Goal: Task Accomplishment & Management: Manage account settings

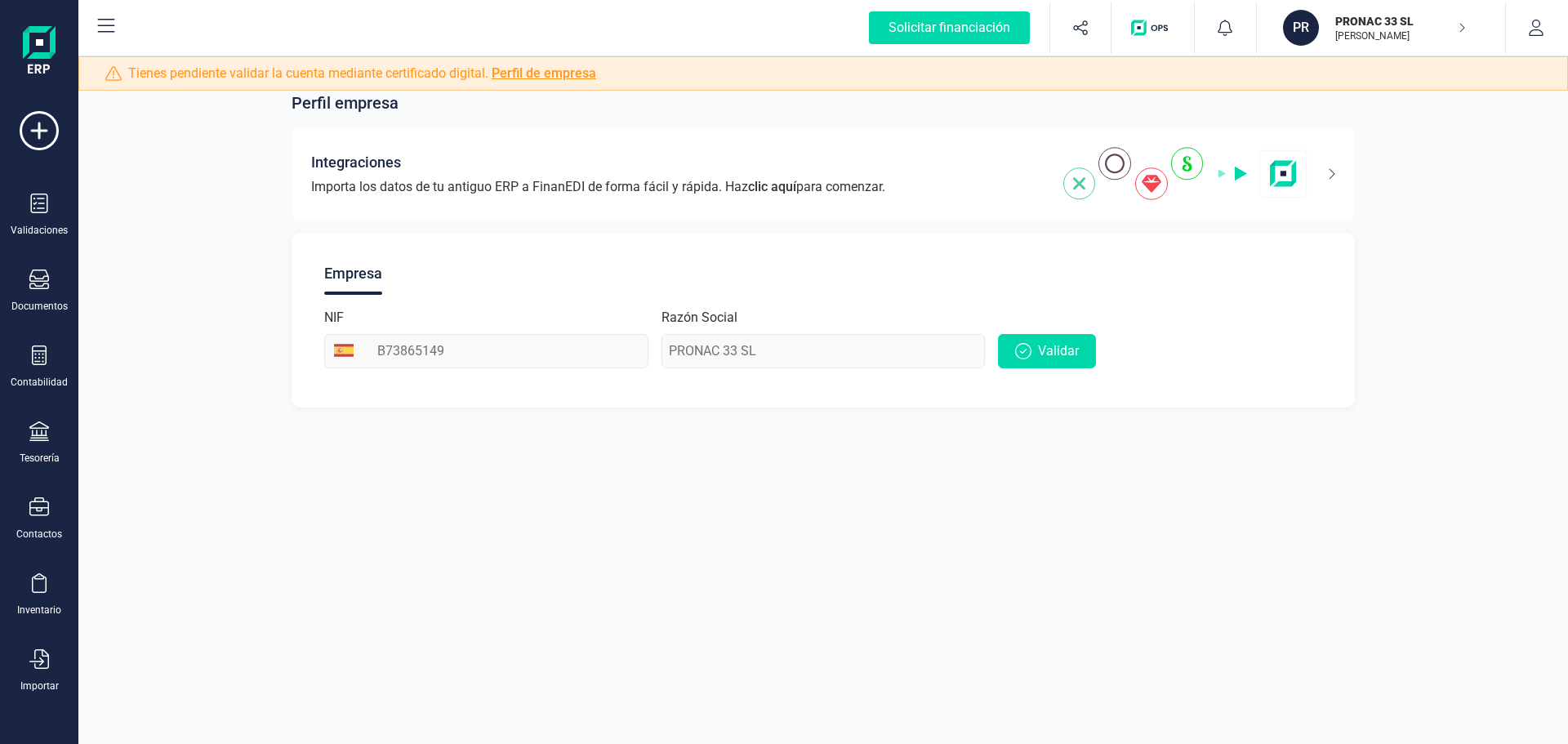
click at [1387, 25] on p "PRONAC 33 SL" at bounding box center [1401, 21] width 131 height 17
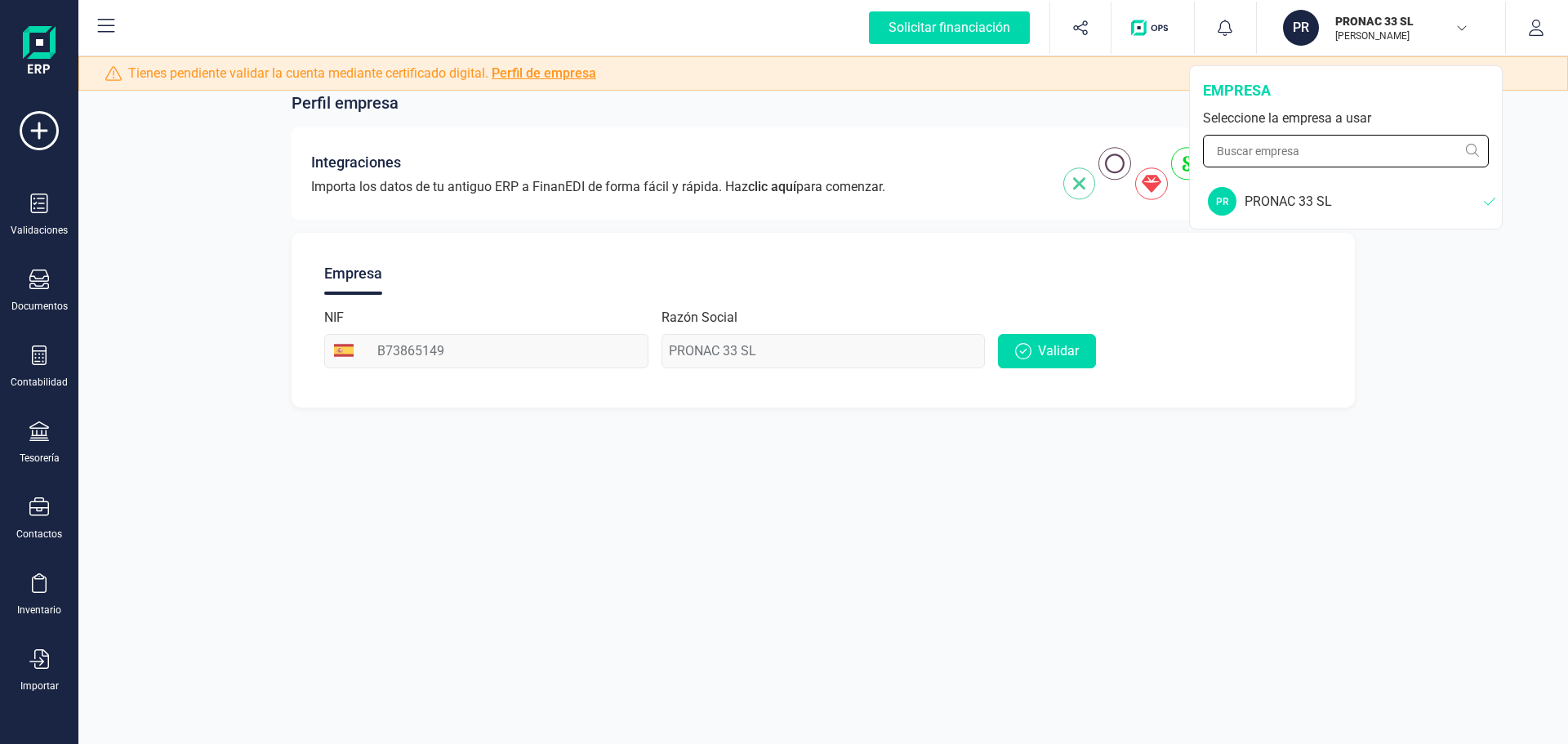
click at [1370, 152] on input "text" at bounding box center [1346, 150] width 286 height 33
click at [1261, 198] on div "PRONAC 33 SL" at bounding box center [1365, 202] width 239 height 20
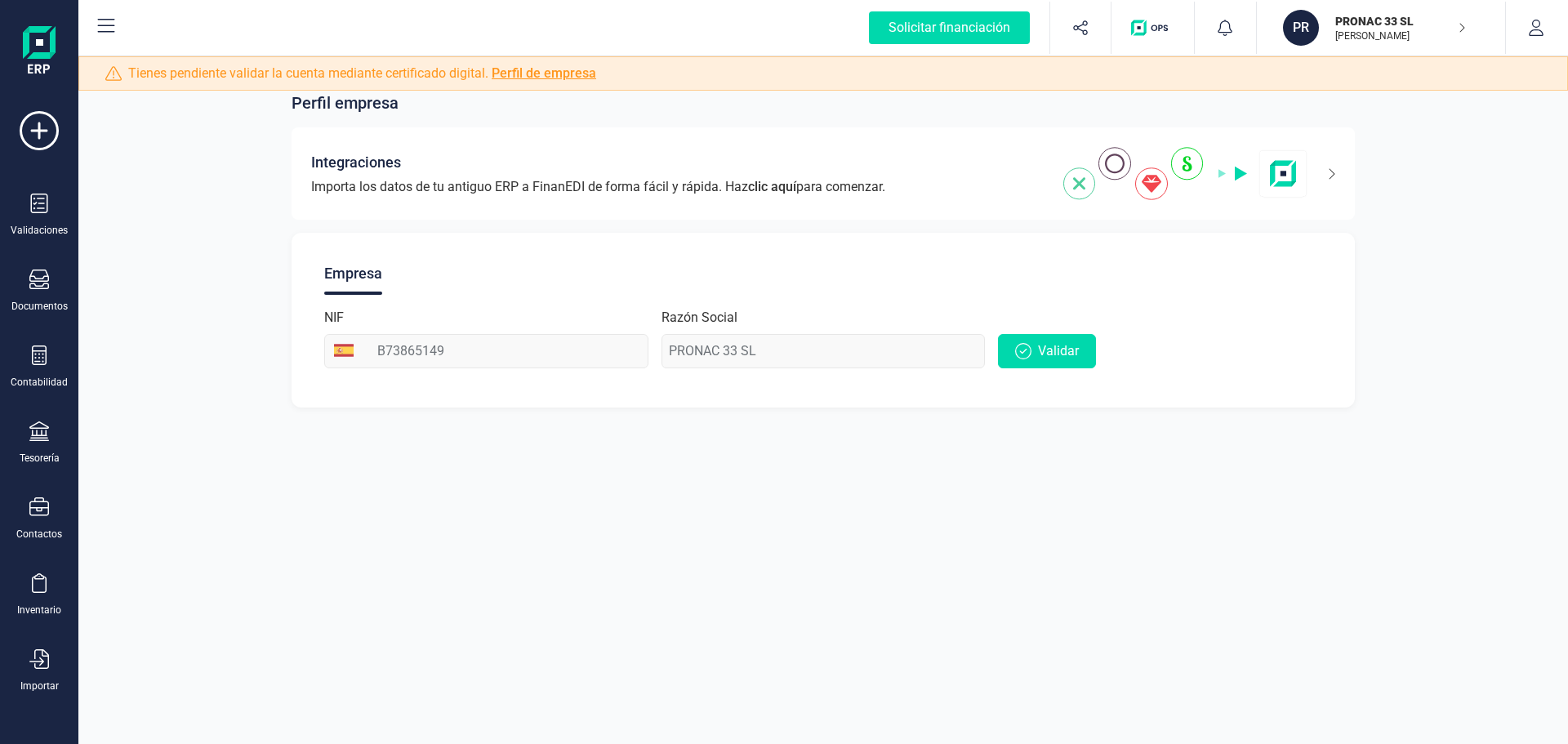
click at [1443, 283] on div "Perfil empresa Integraciones Importa los datos de tu antiguo ERP a FinanEDI de …" at bounding box center [823, 240] width 1490 height 375
click at [49, 219] on div "Validaciones" at bounding box center [39, 215] width 65 height 43
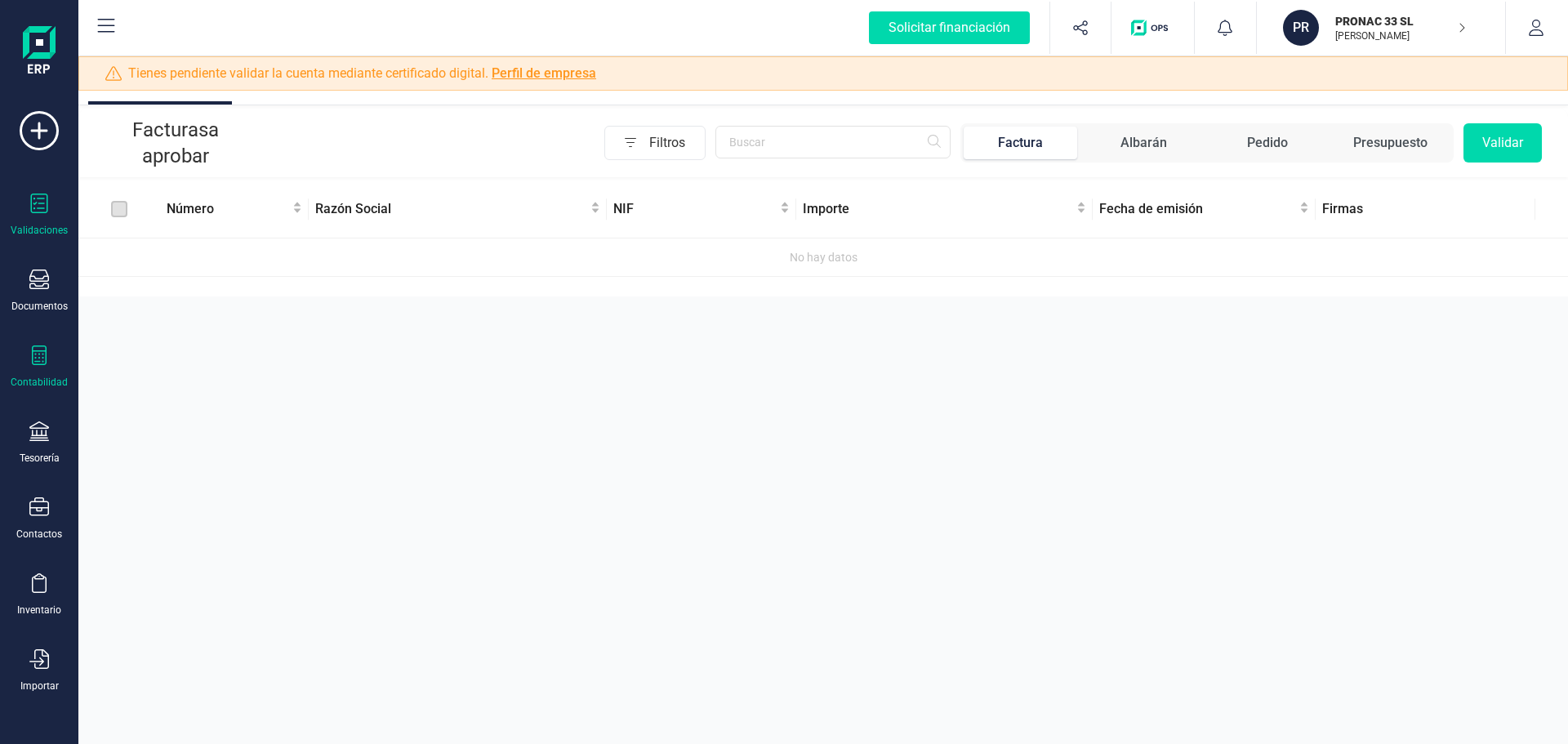
click at [54, 375] on div "Contabilidad" at bounding box center [39, 367] width 65 height 43
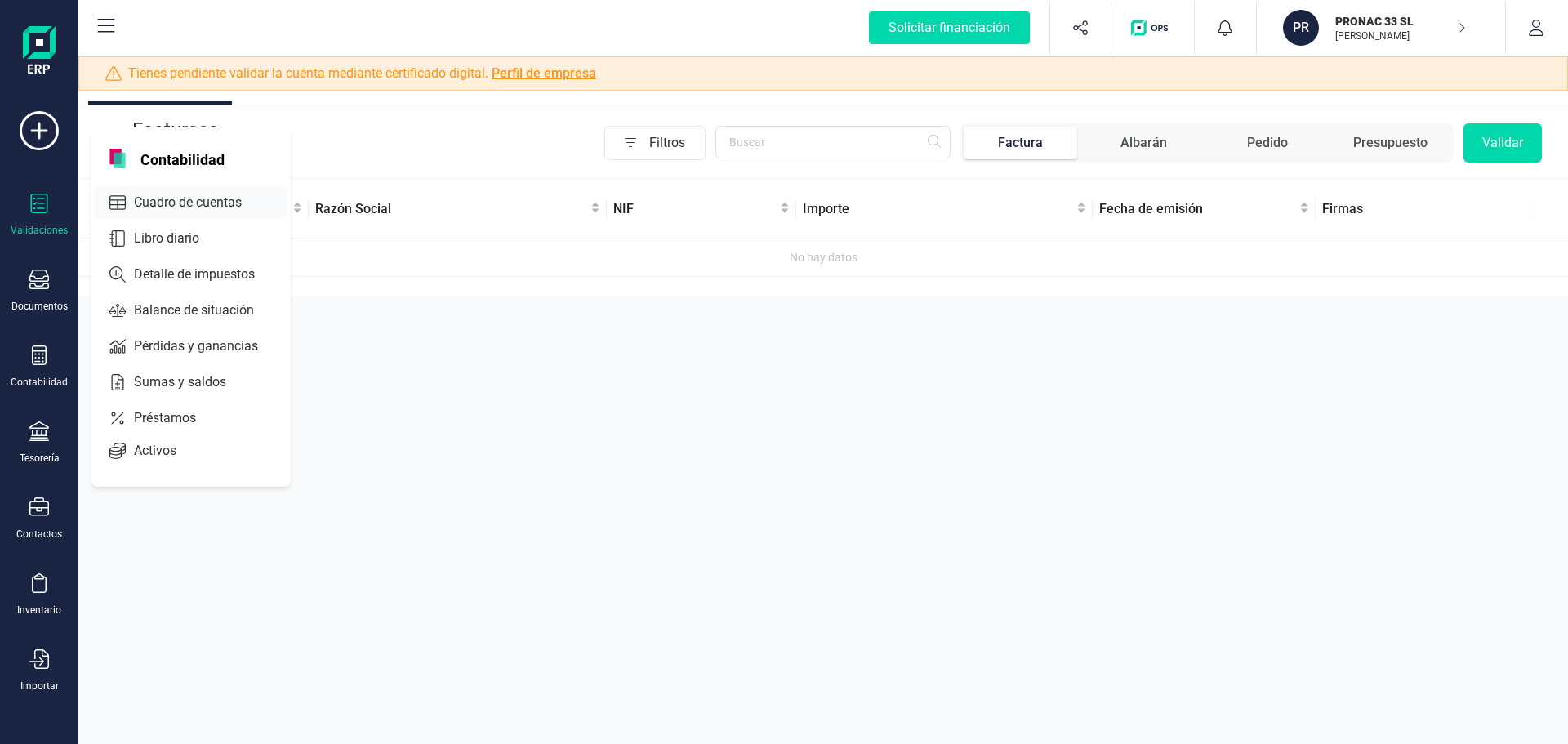
click at [225, 200] on span "Cuadro de cuentas" at bounding box center [200, 203] width 144 height 20
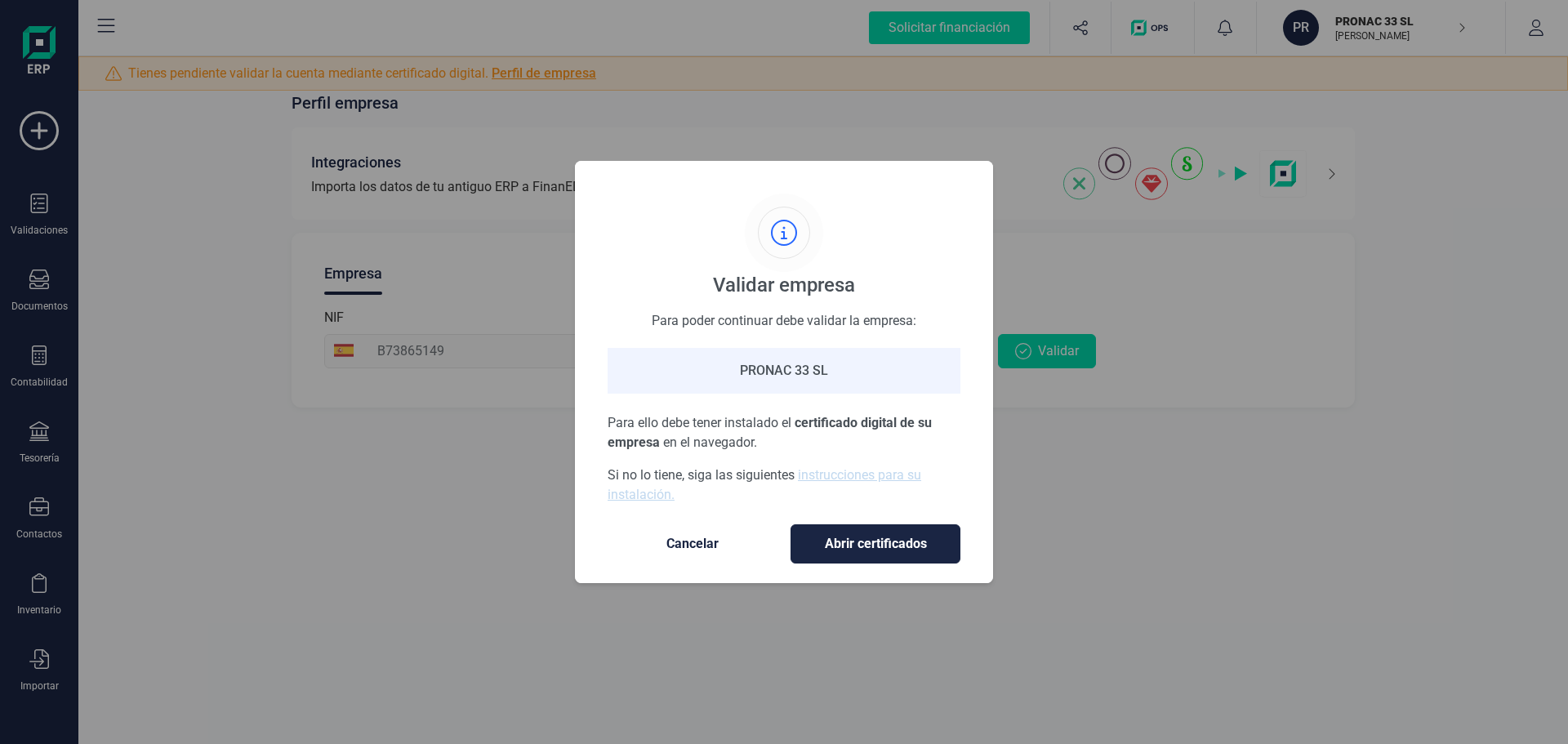
click at [682, 547] on span "Cancelar" at bounding box center [693, 543] width 137 height 20
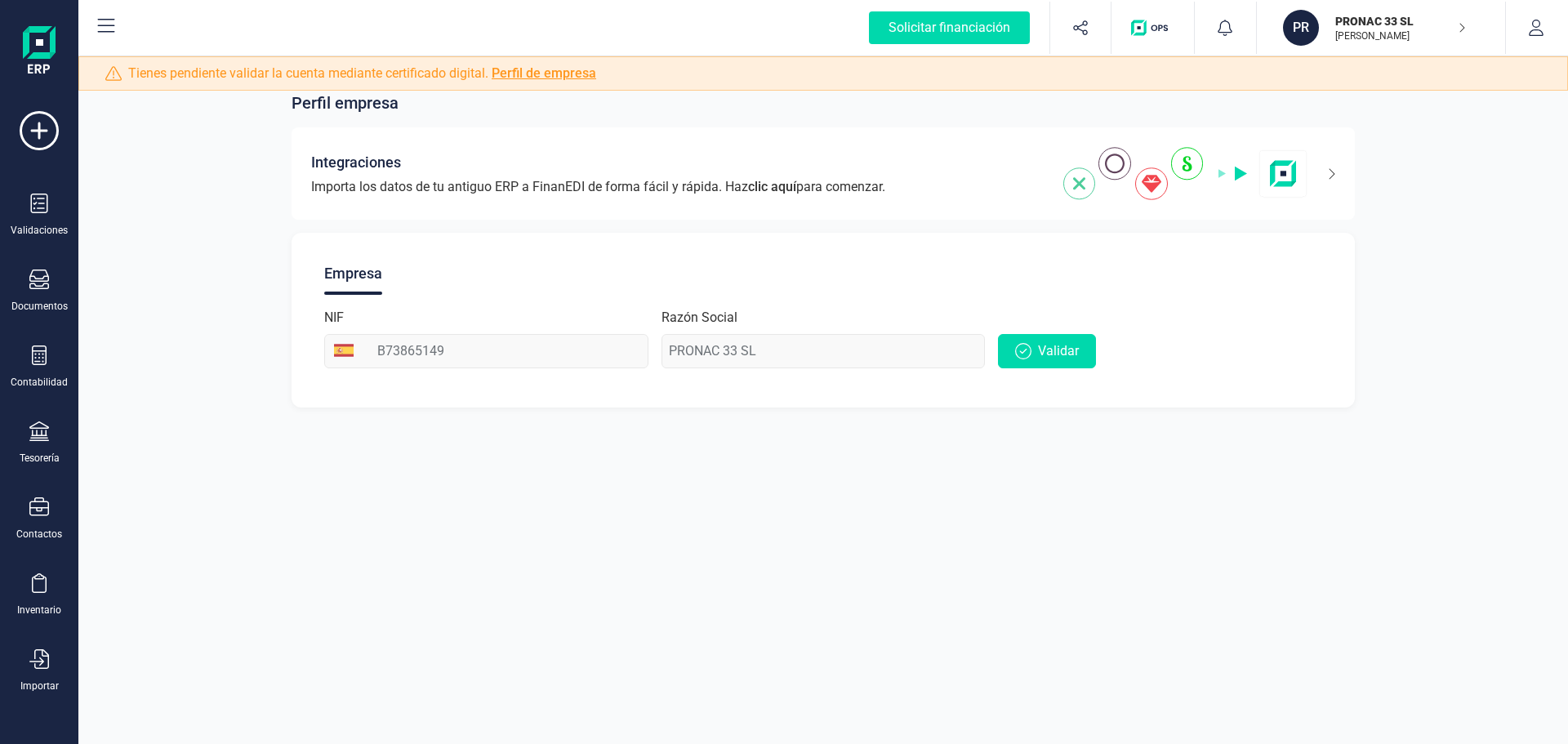
click at [1463, 24] on icon "button" at bounding box center [1462, 28] width 8 height 13
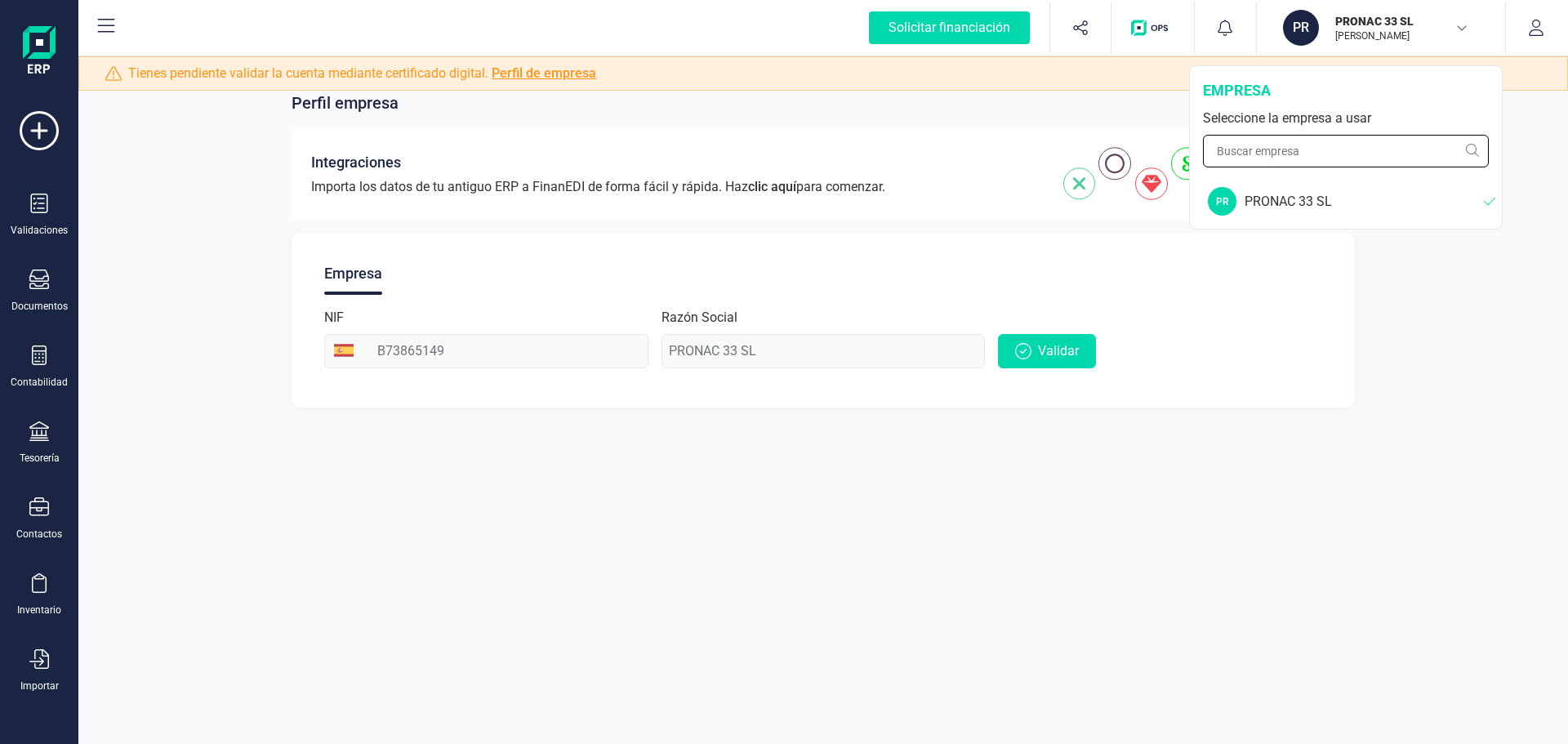
click at [1315, 152] on input "text" at bounding box center [1346, 150] width 286 height 33
click at [1477, 147] on input "MOYCA SWEET" at bounding box center [1346, 150] width 286 height 33
click at [1472, 147] on input "MOYCA SWEET" at bounding box center [1346, 150] width 286 height 33
type input "M"
click at [551, 78] on link "Perfil de empresa" at bounding box center [544, 73] width 105 height 16
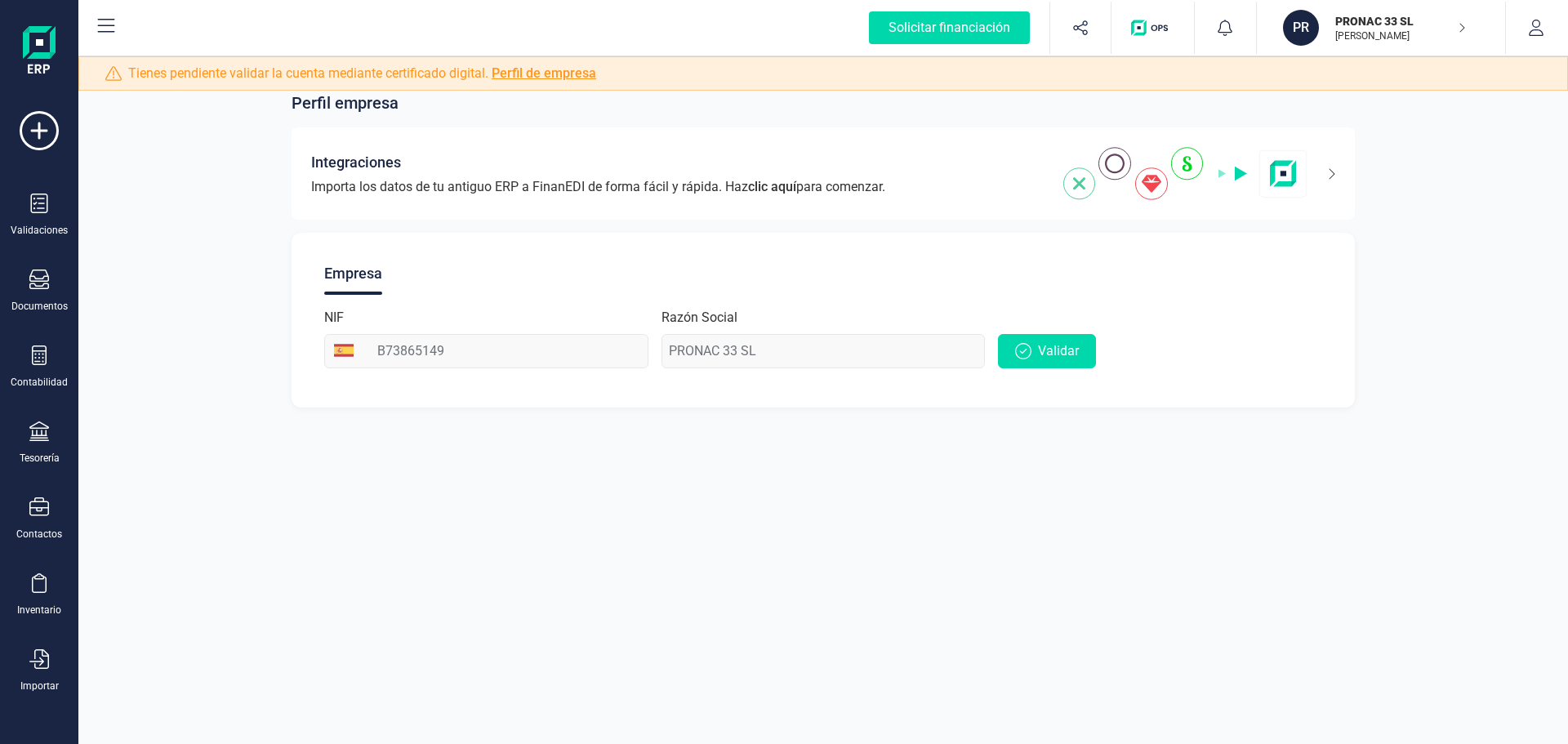
click at [355, 277] on div "Empresa" at bounding box center [353, 274] width 58 height 43
click at [741, 347] on div "Razón Social PRONAC 33 SL" at bounding box center [823, 338] width 324 height 61
click at [847, 357] on div "Razón Social PRONAC 33 SL" at bounding box center [823, 338] width 324 height 61
click at [1330, 166] on icon at bounding box center [1322, 174] width 28 height 26
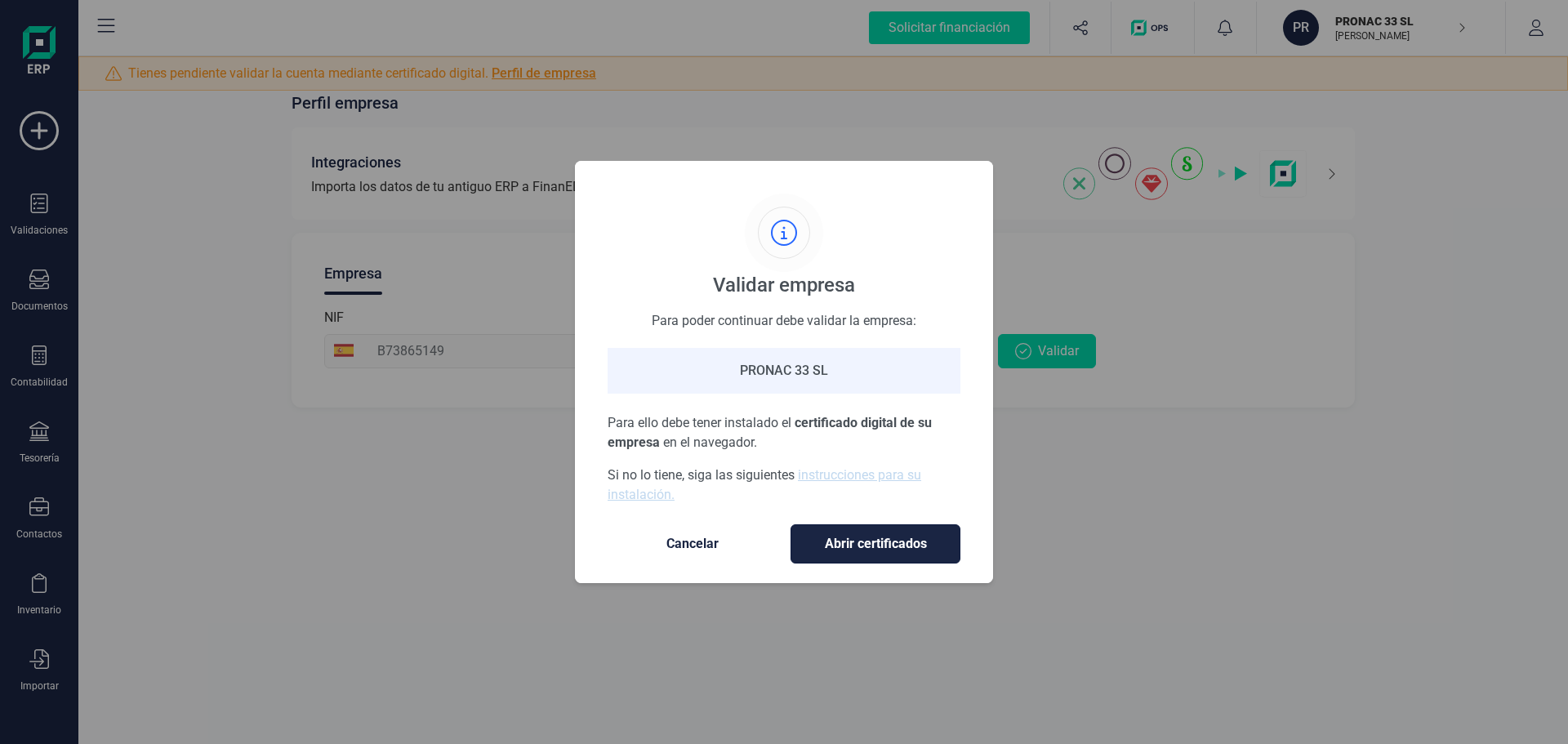
click at [882, 547] on span "Abrir certificados" at bounding box center [875, 543] width 135 height 20
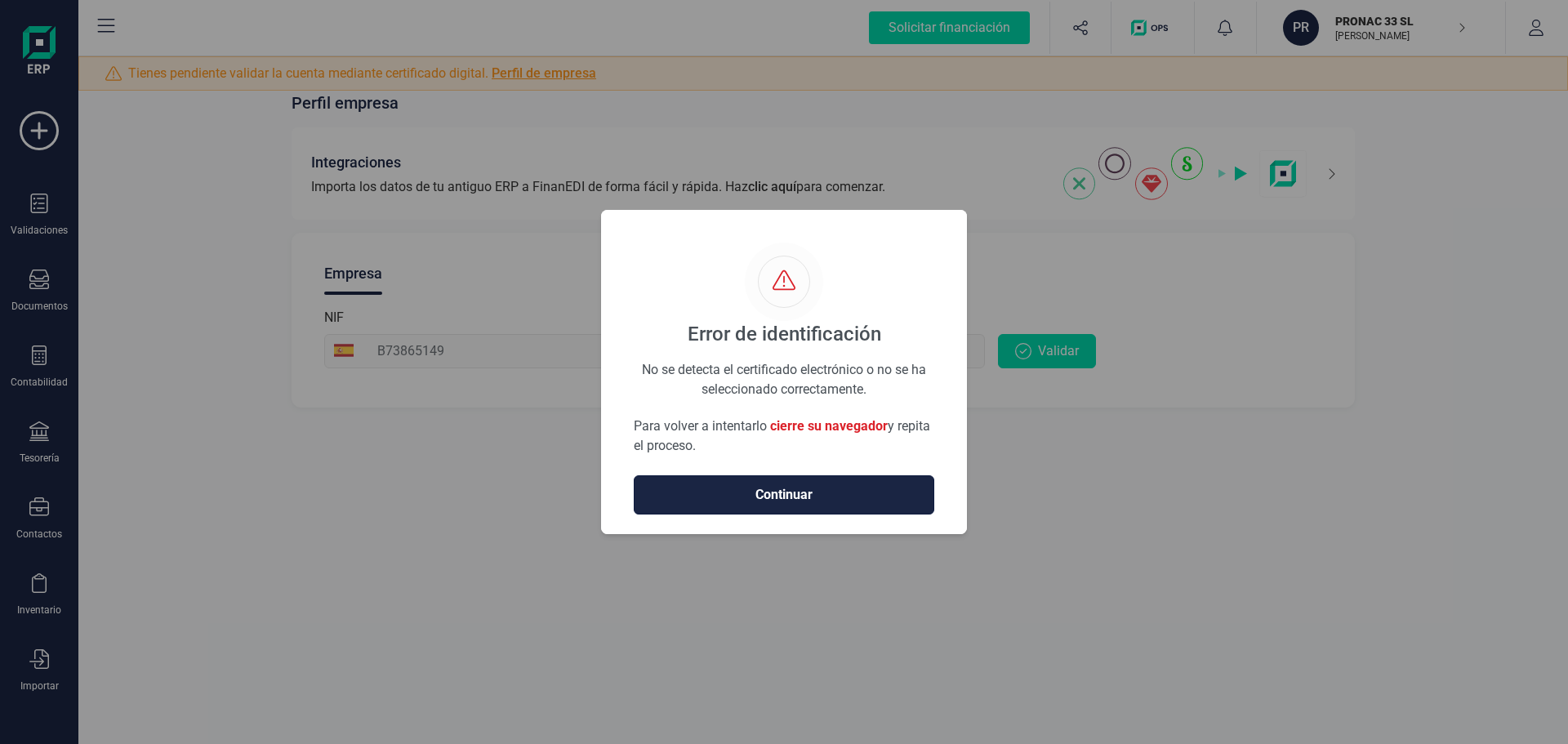
click at [819, 502] on span "Continuar" at bounding box center [784, 495] width 266 height 20
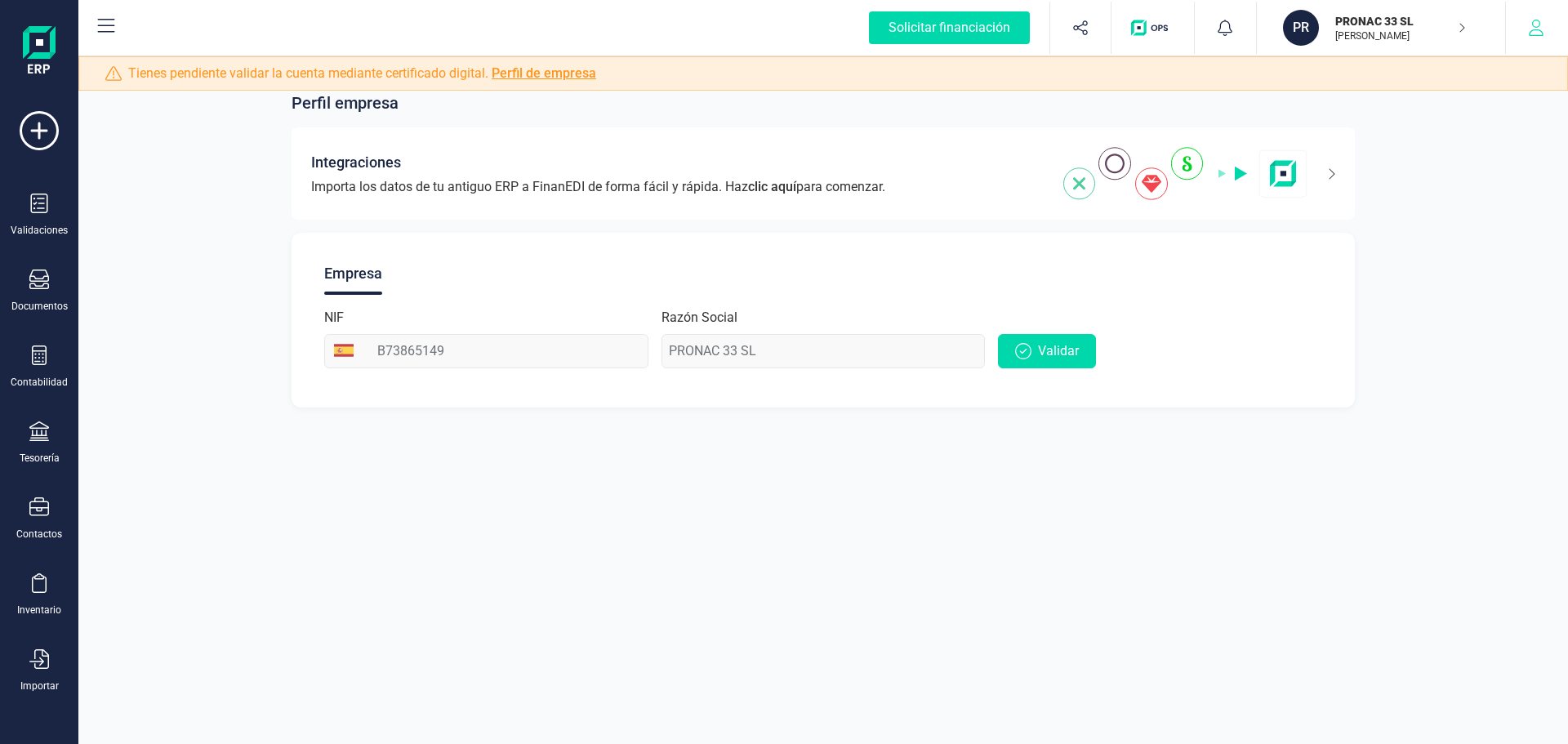
click at [1535, 35] on icon "button" at bounding box center [1536, 28] width 17 height 17
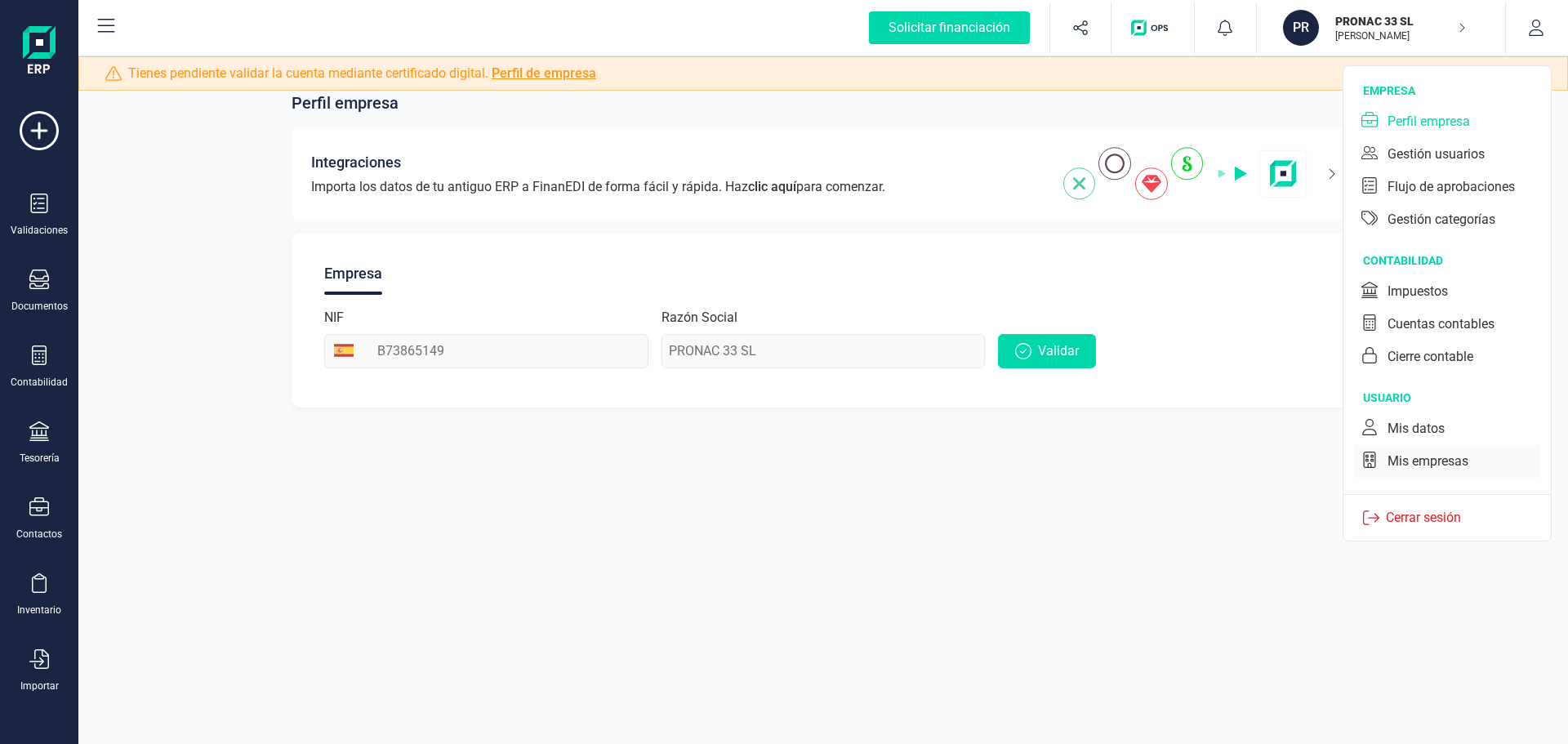
click at [1445, 462] on div "Mis empresas" at bounding box center [1428, 461] width 81 height 20
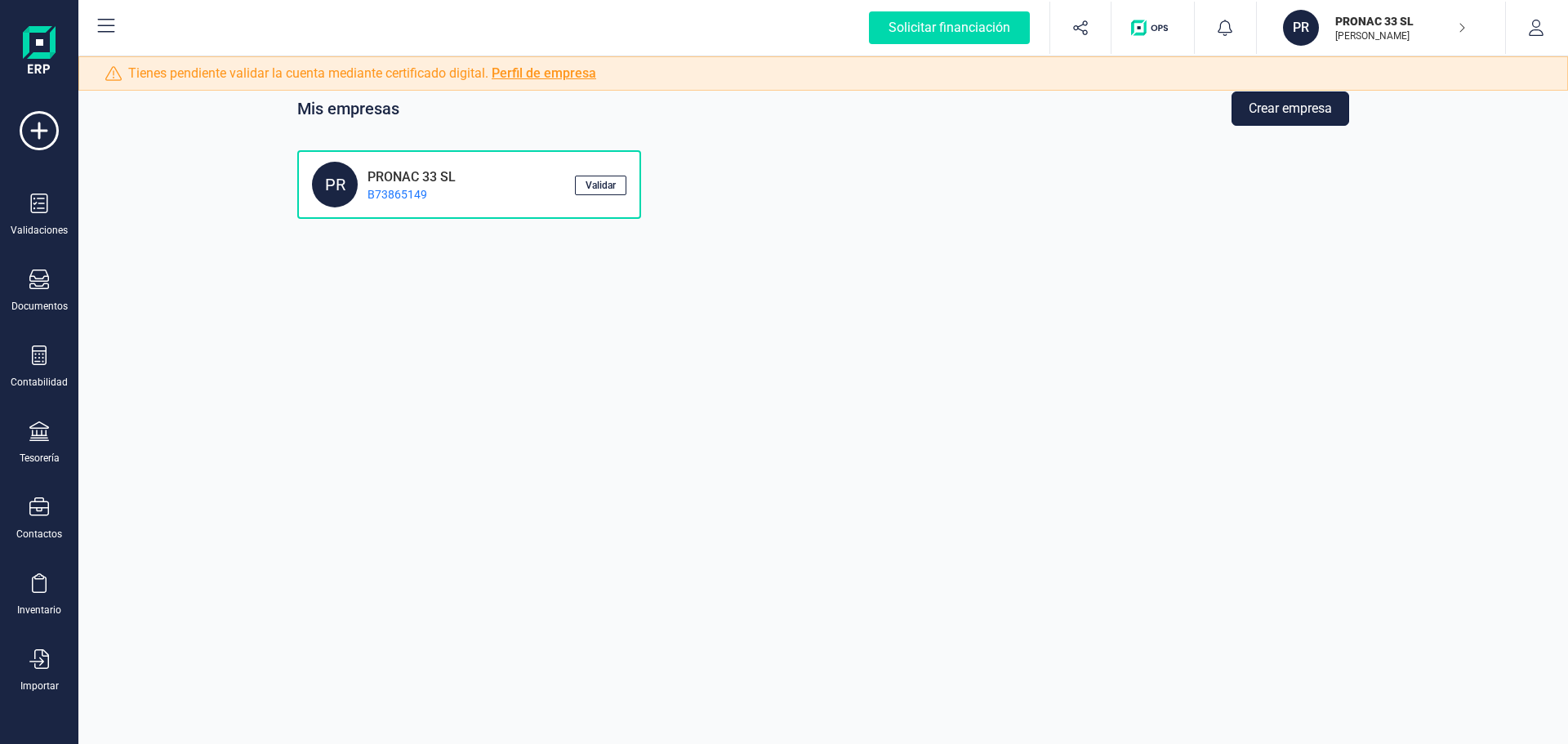
click at [1281, 111] on button "Crear empresa" at bounding box center [1291, 108] width 118 height 35
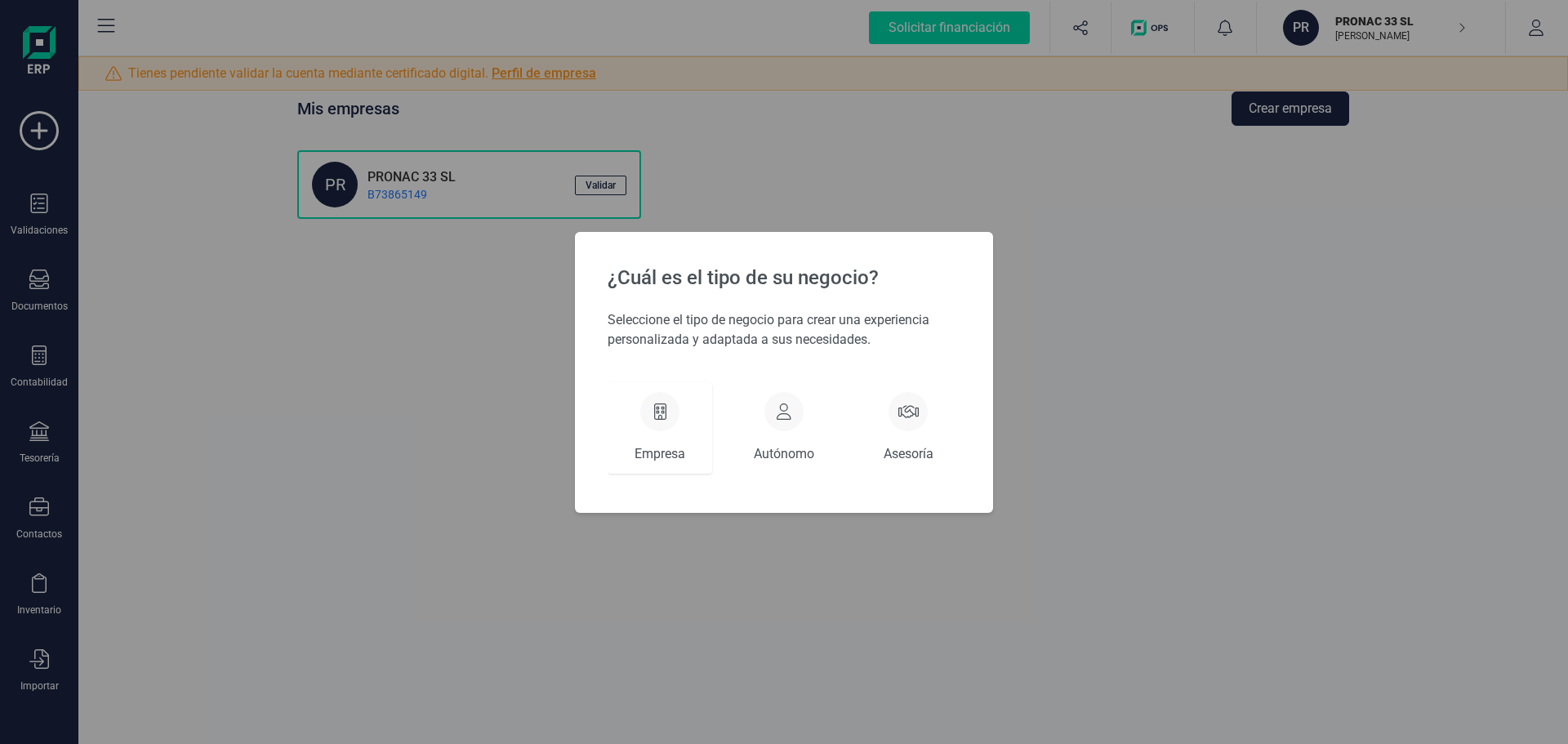
click at [657, 410] on icon at bounding box center [660, 412] width 12 height 17
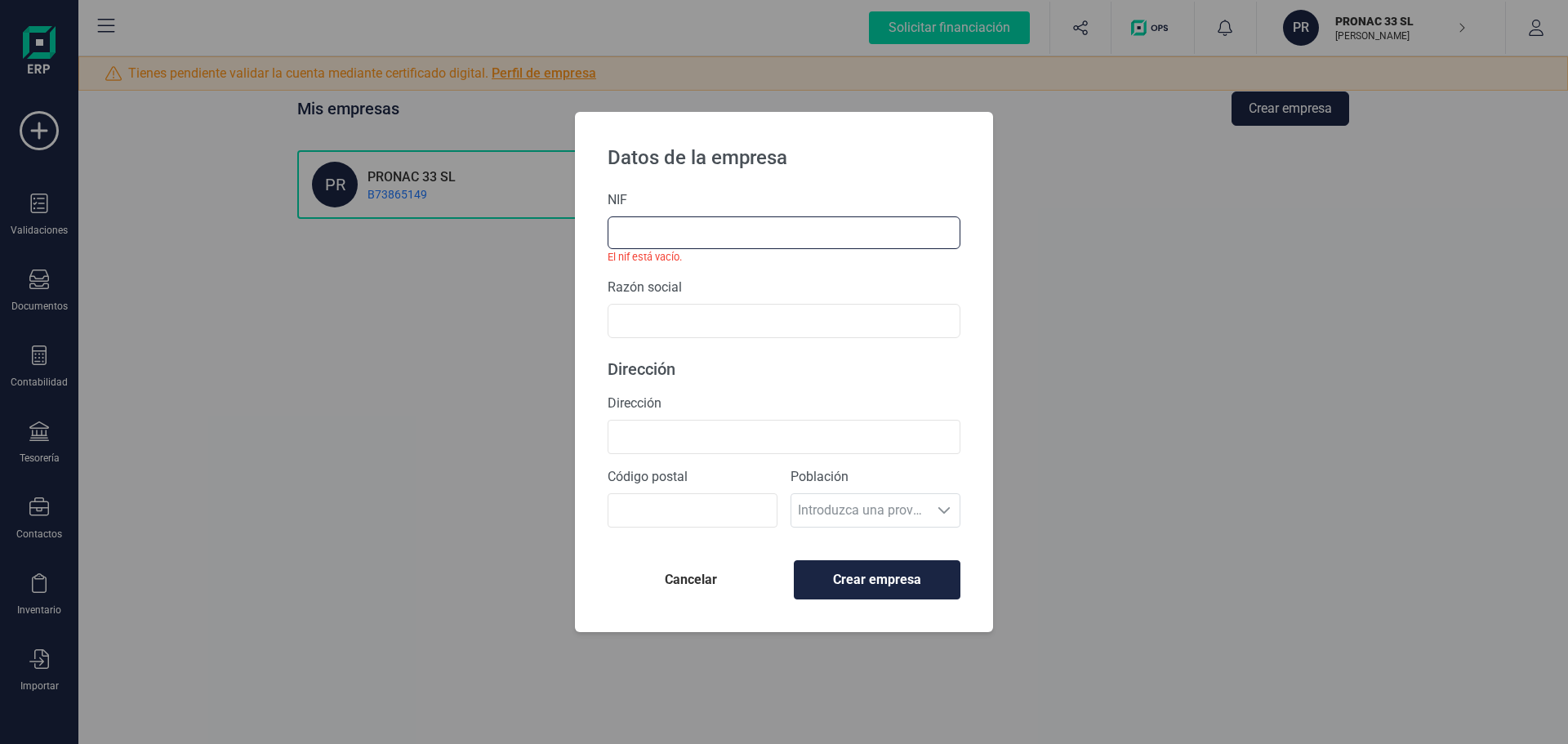
paste input "B73952467"
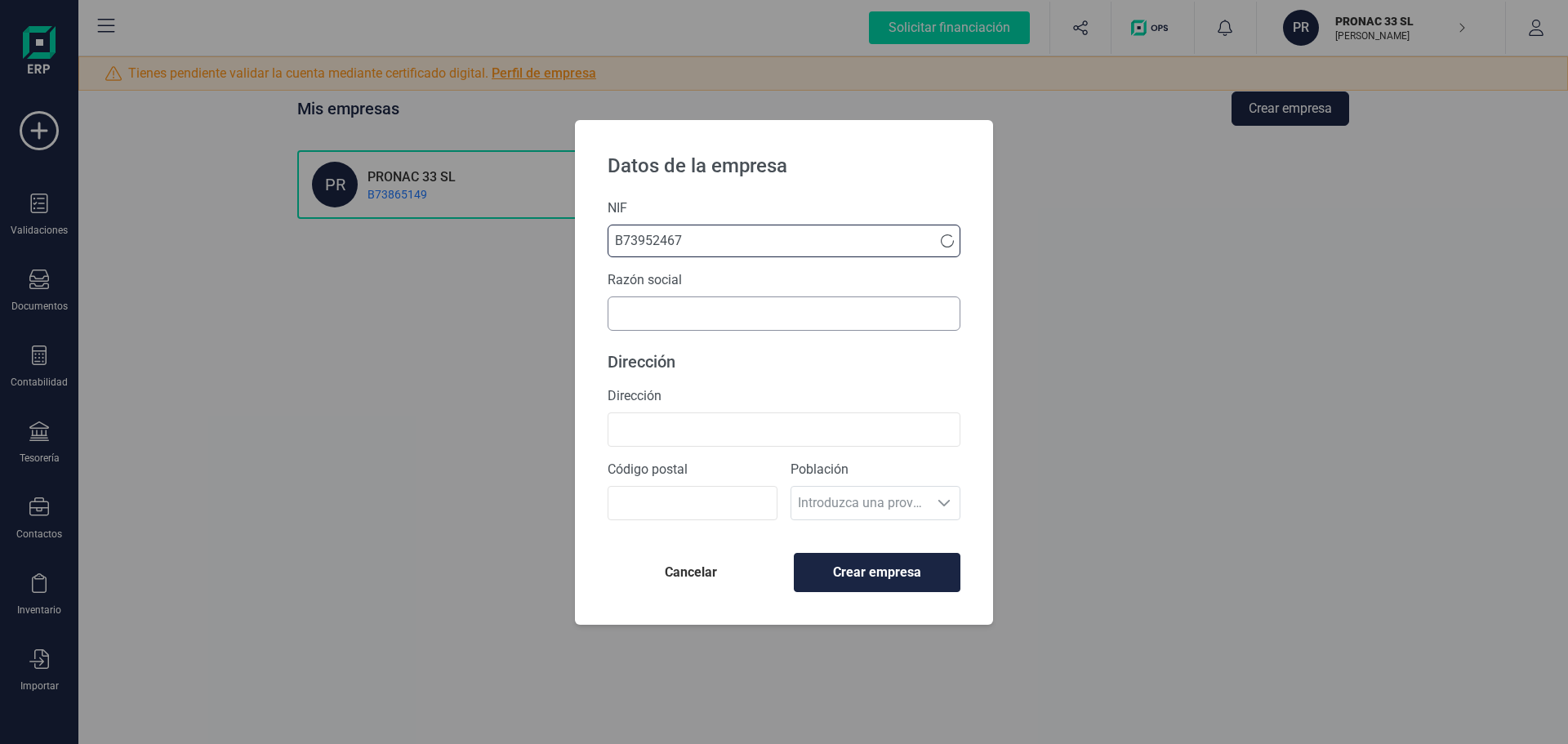
type input "B73952467"
click at [663, 298] on ul "B73952467" at bounding box center [784, 280] width 353 height 46
click at [655, 316] on input "text" at bounding box center [784, 314] width 353 height 35
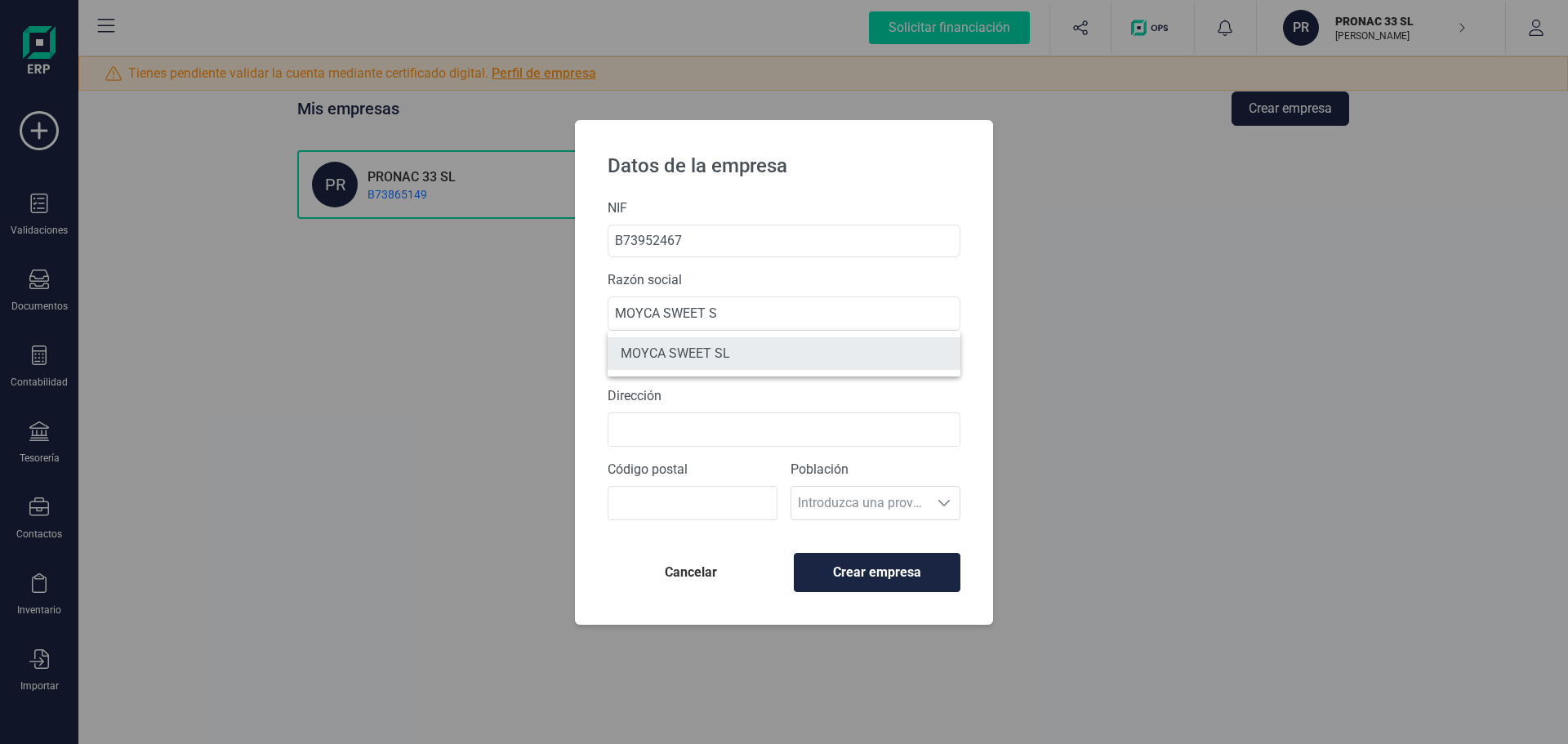
click at [665, 354] on li "MOYCA SWEET SL" at bounding box center [784, 353] width 353 height 33
type input "MOYCA SWEET SL"
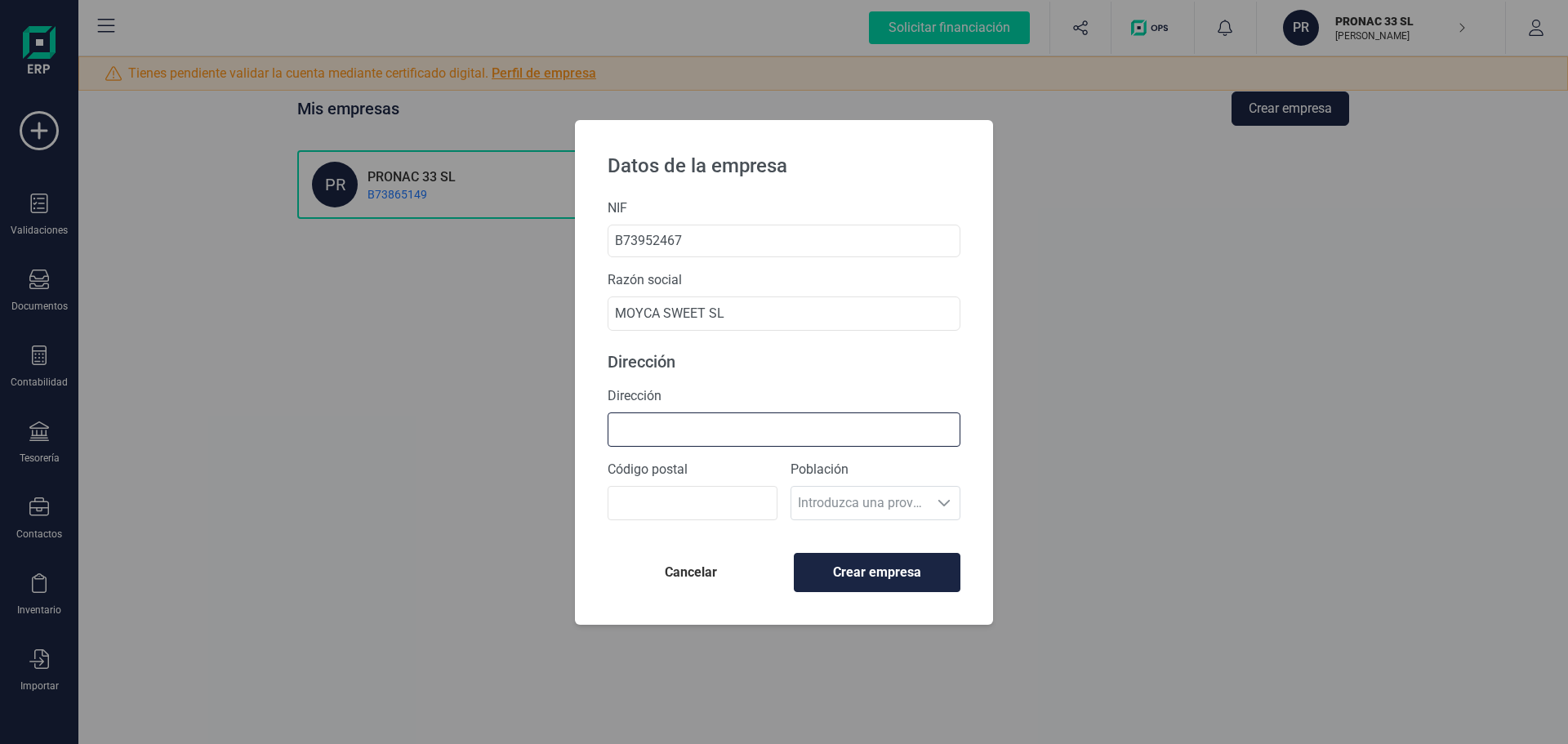
click at [669, 427] on input "Dirección" at bounding box center [784, 429] width 353 height 35
type input "POLIGONO EL SALADAR"
type input "30850"
click at [906, 576] on span "Crear empresa" at bounding box center [877, 572] width 139 height 20
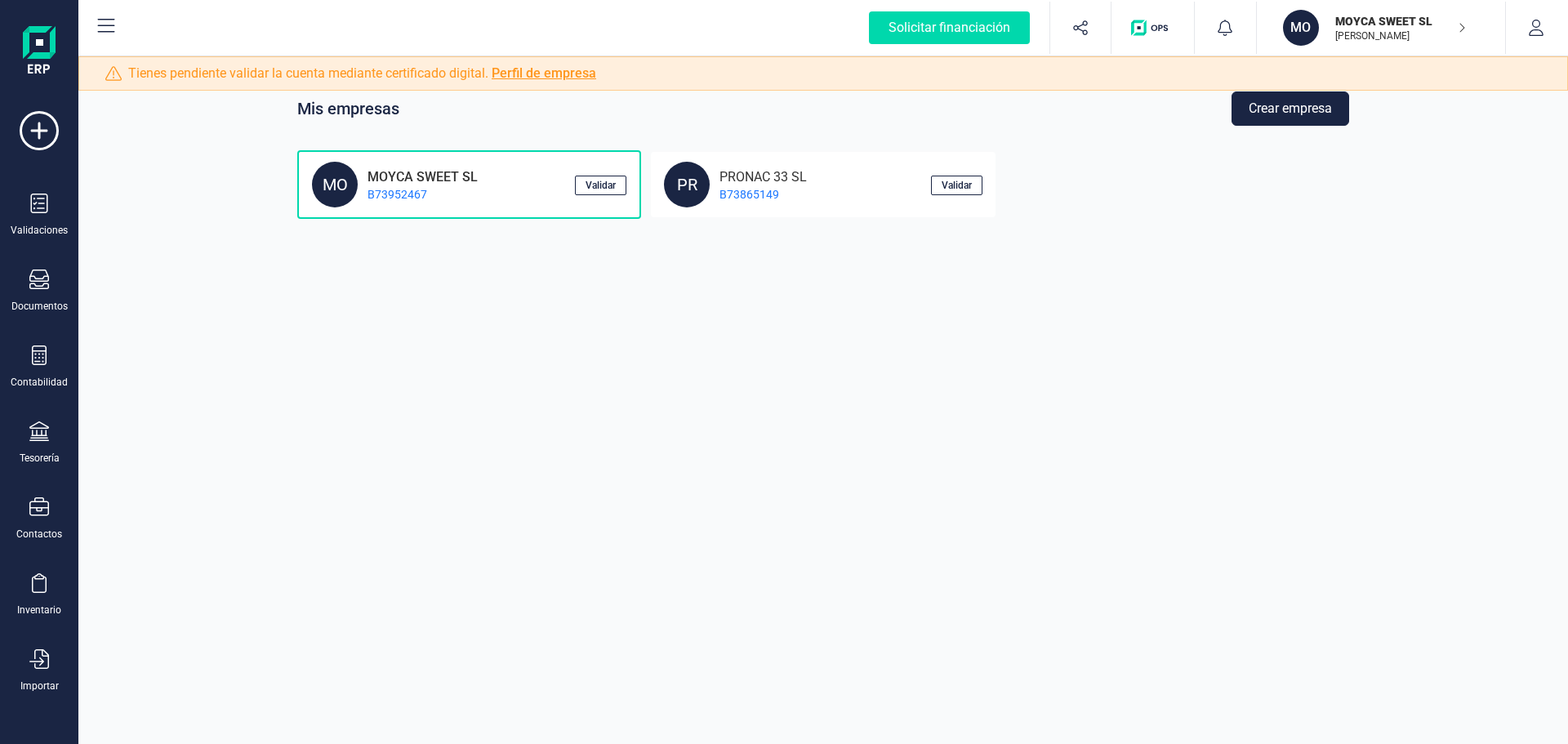
drag, startPoint x: 778, startPoint y: 176, endPoint x: 712, endPoint y: 309, distance: 148.5
click at [712, 309] on div "Mis empresas Crear empresa MO MOYCA SWEET SL B73952467 Validar PR PRONAC 33 SL …" at bounding box center [823, 372] width 1490 height 744
click at [618, 187] on button "Validar" at bounding box center [600, 185] width 51 height 20
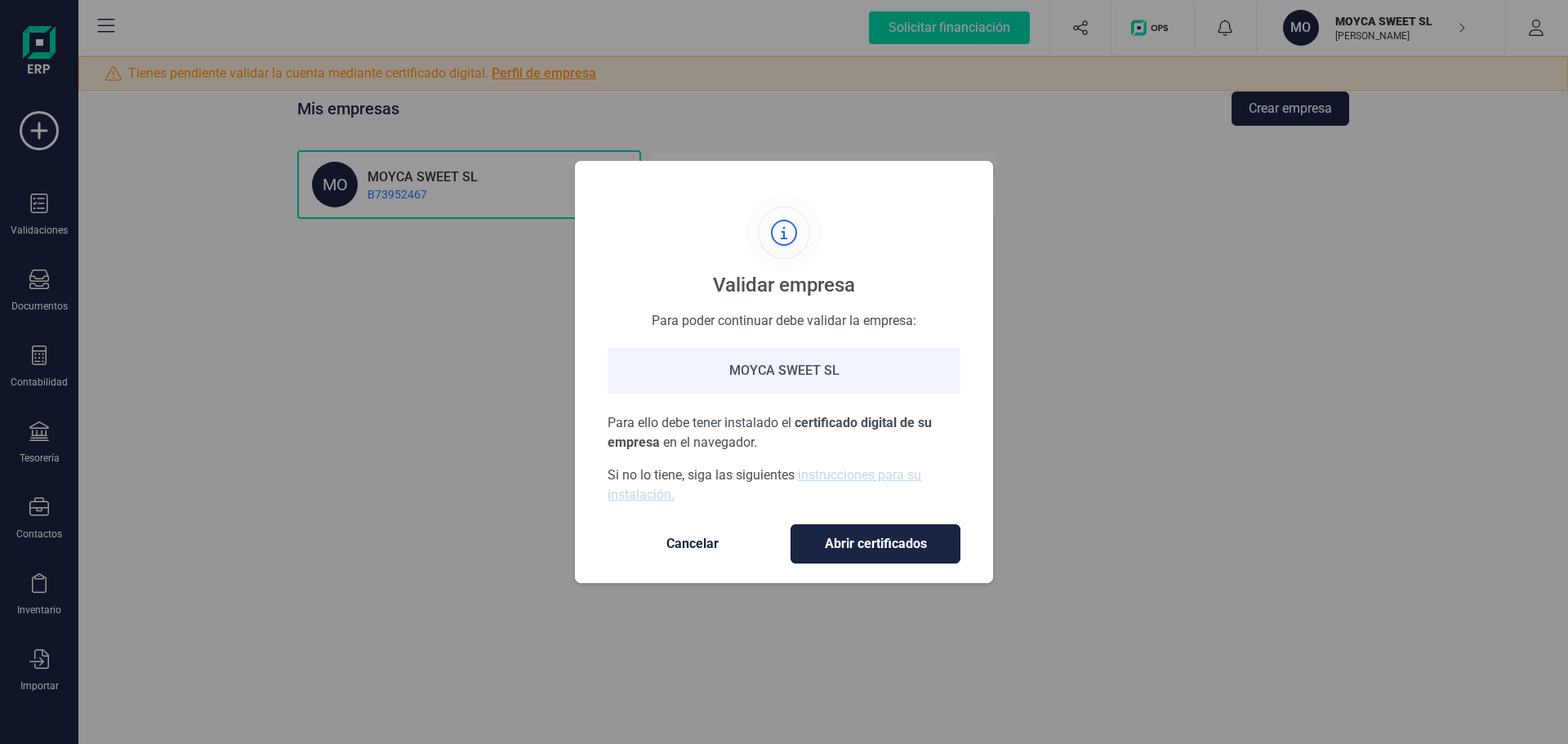
click at [838, 549] on span "Abrir certificados" at bounding box center [875, 543] width 135 height 20
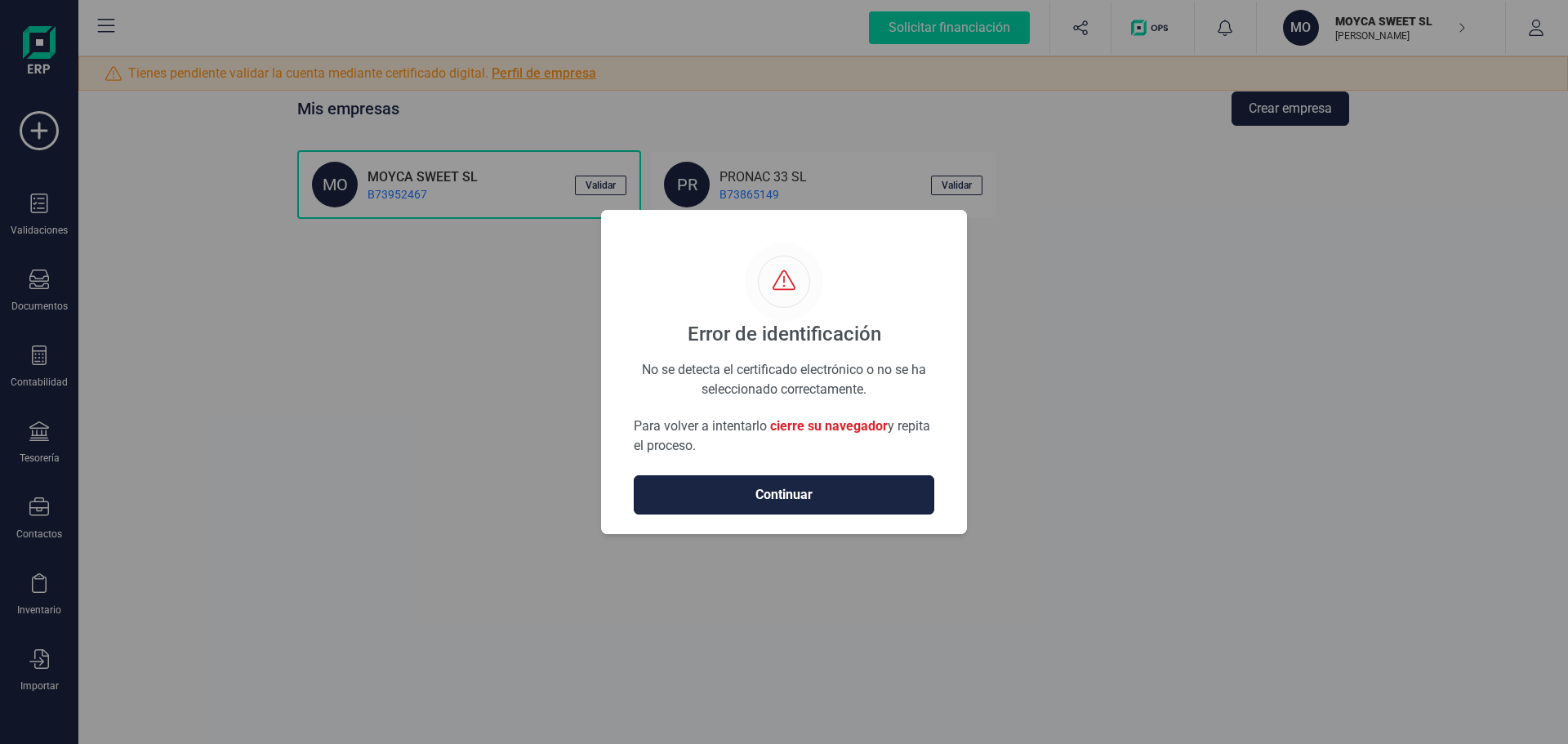
click at [812, 493] on span "Continuar" at bounding box center [784, 495] width 266 height 20
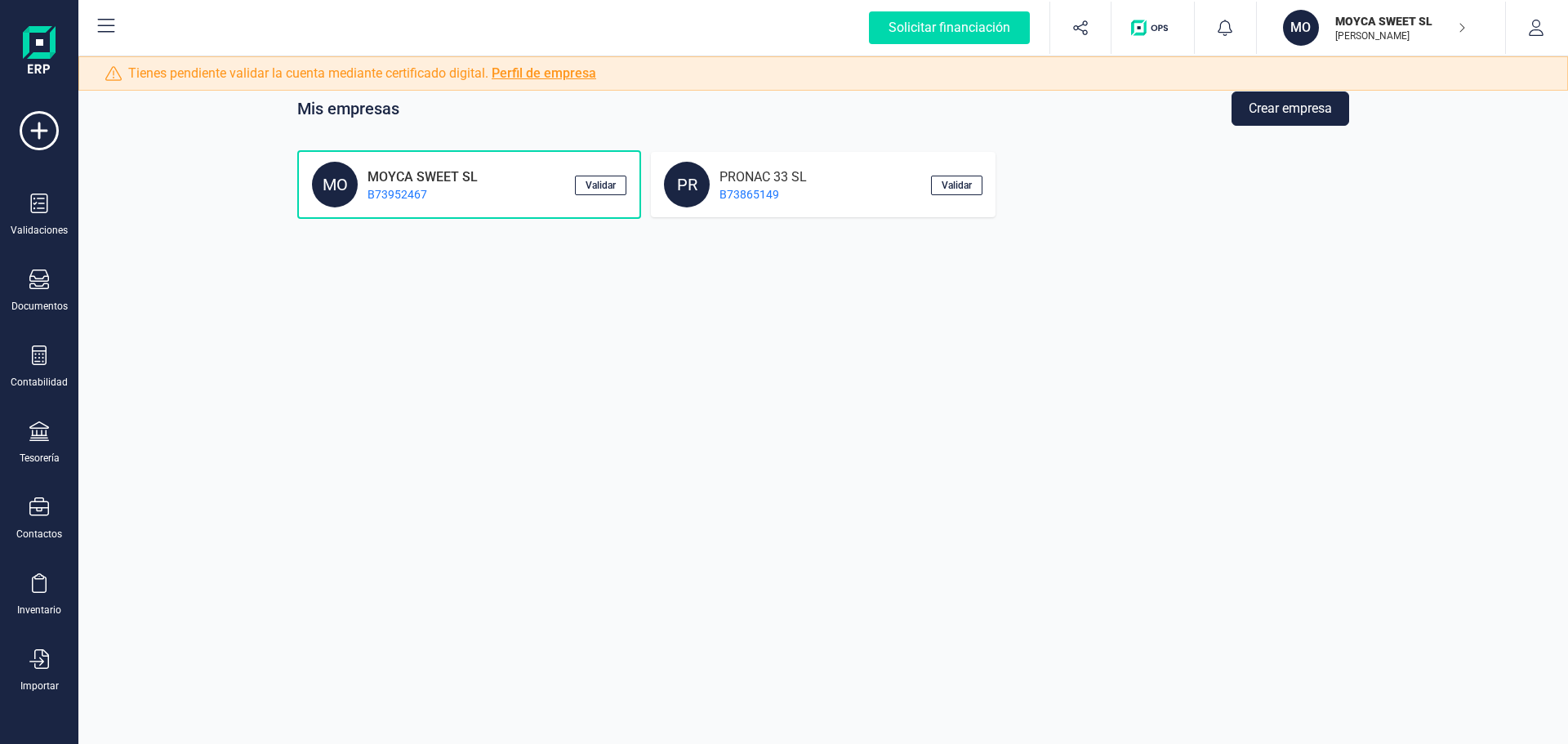
click at [692, 187] on div "PR" at bounding box center [687, 184] width 46 height 46
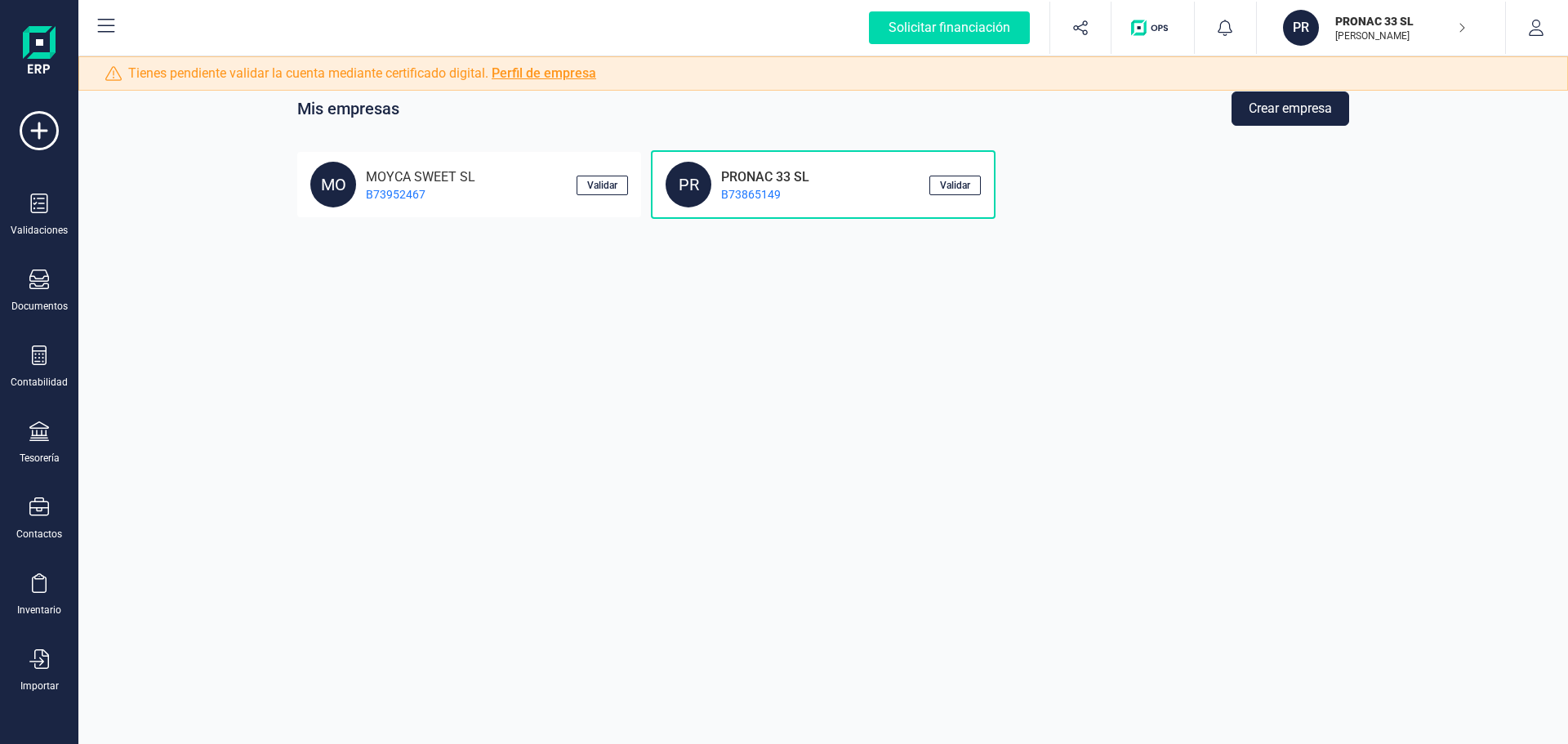
click at [1464, 31] on icon "button" at bounding box center [1462, 28] width 8 height 13
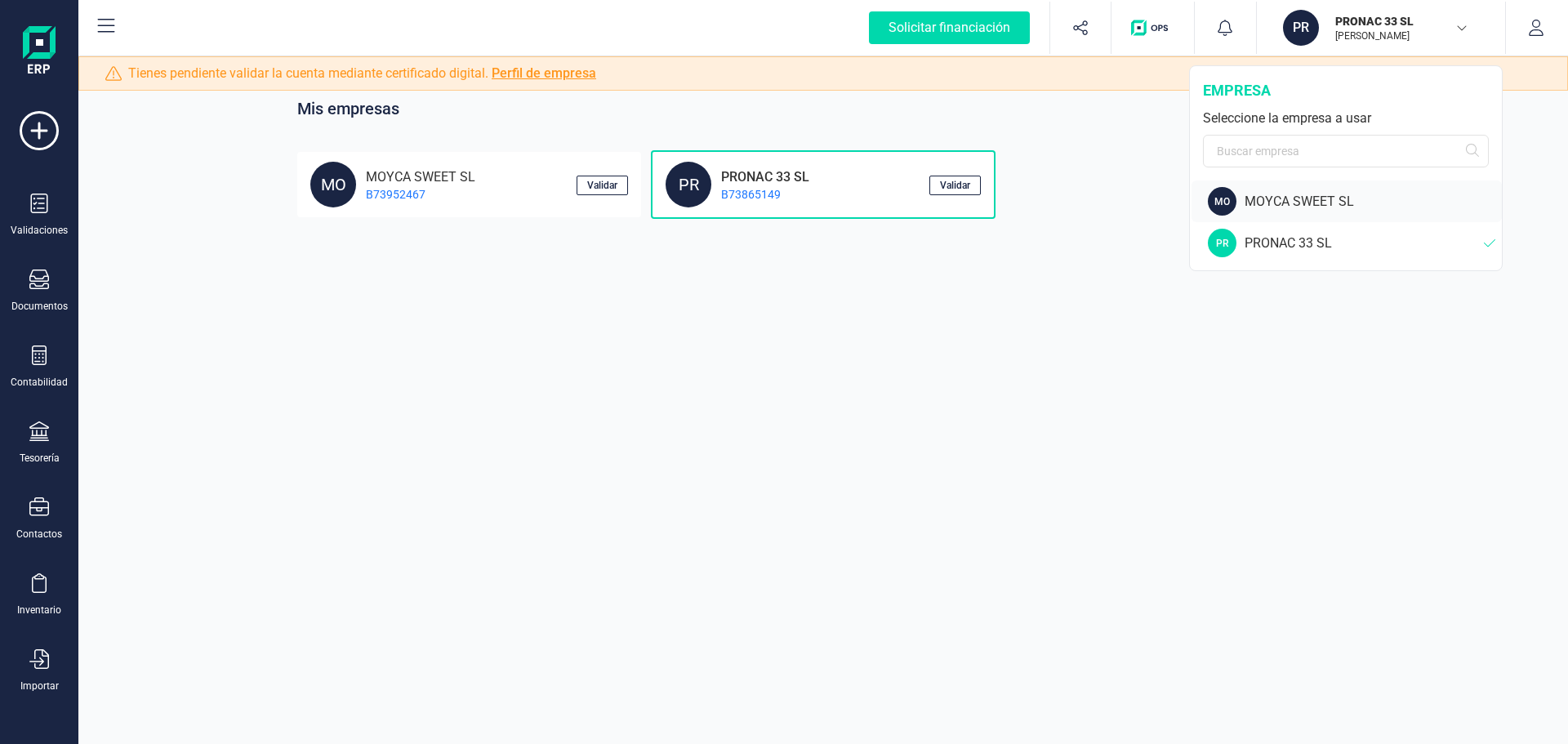
click at [1312, 202] on div "MOYCA SWEET SL" at bounding box center [1374, 202] width 258 height 20
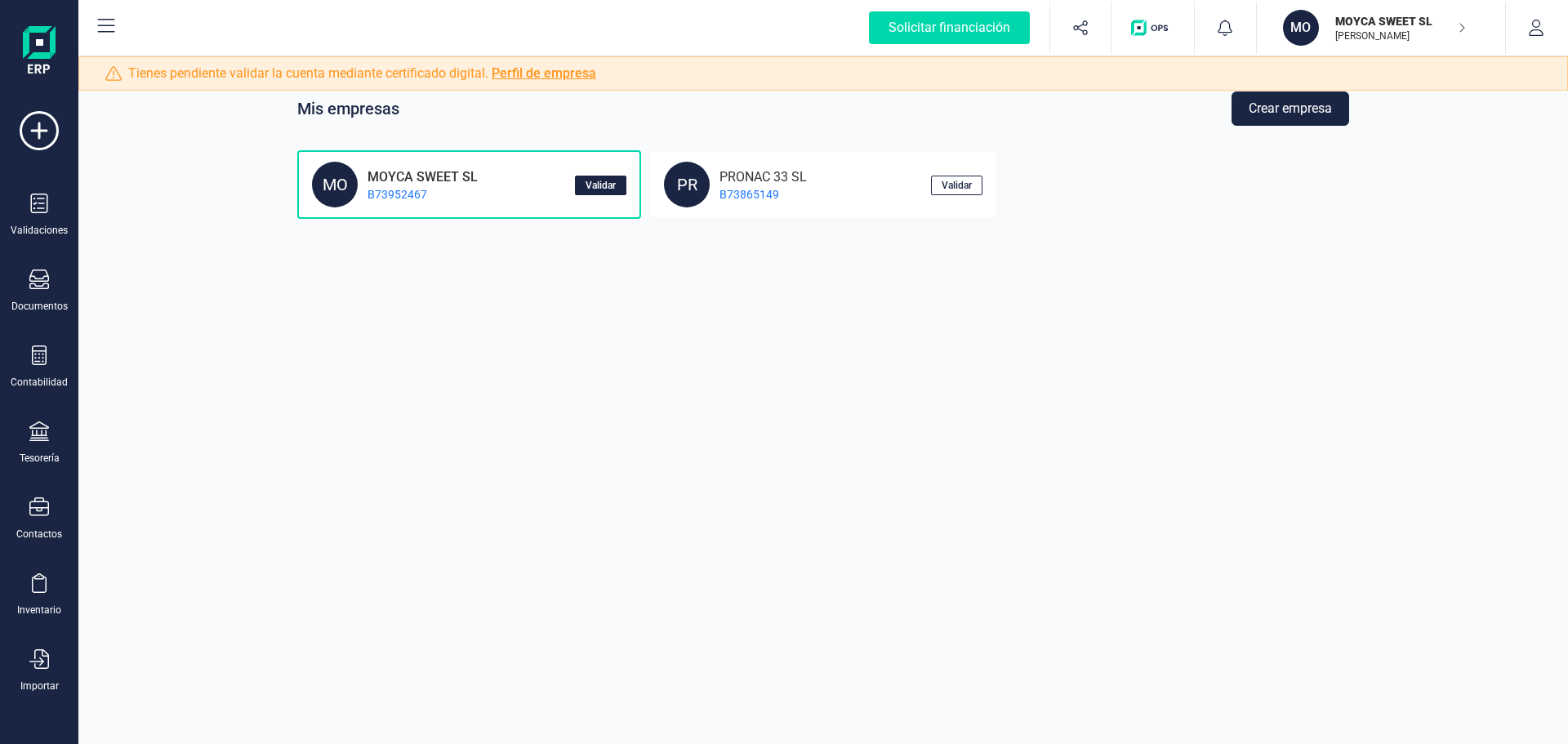
click at [601, 185] on span "Validar" at bounding box center [601, 185] width 30 height 10
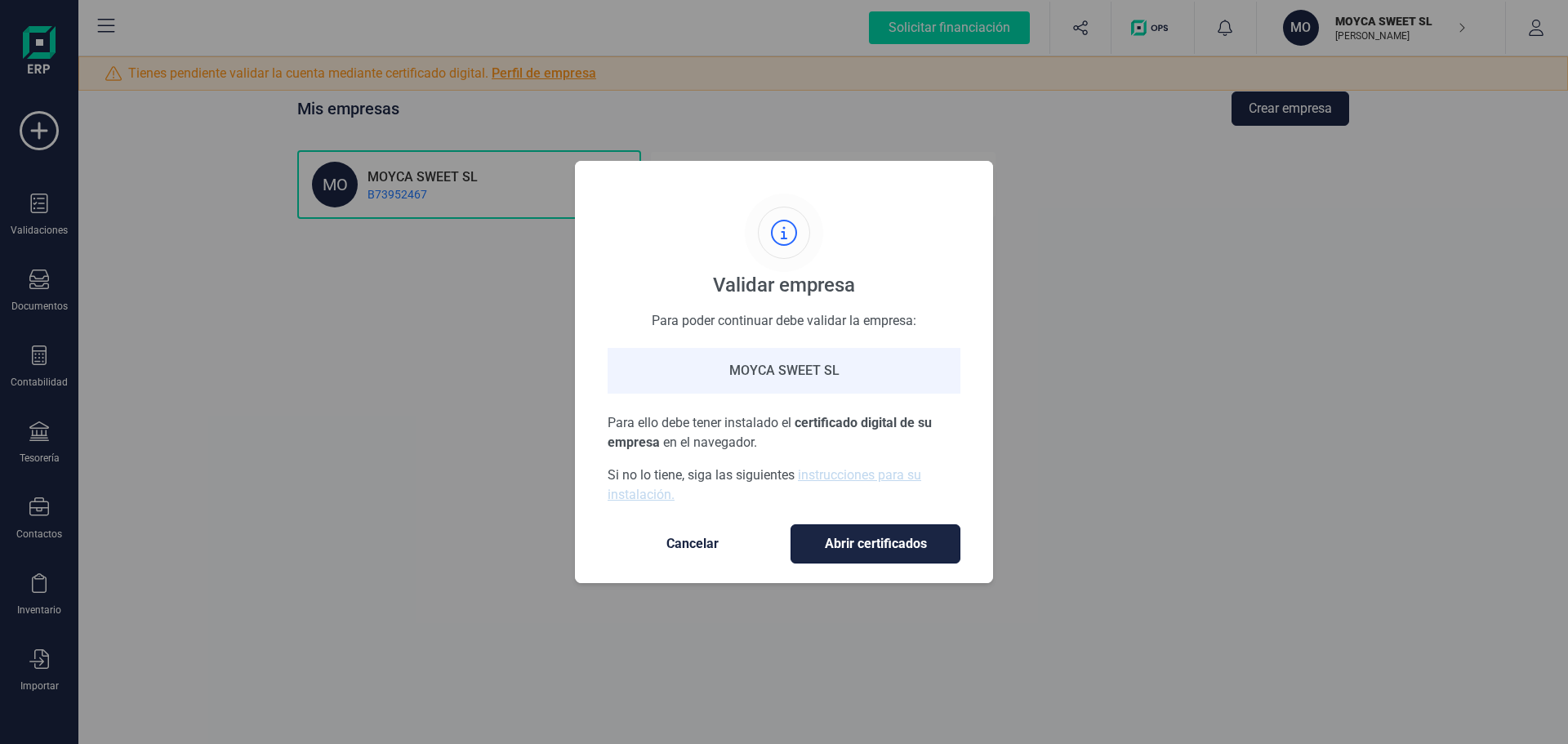
click at [841, 549] on span "Abrir certificados" at bounding box center [875, 543] width 135 height 20
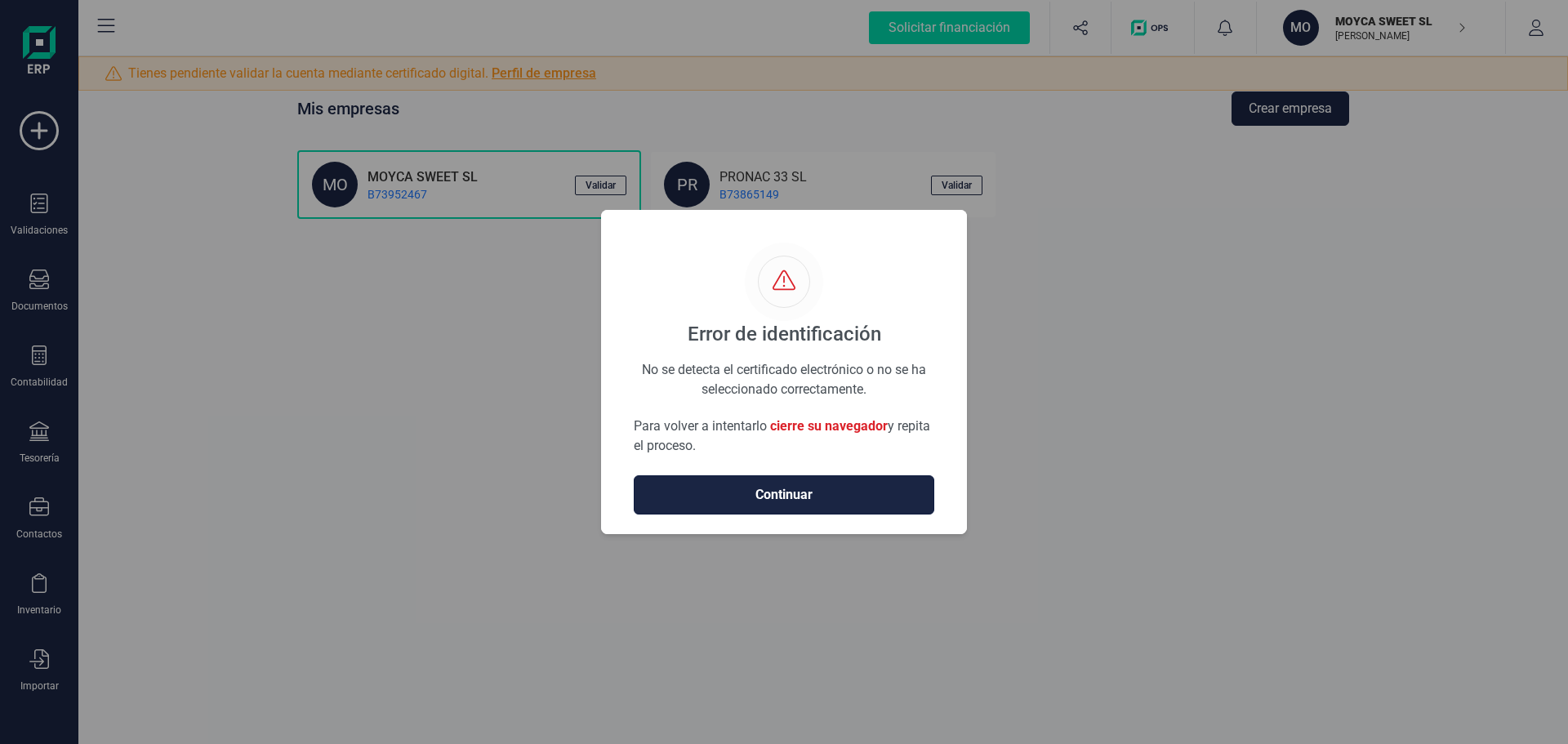
click at [780, 494] on span "Continuar" at bounding box center [784, 495] width 266 height 20
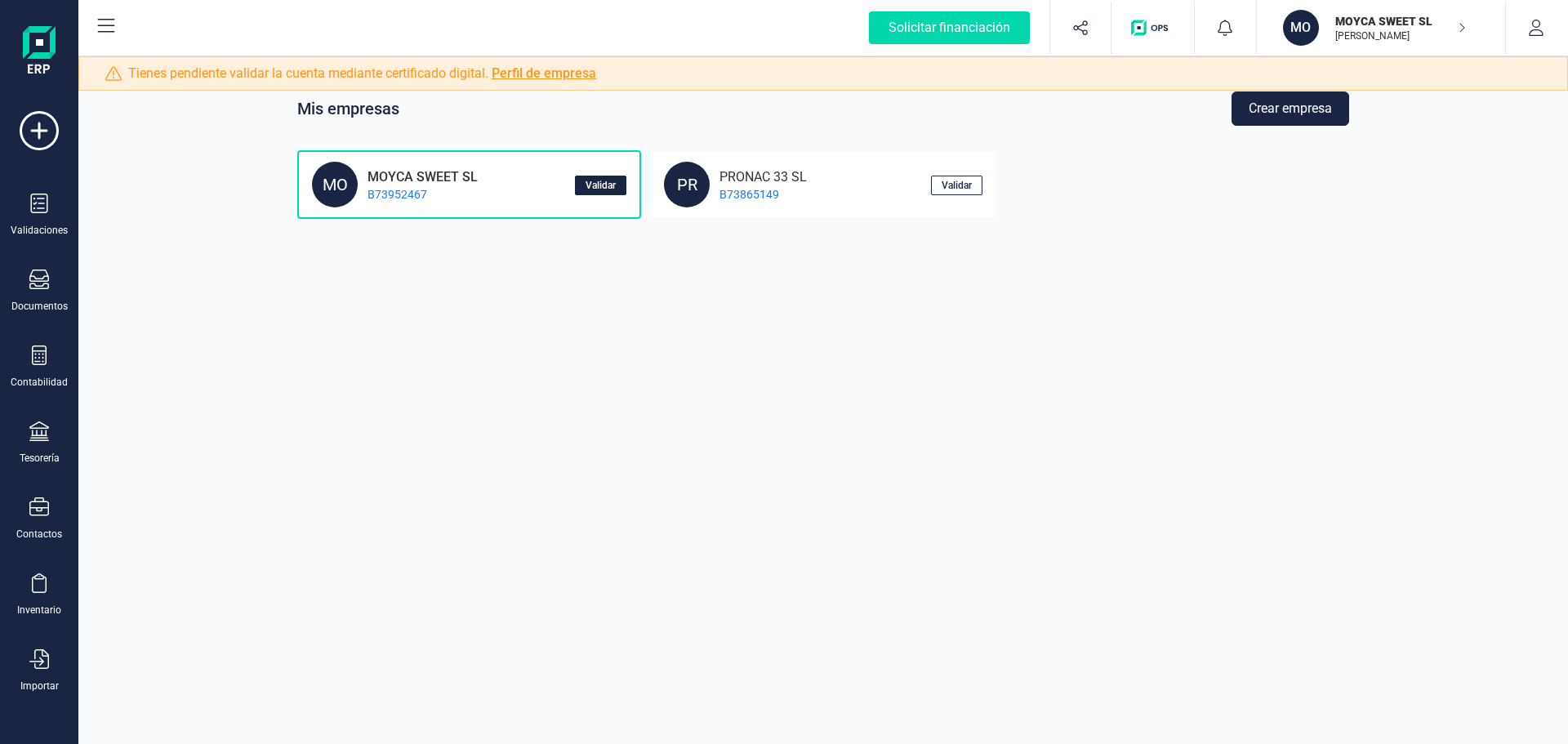
click at [614, 182] on span "Validar" at bounding box center [601, 185] width 30 height 10
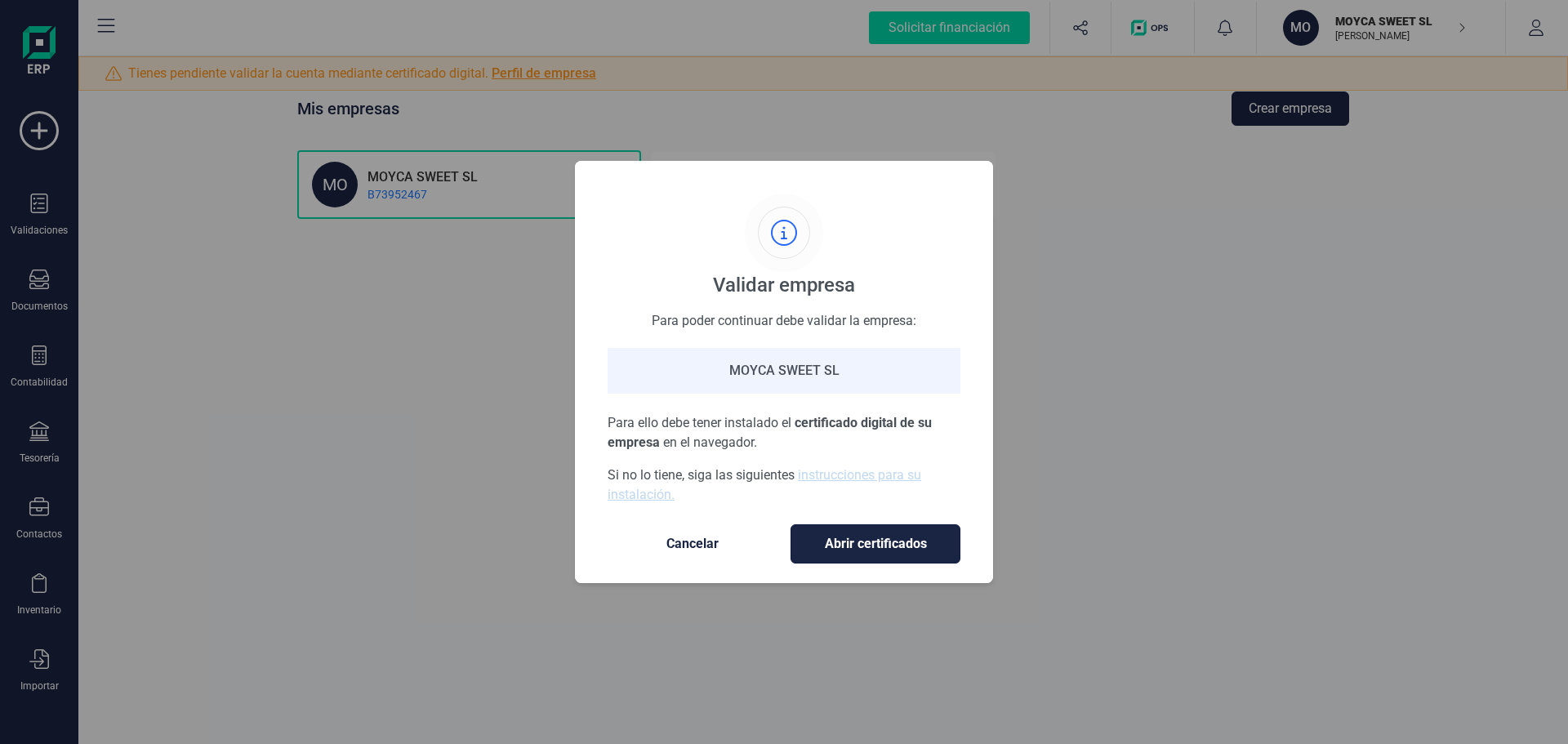
click at [834, 544] on span "Abrir certificados" at bounding box center [875, 543] width 135 height 20
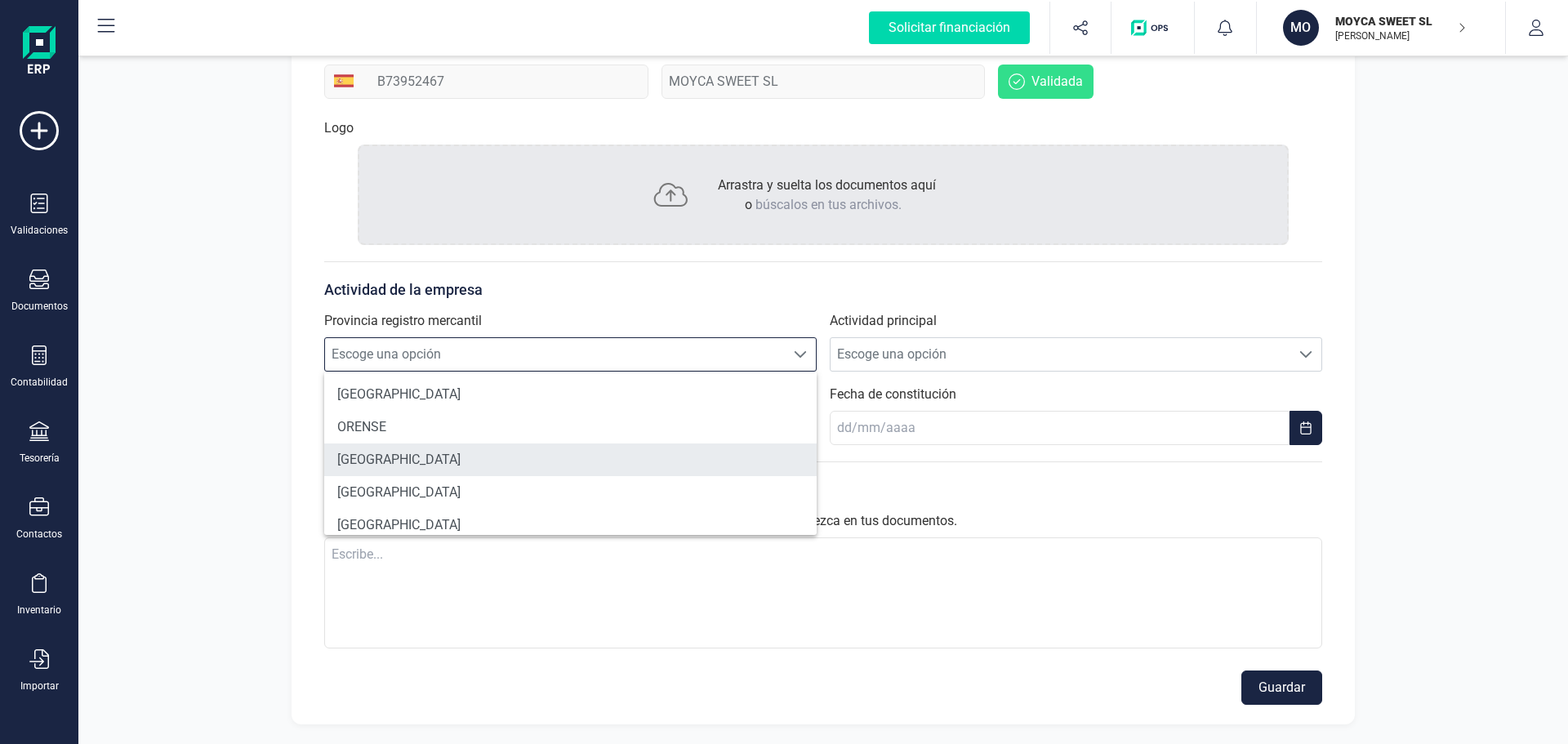
scroll to position [1062, 0]
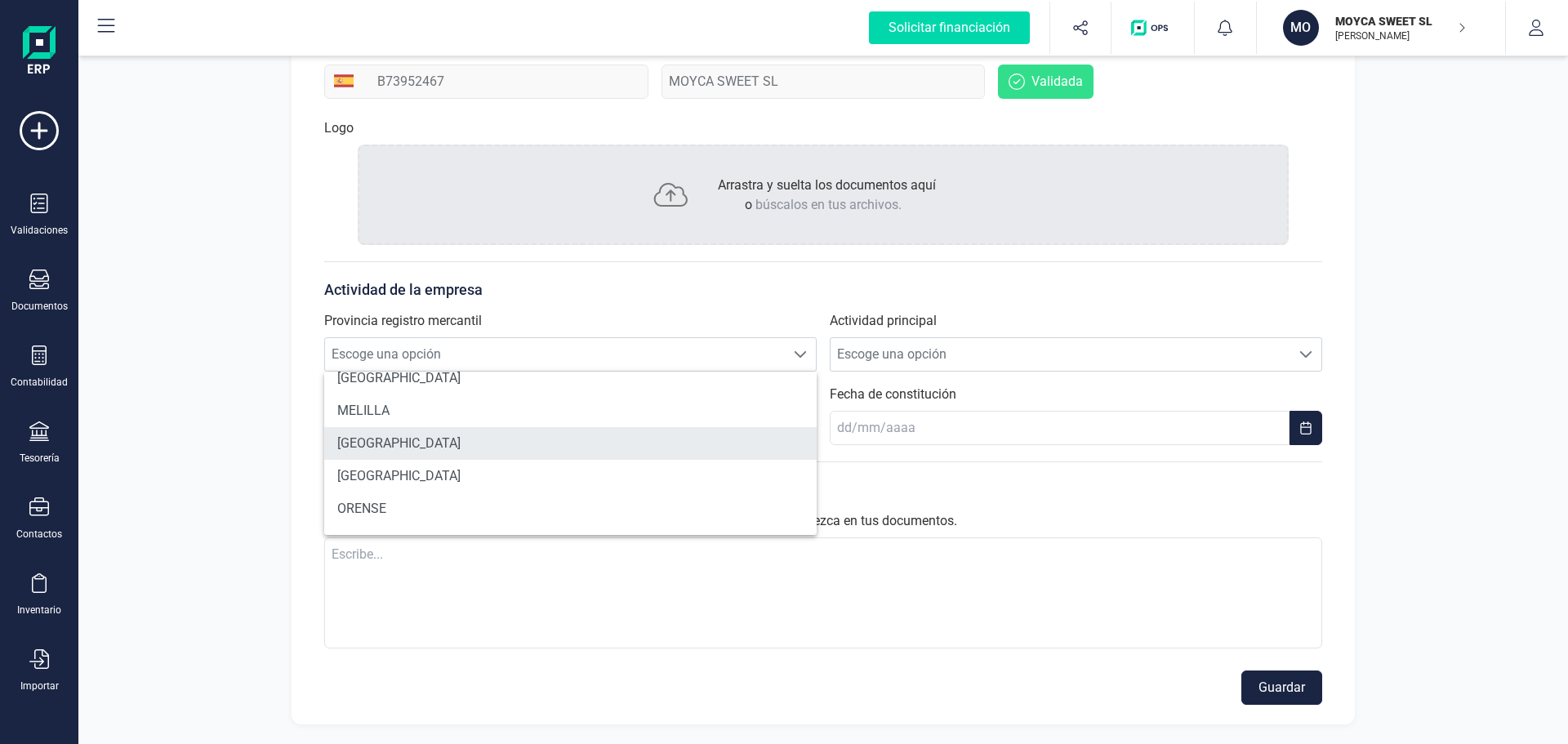
click at [388, 442] on li "[GEOGRAPHIC_DATA]" at bounding box center [570, 443] width 493 height 33
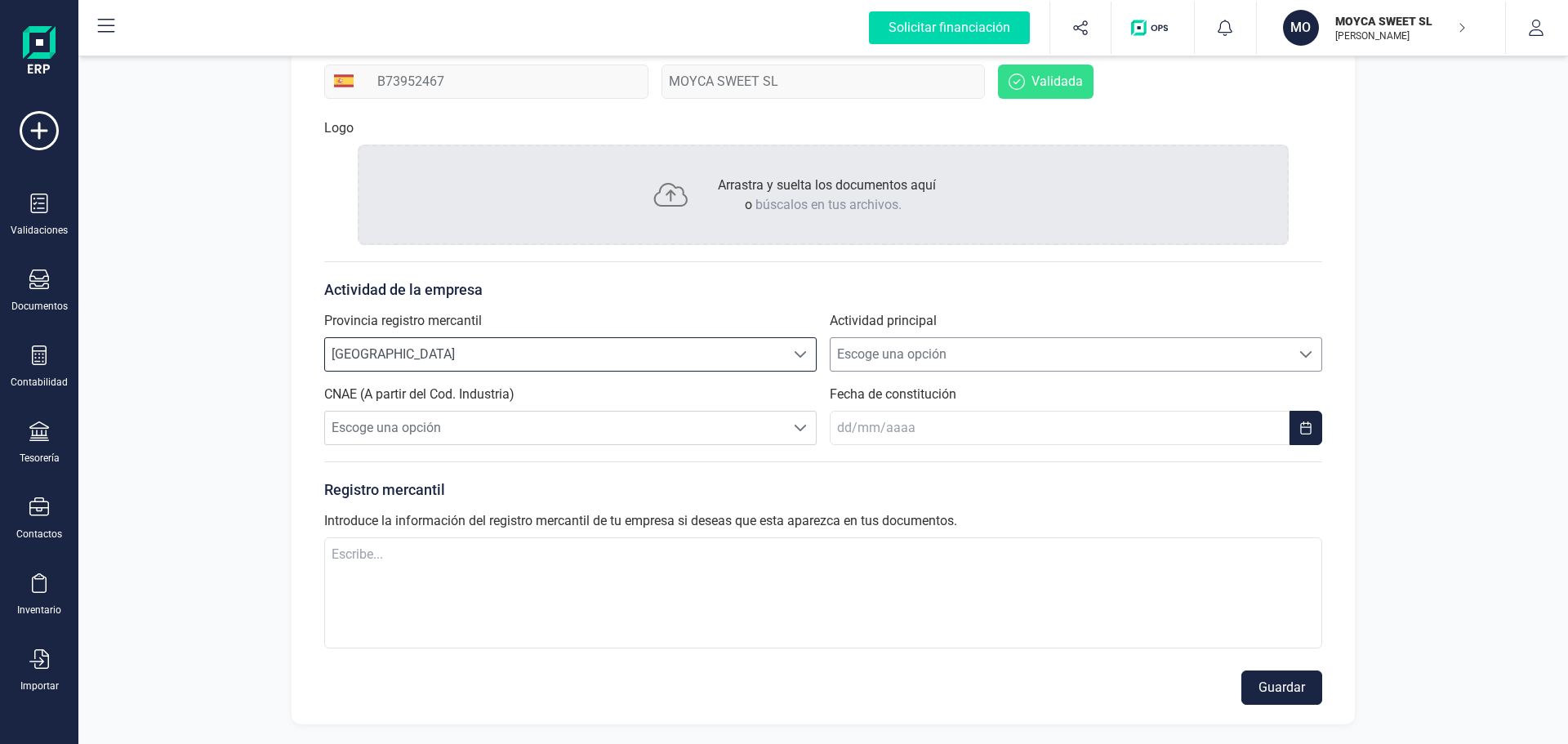
click at [1308, 350] on span at bounding box center [1306, 355] width 13 height 13
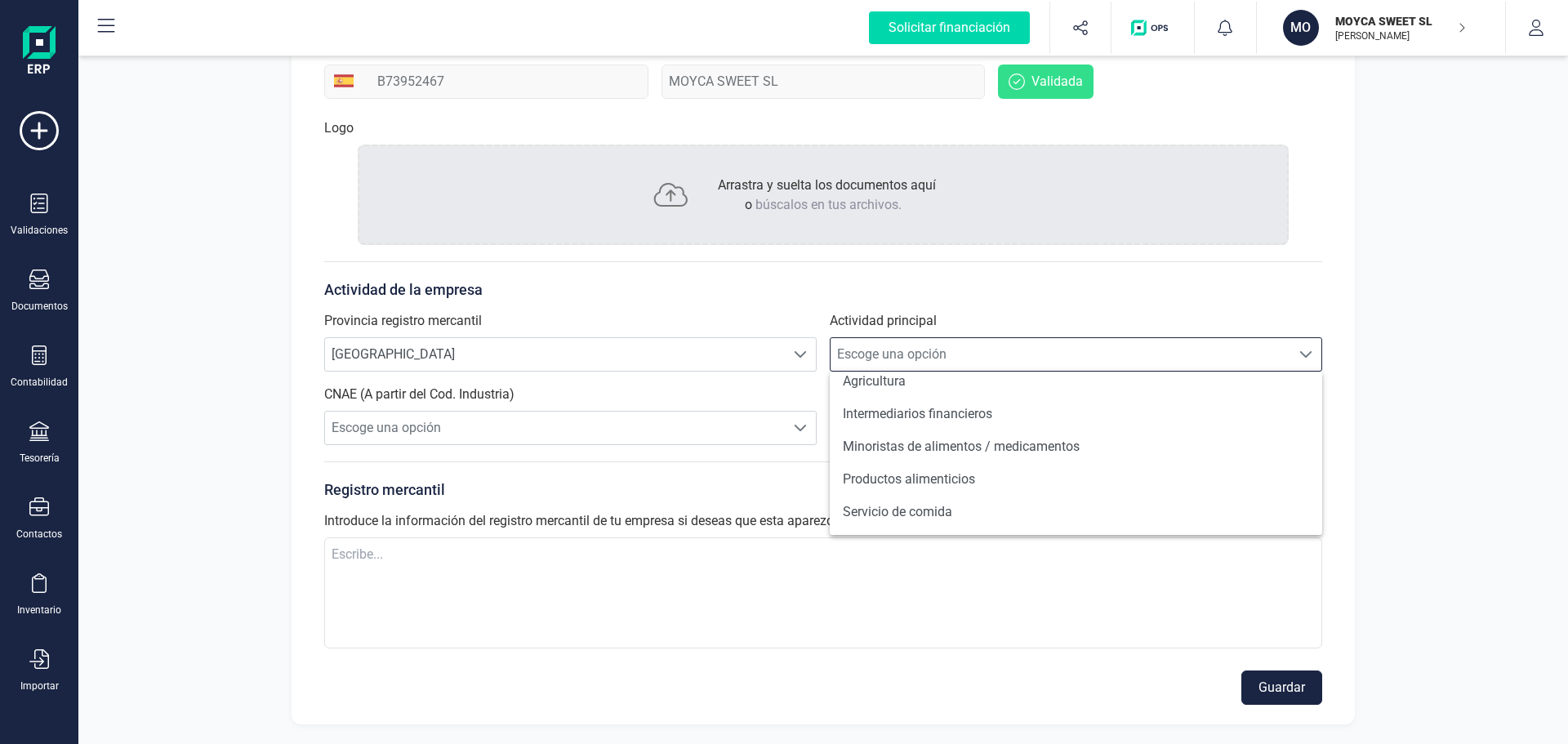
scroll to position [520, 0]
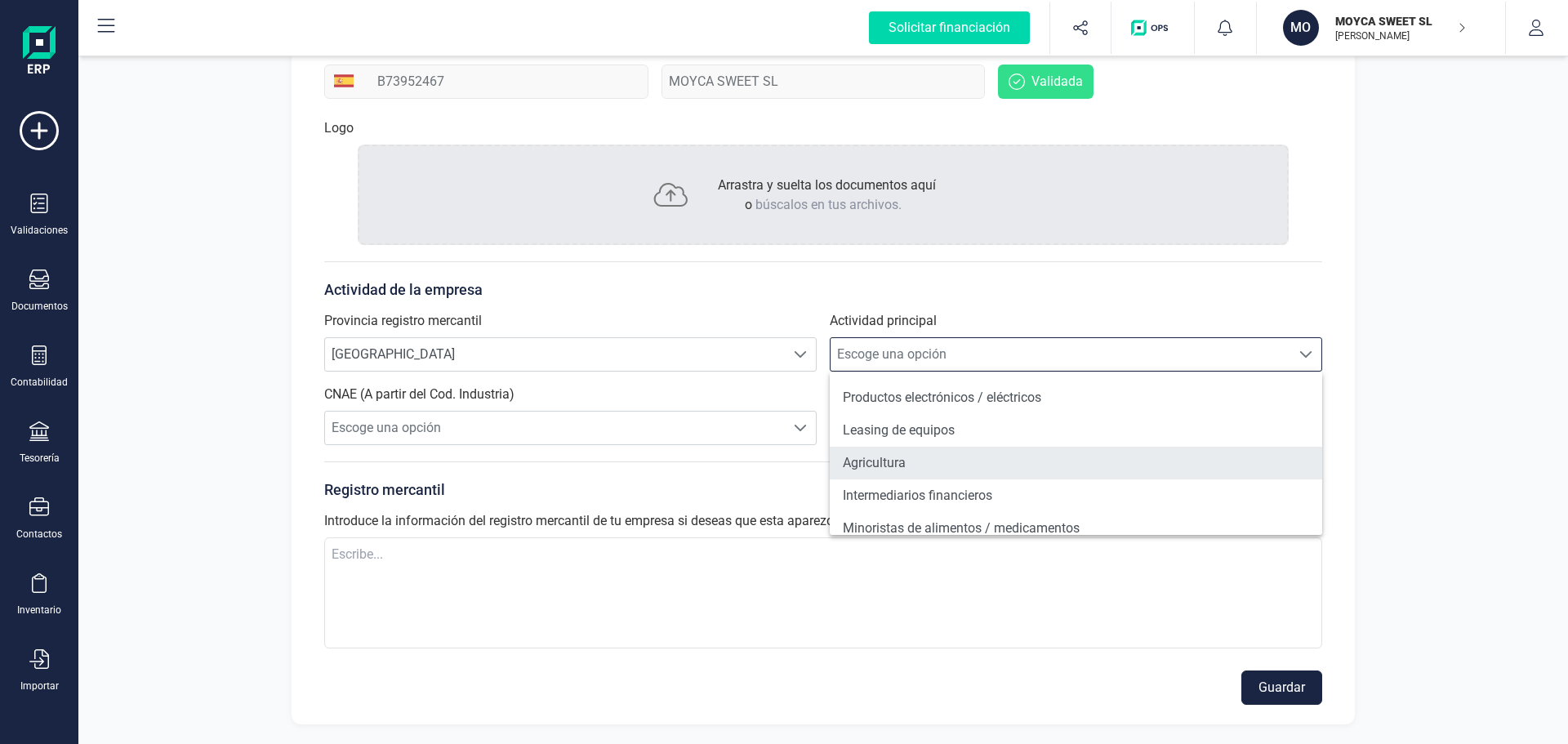
click at [927, 459] on li "Agricultura" at bounding box center [1076, 463] width 493 height 33
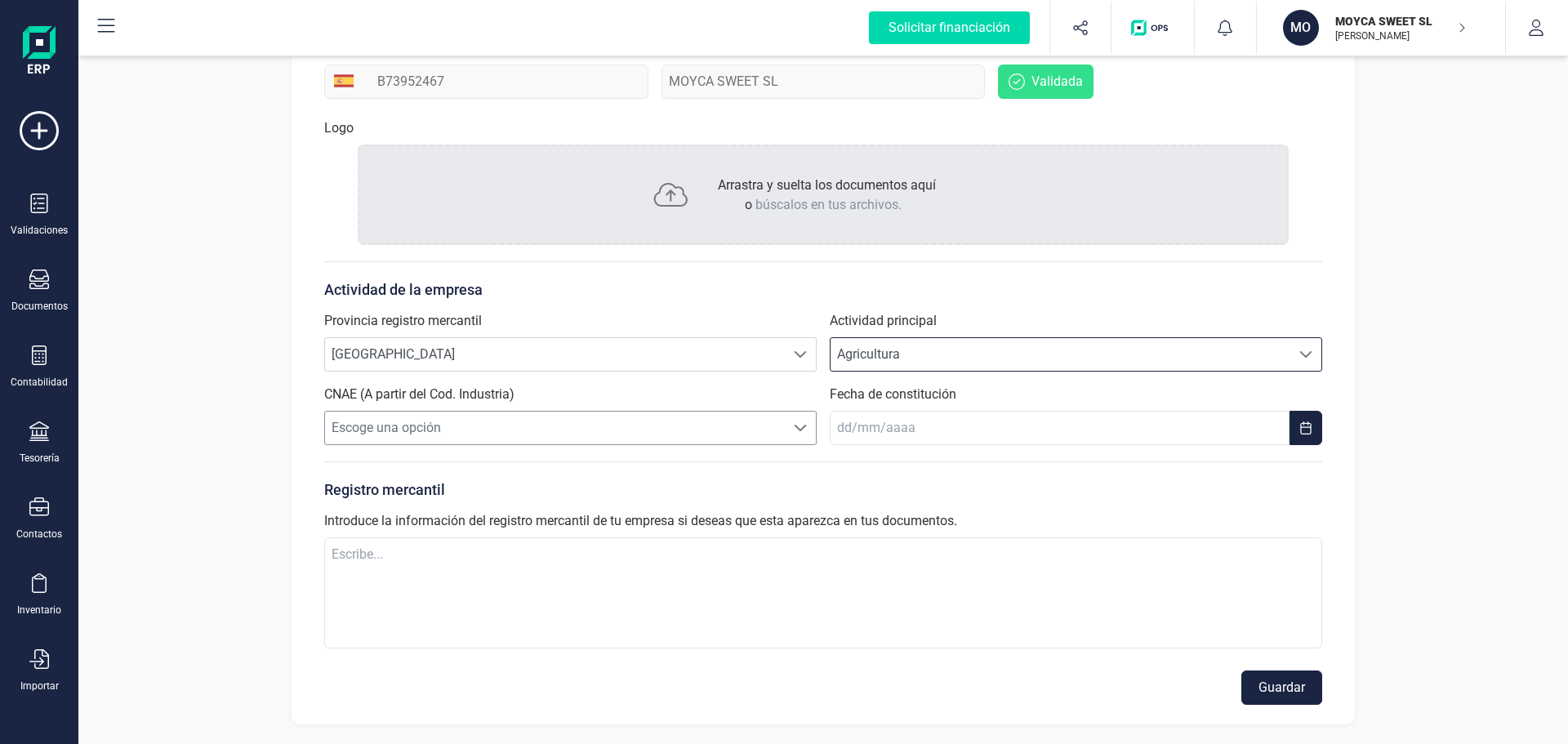
click at [798, 428] on span at bounding box center [801, 428] width 13 height 13
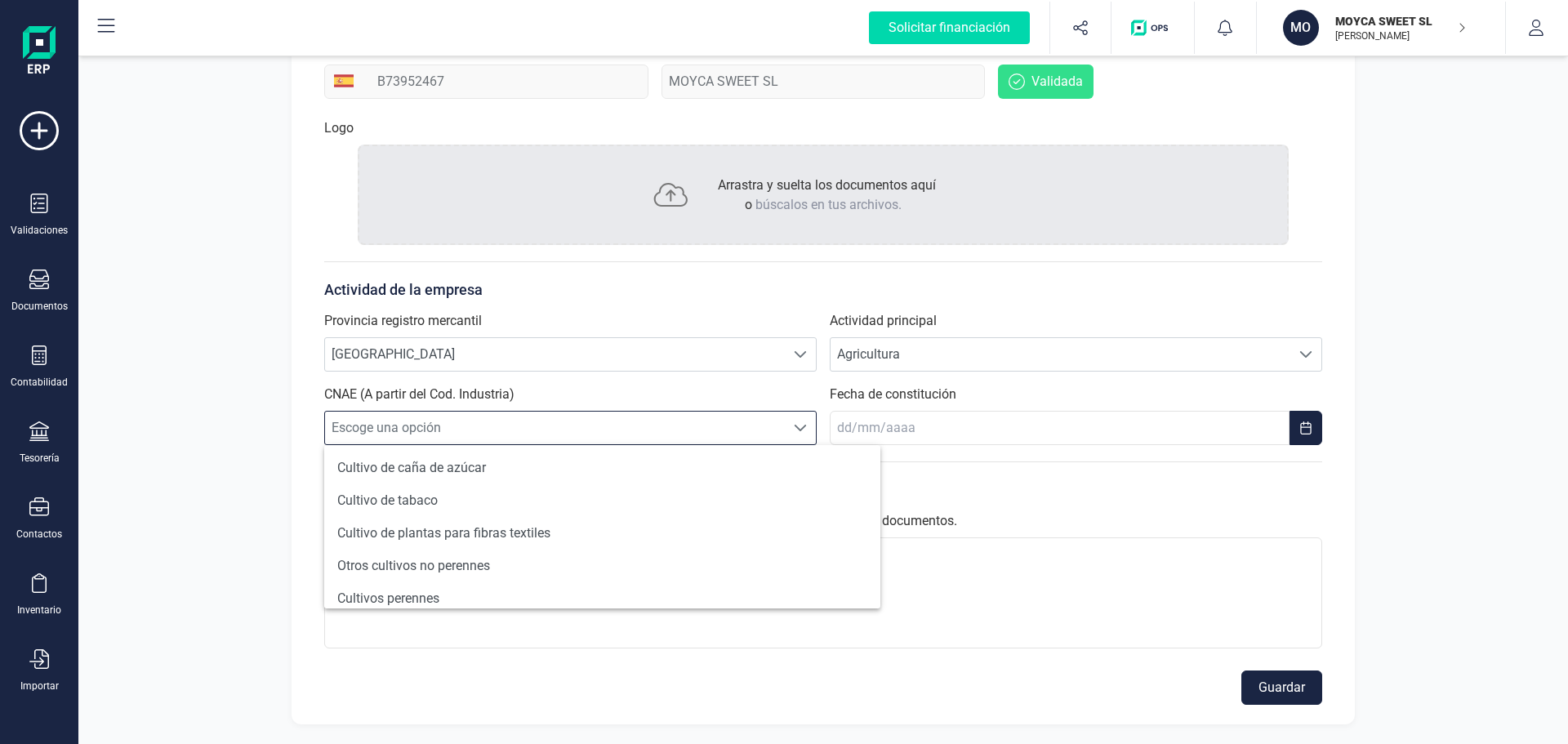
scroll to position [246, 0]
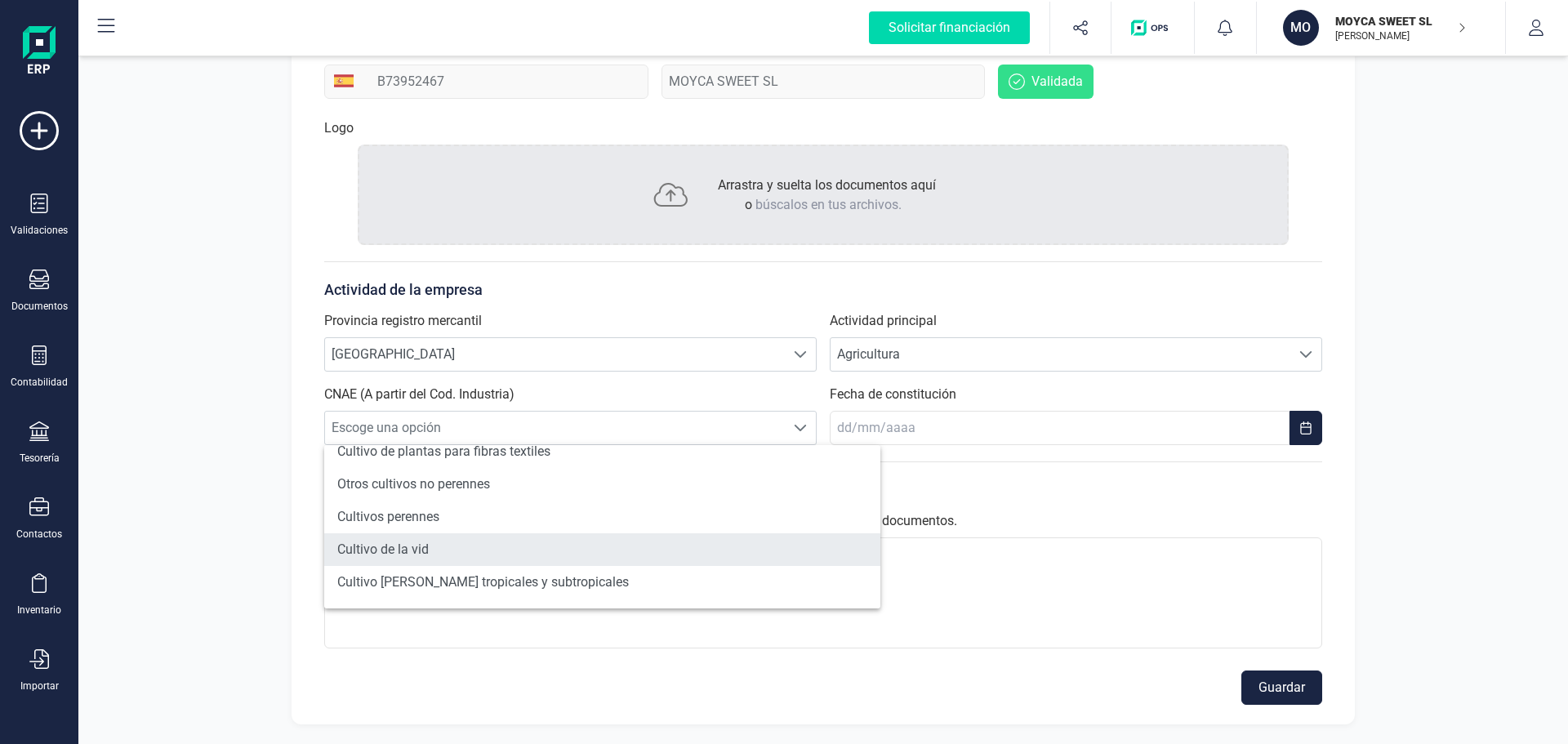
click at [448, 546] on li "Cultivo de la vid" at bounding box center [602, 550] width 556 height 33
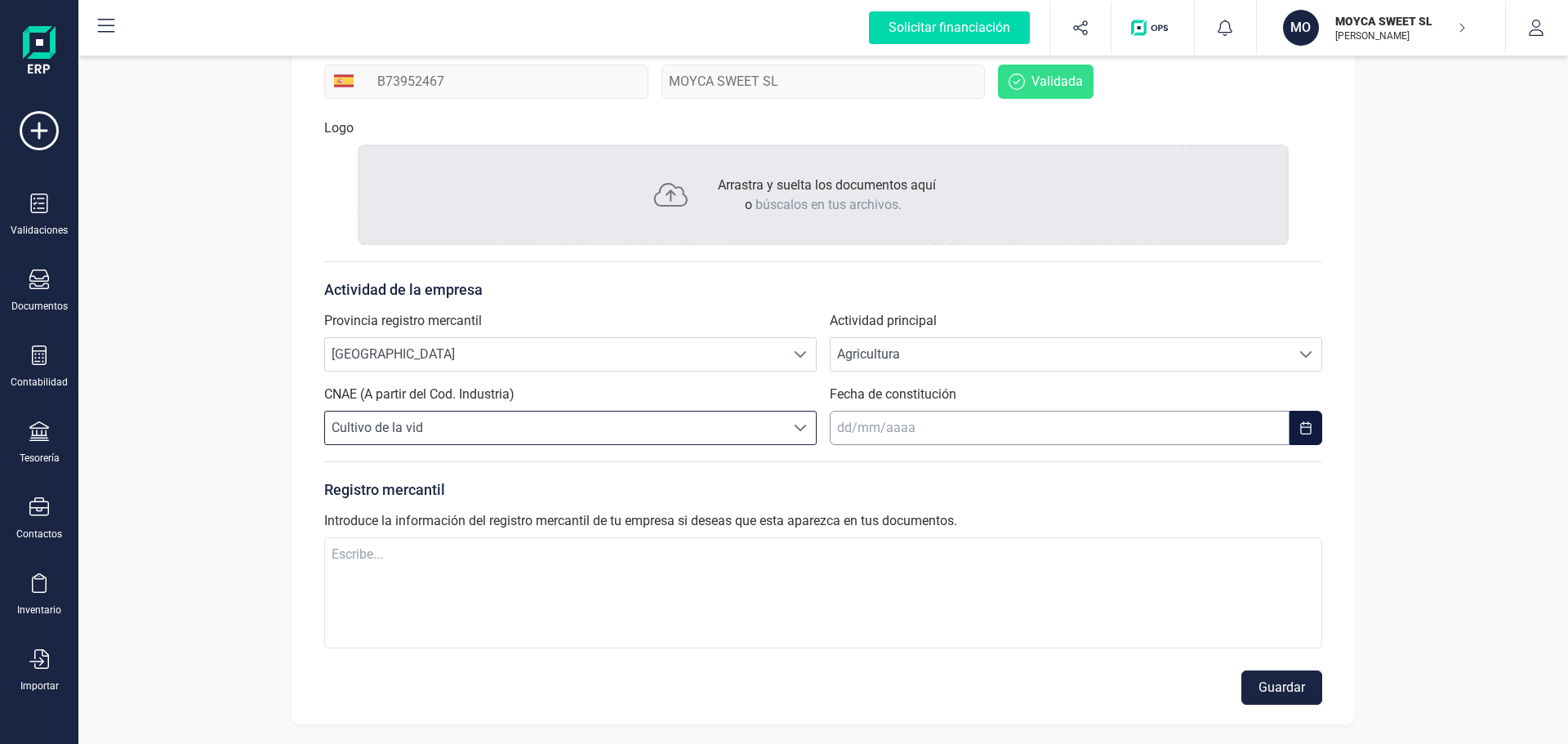
click at [981, 428] on input "text" at bounding box center [1059, 428] width 460 height 35
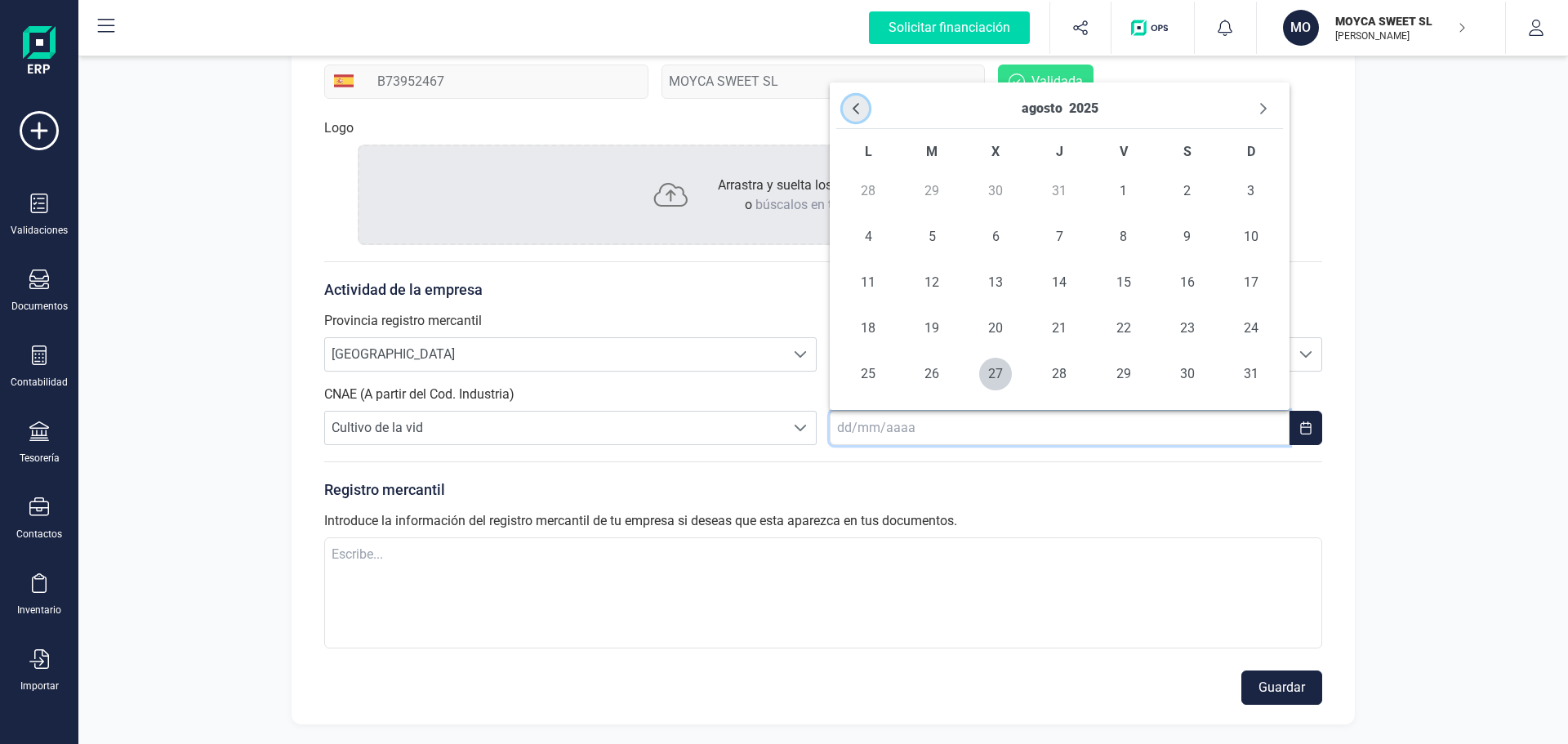
click at [859, 108] on icon "Previous Month" at bounding box center [856, 108] width 13 height 13
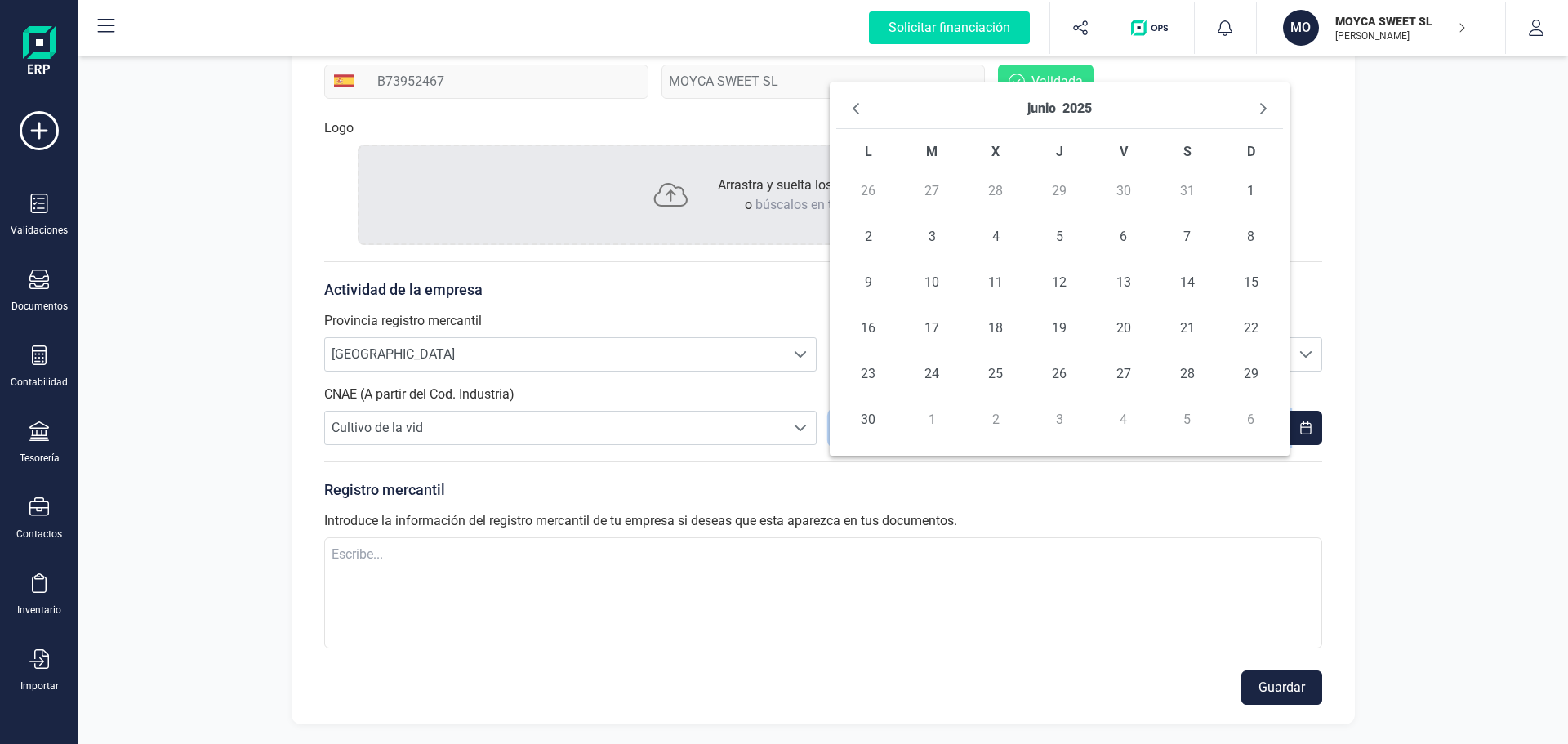
click at [859, 108] on icon "Previous Month" at bounding box center [856, 108] width 13 height 13
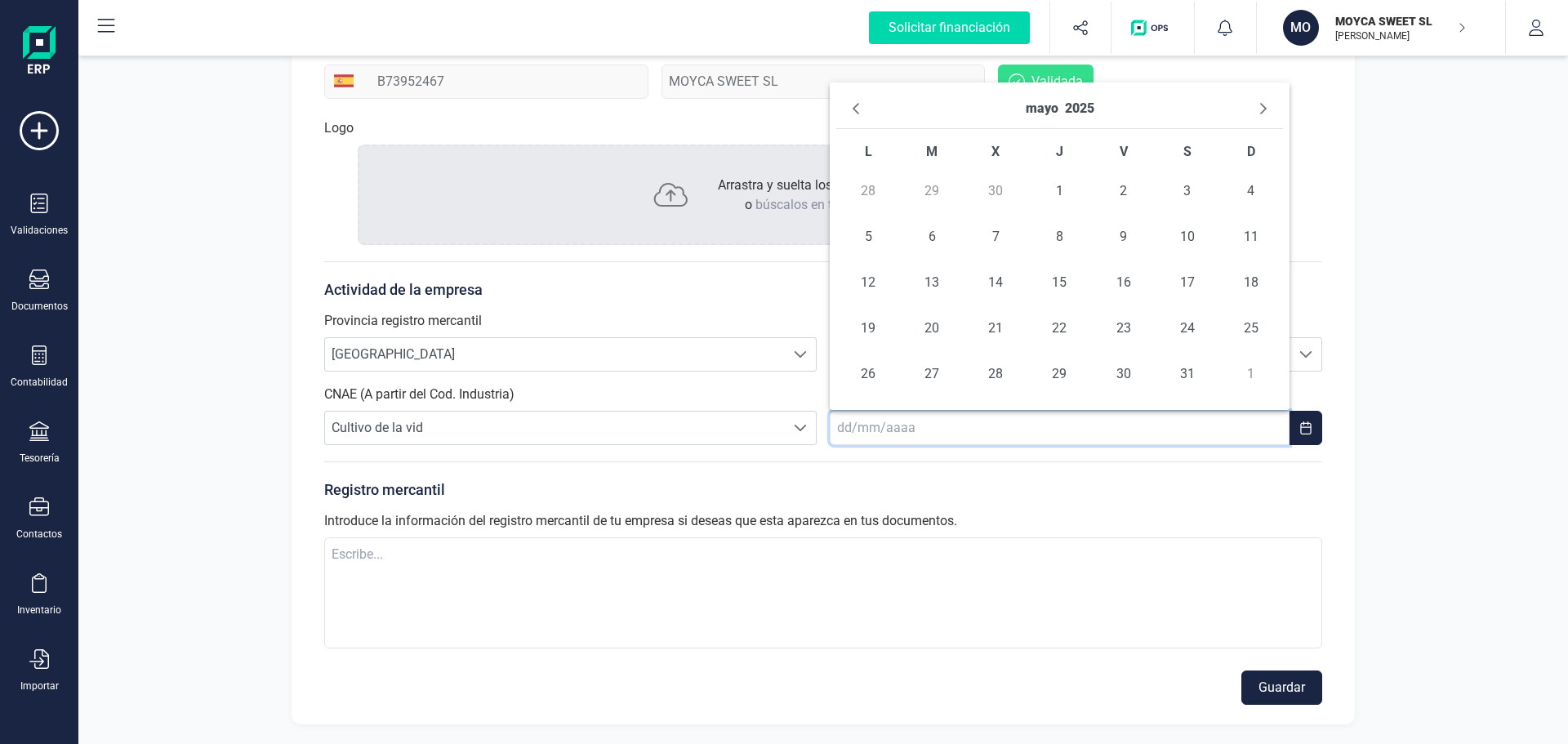
click at [859, 108] on icon "Previous Month" at bounding box center [856, 108] width 13 height 13
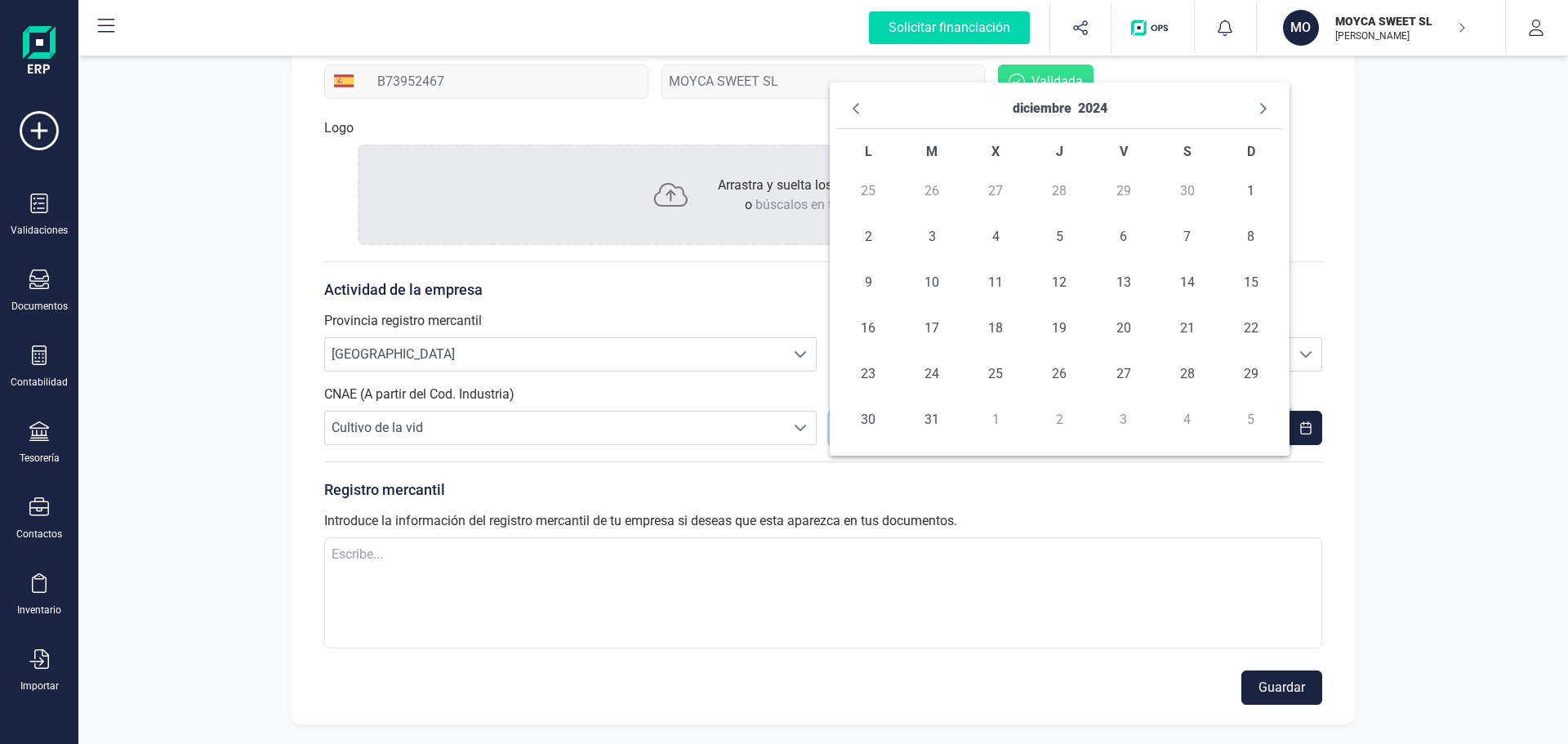
click at [859, 108] on icon "Previous Month" at bounding box center [856, 108] width 13 height 13
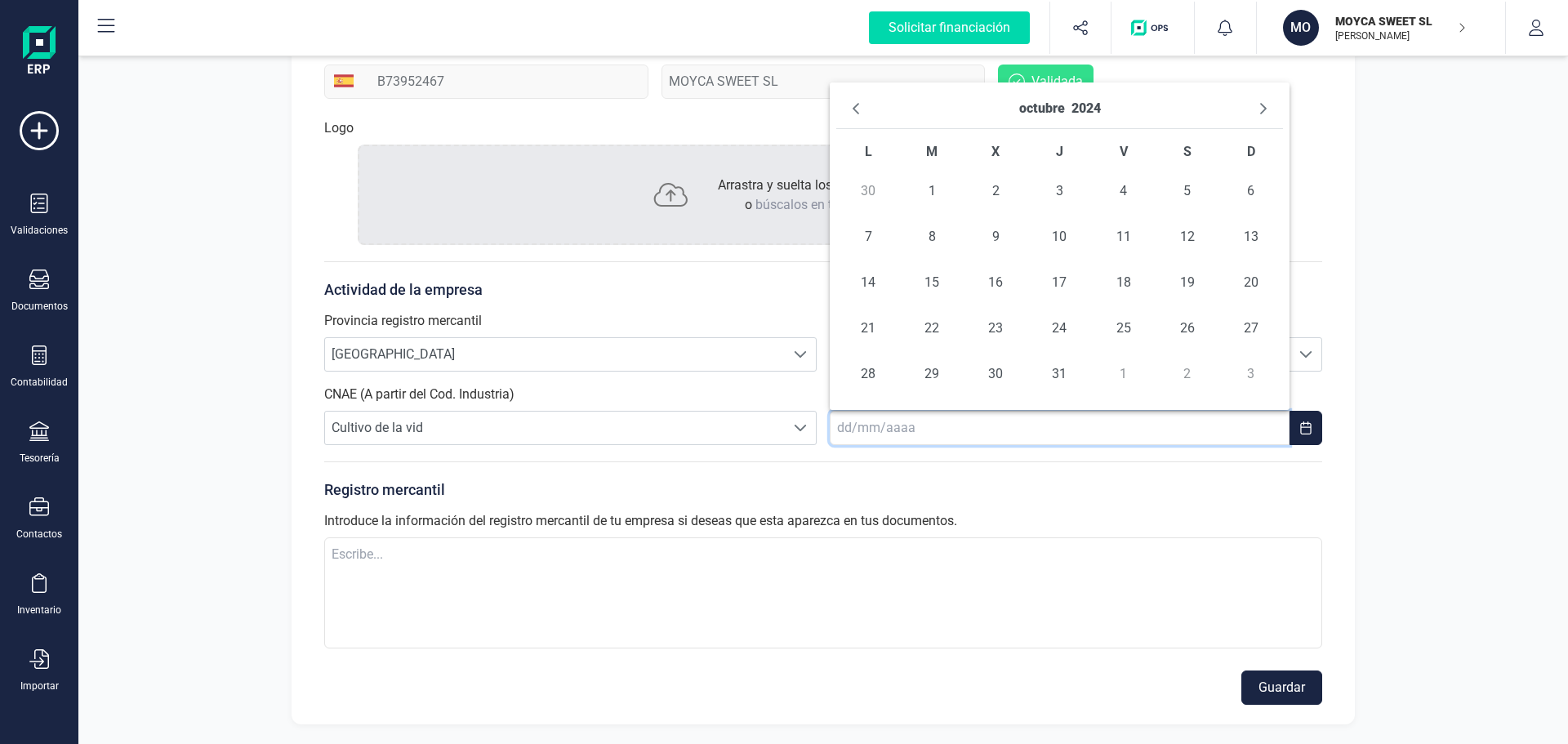
click at [859, 108] on icon "Previous Month" at bounding box center [856, 108] width 13 height 13
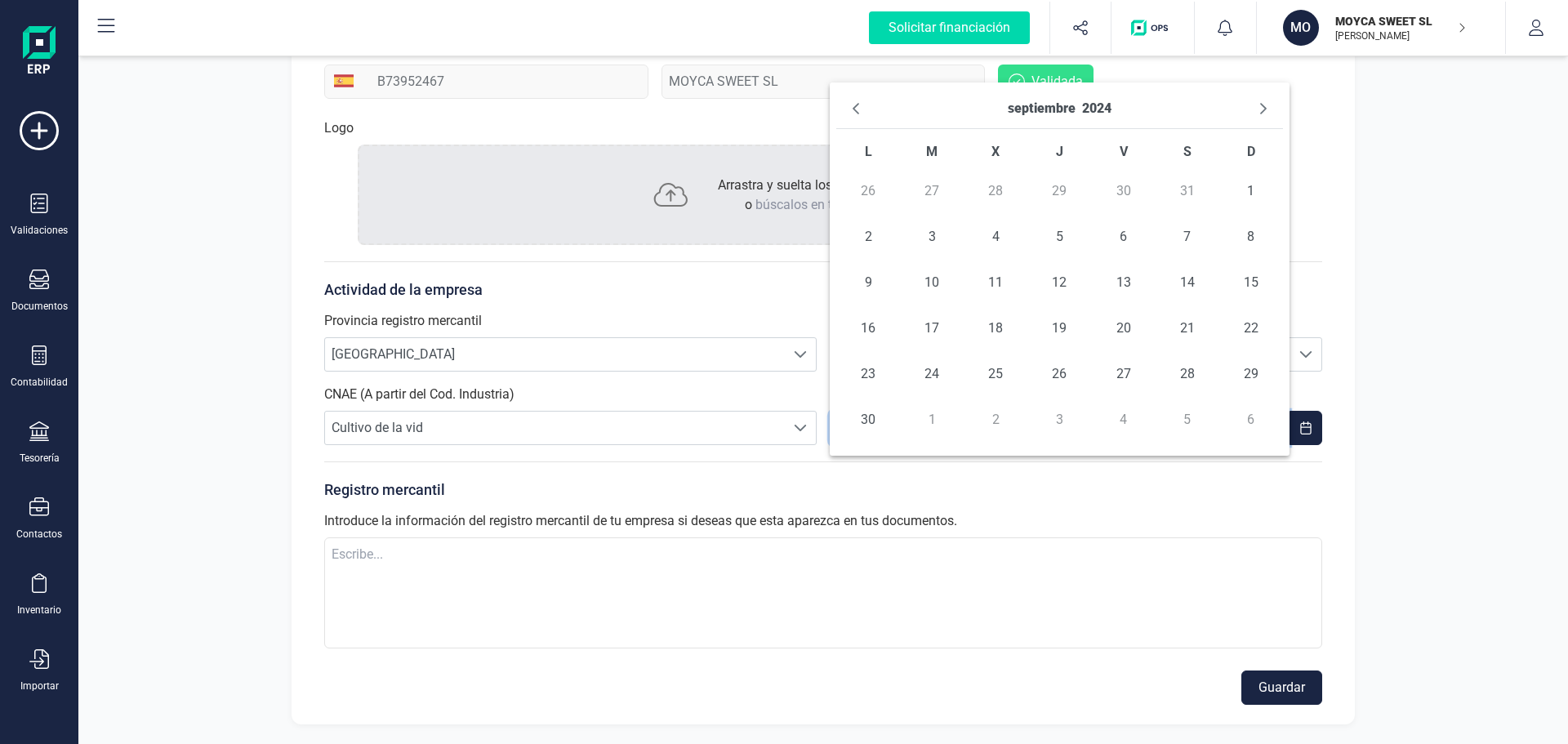
click at [859, 108] on icon "Previous Month" at bounding box center [856, 108] width 13 height 13
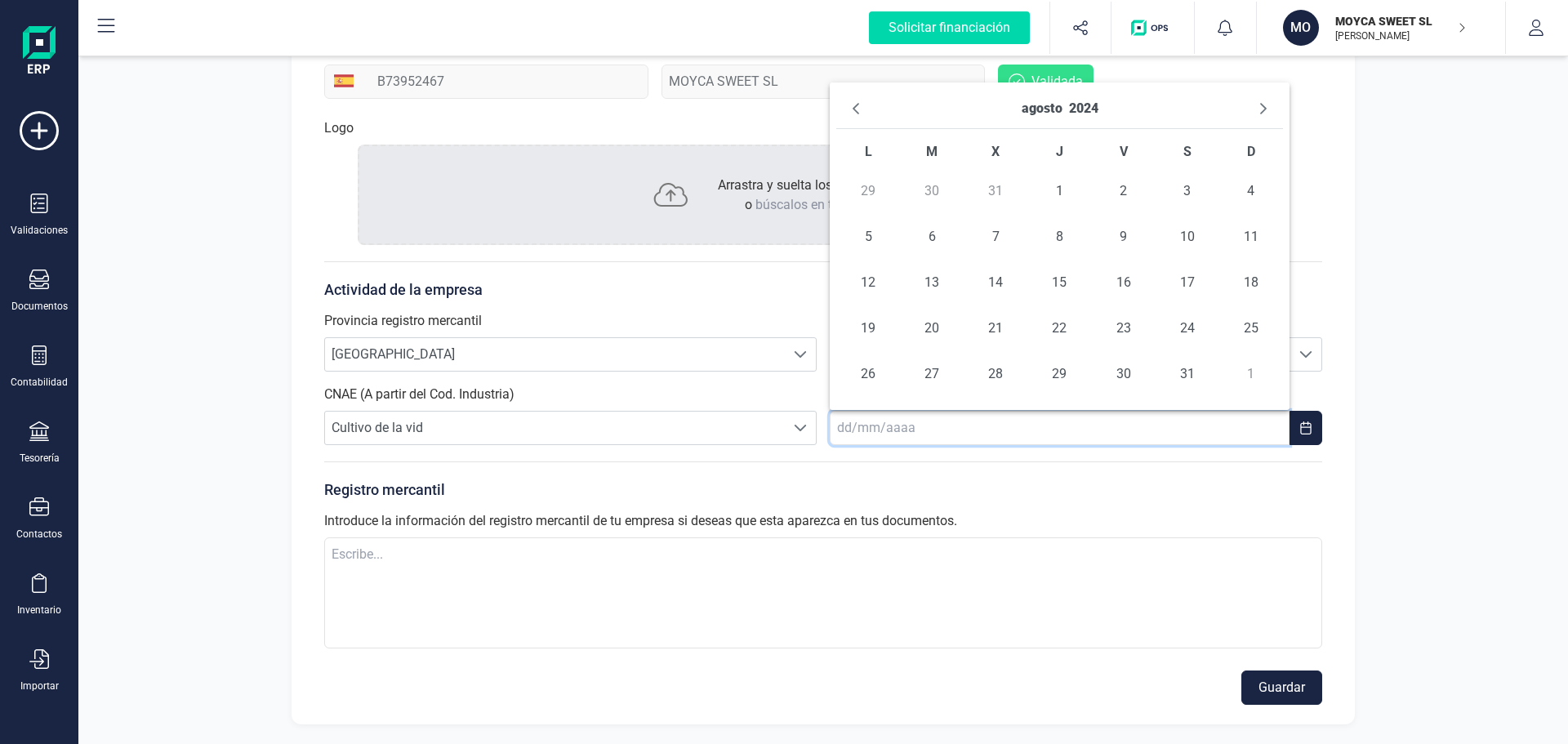
click at [859, 108] on icon "Previous Month" at bounding box center [856, 108] width 13 height 13
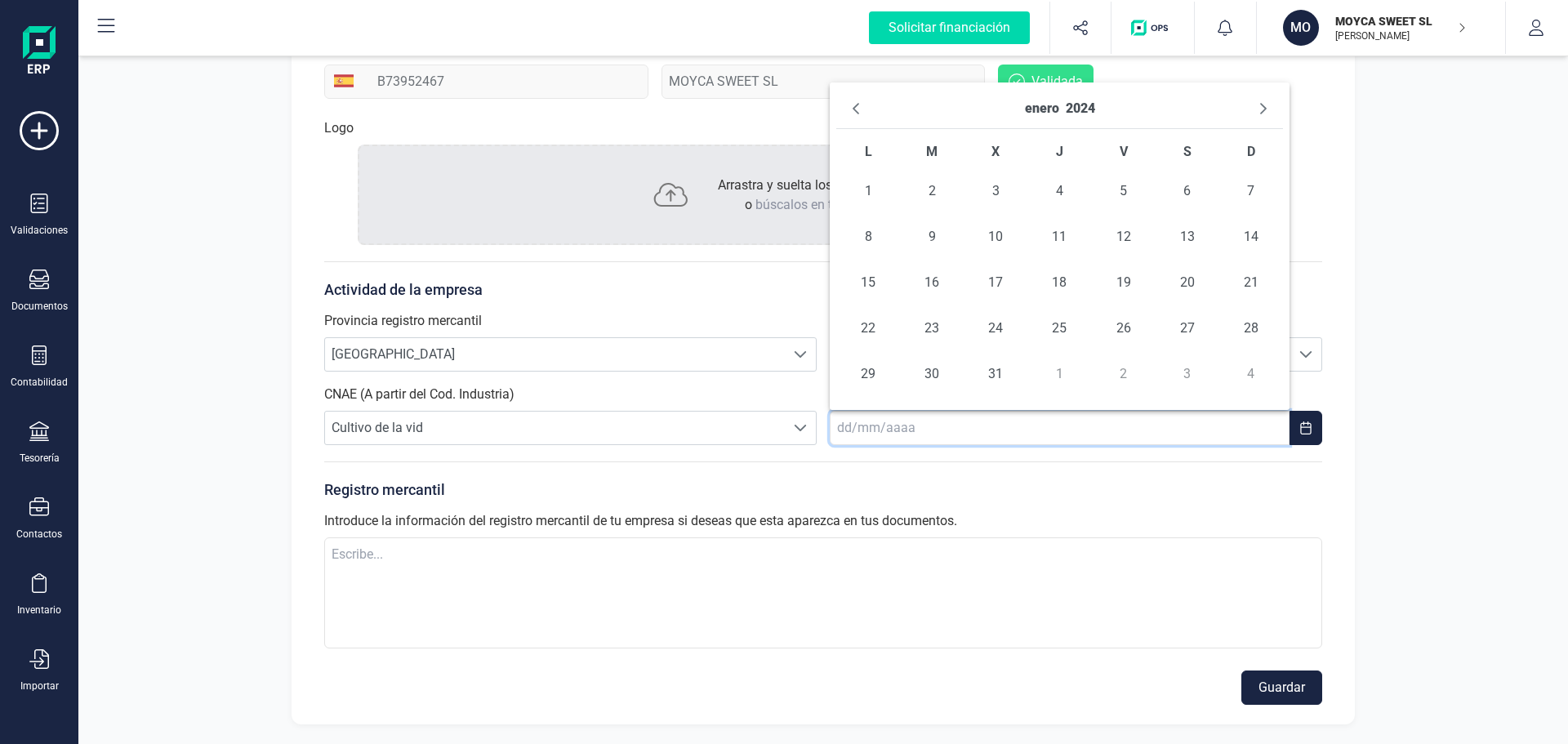
click at [859, 108] on icon "Previous Month" at bounding box center [856, 108] width 13 height 13
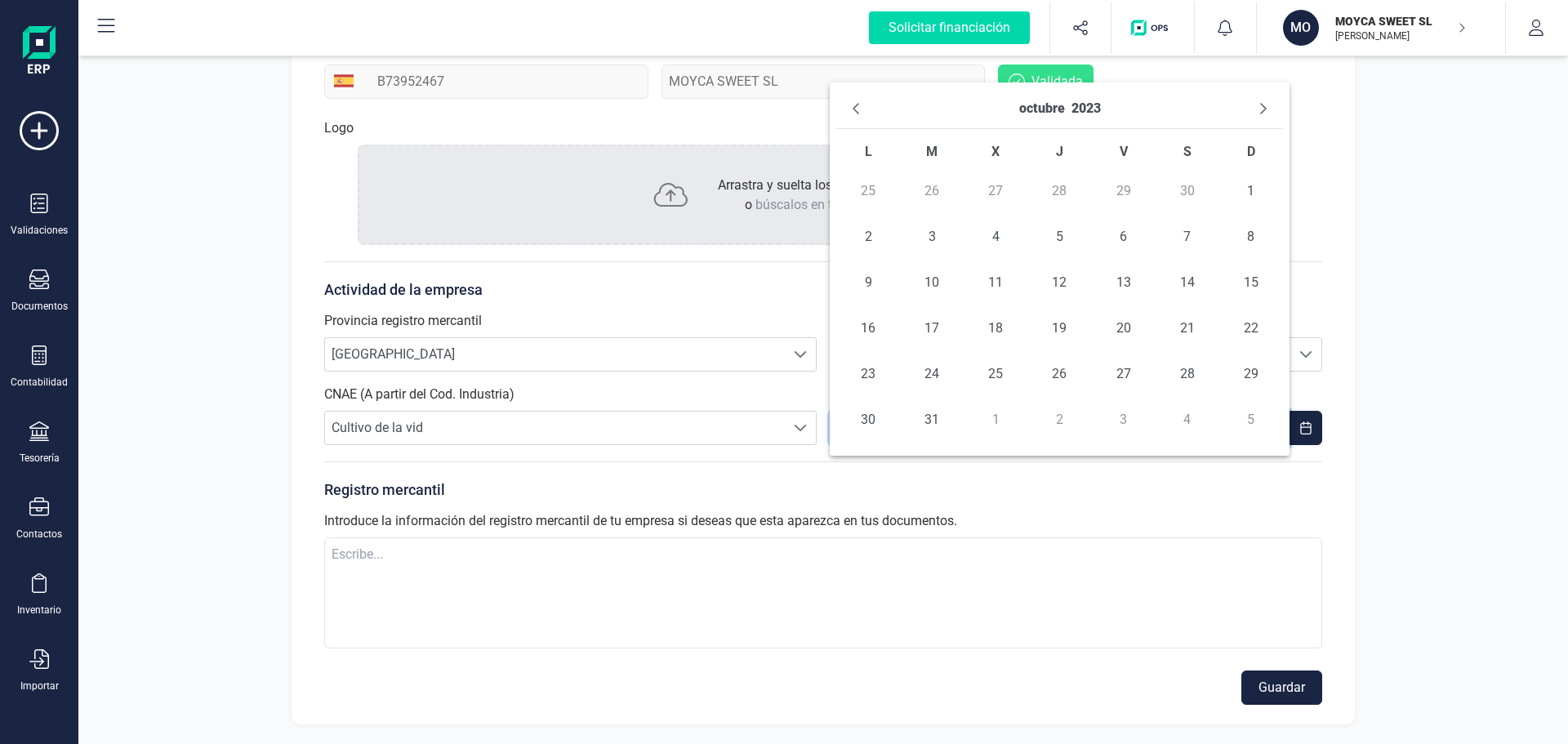
click at [859, 108] on icon "Previous Month" at bounding box center [856, 108] width 13 height 13
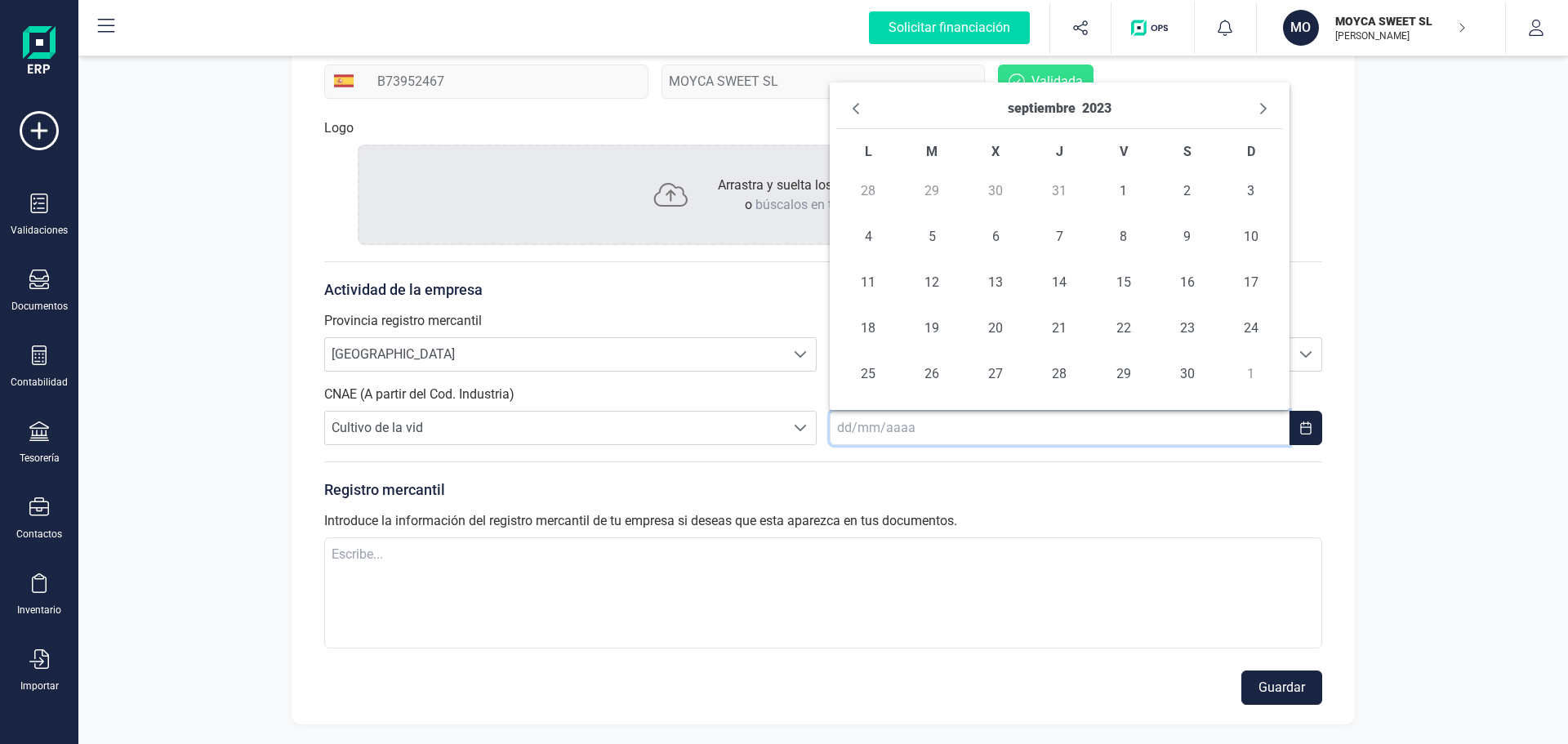
click at [859, 108] on icon "Previous Month" at bounding box center [856, 108] width 13 height 13
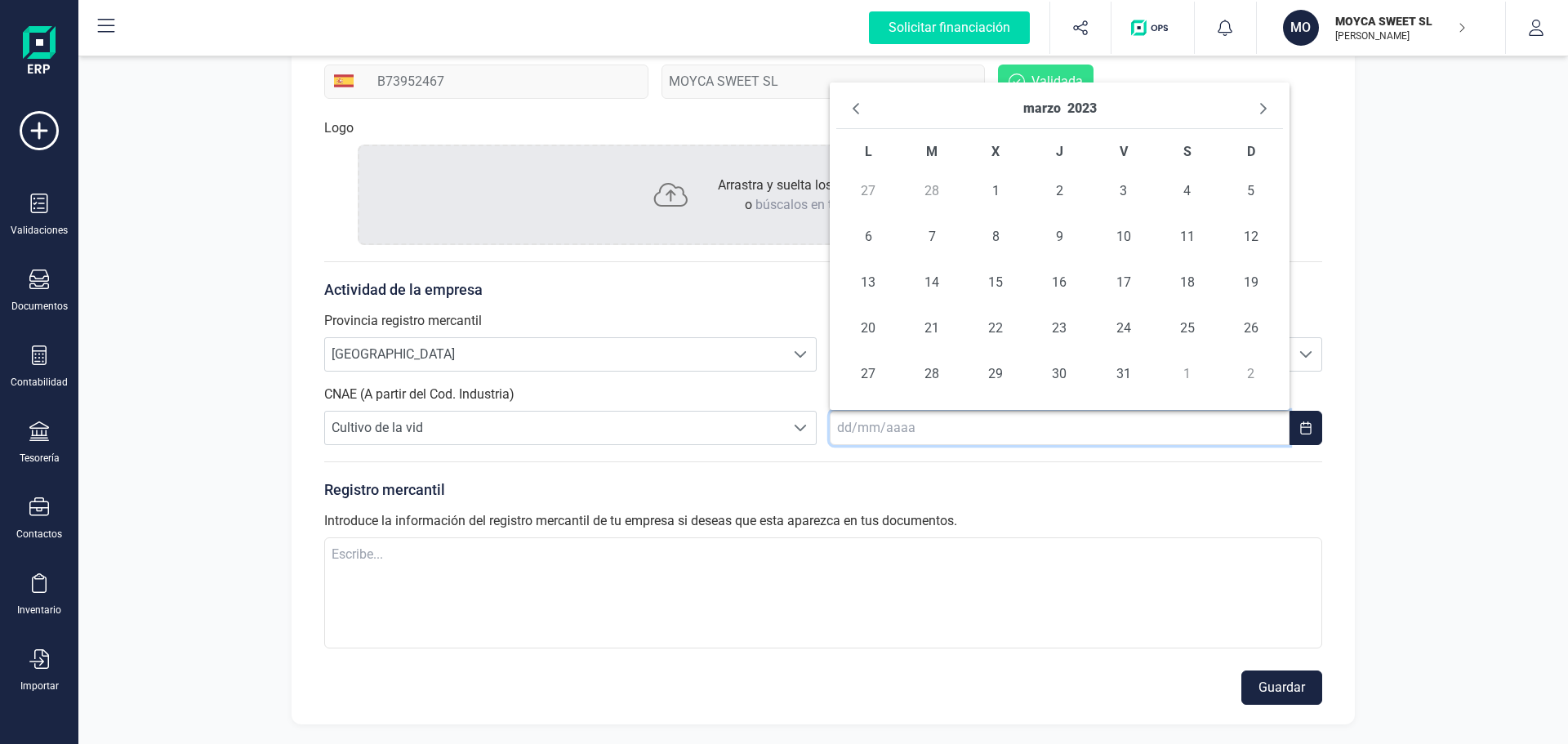
click at [859, 108] on icon "Previous Month" at bounding box center [856, 108] width 13 height 13
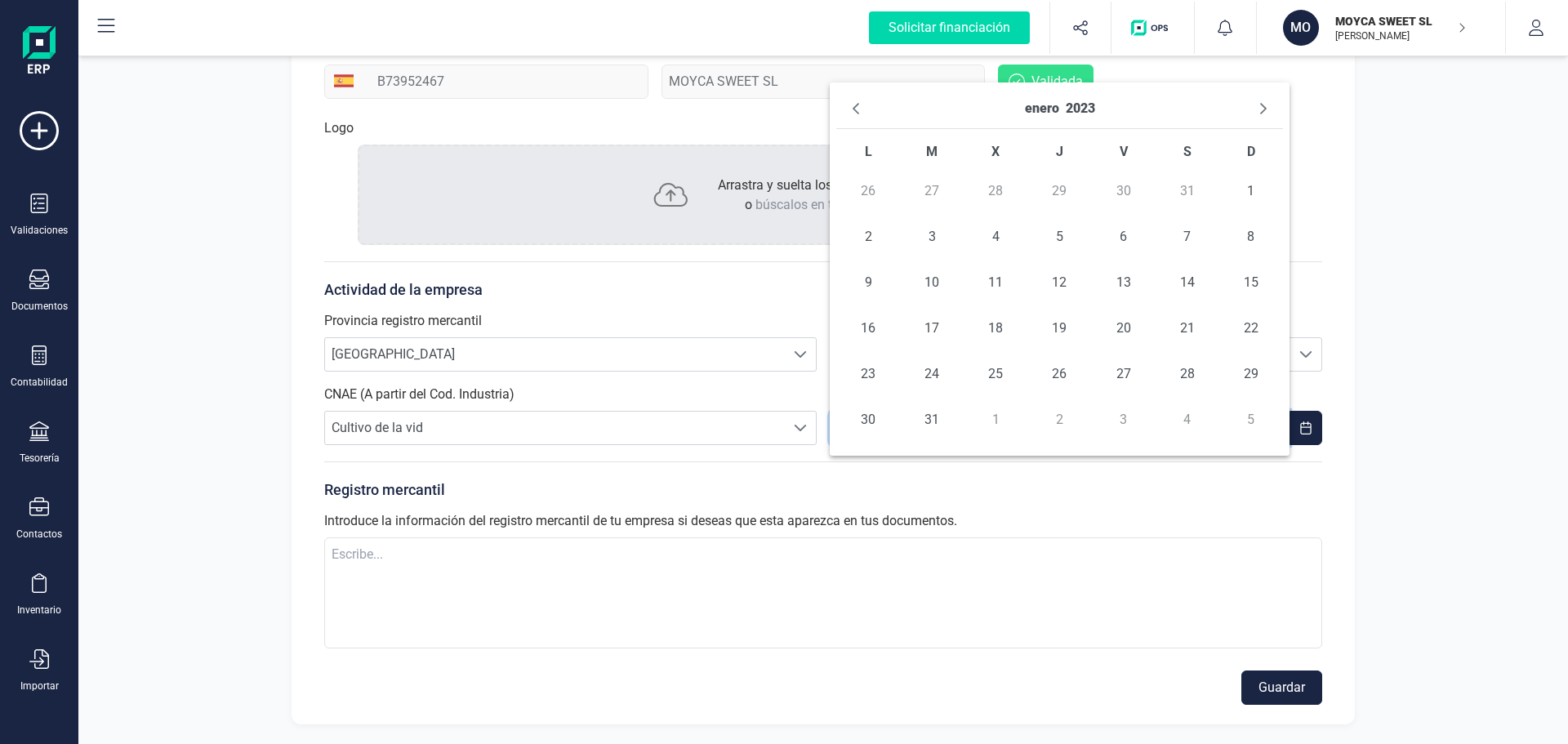
click at [859, 108] on icon "Previous Month" at bounding box center [856, 108] width 13 height 13
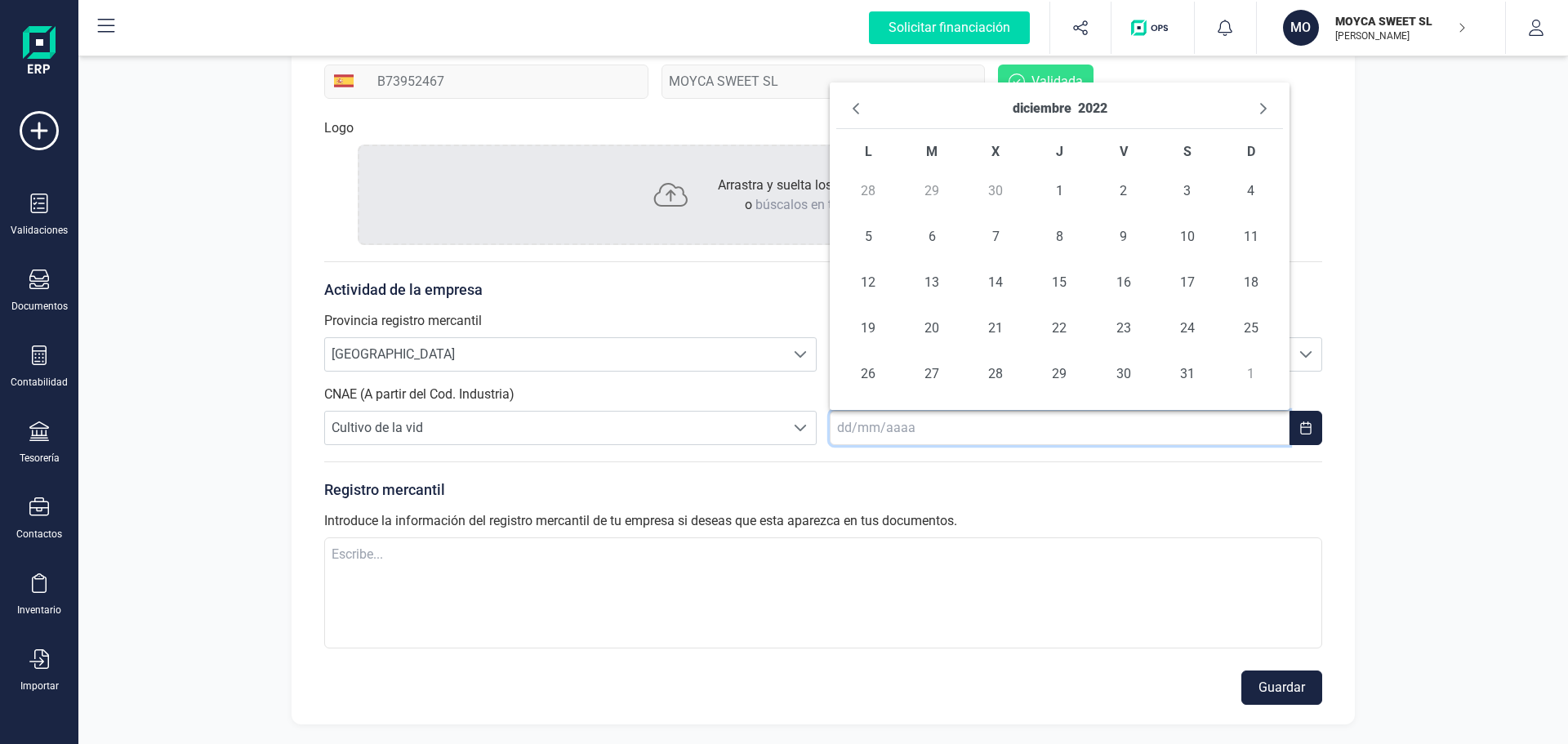
click at [859, 108] on icon "Previous Month" at bounding box center [856, 108] width 13 height 13
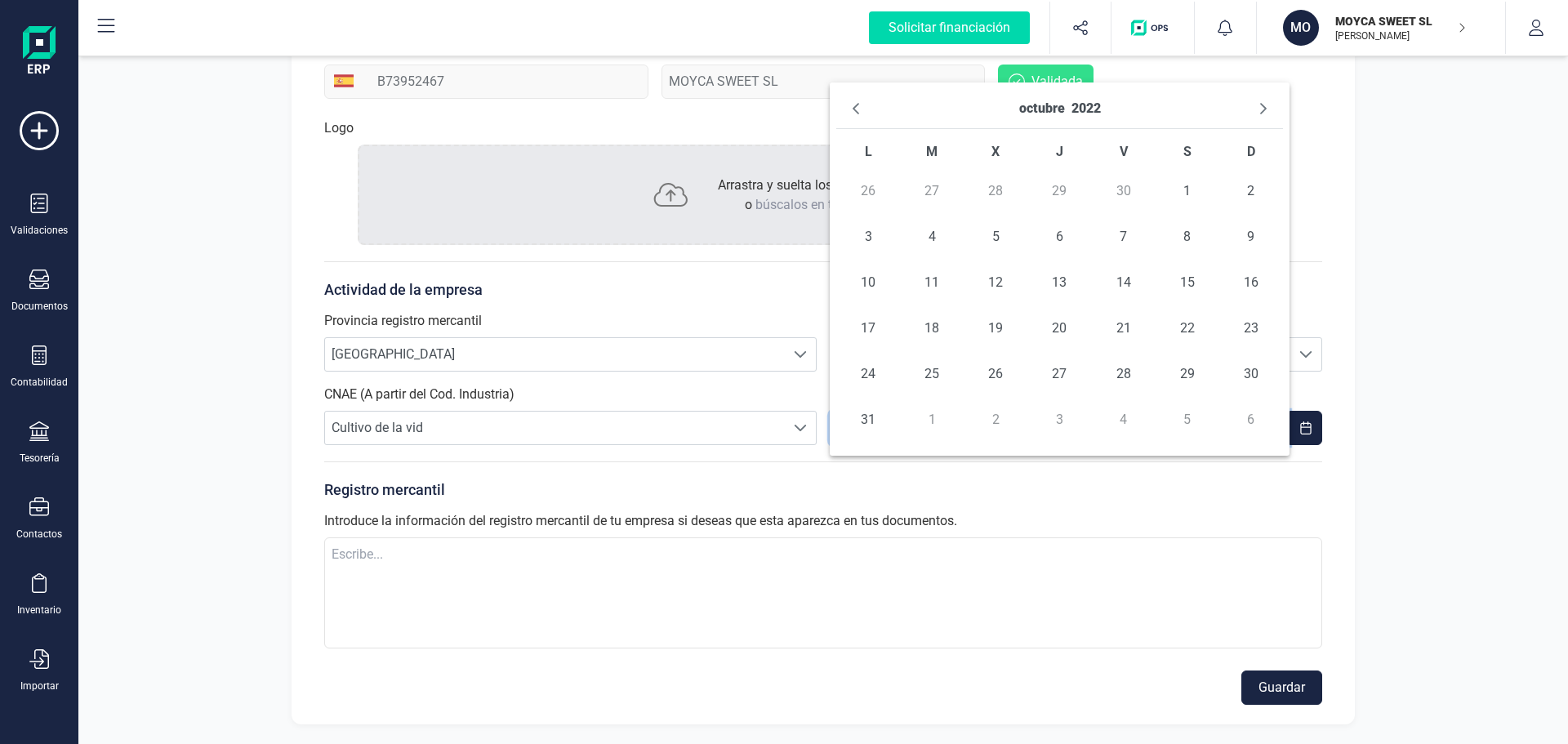
click at [859, 108] on icon "Previous Month" at bounding box center [856, 108] width 13 height 13
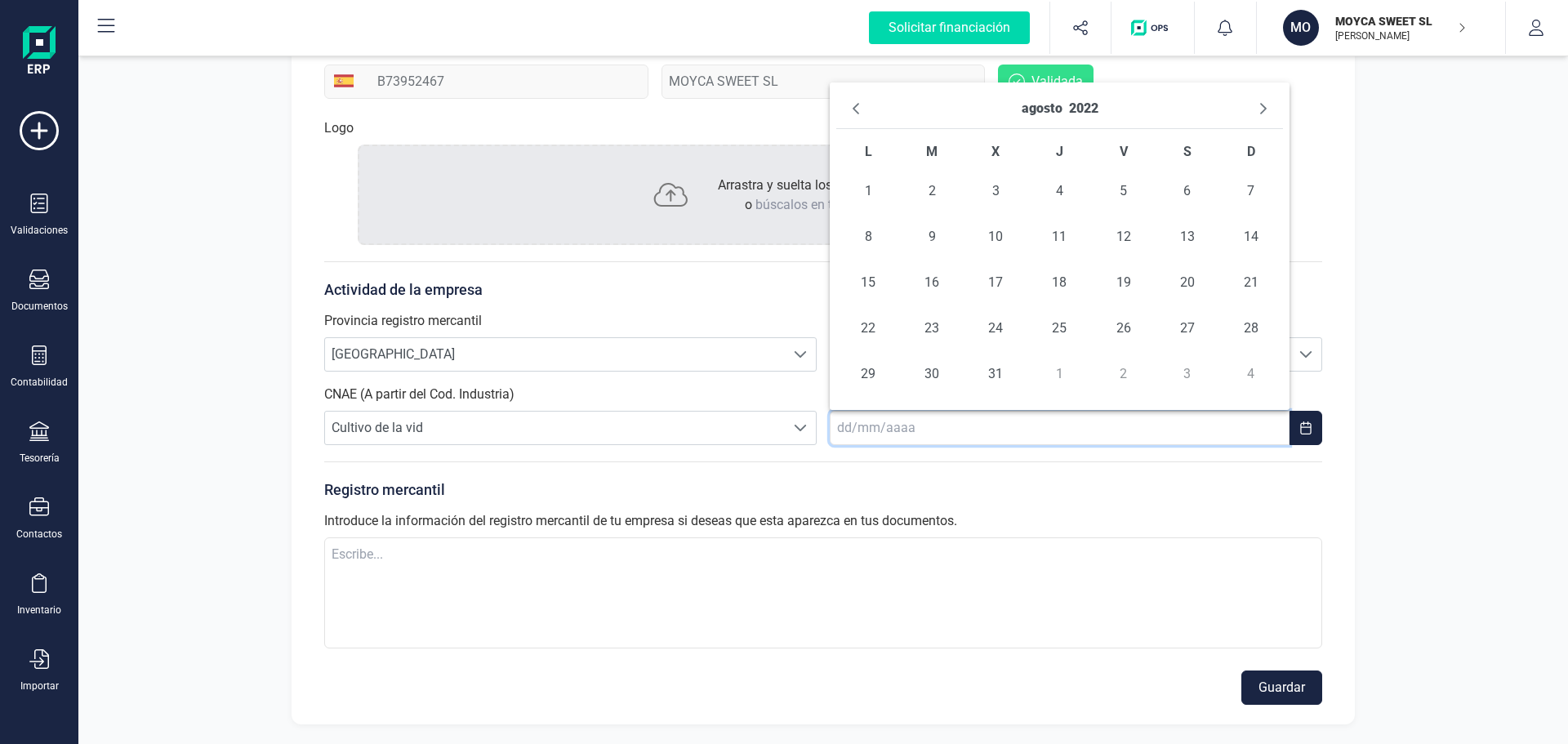
click at [859, 108] on icon "Previous Month" at bounding box center [856, 108] width 13 height 13
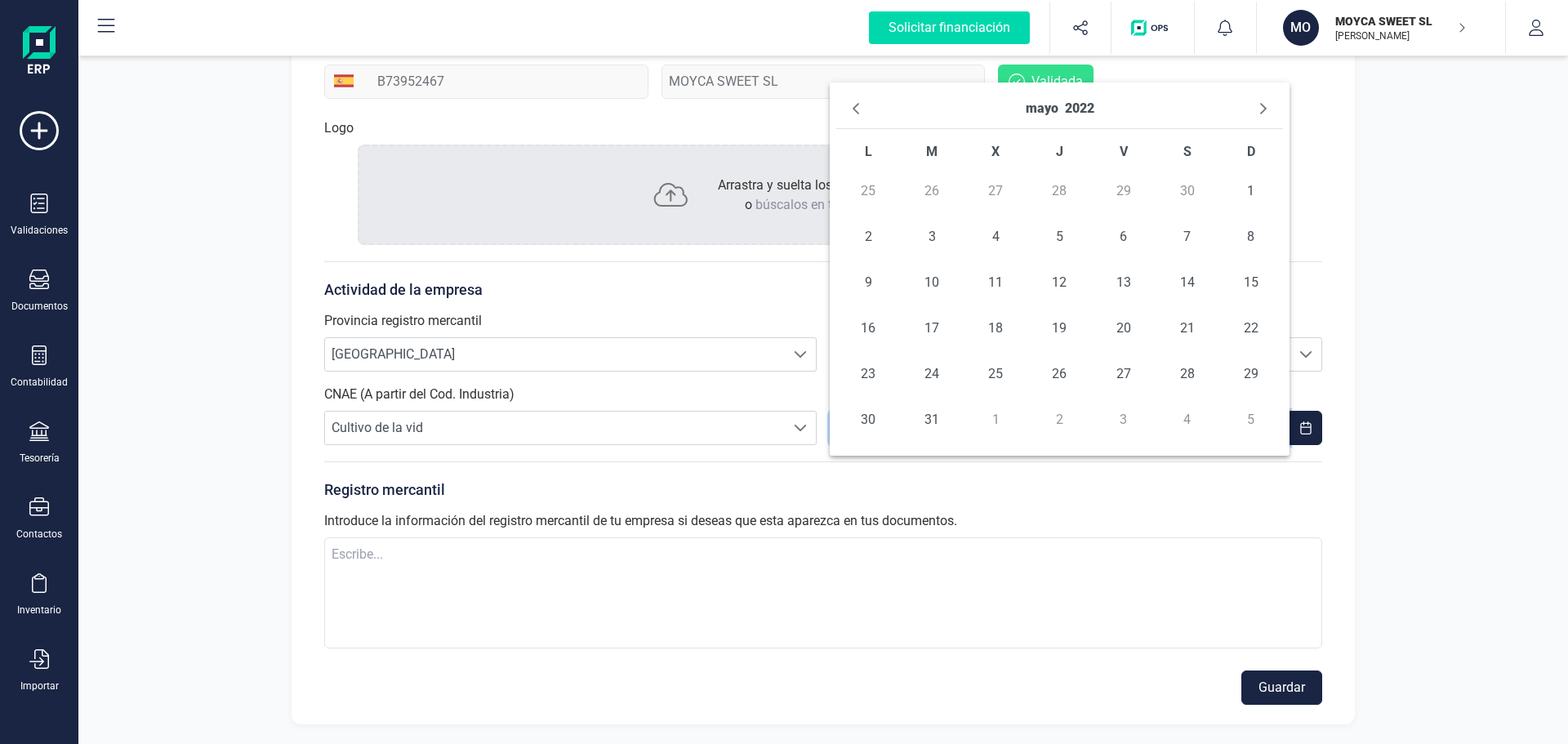
click at [859, 108] on icon "Previous Month" at bounding box center [856, 108] width 13 height 13
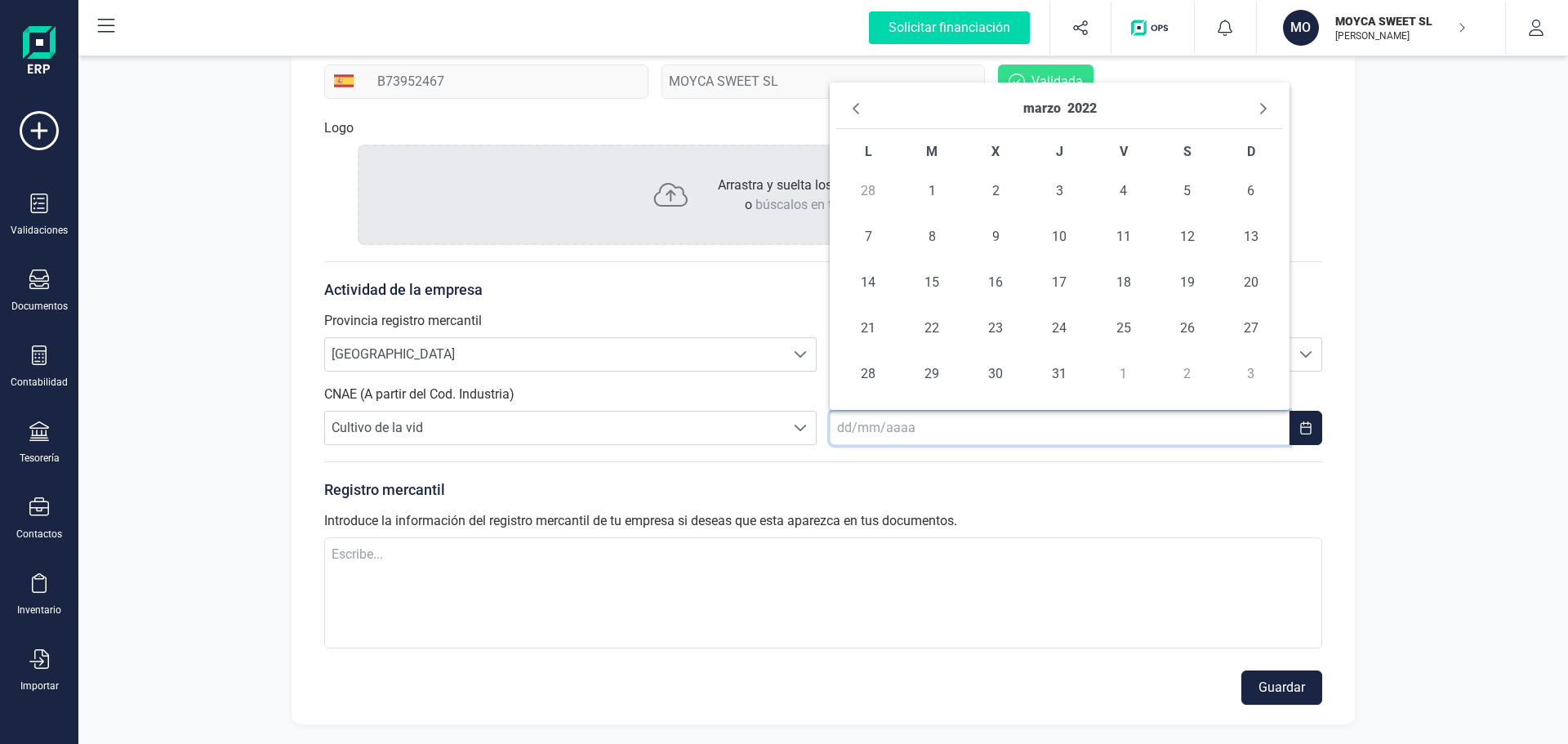
click at [859, 108] on icon "Previous Month" at bounding box center [856, 108] width 13 height 13
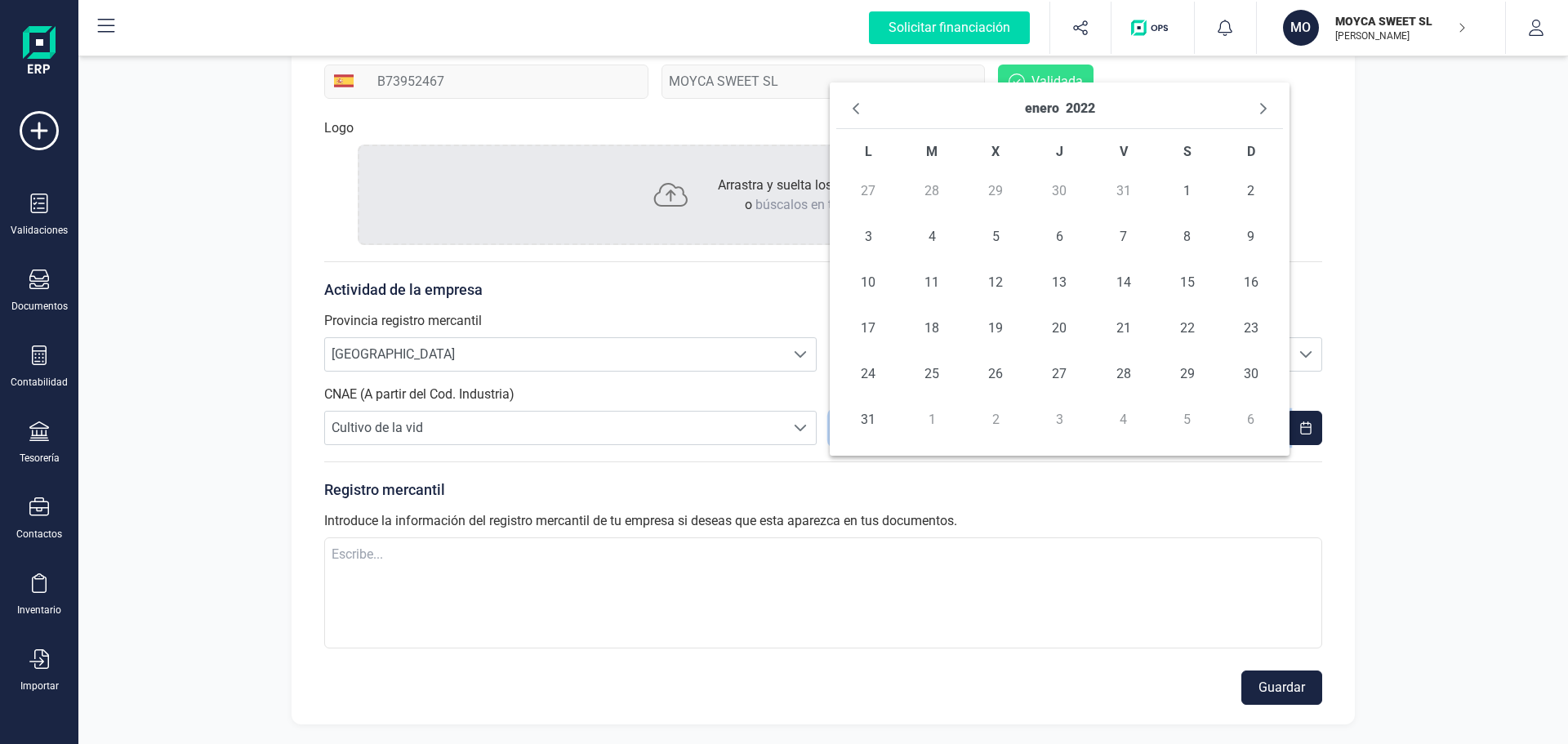
click at [859, 108] on icon "Previous Month" at bounding box center [856, 108] width 13 height 13
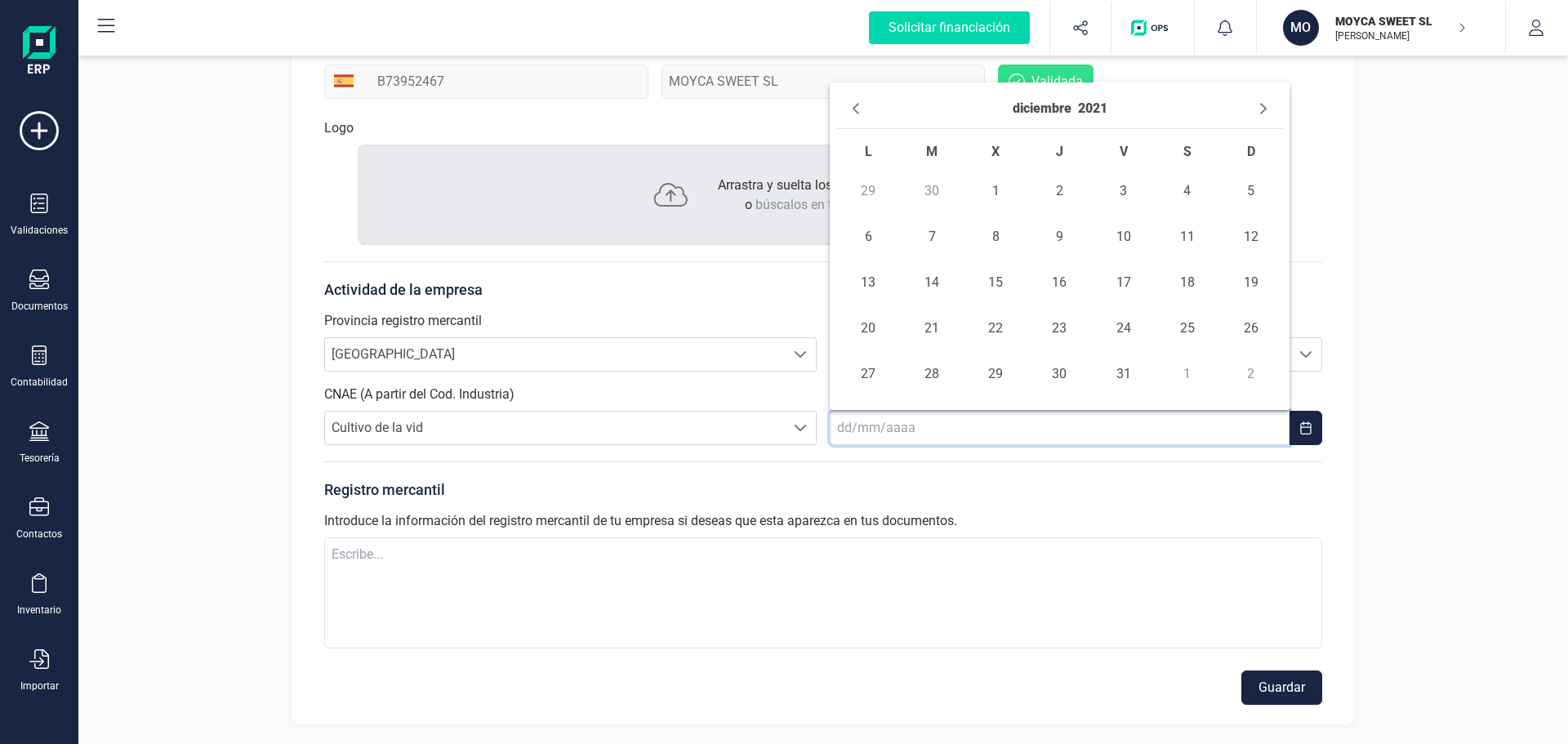
click at [859, 108] on icon "Previous Month" at bounding box center [856, 108] width 13 height 13
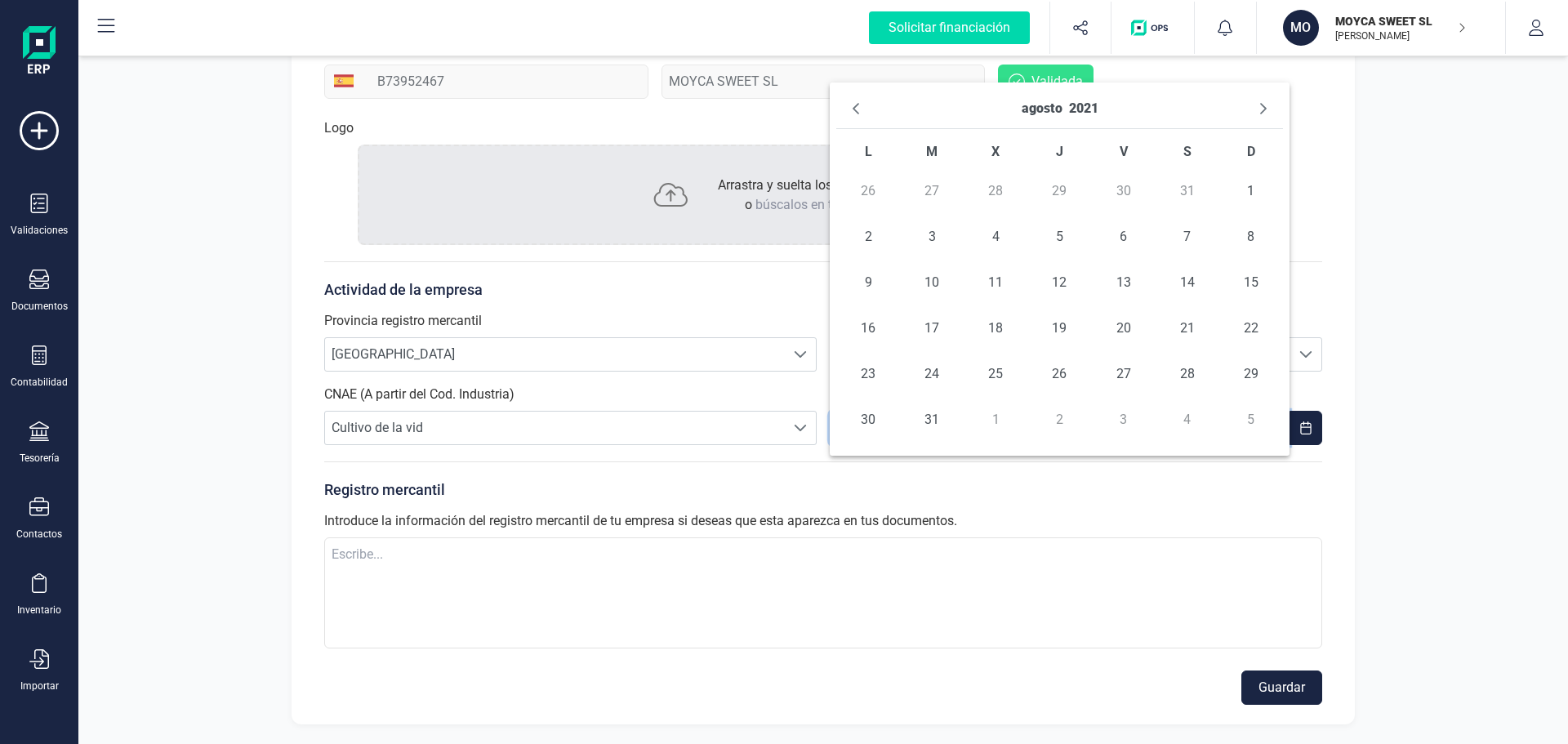
click at [859, 108] on icon "Previous Month" at bounding box center [856, 108] width 13 height 13
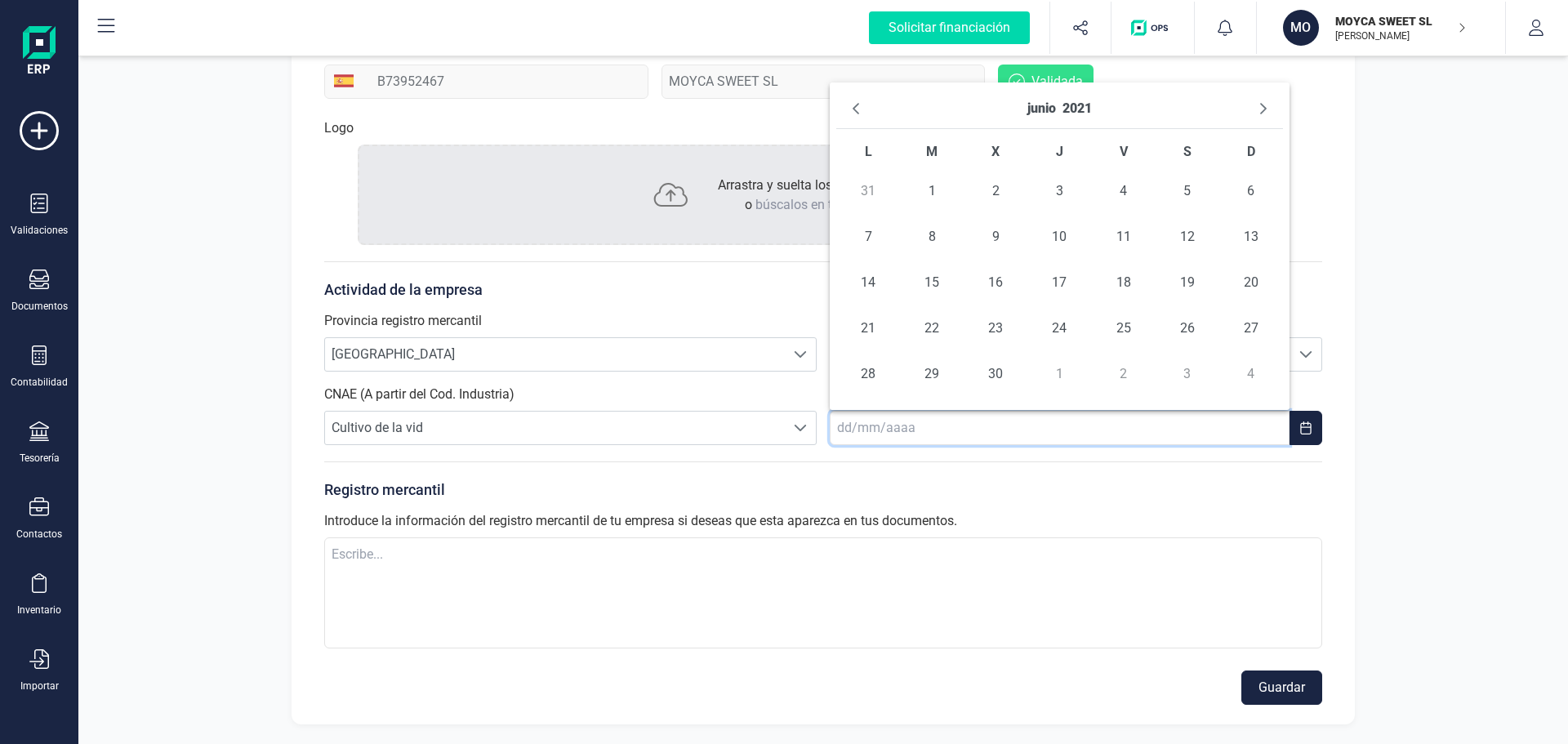
click at [859, 108] on icon "Previous Month" at bounding box center [856, 108] width 13 height 13
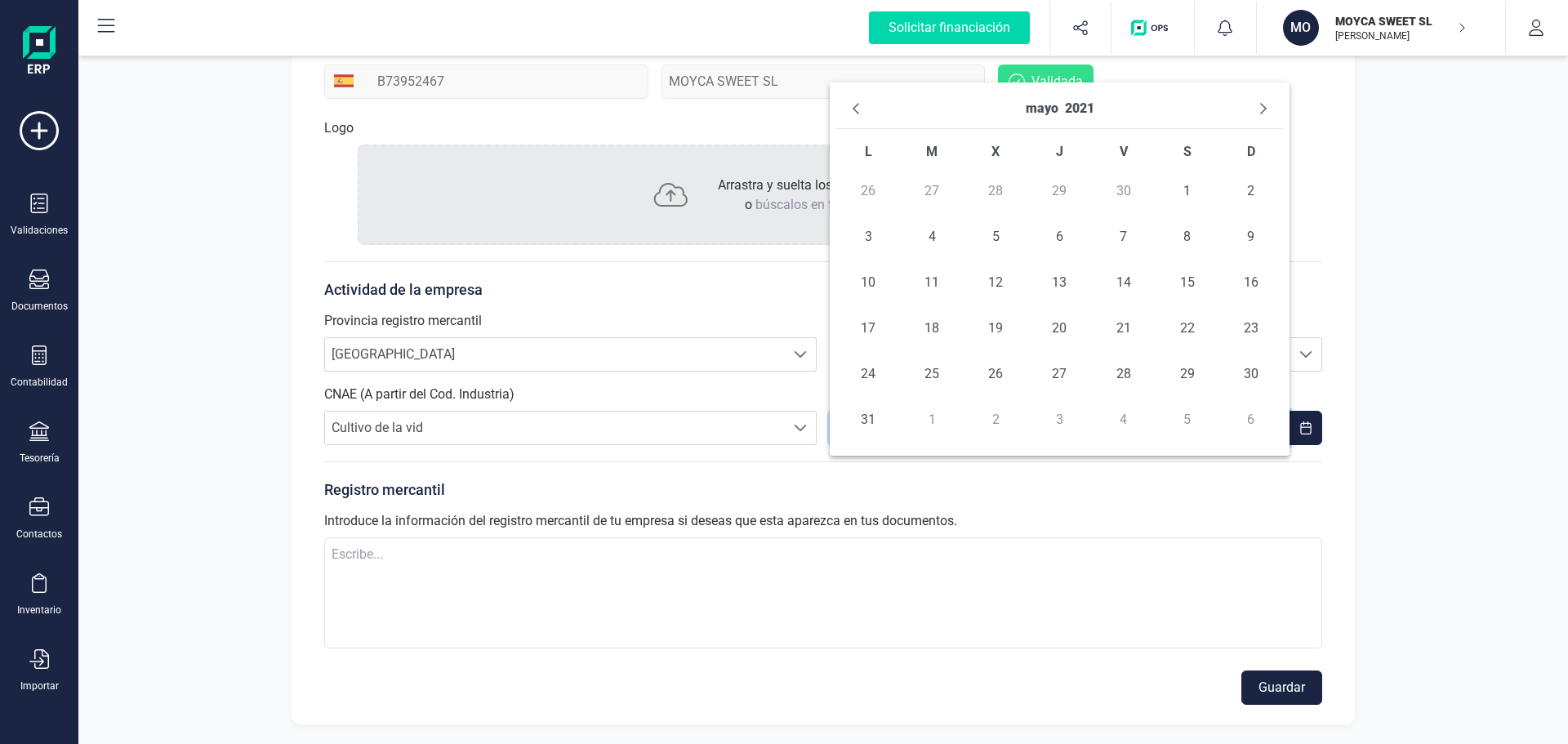
click at [859, 108] on icon "Previous Month" at bounding box center [856, 108] width 13 height 13
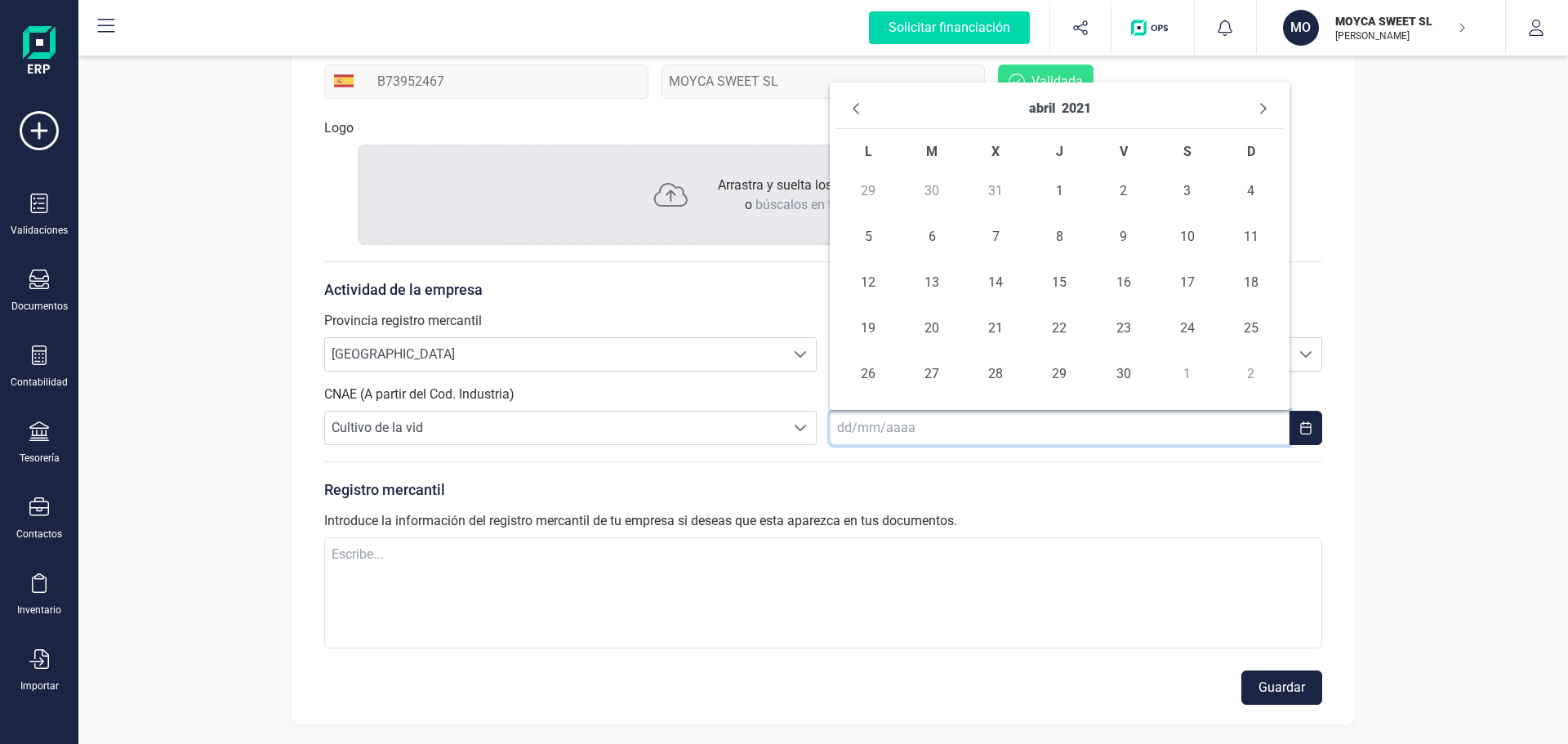
click at [859, 108] on icon "Previous Month" at bounding box center [856, 108] width 13 height 13
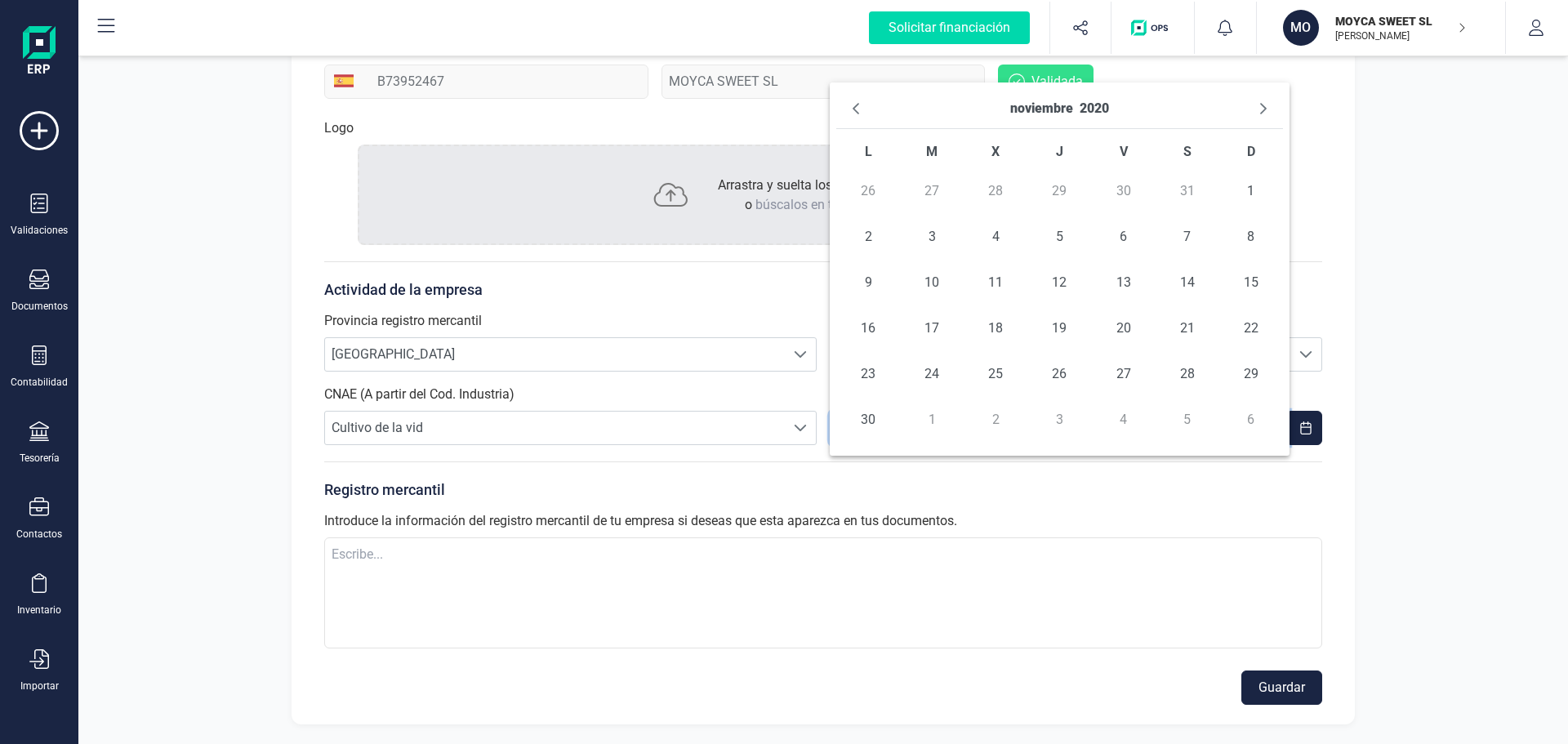
click at [859, 108] on icon "Previous Month" at bounding box center [856, 108] width 13 height 13
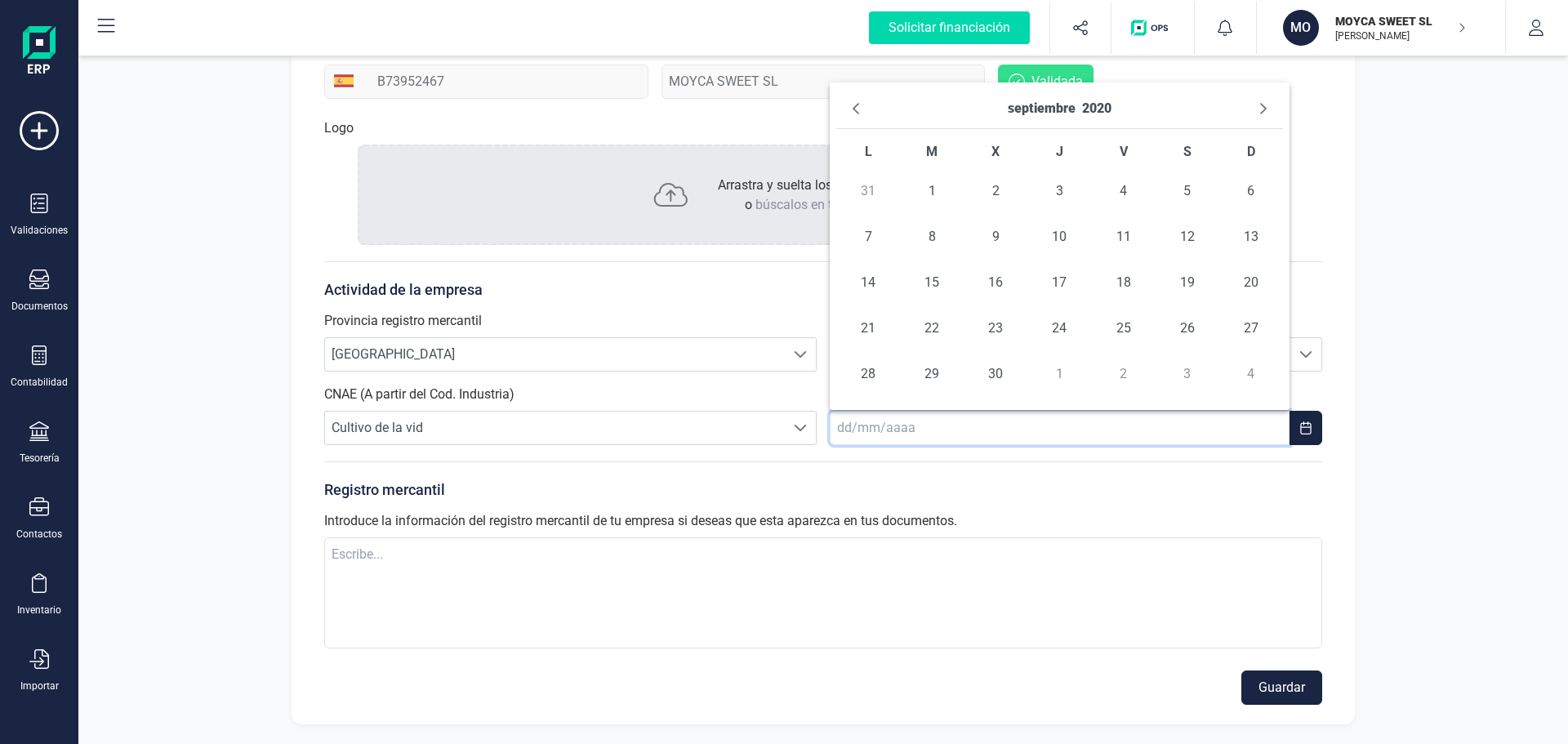
click at [859, 108] on icon "Previous Month" at bounding box center [856, 108] width 13 height 13
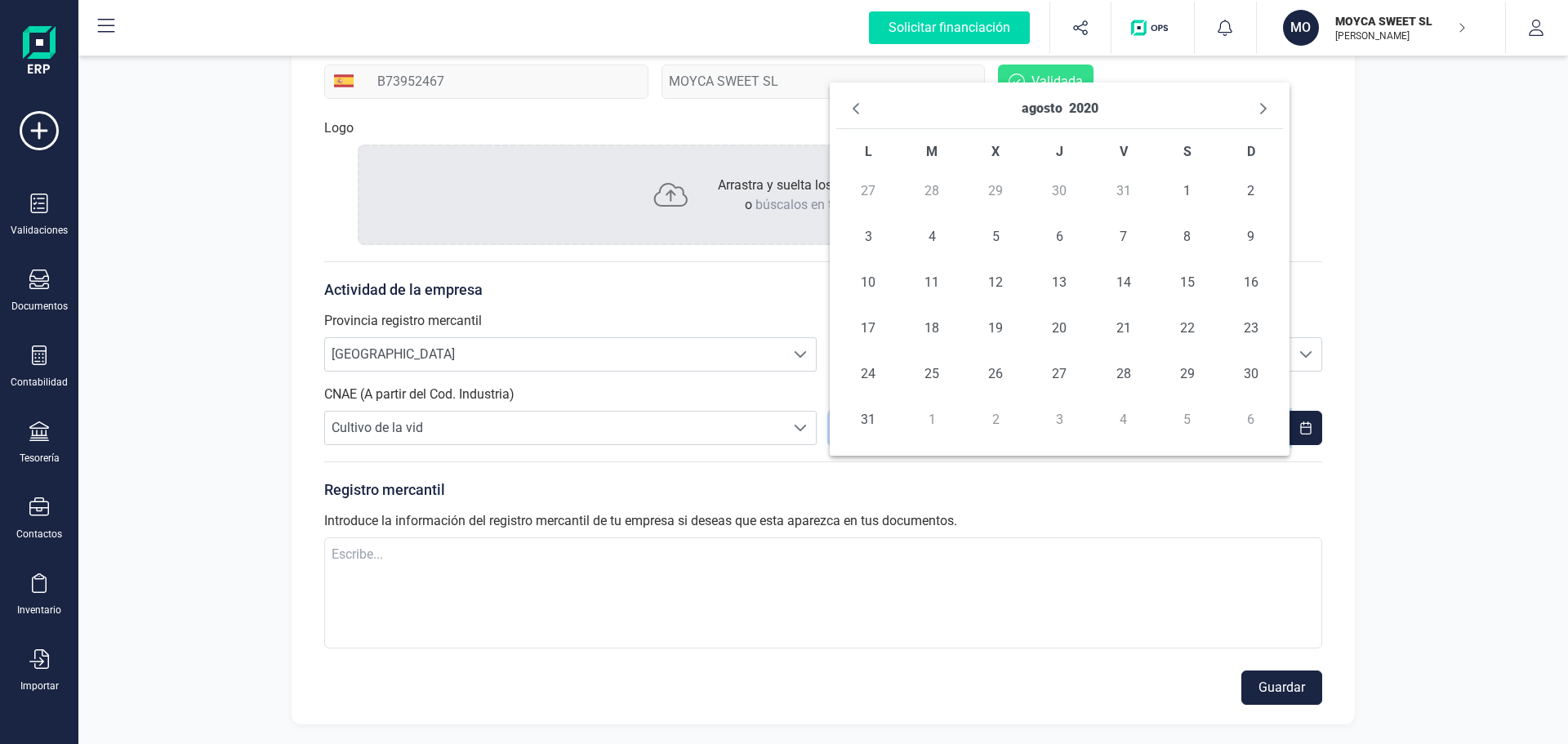
click at [859, 108] on icon "Previous Month" at bounding box center [856, 108] width 13 height 13
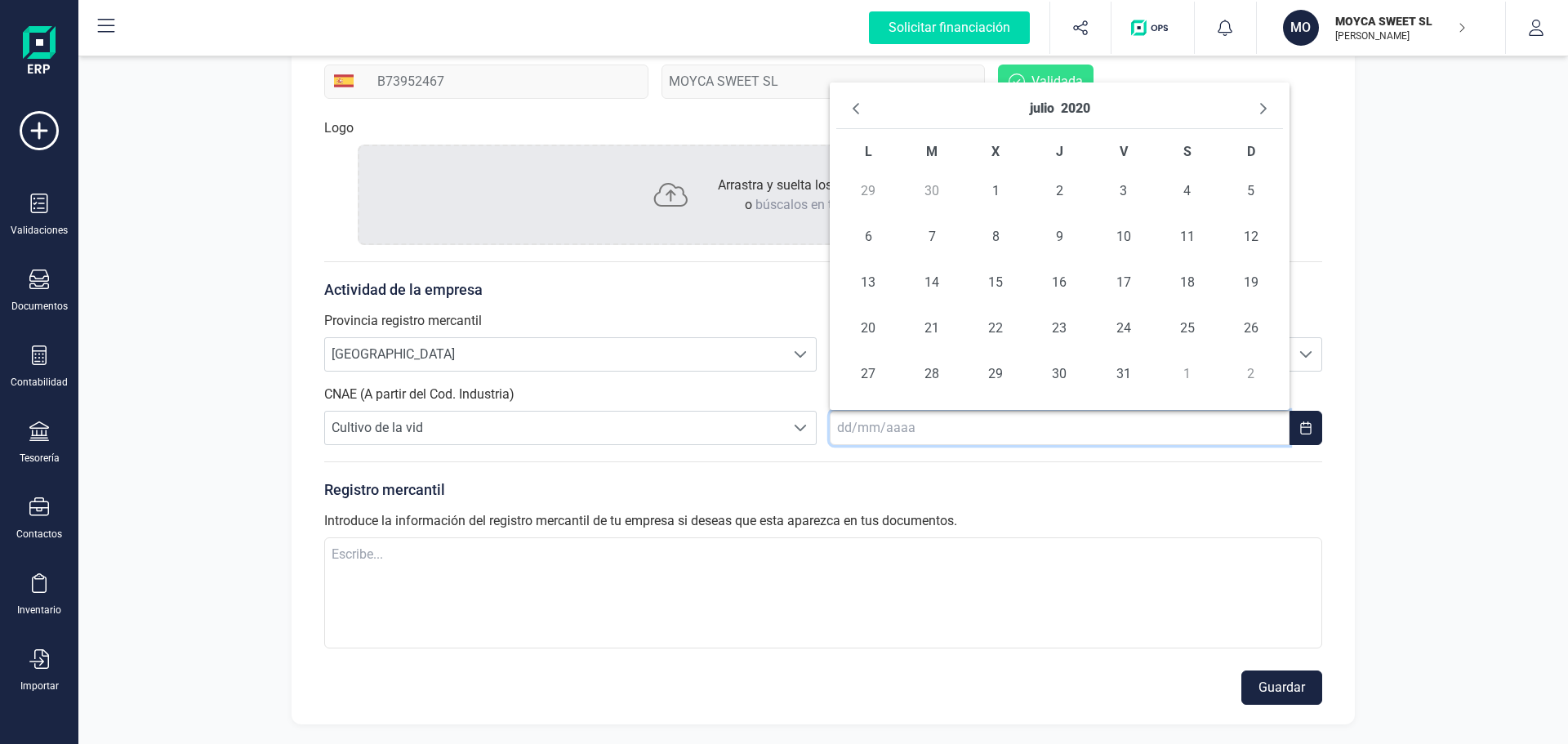
click at [859, 108] on icon "Previous Month" at bounding box center [856, 108] width 13 height 13
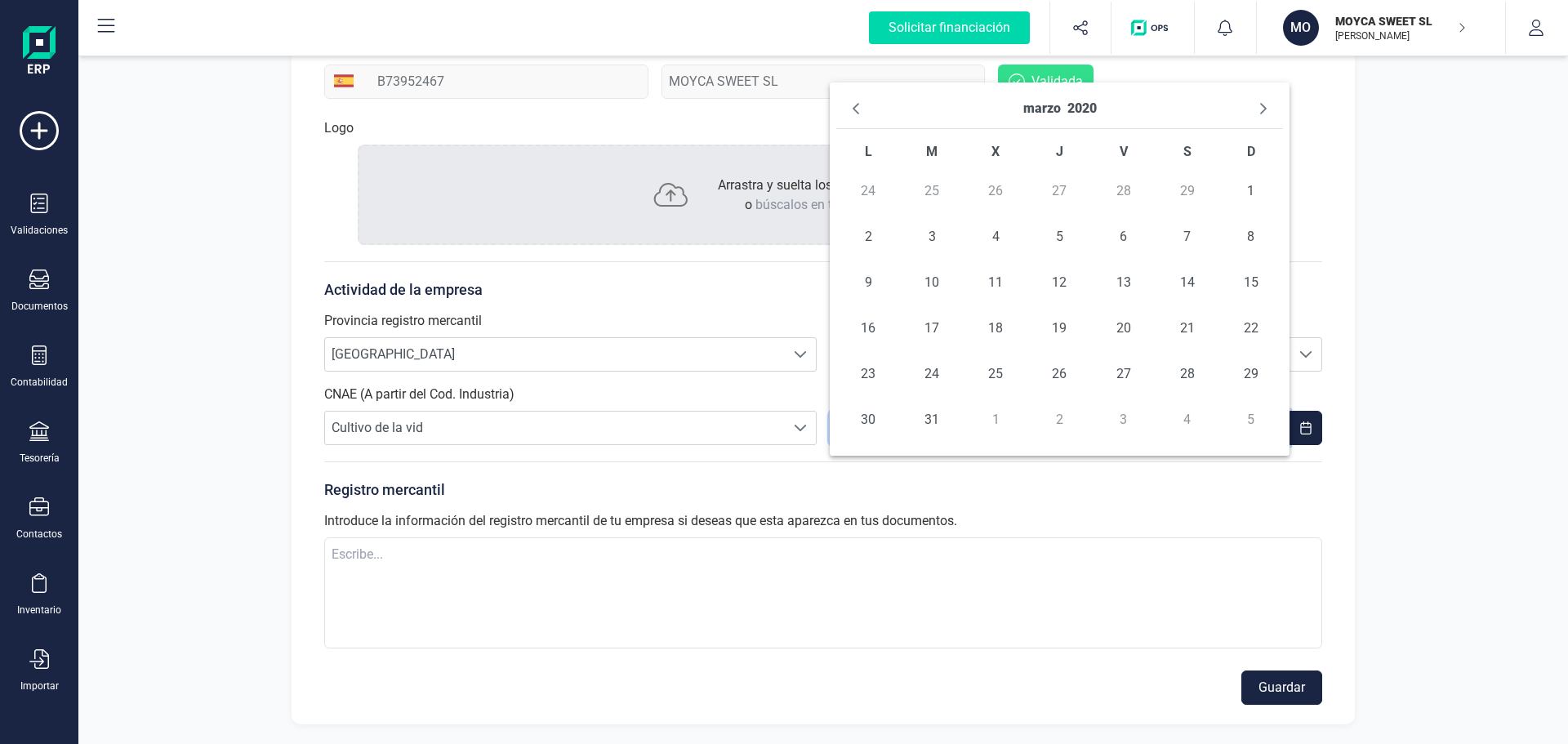
click at [859, 108] on icon "Previous Month" at bounding box center [856, 108] width 13 height 13
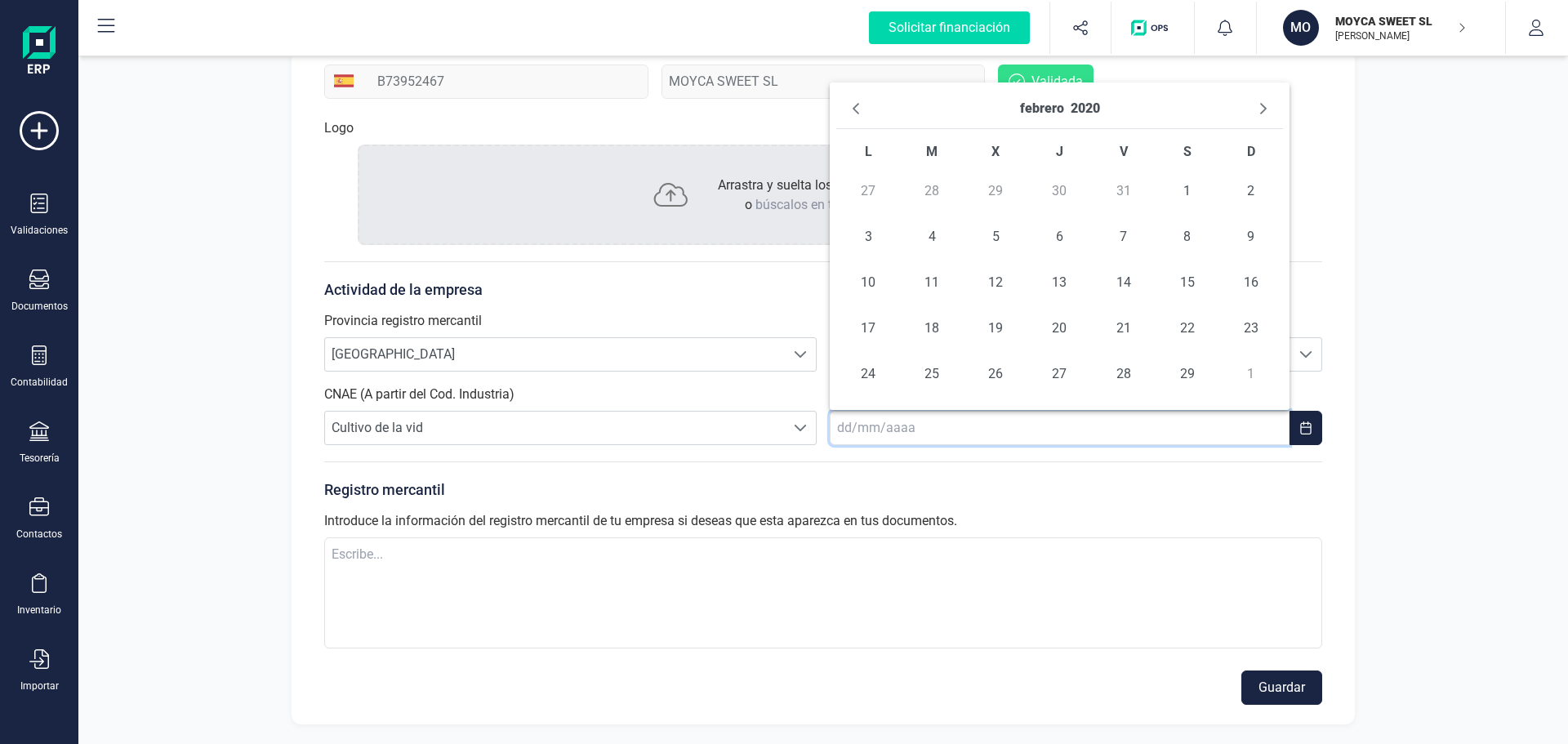
click at [859, 108] on icon "Previous Month" at bounding box center [856, 108] width 13 height 13
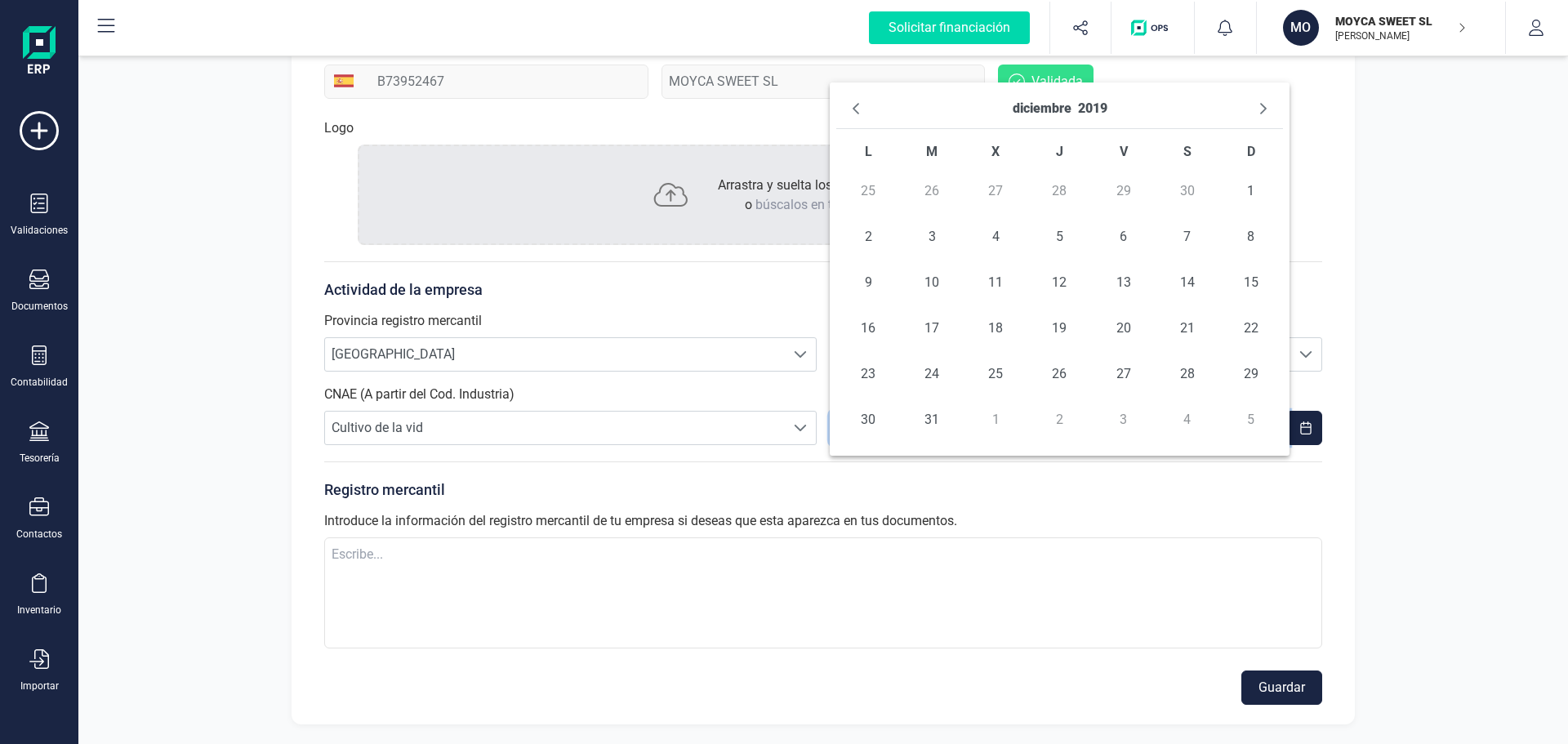
click at [859, 108] on icon "Previous Month" at bounding box center [856, 108] width 13 height 13
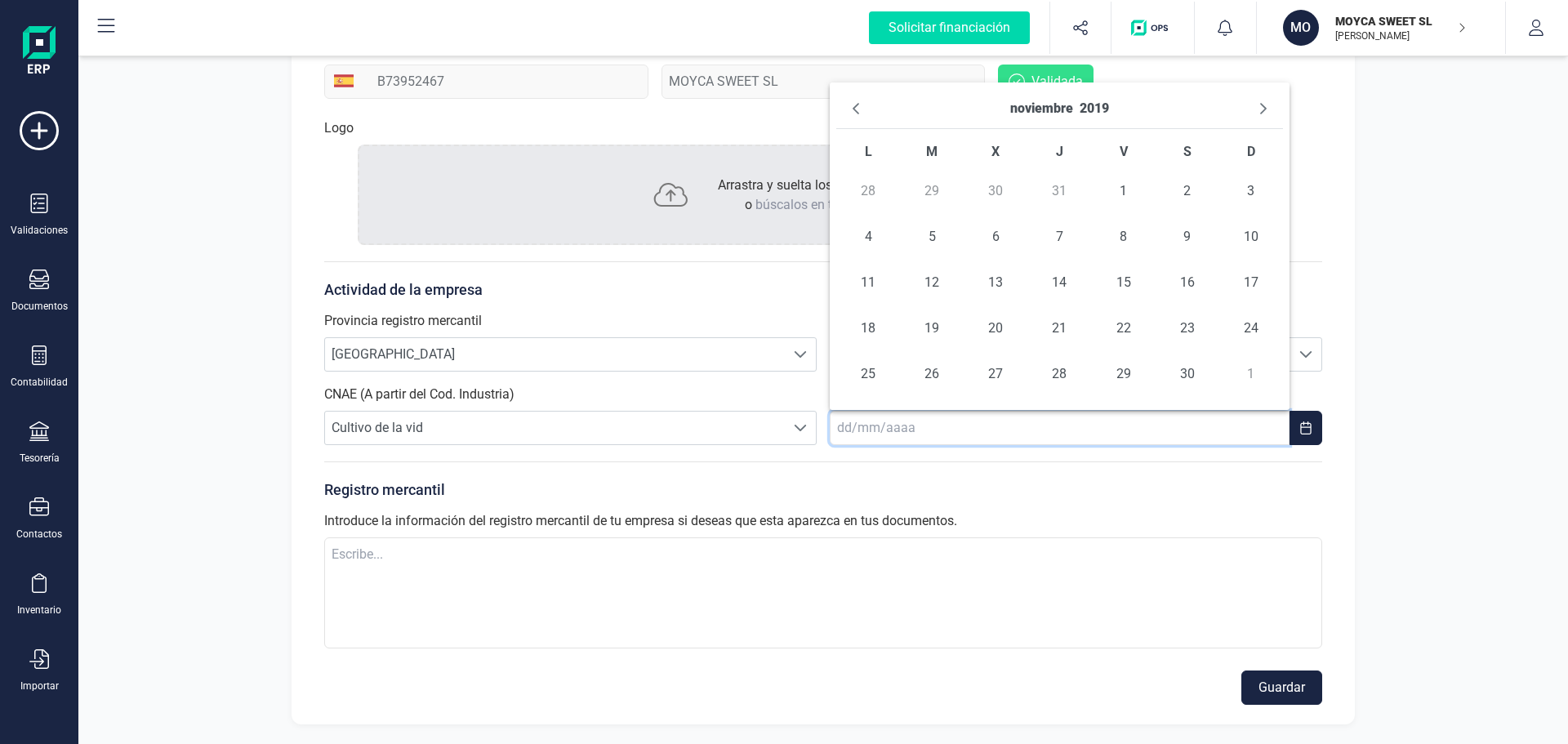
click at [859, 108] on icon "Previous Month" at bounding box center [856, 108] width 13 height 13
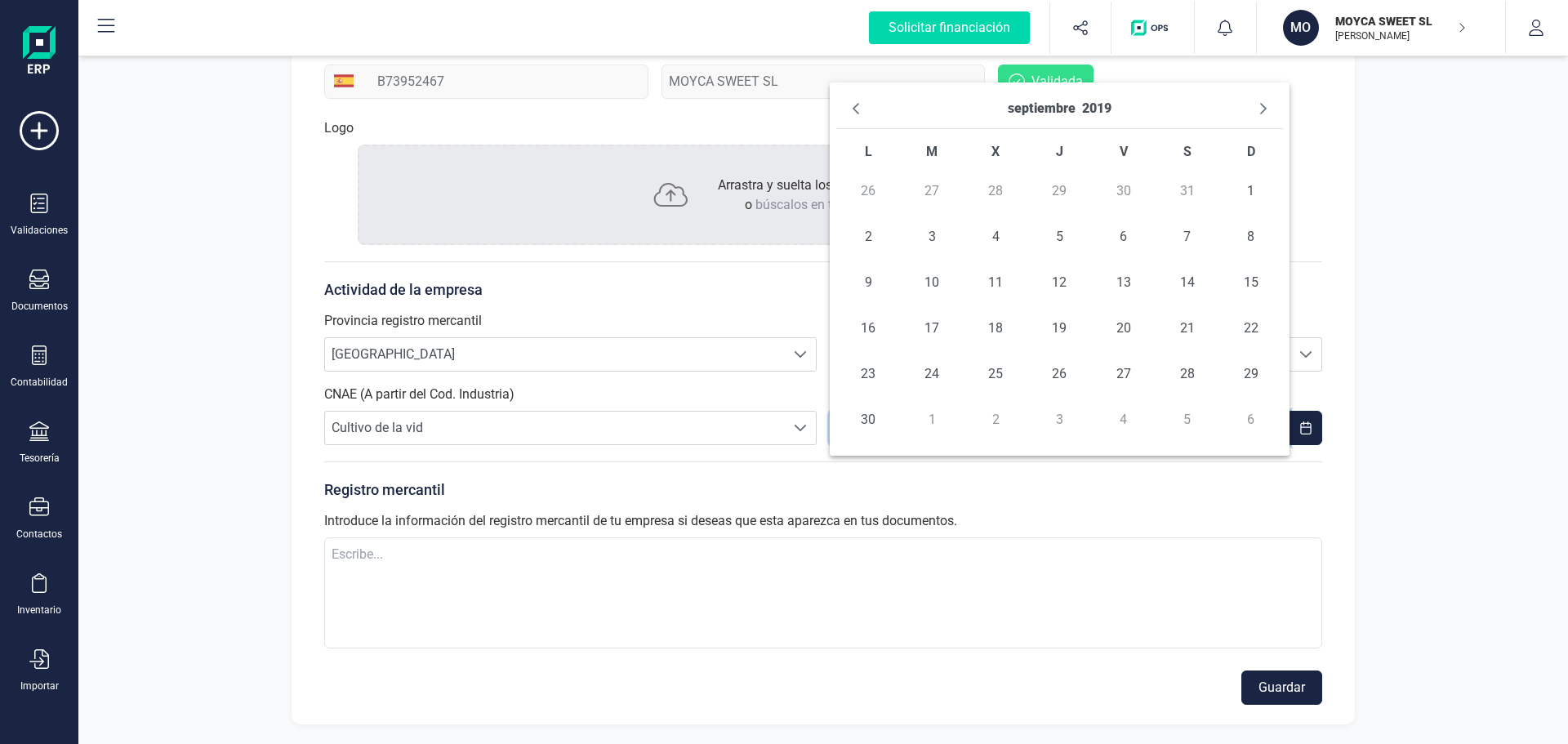
click at [859, 108] on icon "Previous Month" at bounding box center [856, 108] width 13 height 13
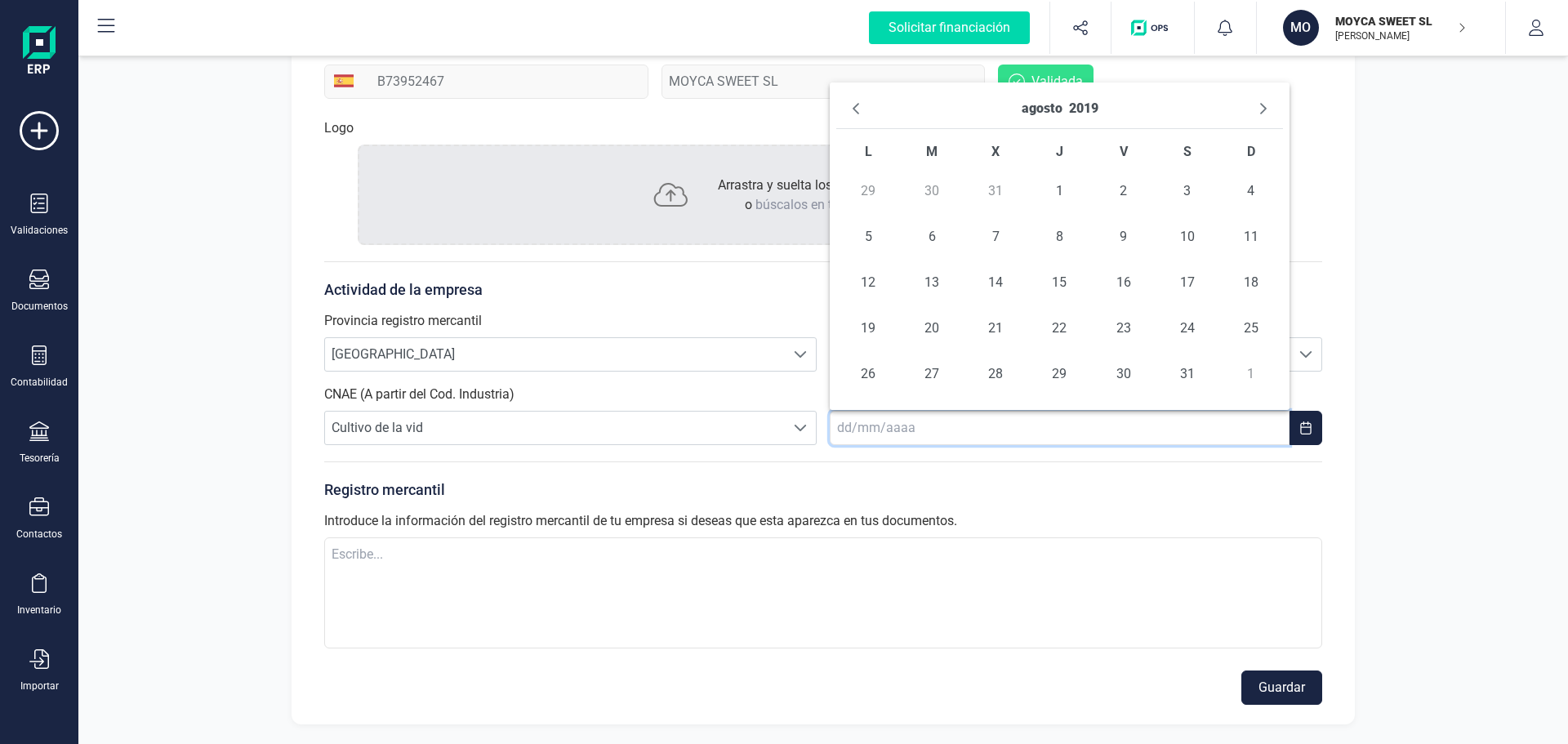
click at [859, 108] on icon "Previous Month" at bounding box center [856, 108] width 13 height 13
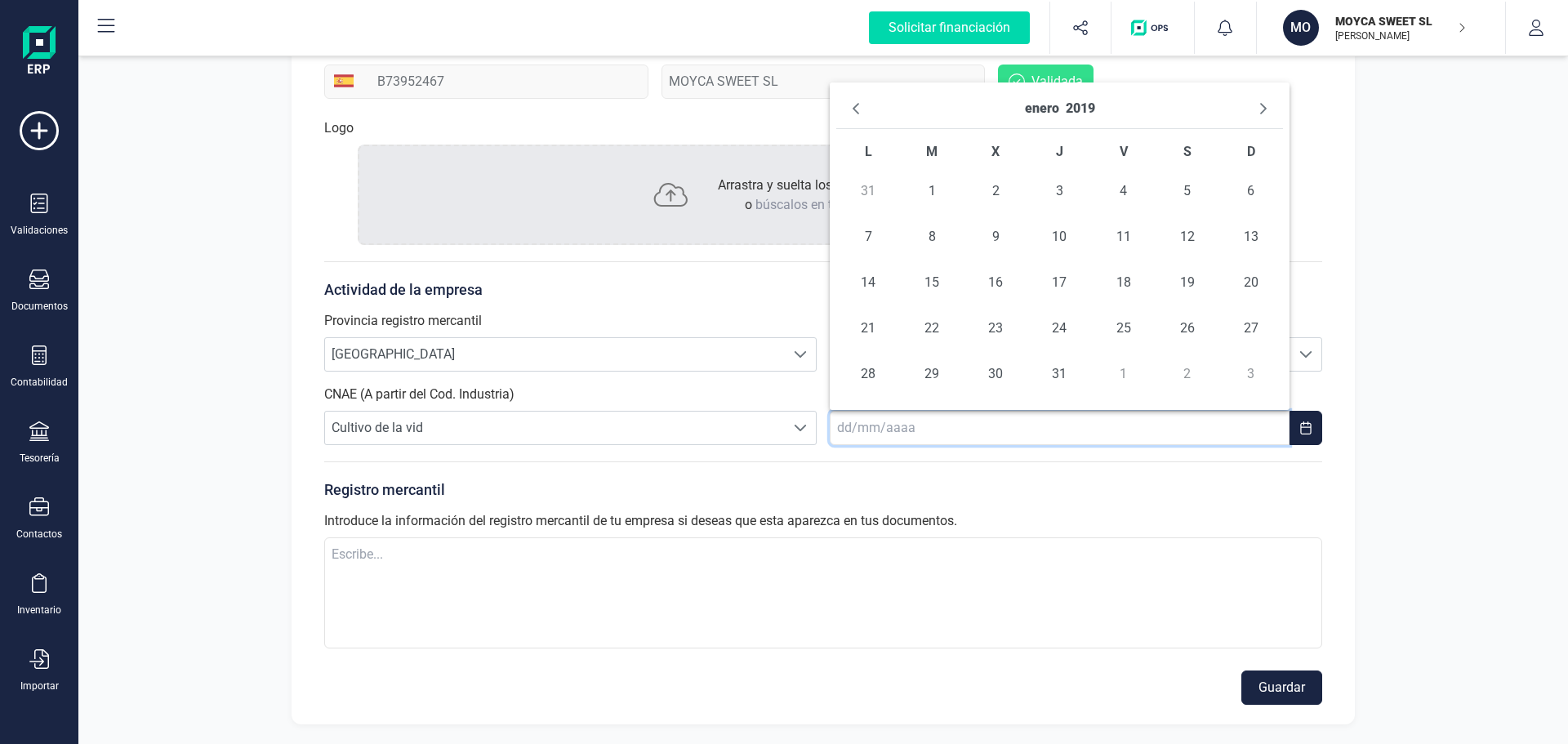
click at [859, 108] on icon "Previous Month" at bounding box center [856, 108] width 13 height 13
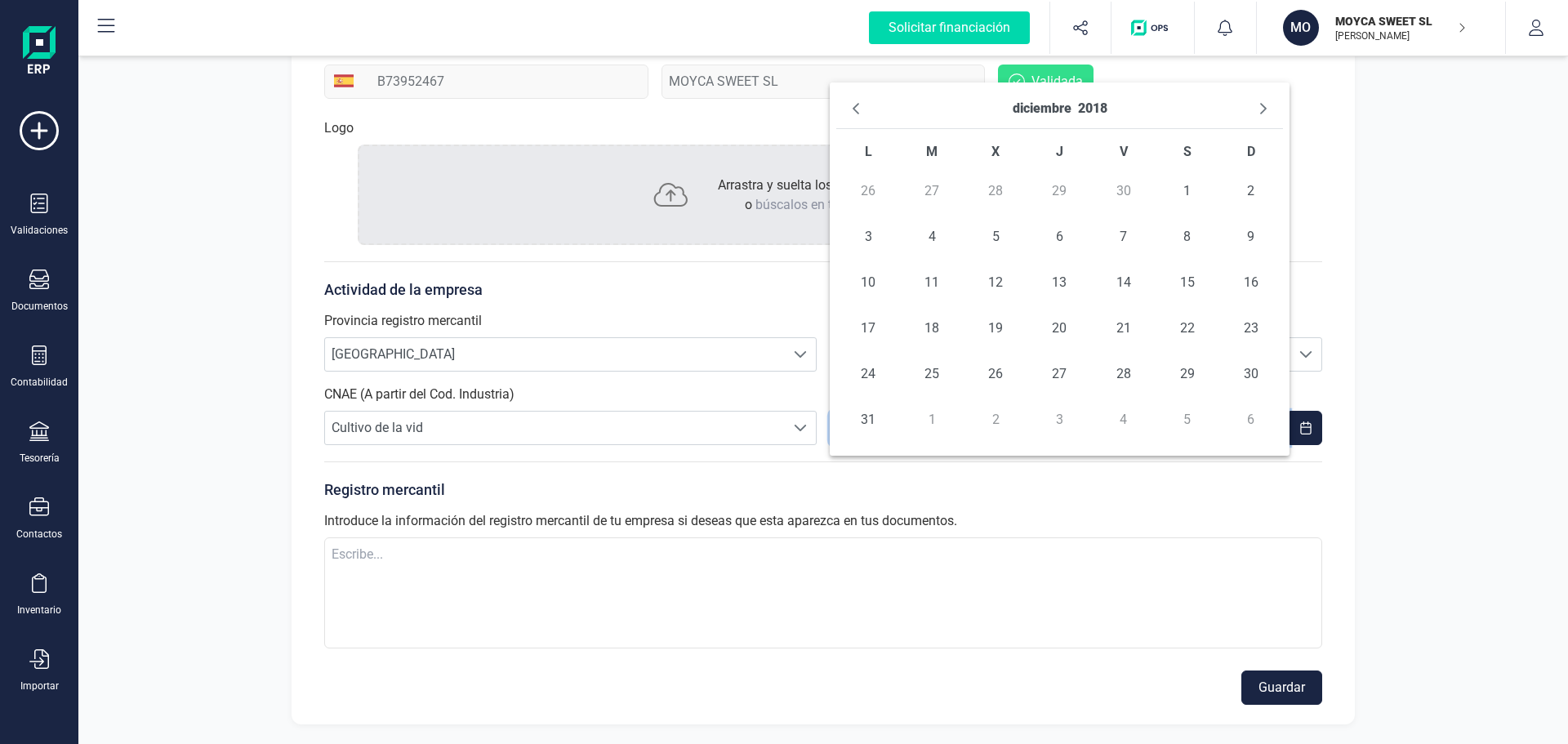
click at [859, 108] on icon "Previous Month" at bounding box center [856, 108] width 13 height 13
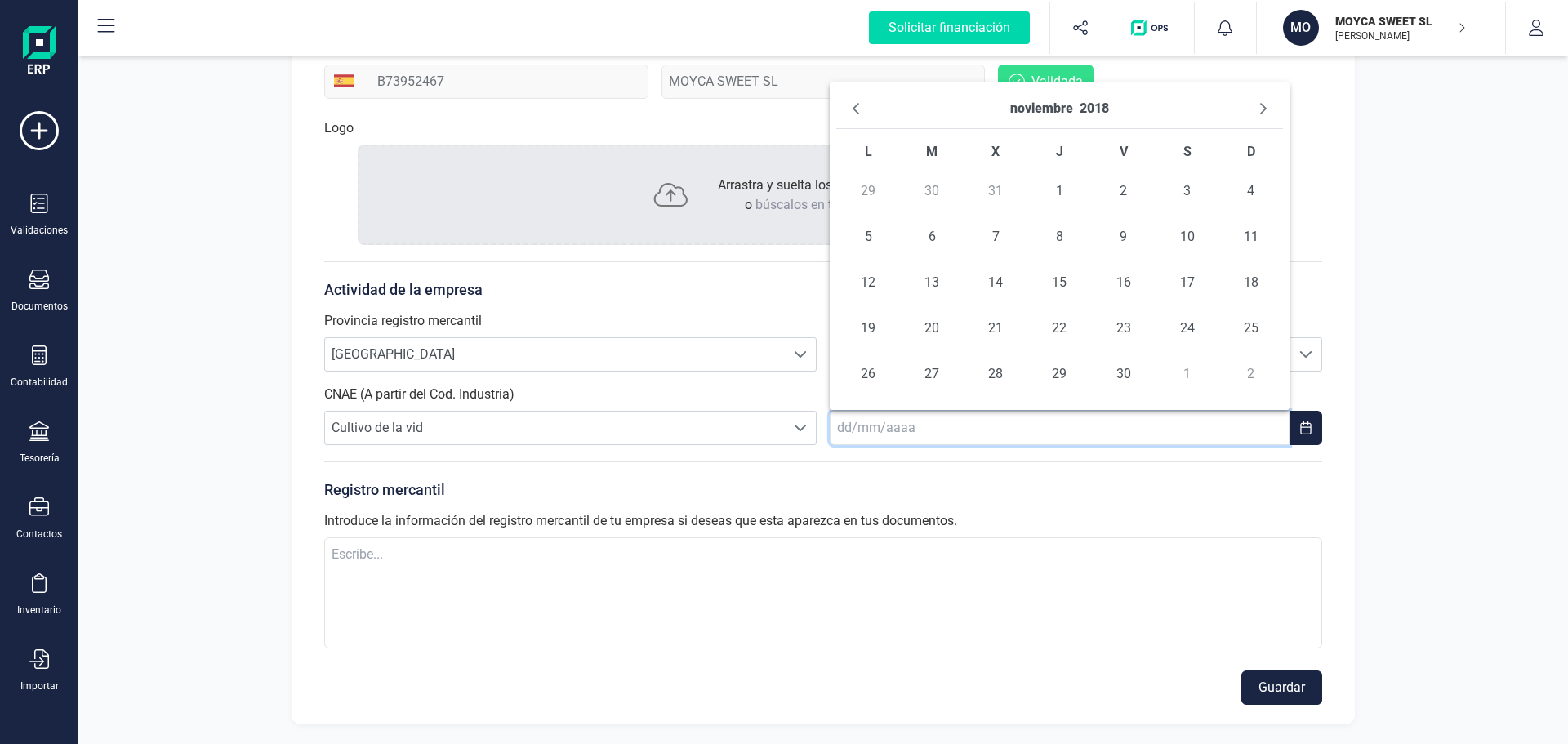
click at [859, 108] on icon "Previous Month" at bounding box center [856, 108] width 13 height 13
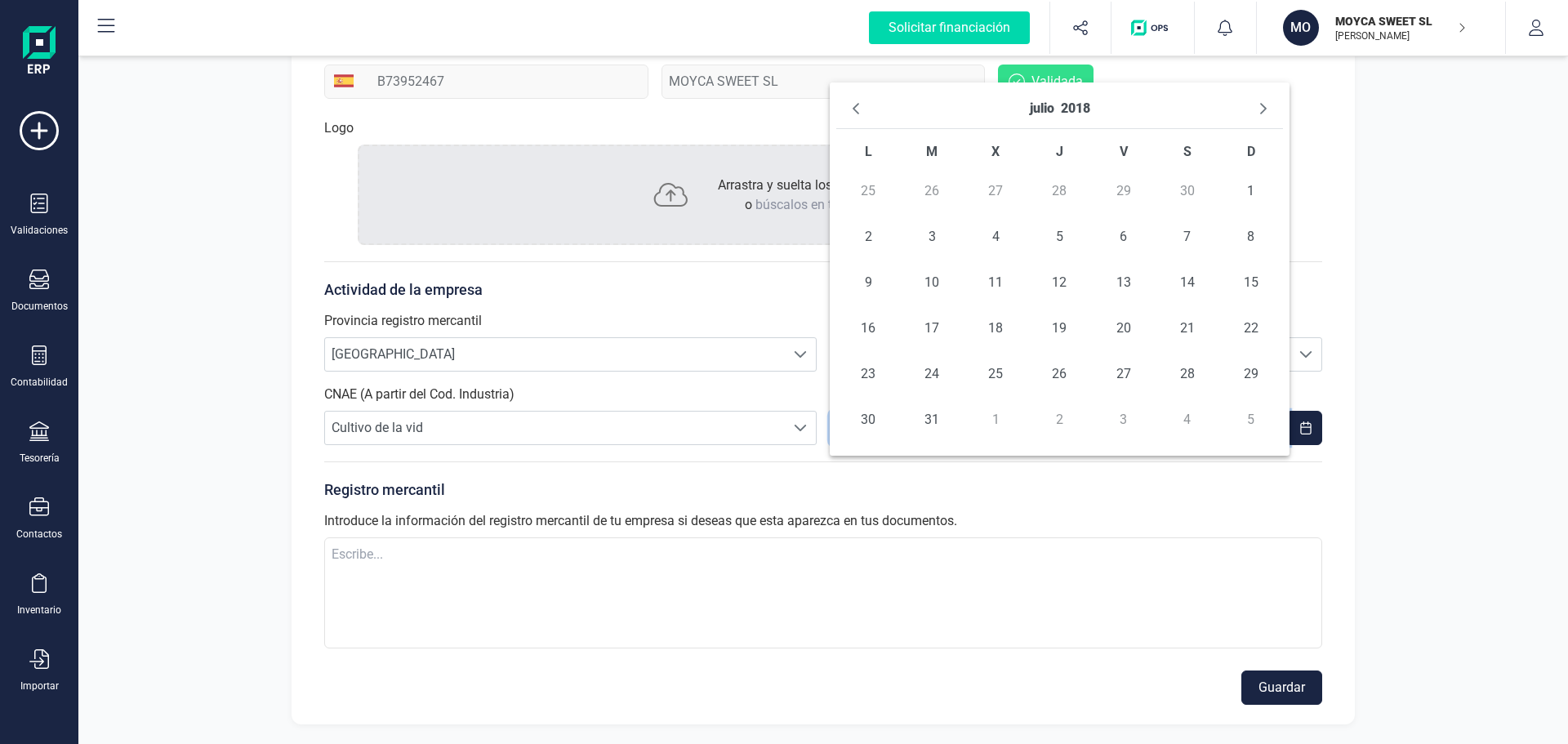
click at [859, 108] on icon "Previous Month" at bounding box center [856, 108] width 13 height 13
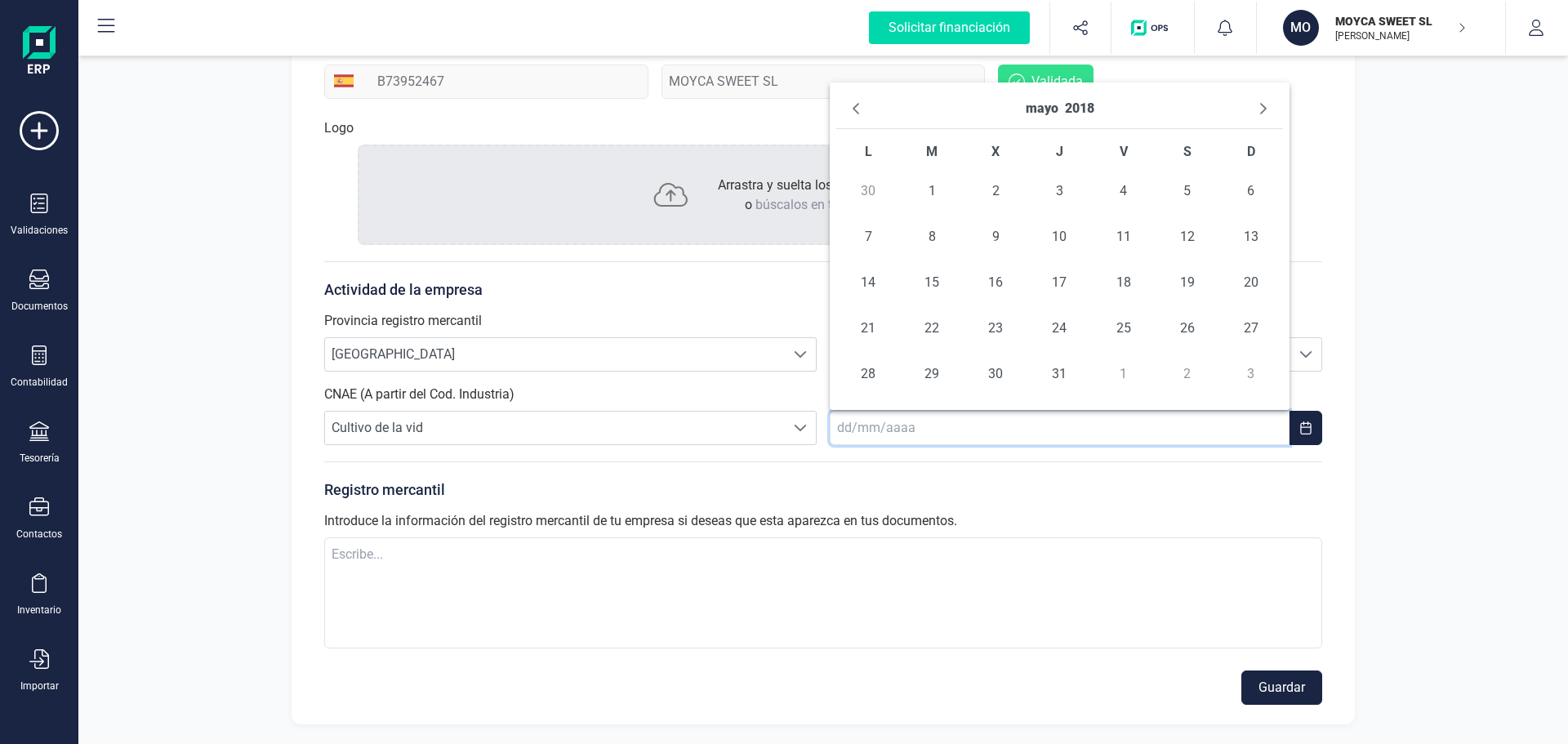
click at [859, 108] on icon "Previous Month" at bounding box center [856, 108] width 13 height 13
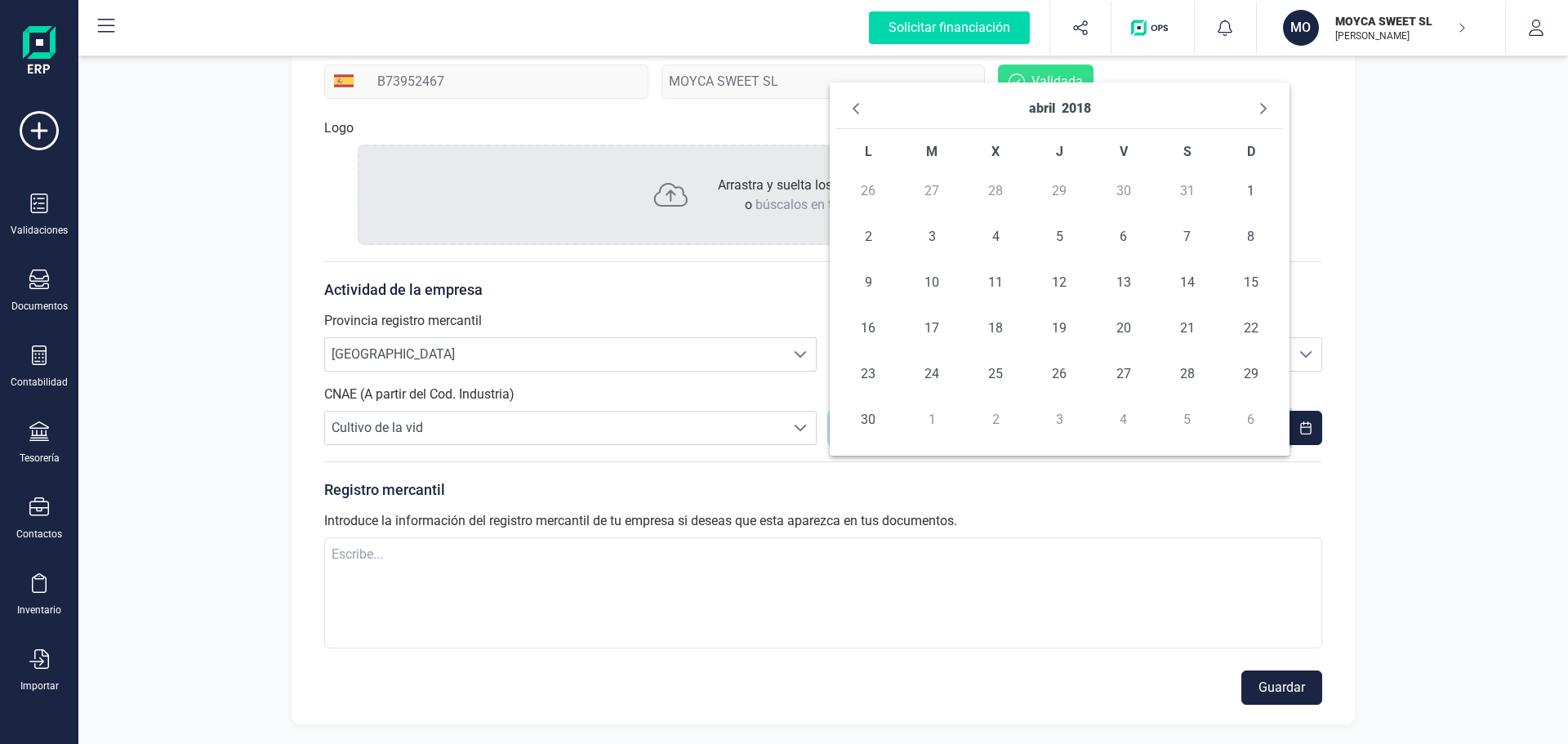
click at [859, 108] on icon "Previous Month" at bounding box center [856, 108] width 13 height 13
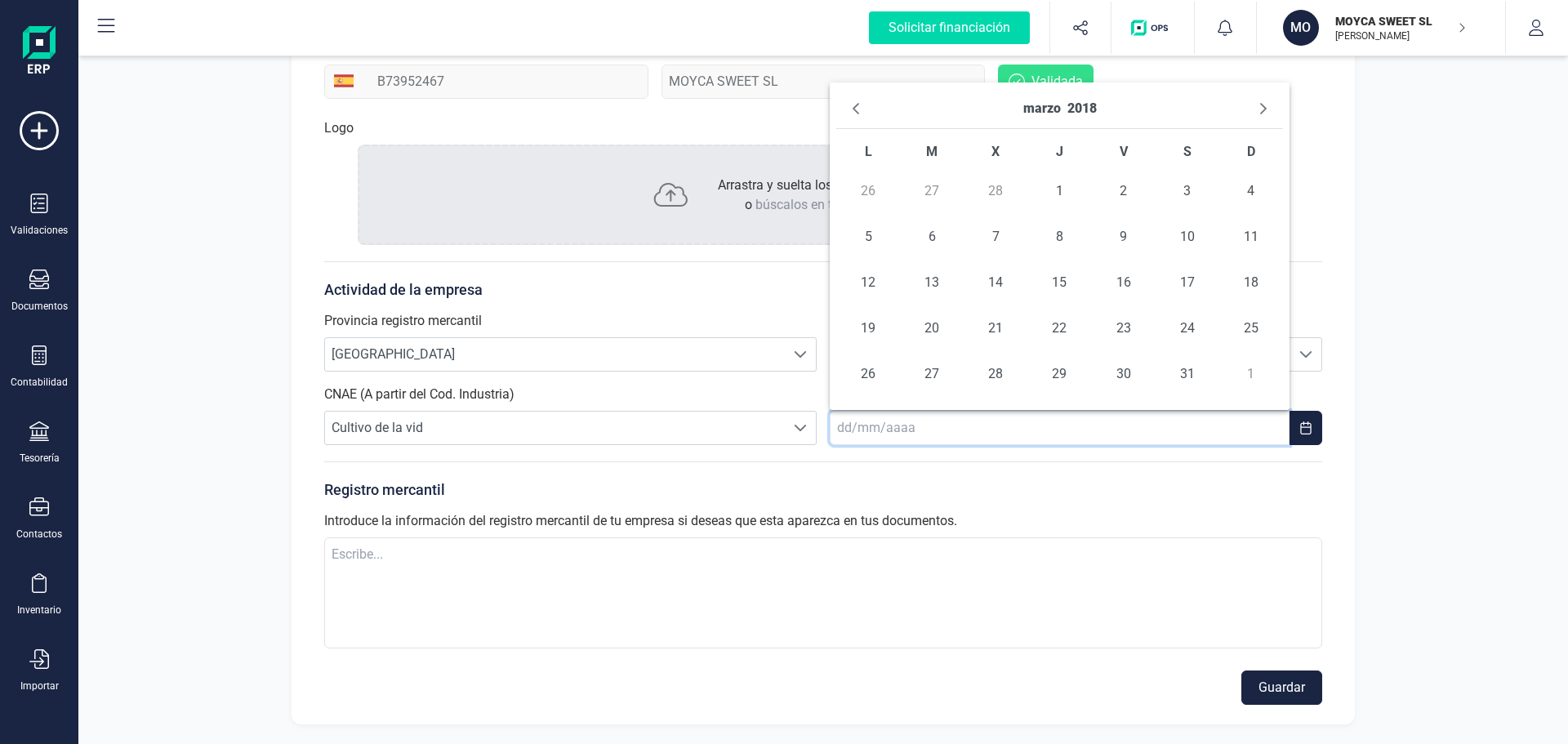
click at [859, 108] on icon "Previous Month" at bounding box center [856, 108] width 13 height 13
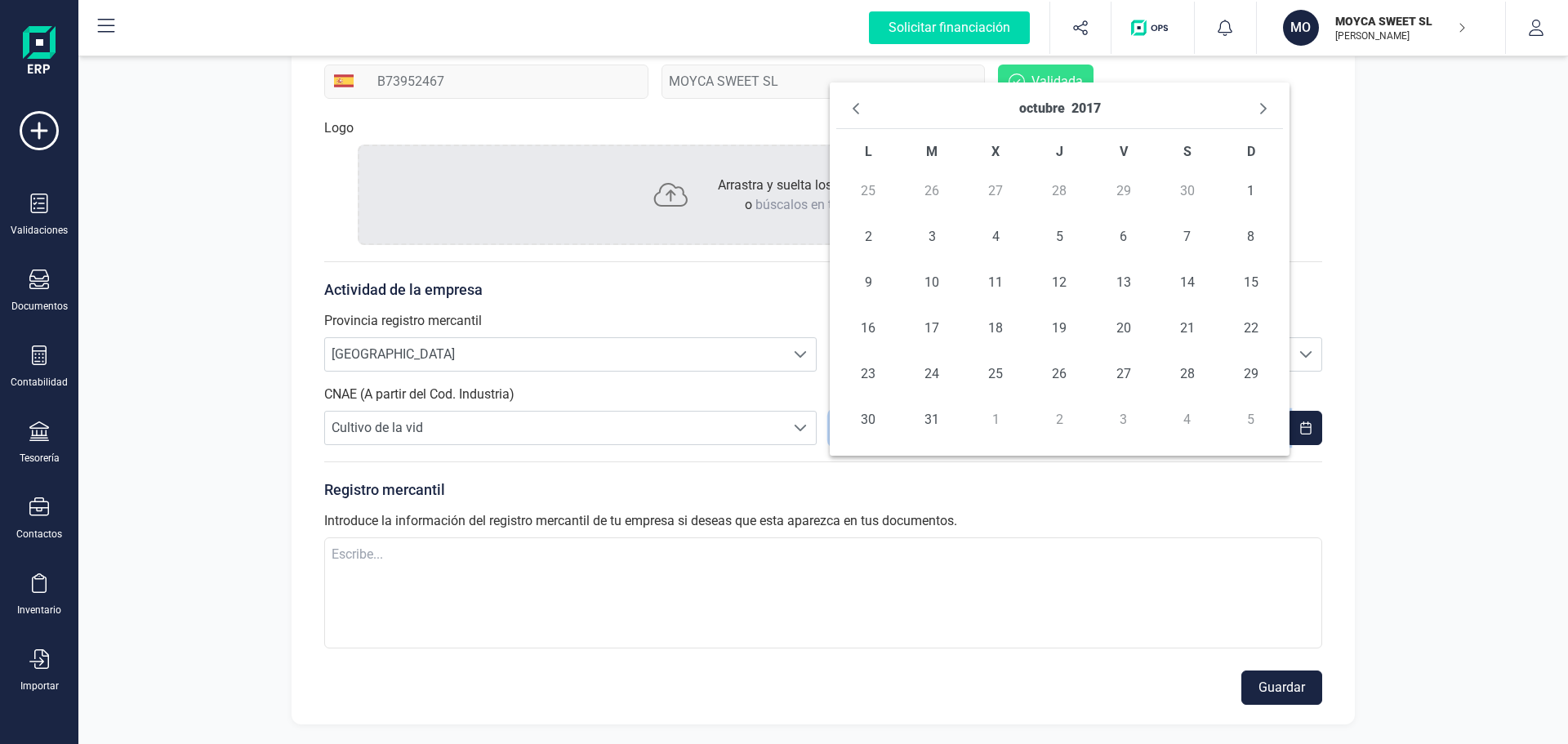
click at [859, 108] on icon "Previous Month" at bounding box center [856, 108] width 13 height 13
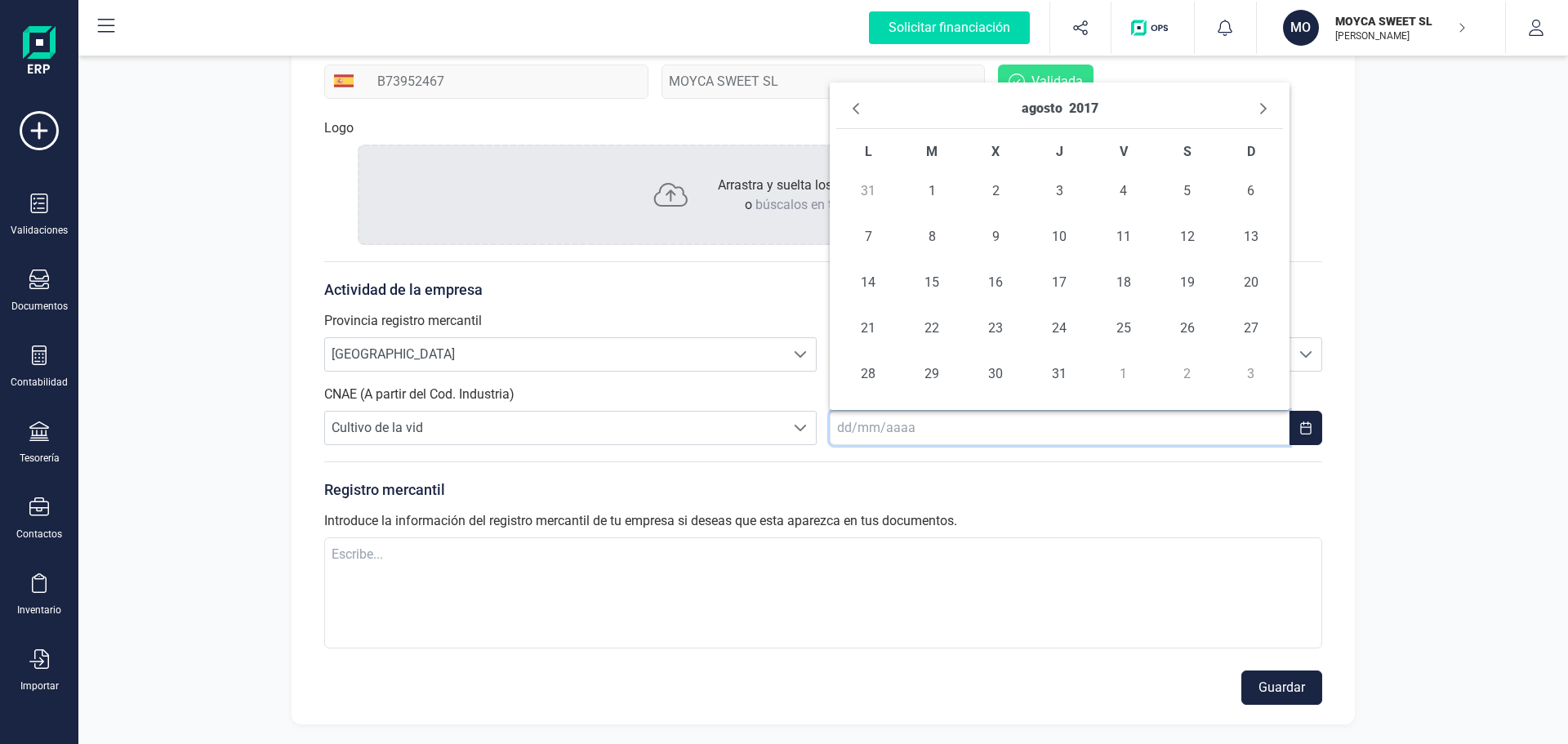
click at [859, 108] on icon "Previous Month" at bounding box center [856, 108] width 13 height 13
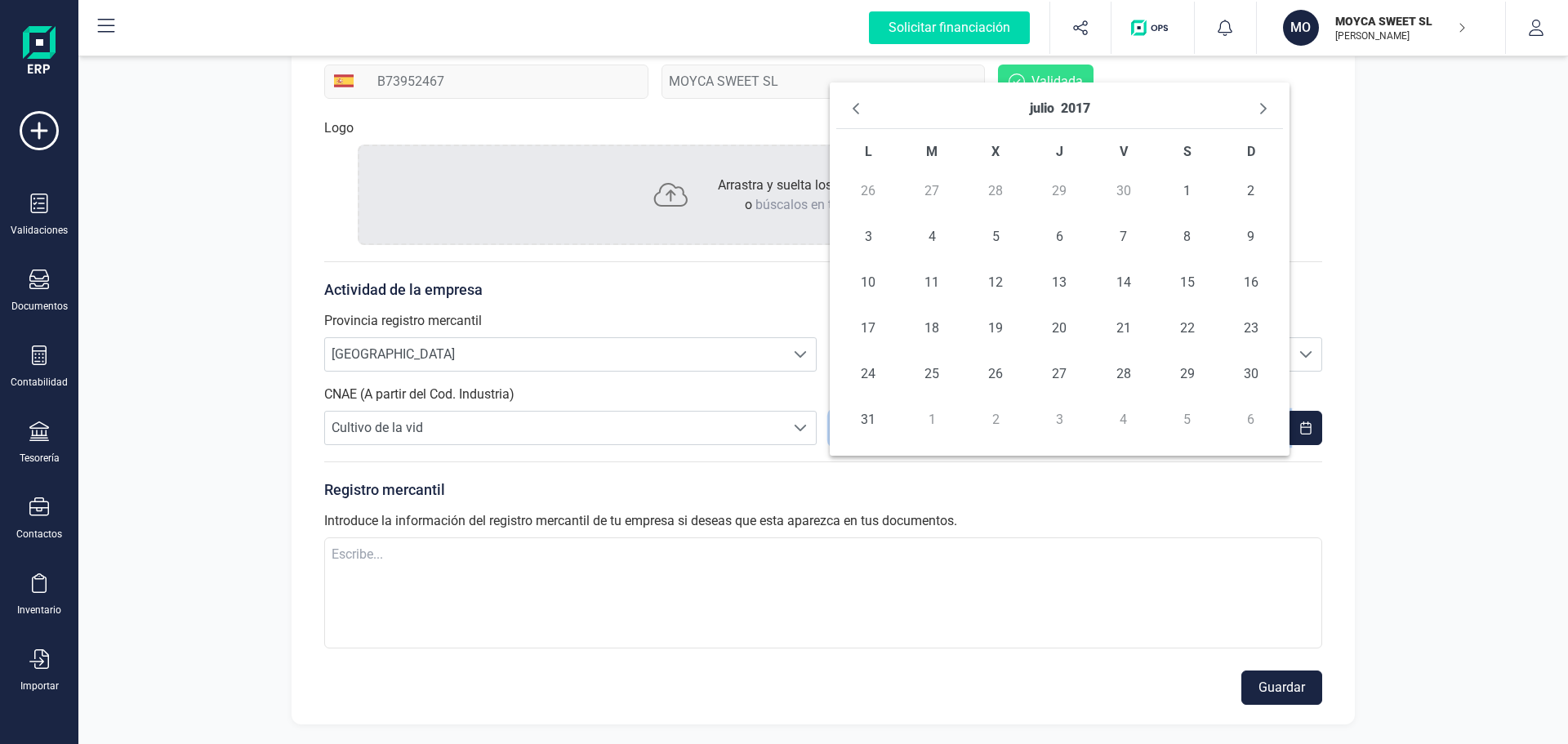
click at [859, 108] on icon "Previous Month" at bounding box center [856, 108] width 13 height 13
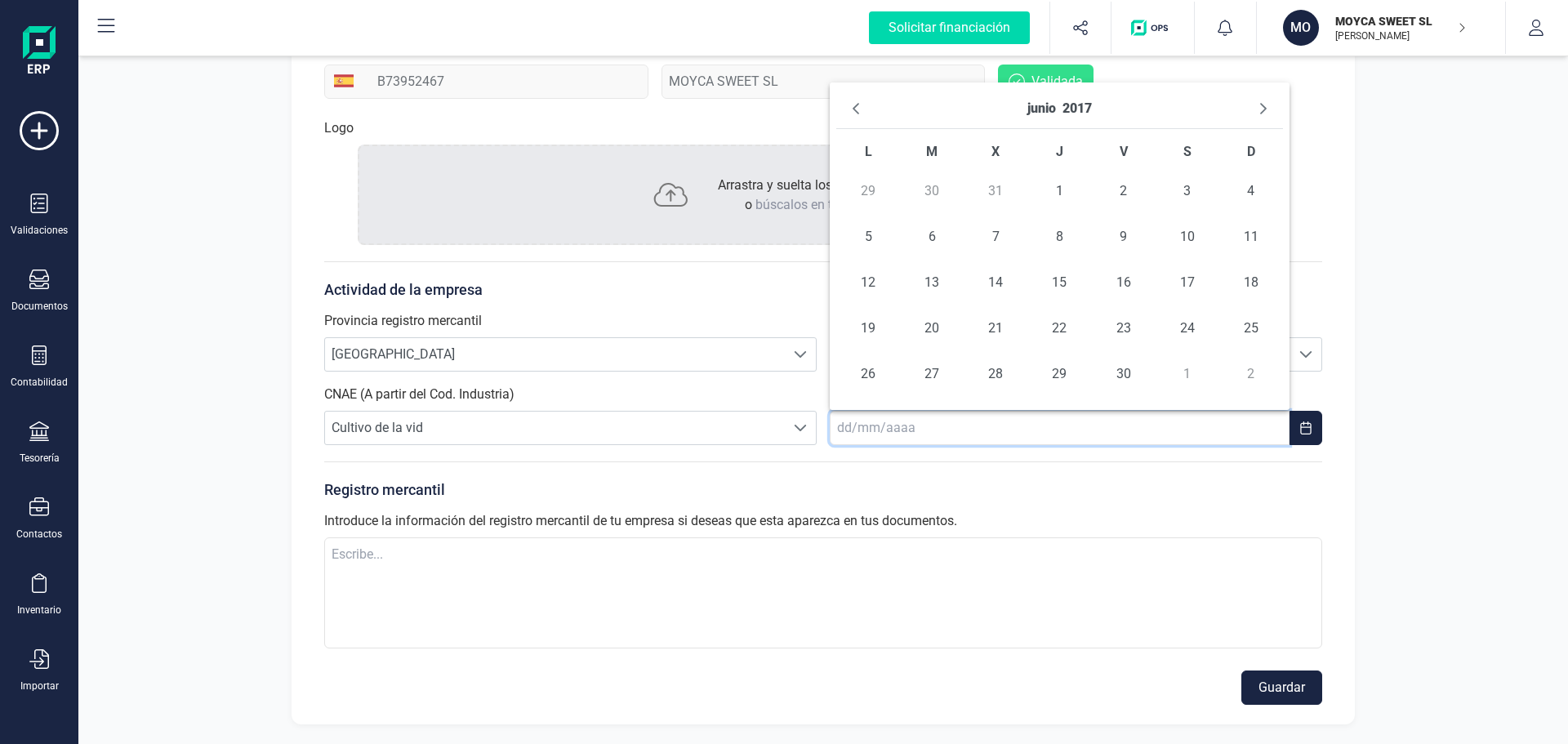
click at [859, 108] on icon "Previous Month" at bounding box center [856, 108] width 13 height 13
click at [1127, 278] on span "17" at bounding box center [1124, 282] width 33 height 33
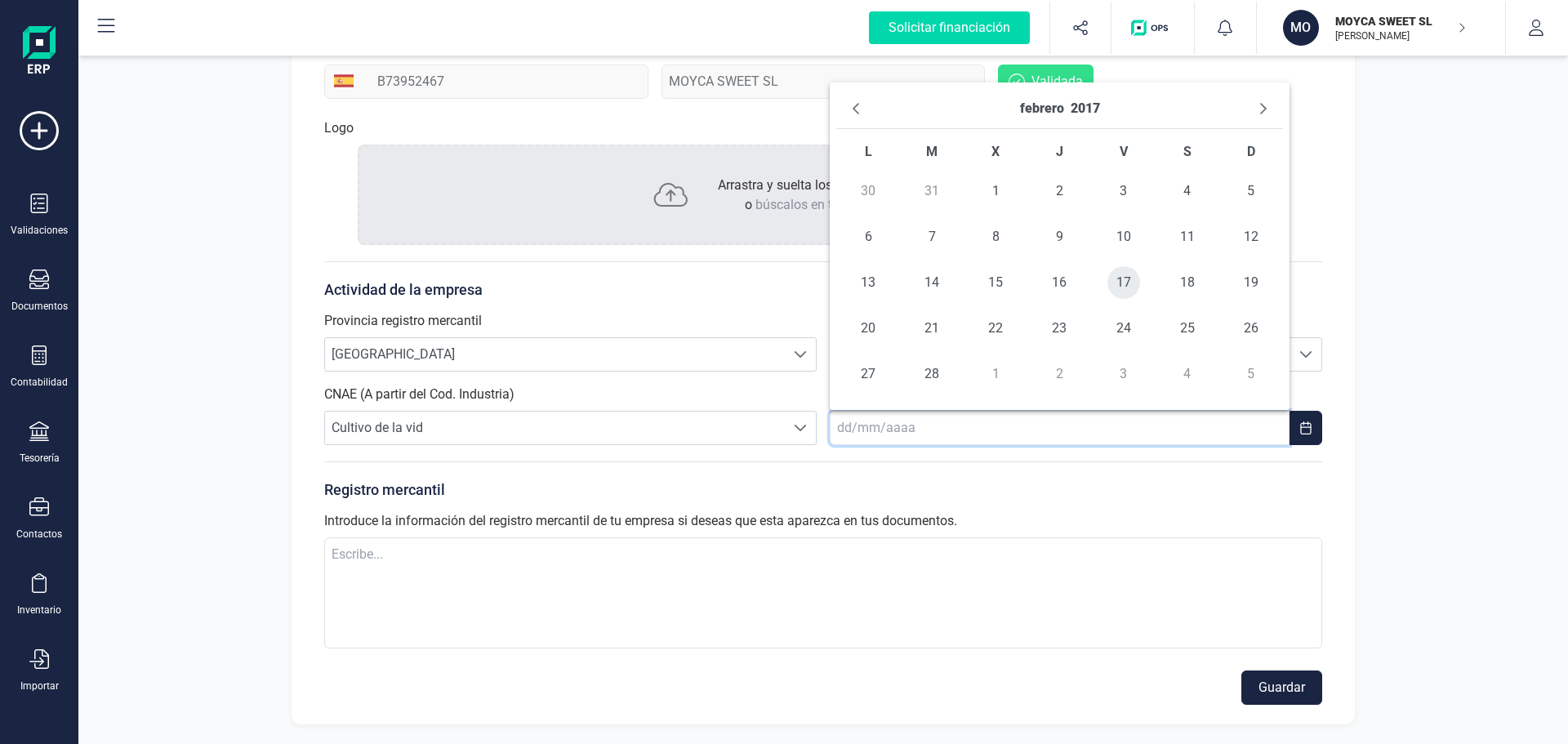
type input "[DATE]"
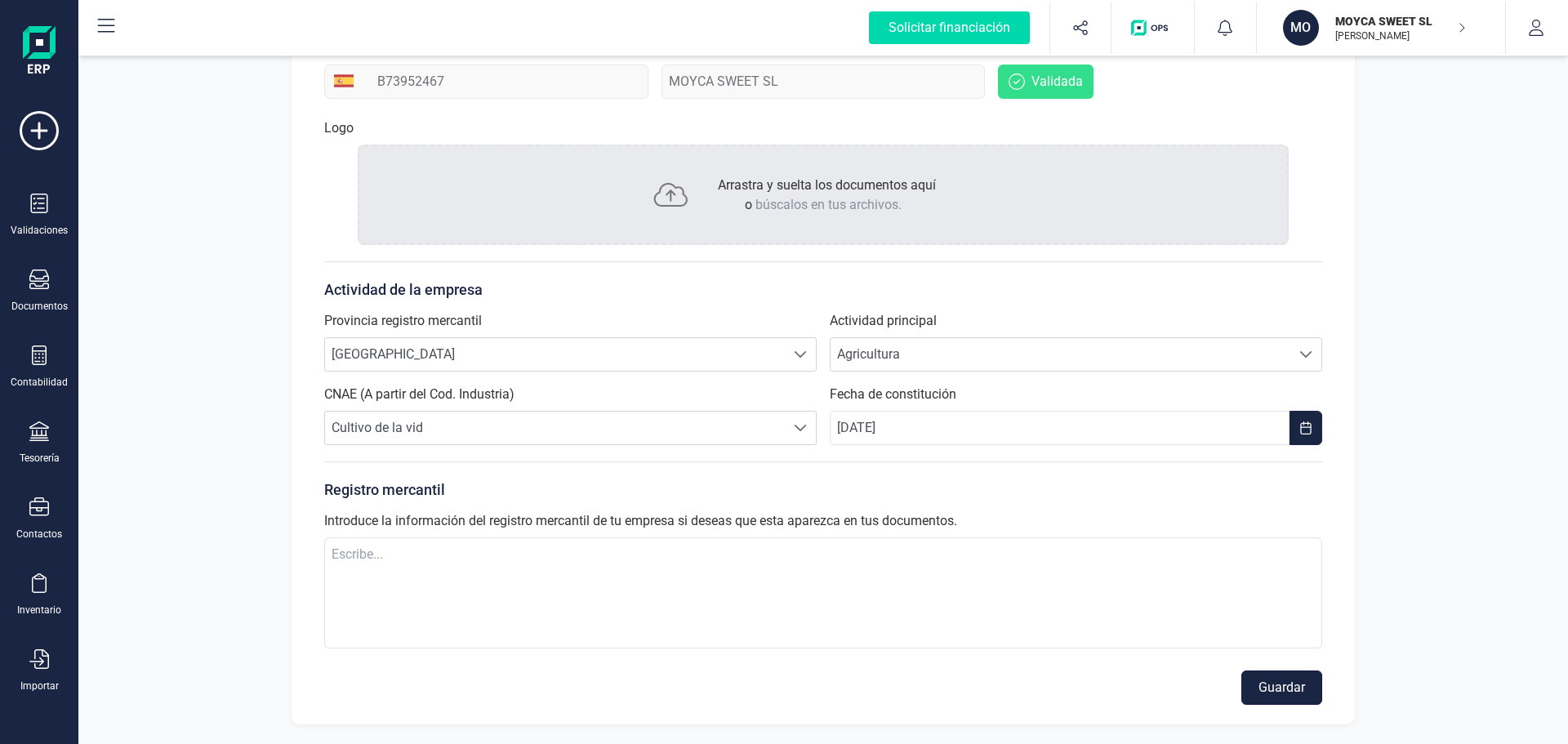
click at [1267, 695] on button "Guardar" at bounding box center [1281, 688] width 81 height 35
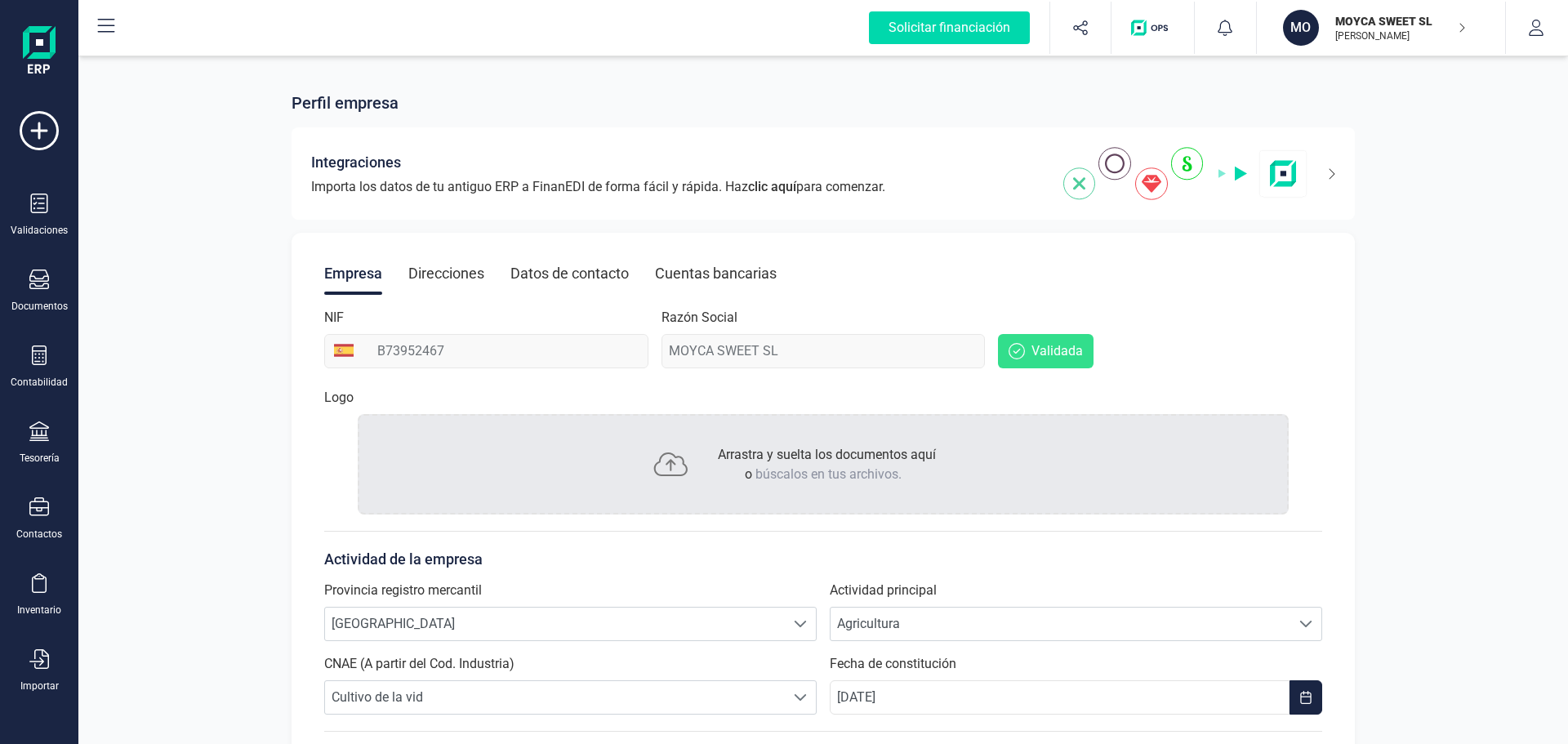
scroll to position [270, 0]
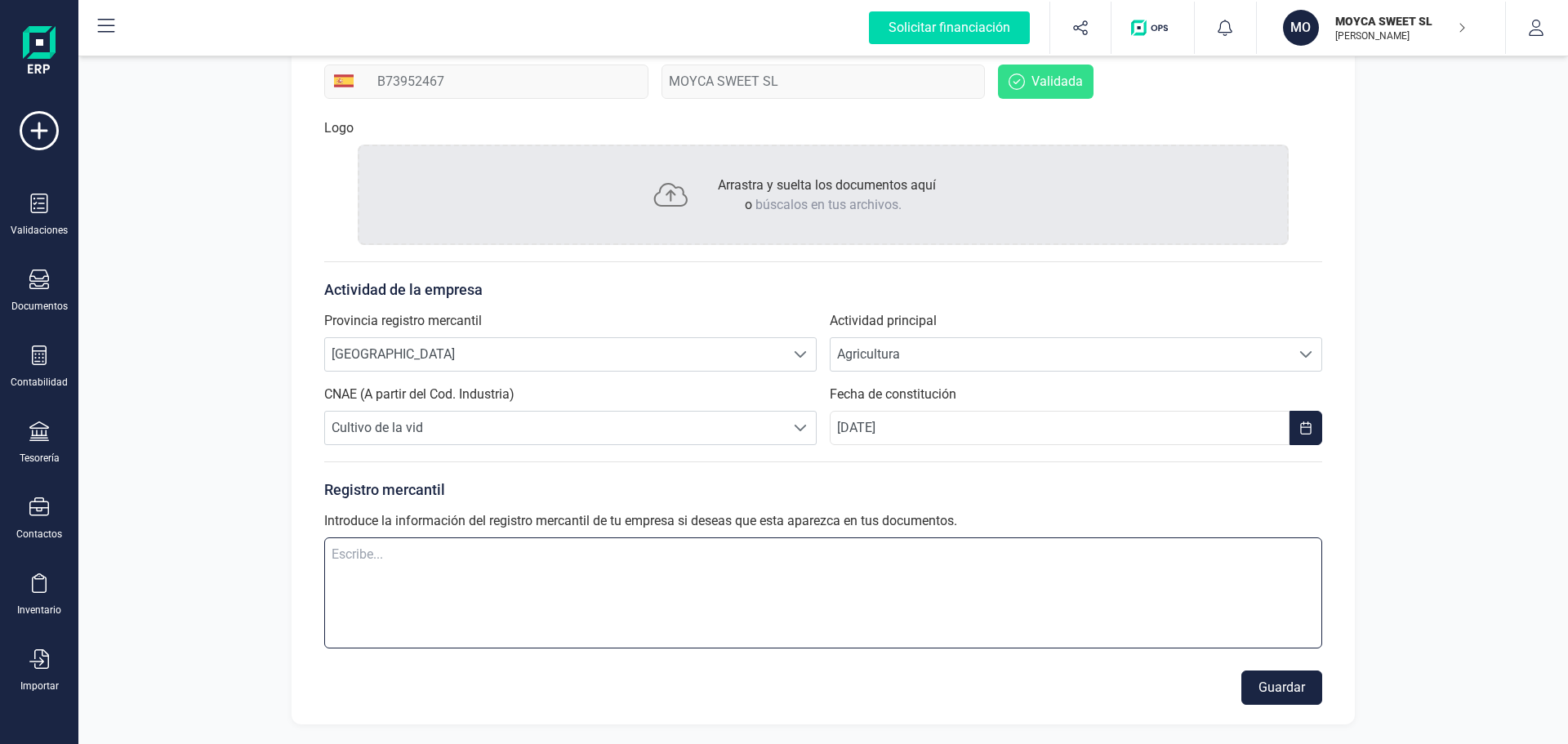
click at [450, 564] on textarea at bounding box center [822, 593] width 998 height 111
click at [1295, 685] on button "Guardar" at bounding box center [1281, 688] width 81 height 35
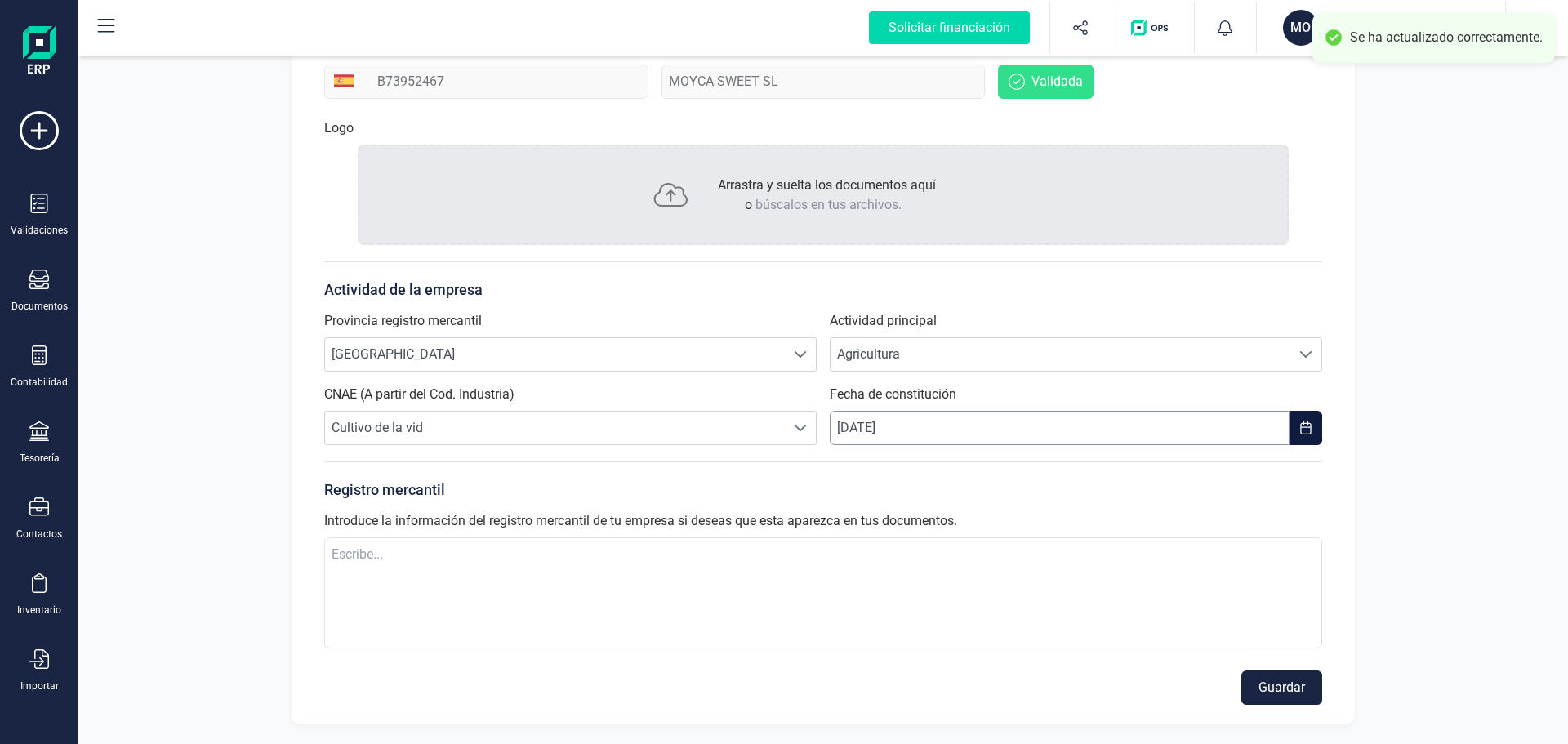
scroll to position [0, 0]
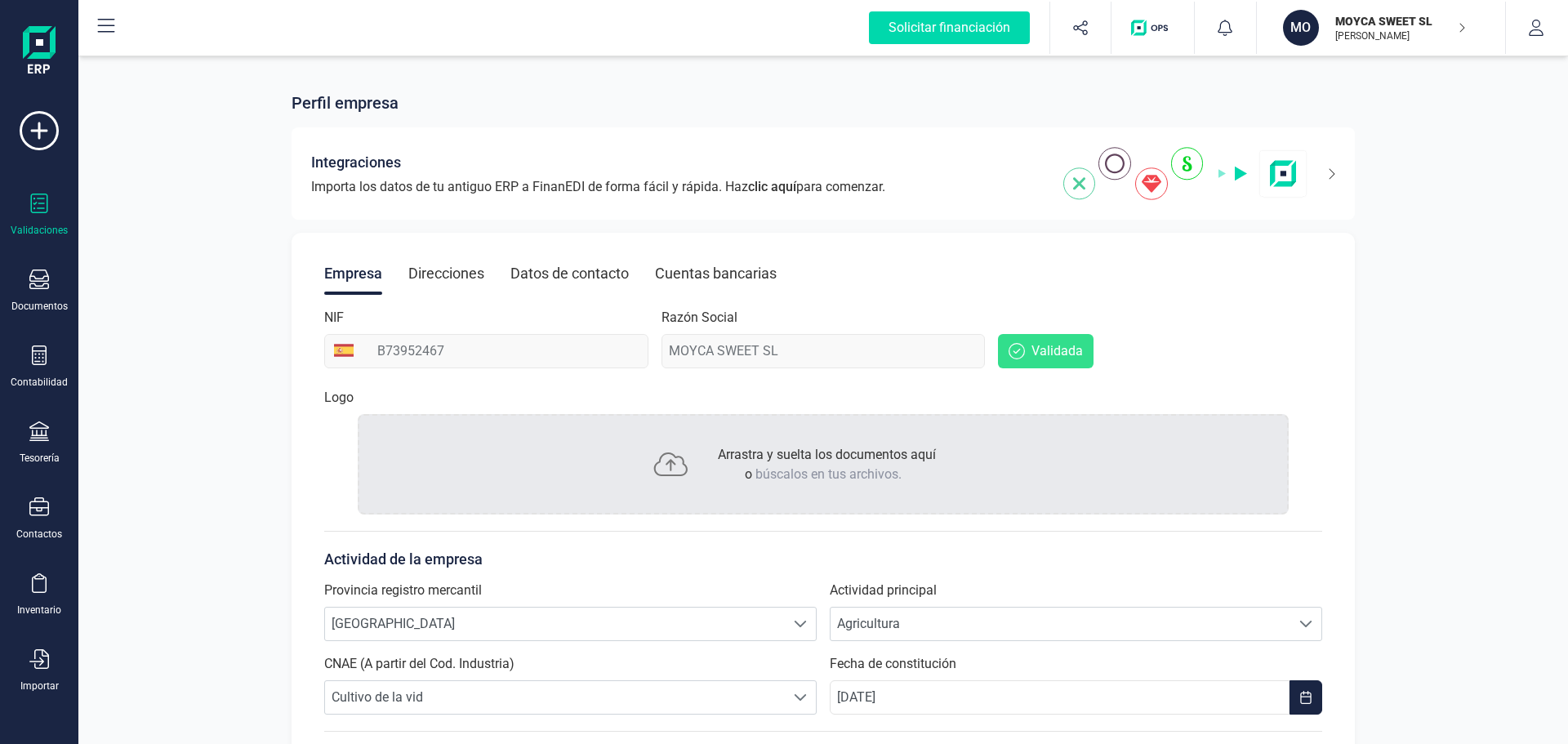
click at [42, 210] on icon at bounding box center [39, 203] width 20 height 20
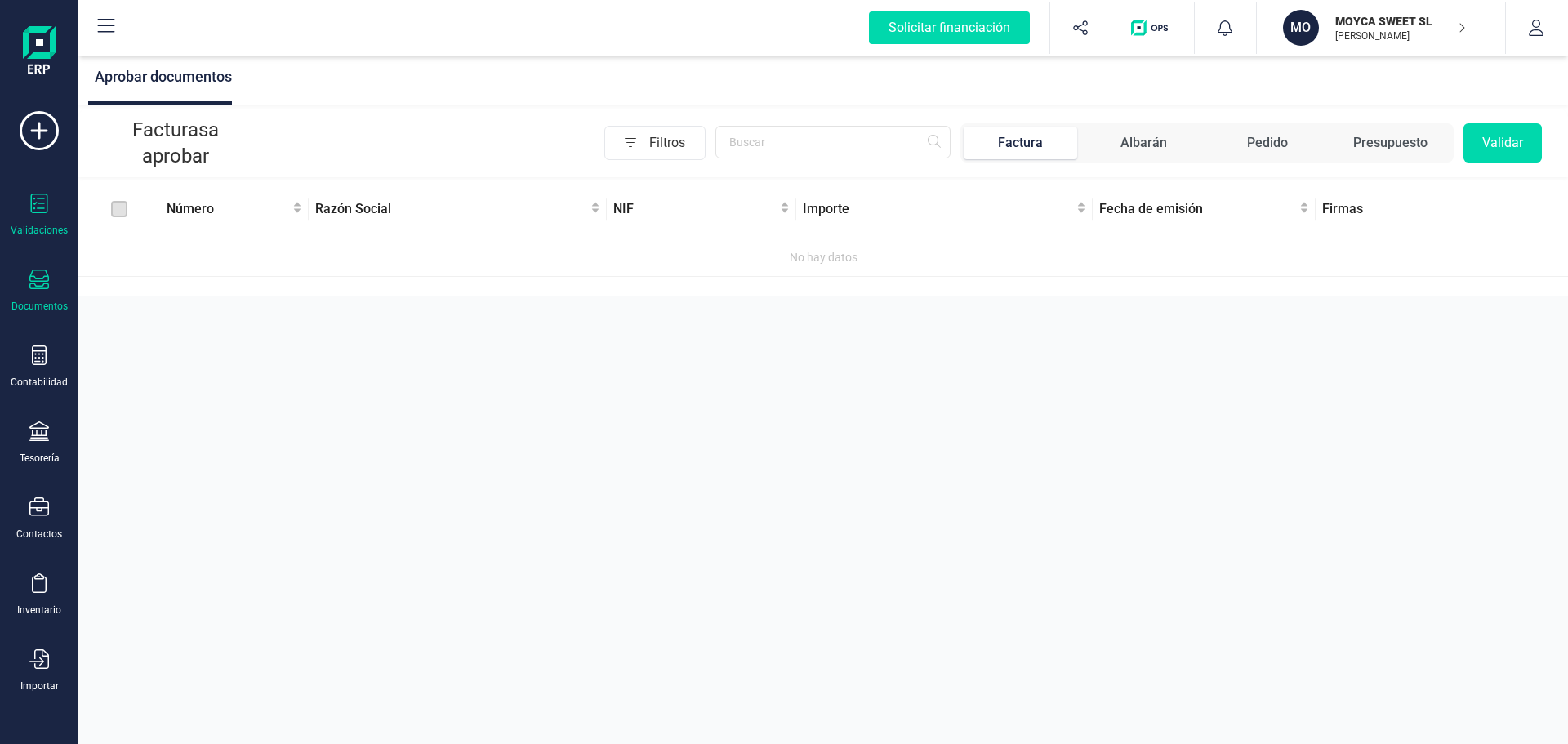
click at [38, 291] on div at bounding box center [39, 281] width 20 height 23
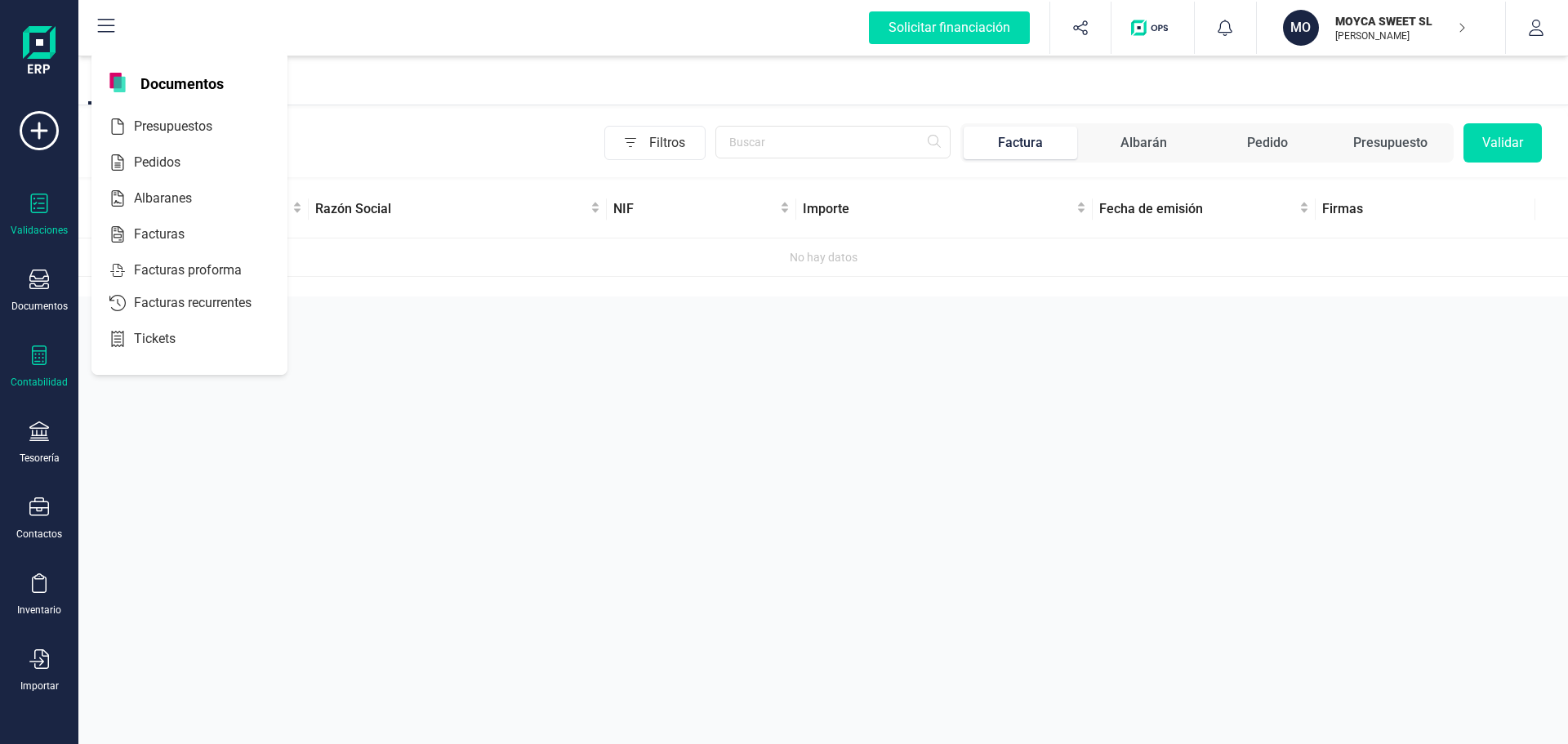
click at [47, 365] on div at bounding box center [39, 357] width 20 height 23
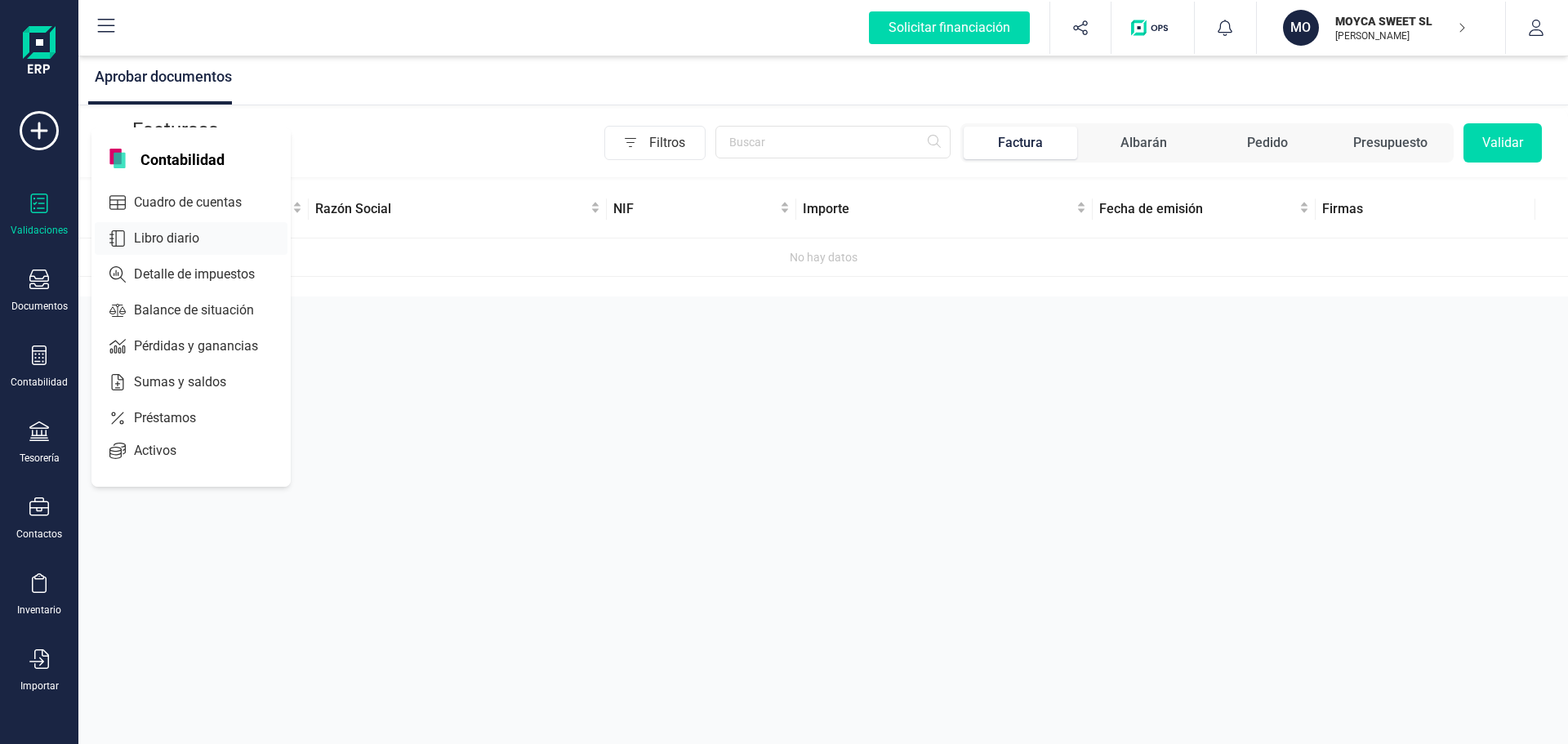
click at [183, 242] on span "Libro diario" at bounding box center [178, 238] width 102 height 20
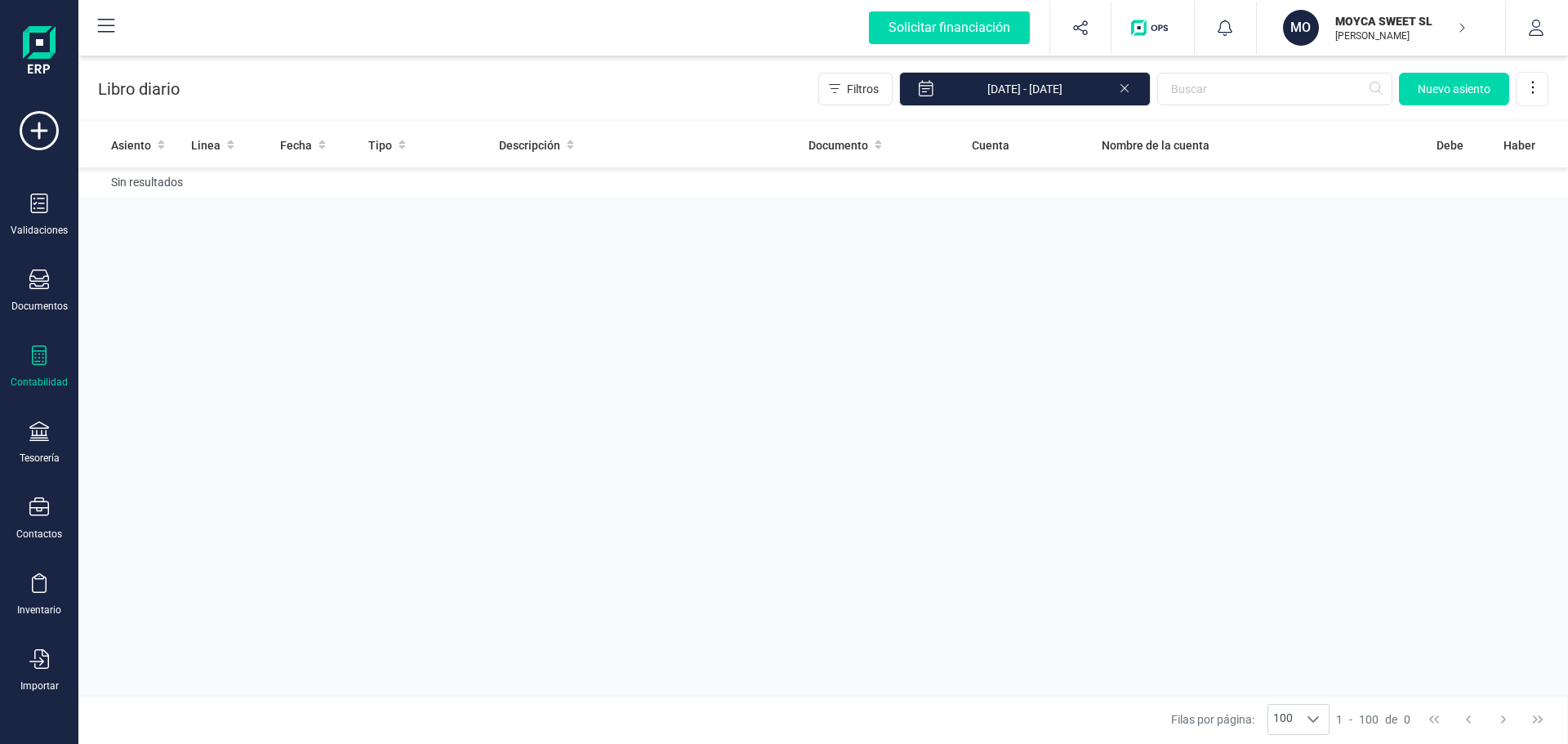
click at [56, 378] on div "Contabilidad" at bounding box center [38, 383] width 57 height 13
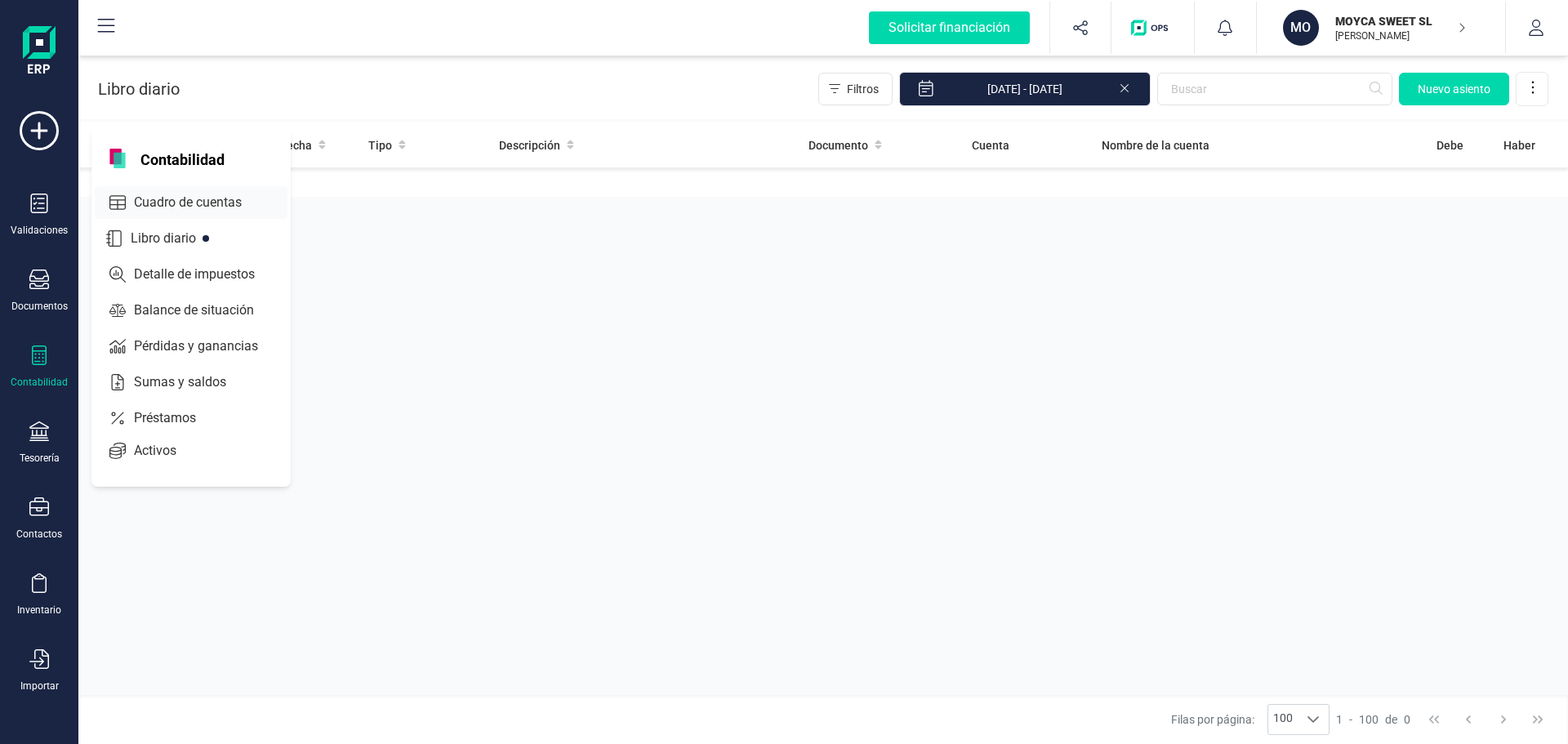
click at [206, 202] on span "Cuadro de cuentas" at bounding box center [200, 203] width 144 height 20
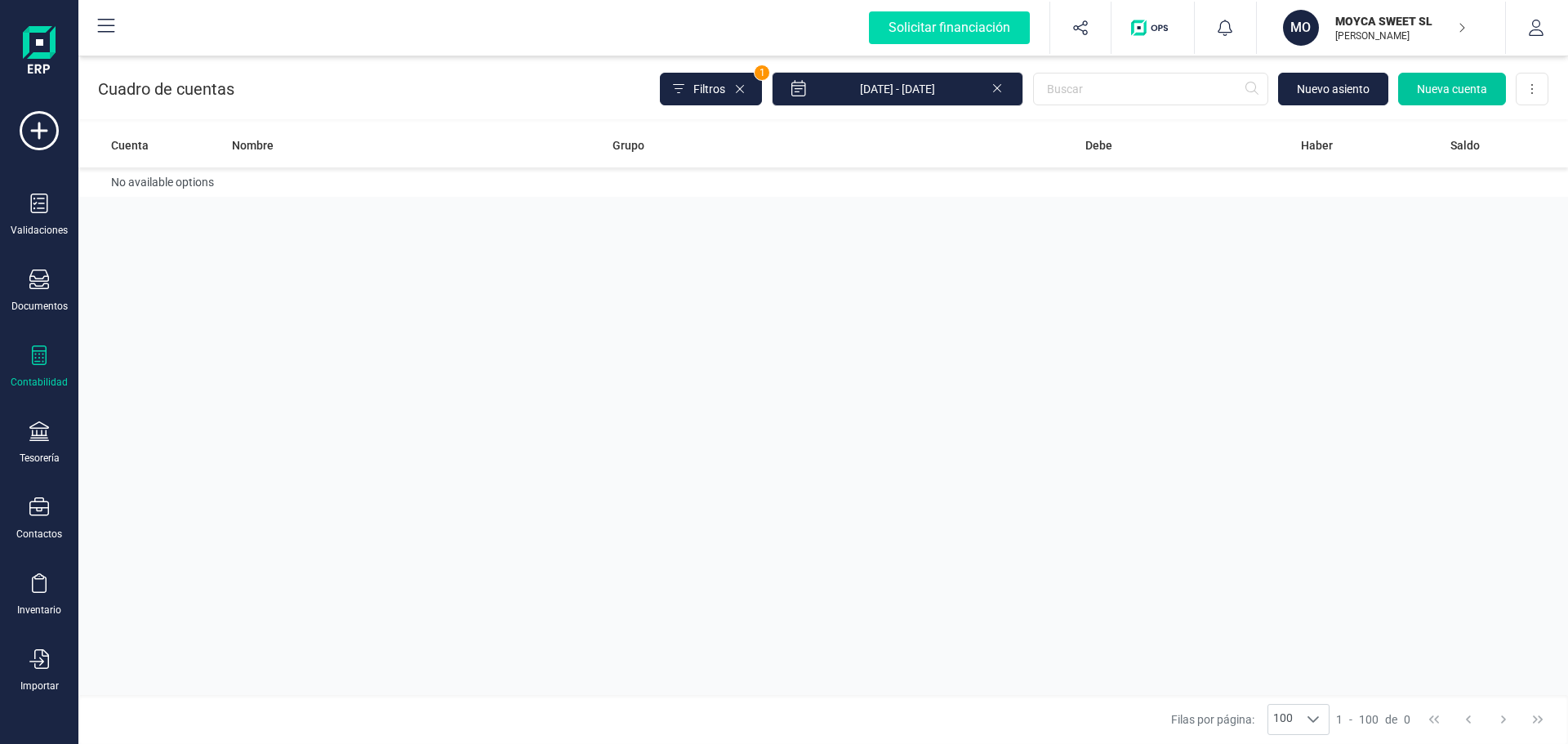
click at [1450, 91] on span "Nueva cuenta" at bounding box center [1451, 90] width 70 height 17
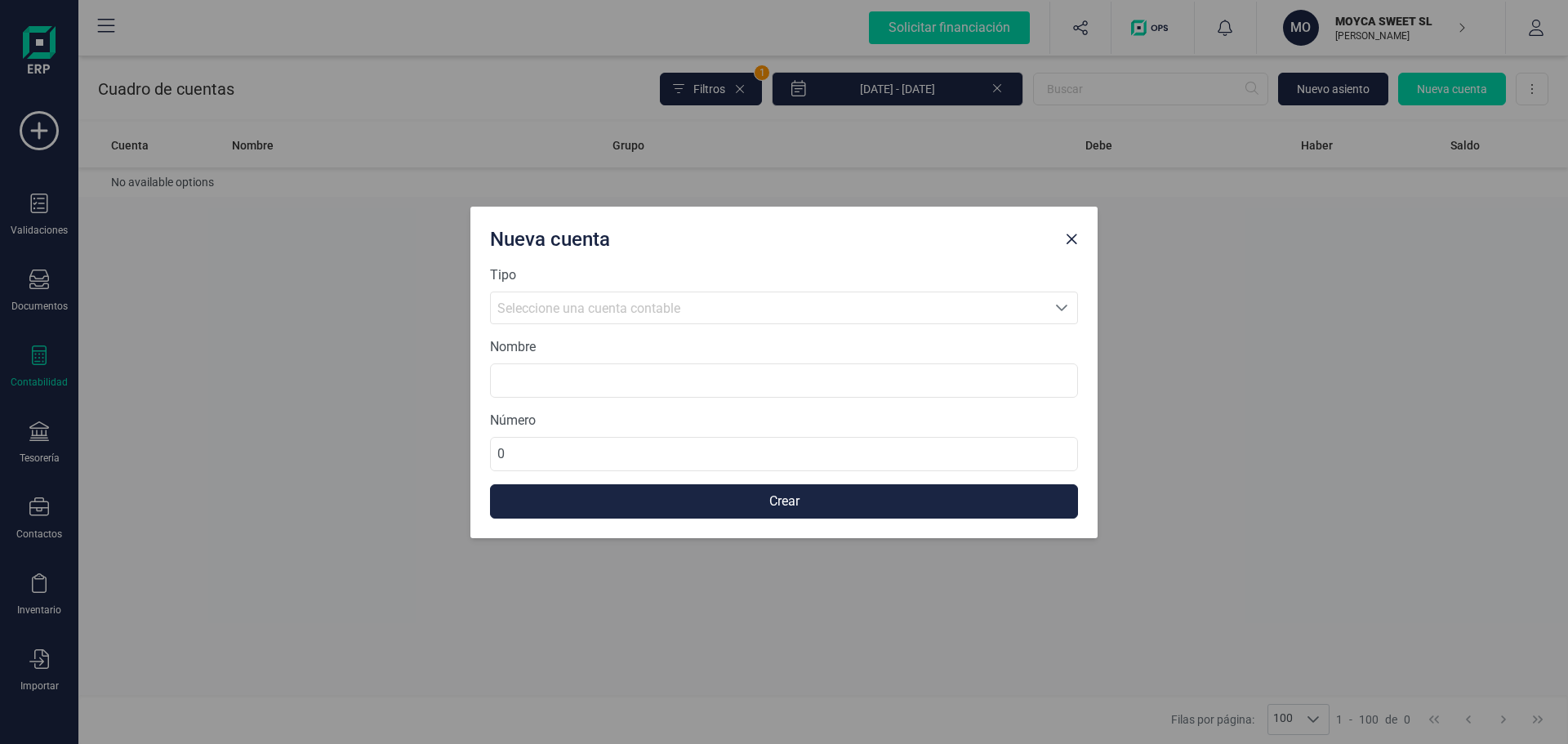
click at [723, 304] on div "Seleccione una cuenta contable" at bounding box center [768, 308] width 542 height 20
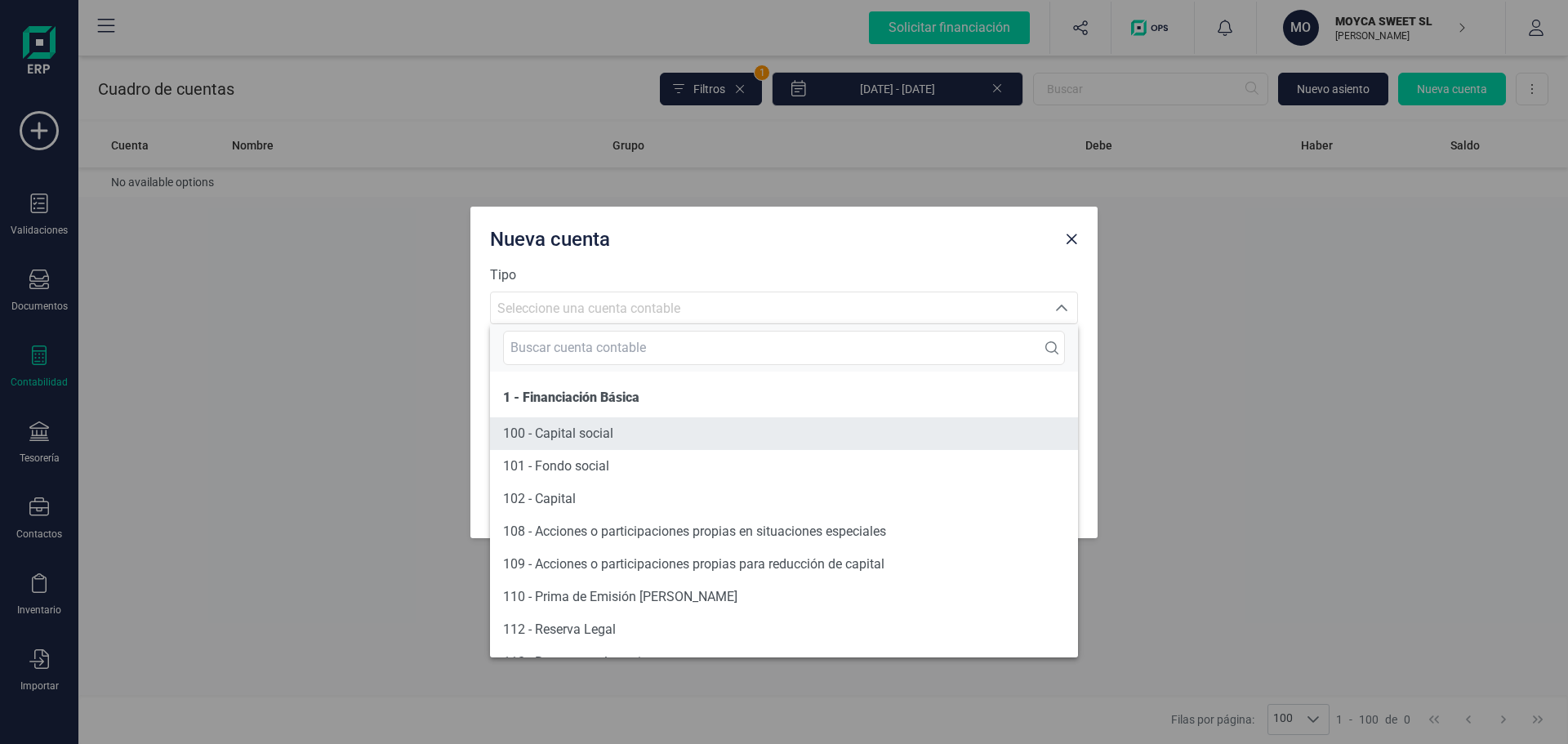
click at [638, 433] on li "100 - Capital social" at bounding box center [784, 433] width 588 height 33
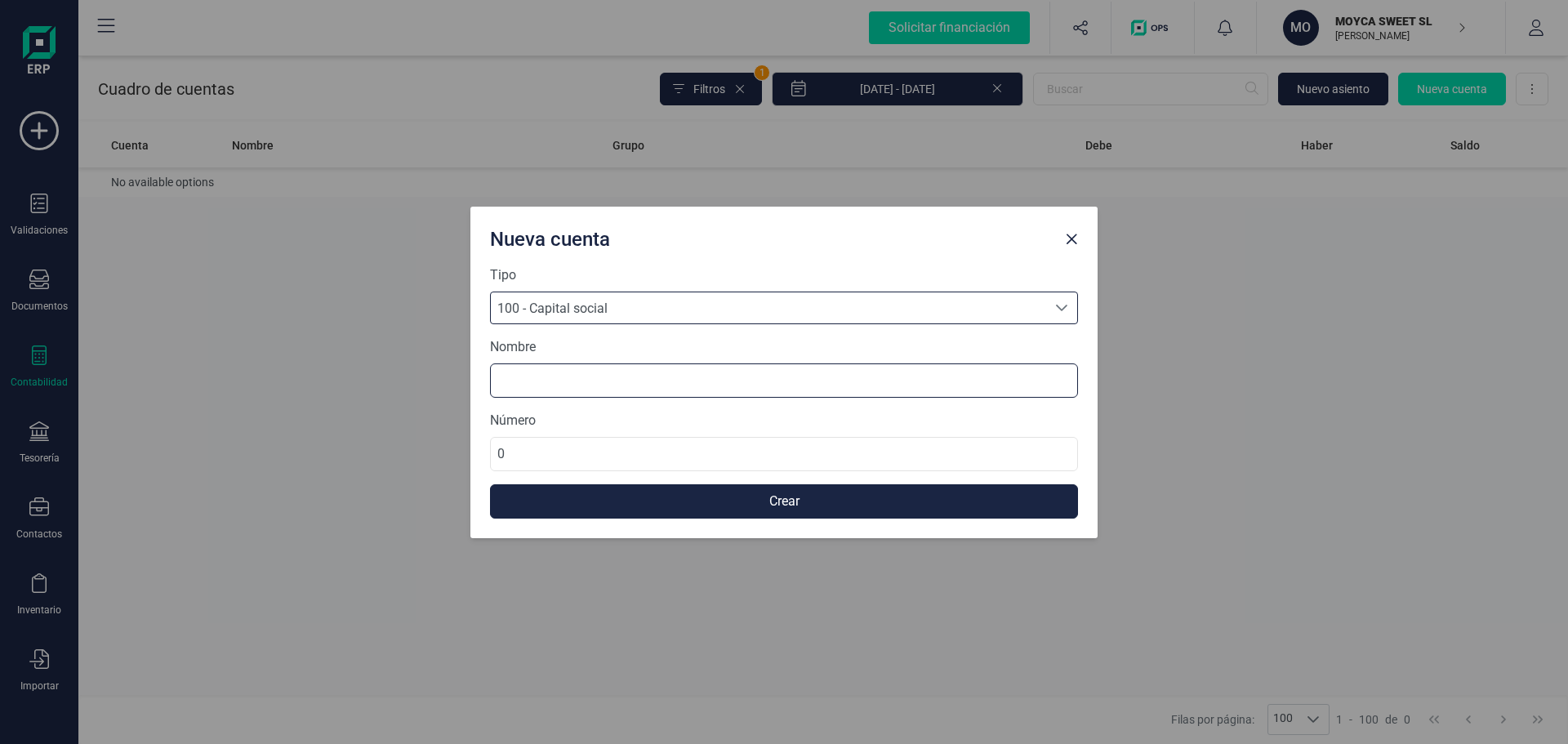
click at [585, 380] on input at bounding box center [784, 380] width 588 height 35
type input "CAPITAL SOCIAL"
click at [593, 455] on input "0" at bounding box center [784, 454] width 588 height 35
type input "1"
click at [800, 501] on button "Crear" at bounding box center [784, 501] width 588 height 35
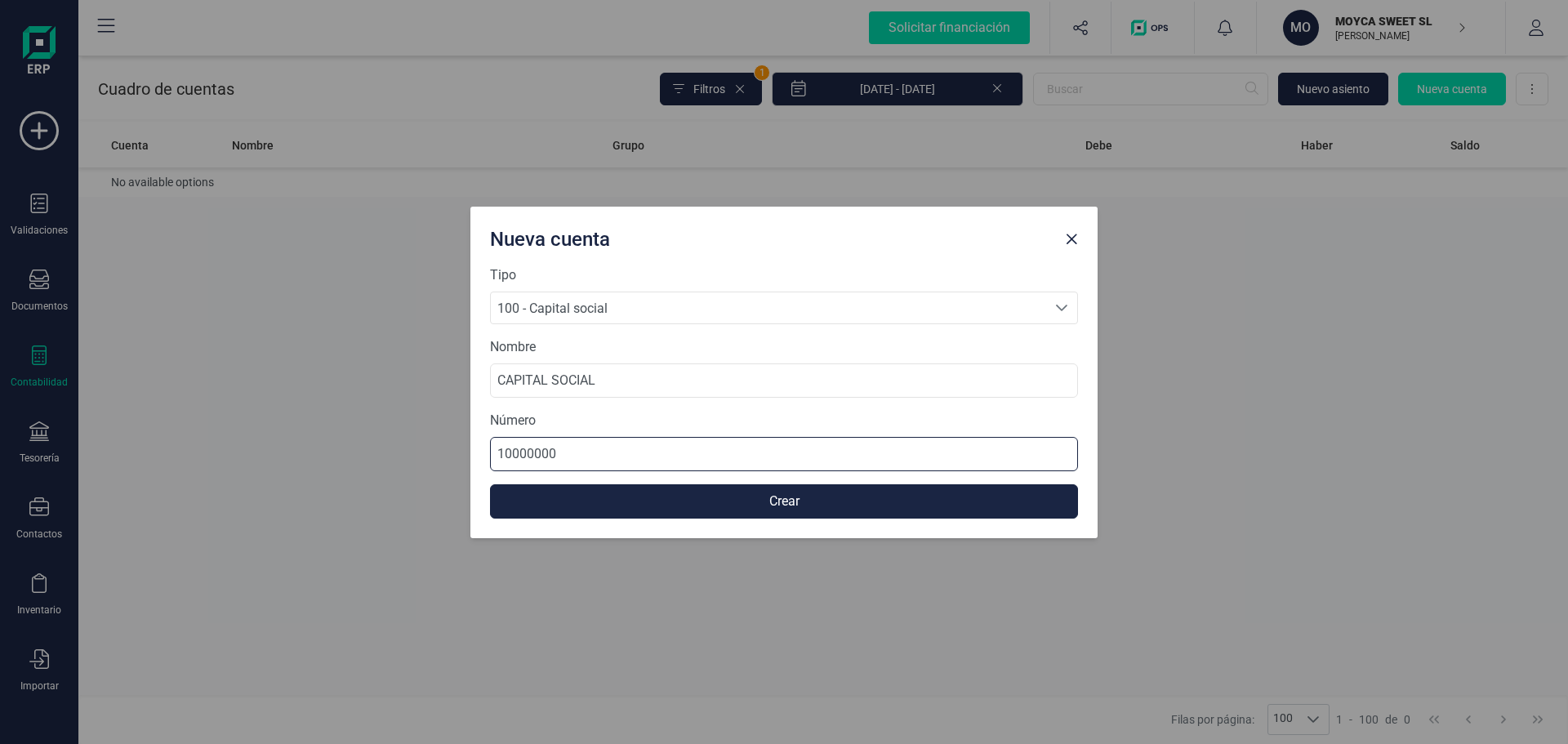
click at [600, 450] on input "10000000" at bounding box center [784, 454] width 588 height 35
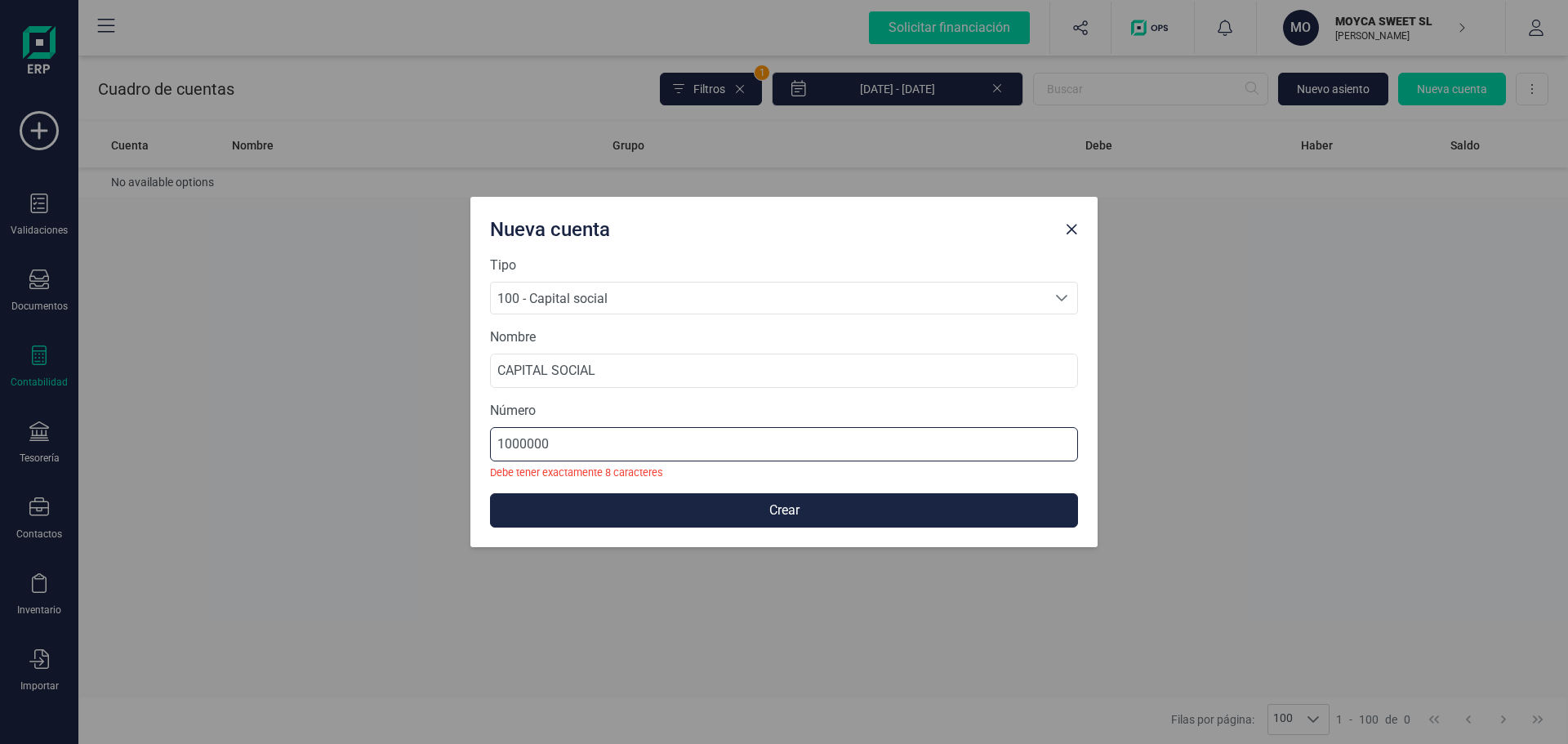
type input "10000001"
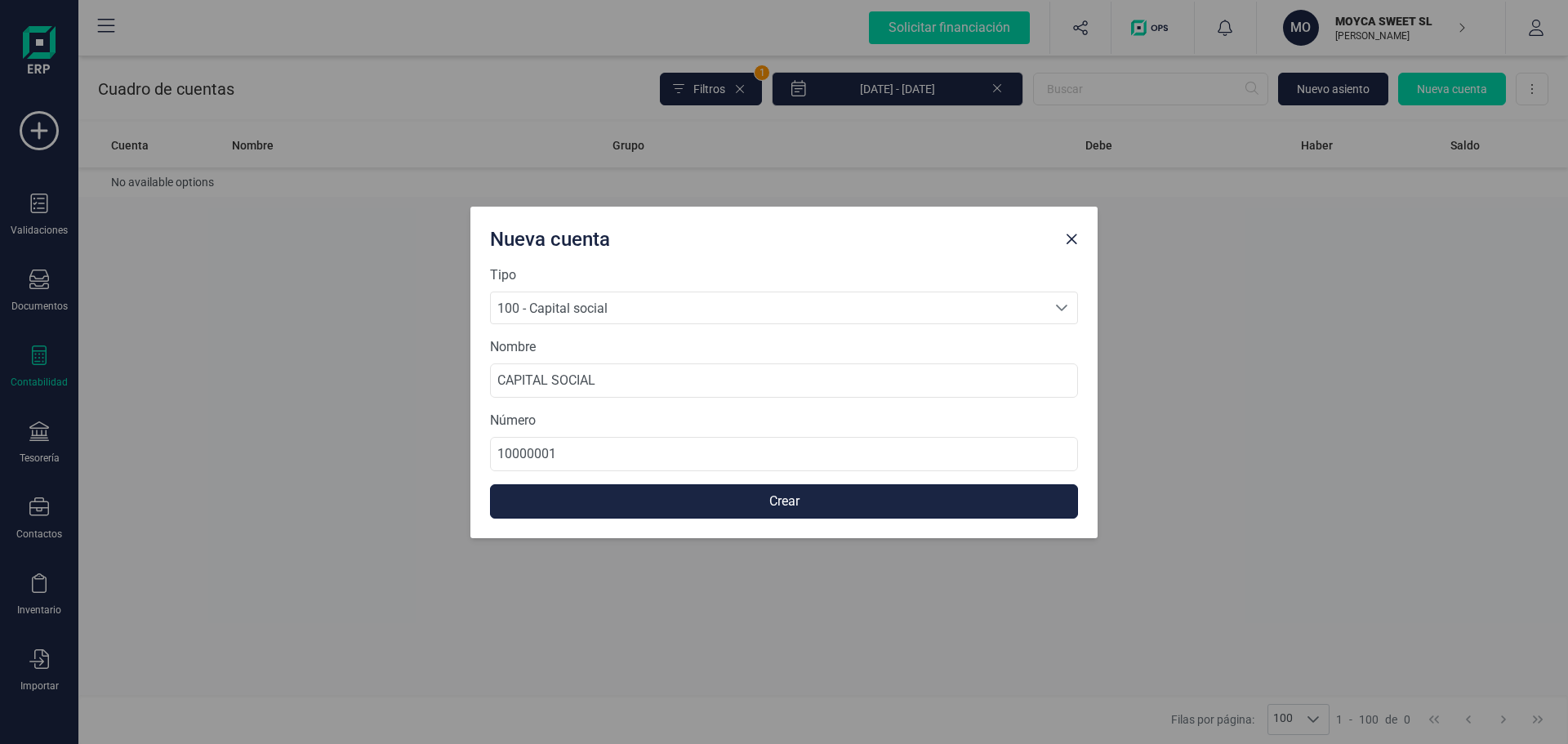
click at [766, 505] on button "Crear" at bounding box center [784, 501] width 588 height 35
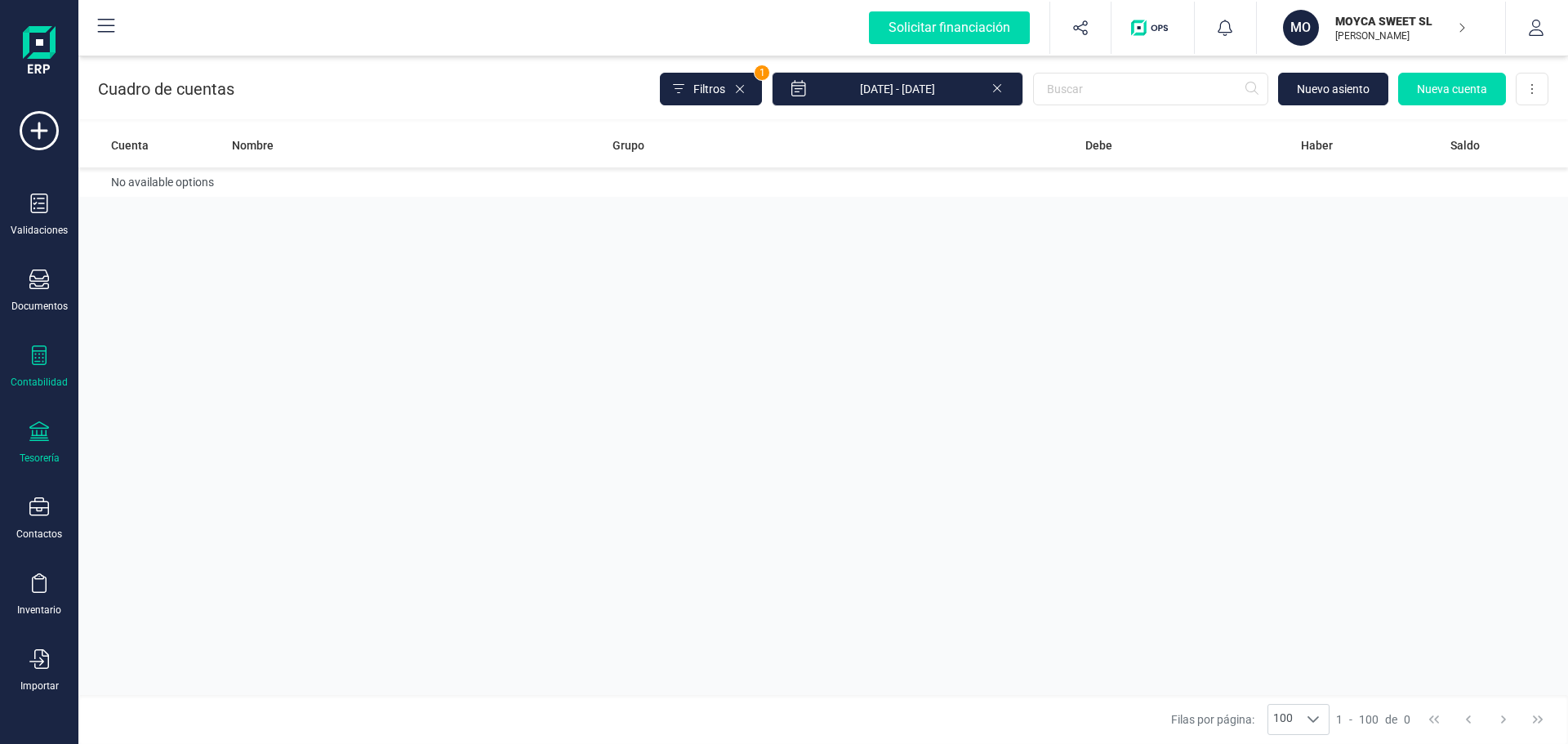
scroll to position [70, 0]
click at [41, 209] on icon at bounding box center [39, 209] width 20 height 20
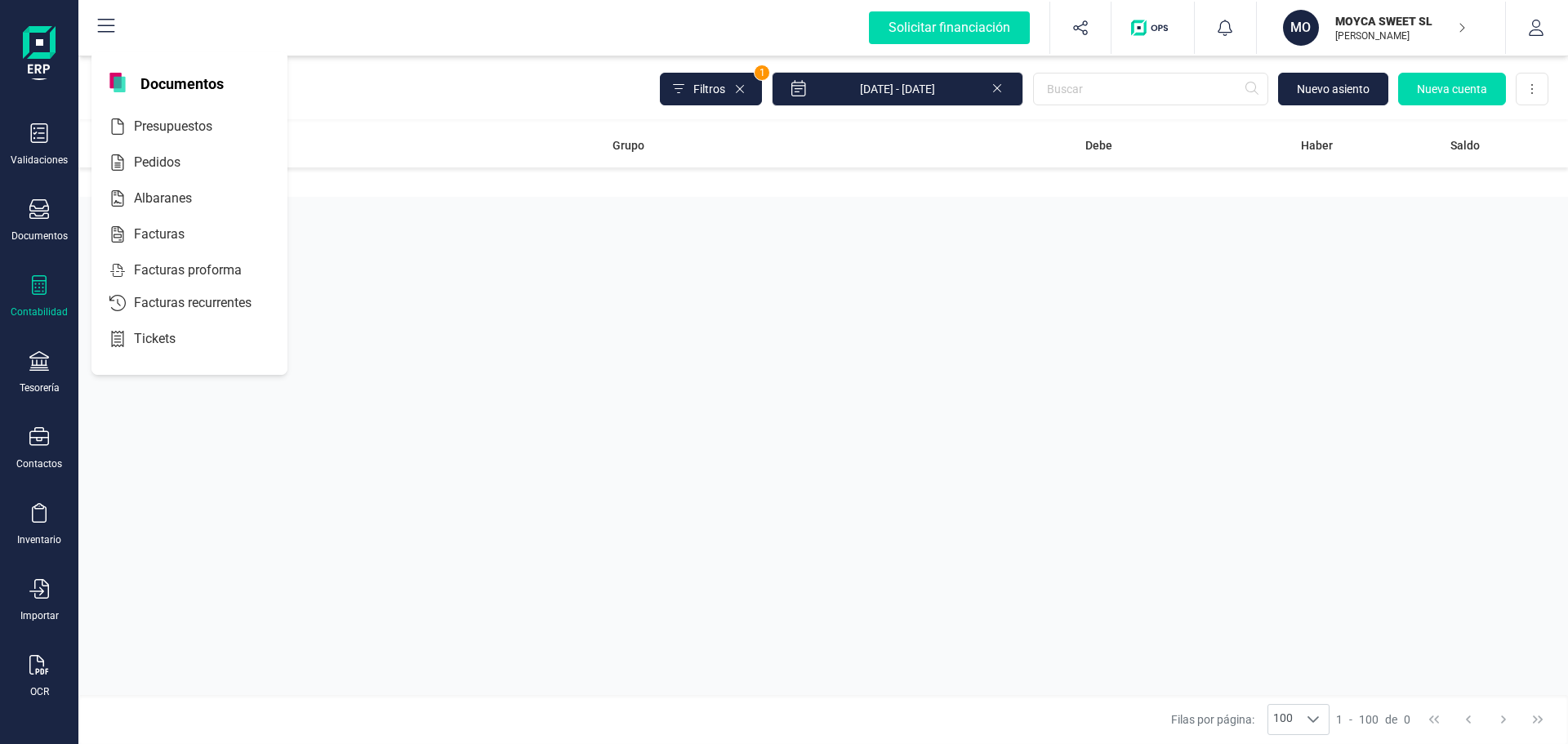
click at [44, 304] on div "Contabilidad" at bounding box center [39, 297] width 65 height 43
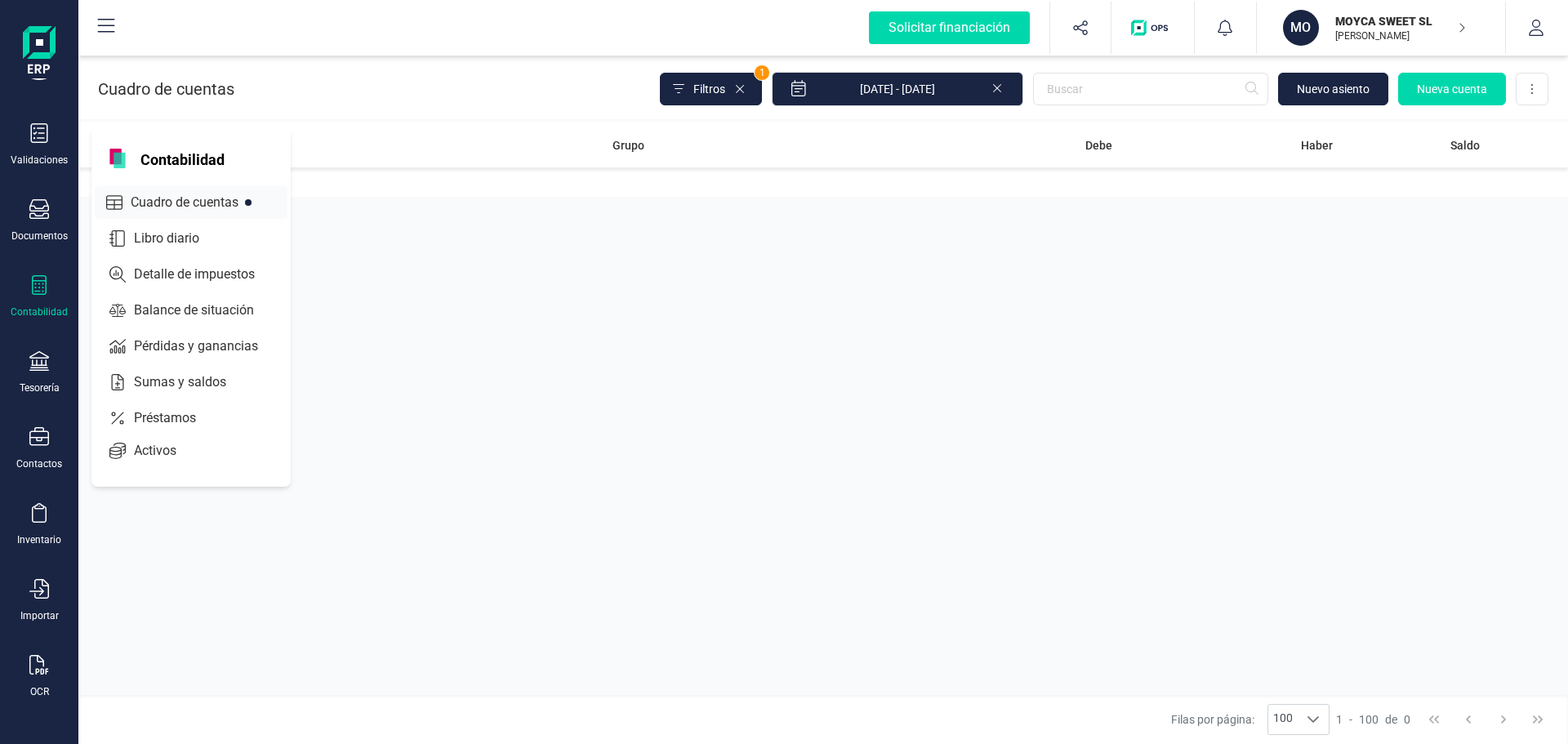
click at [171, 197] on span "Cuadro de cuentas" at bounding box center [196, 203] width 144 height 20
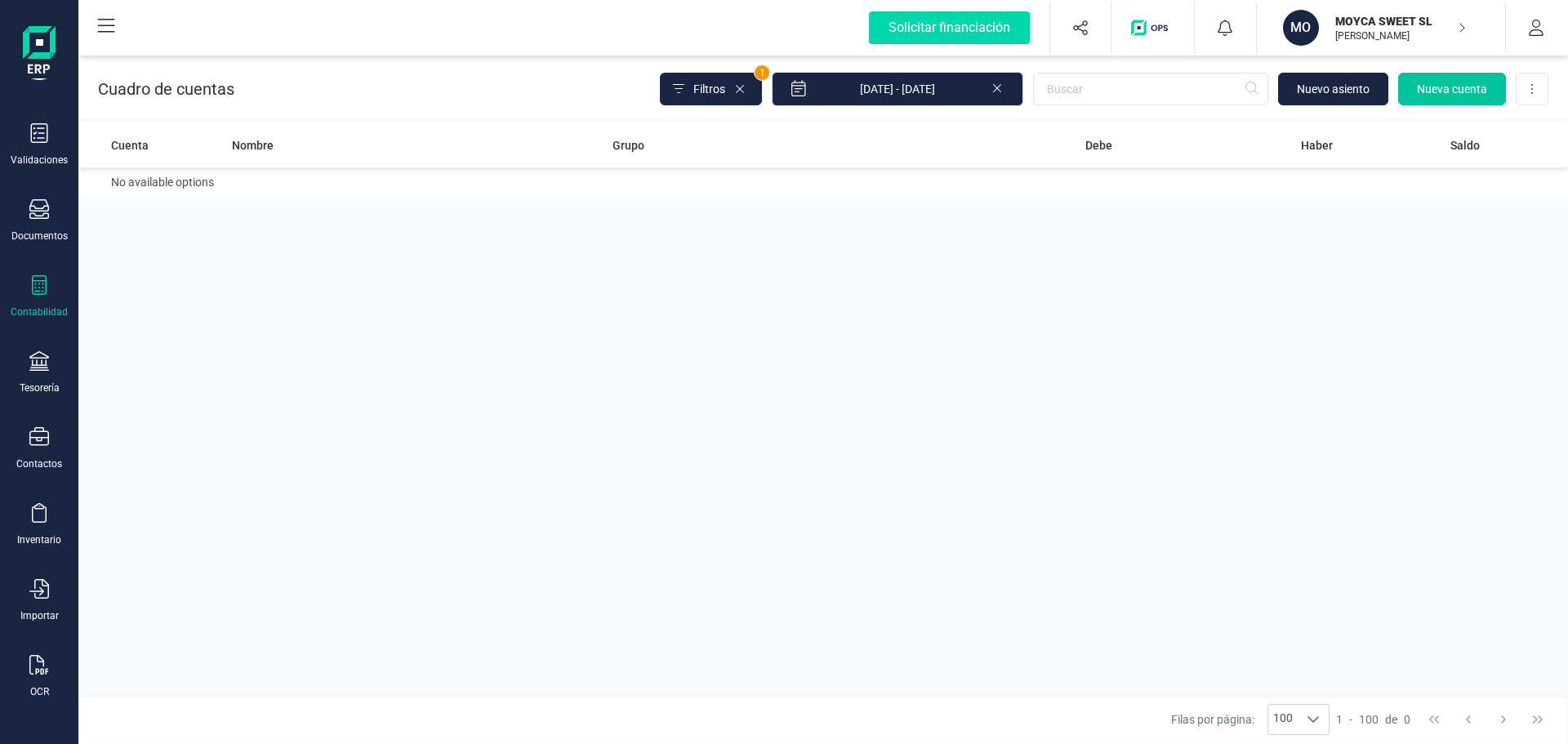
click at [1455, 89] on span "Nueva cuenta" at bounding box center [1451, 90] width 70 height 17
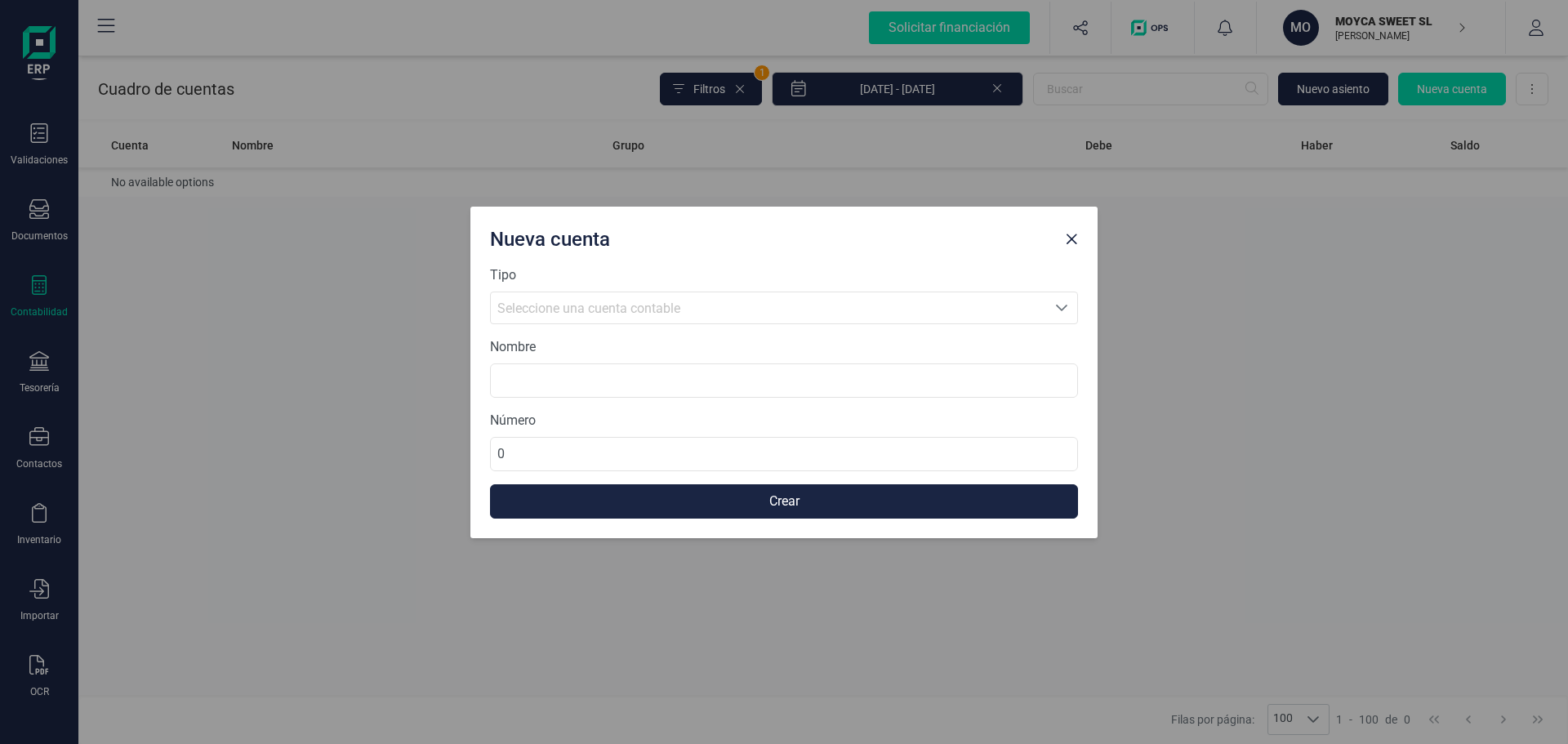
click at [852, 316] on div "Seleccione una cuenta contable" at bounding box center [768, 308] width 542 height 20
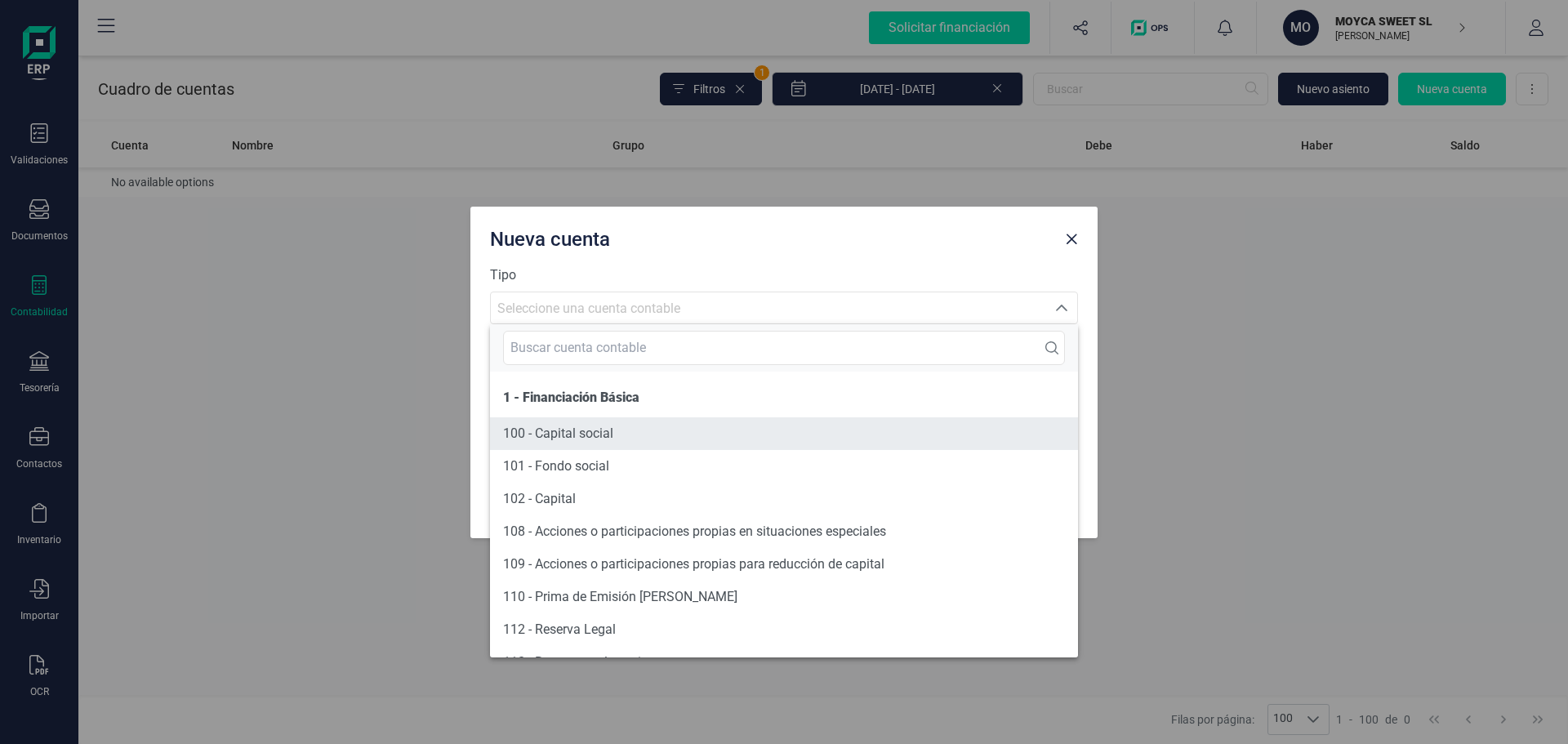
click at [603, 432] on span "100 - Capital social" at bounding box center [558, 433] width 110 height 16
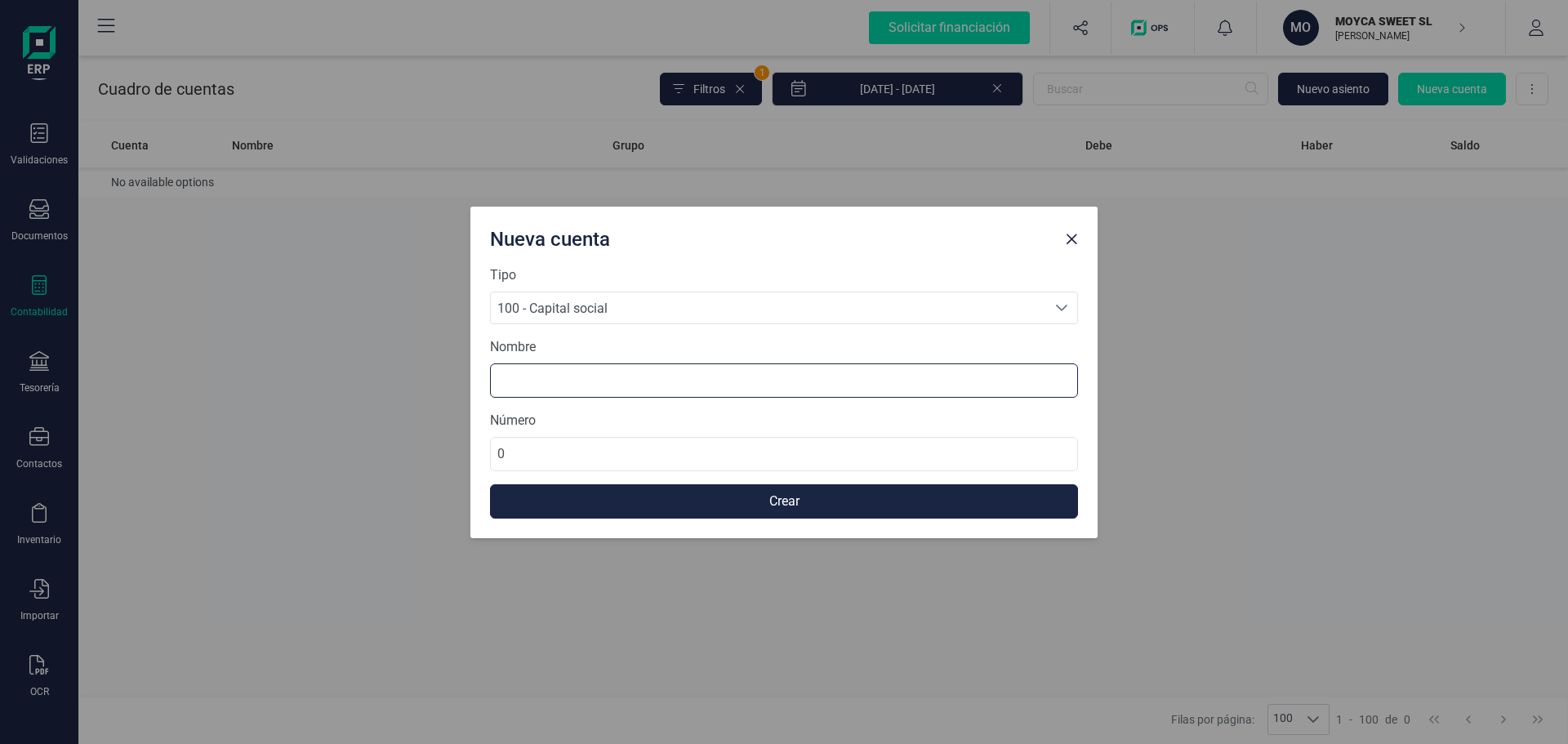
click at [609, 373] on input at bounding box center [784, 380] width 588 height 35
type input "1"
type input "CAPITAL SOCIAL"
drag, startPoint x: 575, startPoint y: 449, endPoint x: 476, endPoint y: 445, distance: 99.1
click at [476, 445] on div "Tipo 100 - Capital social 100 - Capital social 100 - Capital social Nombre CAPI…" at bounding box center [784, 401] width 627 height 273
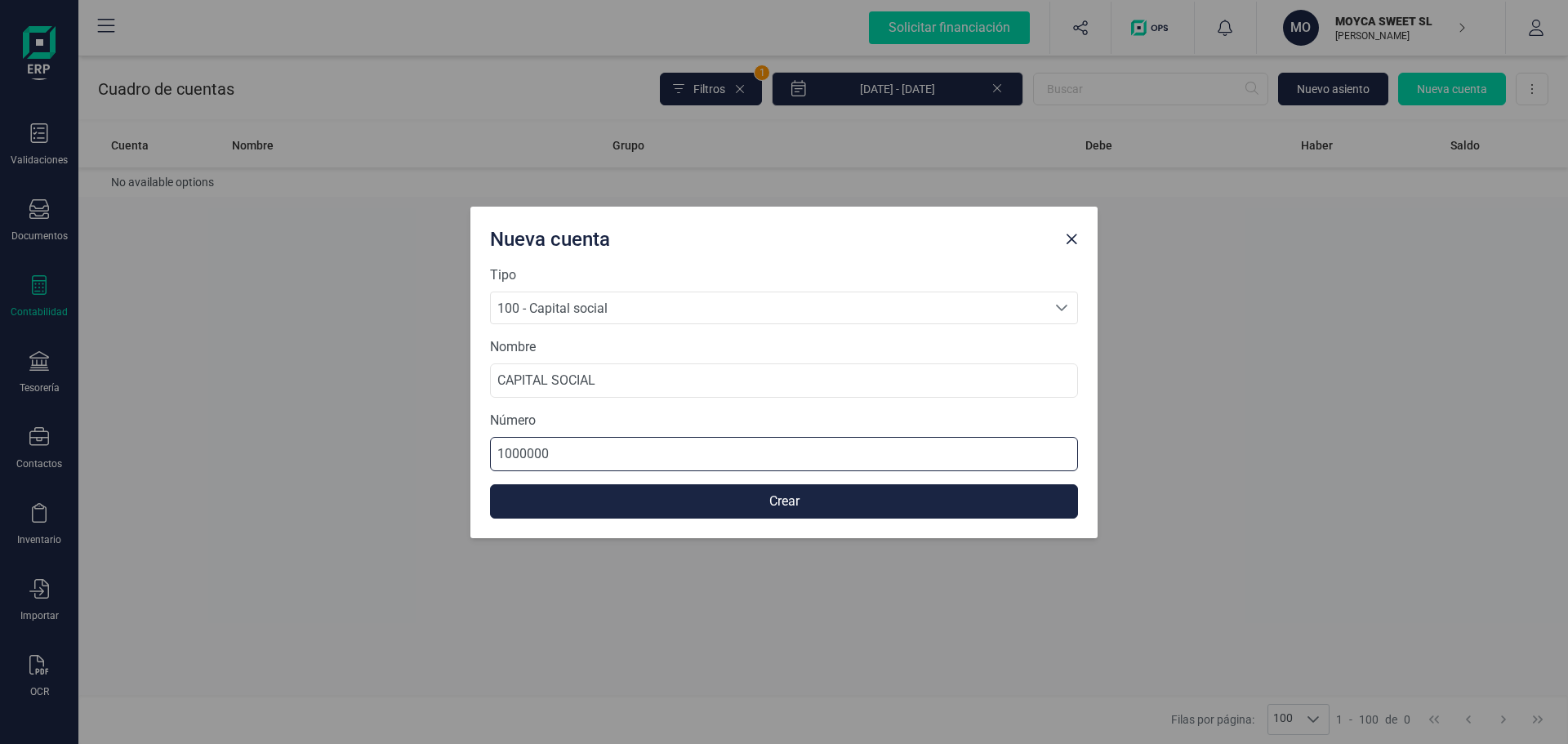
type input "10000001"
click at [829, 502] on button "Crear" at bounding box center [784, 501] width 588 height 35
click at [1075, 240] on span "Close" at bounding box center [1071, 239] width 13 height 13
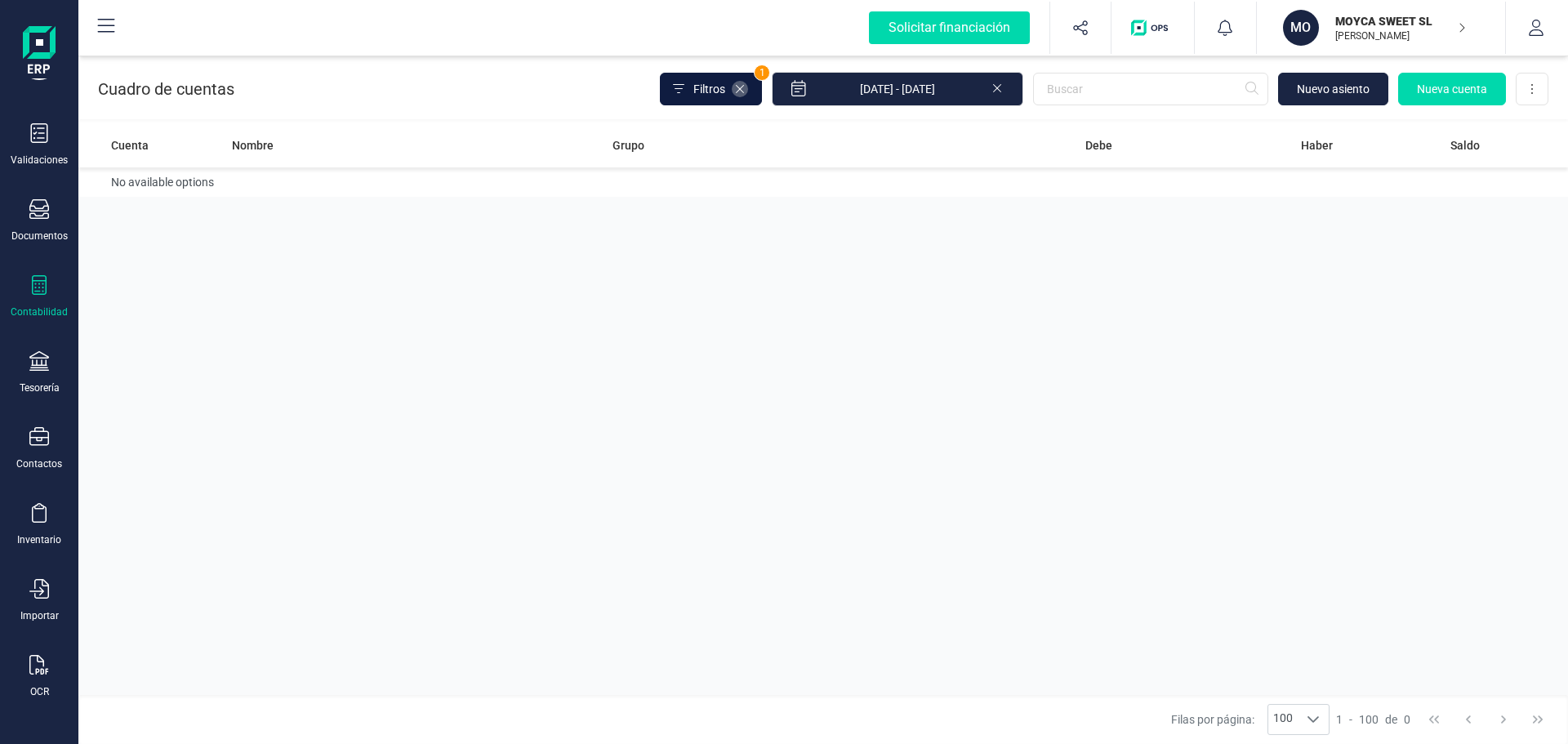
click at [747, 85] on icon at bounding box center [740, 89] width 13 height 13
click at [725, 89] on span "Filtros" at bounding box center [709, 90] width 32 height 17
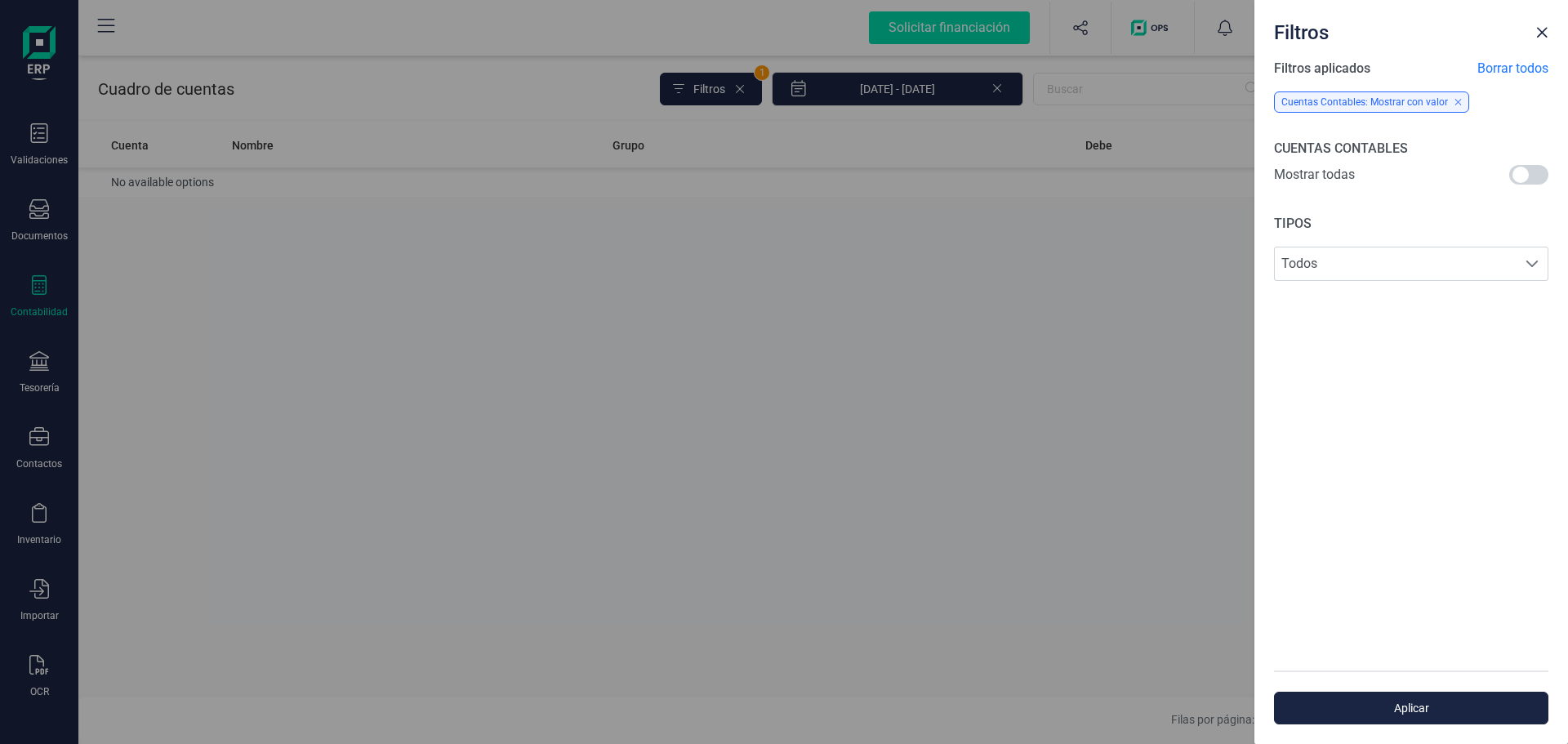
click at [1324, 174] on span "Mostrar todas" at bounding box center [1314, 176] width 81 height 23
click at [1521, 170] on span at bounding box center [1529, 175] width 39 height 20
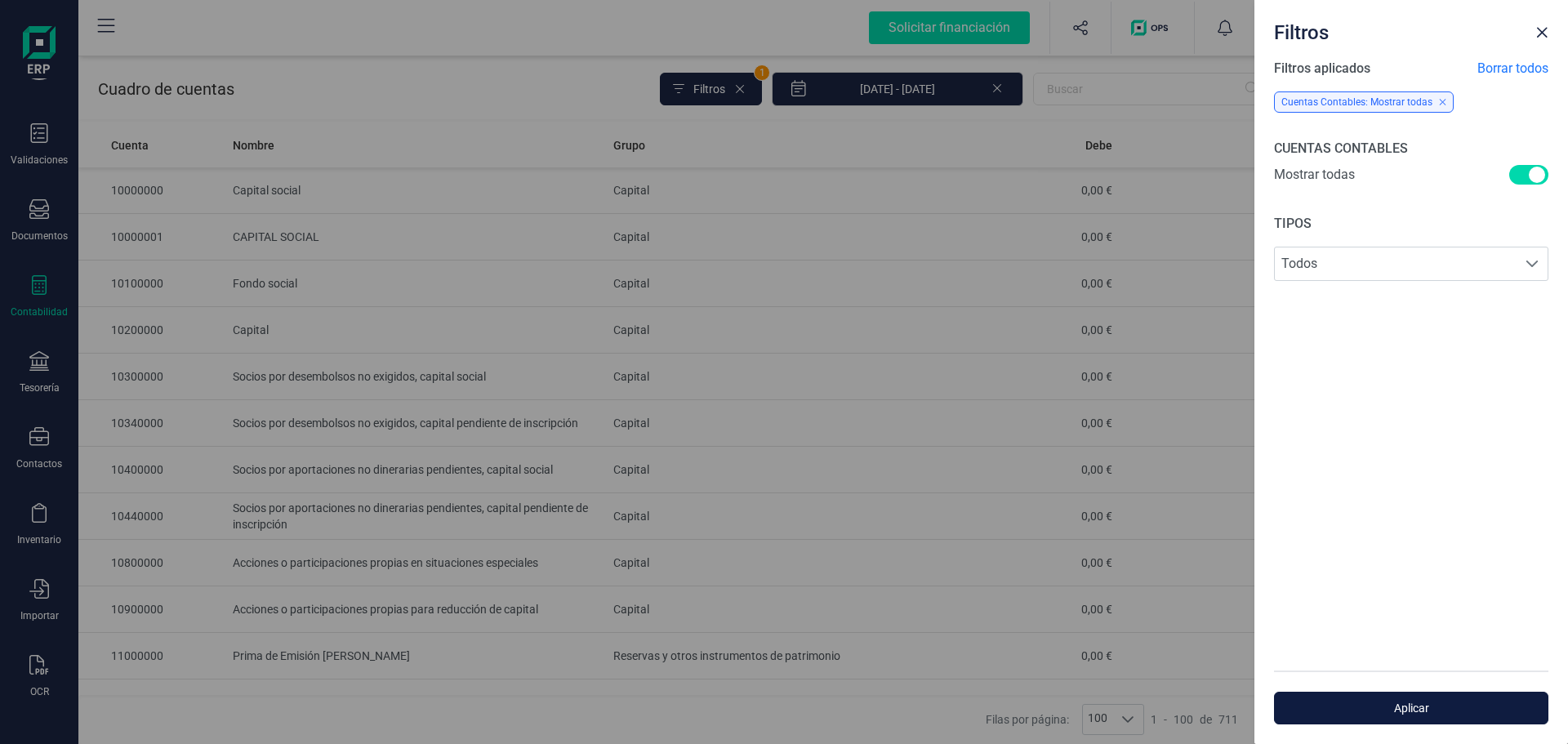
click at [1402, 708] on span "Aplicar" at bounding box center [1411, 709] width 237 height 17
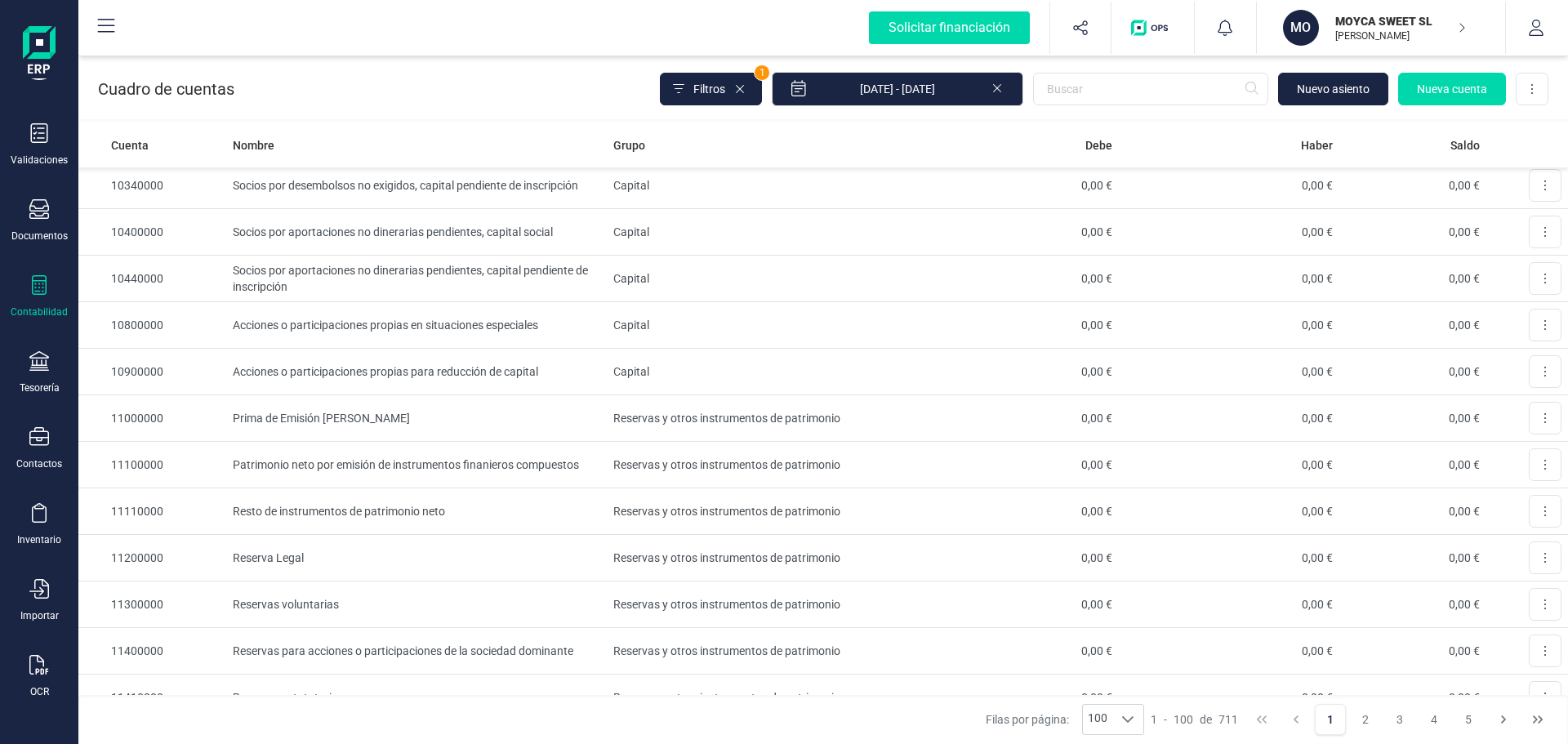
scroll to position [0, 0]
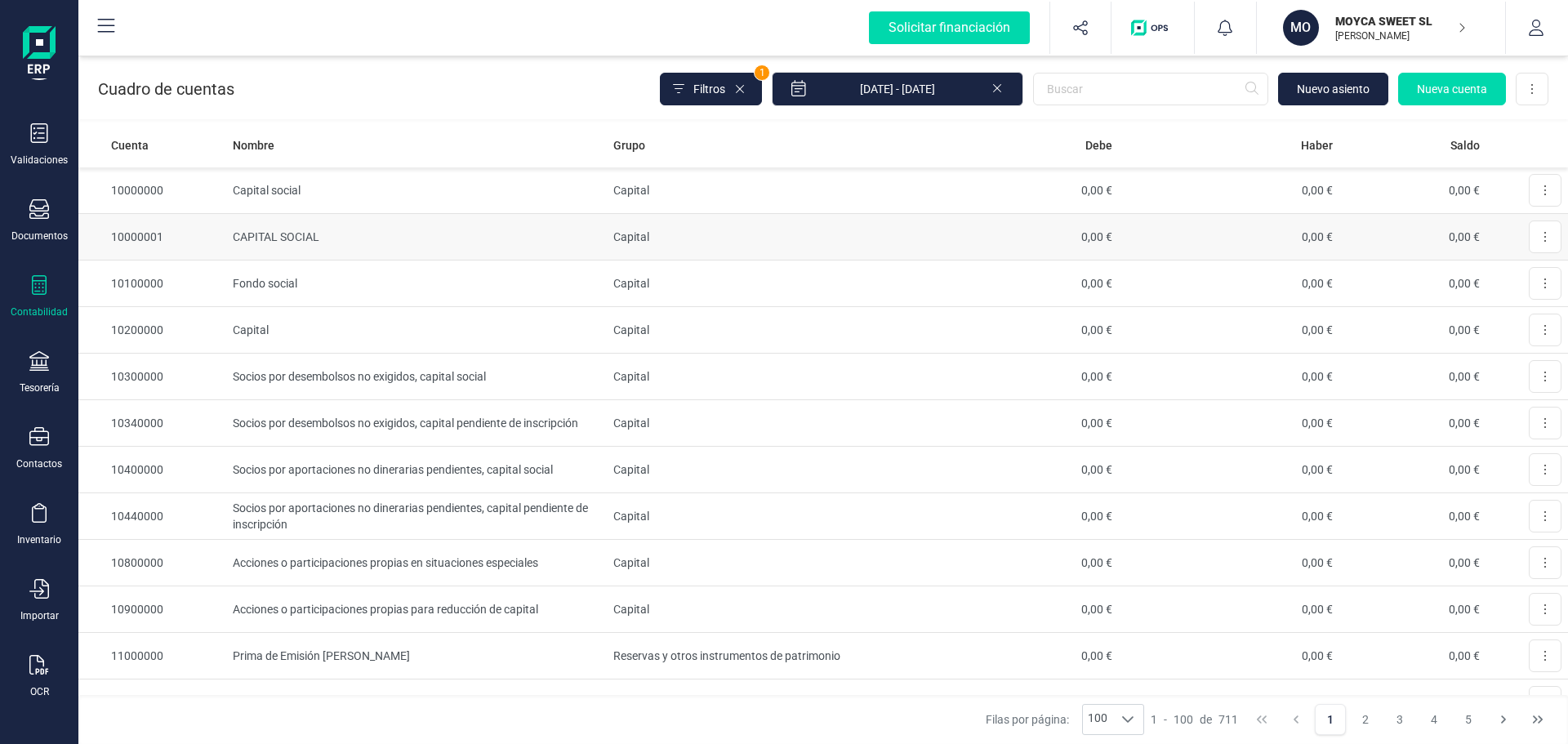
click at [396, 235] on td "CAPITAL SOCIAL" at bounding box center [416, 237] width 381 height 47
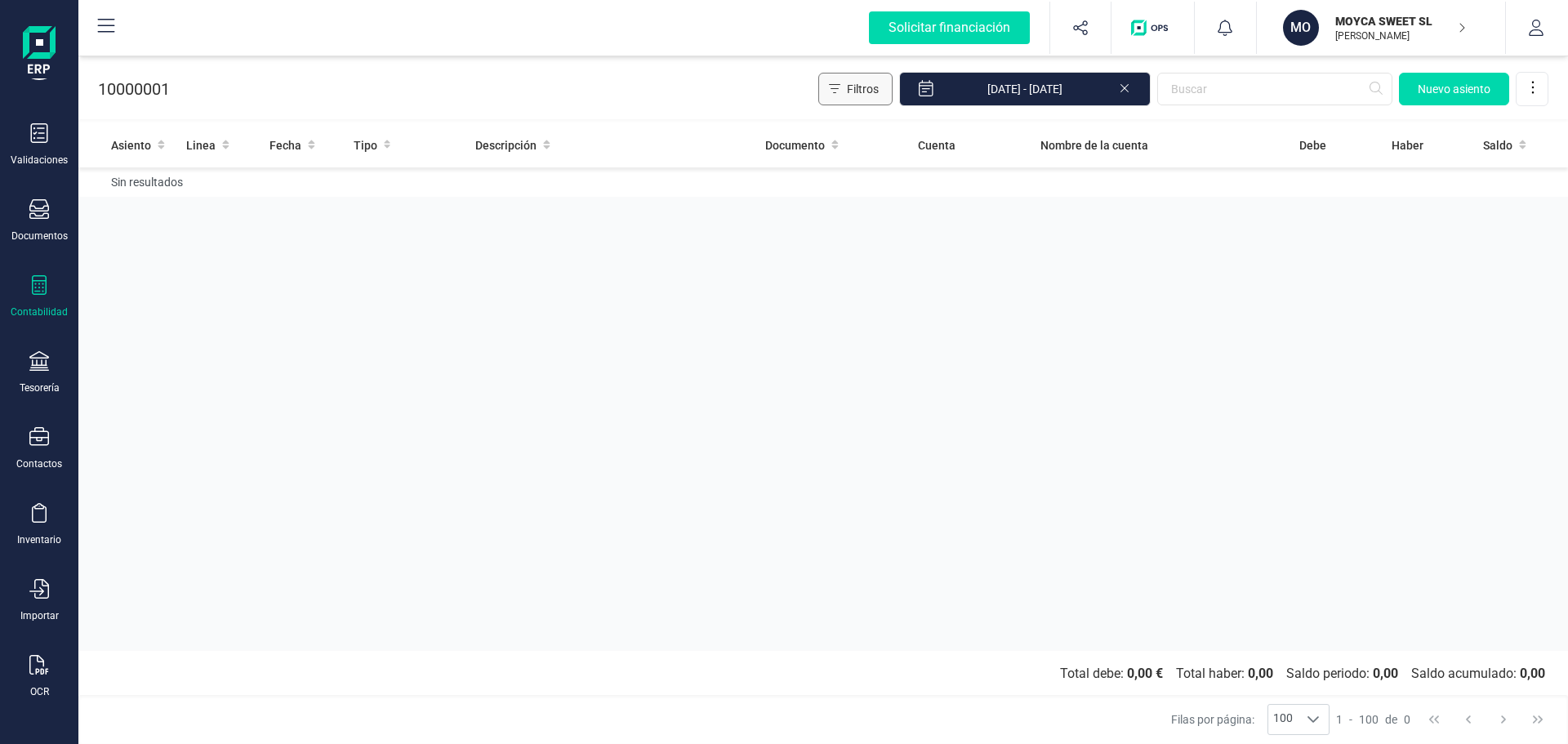
click at [863, 89] on span "Filtros" at bounding box center [863, 90] width 32 height 17
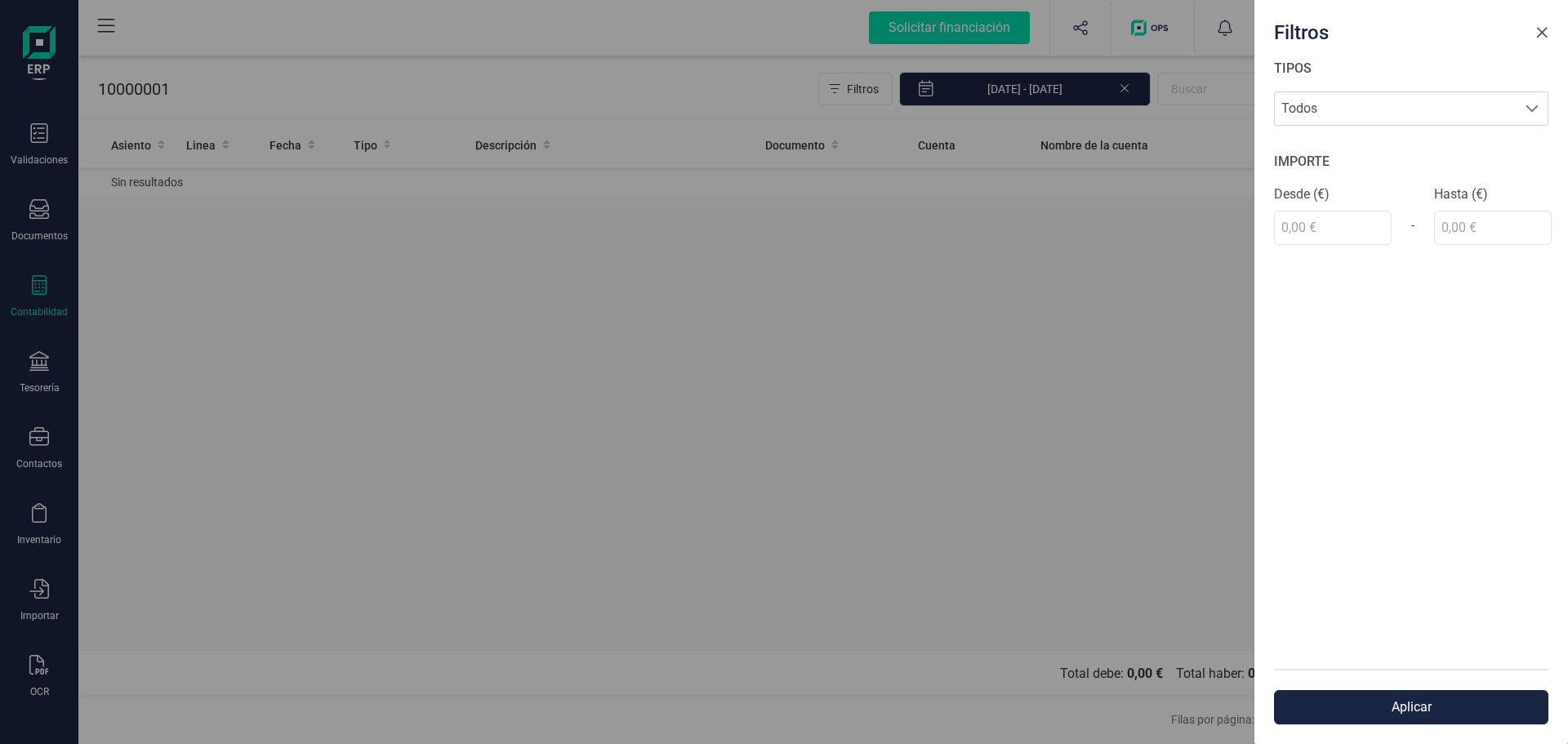
click at [1542, 28] on span "Close" at bounding box center [1542, 33] width 13 height 13
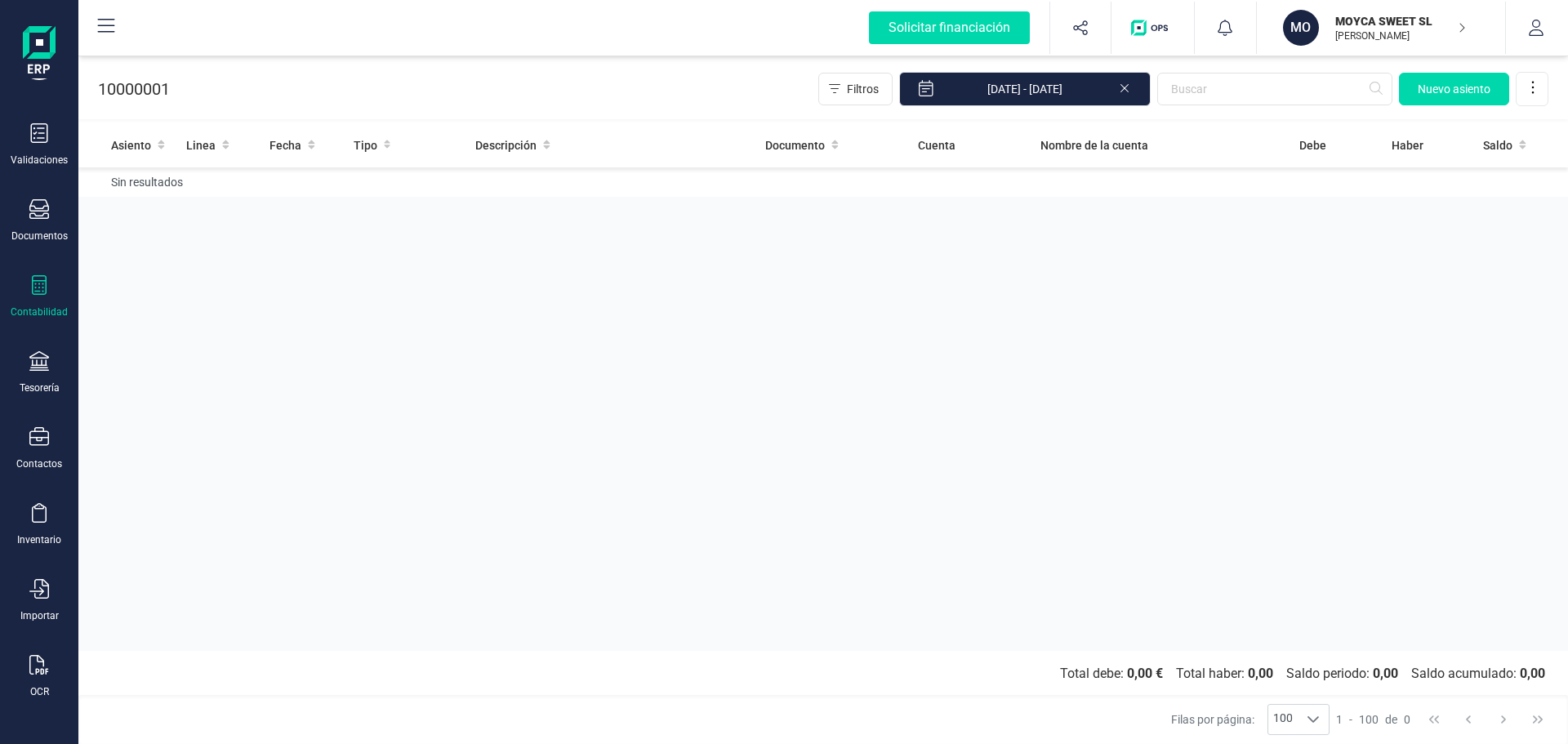
click at [48, 298] on div at bounding box center [39, 287] width 20 height 23
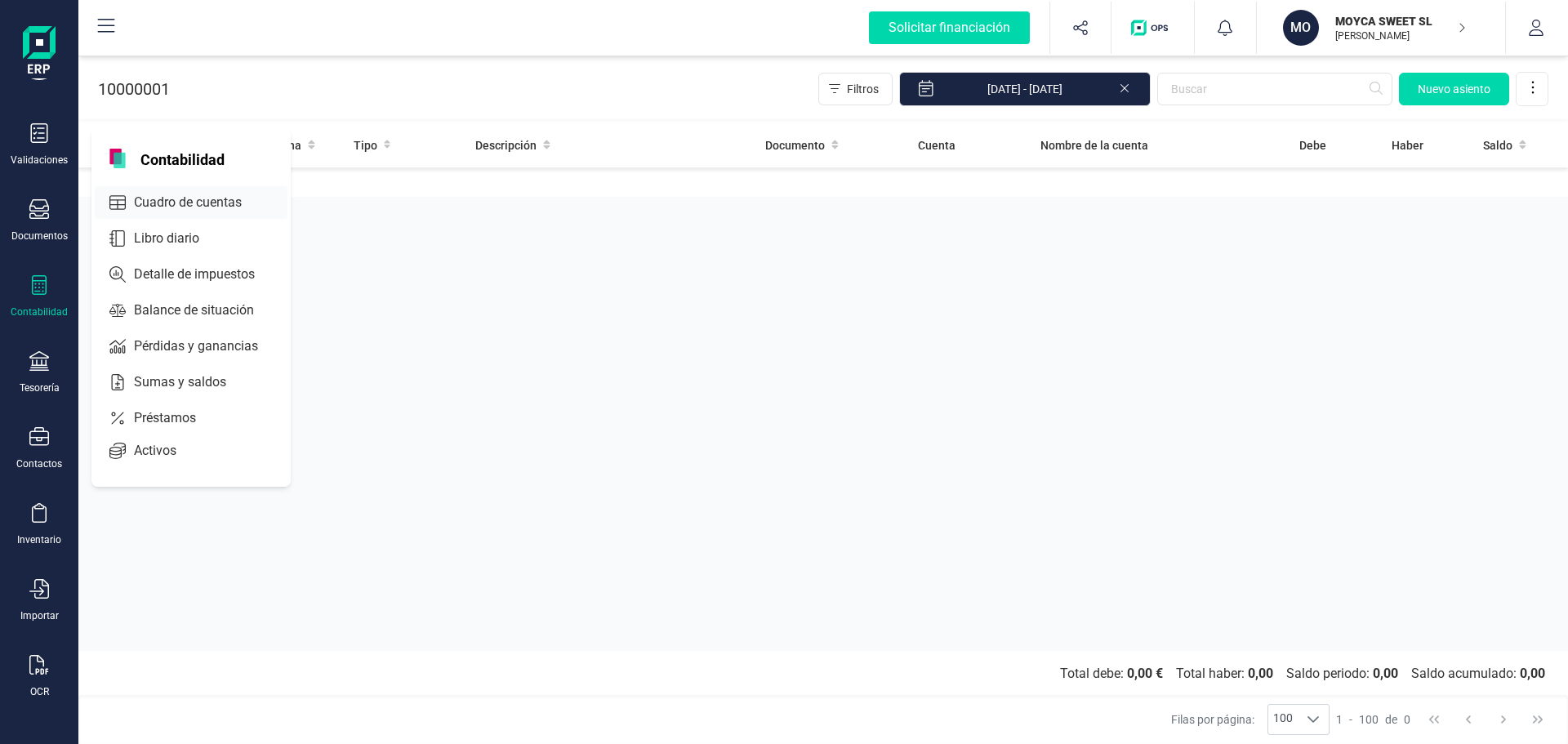
click at [194, 194] on span "Cuadro de cuentas" at bounding box center [200, 203] width 144 height 20
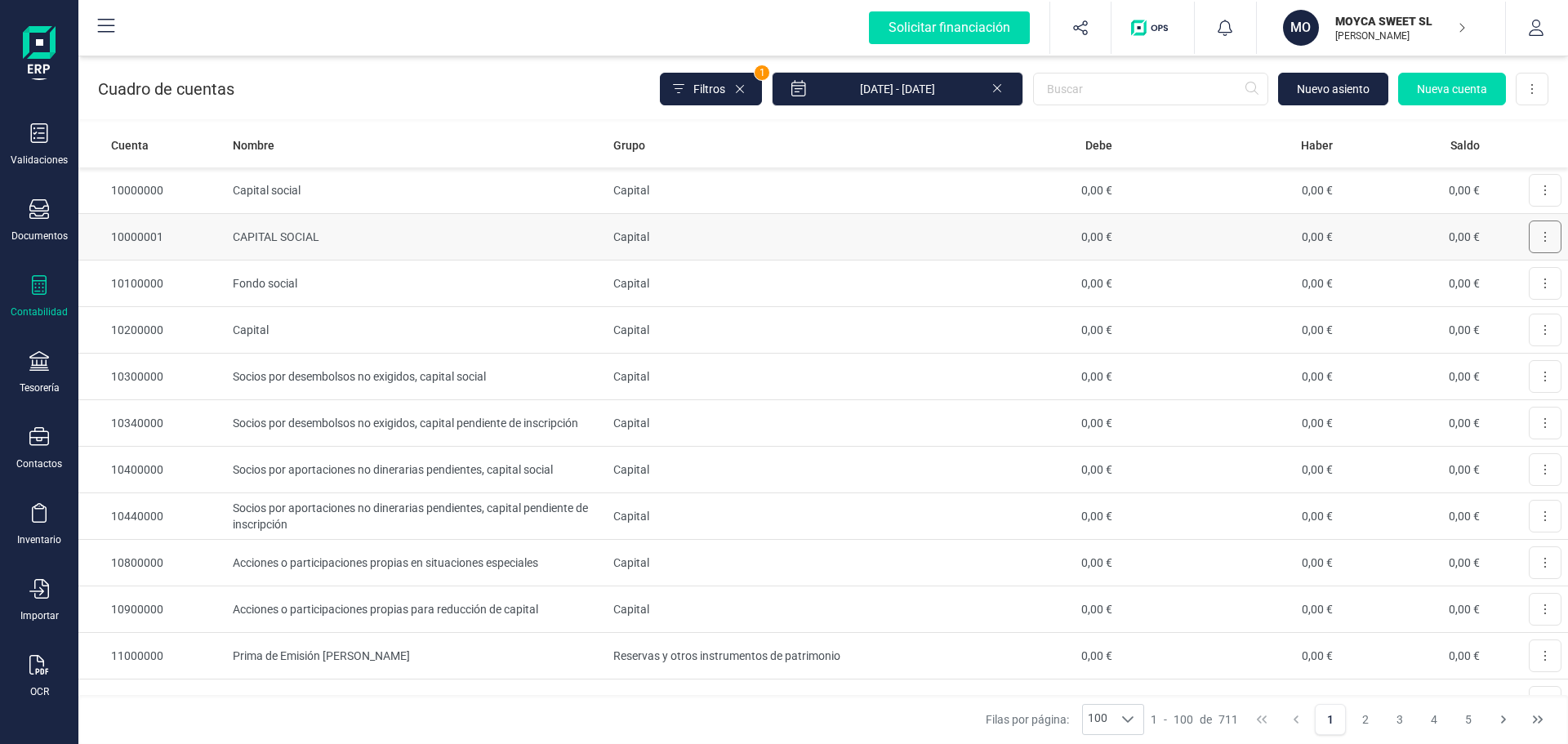
click at [1545, 232] on icon at bounding box center [1546, 237] width 2 height 10
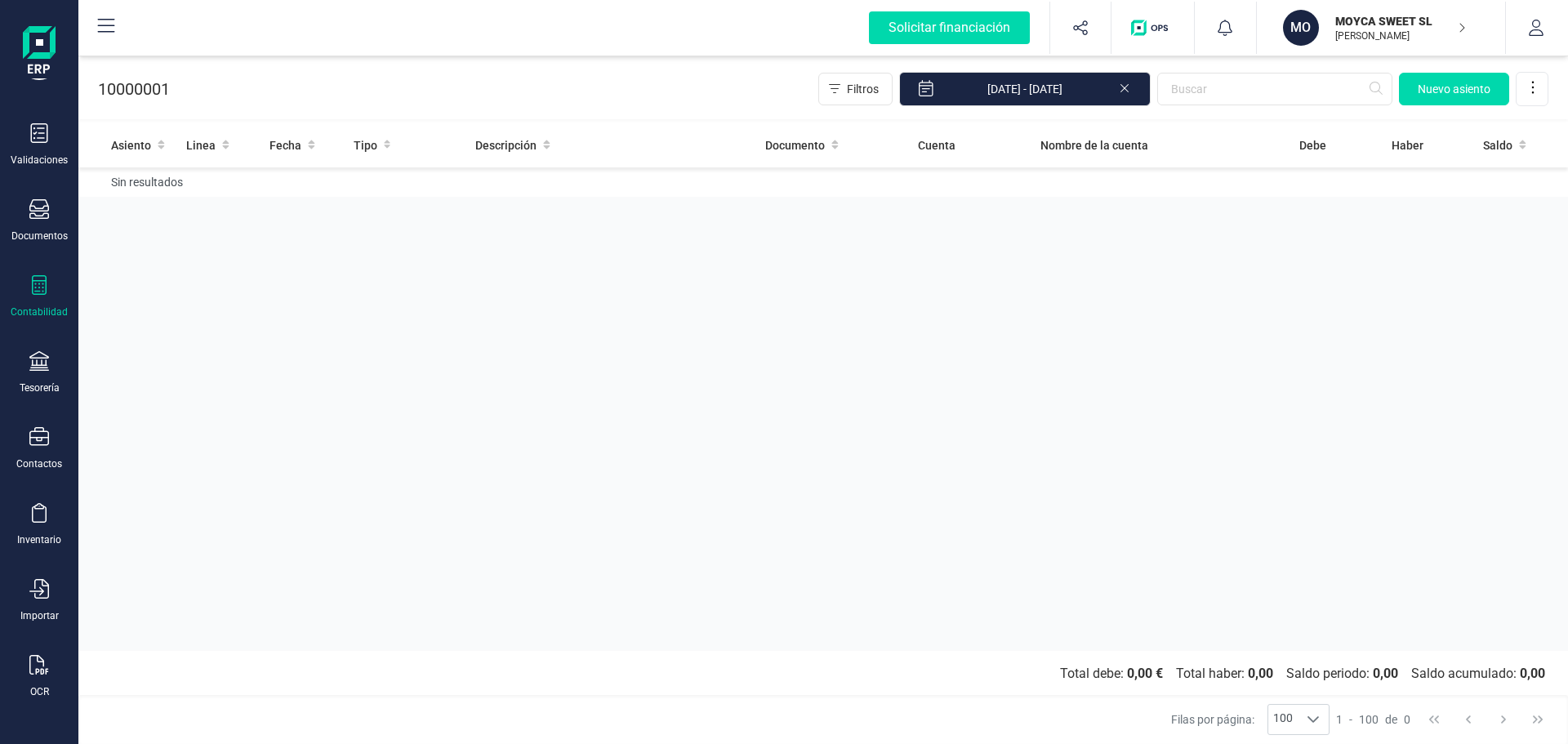
click at [43, 285] on icon at bounding box center [39, 285] width 20 height 20
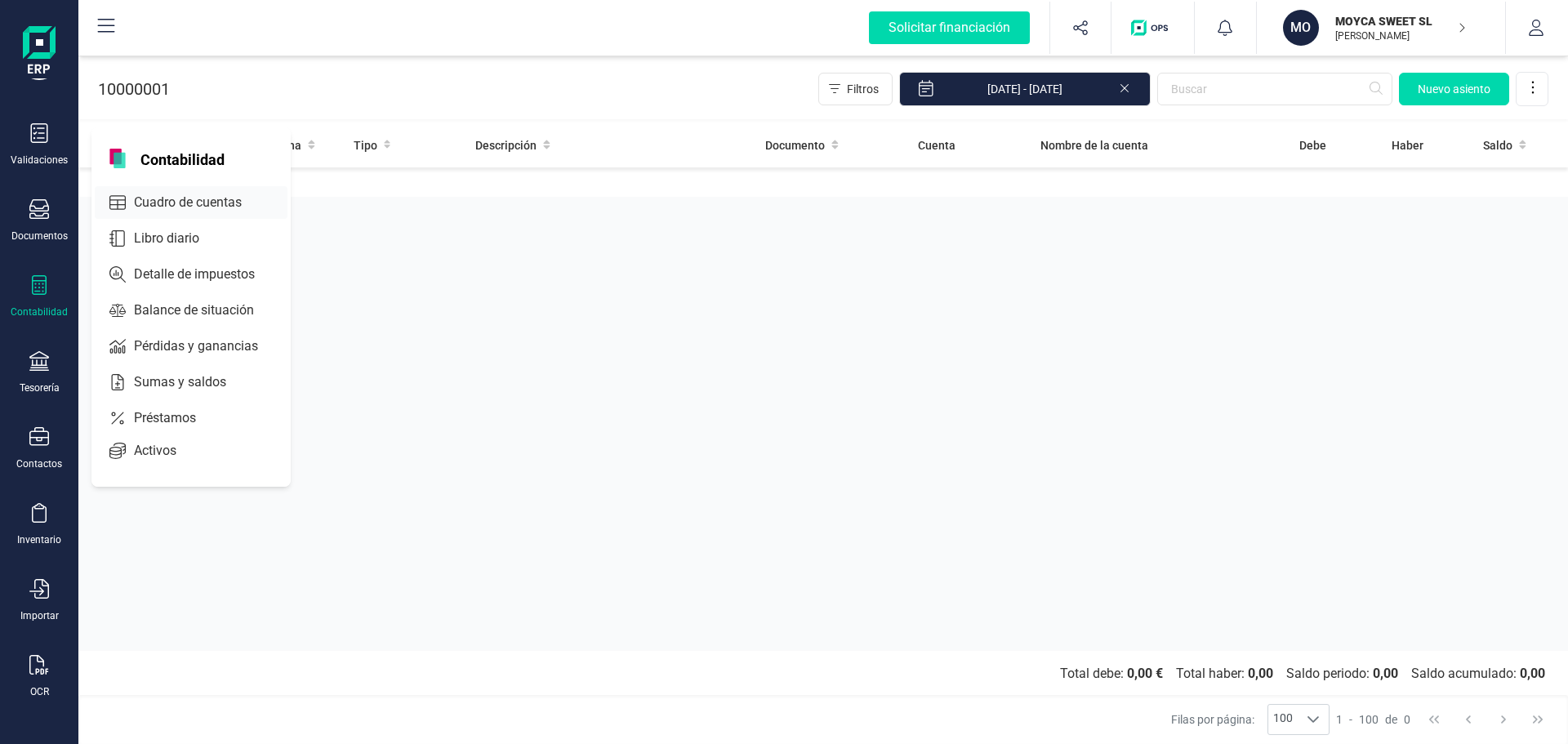
click at [180, 198] on span "Cuadro de cuentas" at bounding box center [200, 203] width 144 height 20
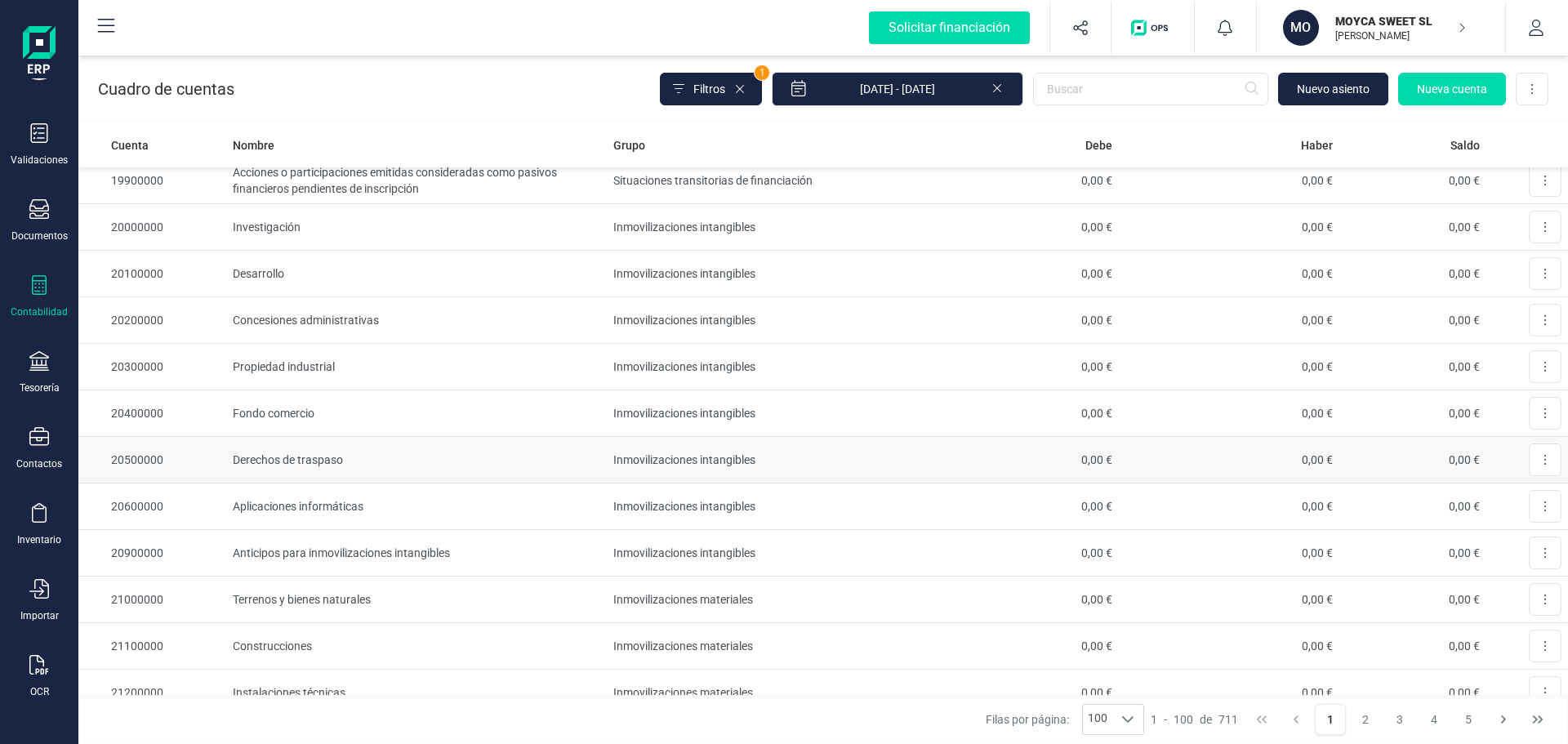
scroll to position [4160, 0]
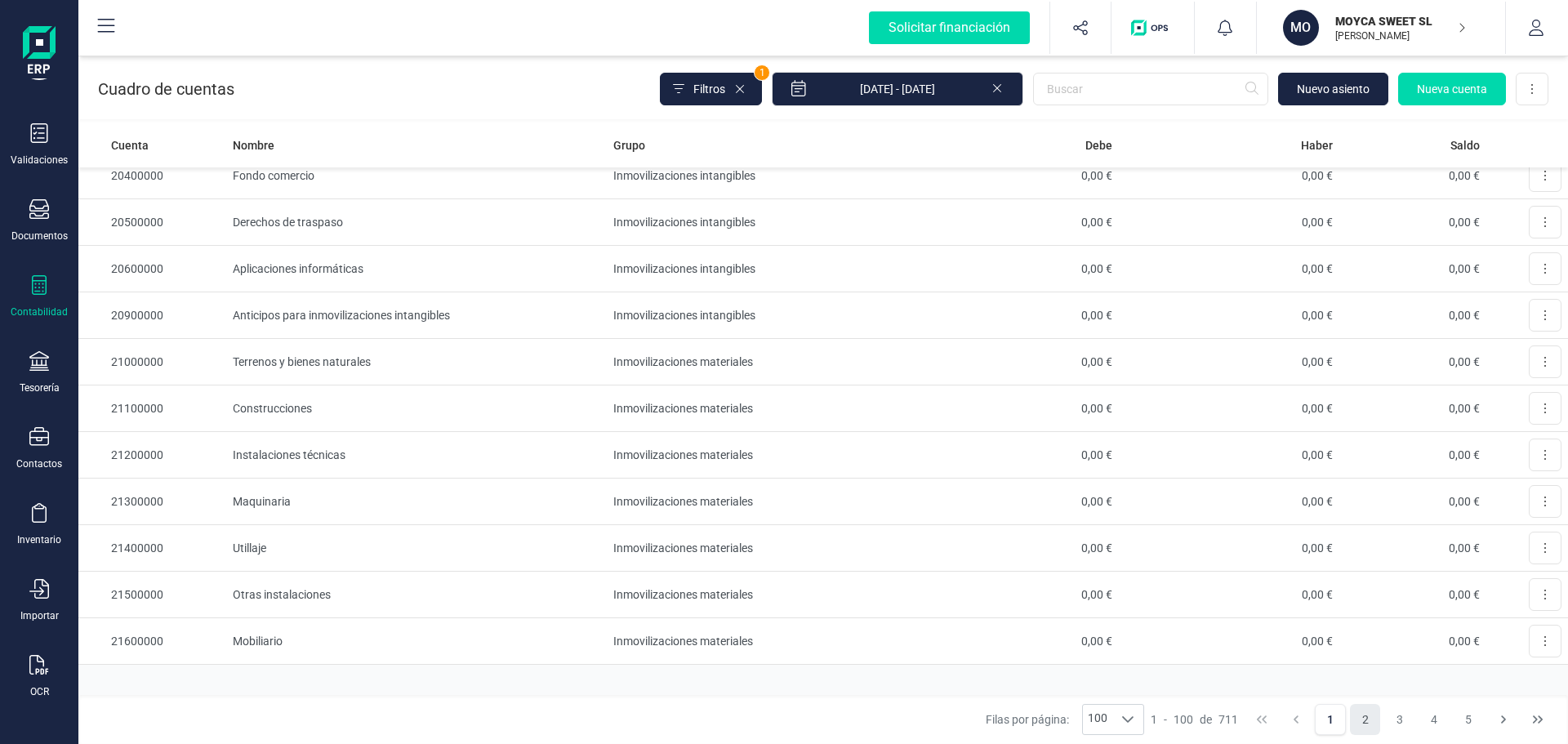
click at [1367, 713] on button "2" at bounding box center [1365, 719] width 31 height 31
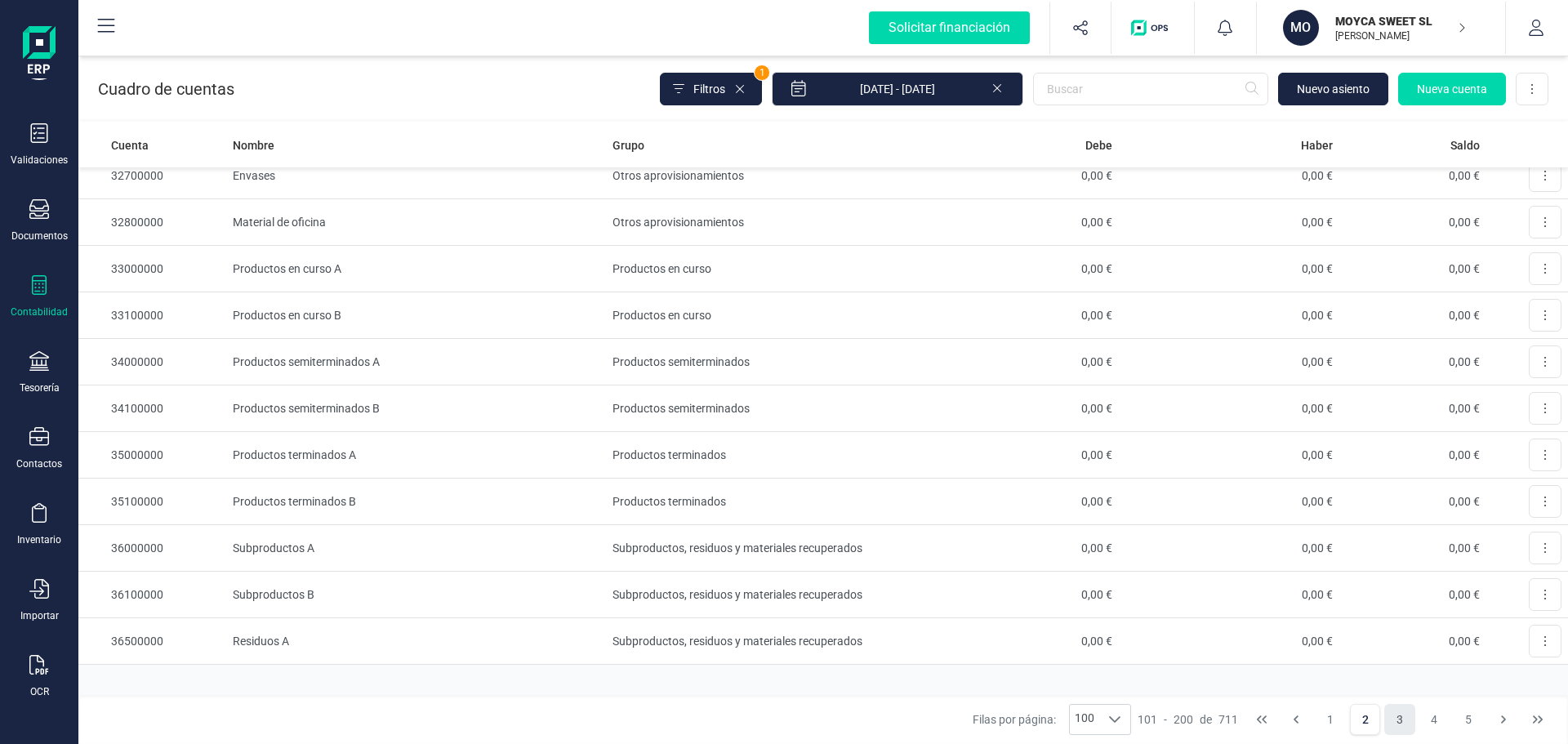
click at [1406, 720] on button "3" at bounding box center [1399, 719] width 31 height 31
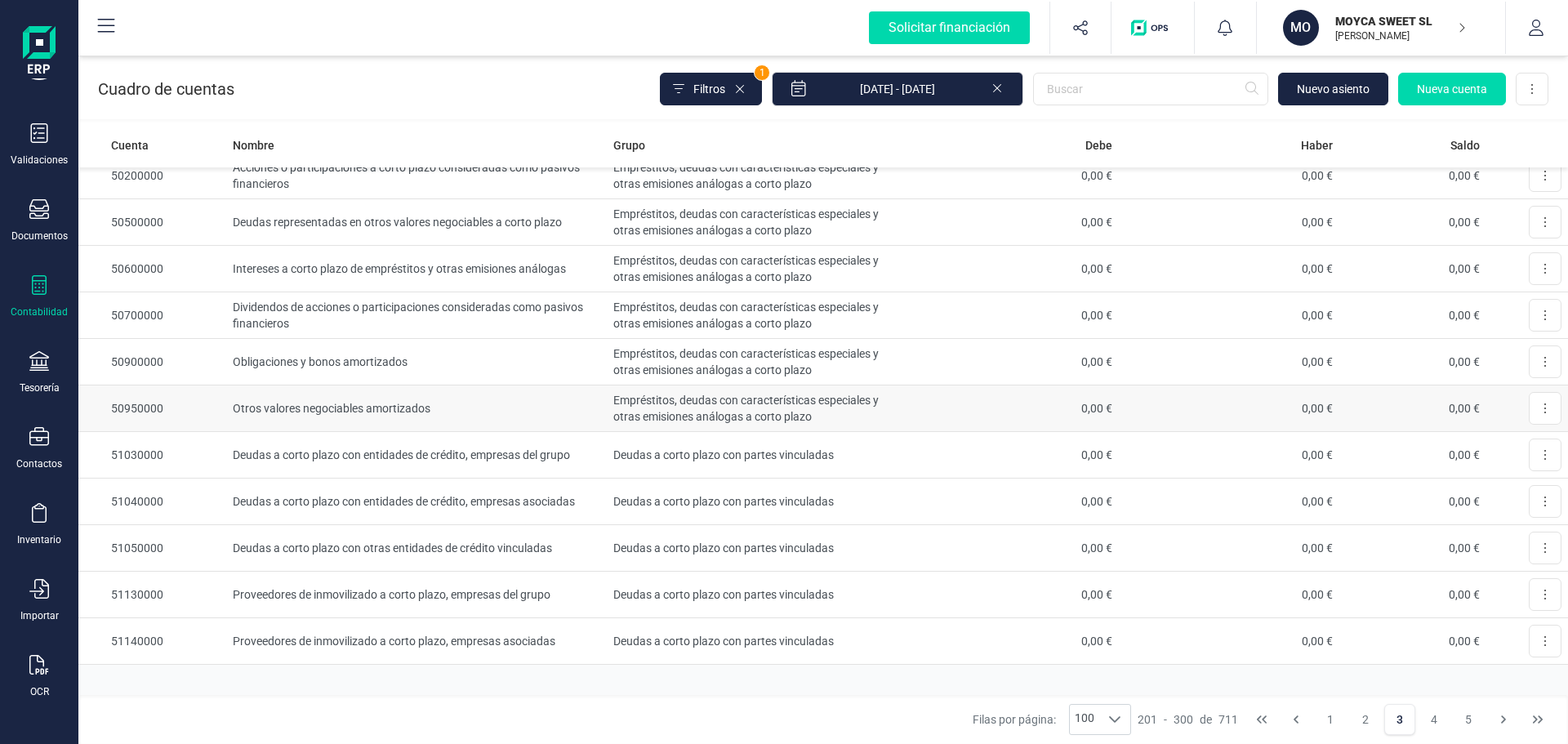
drag, startPoint x: 1533, startPoint y: 403, endPoint x: 923, endPoint y: 406, distance: 610.0
click at [923, 406] on td "0,00 €" at bounding box center [1009, 409] width 219 height 47
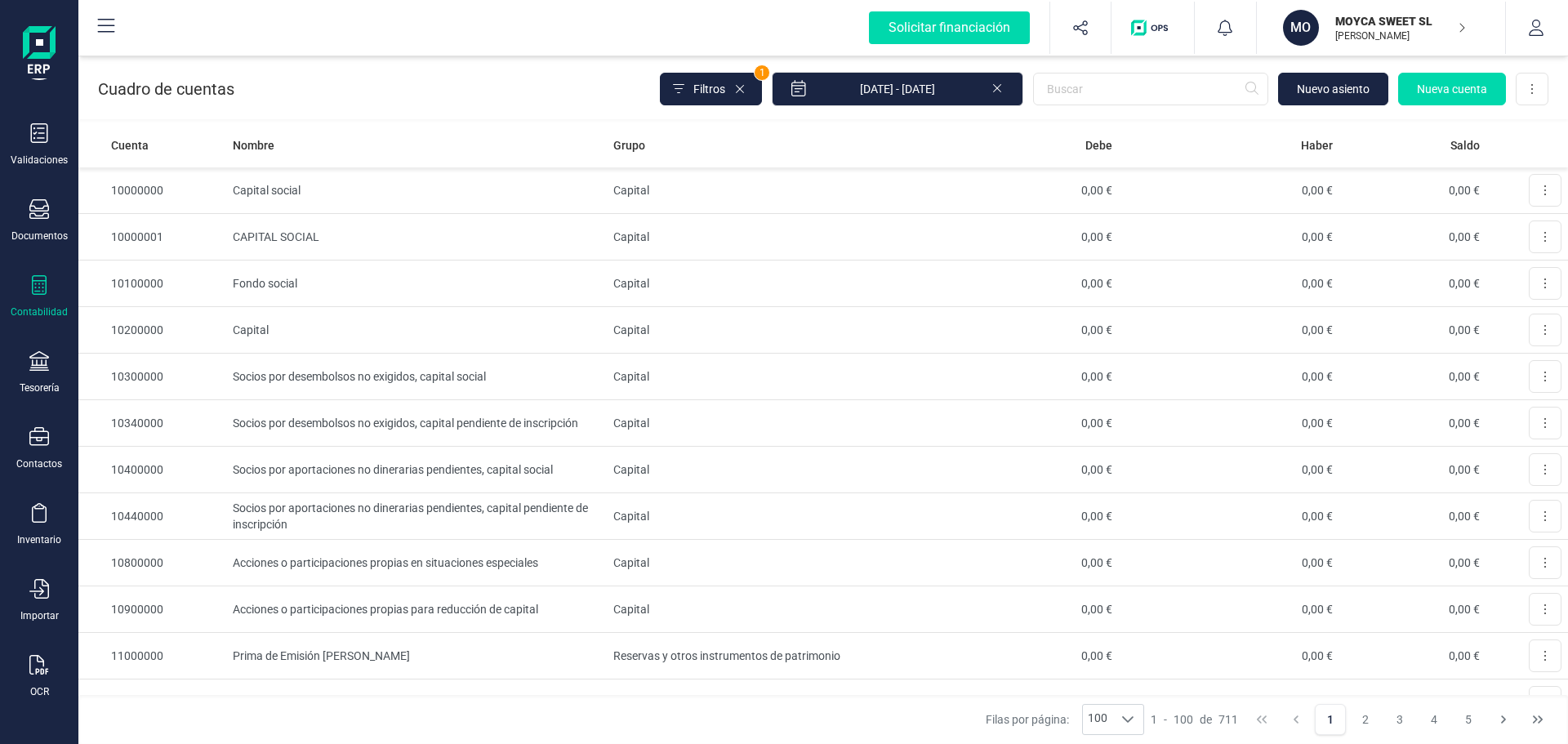
click at [56, 301] on div "Contabilidad" at bounding box center [39, 297] width 65 height 43
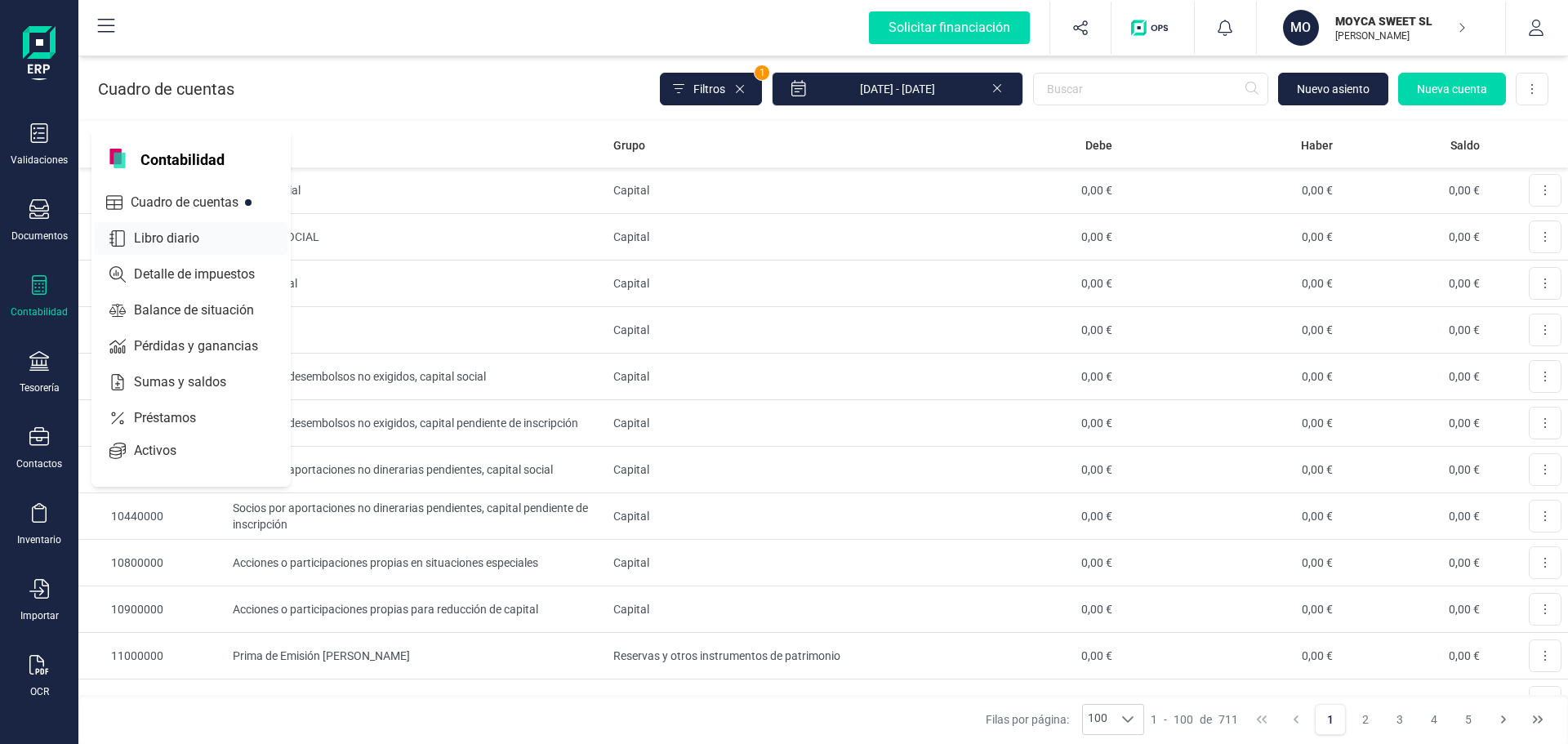
click at [211, 245] on span "Libro diario" at bounding box center [178, 238] width 102 height 20
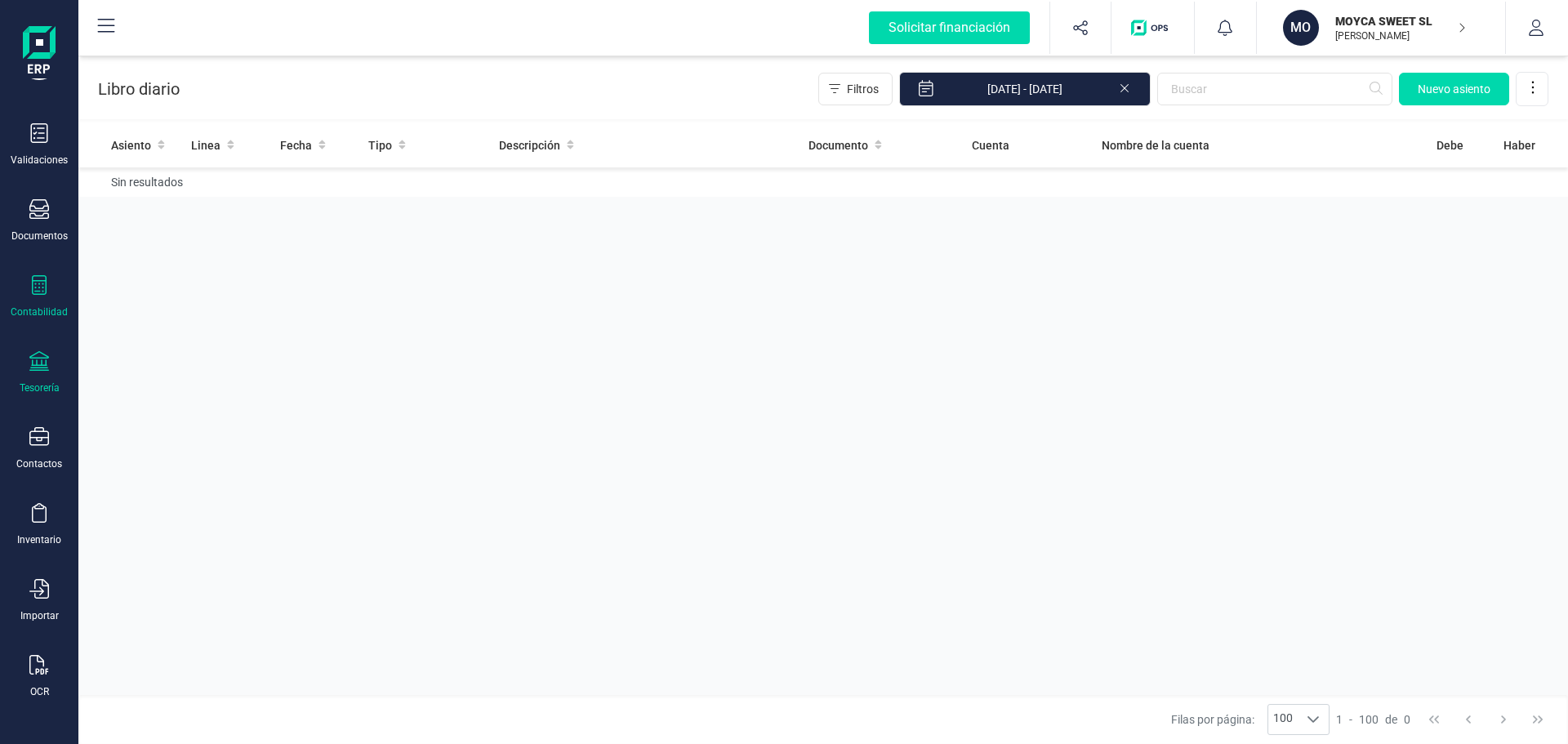
click at [35, 376] on div "Tesorería" at bounding box center [39, 372] width 65 height 43
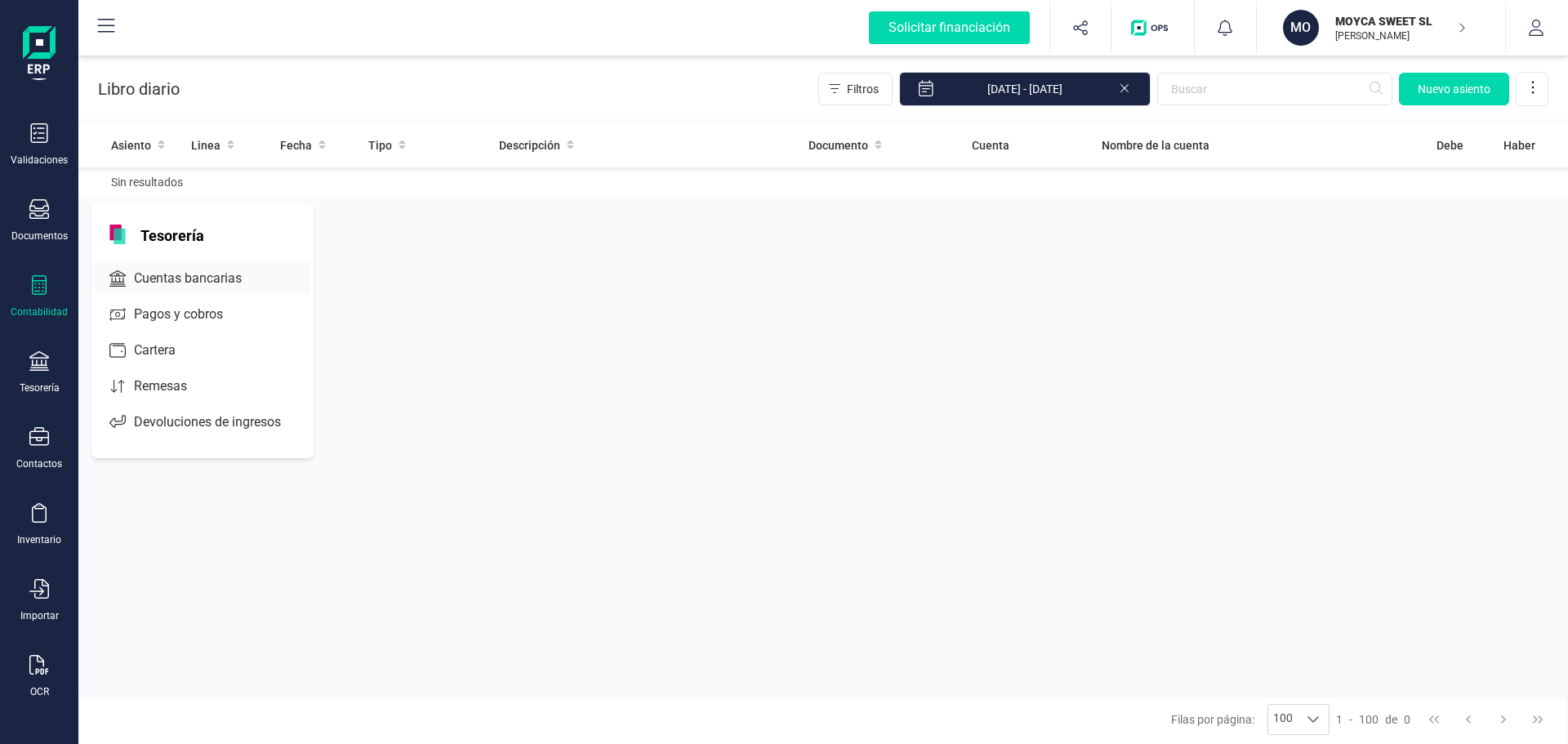
click at [199, 274] on span "Cuentas bancarias" at bounding box center [200, 278] width 144 height 20
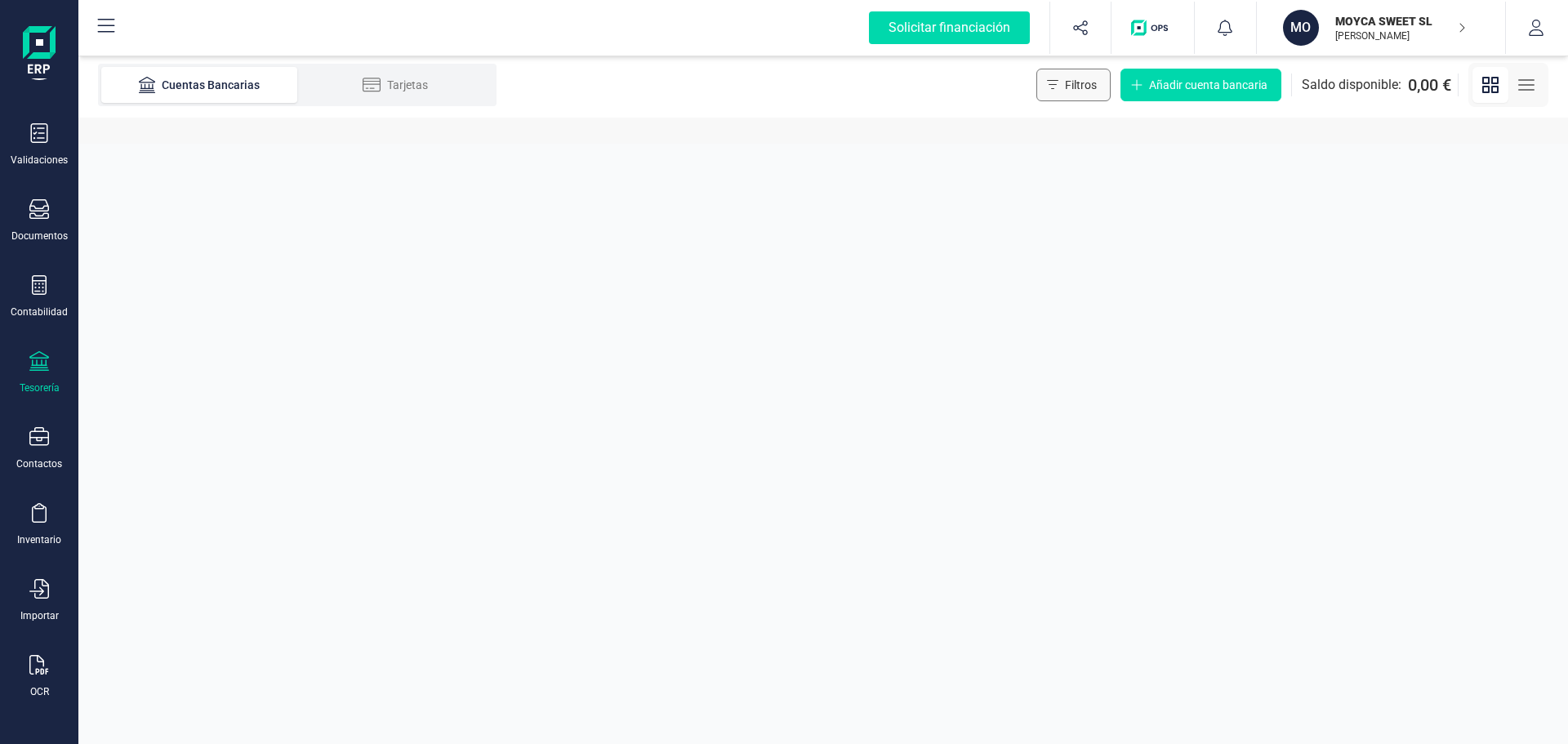
click at [1071, 91] on span "Filtros" at bounding box center [1081, 85] width 32 height 17
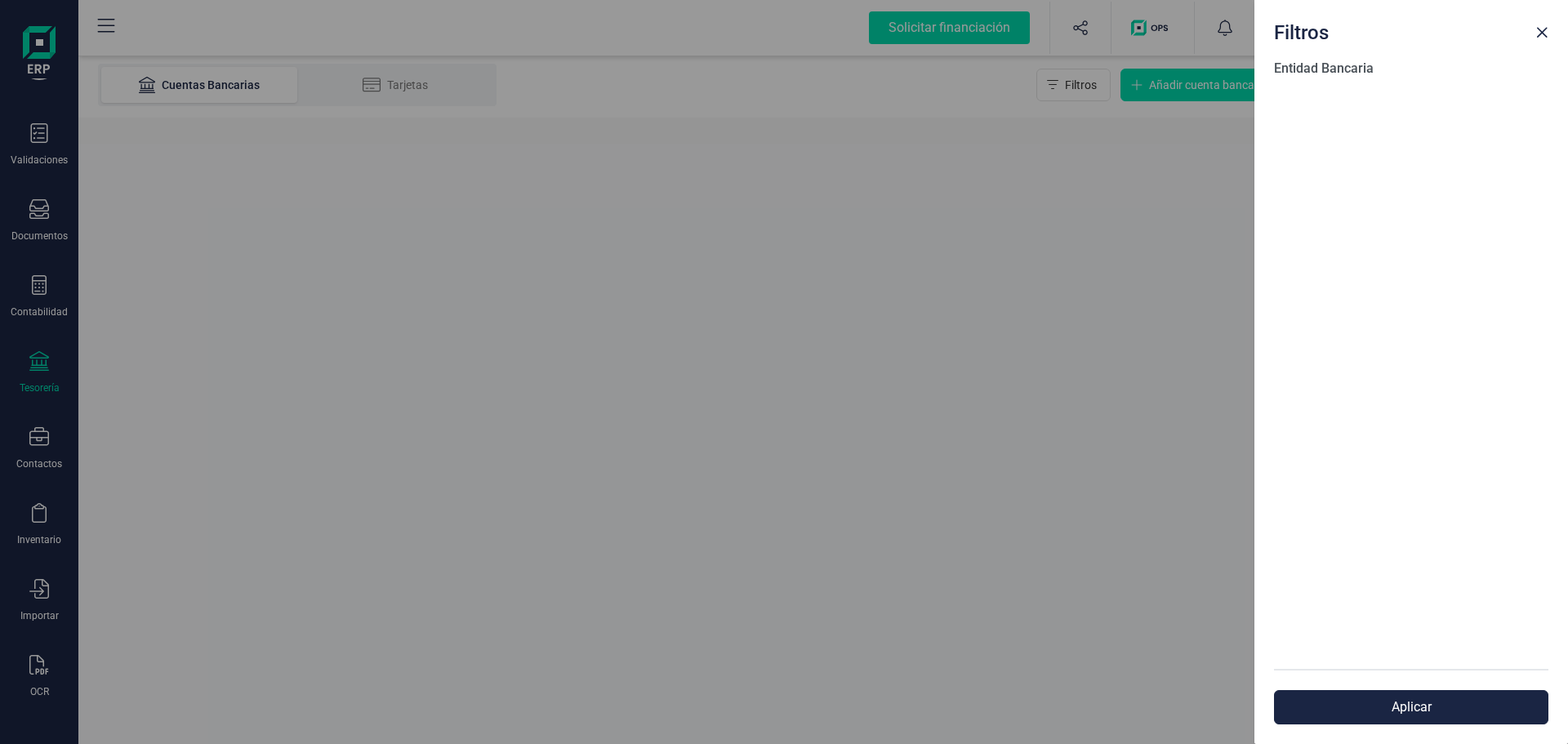
click at [1354, 69] on span "Entidad Bancaria" at bounding box center [1323, 68] width 100 height 16
click at [1378, 709] on button "Aplicar" at bounding box center [1411, 708] width 274 height 35
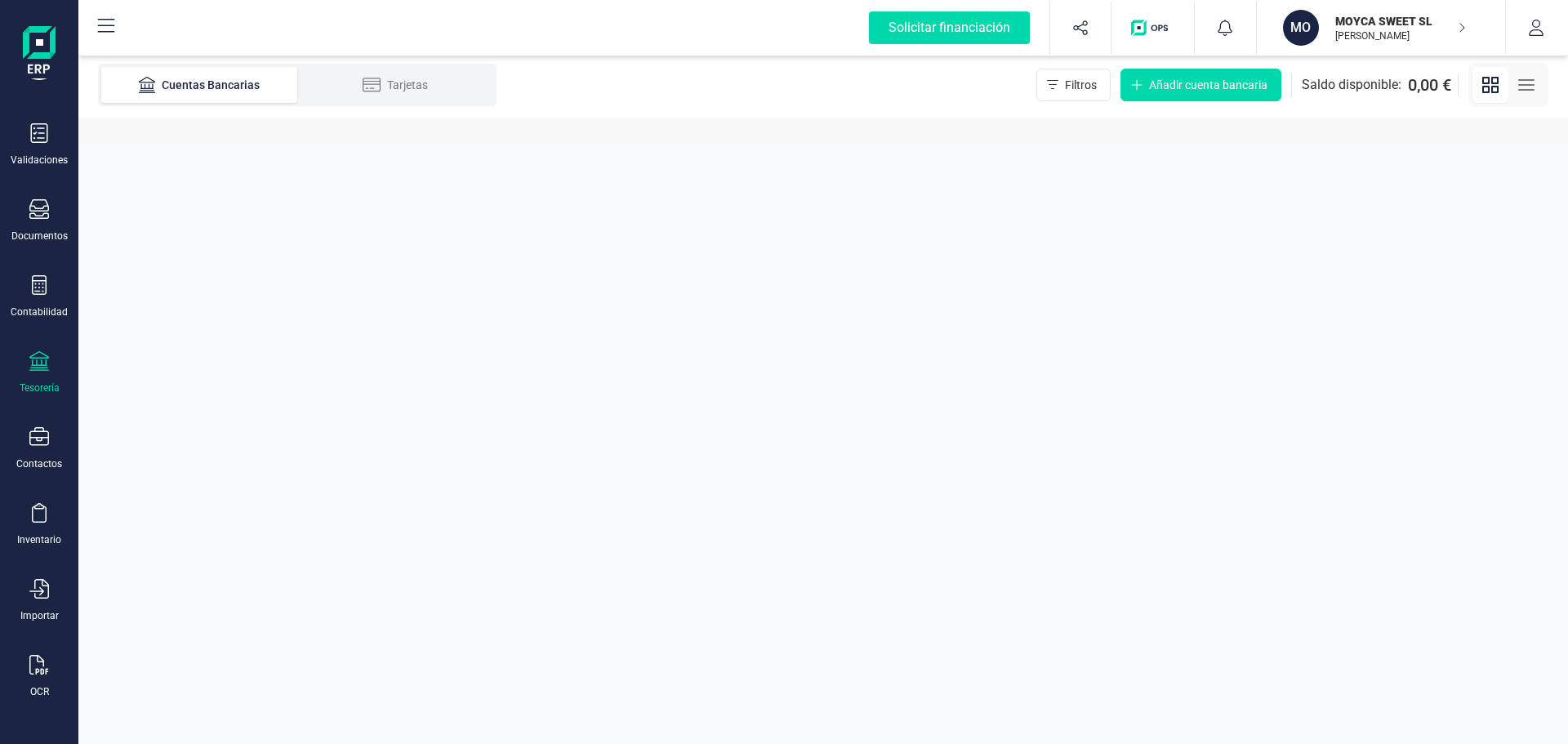
click at [33, 356] on icon at bounding box center [39, 360] width 20 height 20
click at [176, 276] on span "Cuentas bancarias" at bounding box center [196, 278] width 144 height 20
click at [422, 87] on div "Tarjetas" at bounding box center [396, 85] width 131 height 17
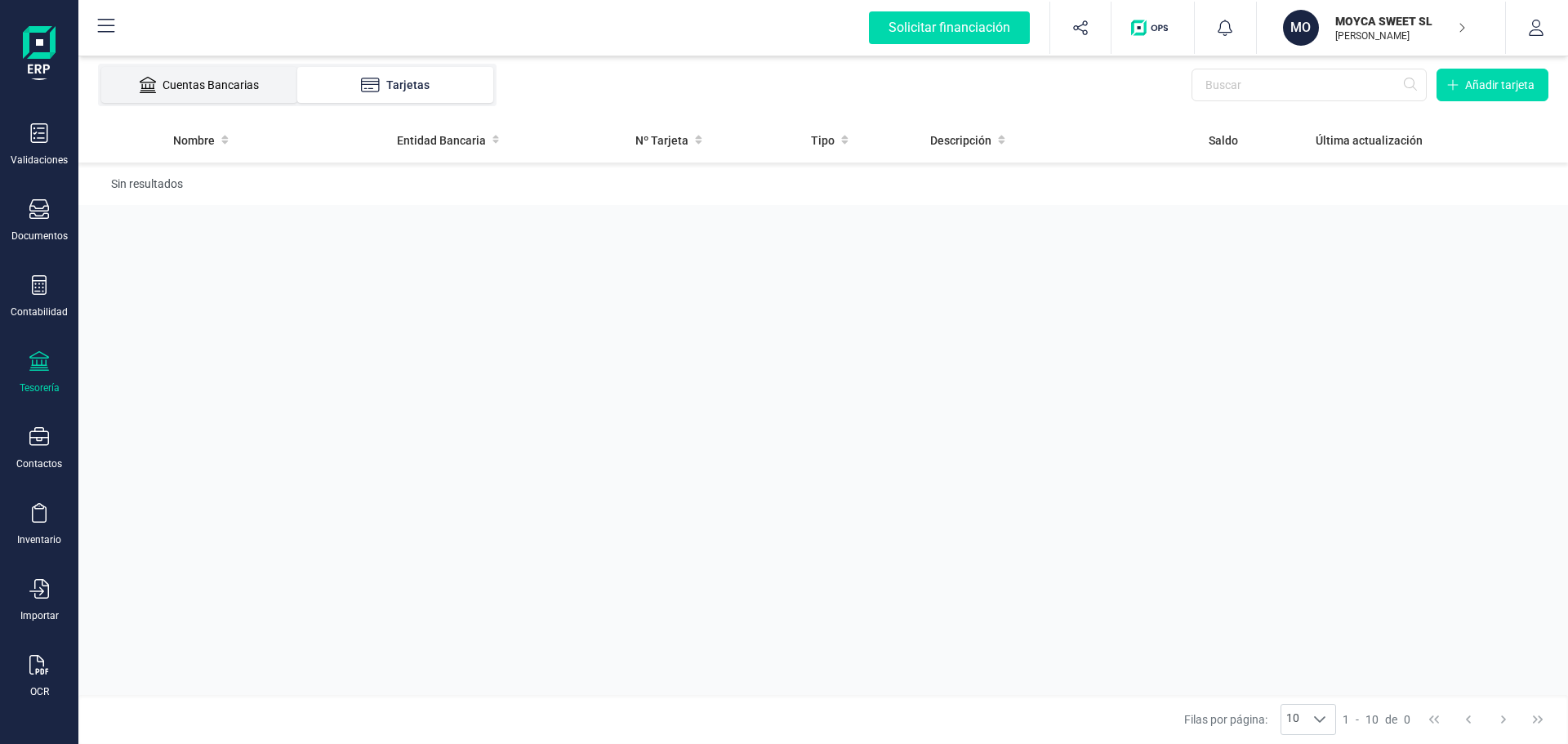
click at [198, 81] on div "Cuentas Bancarias" at bounding box center [200, 85] width 131 height 17
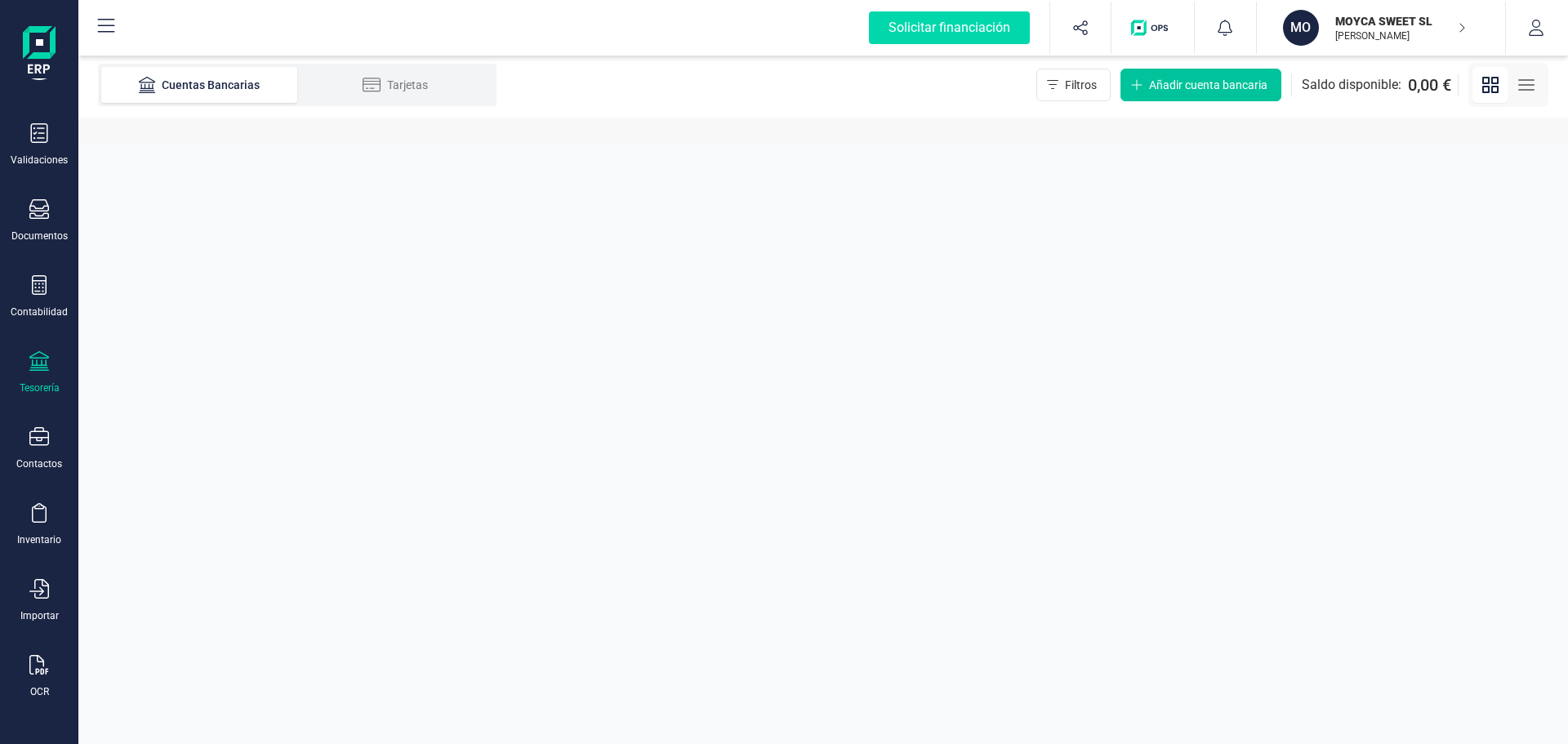
click at [1161, 81] on span "Añadir cuenta bancaria" at bounding box center [1208, 85] width 119 height 17
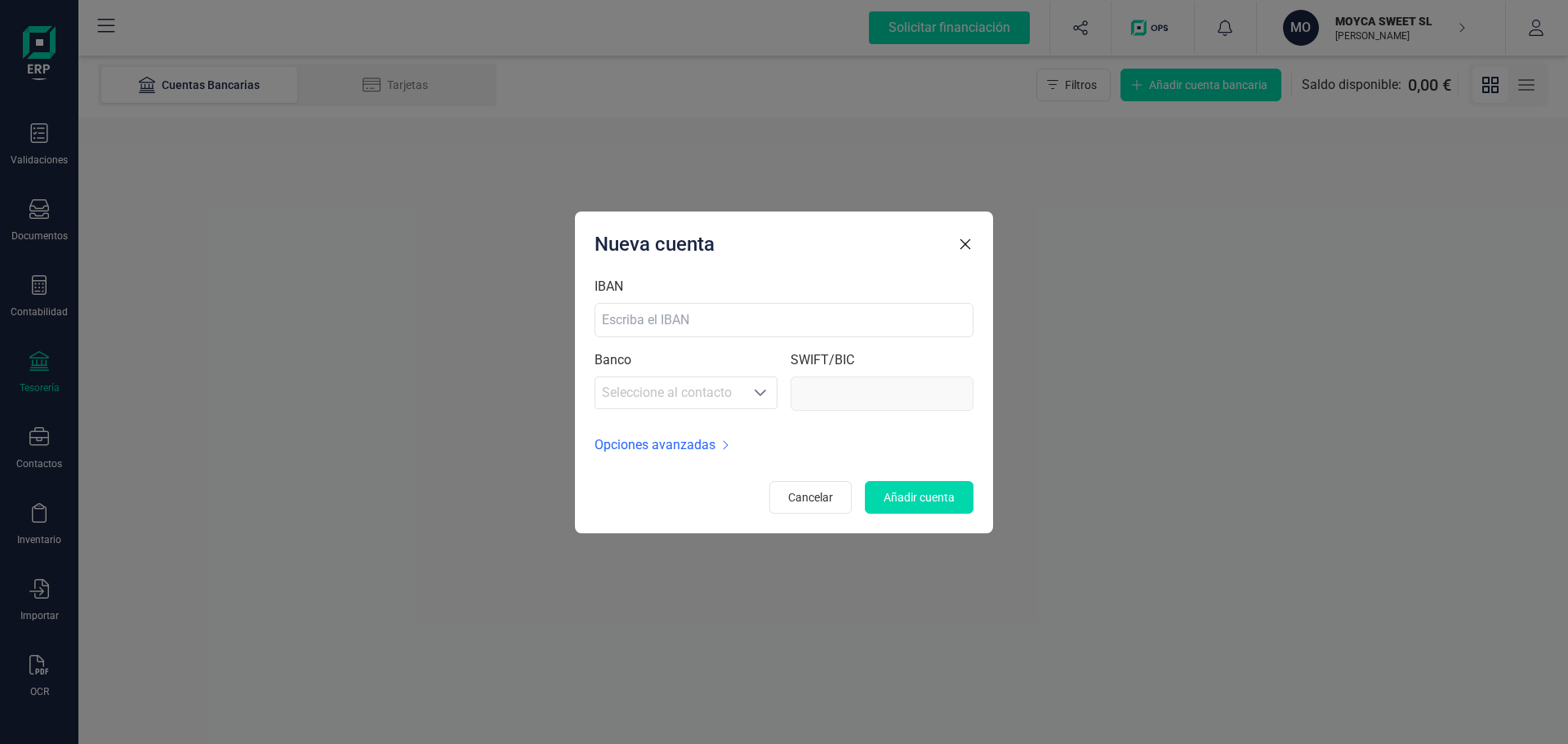
click at [684, 448] on span "Opciones avanzadas" at bounding box center [655, 444] width 121 height 20
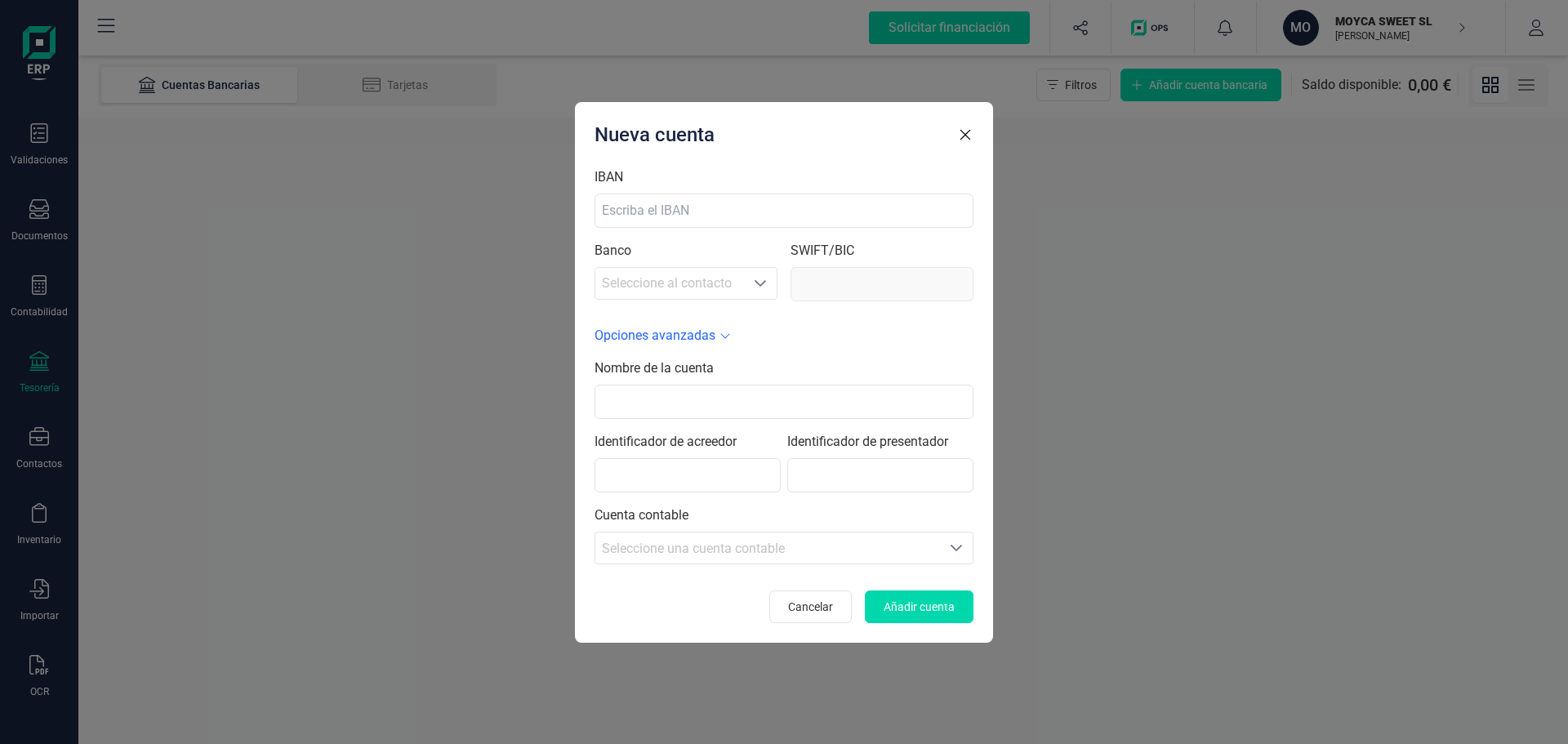
click at [955, 549] on icon "Seleccione una cuenta" at bounding box center [957, 548] width 11 height 7
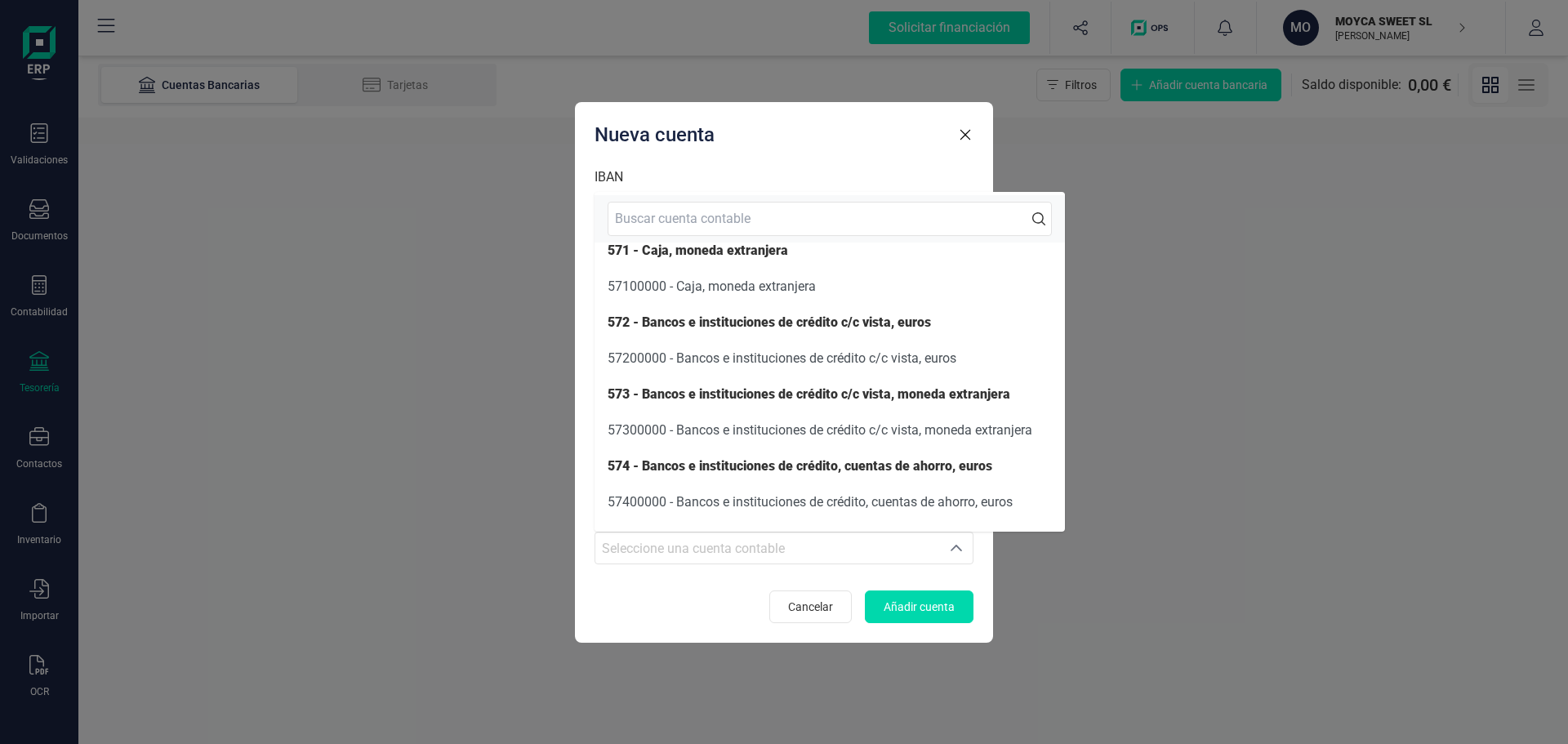
scroll to position [2, 0]
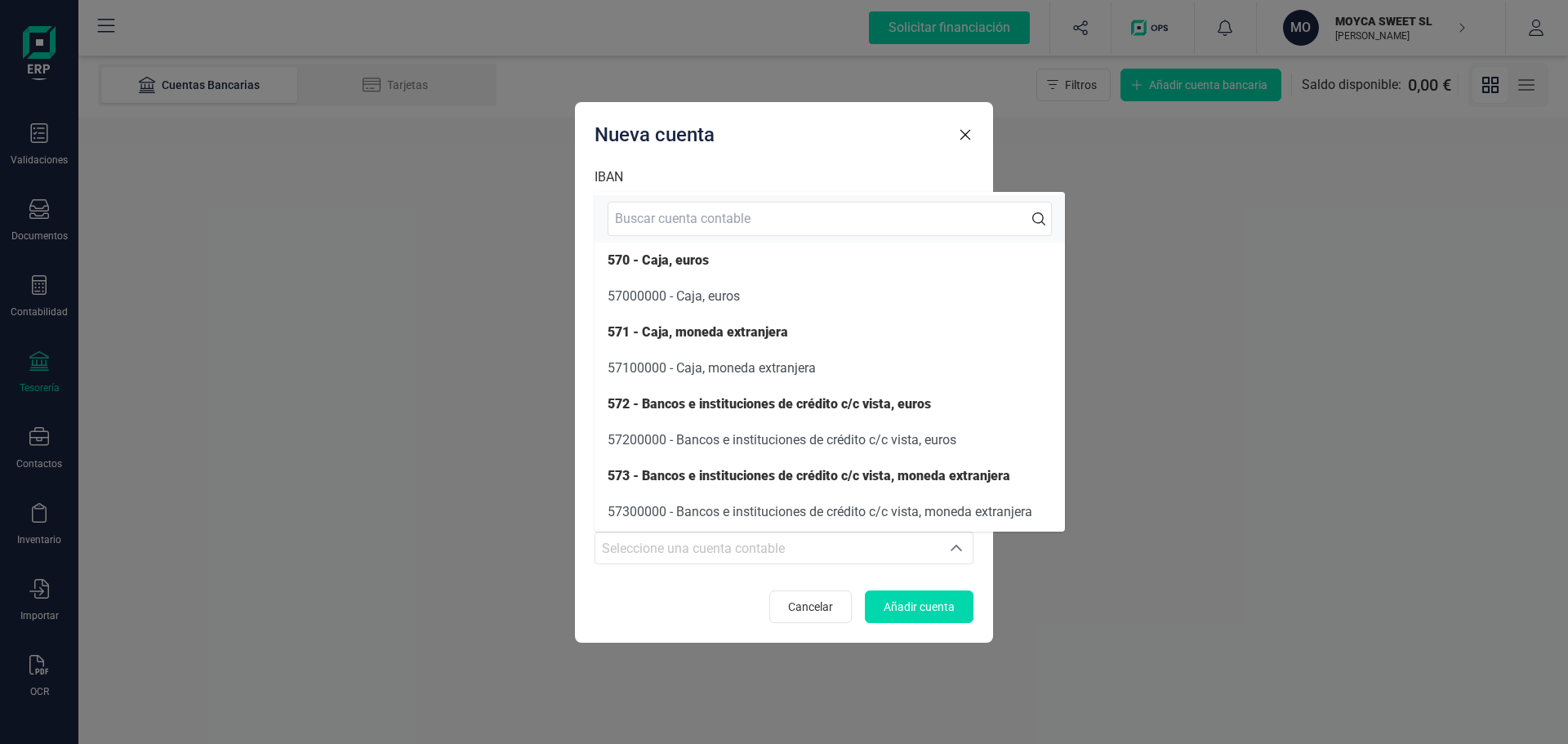
click at [1073, 160] on div "Nueva cuenta IBAN Banco Seleccione al contacto Seleccione al contacto SWIFT/BIC…" at bounding box center [784, 372] width 1568 height 744
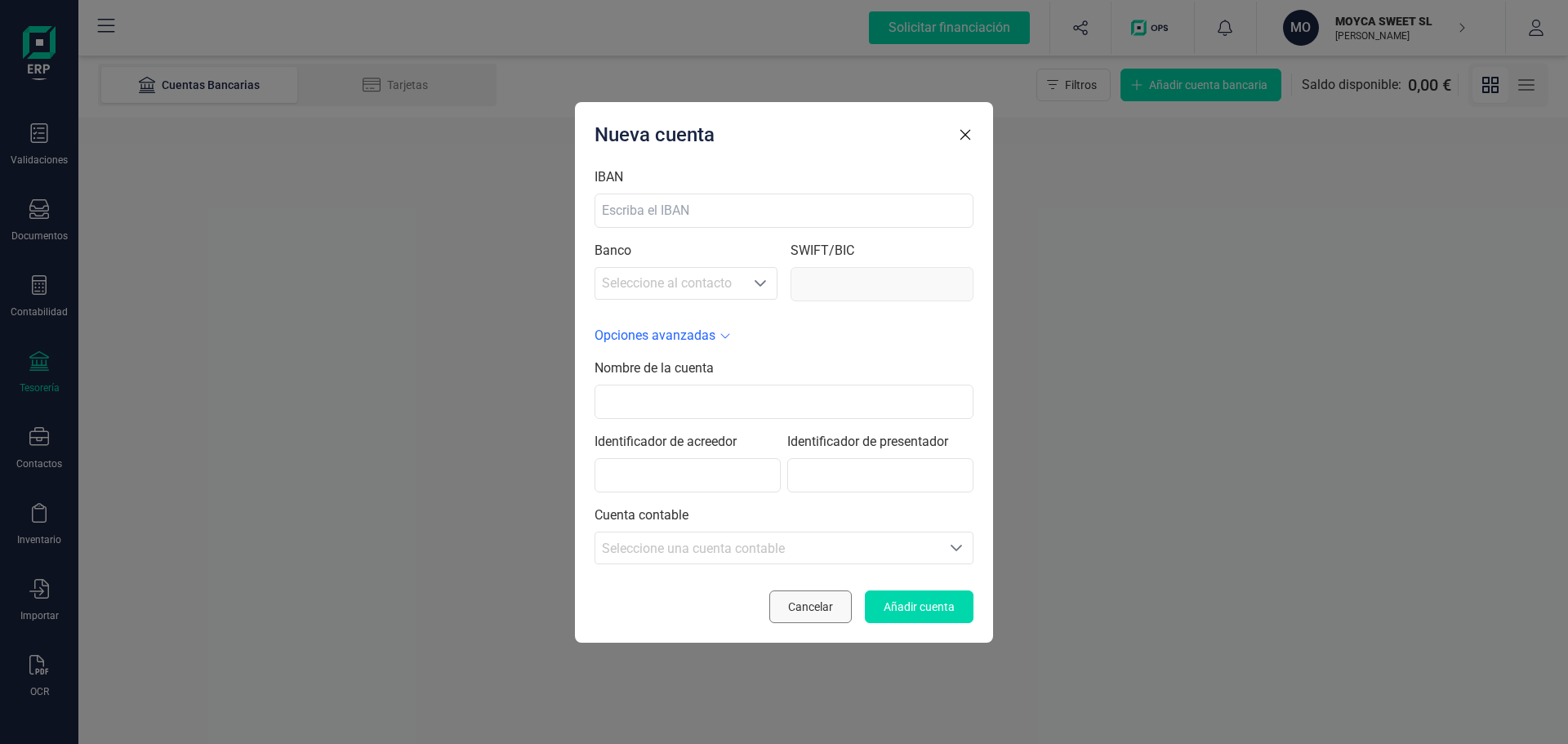
click at [817, 606] on span "Cancelar" at bounding box center [811, 608] width 45 height 17
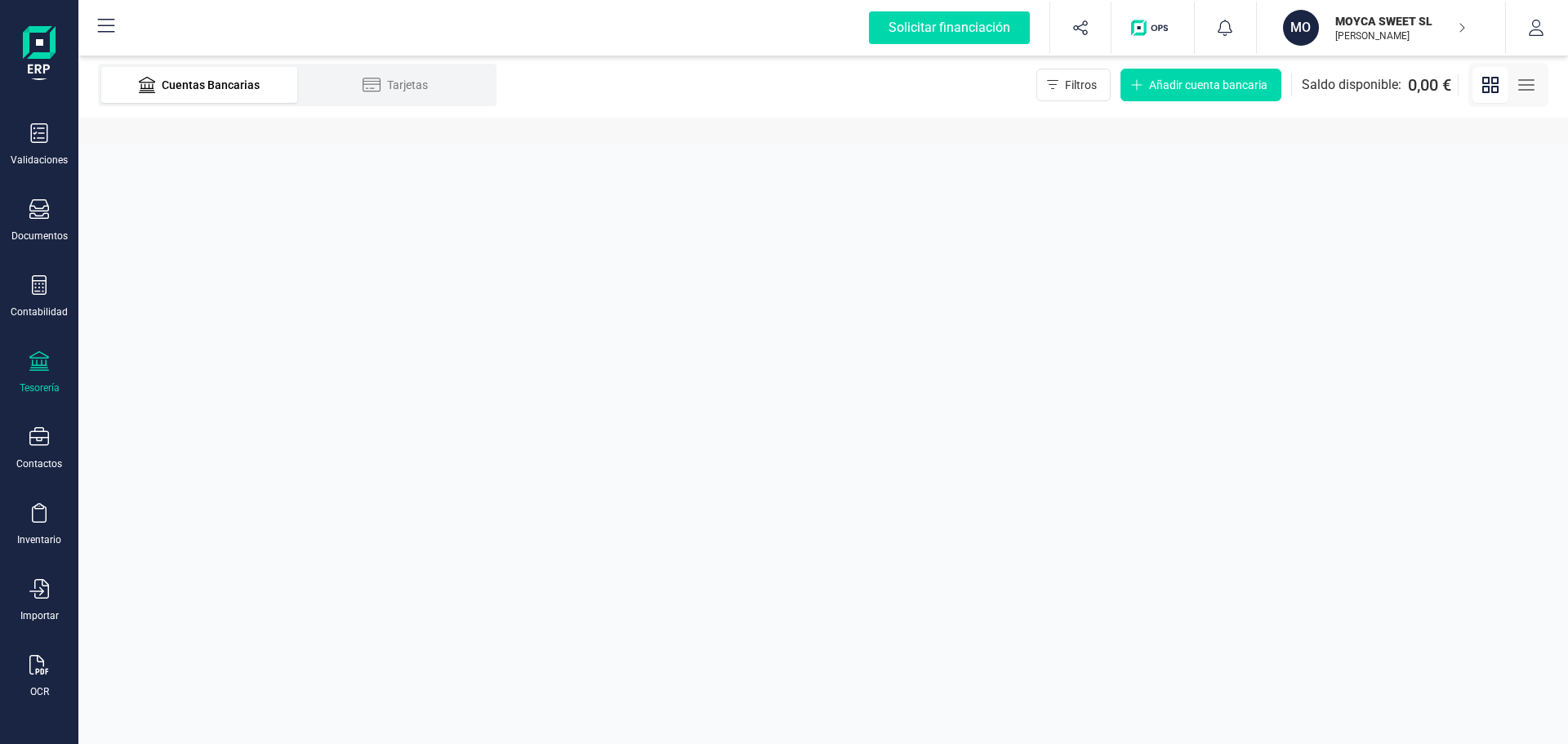
click at [181, 89] on div "Cuentas Bancarias" at bounding box center [200, 85] width 131 height 17
click at [44, 301] on div "Contabilidad" at bounding box center [39, 297] width 65 height 43
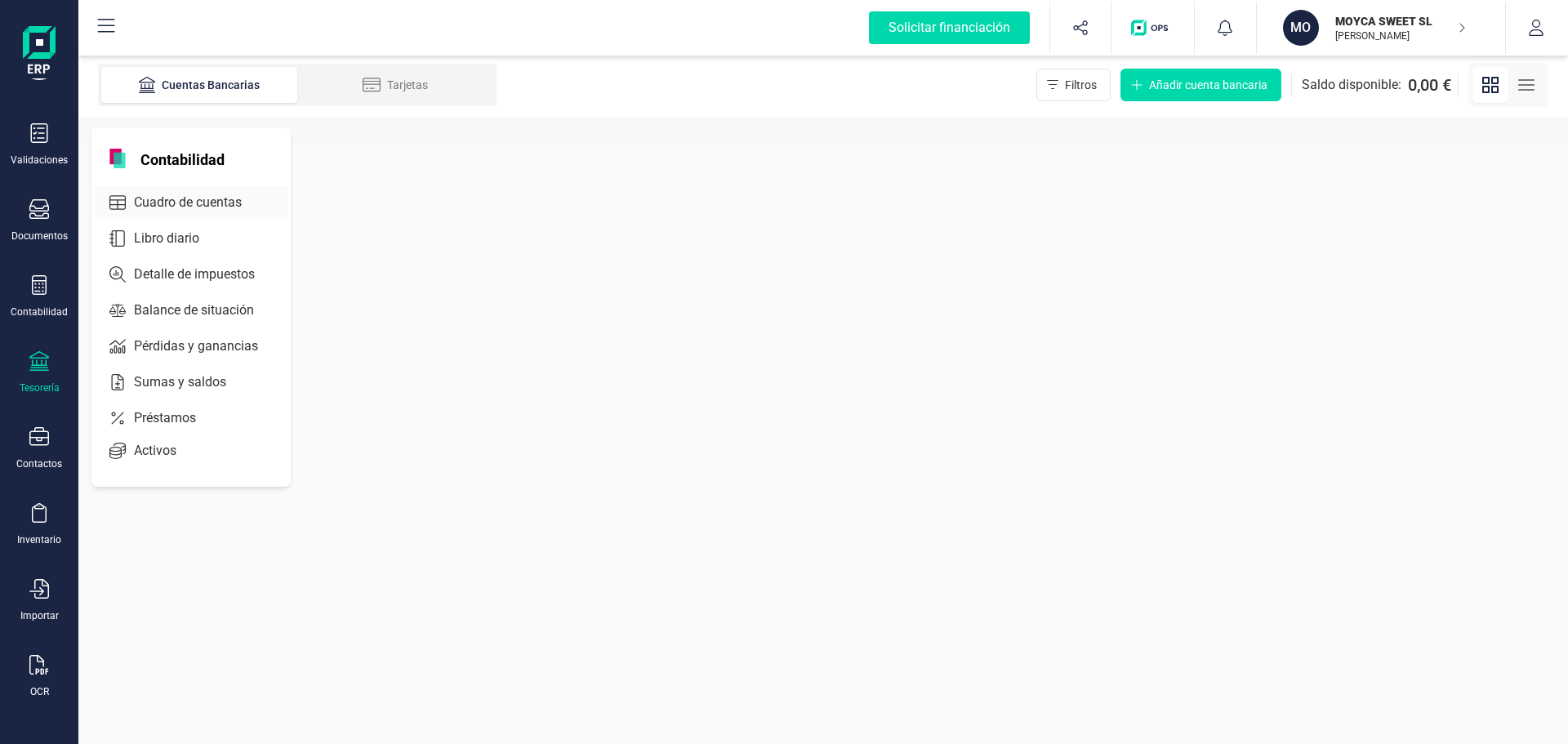
click at [231, 199] on span "Cuadro de cuentas" at bounding box center [200, 203] width 144 height 20
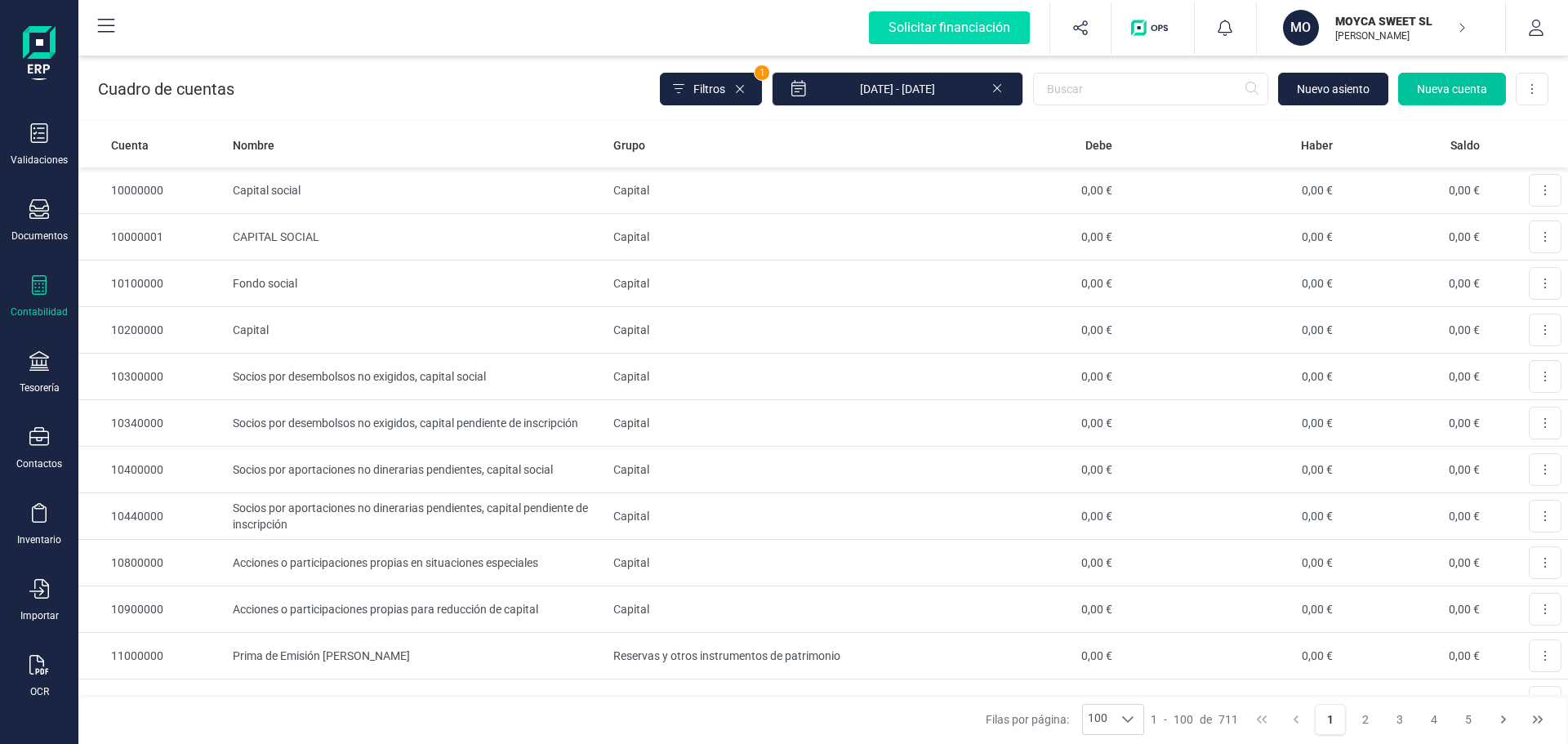
click at [1435, 91] on span "Nueva cuenta" at bounding box center [1451, 90] width 70 height 17
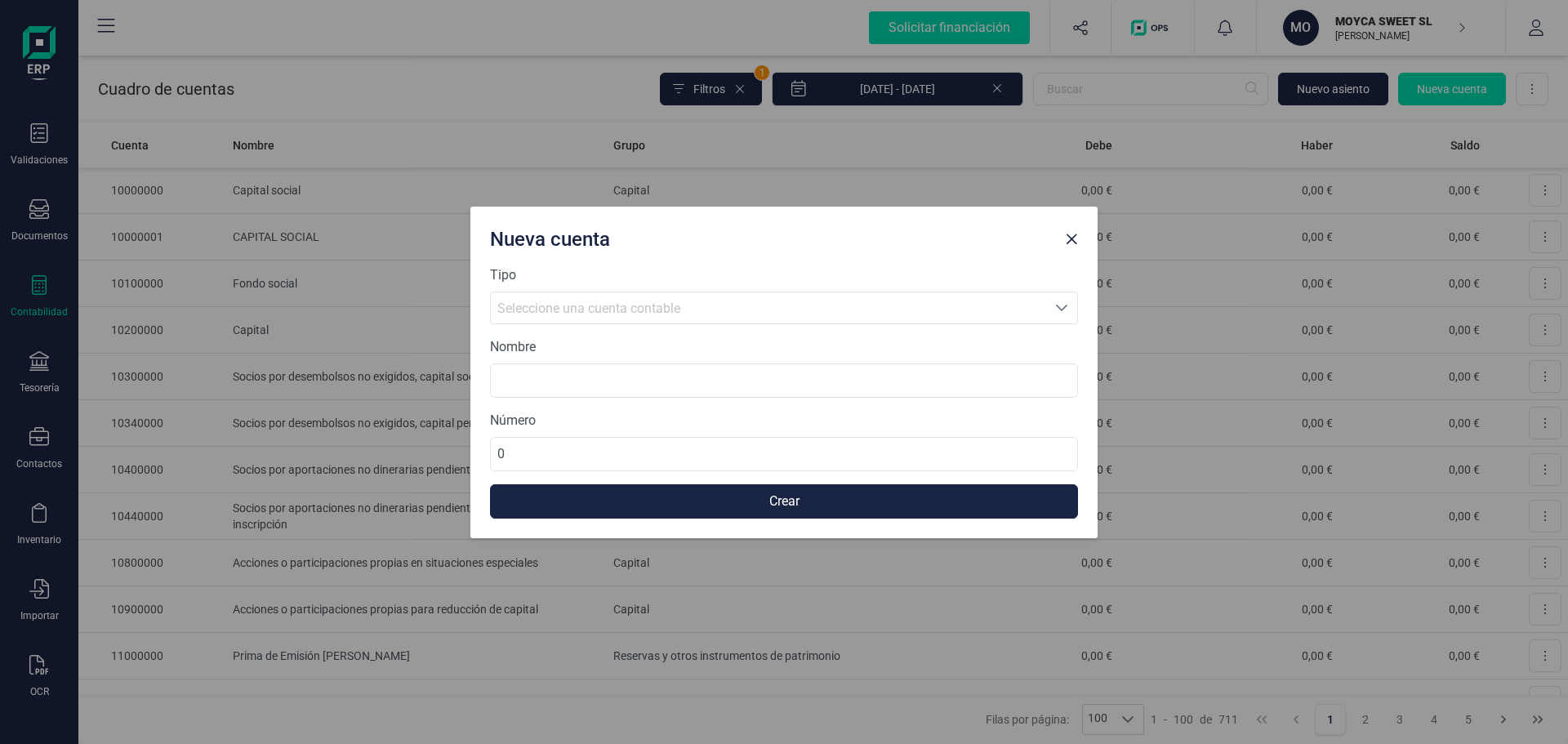
click at [1061, 307] on icon "Seleccione una cuenta" at bounding box center [1062, 308] width 13 height 13
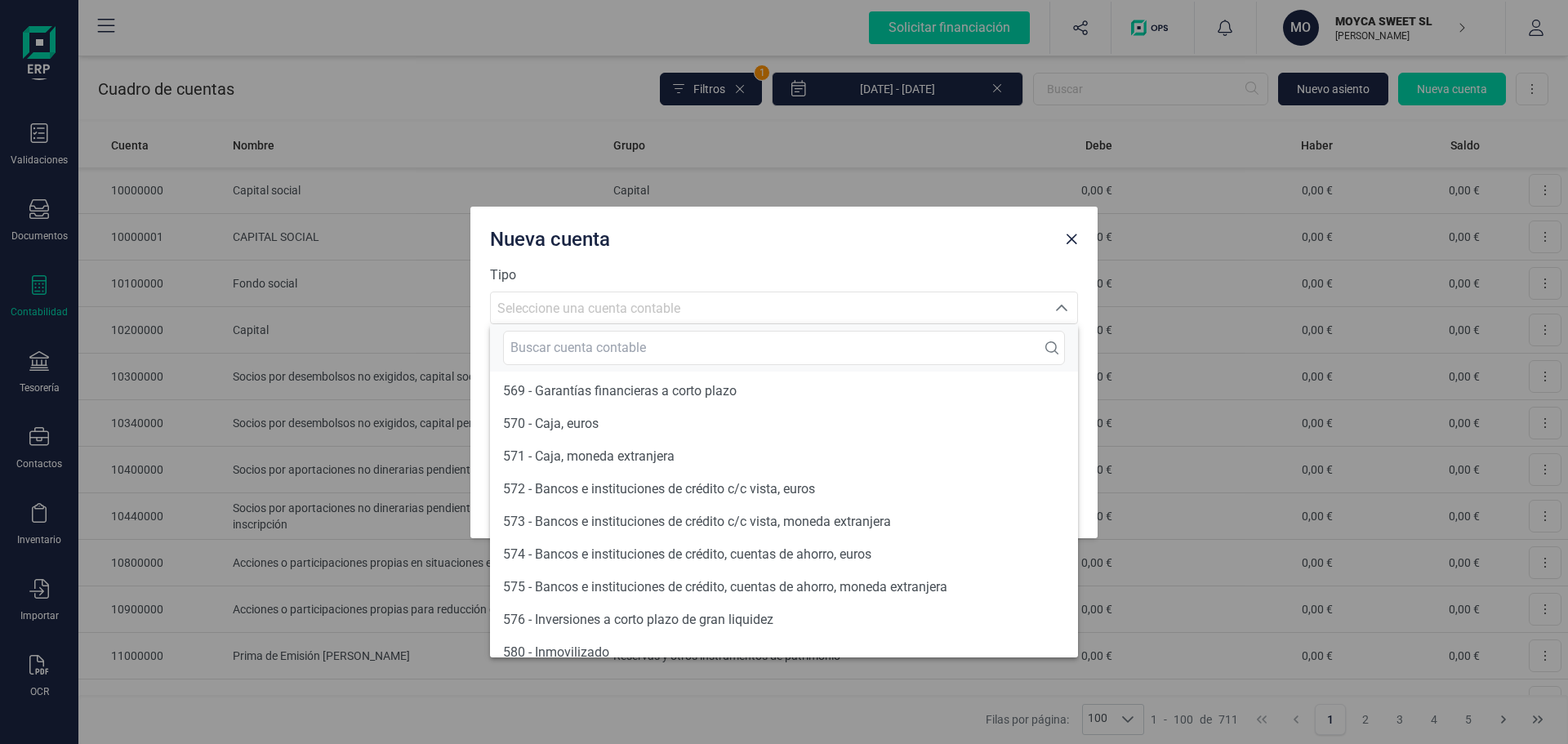
scroll to position [12124, 0]
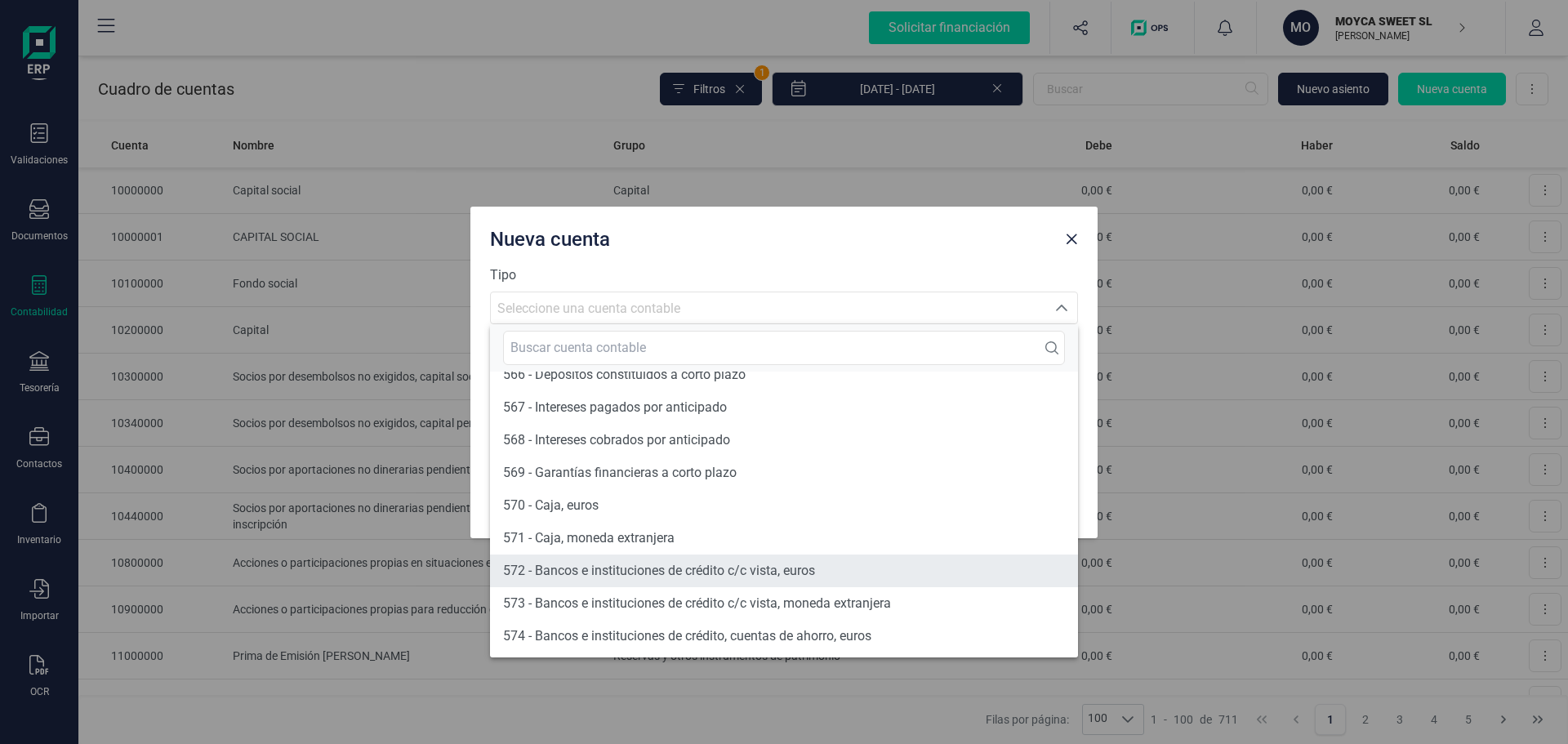
click at [645, 571] on span "572 - Bancos e instituciones de crédito c/c vista, euros" at bounding box center [659, 570] width 312 height 16
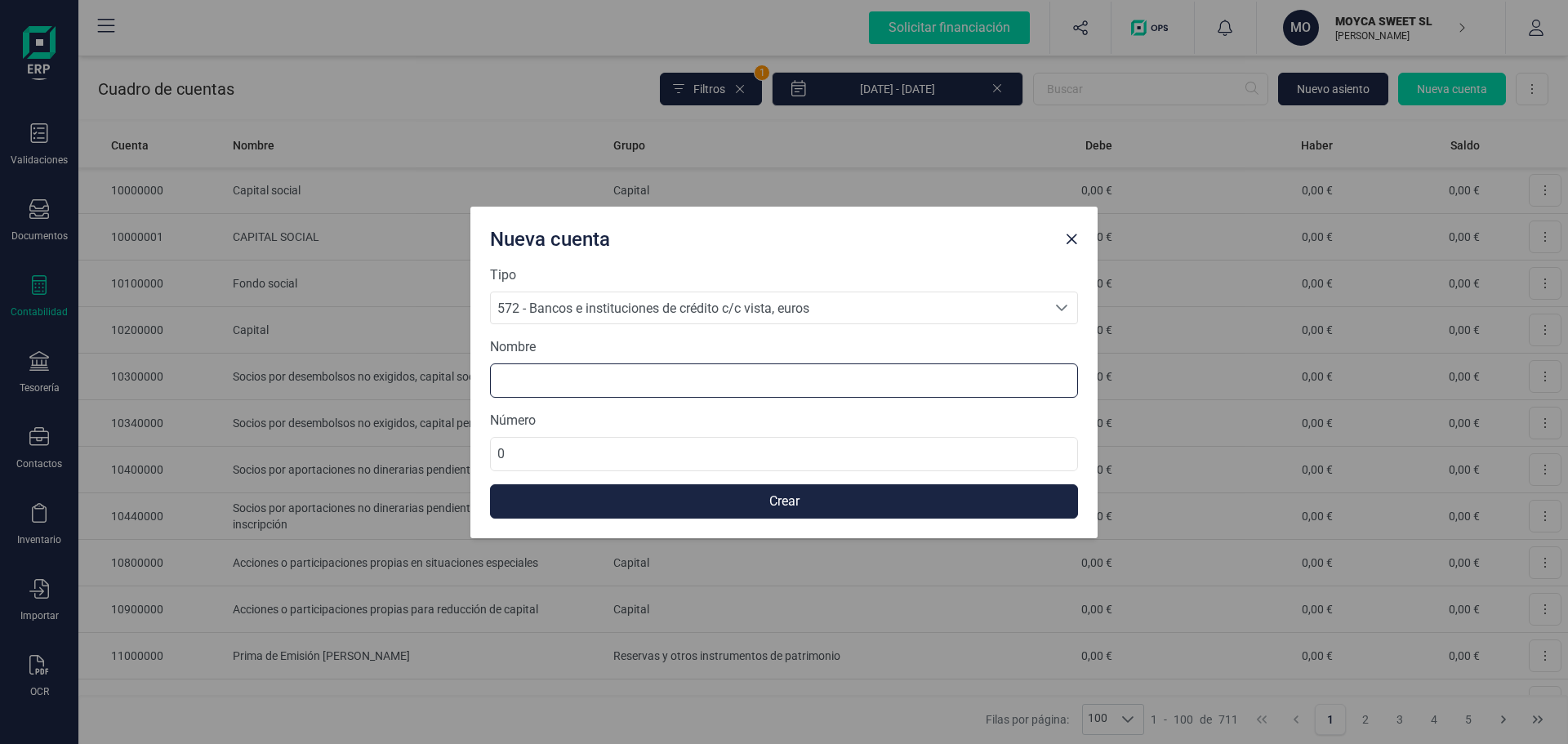
click at [595, 376] on input at bounding box center [784, 380] width 588 height 35
type input "b"
type input "BBVA CUENTA CORRIENTE"
click at [609, 448] on input "0" at bounding box center [784, 454] width 588 height 35
type input "57200001"
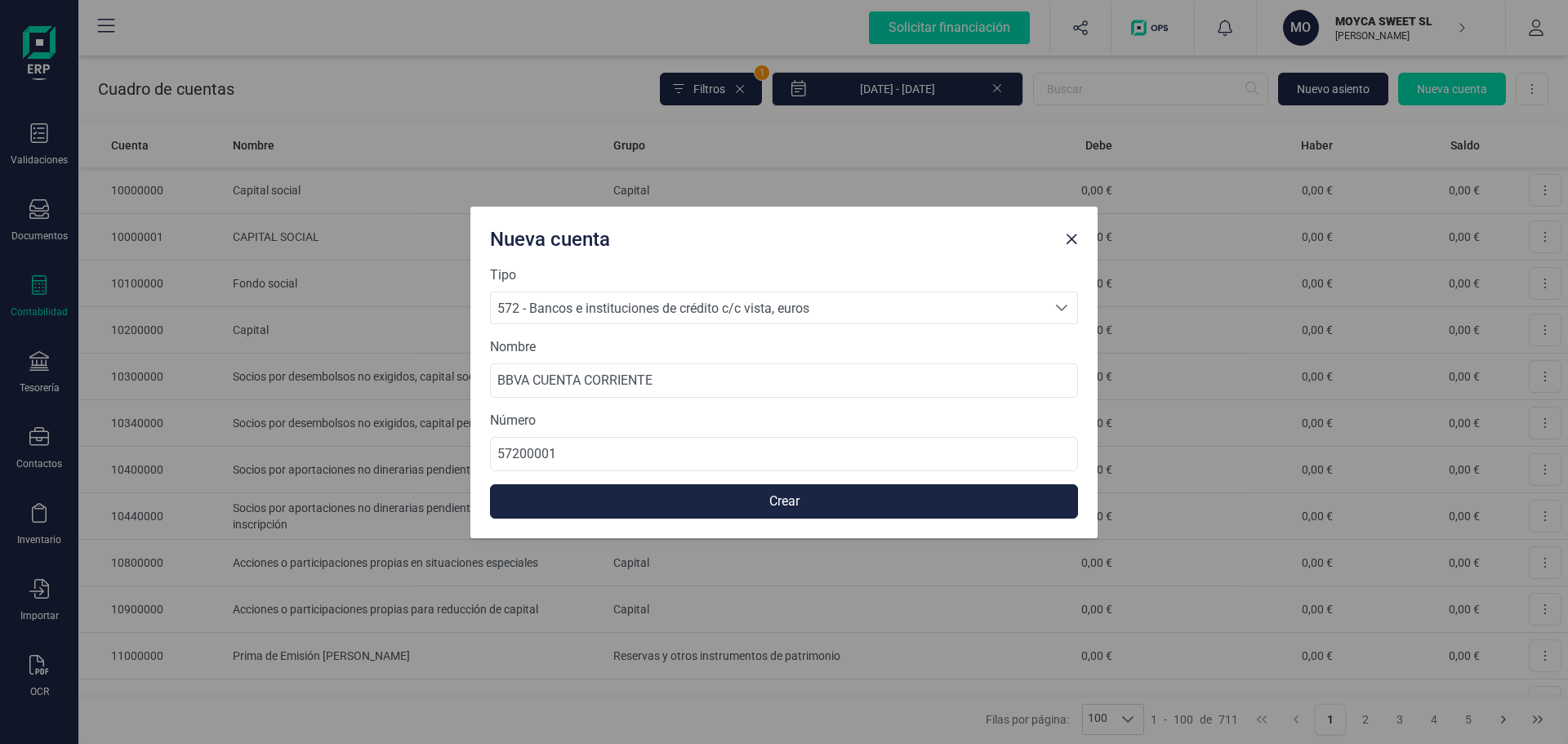
click at [820, 498] on button "Crear" at bounding box center [784, 501] width 588 height 35
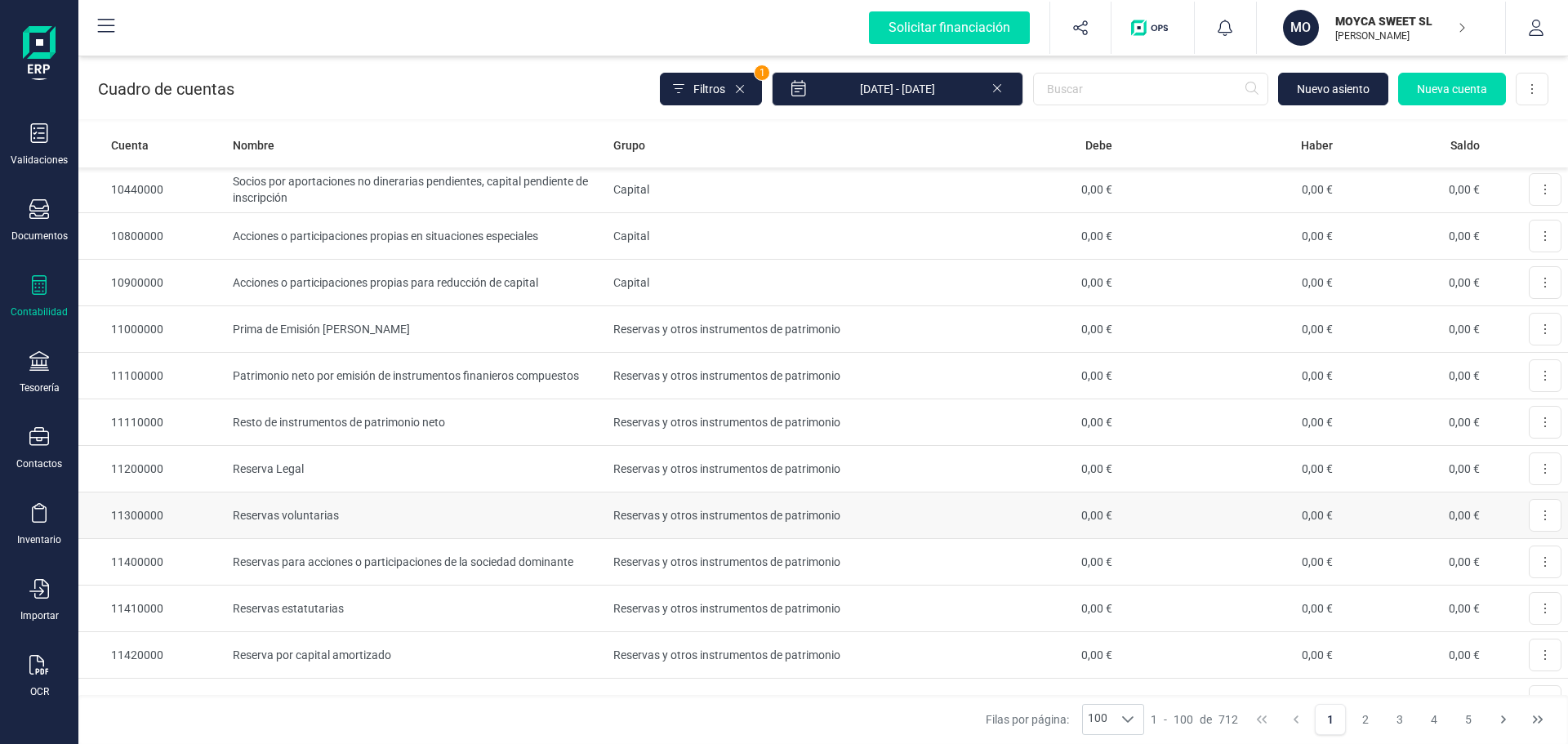
scroll to position [0, 0]
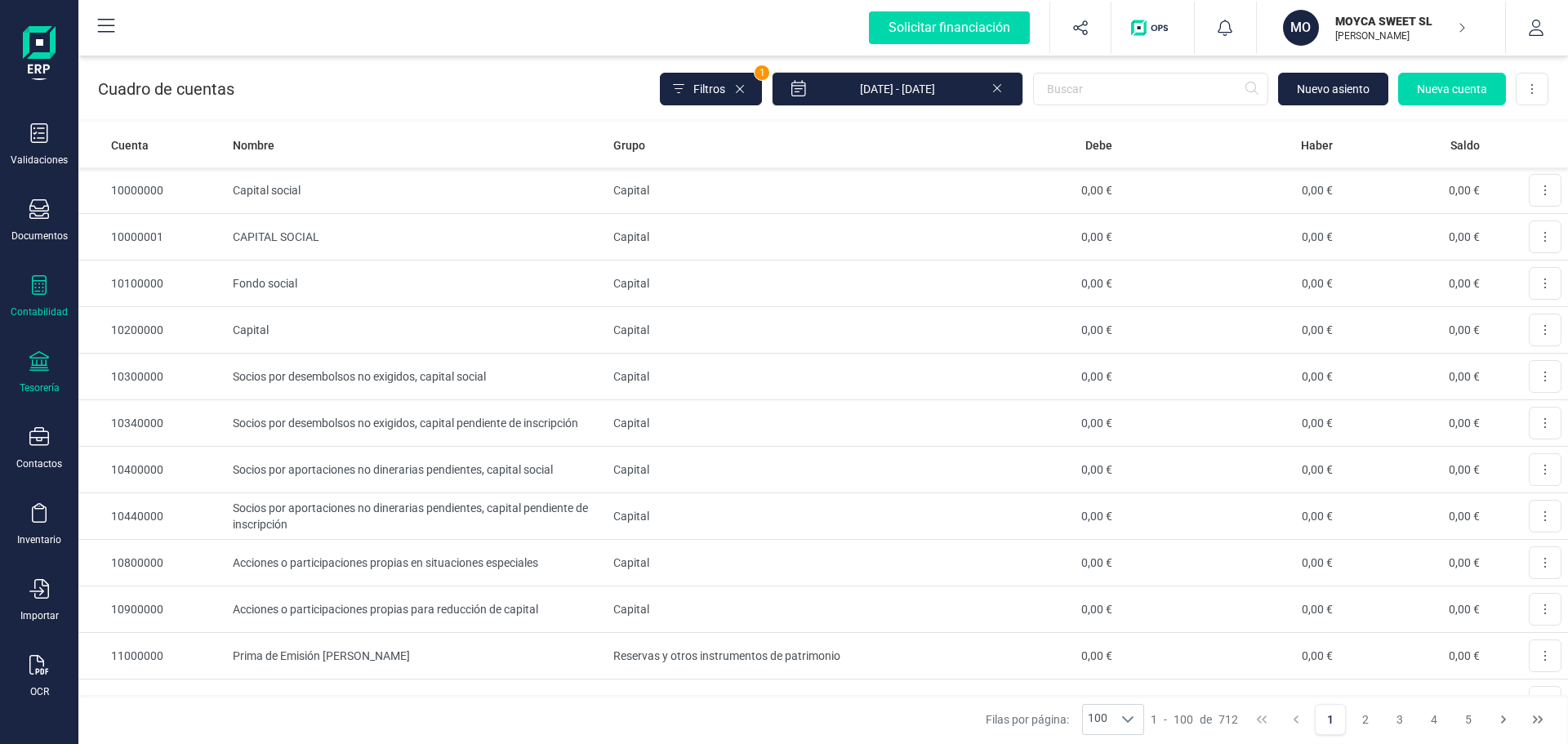
click at [49, 370] on div "Tesorería" at bounding box center [39, 372] width 65 height 43
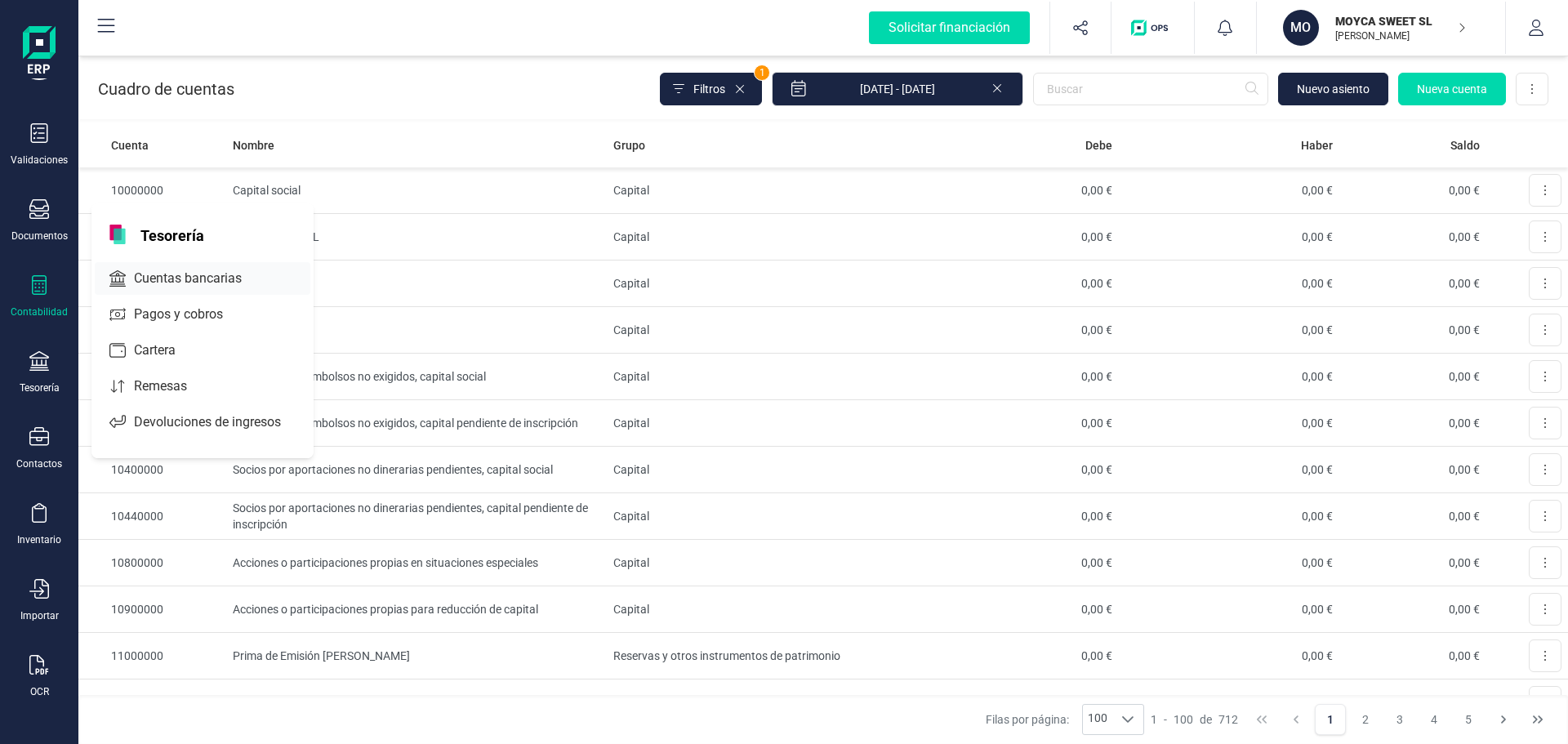
click at [192, 274] on span "Cuentas bancarias" at bounding box center [200, 278] width 144 height 20
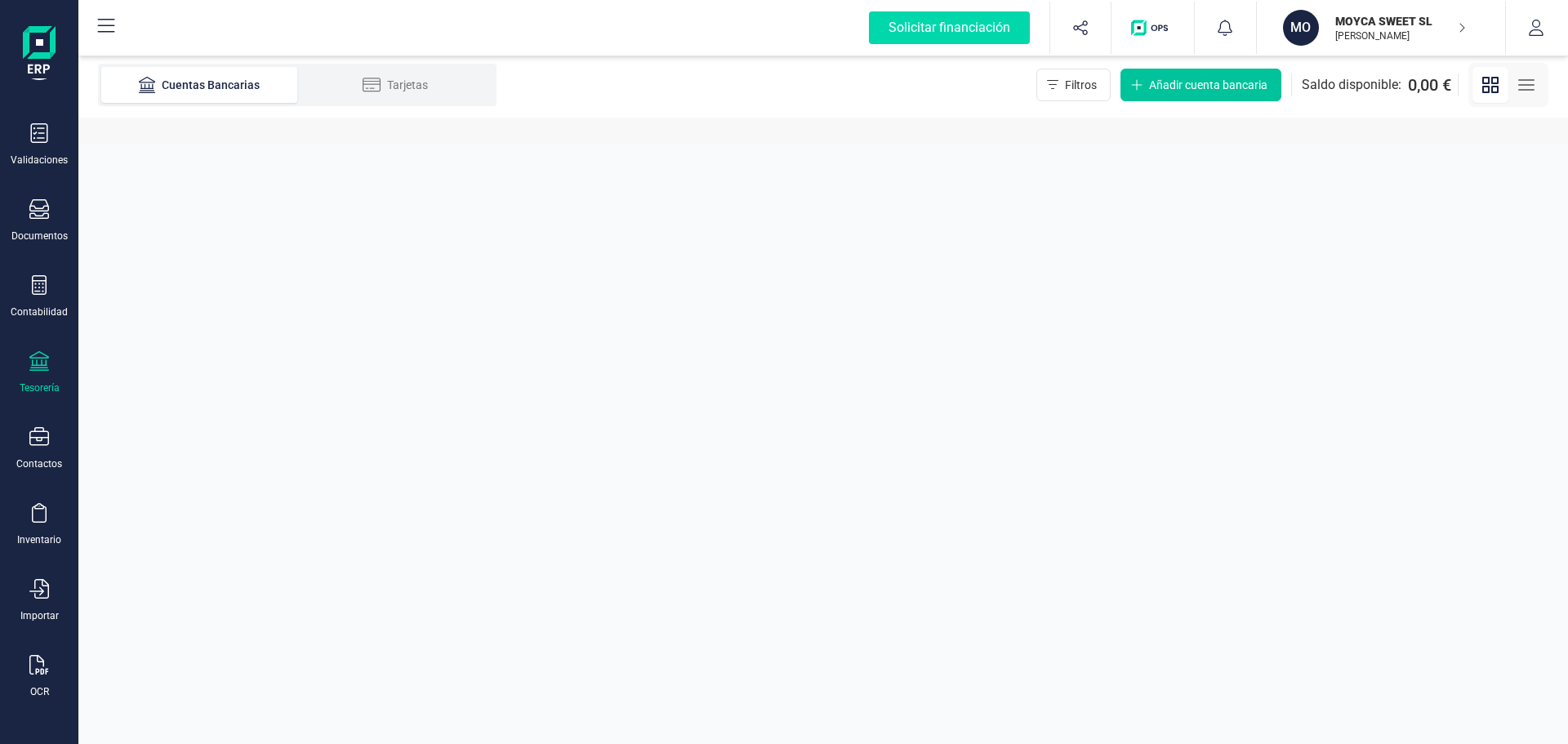
click at [1195, 88] on span "Añadir cuenta bancaria" at bounding box center [1208, 85] width 119 height 17
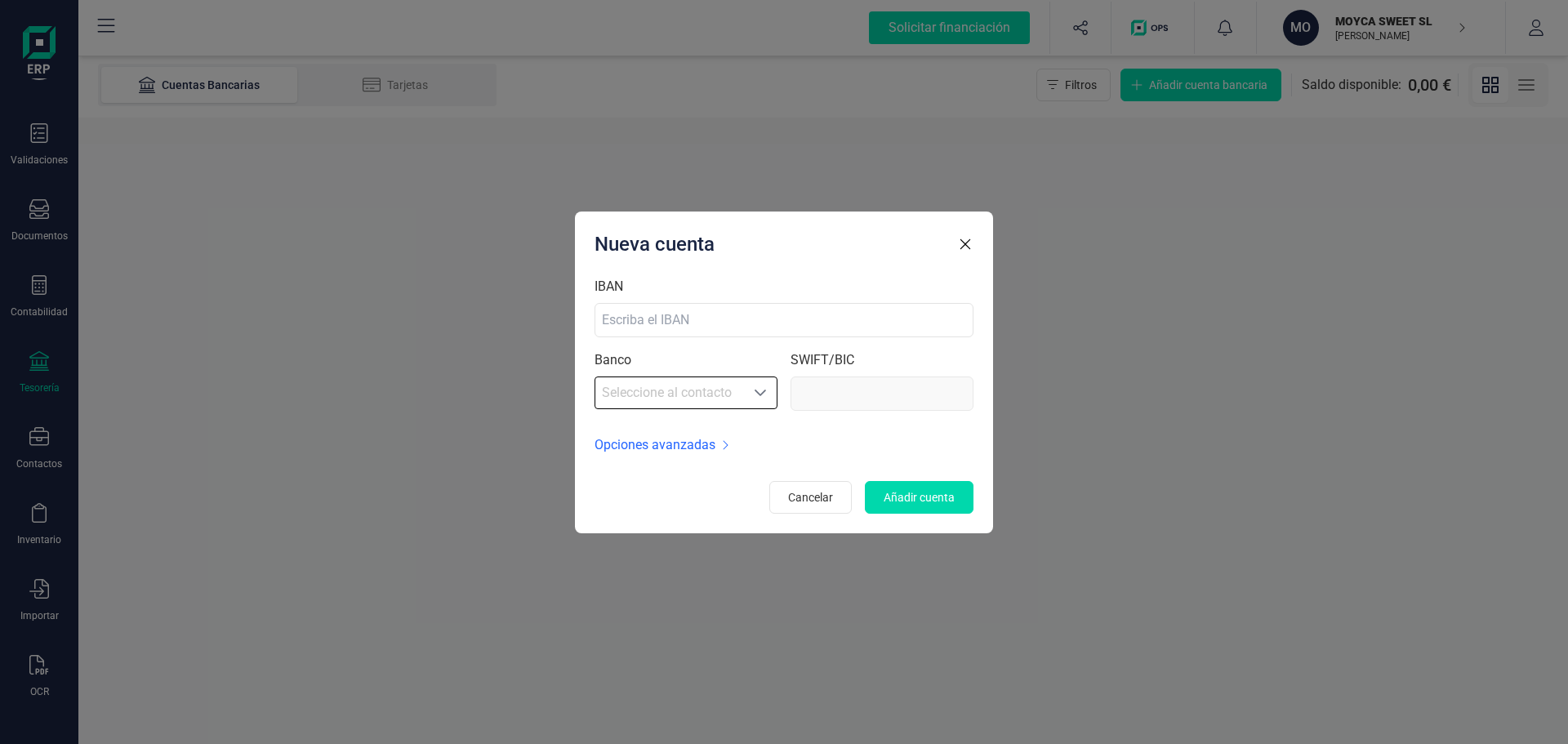
click at [758, 393] on icon "Seleccione al contacto" at bounding box center [761, 392] width 11 height 7
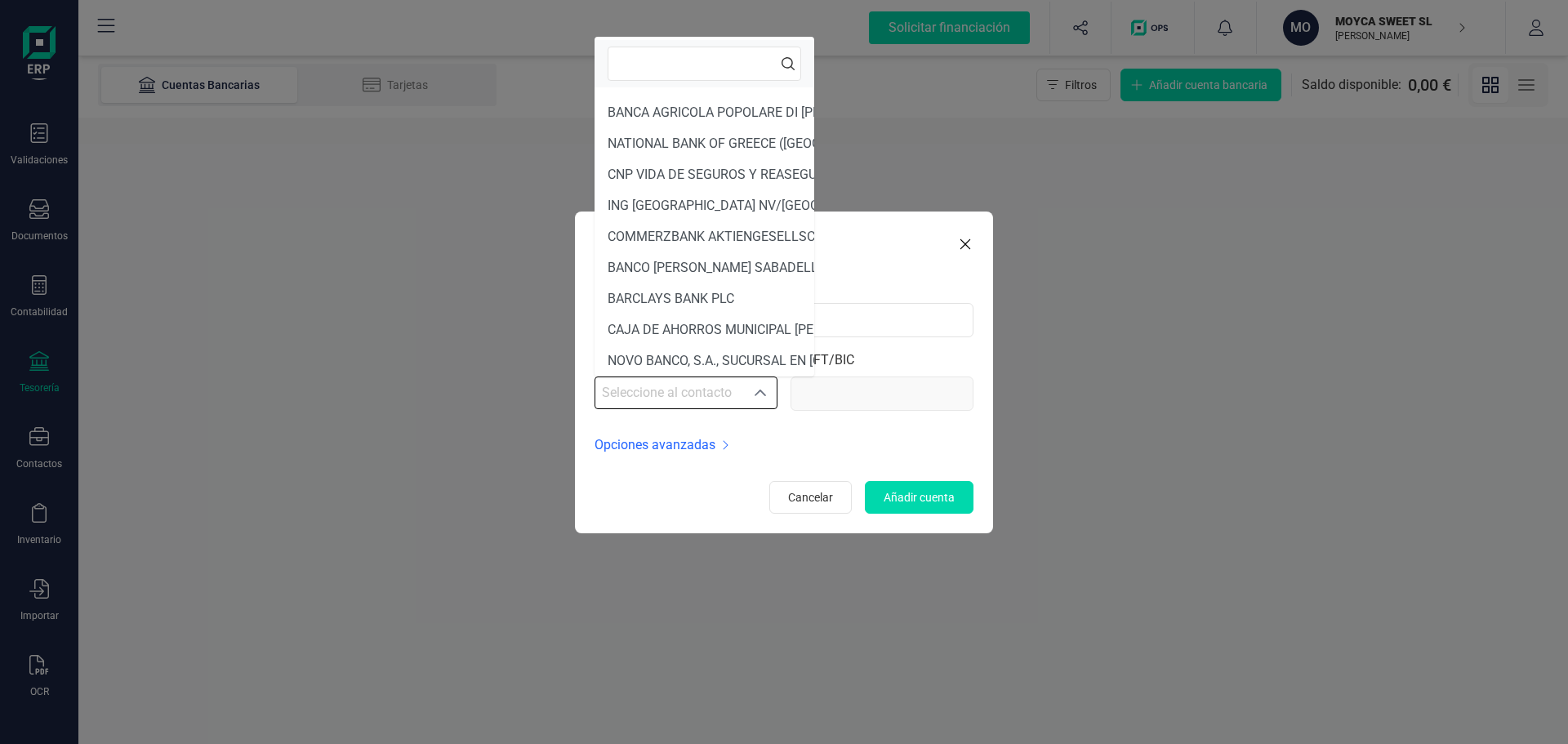
scroll to position [311, 0]
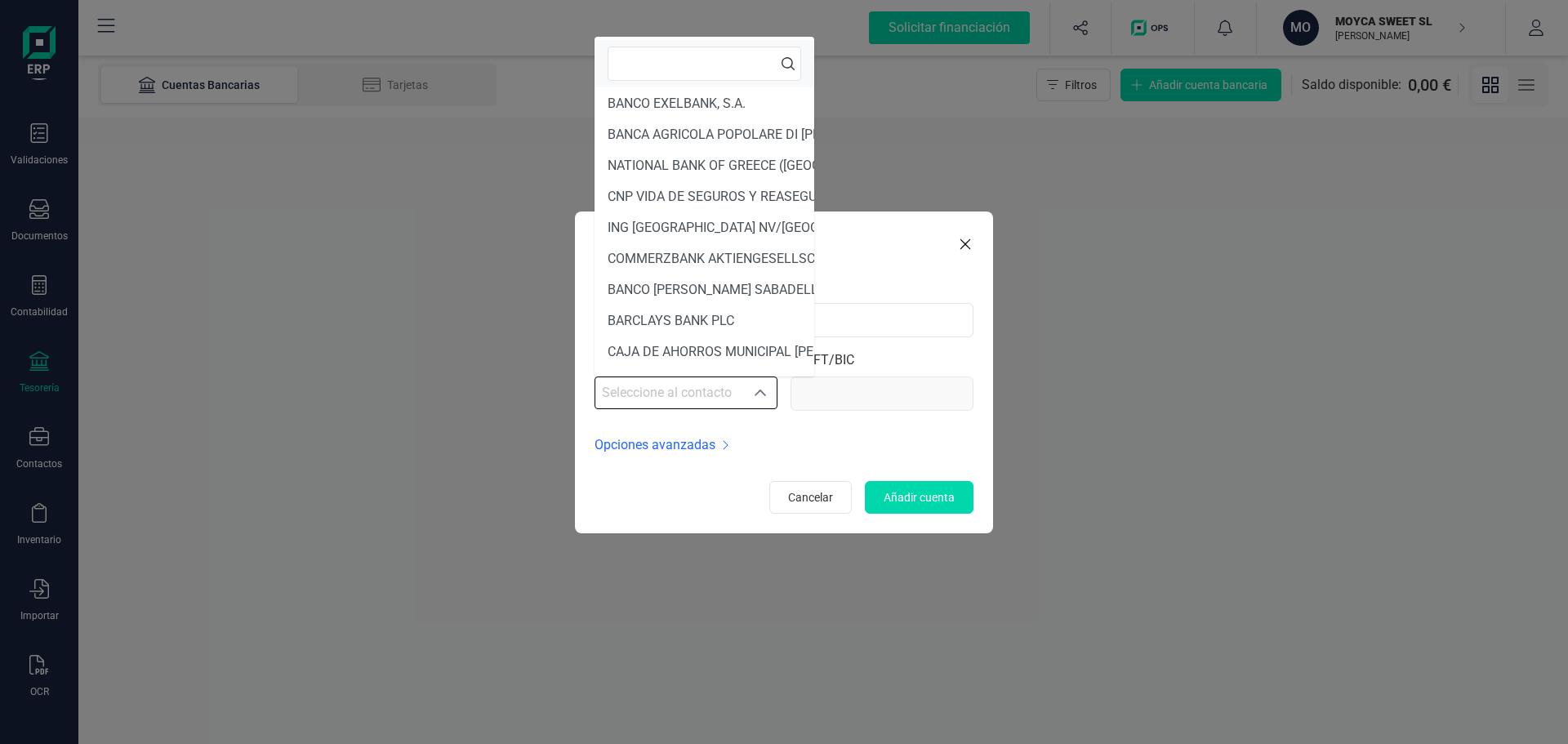
click at [671, 69] on input "text" at bounding box center [704, 63] width 193 height 35
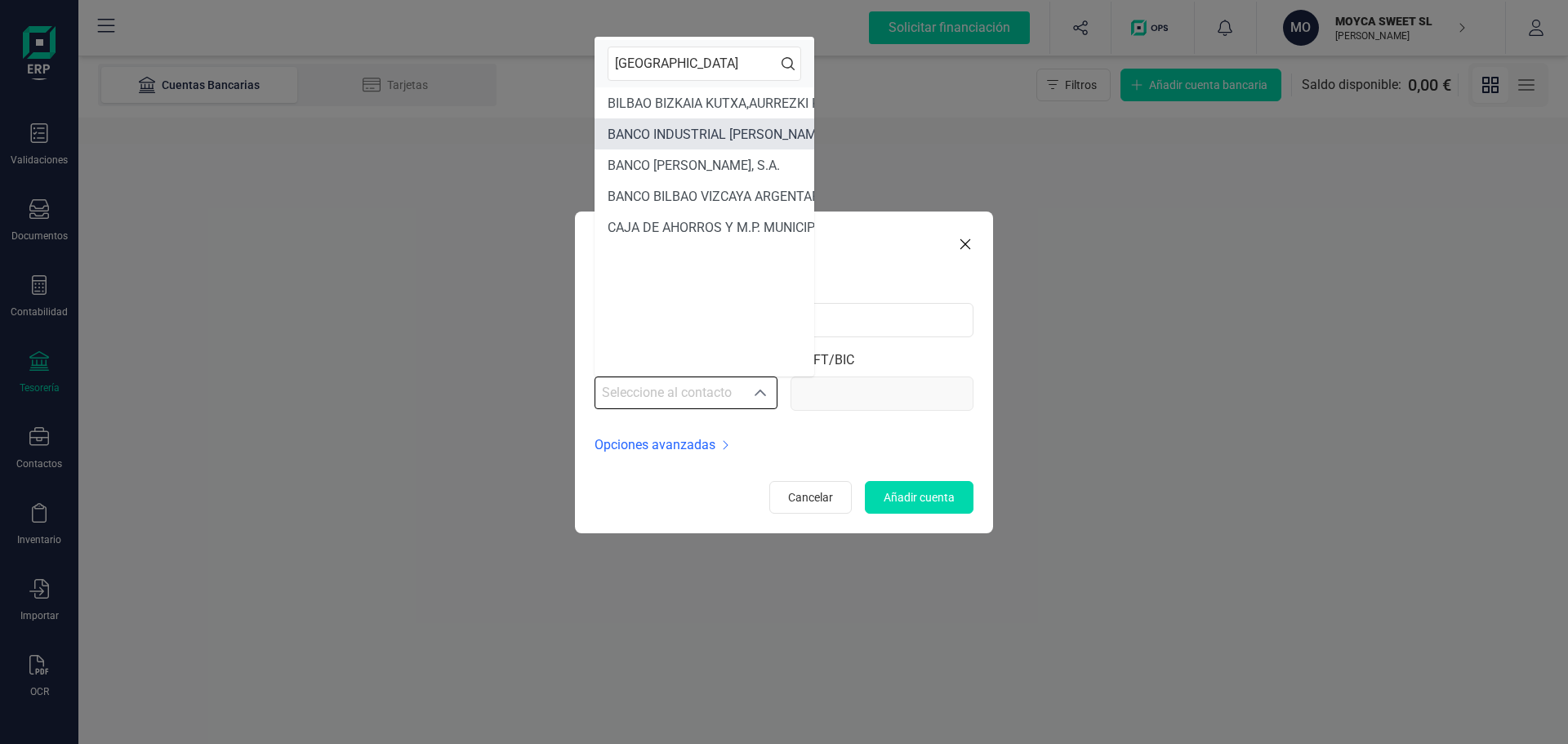
type input "[GEOGRAPHIC_DATA]"
click at [701, 200] on span "BANCO BILBAO VIZCAYA ARGENTARIA, S.A." at bounding box center [734, 196] width 252 height 16
type input "[SWIFT_CODE]"
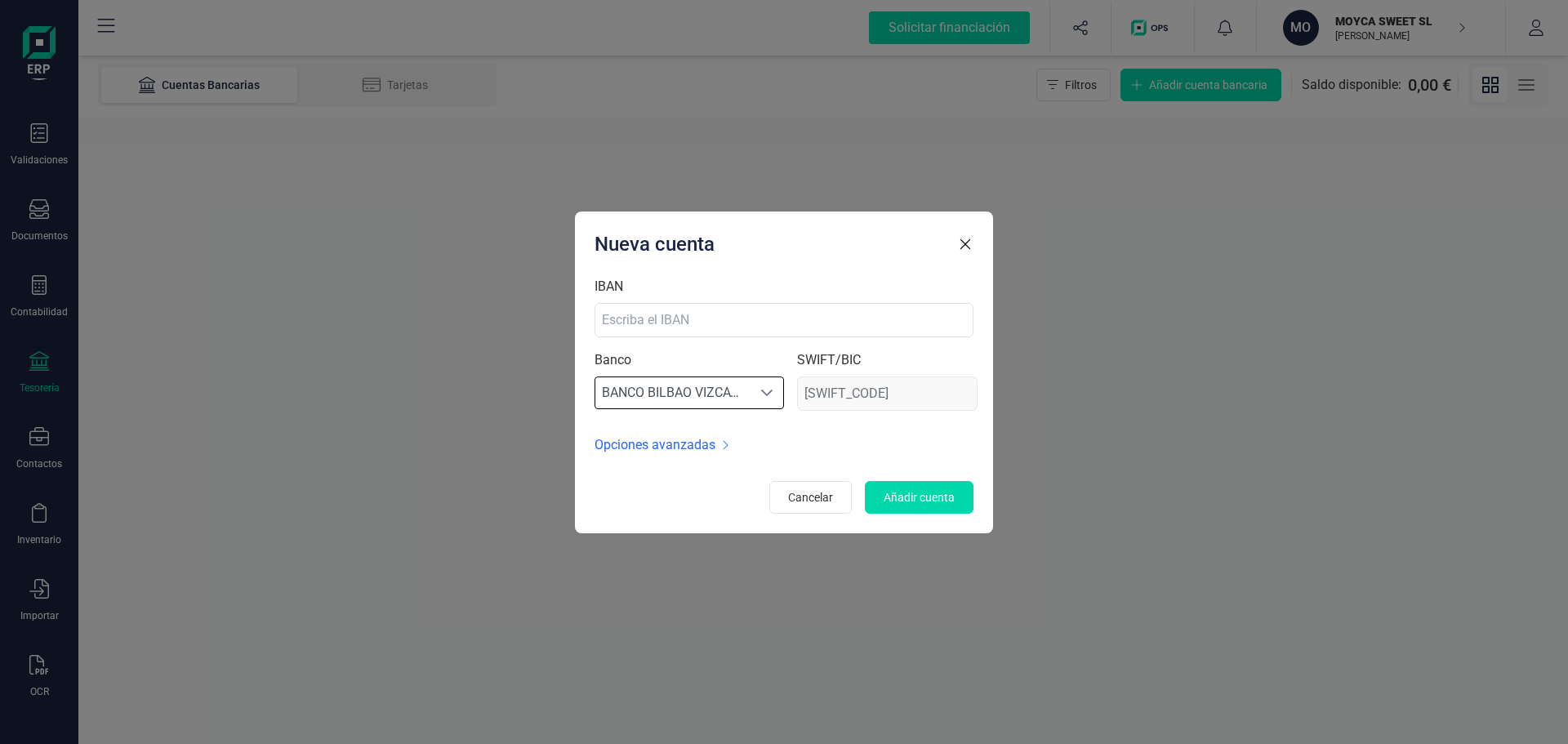
click at [727, 448] on icon at bounding box center [725, 445] width 8 height 13
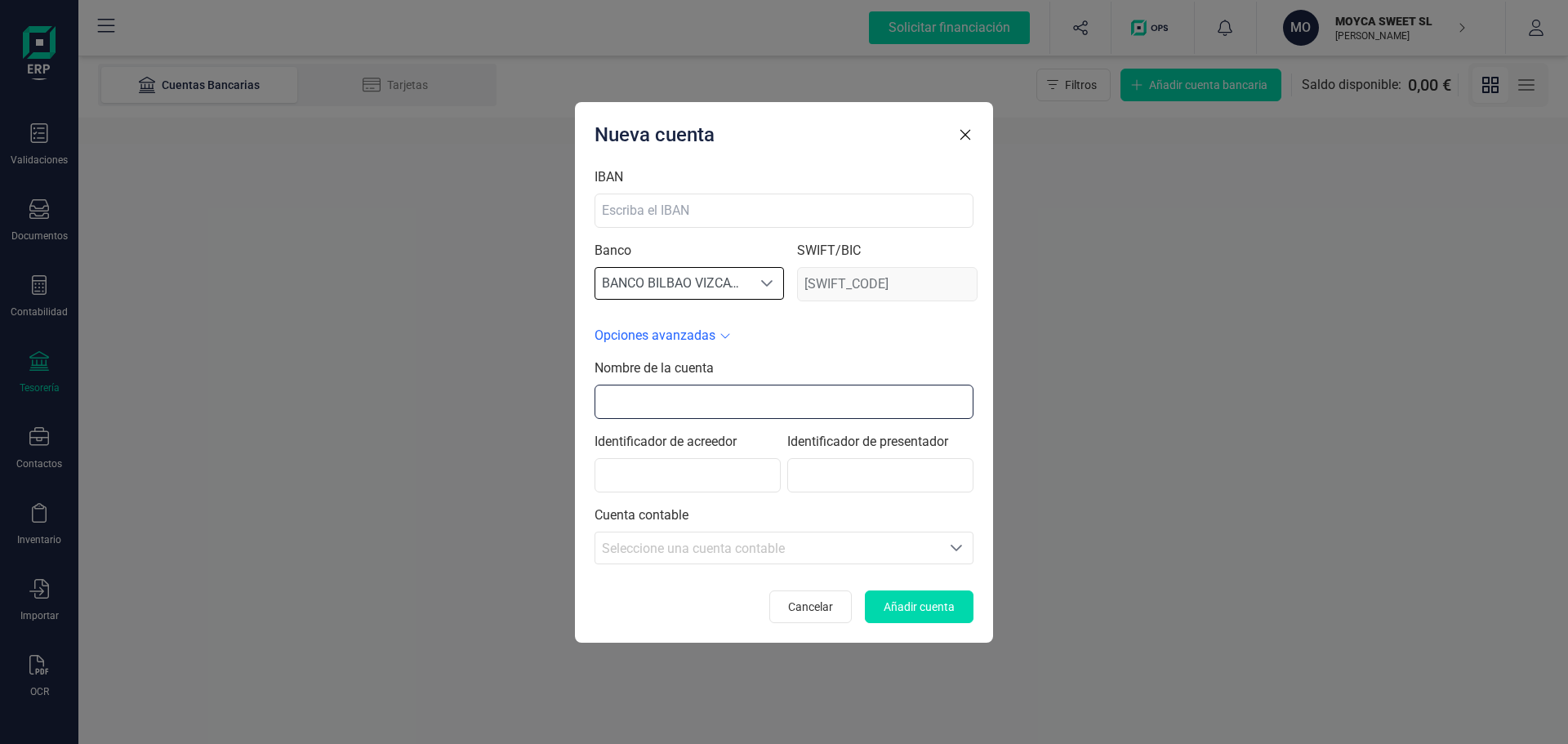
click at [701, 400] on input "text" at bounding box center [784, 401] width 379 height 35
type input "BBVA CUENTA CORRIENTE"
click at [759, 540] on div "Seleccione una cuenta contable" at bounding box center [767, 549] width 331 height 20
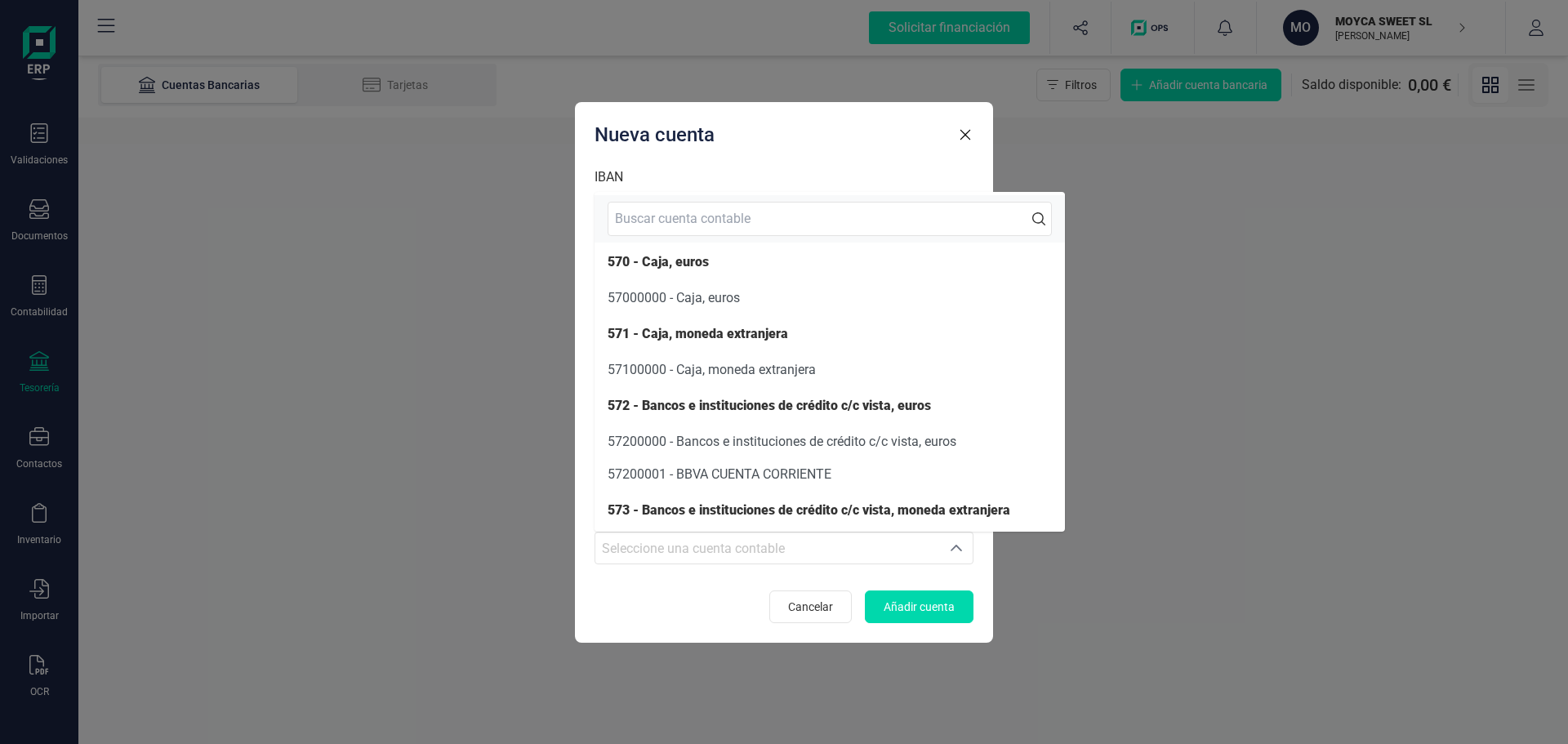
scroll to position [82, 0]
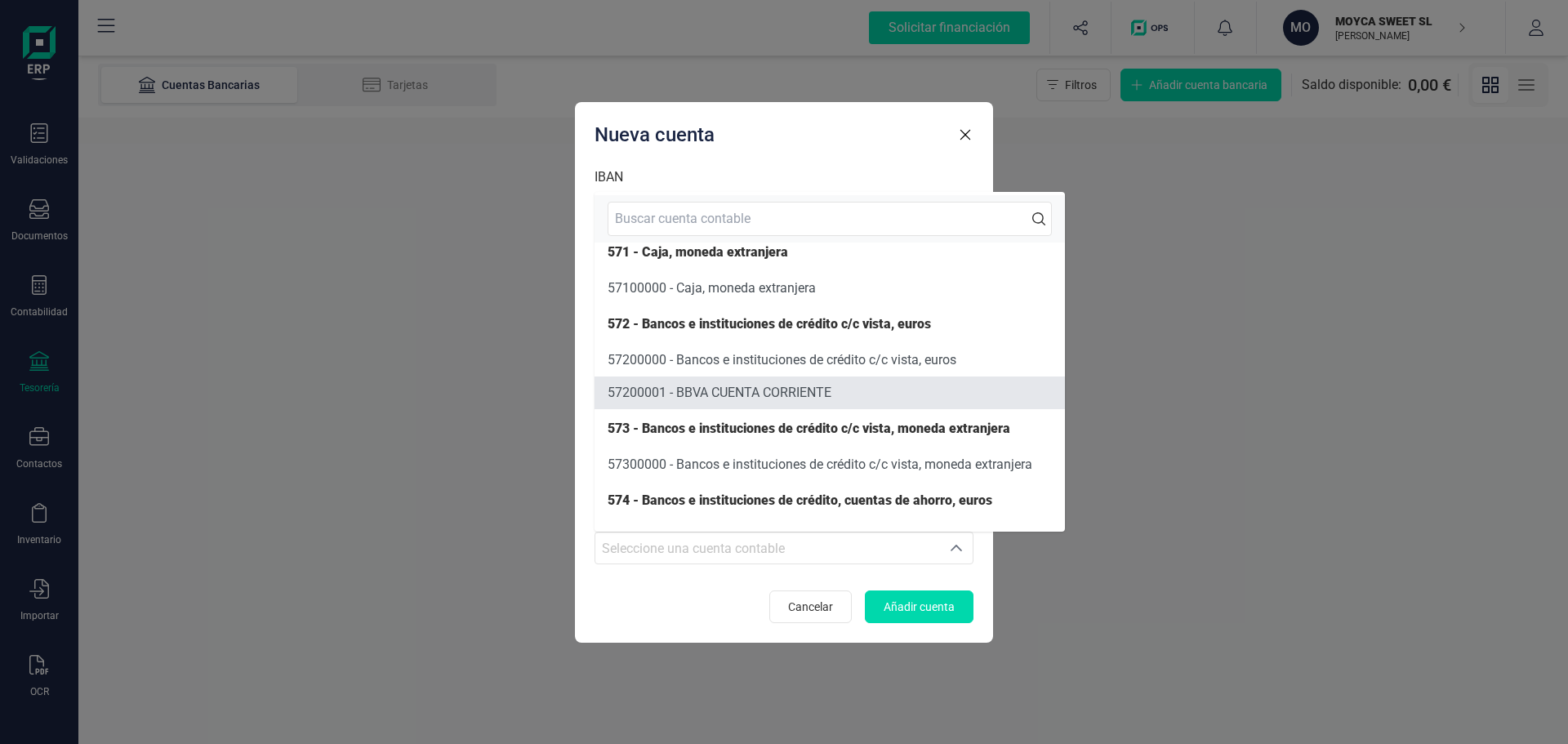
click at [772, 393] on span "57200001 - BBVA CUENTA CORRIENTE" at bounding box center [720, 392] width 224 height 16
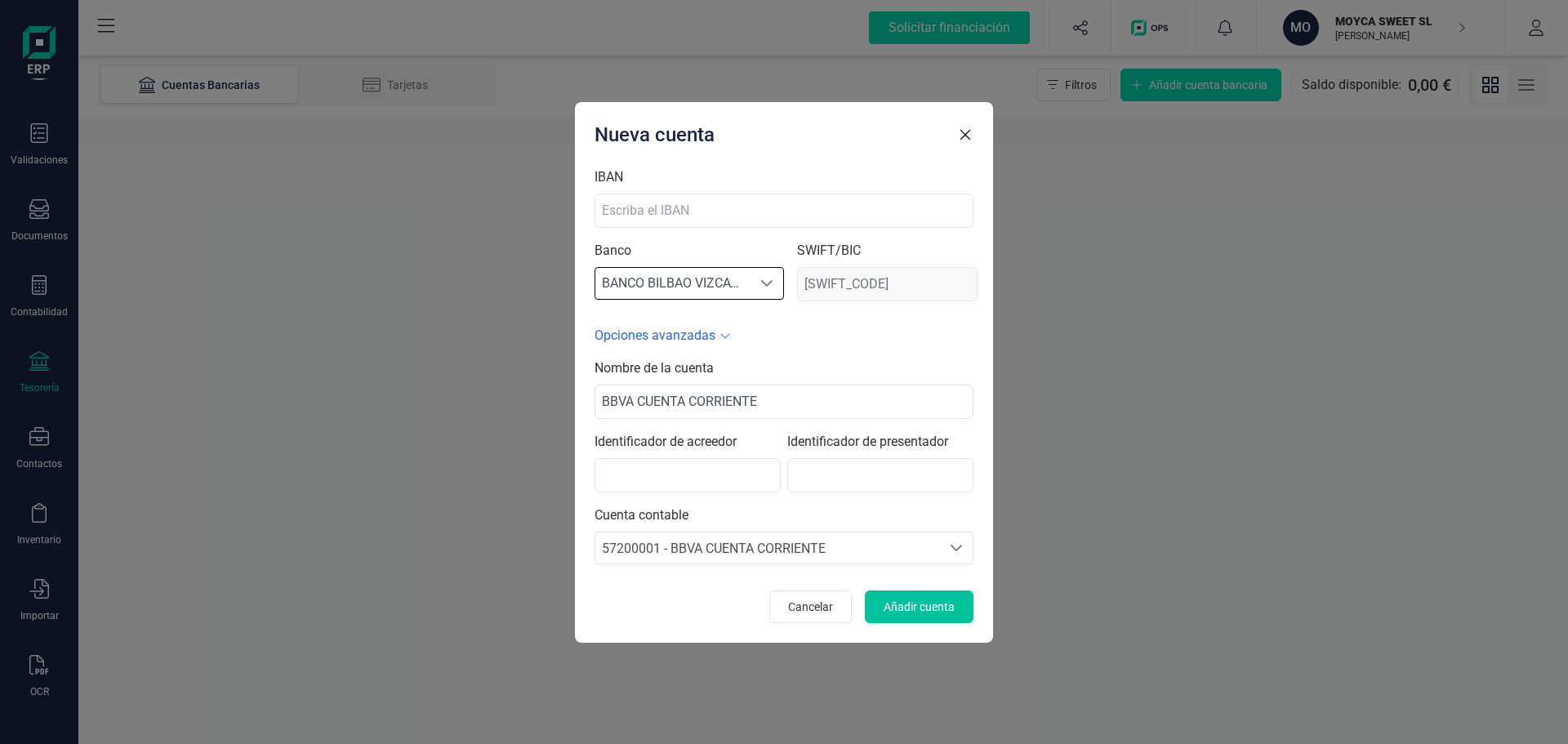
click at [896, 612] on span "Añadir cuenta" at bounding box center [919, 608] width 71 height 17
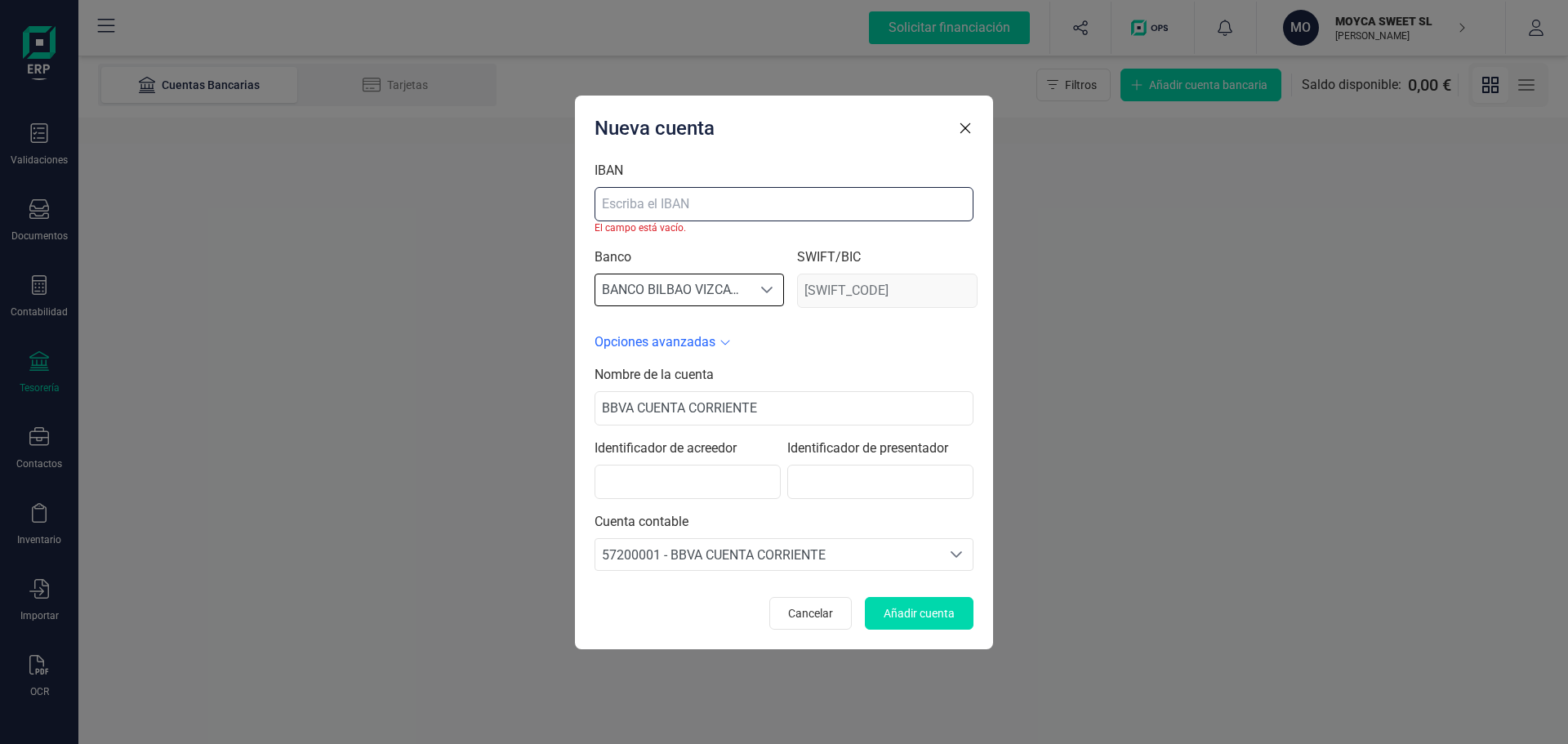
click at [673, 207] on input "IBAN" at bounding box center [784, 204] width 379 height 35
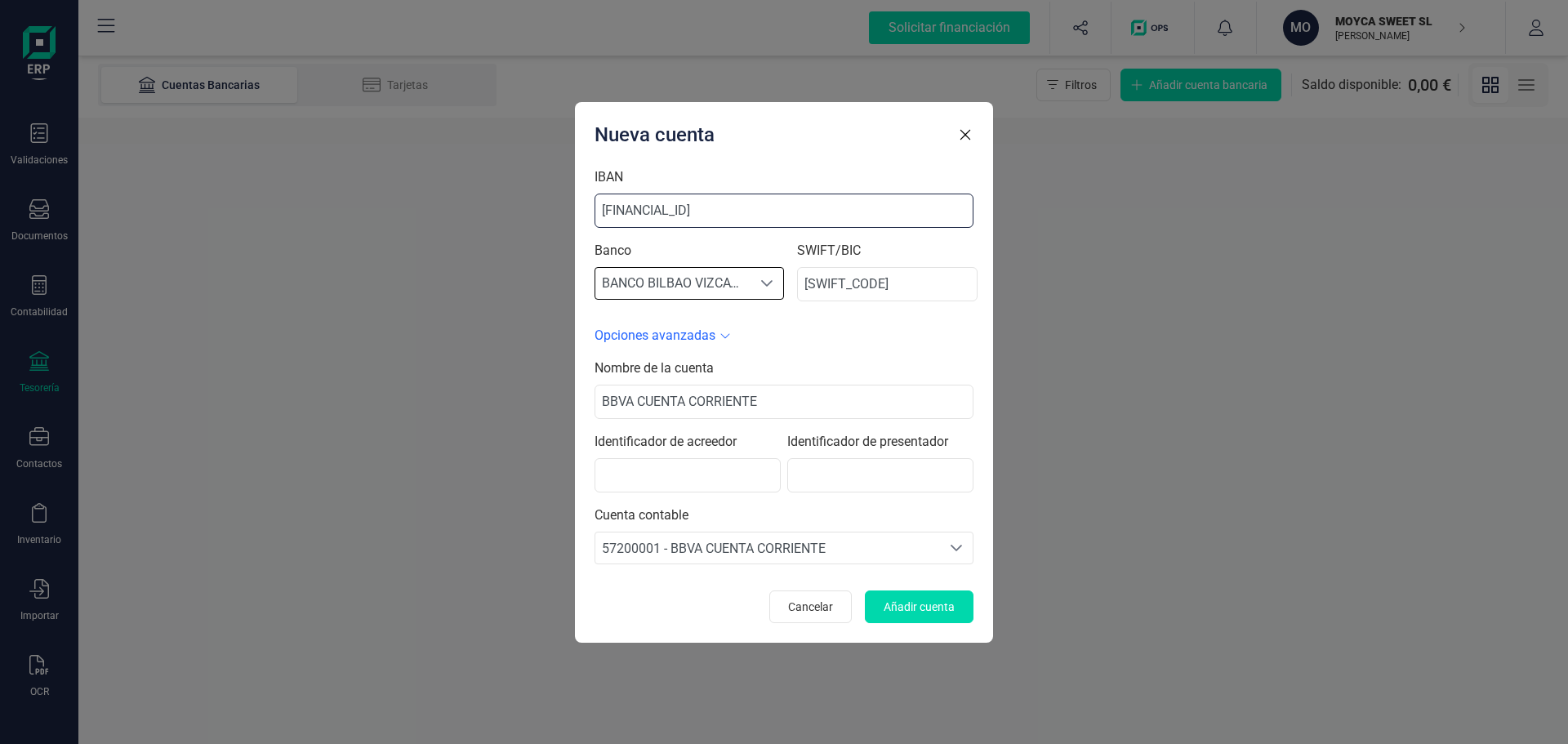
type input "[FINANCIAL_ID]"
click at [957, 326] on div "Opciones avanzadas" at bounding box center [784, 335] width 379 height 20
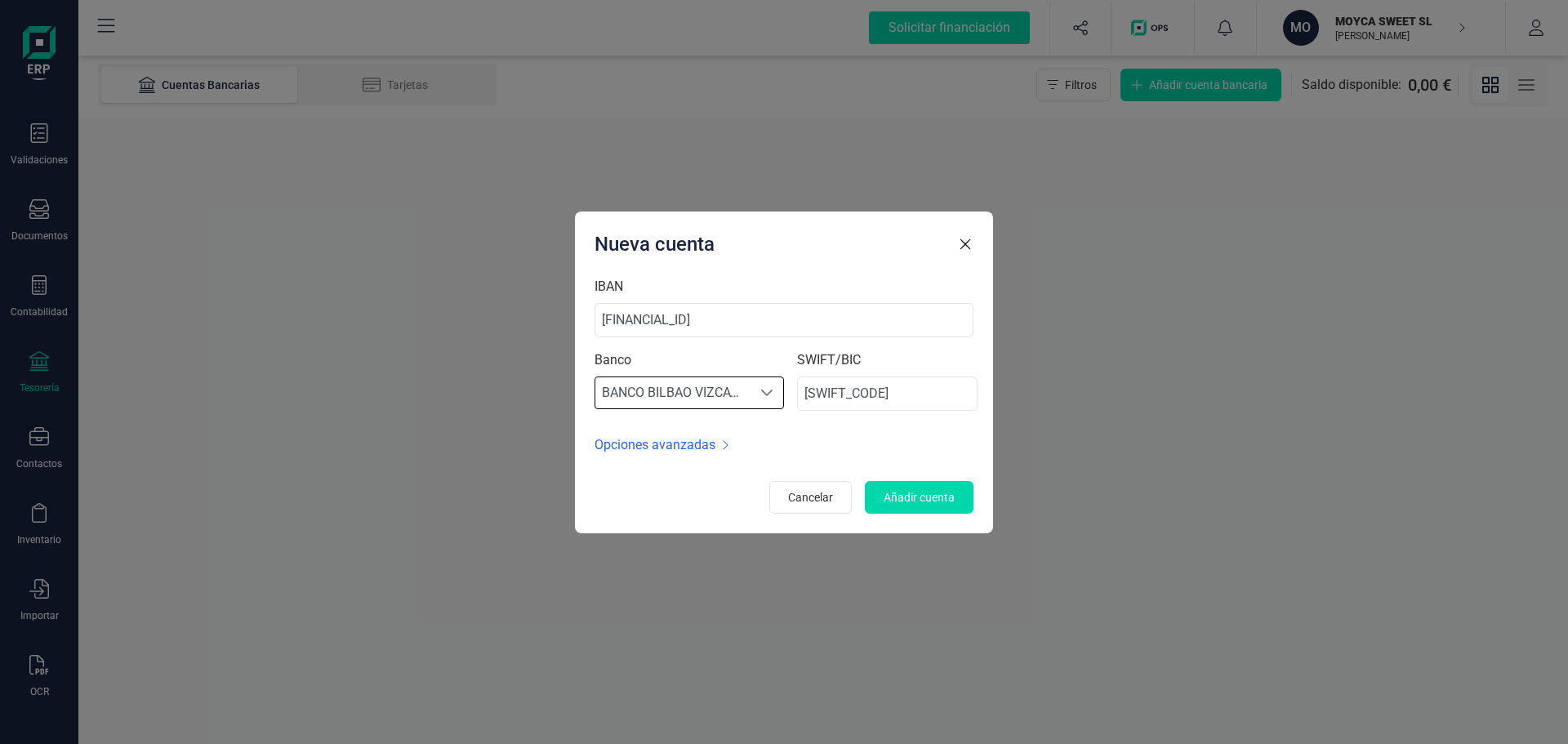
click at [685, 448] on span "Opciones avanzadas" at bounding box center [655, 444] width 121 height 20
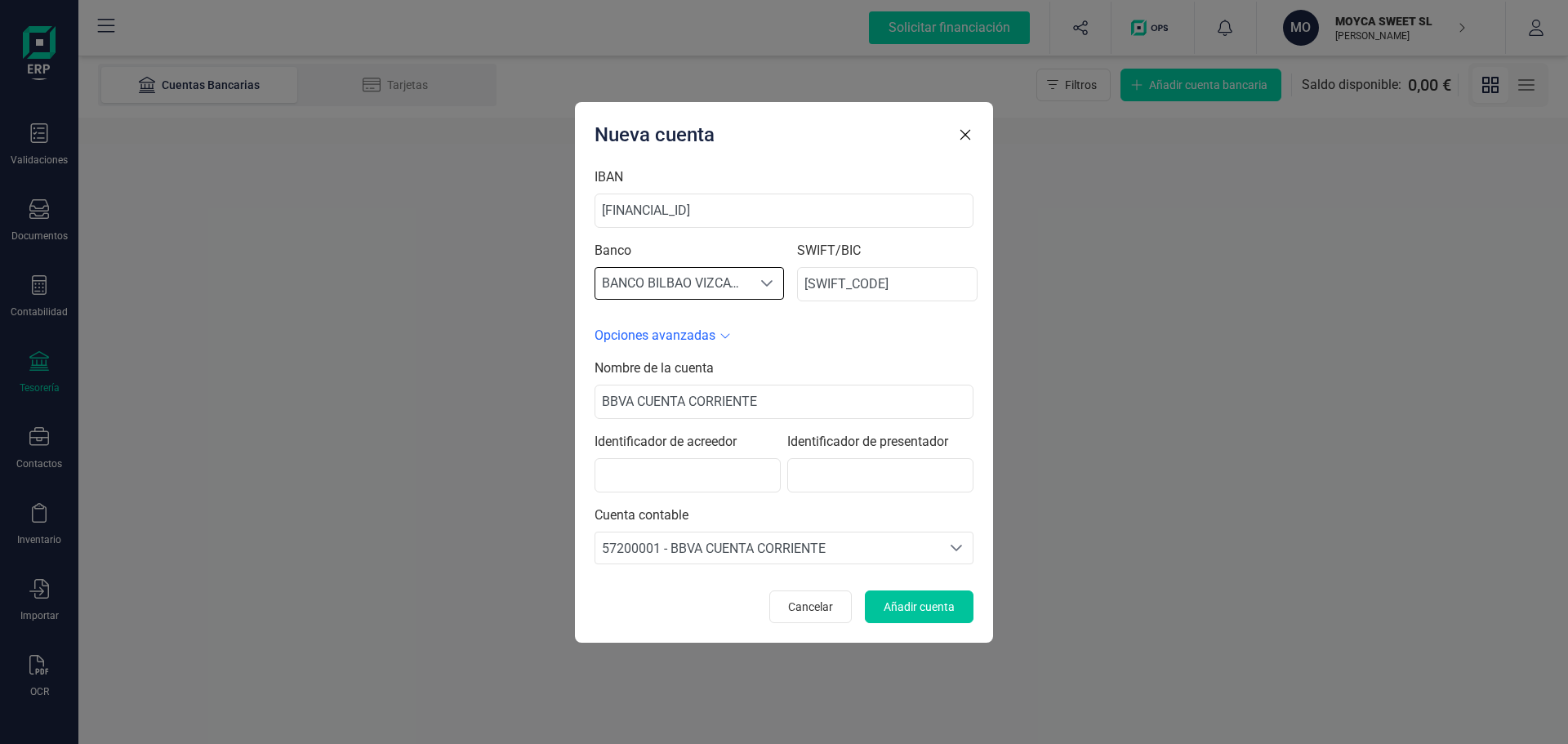
click at [922, 612] on span "Añadir cuenta" at bounding box center [919, 608] width 71 height 17
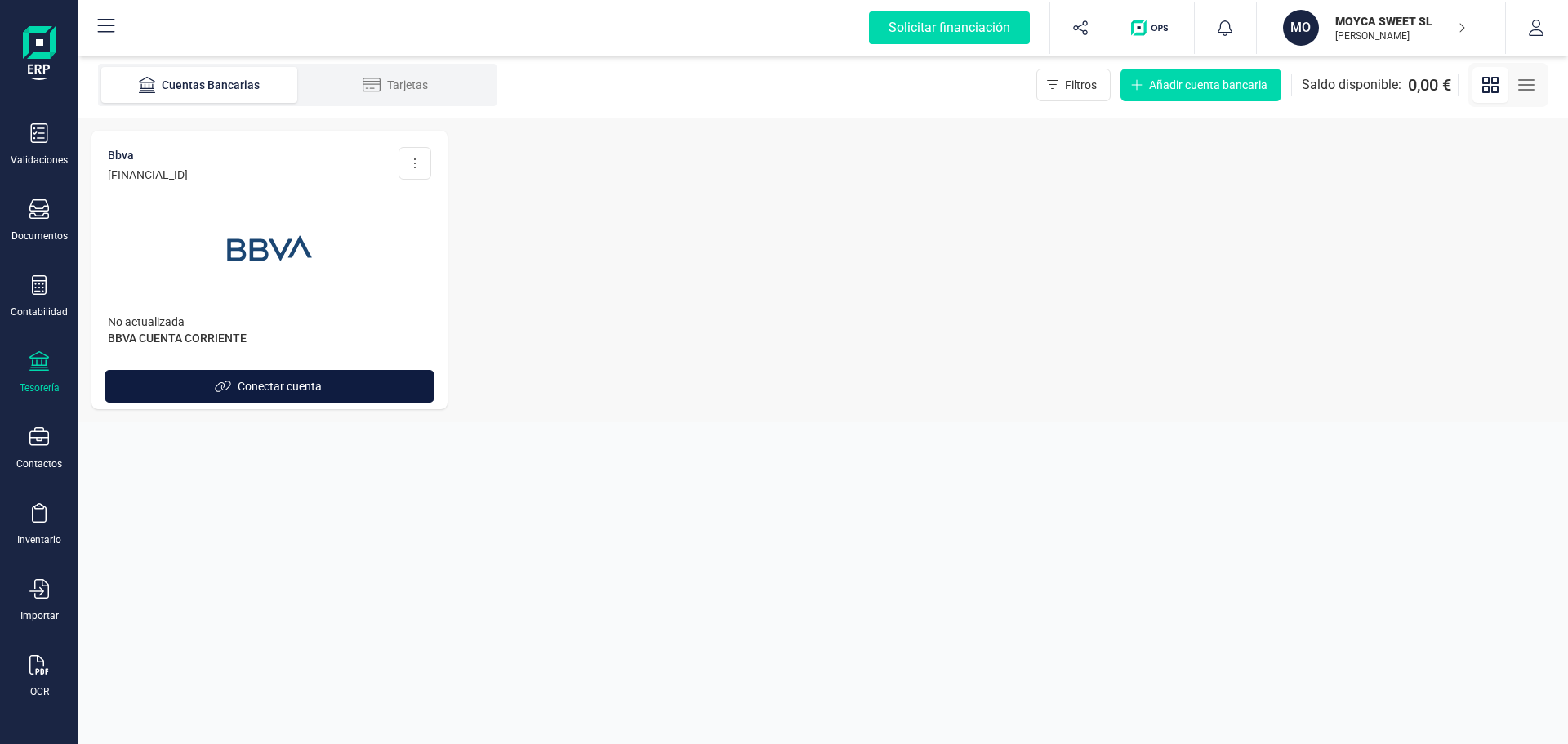
click at [341, 391] on button "Conectar cuenta" at bounding box center [270, 386] width 330 height 33
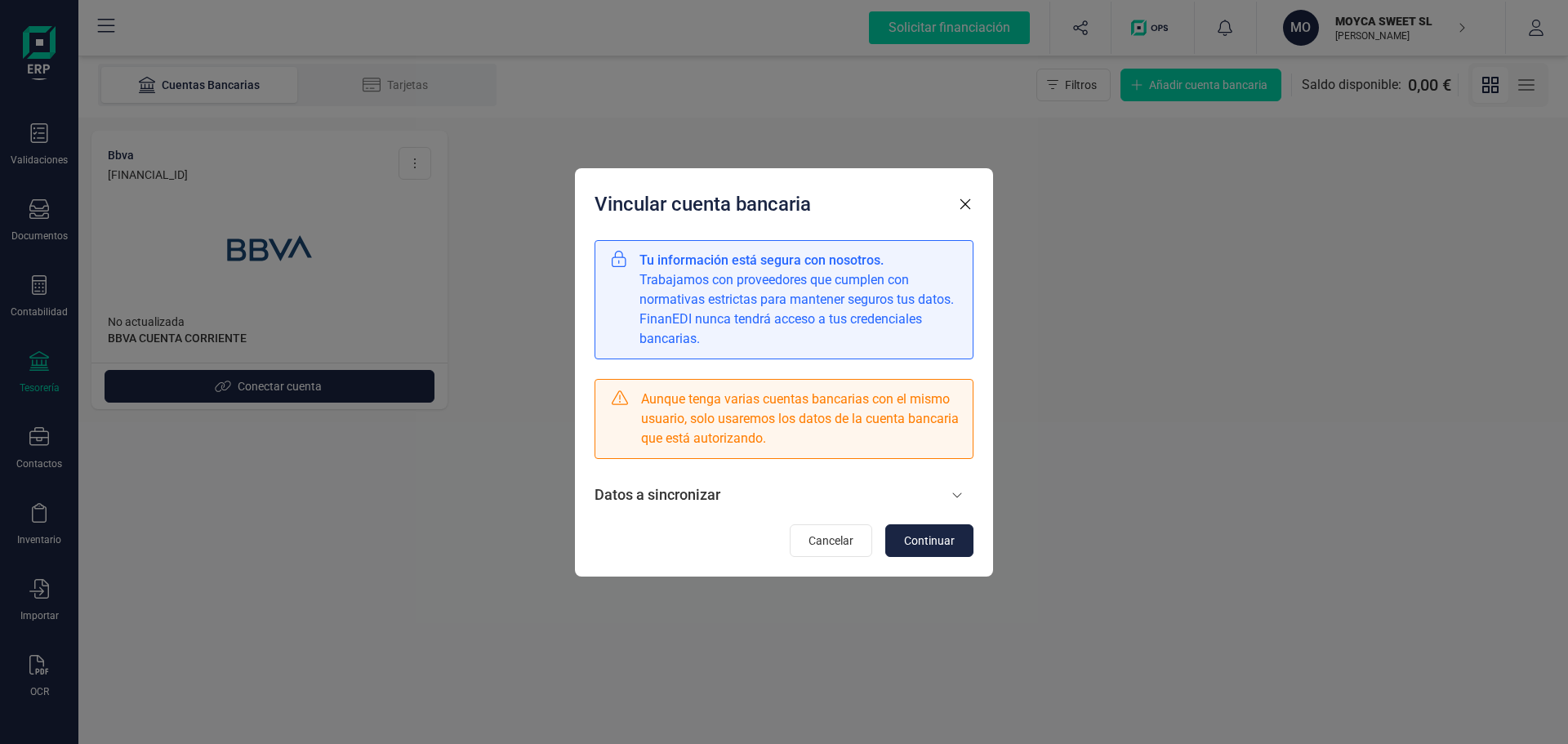
click at [963, 206] on icon "button" at bounding box center [965, 204] width 10 height 10
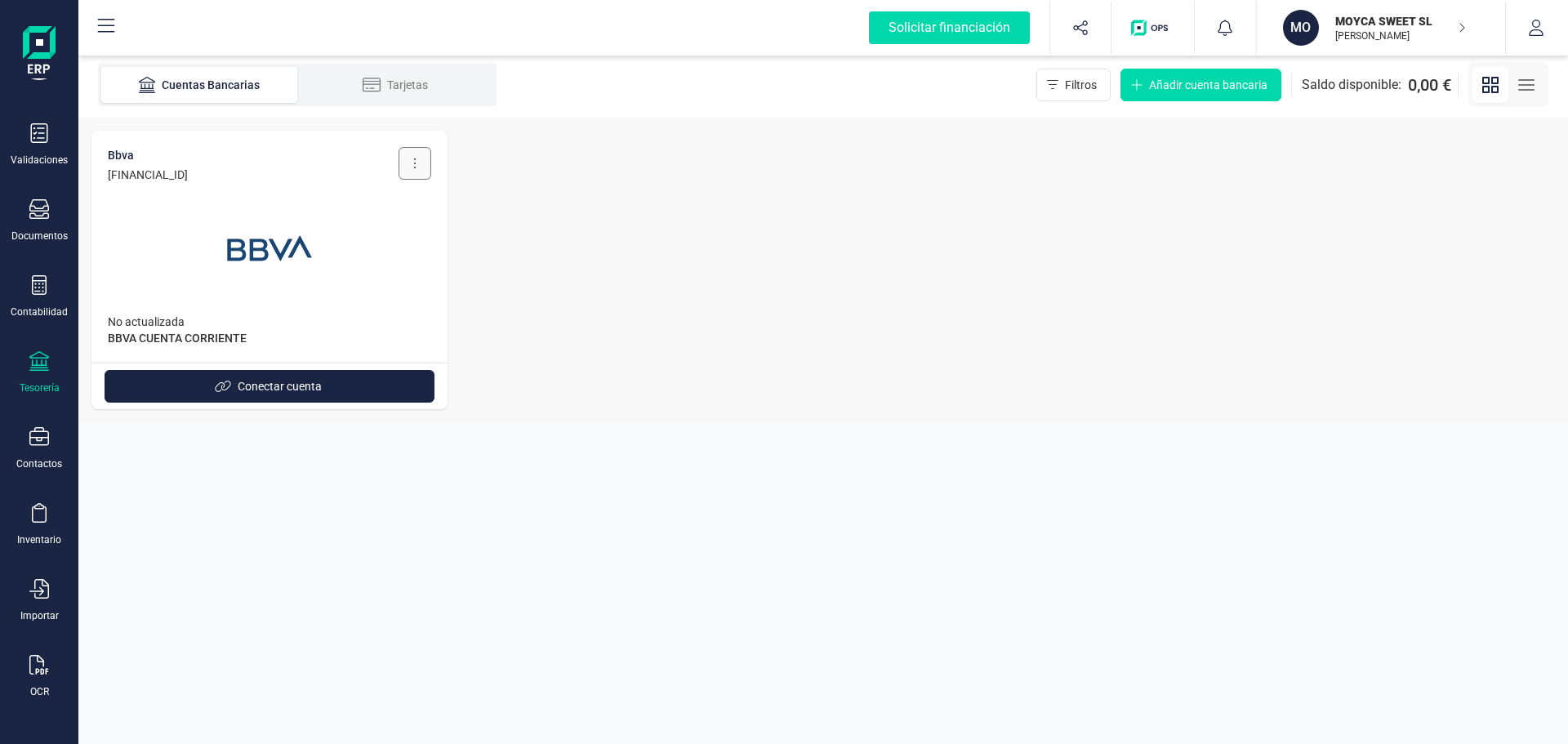
click at [416, 163] on button at bounding box center [414, 163] width 33 height 33
click at [608, 246] on div "BBVA [FINANCIAL_ID] Editar cuenta Eliminar cuenta No actualizada BBVA CUENTA CO…" at bounding box center [823, 270] width 1490 height 304
click at [36, 344] on div "Validaciones Documentos Documentos Presupuestos Pedidos Albaranes Facturas Fact…" at bounding box center [39, 376] width 65 height 671
click at [32, 356] on icon at bounding box center [39, 360] width 20 height 20
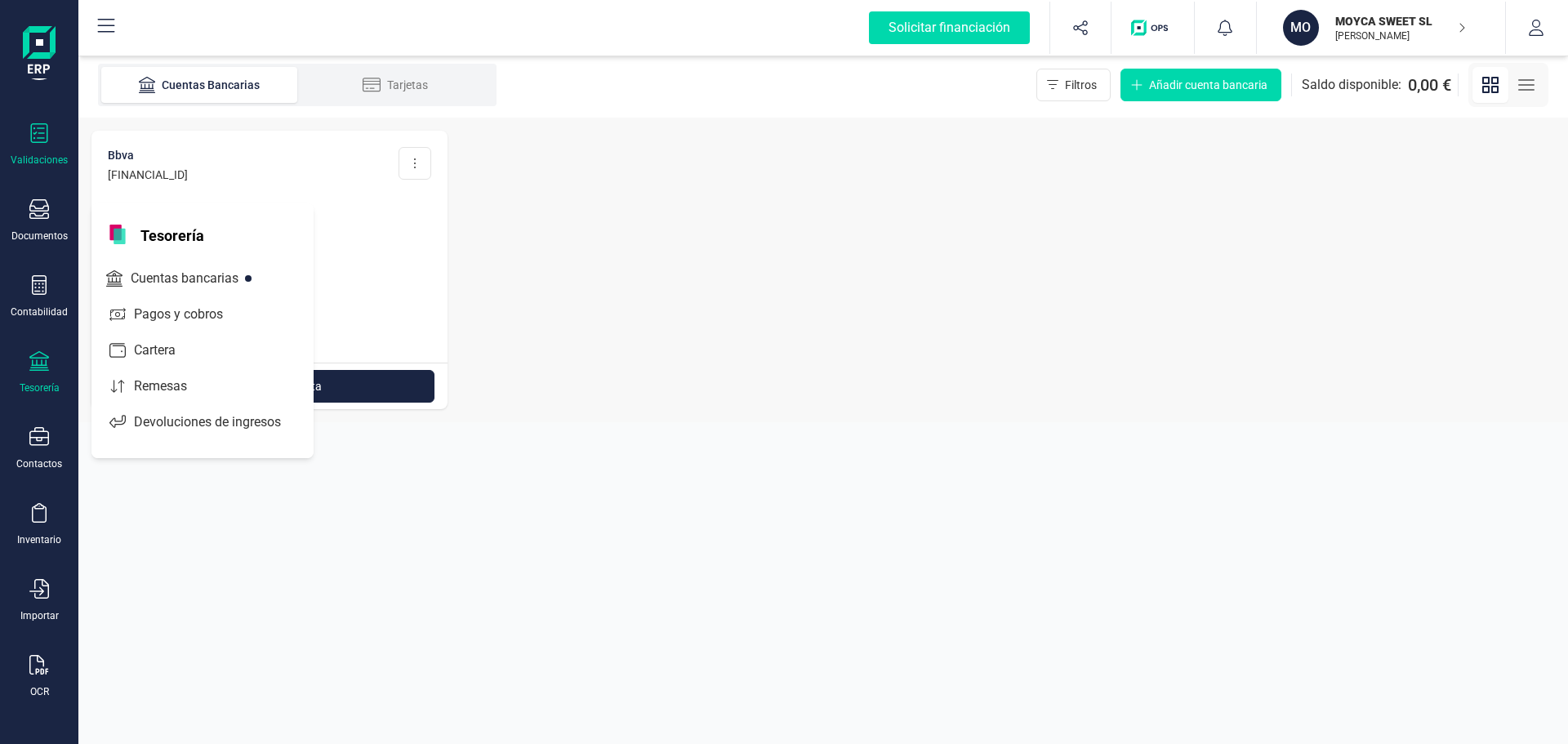
click at [47, 147] on div "Validaciones" at bounding box center [39, 145] width 65 height 43
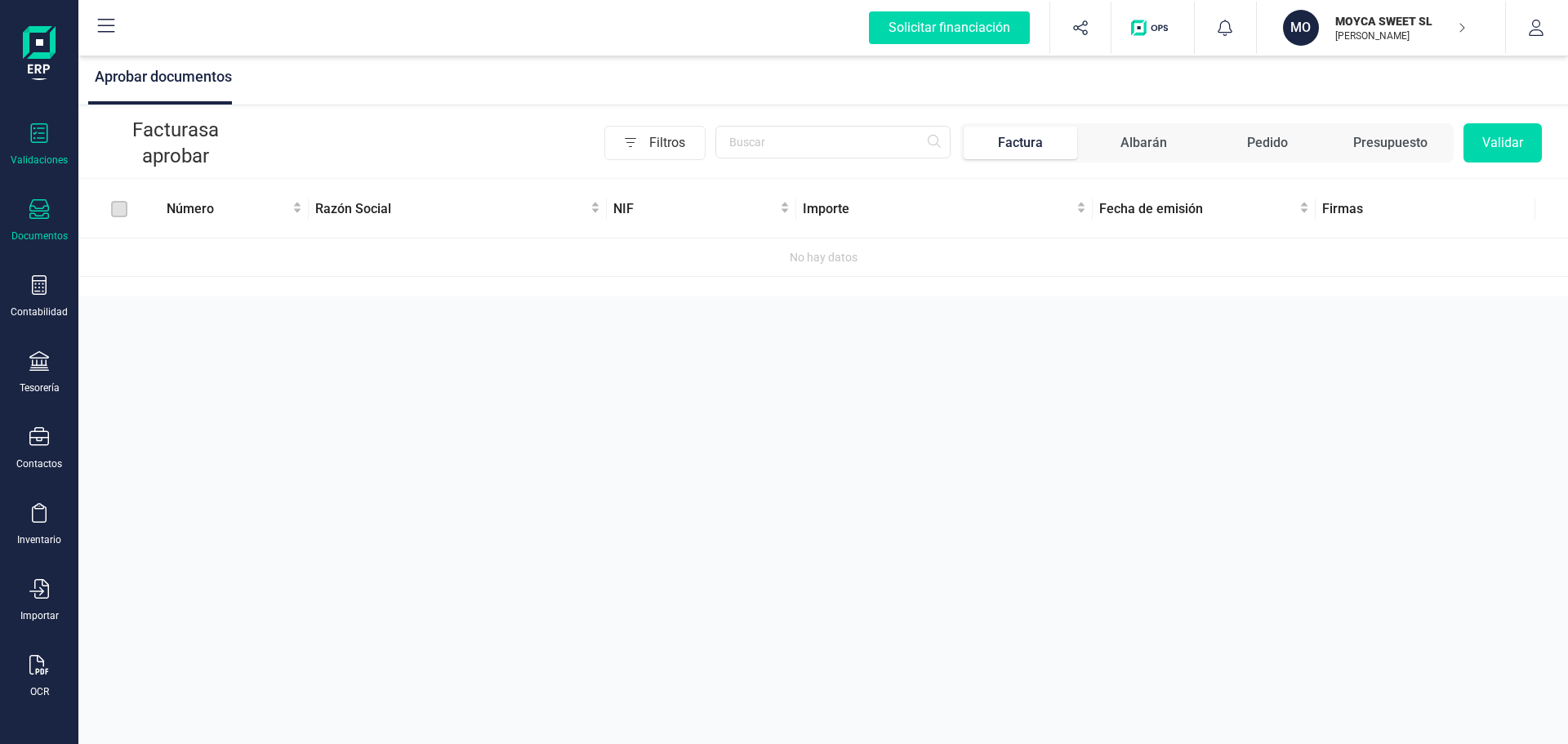
click at [48, 211] on icon at bounding box center [39, 209] width 20 height 20
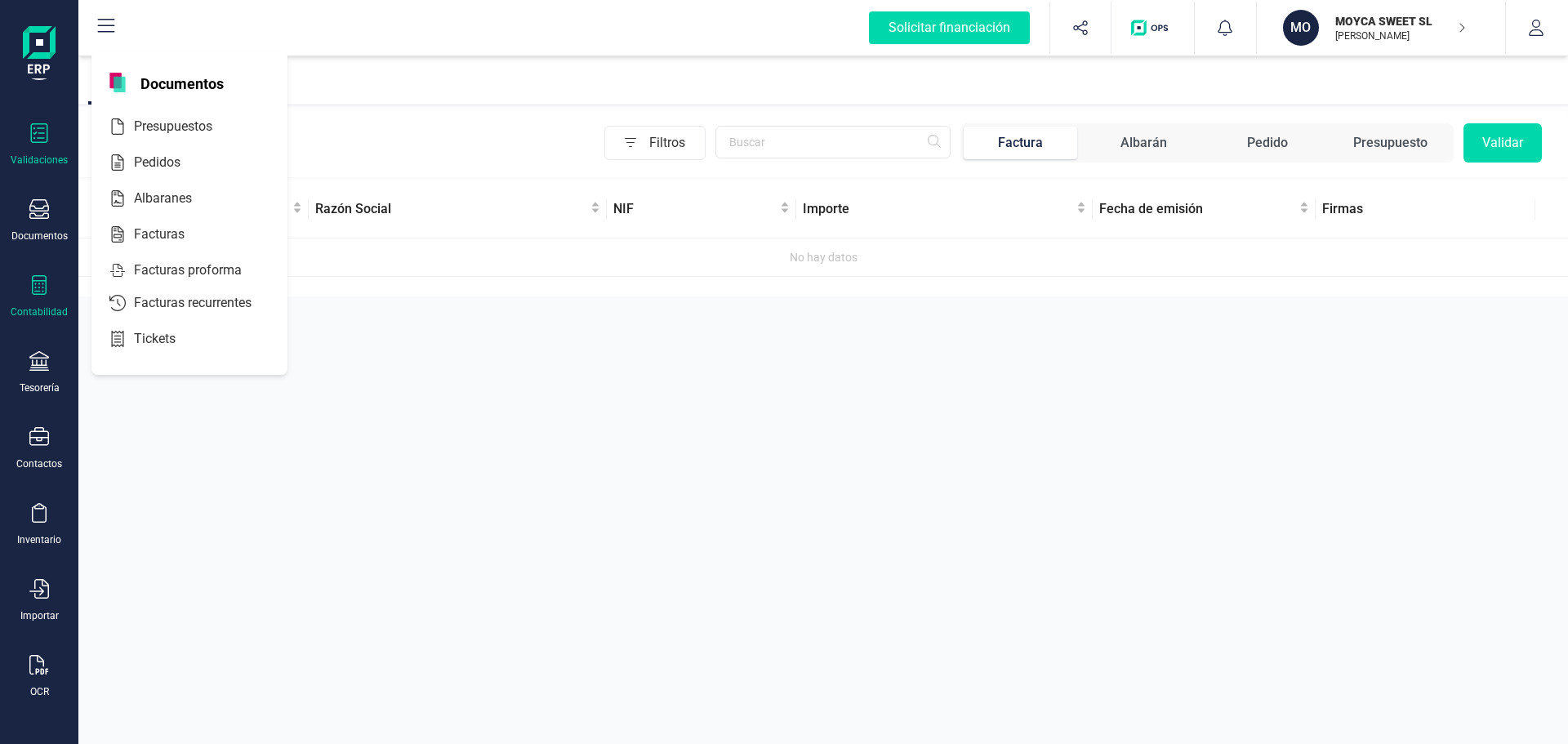
click at [50, 303] on div "Contabilidad" at bounding box center [39, 297] width 65 height 43
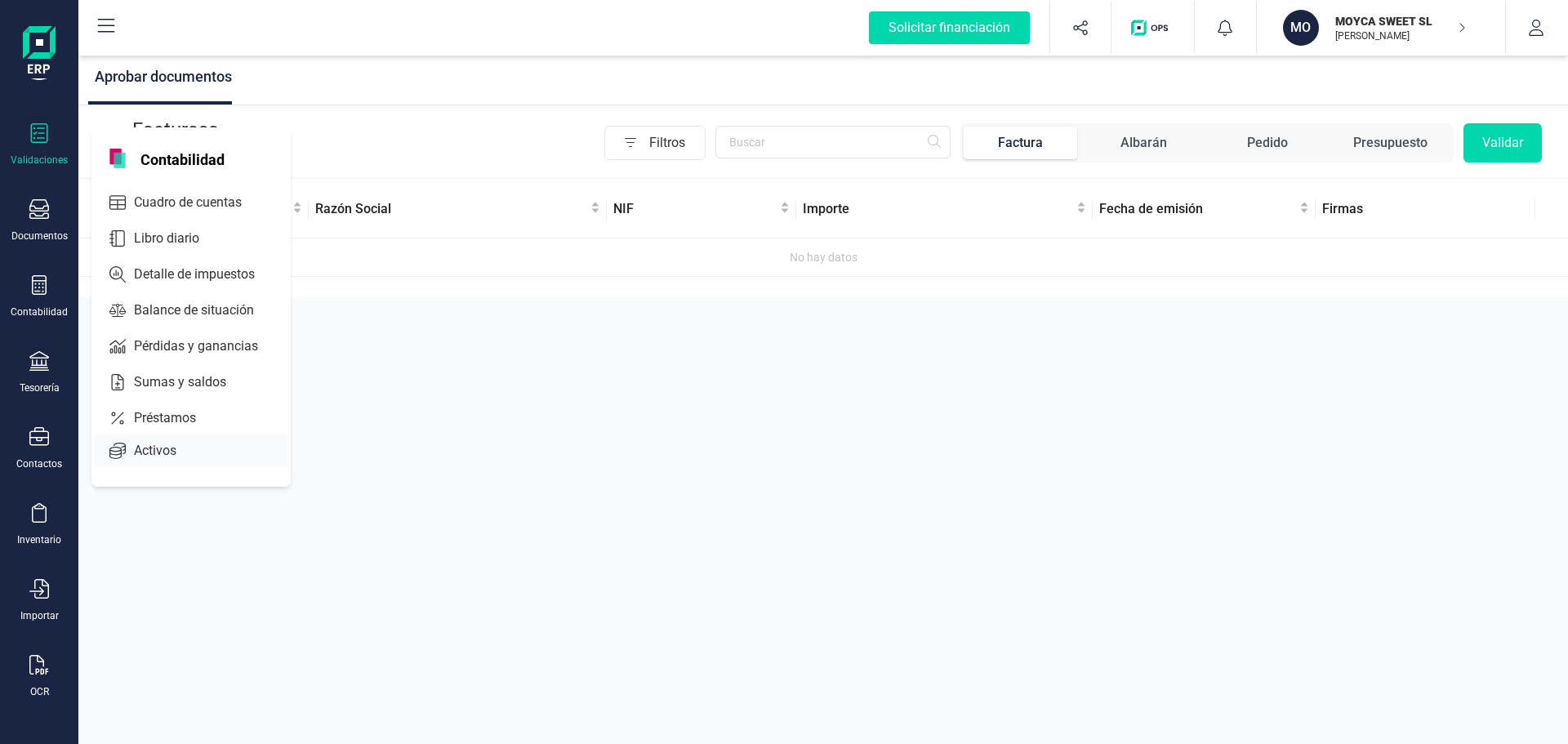
click at [170, 458] on span "Activos" at bounding box center [167, 451] width 78 height 20
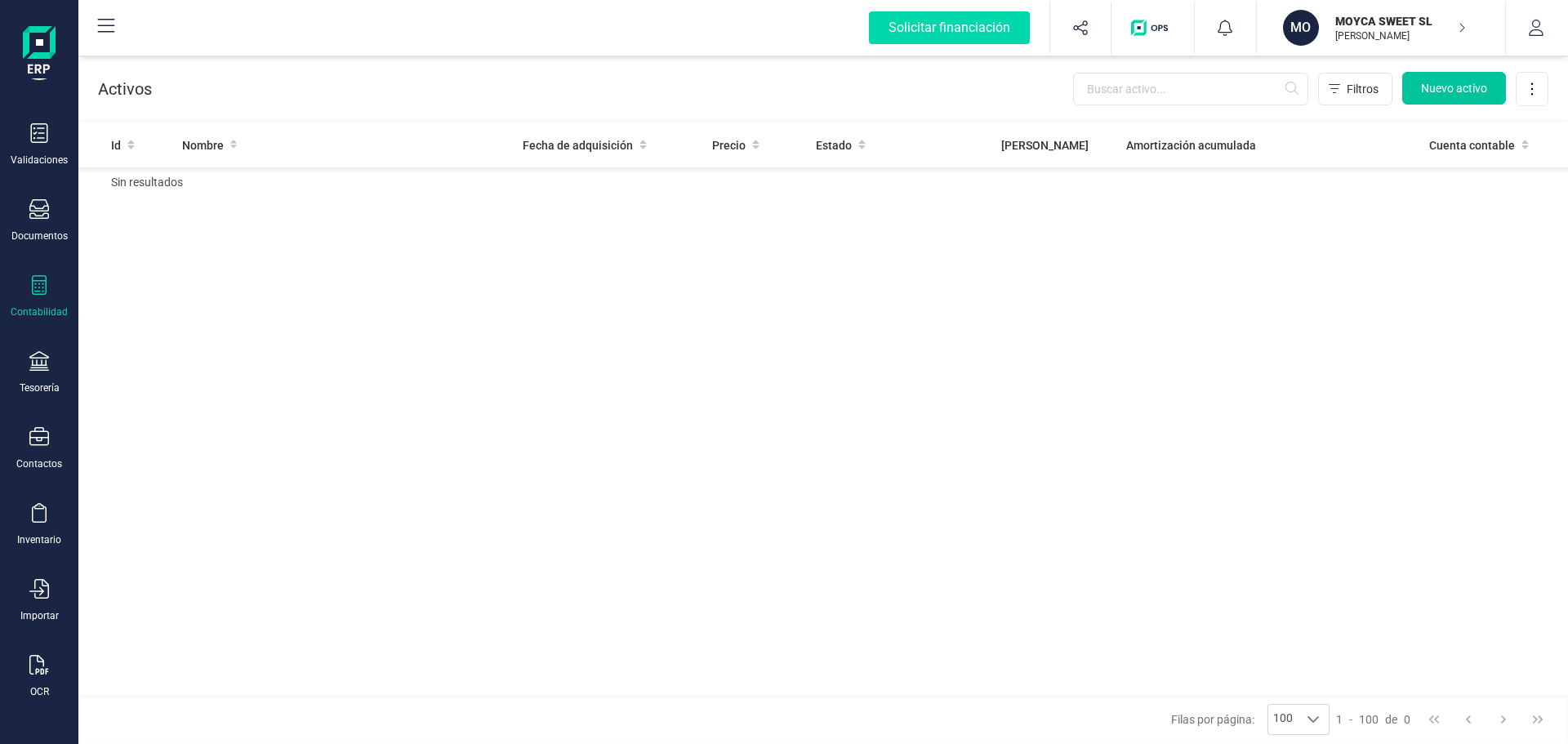
click at [1448, 91] on span "Nuevo activo" at bounding box center [1454, 89] width 66 height 17
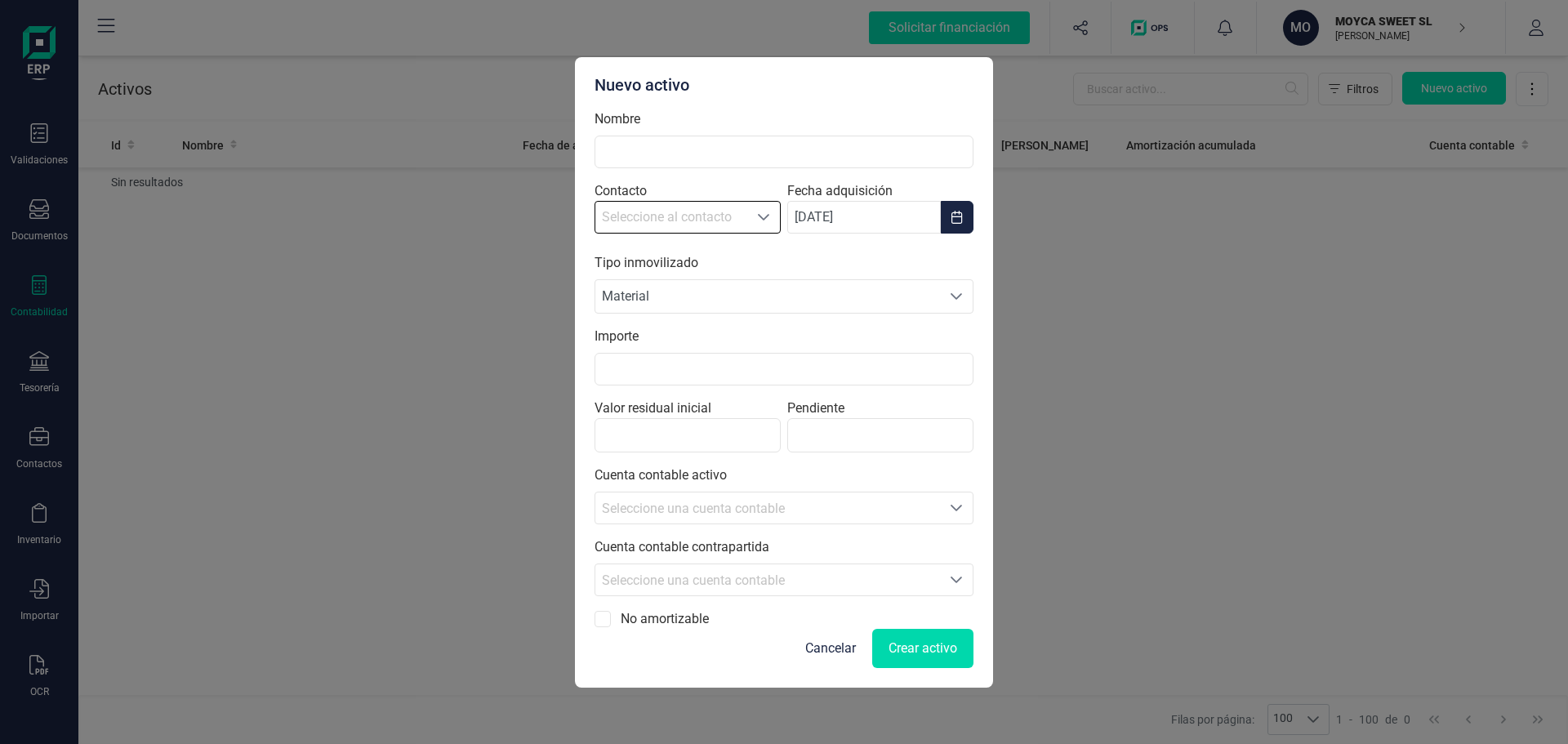
click at [760, 217] on icon "Seleccione al contacto" at bounding box center [763, 218] width 13 height 13
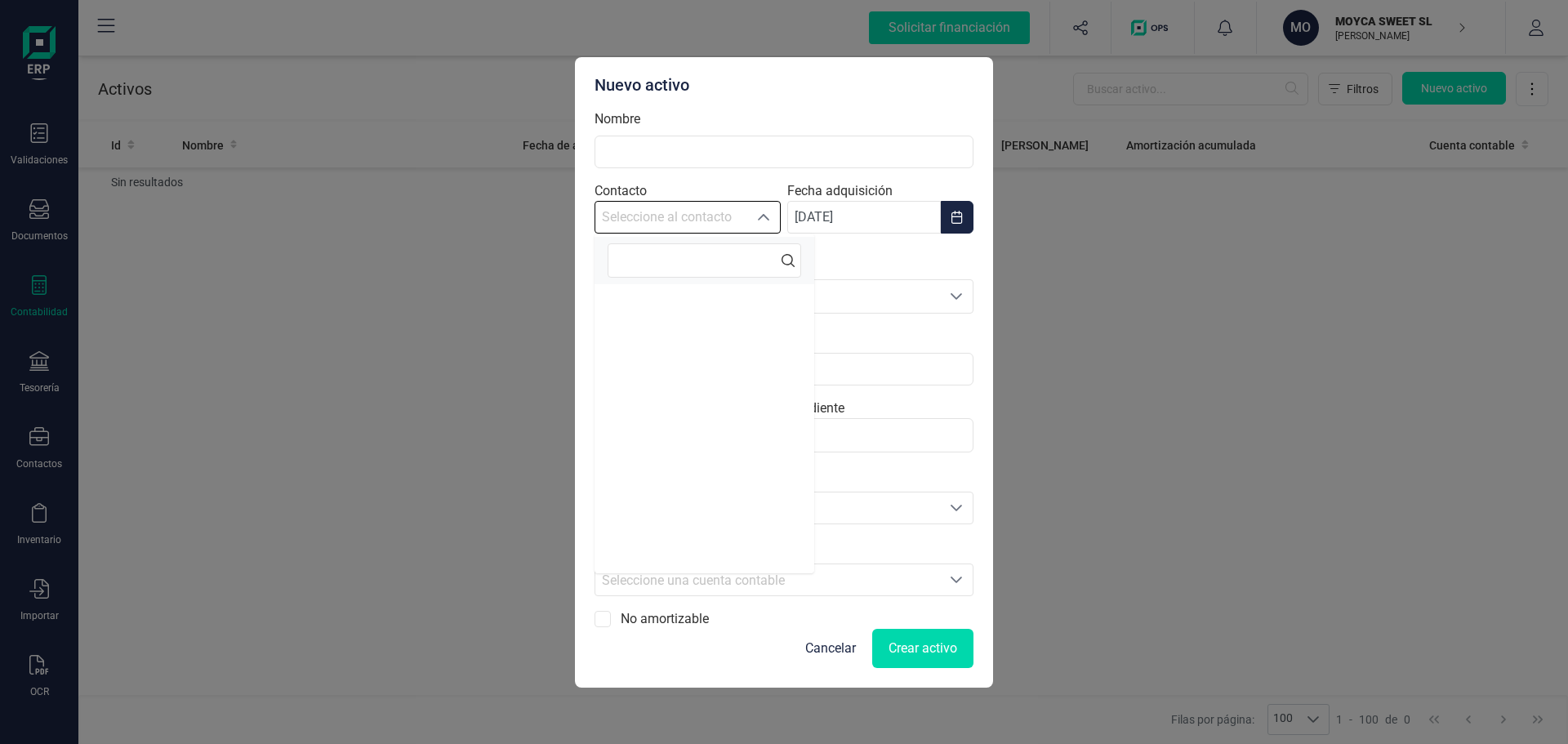
click at [760, 217] on icon "Seleccione al contacto" at bounding box center [763, 218] width 13 height 13
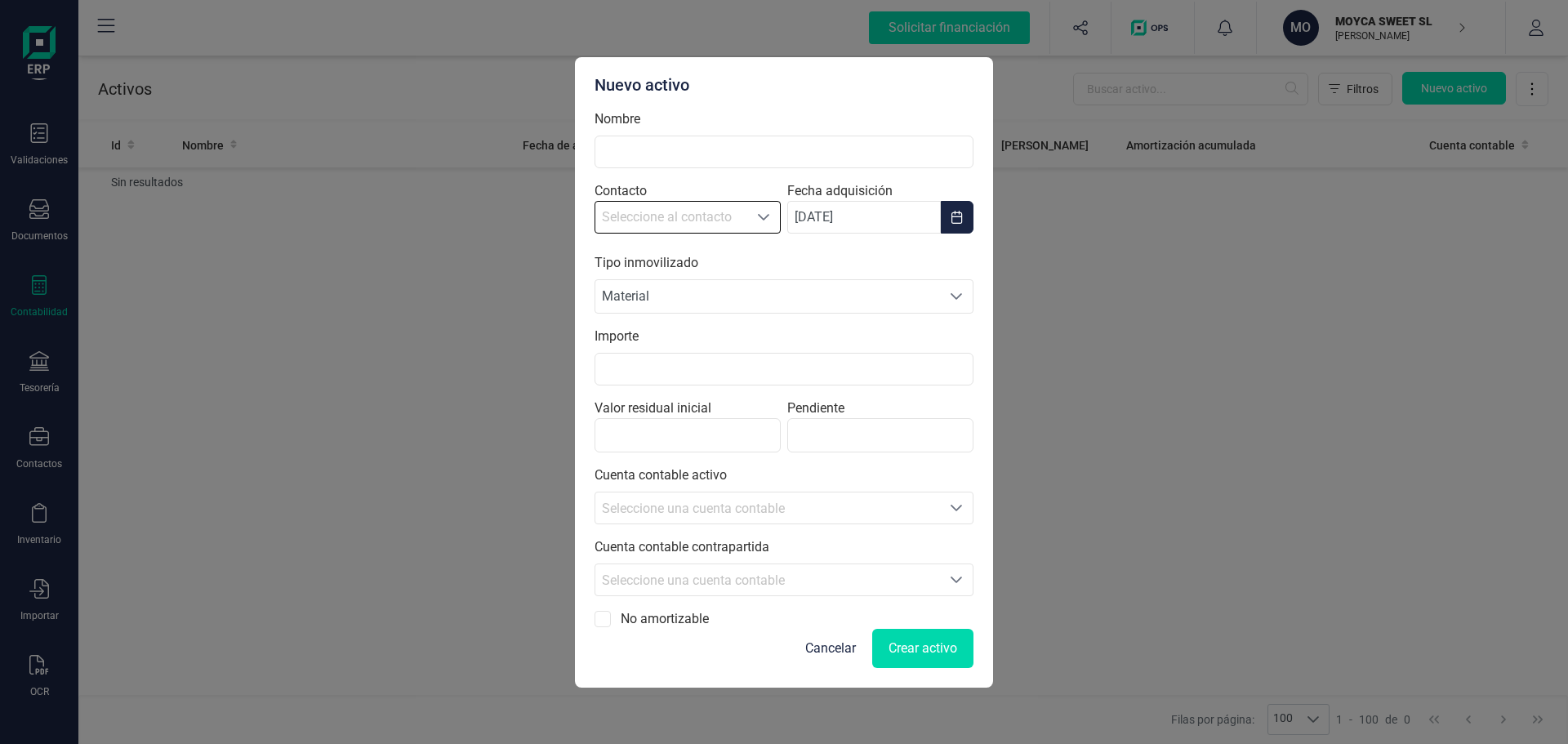
click at [956, 298] on icon "Seleccione una opción" at bounding box center [957, 296] width 11 height 7
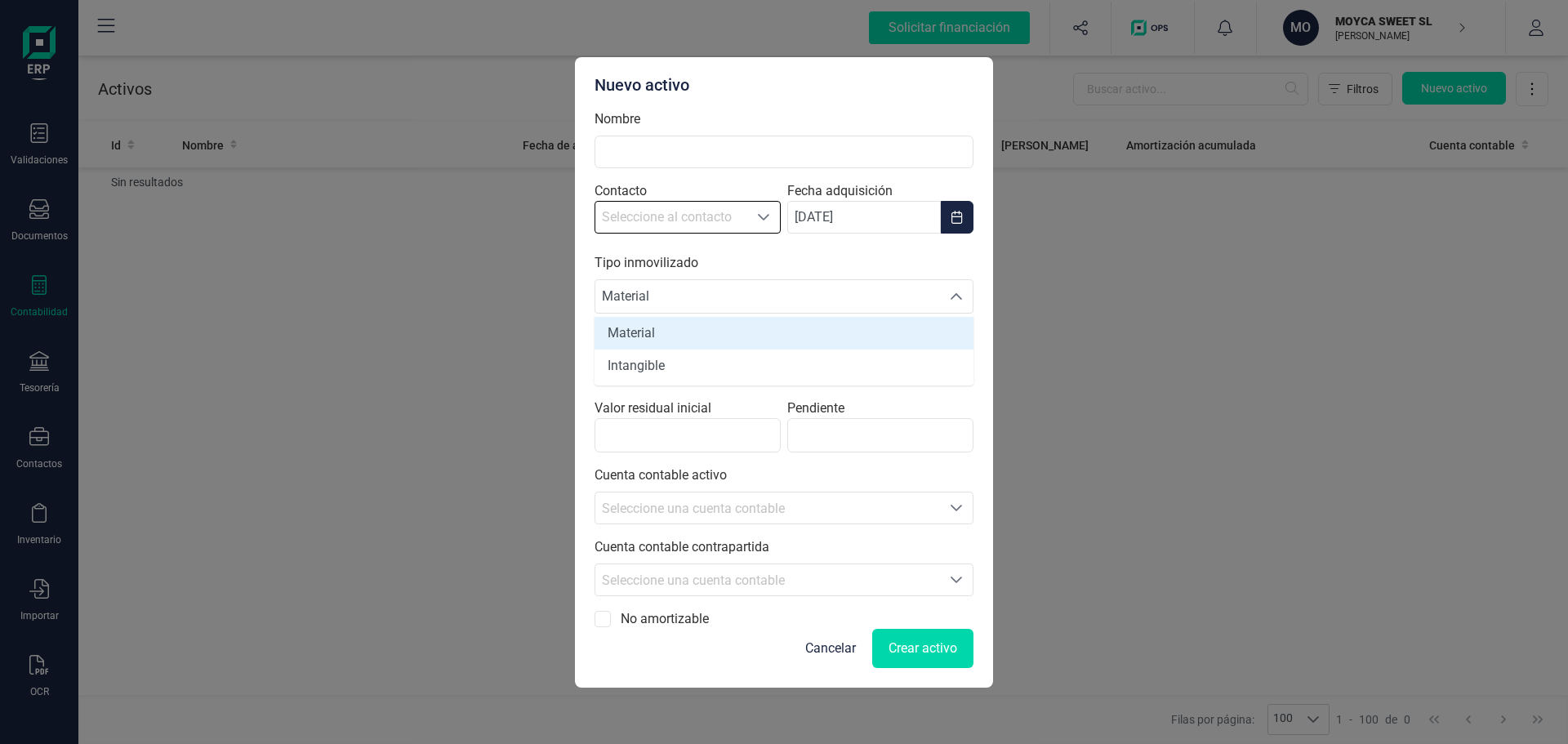
click at [956, 298] on icon "Seleccione una opción" at bounding box center [957, 297] width 13 height 13
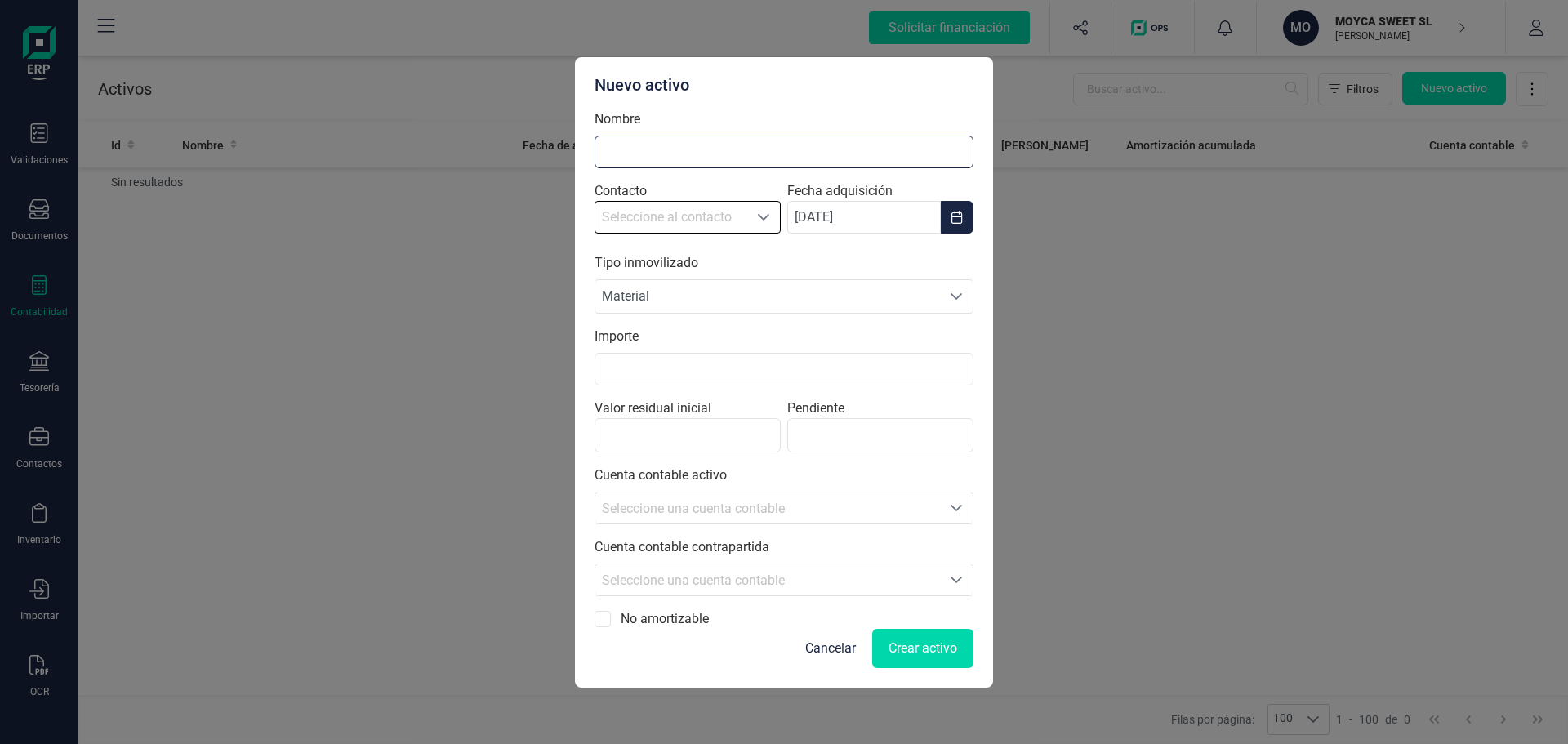
click at [706, 147] on input "Nombre" at bounding box center [784, 151] width 379 height 33
type input "ORDENADOR PORTATIL"
click at [706, 370] on input "Importe" at bounding box center [784, 369] width 379 height 33
type input "1,00 €"
type input "1.250,00 €"
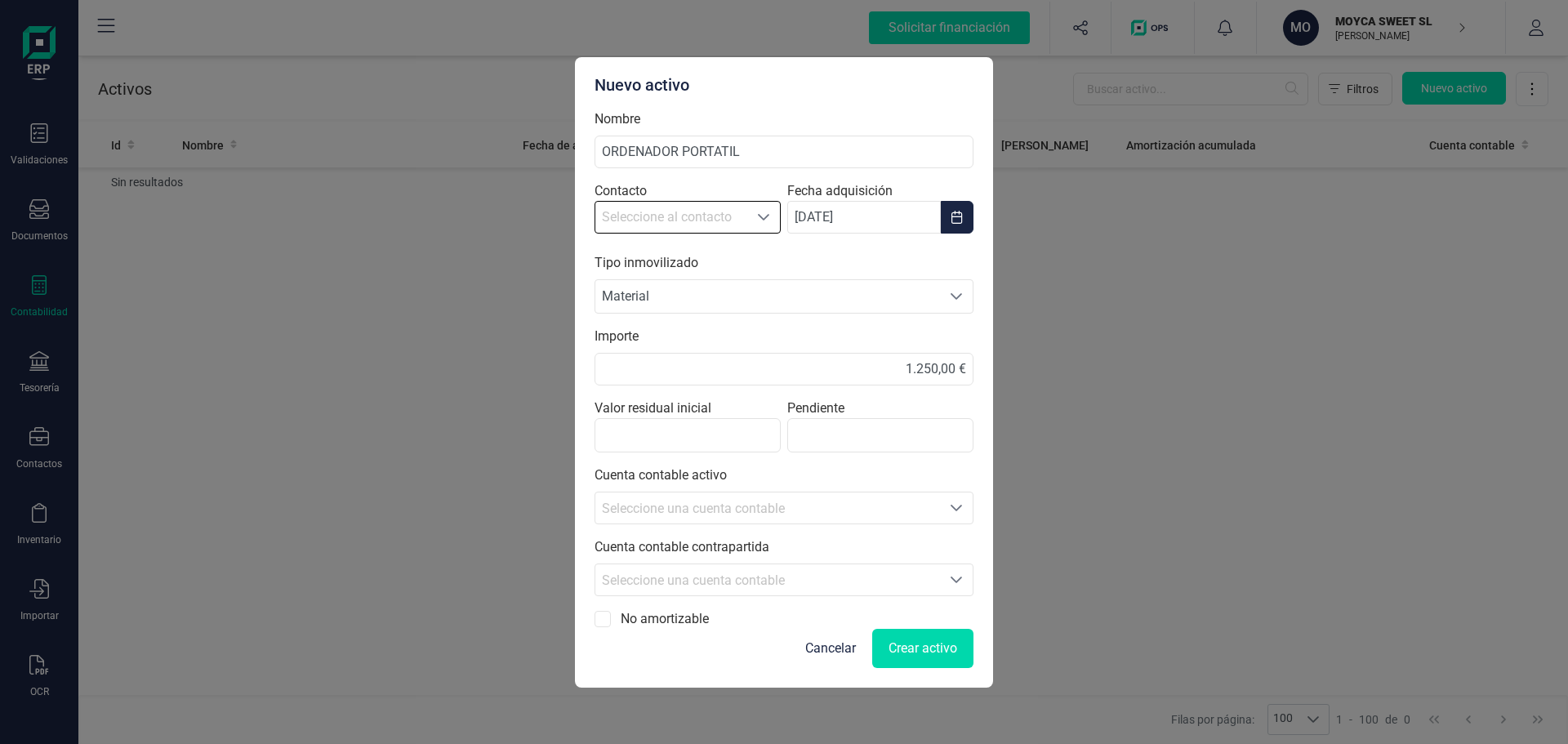
click at [948, 412] on label "Pendiente" at bounding box center [881, 426] width 187 height 54
click at [948, 418] on input "Pendiente" at bounding box center [881, 435] width 187 height 35
click at [955, 512] on icon "Seleccione una cuenta" at bounding box center [957, 508] width 13 height 13
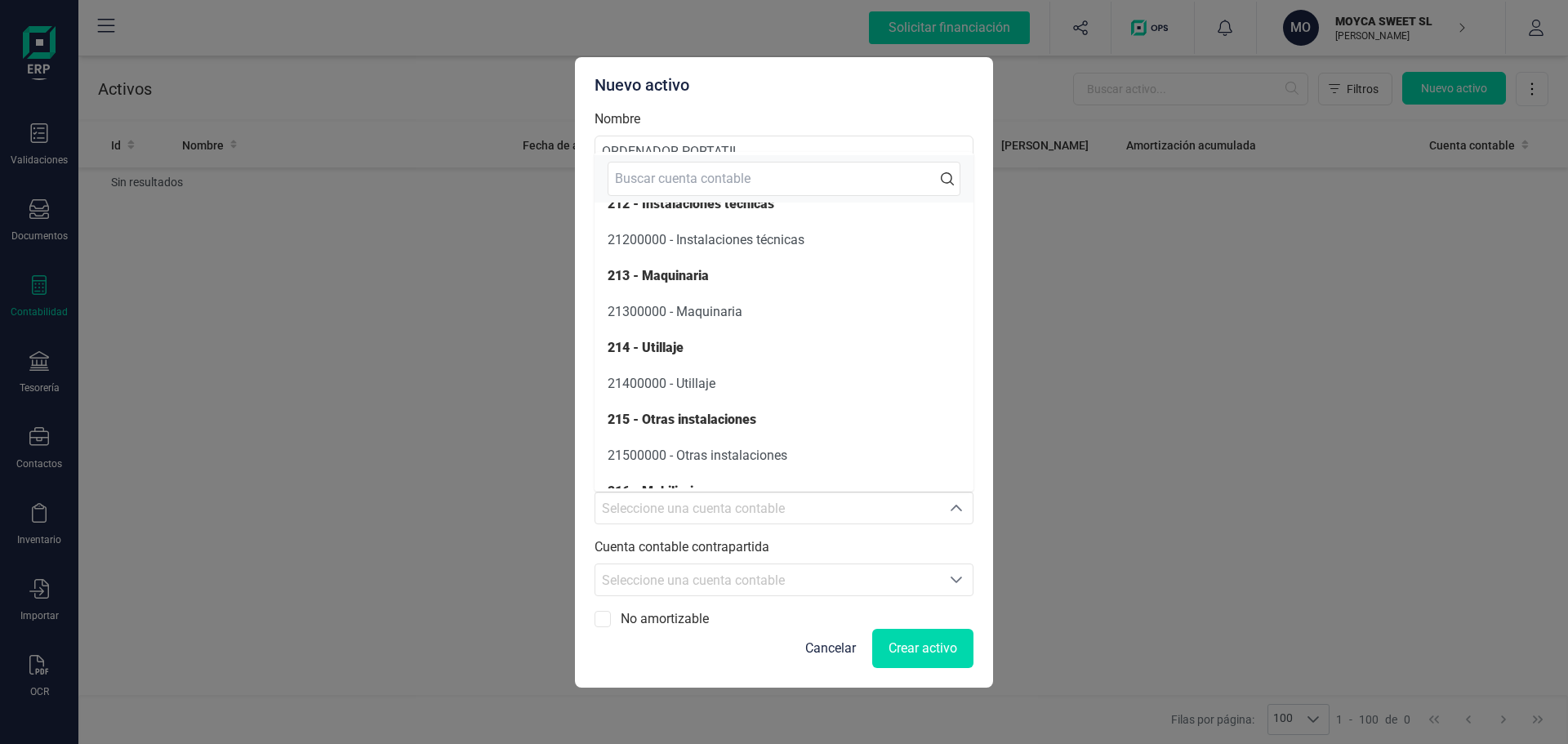
scroll to position [982, 0]
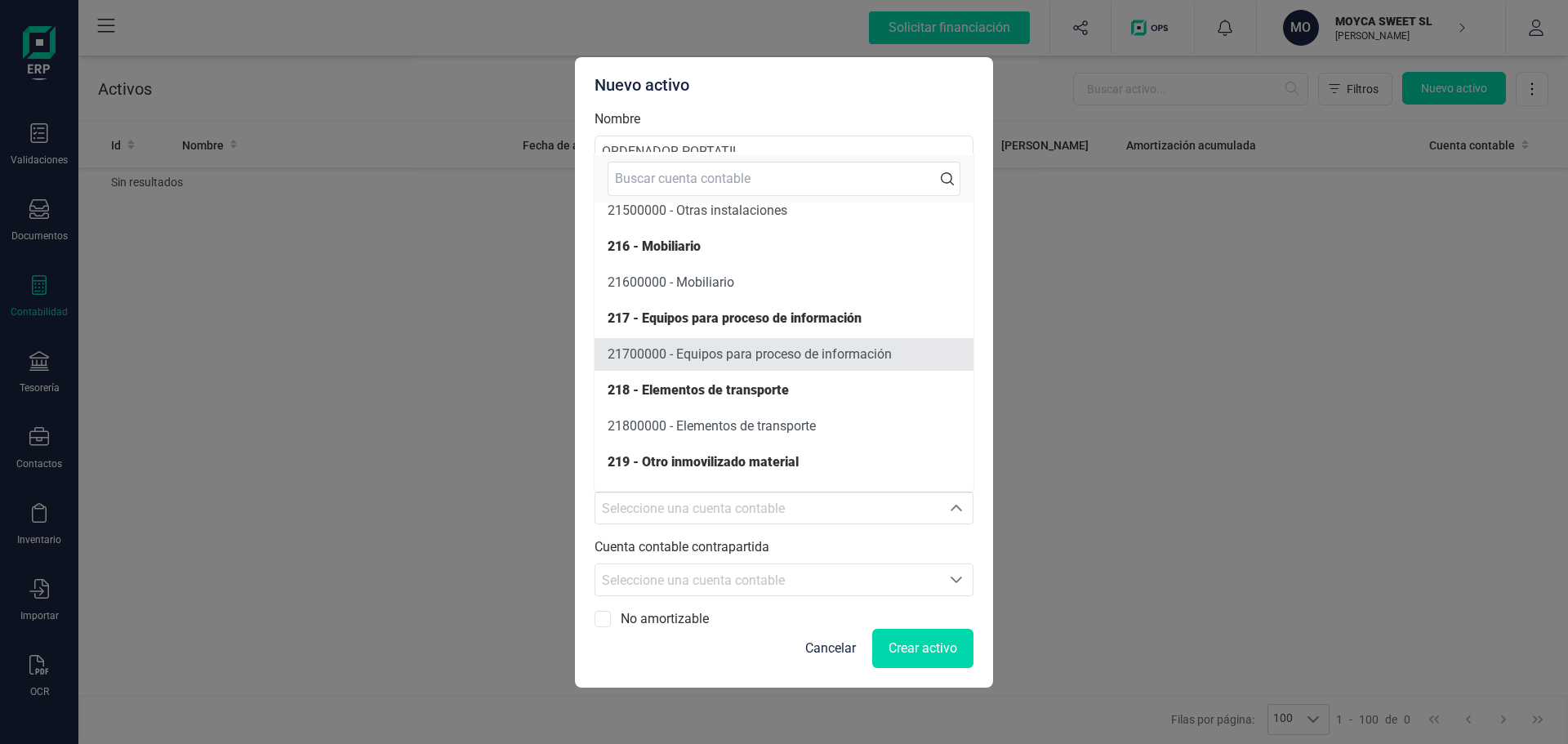
click at [746, 357] on span "21700000 - Equipos para proceso de información" at bounding box center [749, 354] width 285 height 16
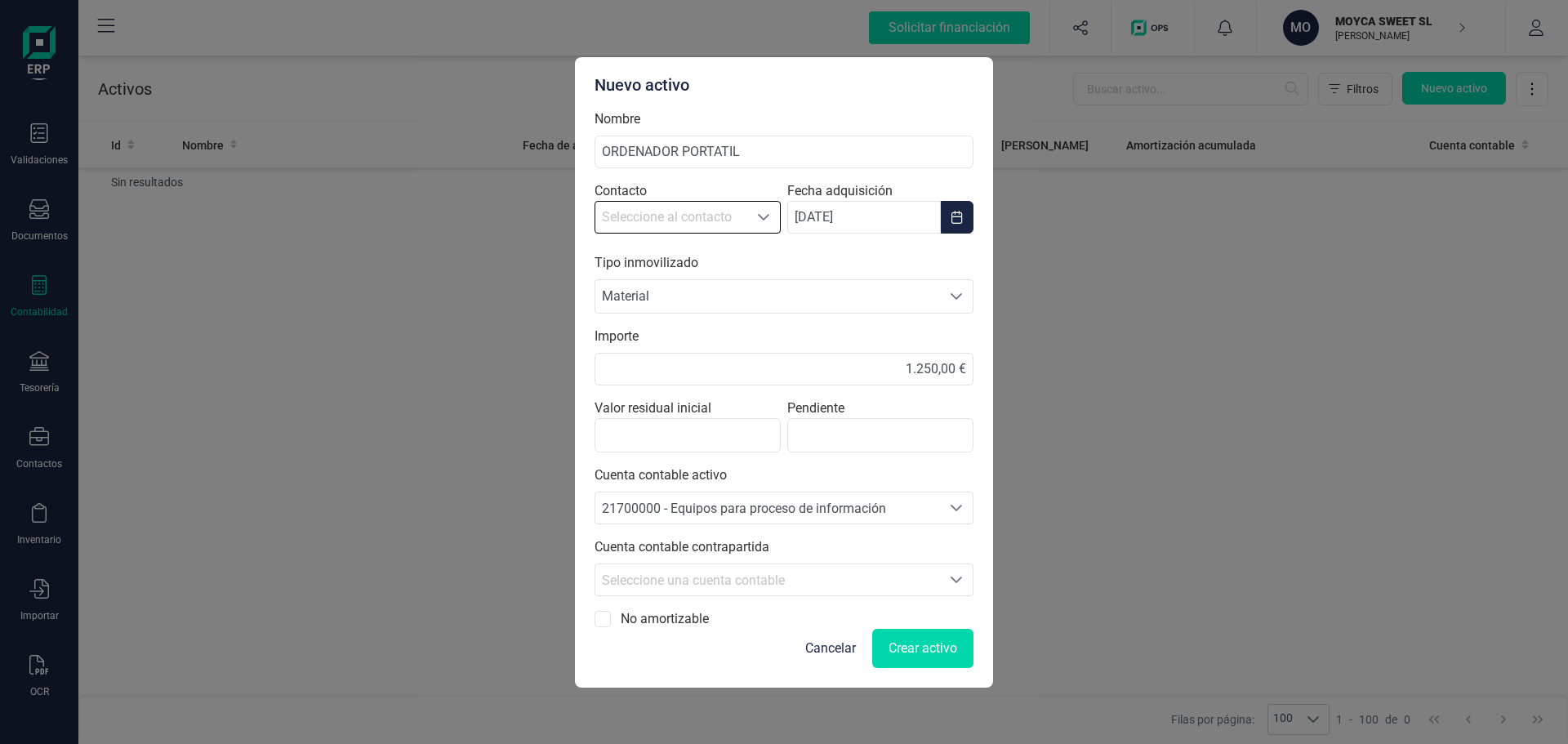
click at [955, 579] on icon "Seleccione una cuenta" at bounding box center [957, 580] width 13 height 13
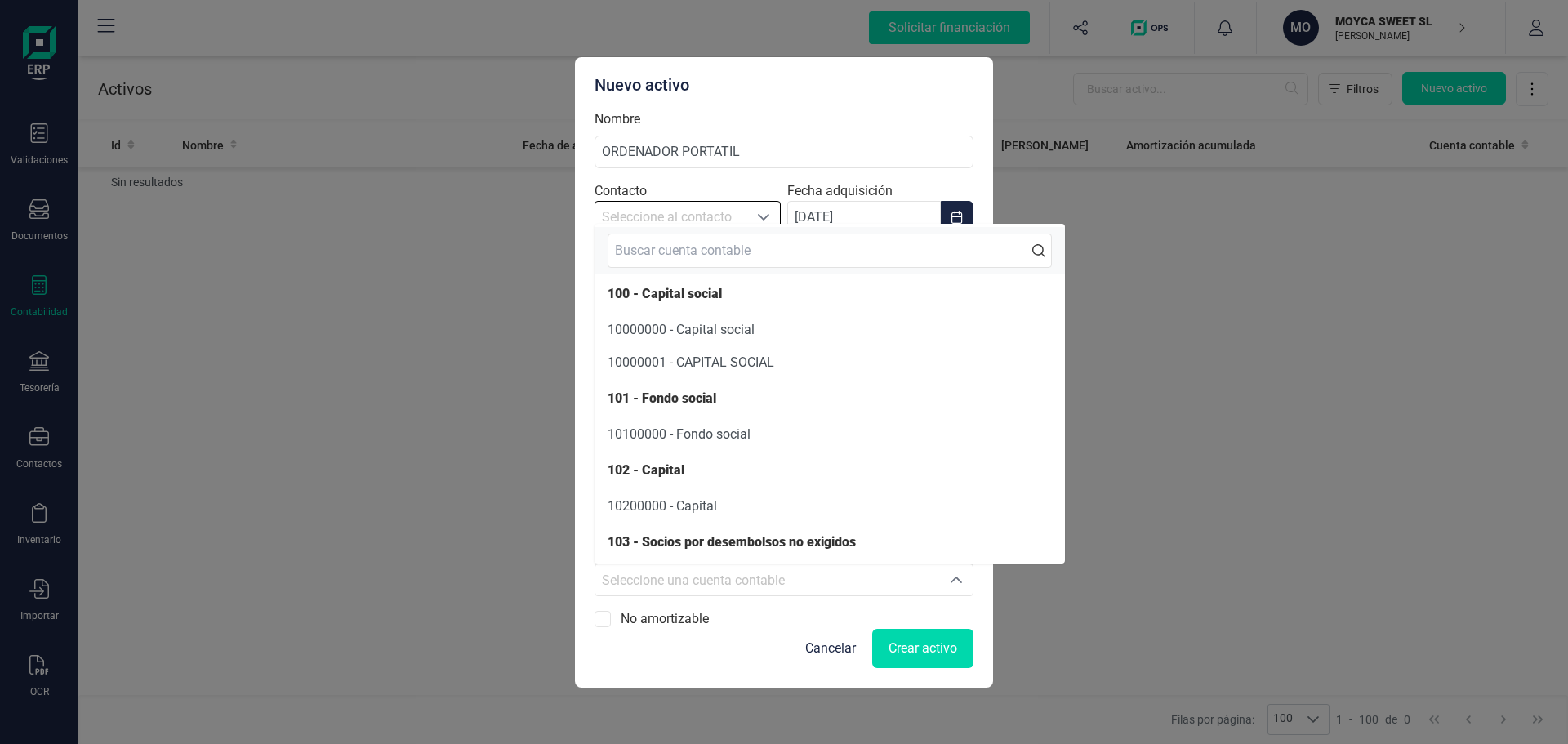
click at [955, 579] on icon "Seleccione una cuenta" at bounding box center [957, 580] width 11 height 7
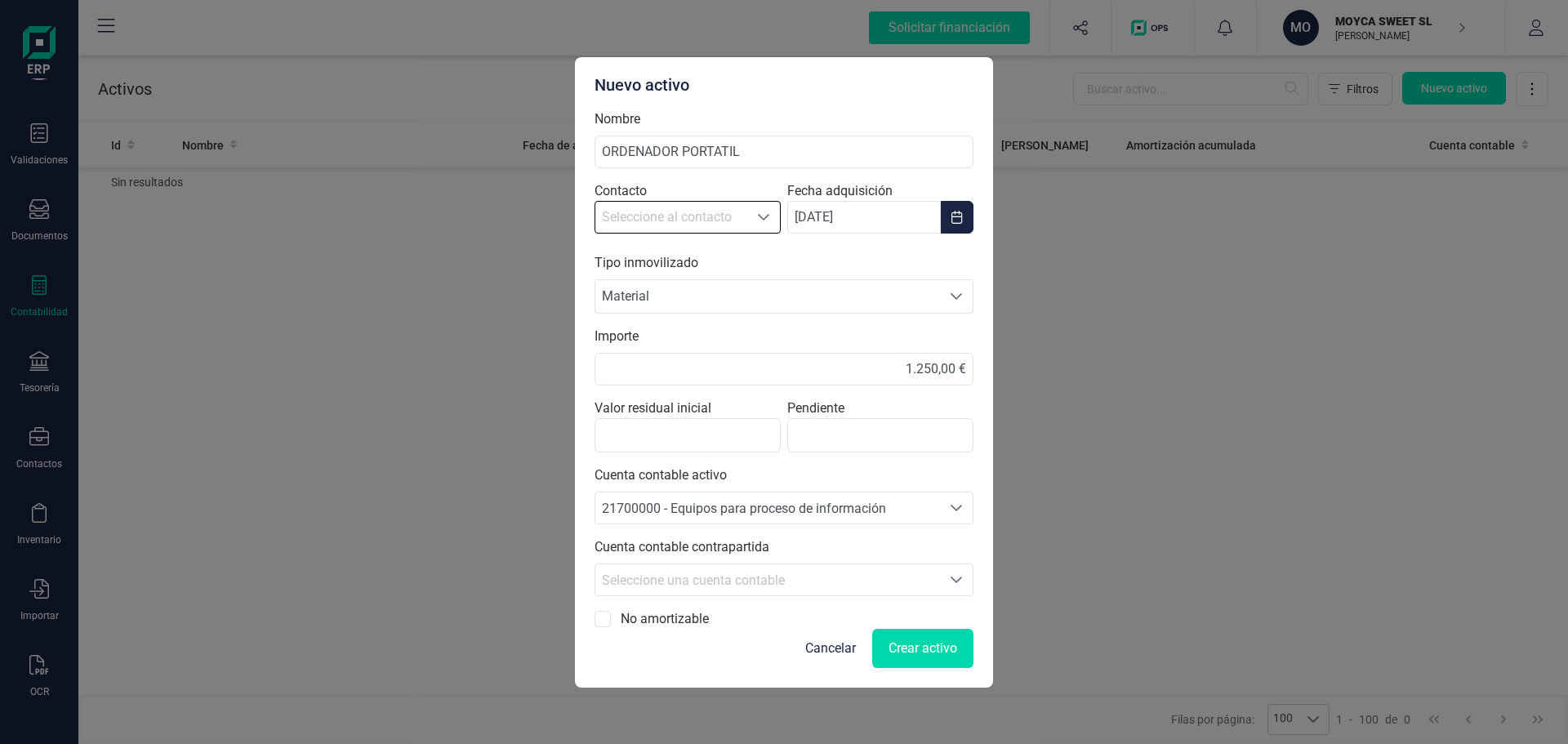
click at [952, 580] on icon "Seleccione una cuenta" at bounding box center [957, 580] width 13 height 13
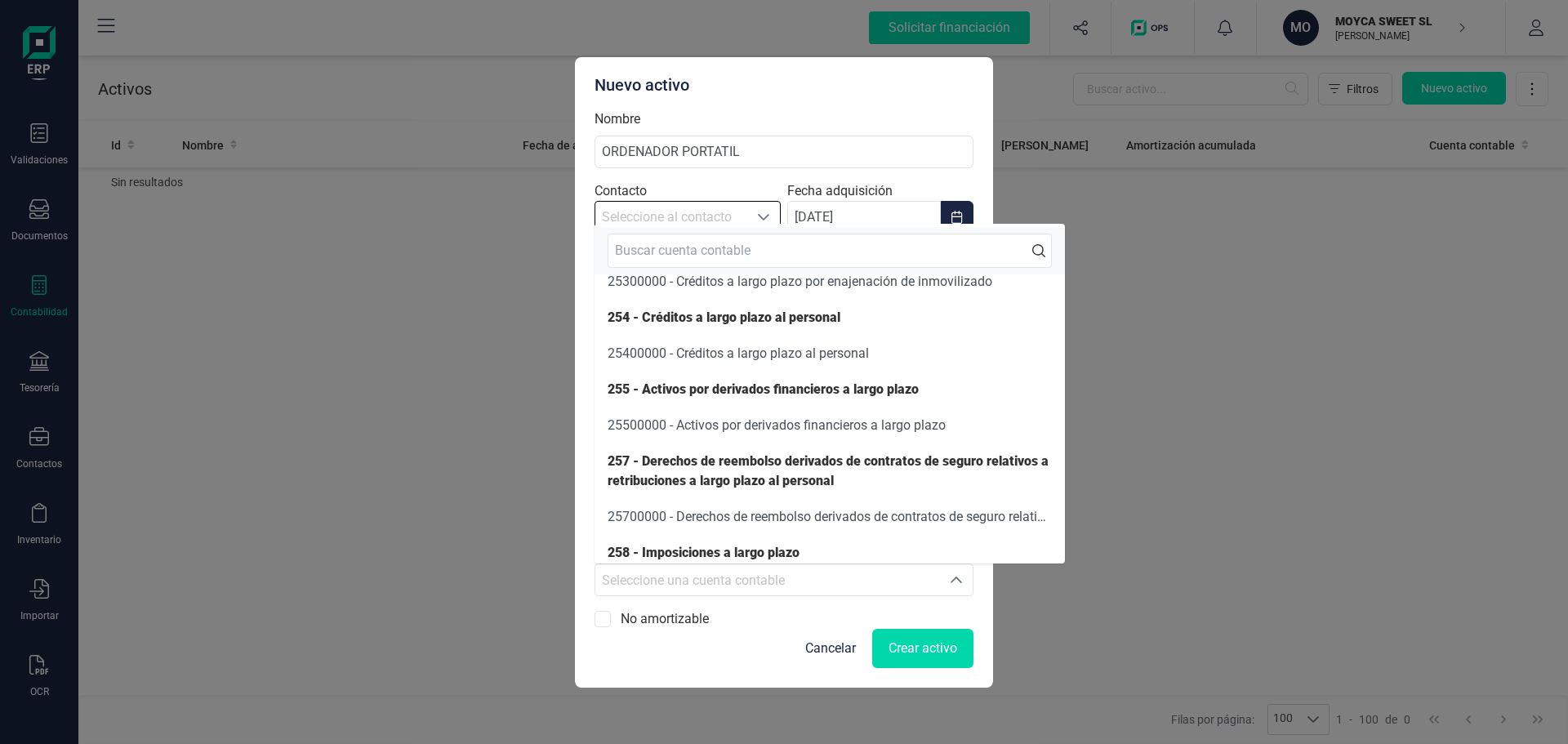
scroll to position [0, 0]
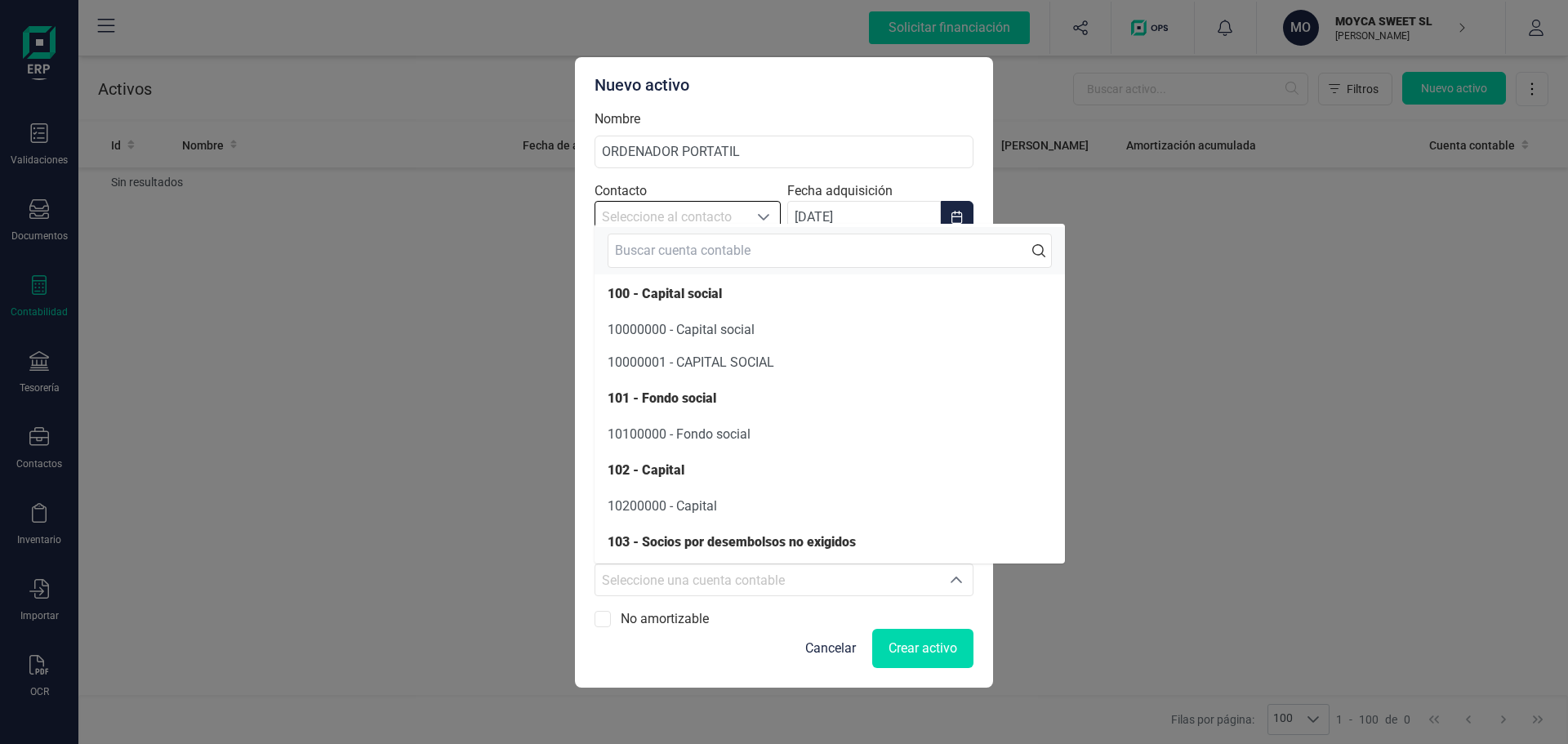
click at [322, 358] on div "Nuevo activo Nombre ORDENADOR PORTATIL Contacto Seleccione al contacto Seleccio…" at bounding box center [784, 372] width 1568 height 744
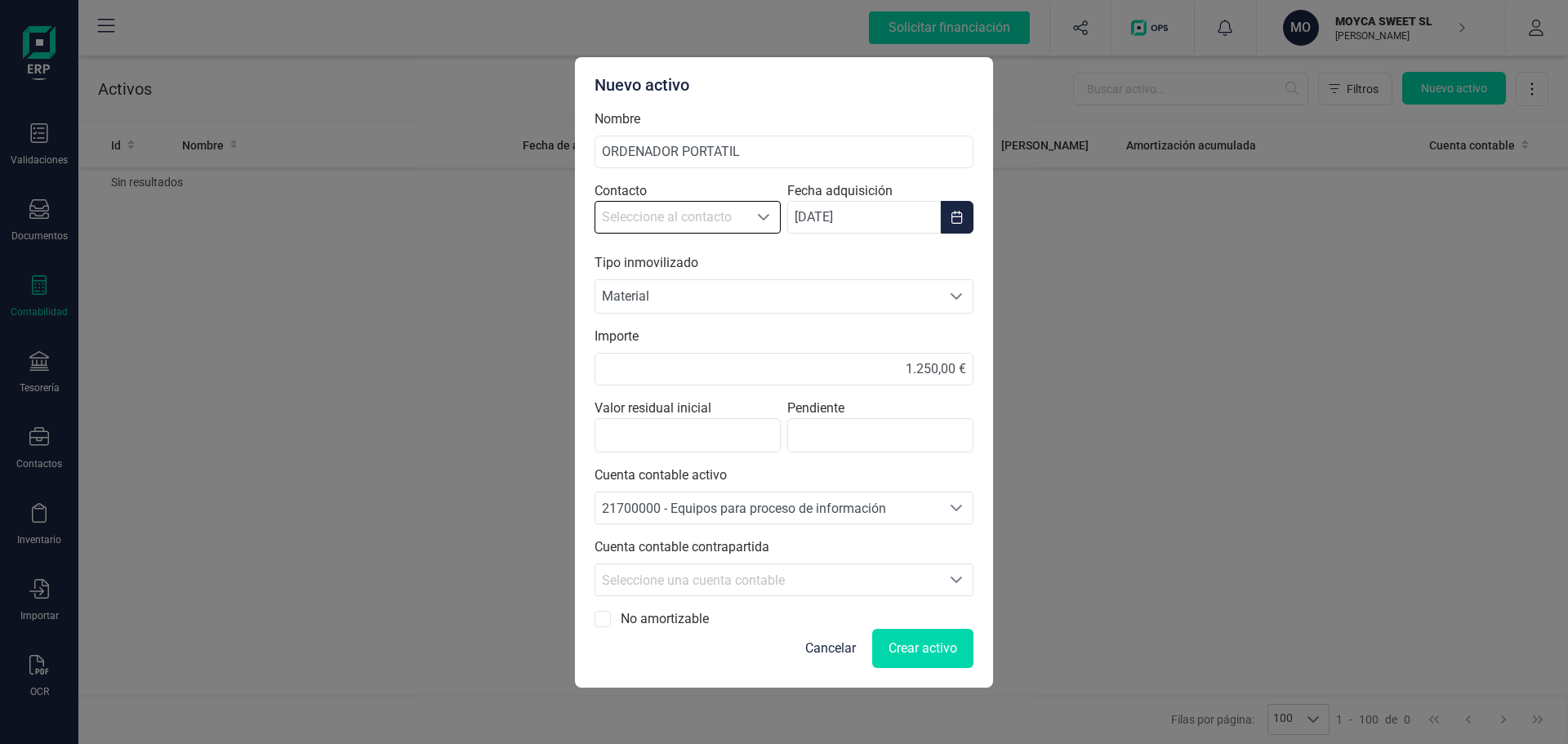
click at [606, 621] on input "No amortizable" at bounding box center [603, 620] width 17 height 17
click at [602, 623] on icon at bounding box center [603, 620] width 9 height 9
click at [602, 623] on input "No amortizable" at bounding box center [603, 620] width 17 height 17
checkbox input "false"
click at [937, 652] on span "Crear activo" at bounding box center [923, 648] width 69 height 20
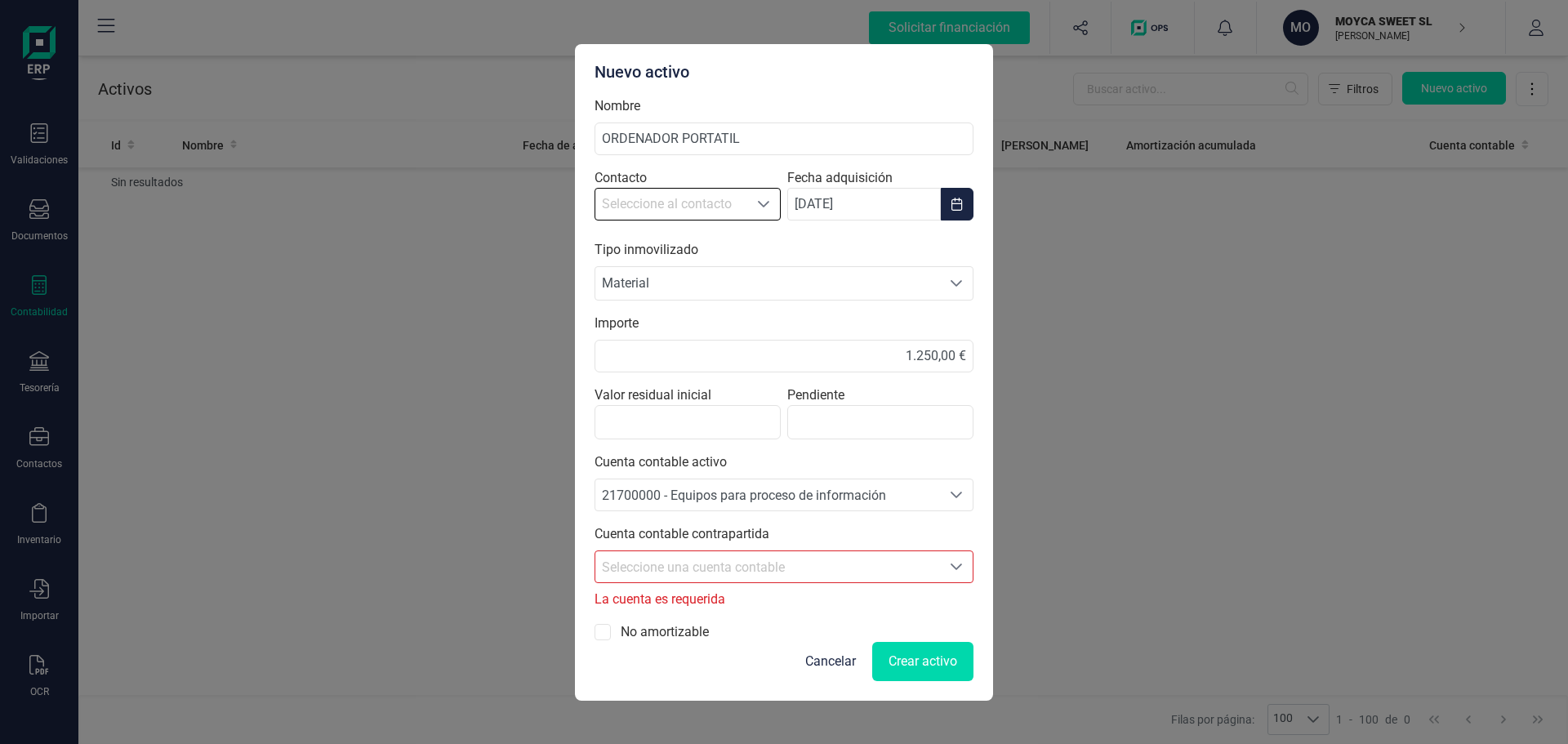
click at [959, 570] on icon "Seleccione una cuenta" at bounding box center [957, 567] width 13 height 13
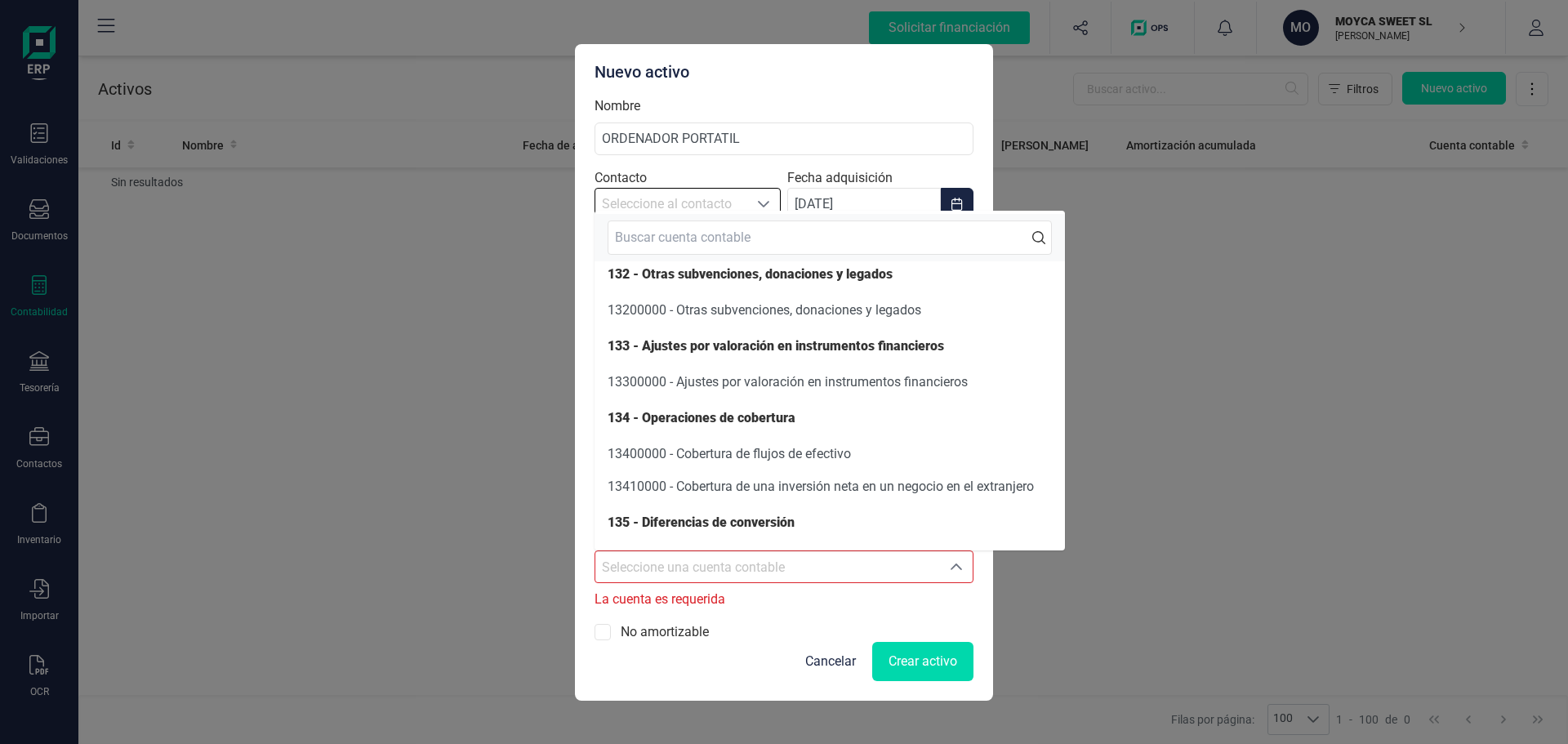
scroll to position [1777, 0]
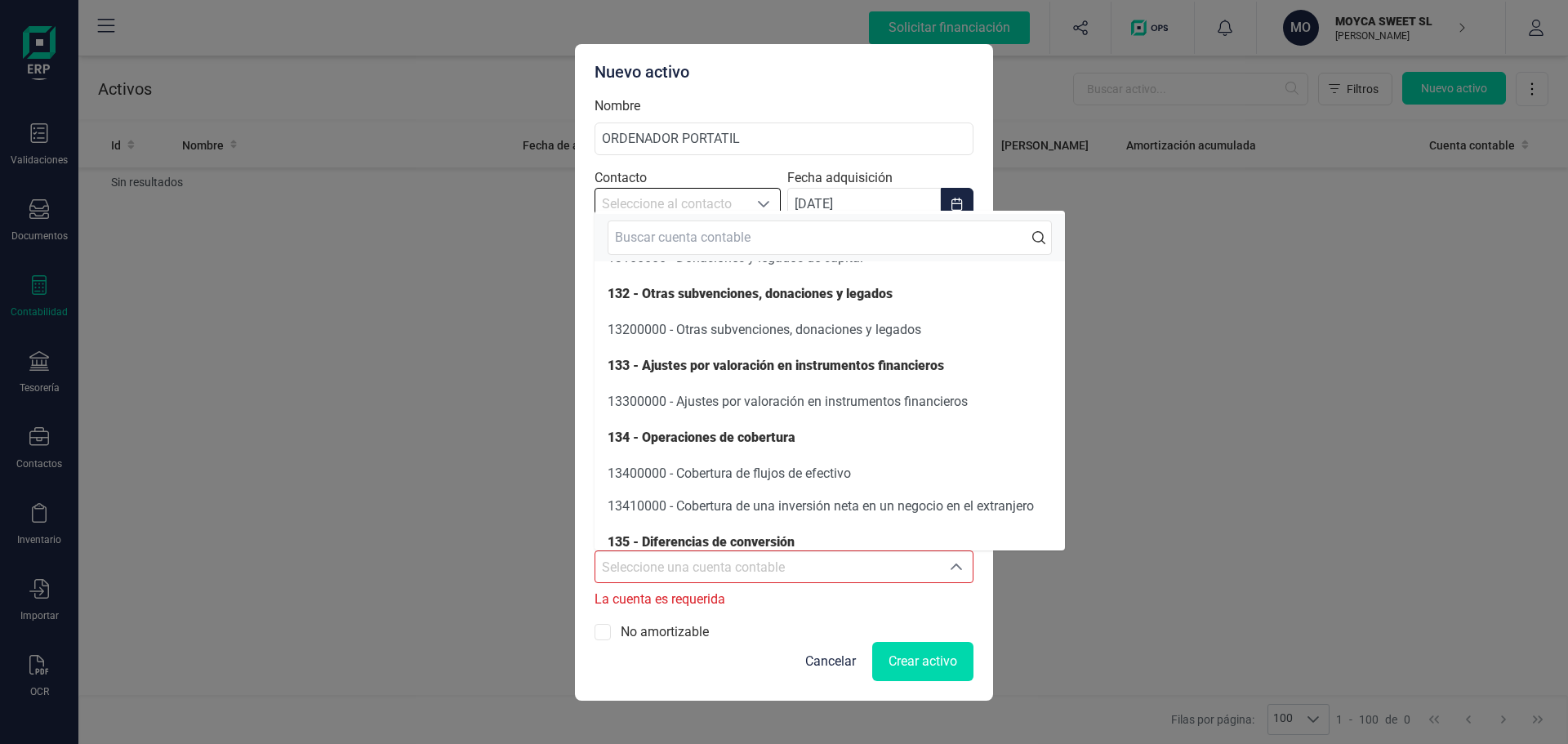
click at [716, 234] on input "text" at bounding box center [830, 237] width 444 height 35
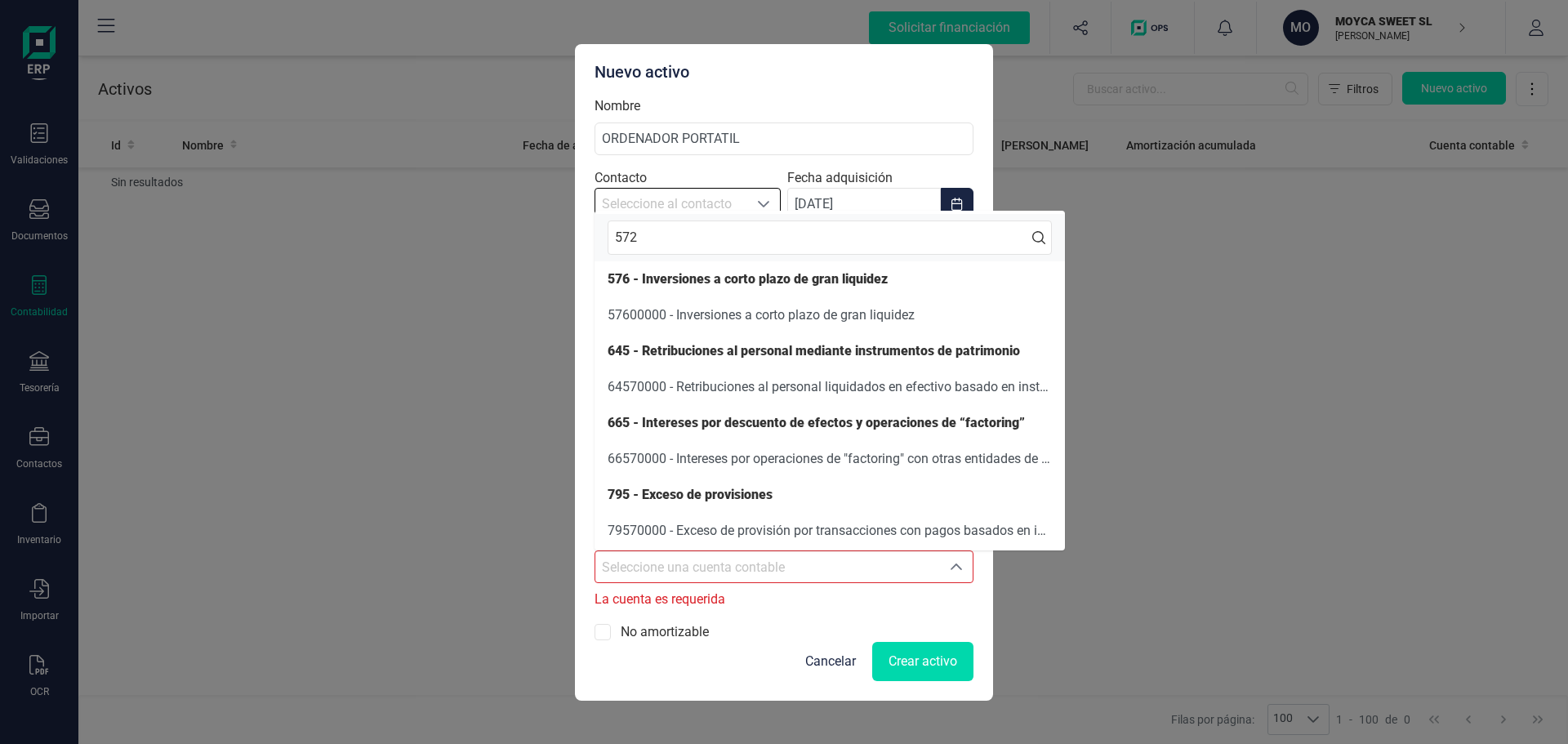
scroll to position [0, 0]
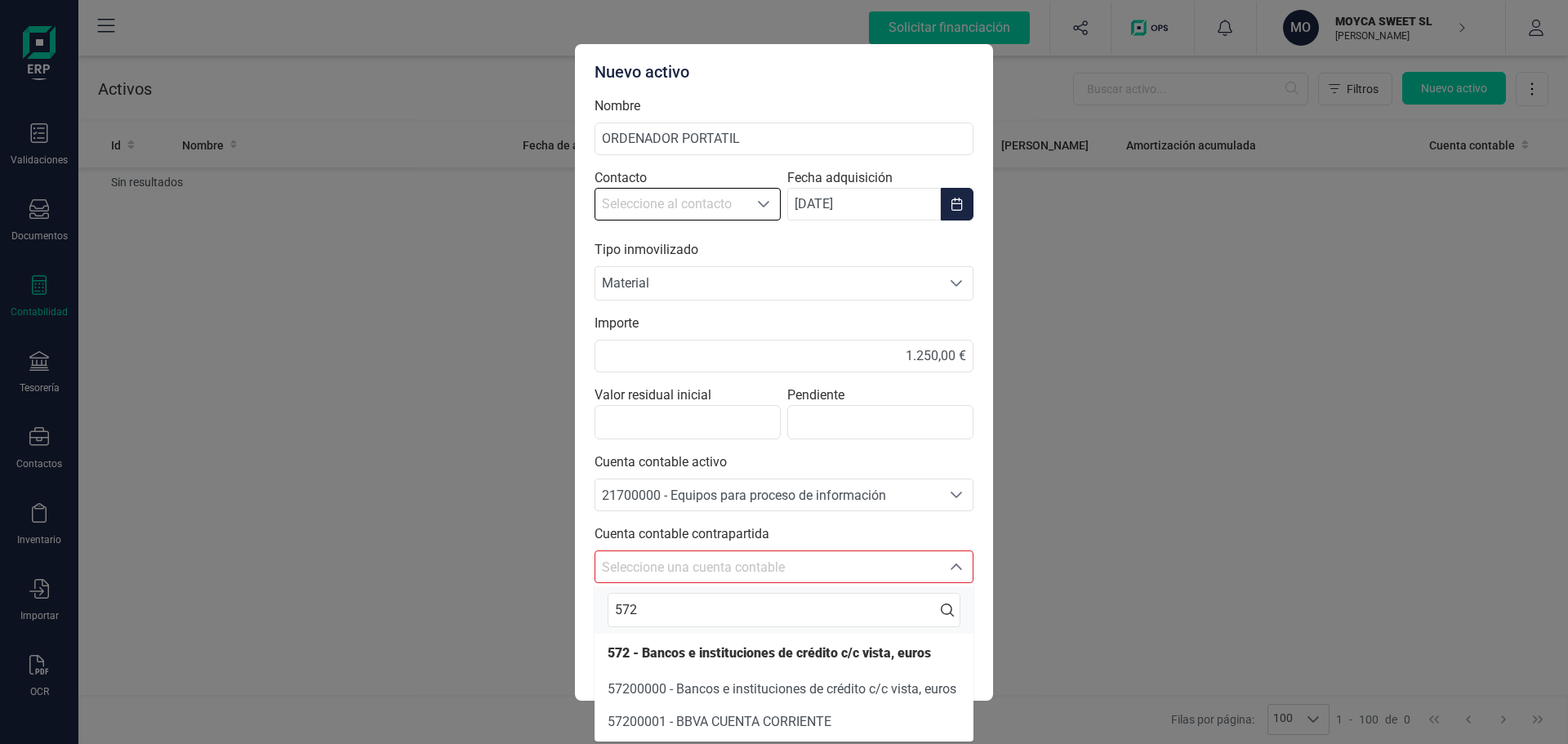
type input "572"
click at [950, 615] on icon at bounding box center [947, 611] width 13 height 13
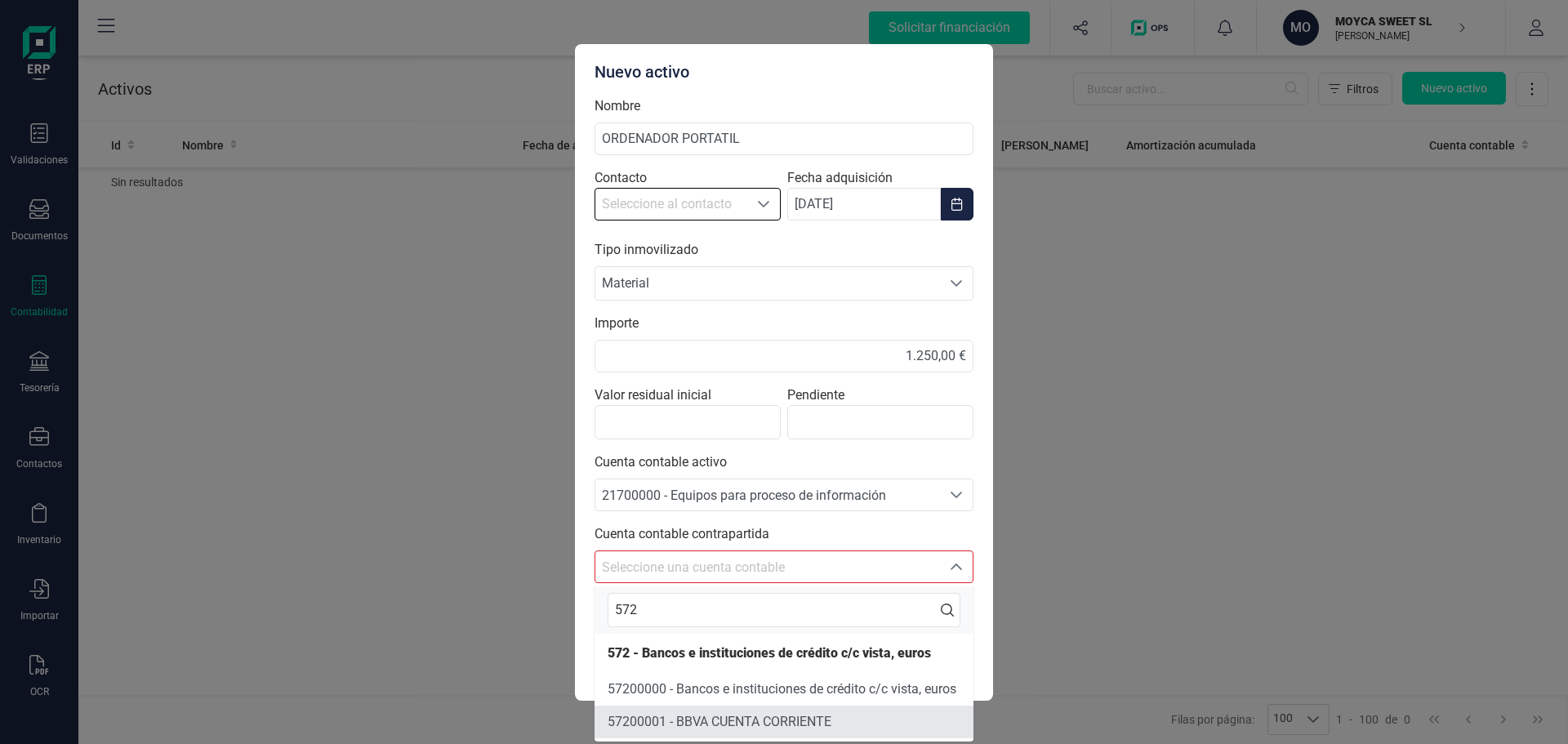
click at [758, 728] on span "57200001 - BBVA CUENTA CORRIENTE" at bounding box center [720, 722] width 224 height 16
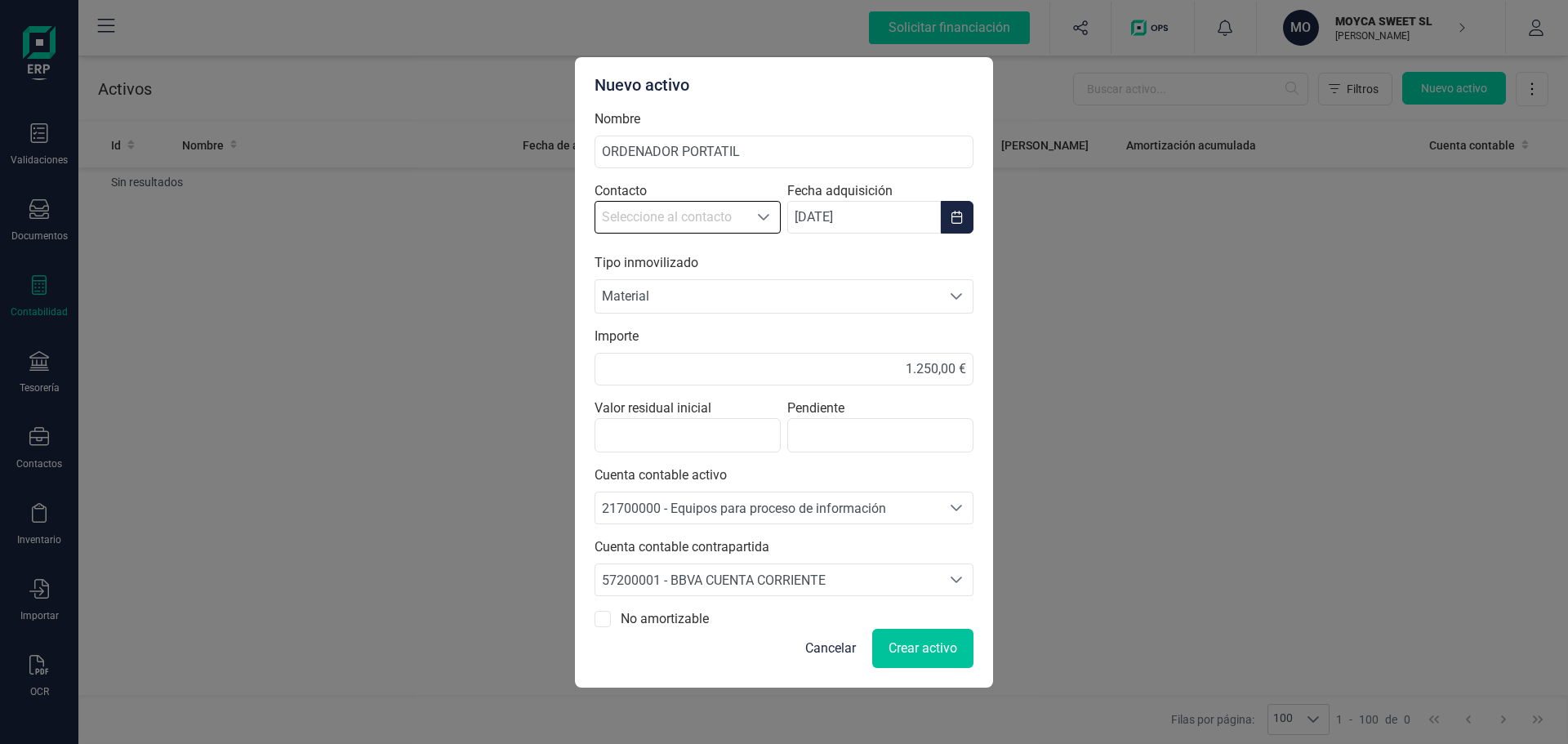
click at [919, 652] on span "Crear activo" at bounding box center [923, 648] width 69 height 20
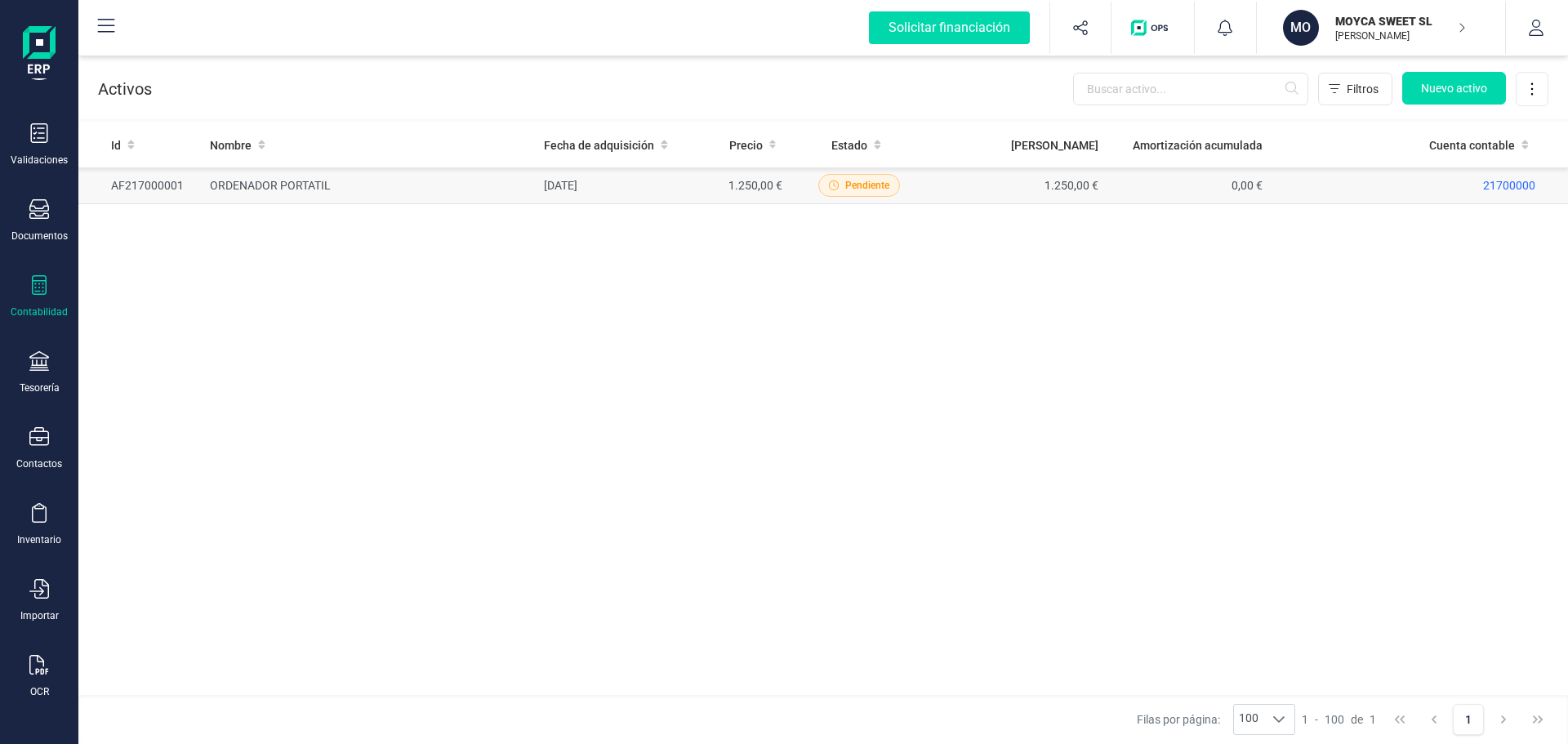
click at [226, 190] on td "ORDENADOR PORTATIL" at bounding box center [371, 185] width 334 height 36
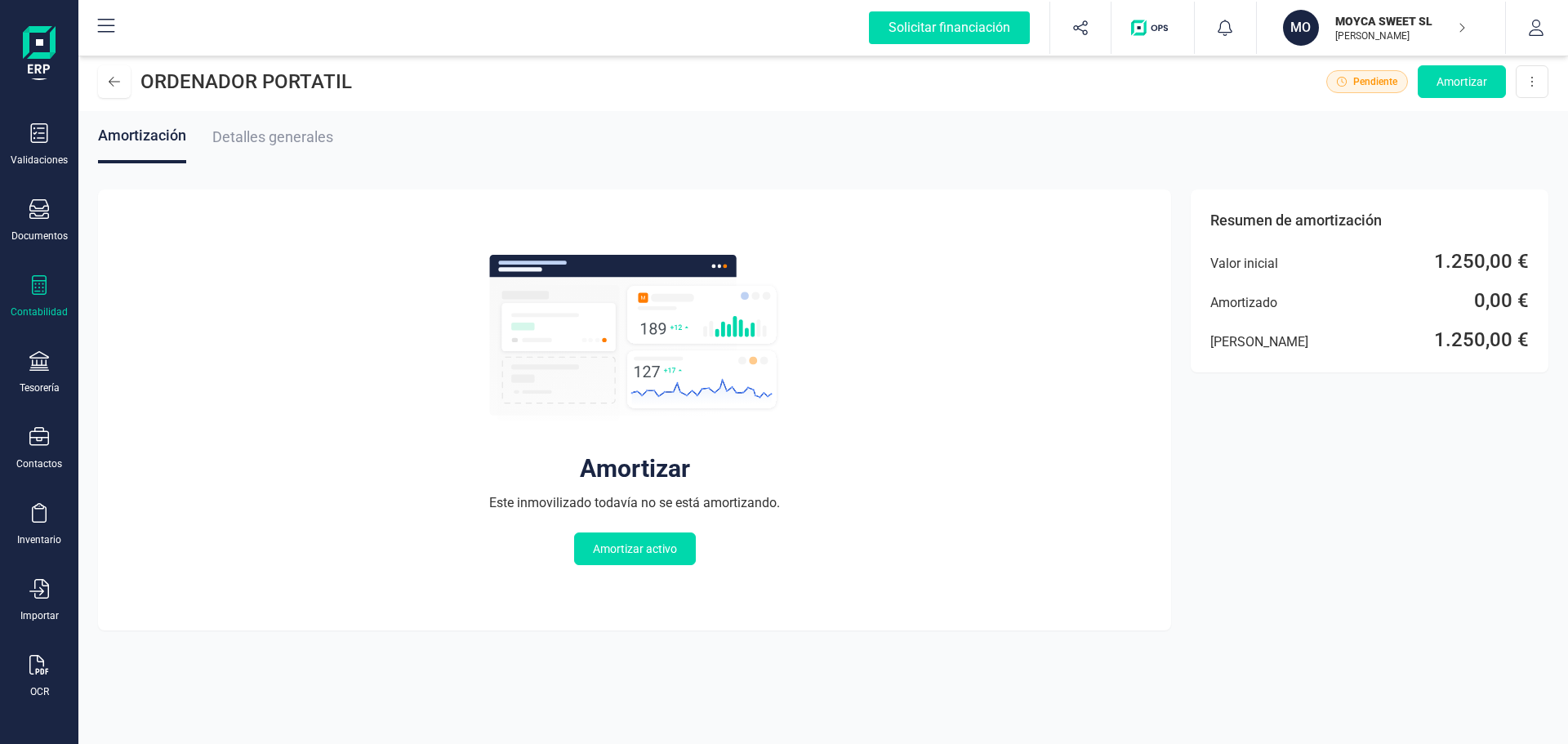
click at [256, 139] on span "Detalles generales" at bounding box center [273, 136] width 121 height 17
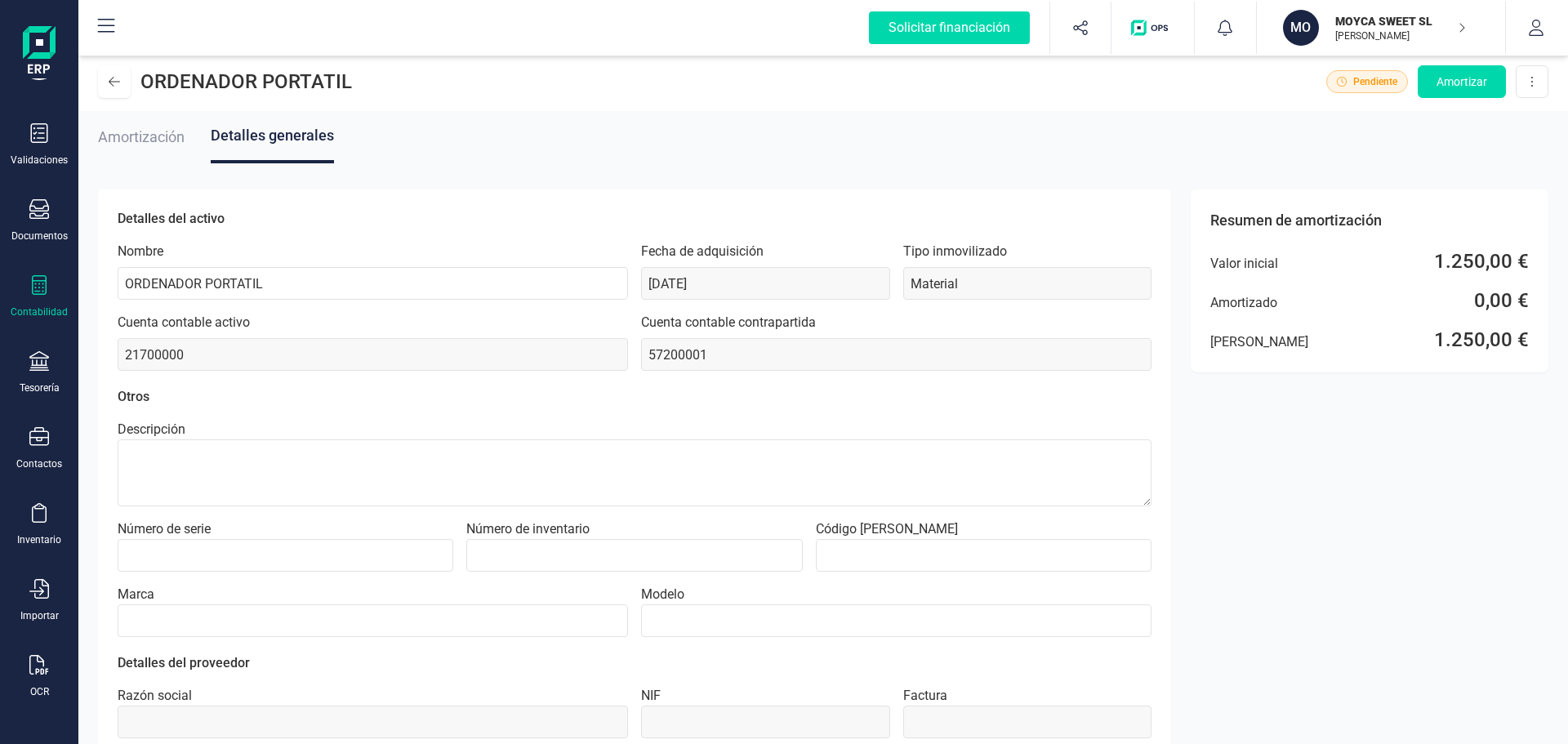
click at [362, 555] on input "Número de serie" at bounding box center [286, 555] width 336 height 33
type input "1234"
click at [523, 560] on input "Número de inventario" at bounding box center [635, 555] width 336 height 33
click at [845, 559] on input "Código [PERSON_NAME]" at bounding box center [984, 555] width 336 height 33
click at [221, 633] on input "Marca" at bounding box center [372, 621] width 511 height 33
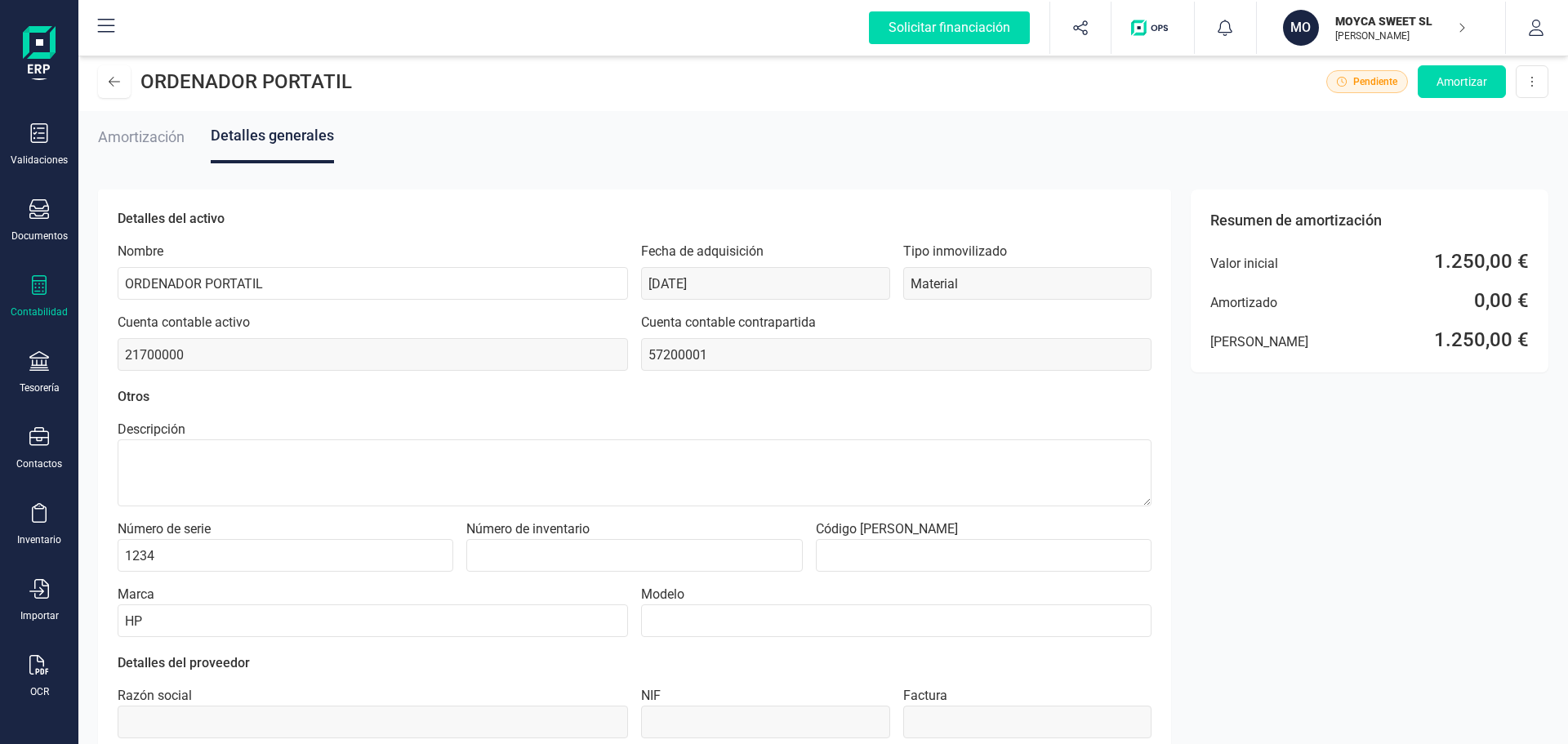
type input "HP"
click at [721, 618] on input "Modelo" at bounding box center [896, 621] width 511 height 33
type input "1750"
click at [160, 141] on span "Amortización" at bounding box center [141, 136] width 87 height 17
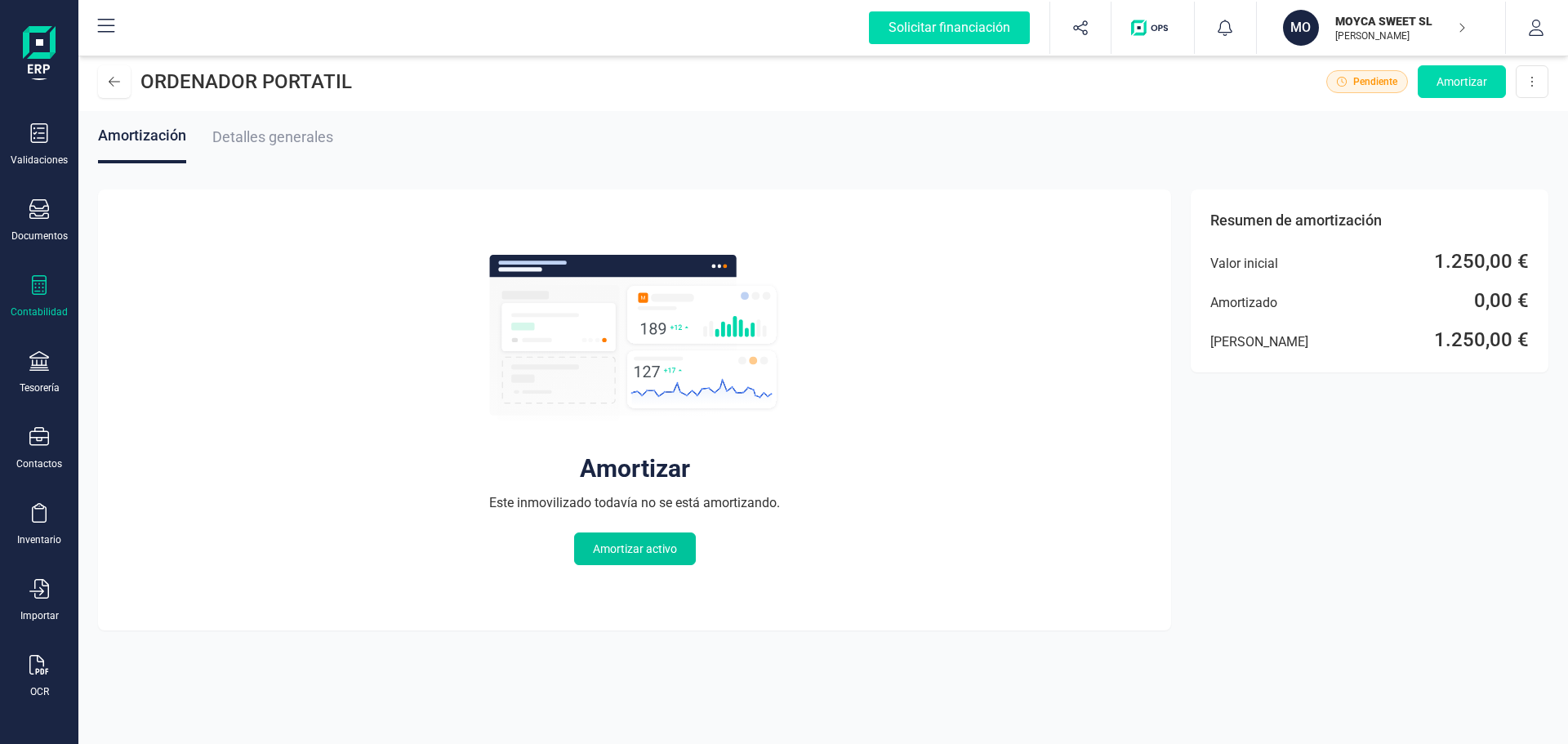
click at [662, 547] on span "Amortizar activo" at bounding box center [635, 549] width 84 height 17
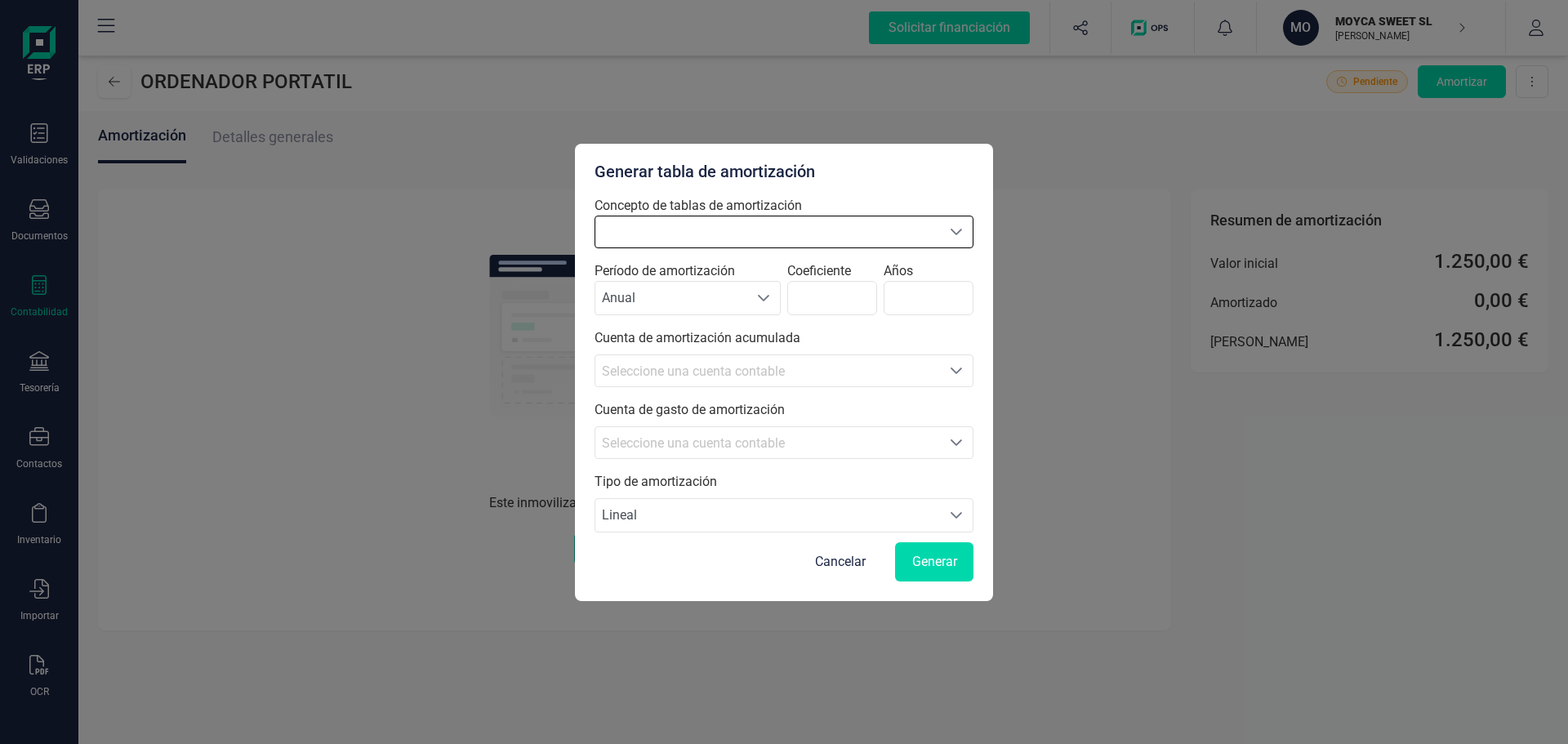
click at [958, 229] on icon "Seleccione una opción" at bounding box center [957, 232] width 13 height 13
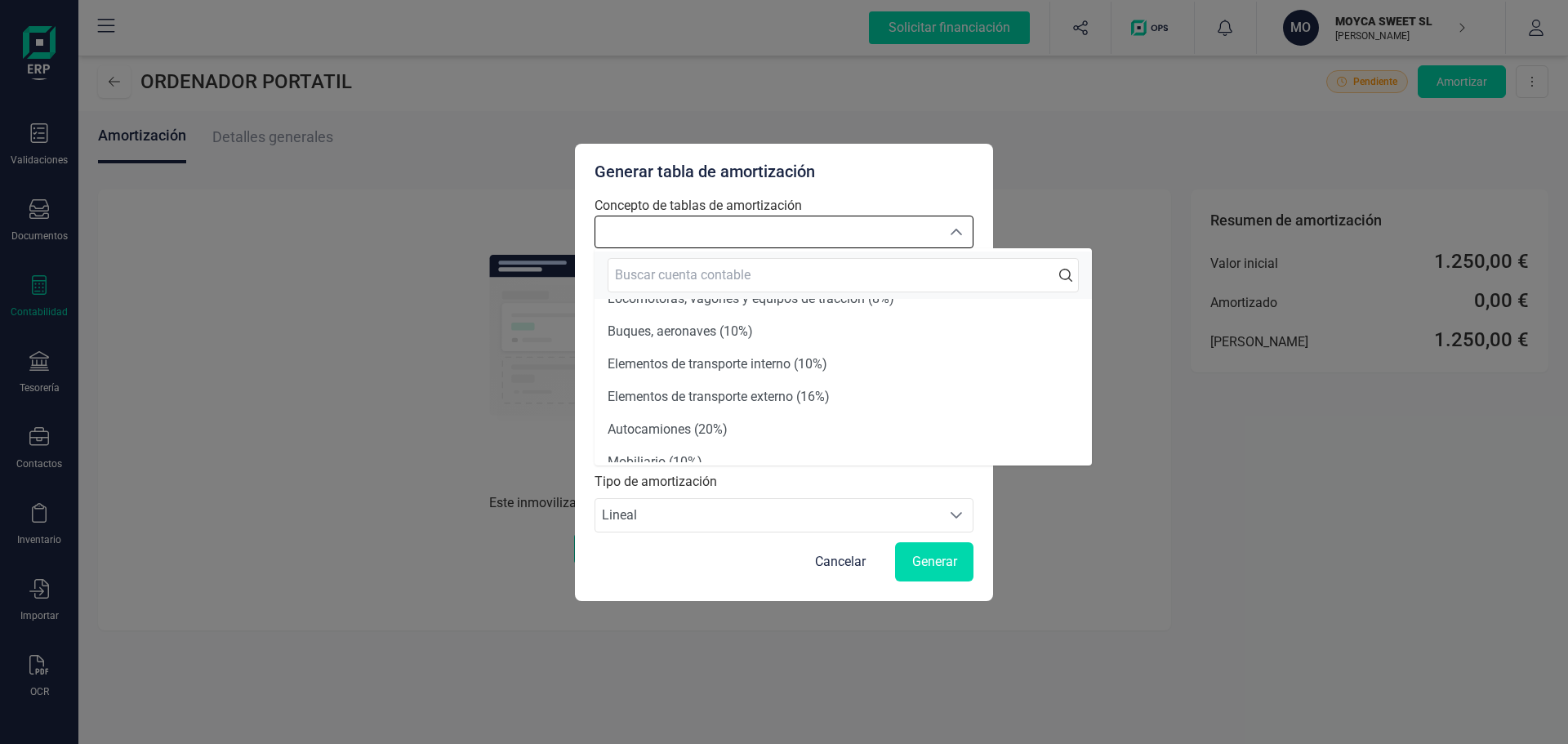
scroll to position [899, 0]
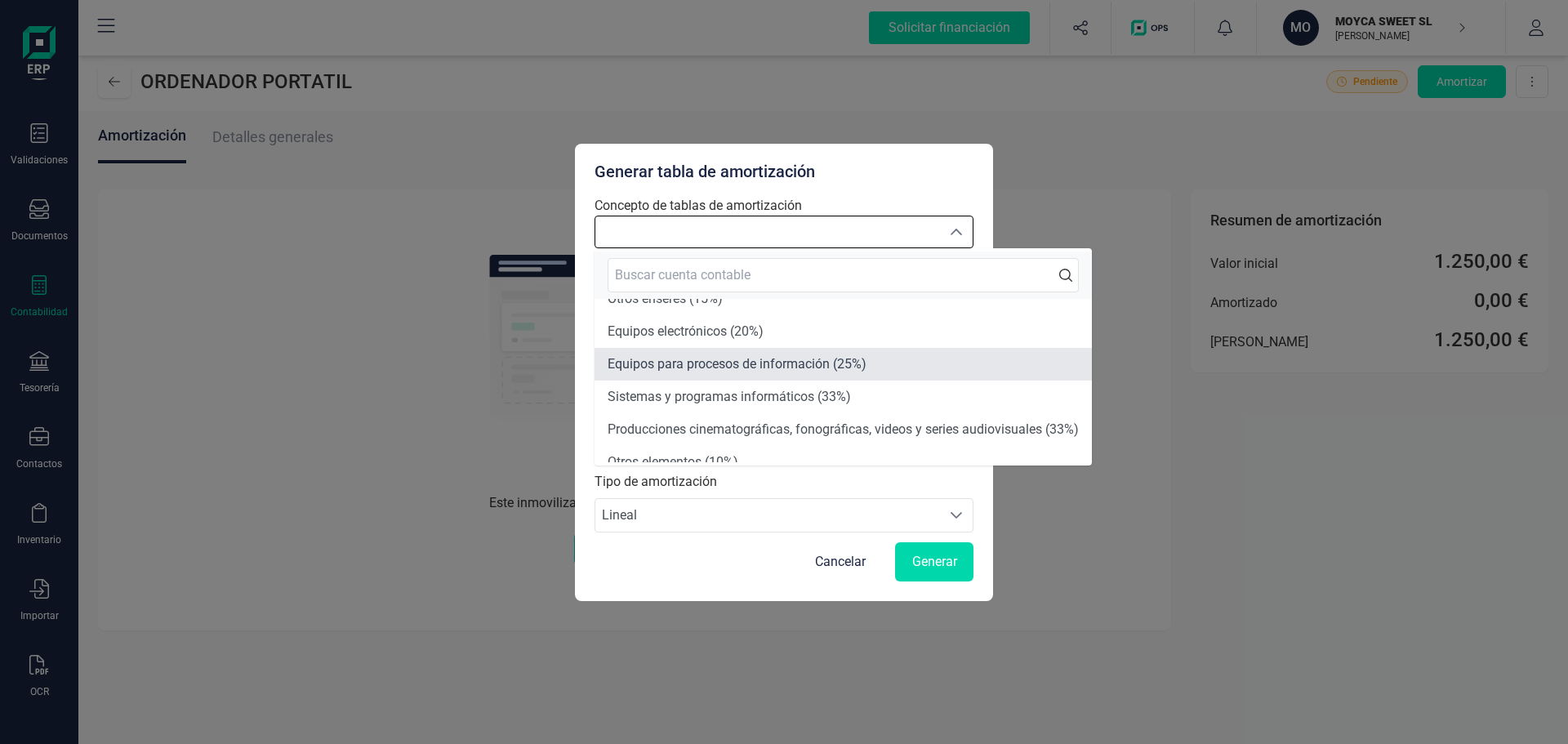
click at [749, 368] on span "Equipos para procesos de información (25%)" at bounding box center [736, 364] width 259 height 16
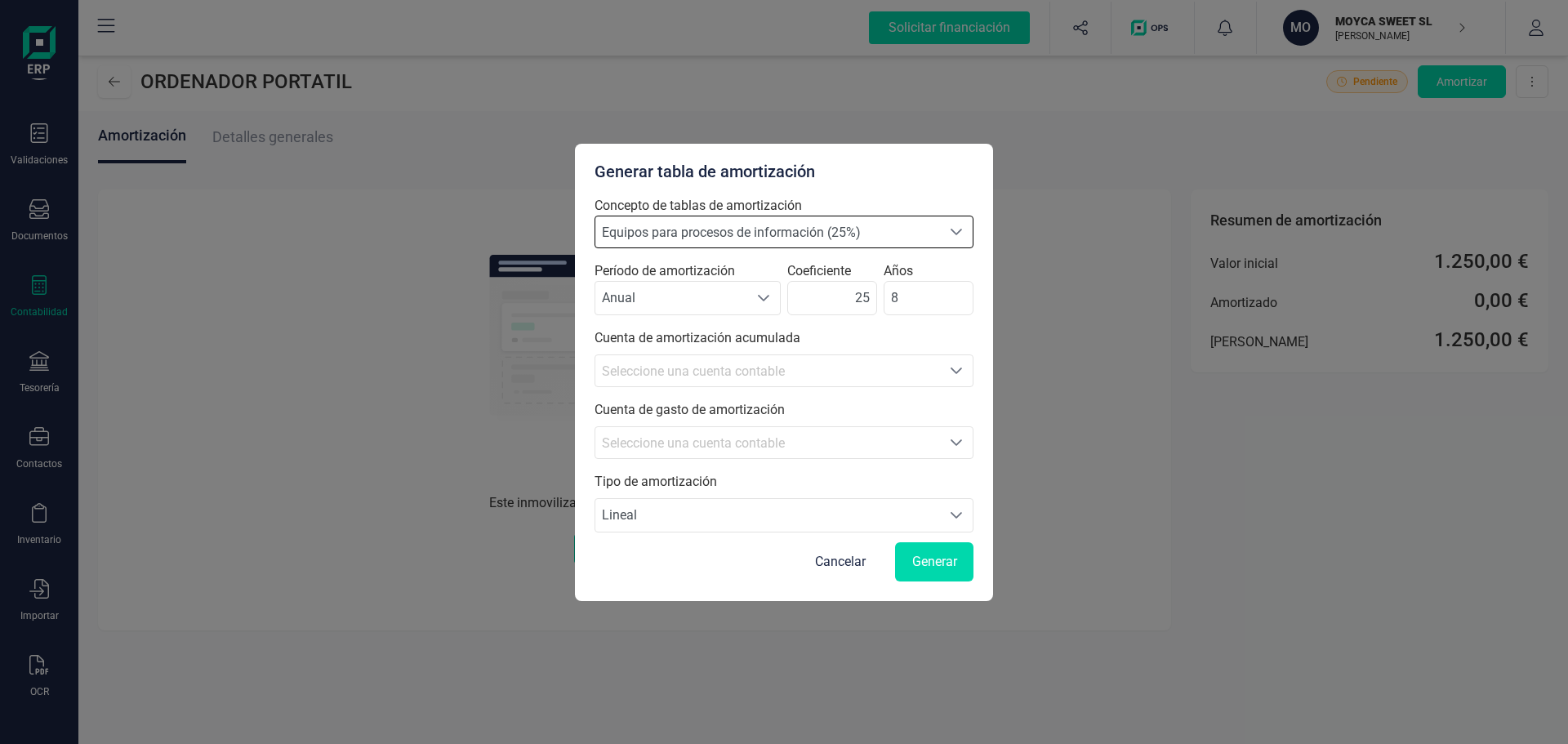
click at [953, 376] on icon "Seleccione una cuenta" at bounding box center [957, 371] width 13 height 13
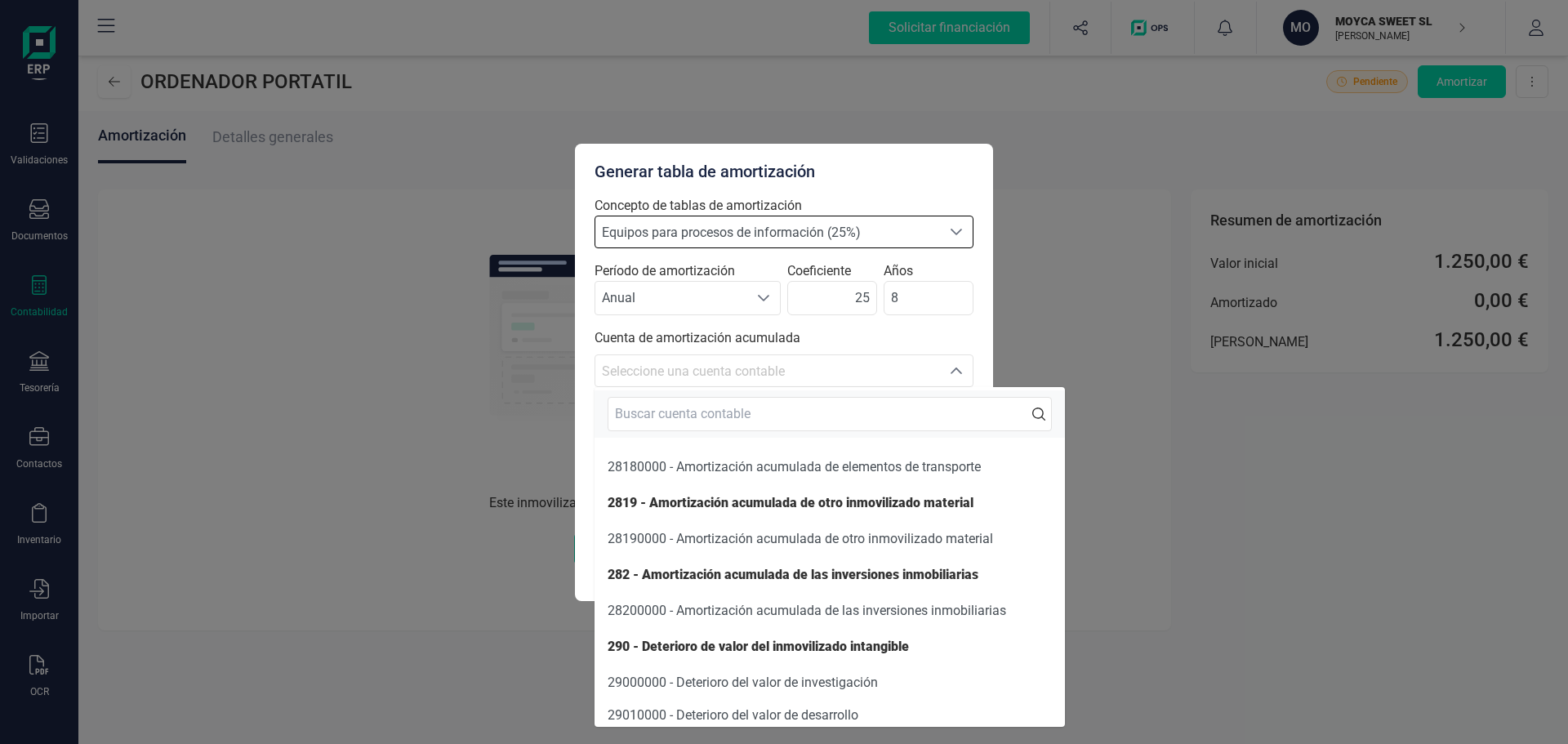
scroll to position [3839, 0]
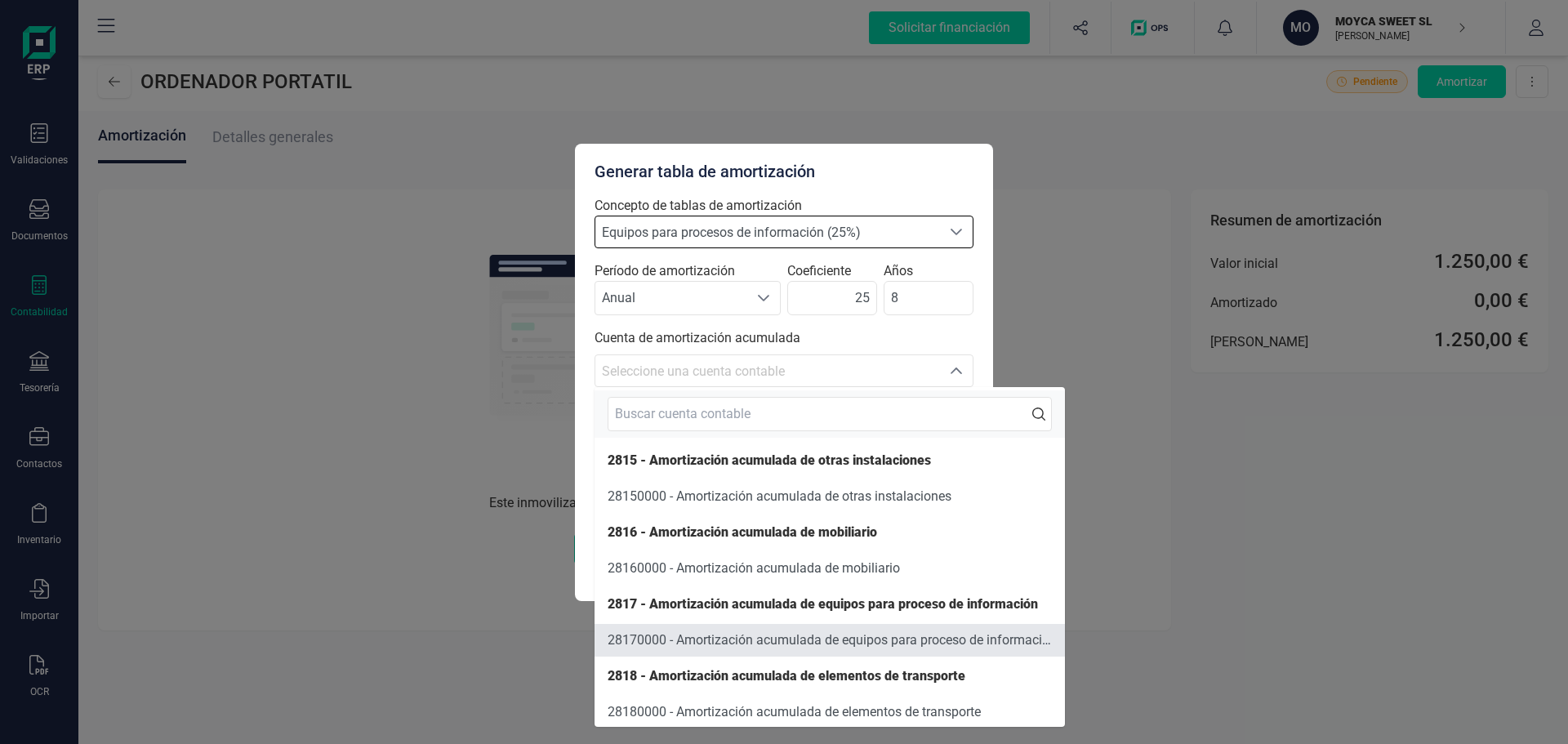
click at [764, 648] on span "28170000 - Amortización acumulada de equipos para proceso de información" at bounding box center [832, 639] width 449 height 16
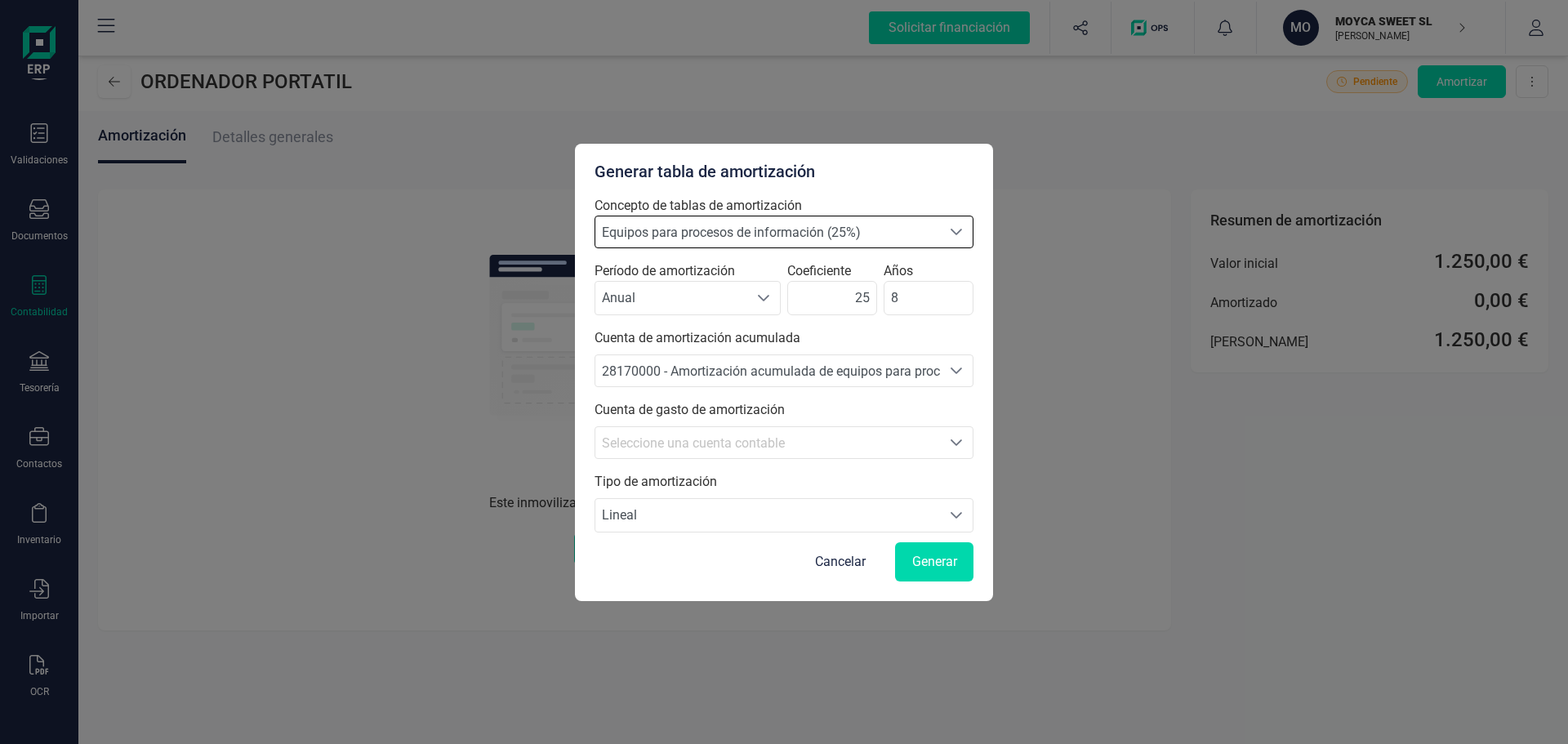
click at [953, 441] on icon "Seleccione una cuenta" at bounding box center [957, 442] width 13 height 13
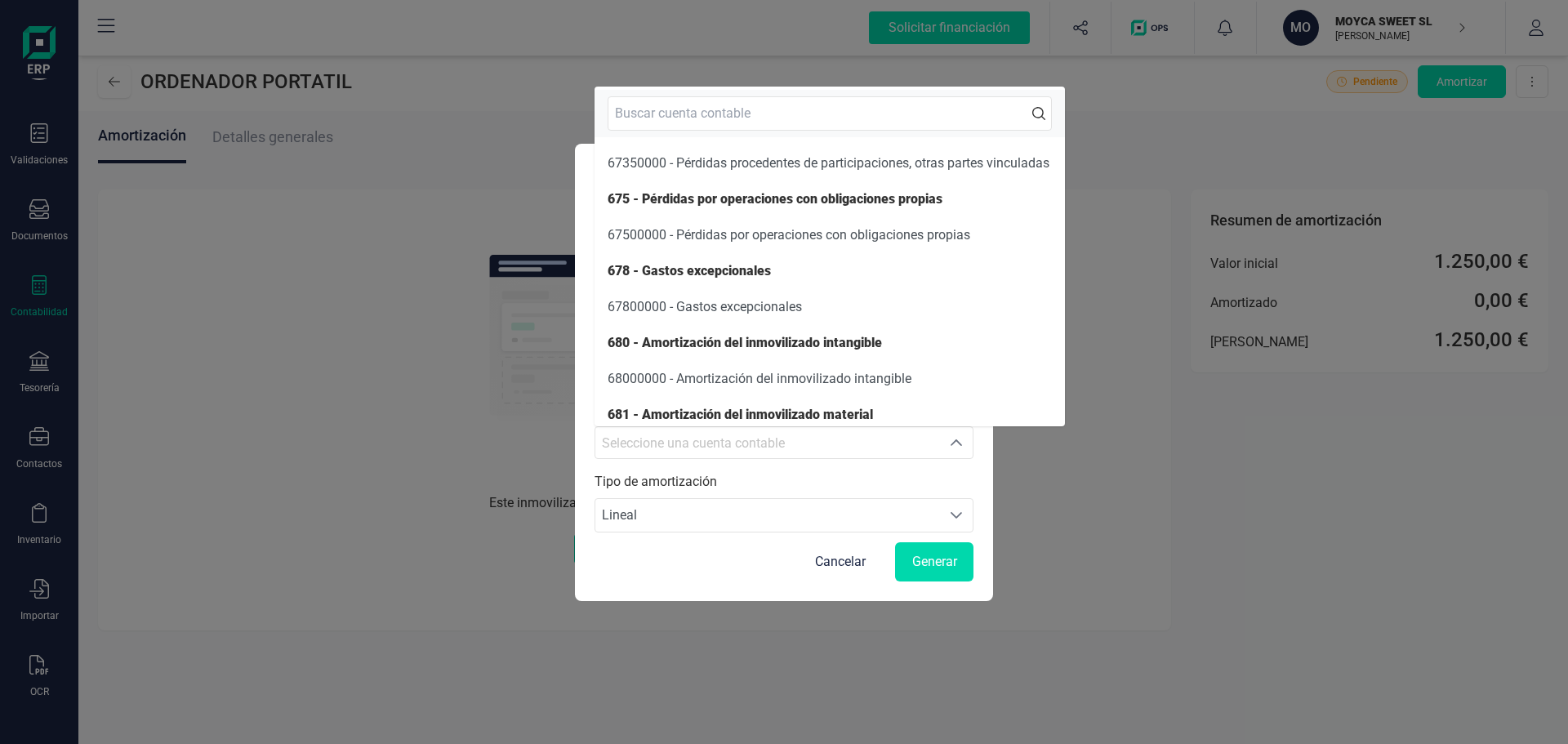
scroll to position [5555, 0]
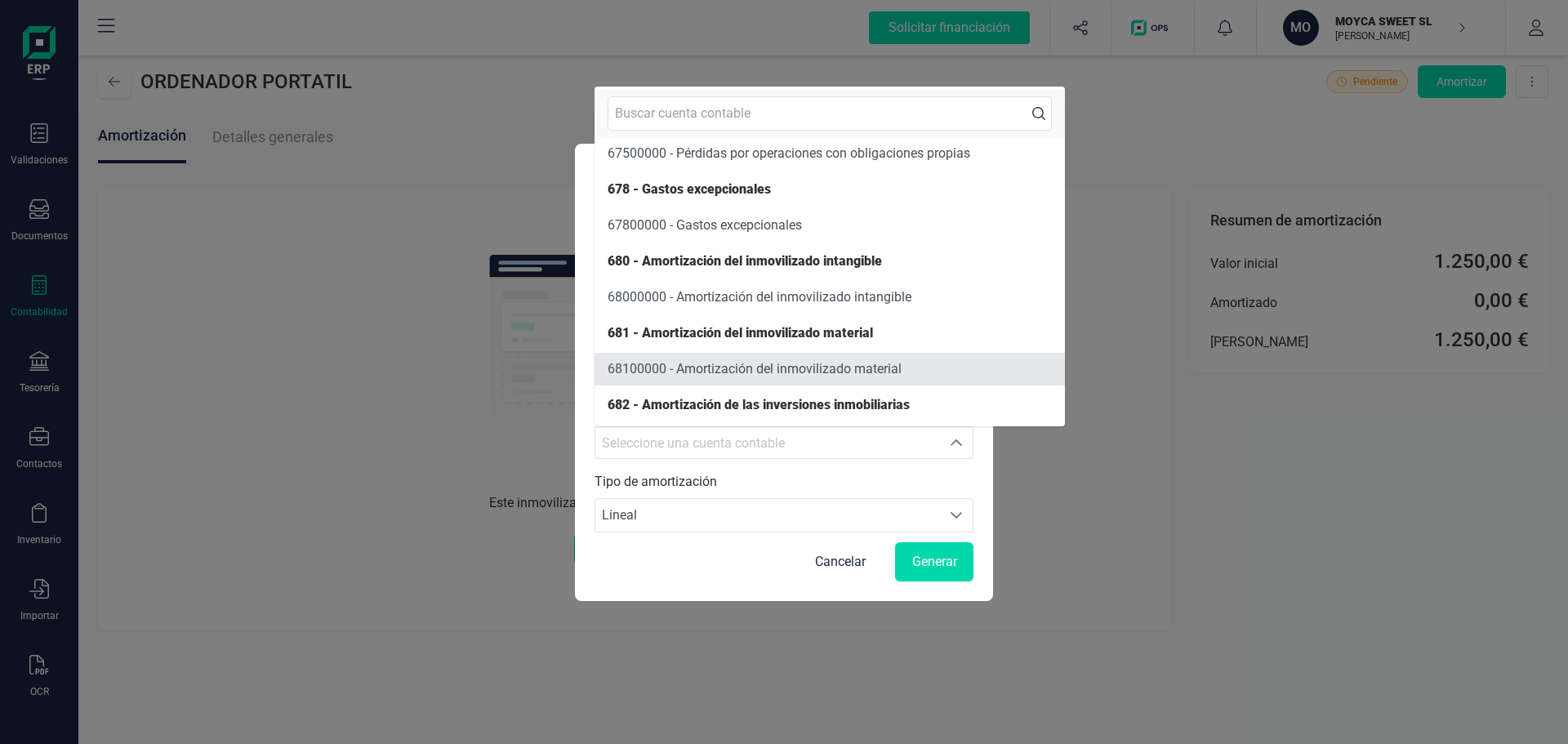
click at [749, 375] on span "68100000 - Amortización del inmovilizado material" at bounding box center [754, 369] width 294 height 16
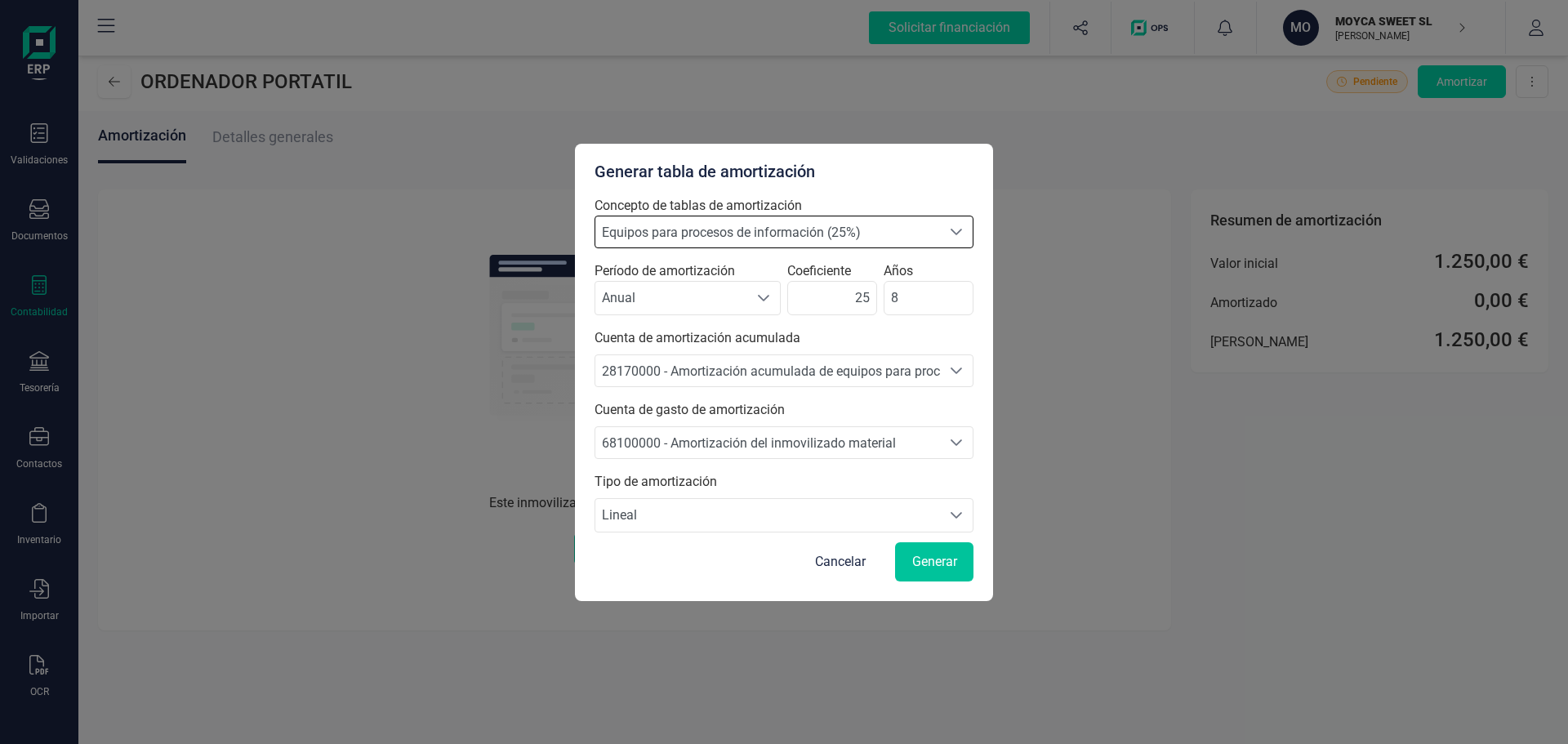
click at [931, 561] on span "Generar" at bounding box center [935, 562] width 45 height 20
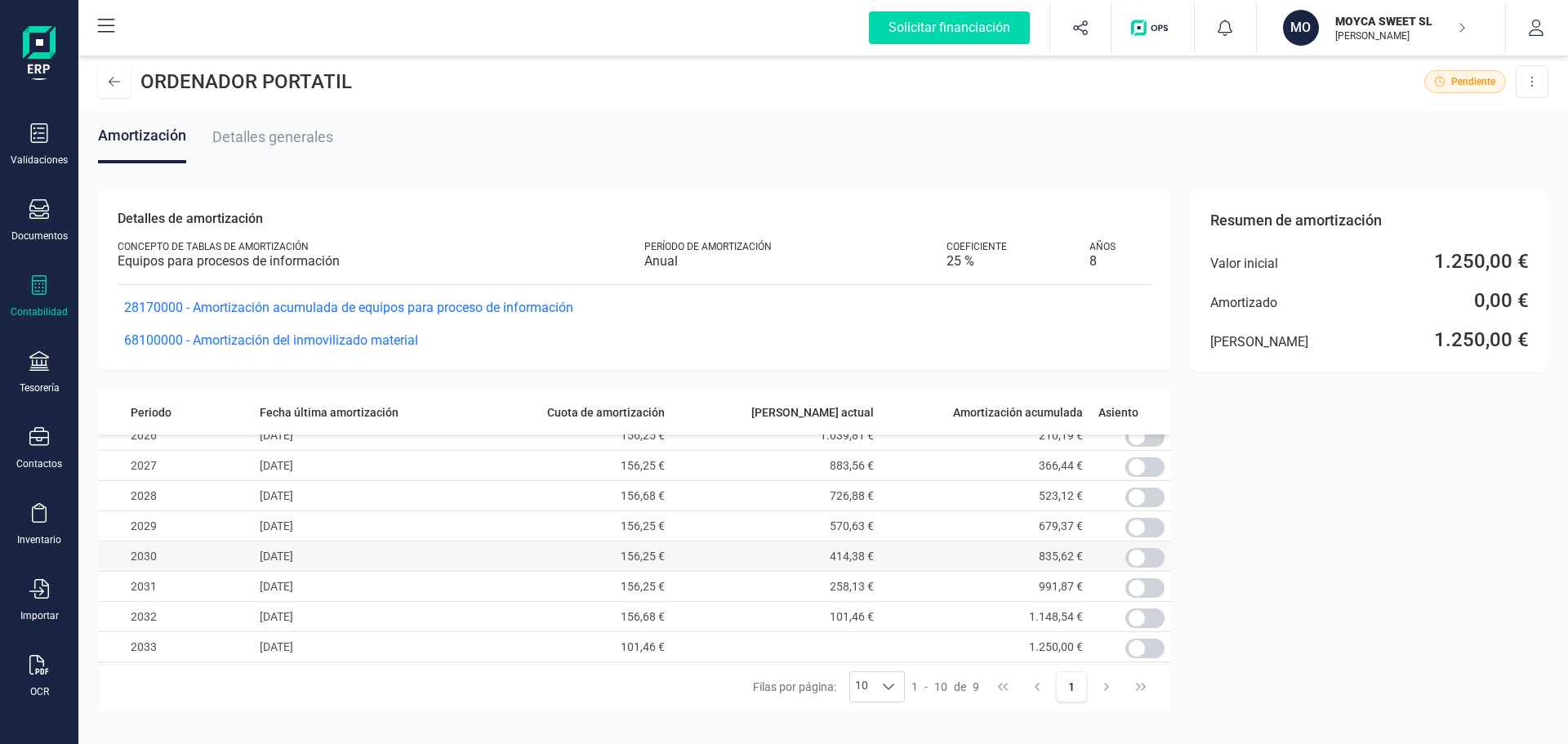
scroll to position [0, 0]
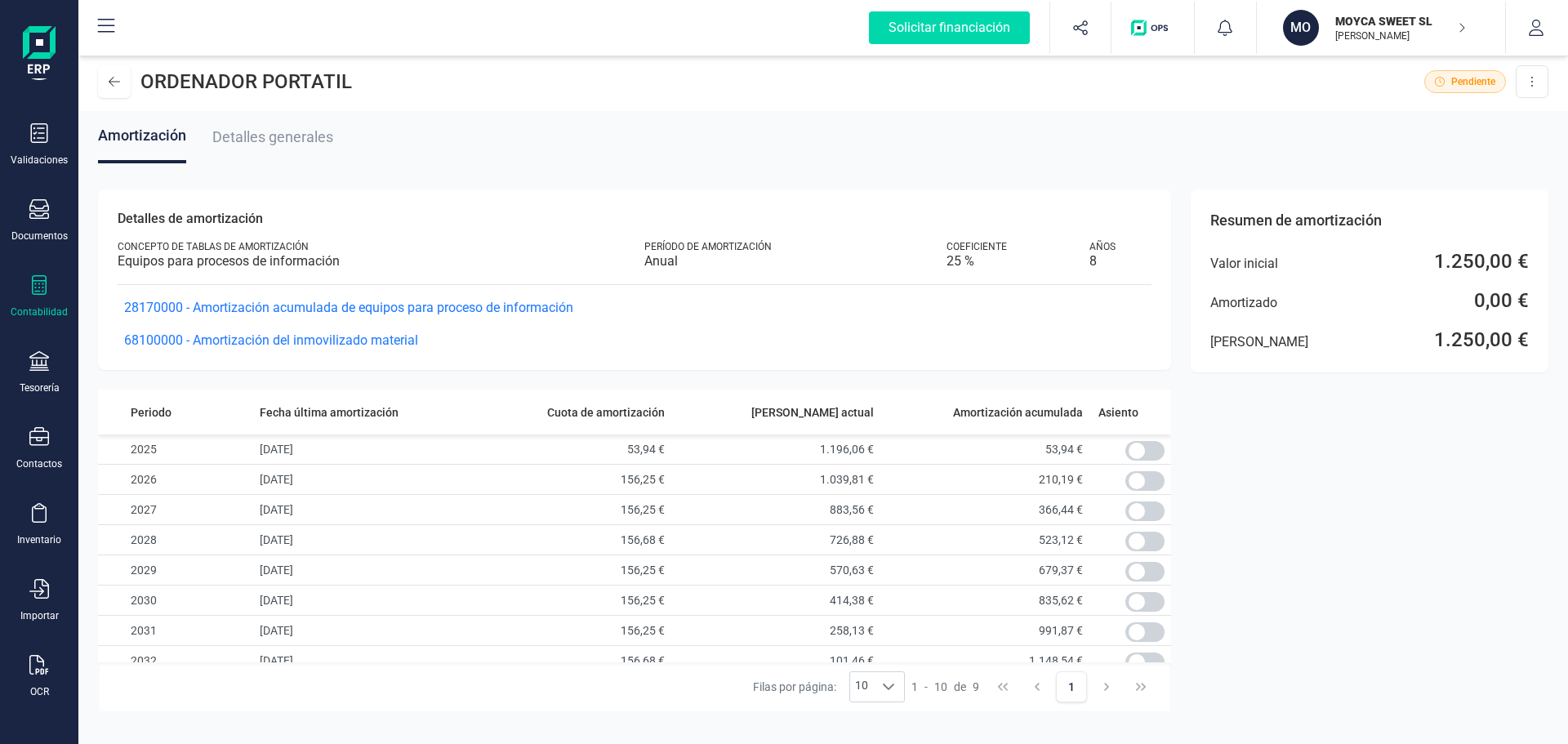
click at [124, 133] on span "Amortización" at bounding box center [142, 135] width 89 height 17
click at [289, 141] on span "Detalles generales" at bounding box center [273, 136] width 121 height 17
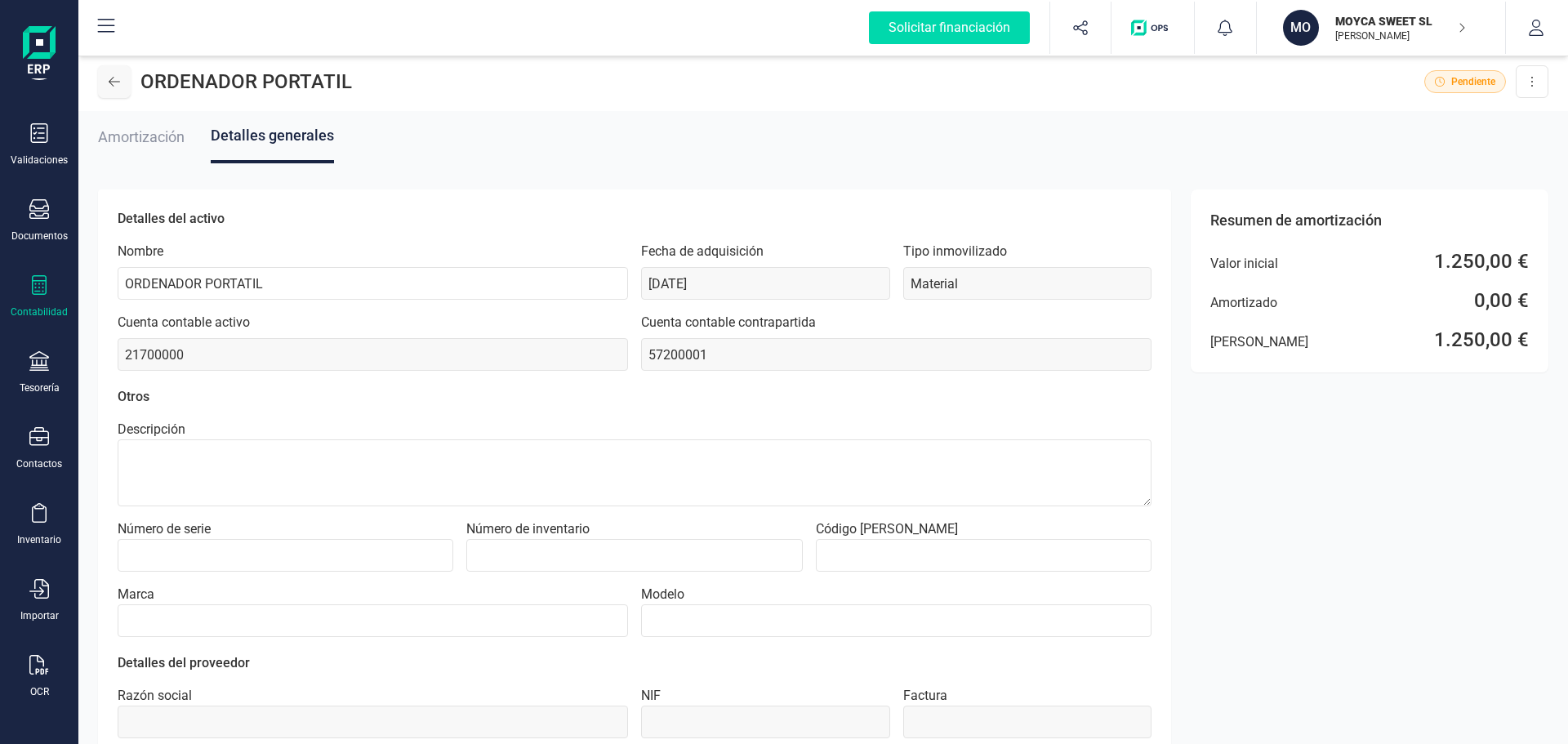
click at [119, 82] on icon at bounding box center [114, 82] width 11 height 13
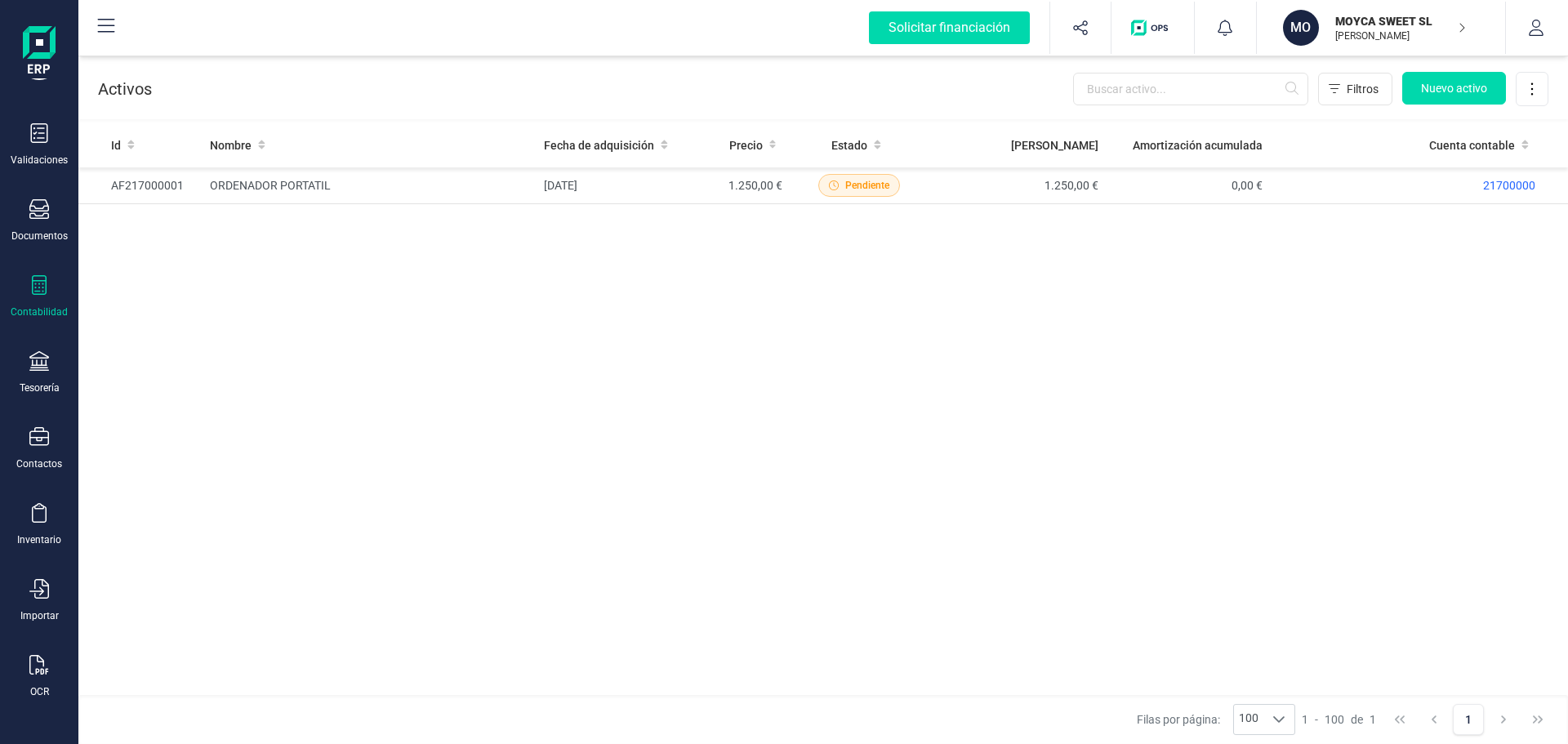
click at [41, 288] on icon at bounding box center [39, 285] width 20 height 20
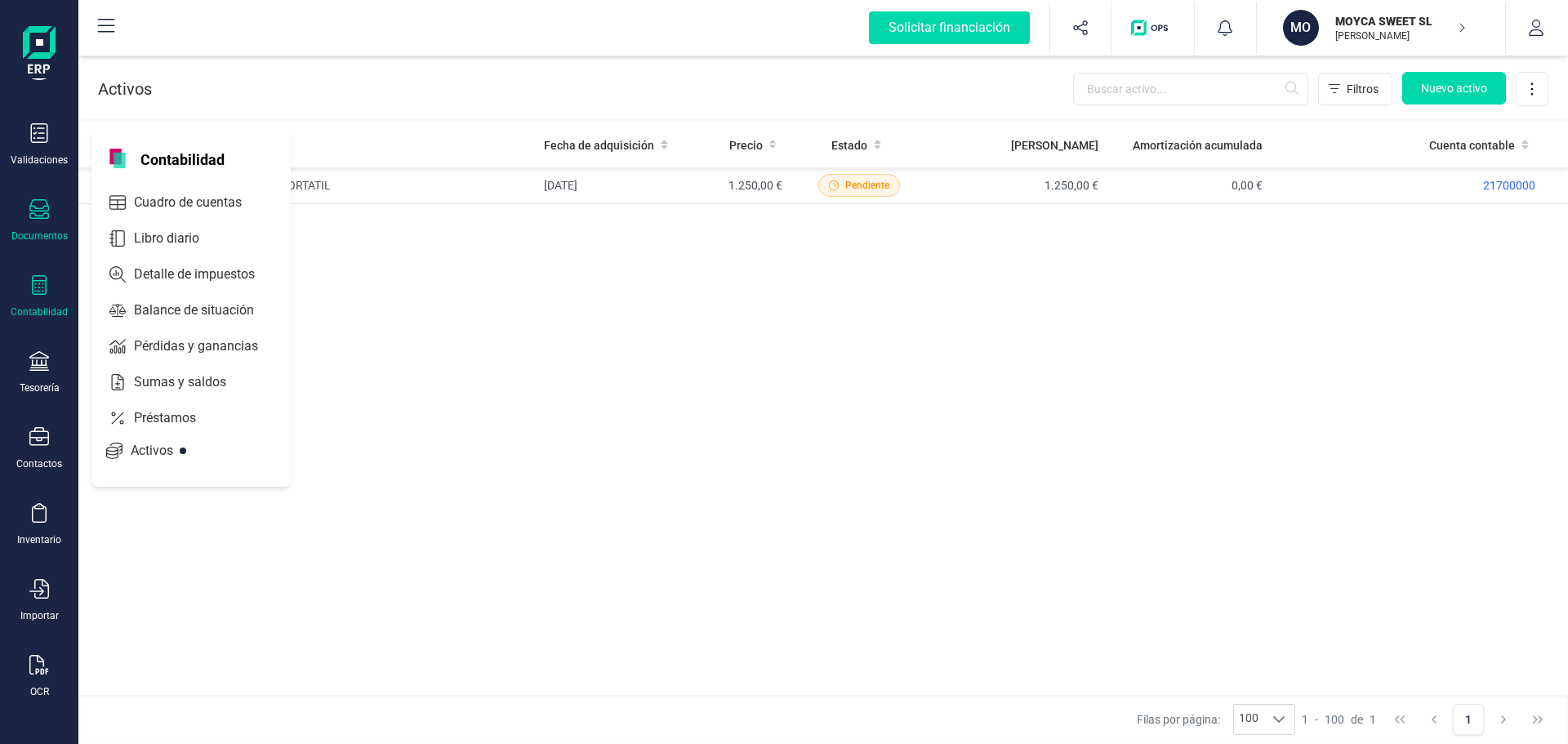
click at [44, 218] on icon at bounding box center [39, 209] width 20 height 20
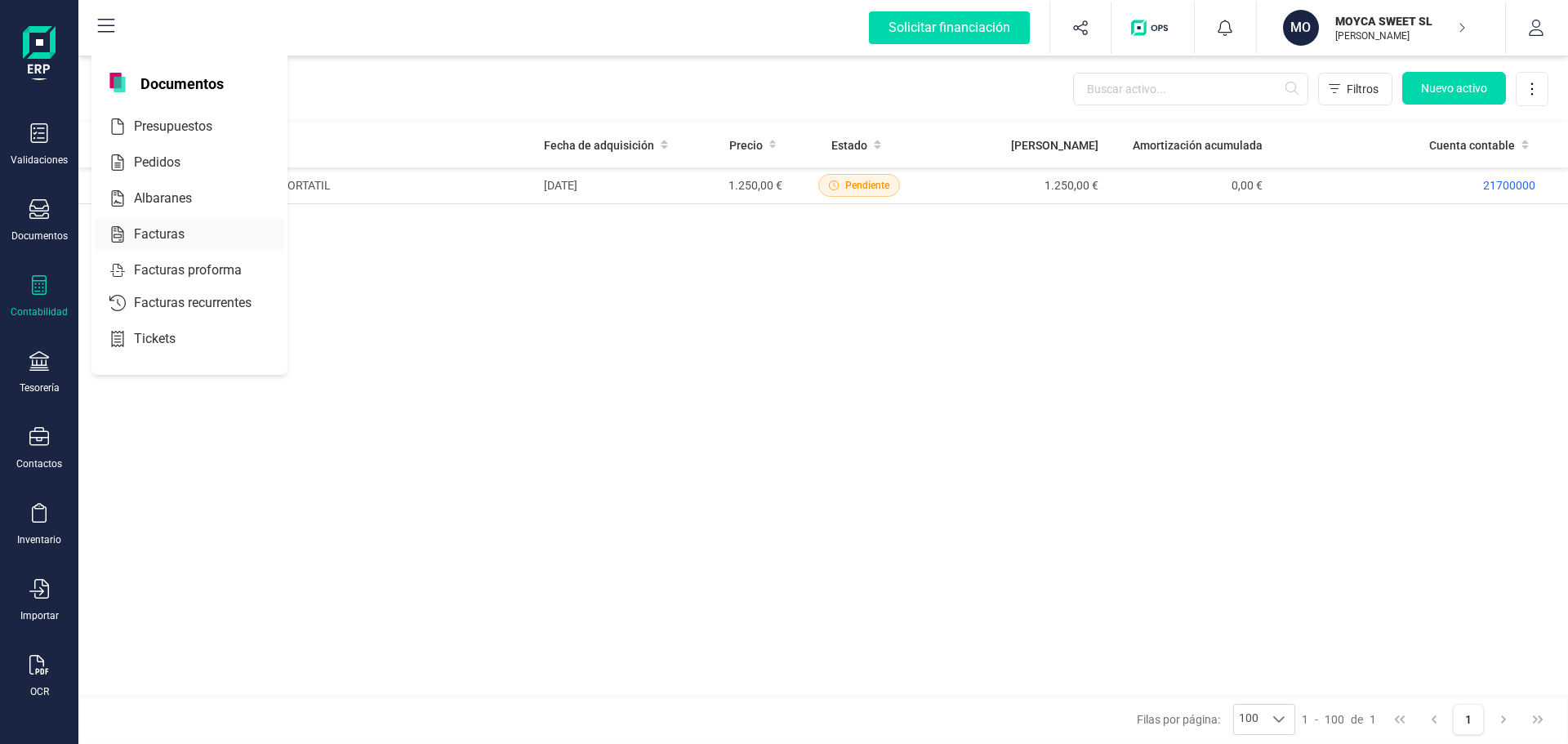
click at [166, 229] on span "Facturas" at bounding box center [171, 234] width 87 height 20
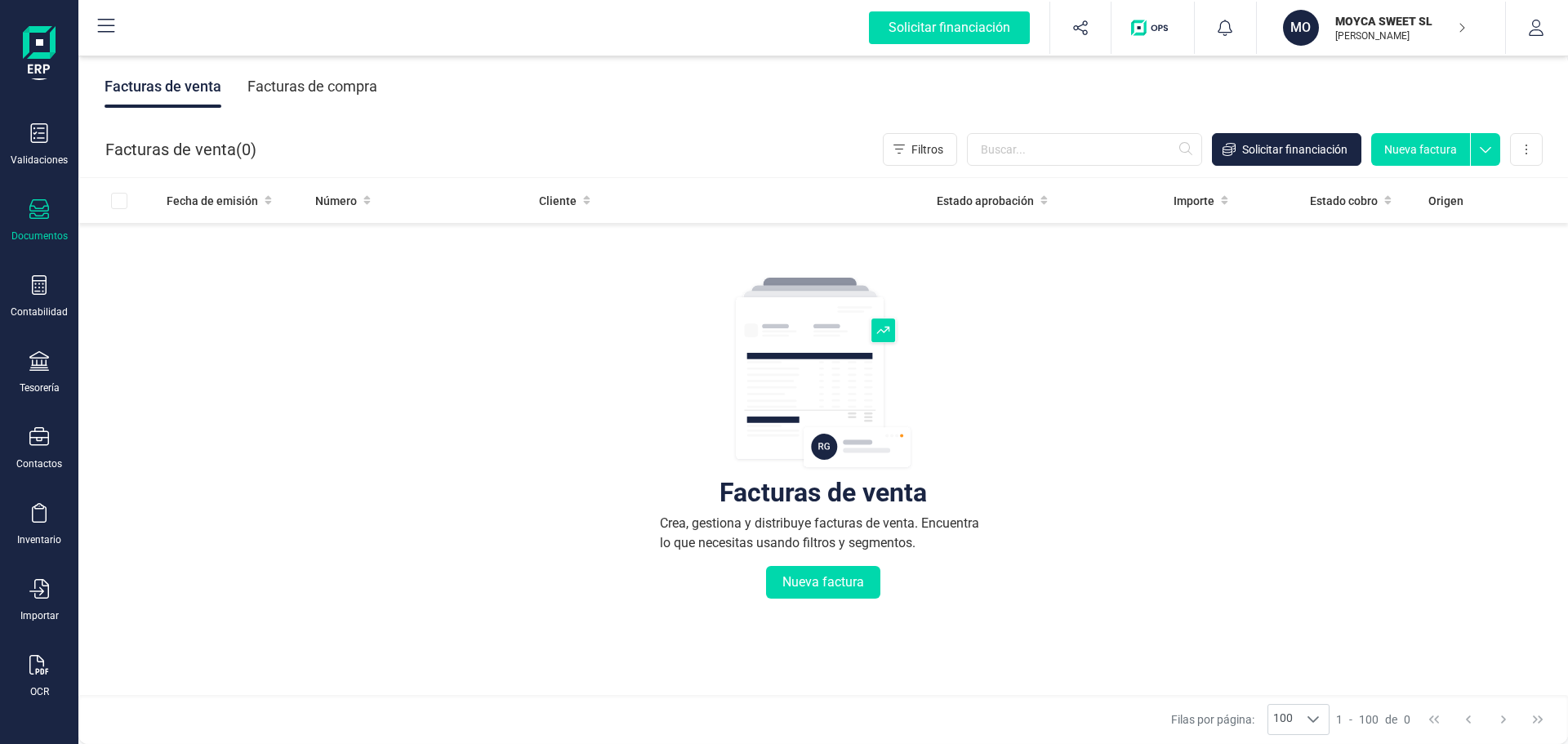
click at [304, 89] on div "Facturas de compra" at bounding box center [312, 87] width 130 height 43
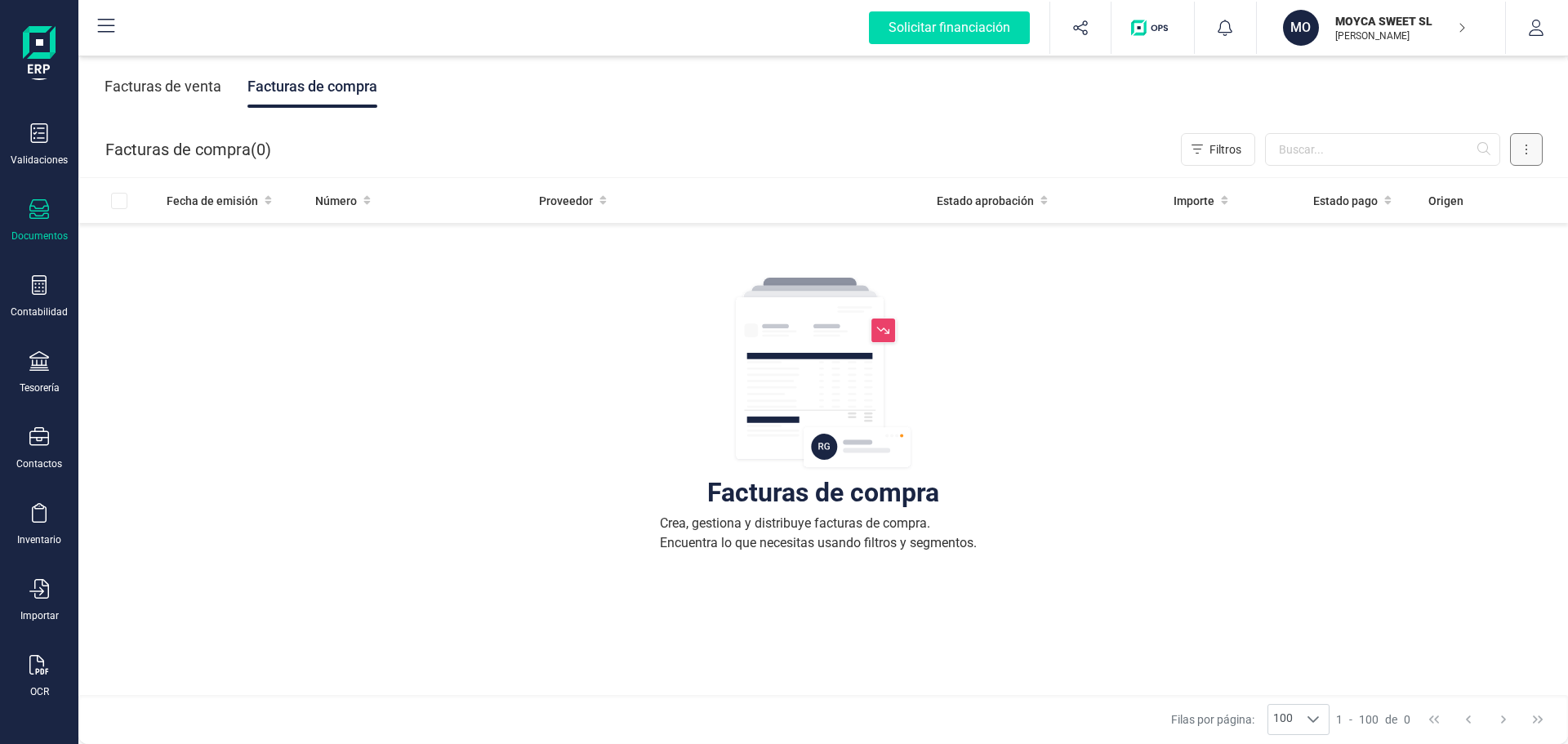
click at [1531, 143] on button at bounding box center [1526, 149] width 33 height 33
click at [1017, 426] on div "Facturas de compra Crea, gestiona y distribuye facturas de compra. Encuentra lo…" at bounding box center [823, 536] width 1424 height 613
click at [36, 213] on icon at bounding box center [39, 209] width 20 height 20
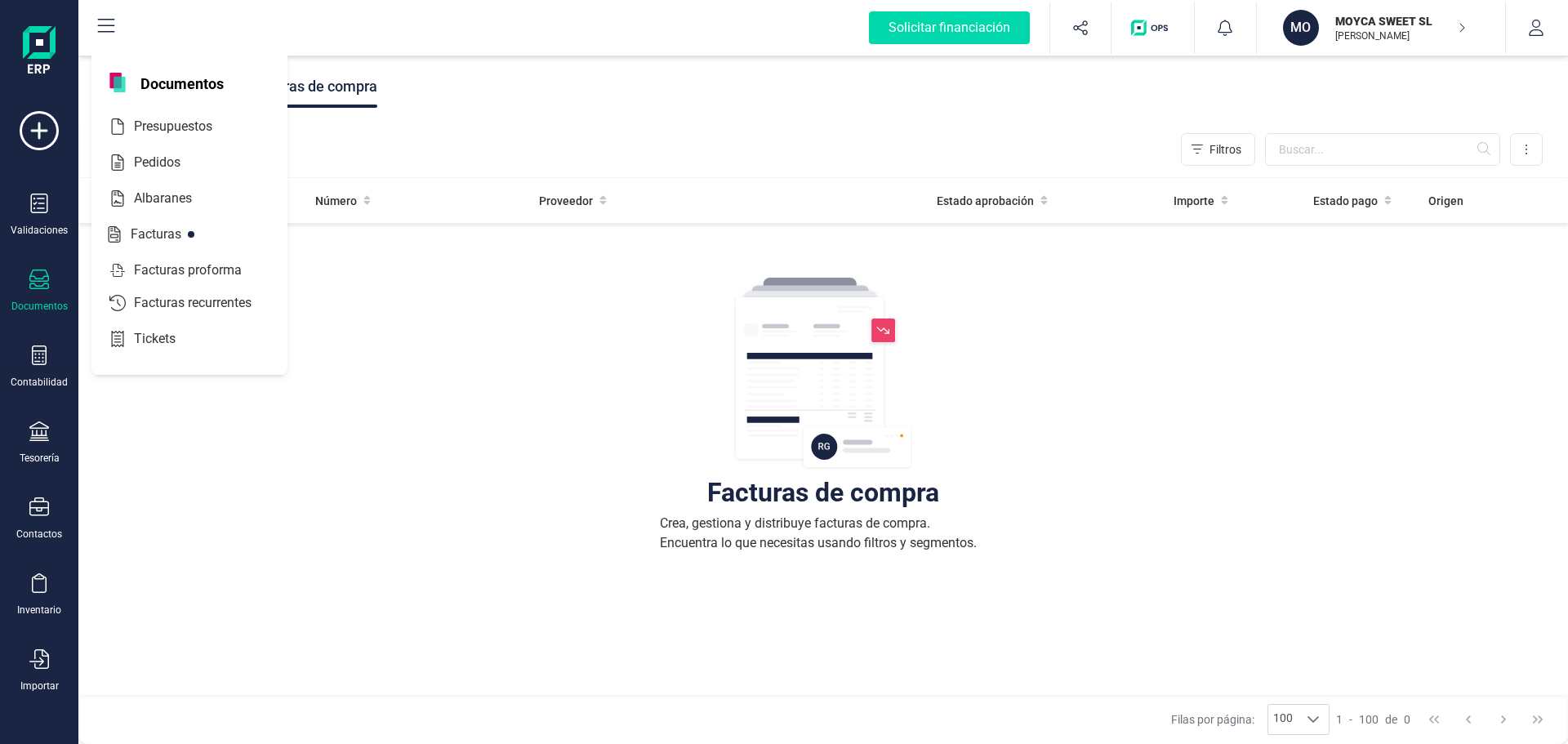
click at [38, 296] on div "Documentos" at bounding box center [39, 291] width 65 height 43
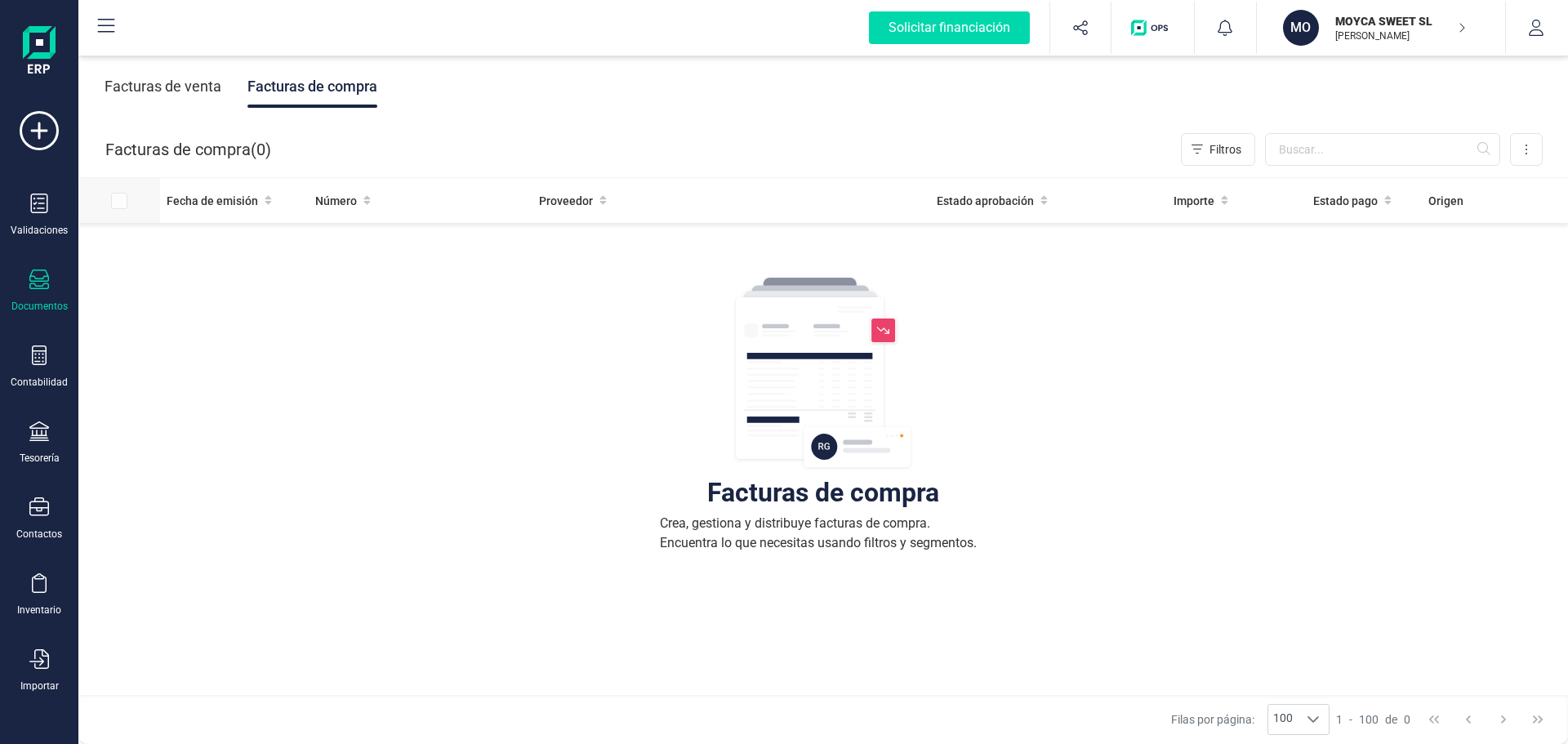
click at [121, 204] on div at bounding box center [133, 202] width 43 height 17
click at [1214, 158] on button "Filtros" at bounding box center [1219, 149] width 75 height 33
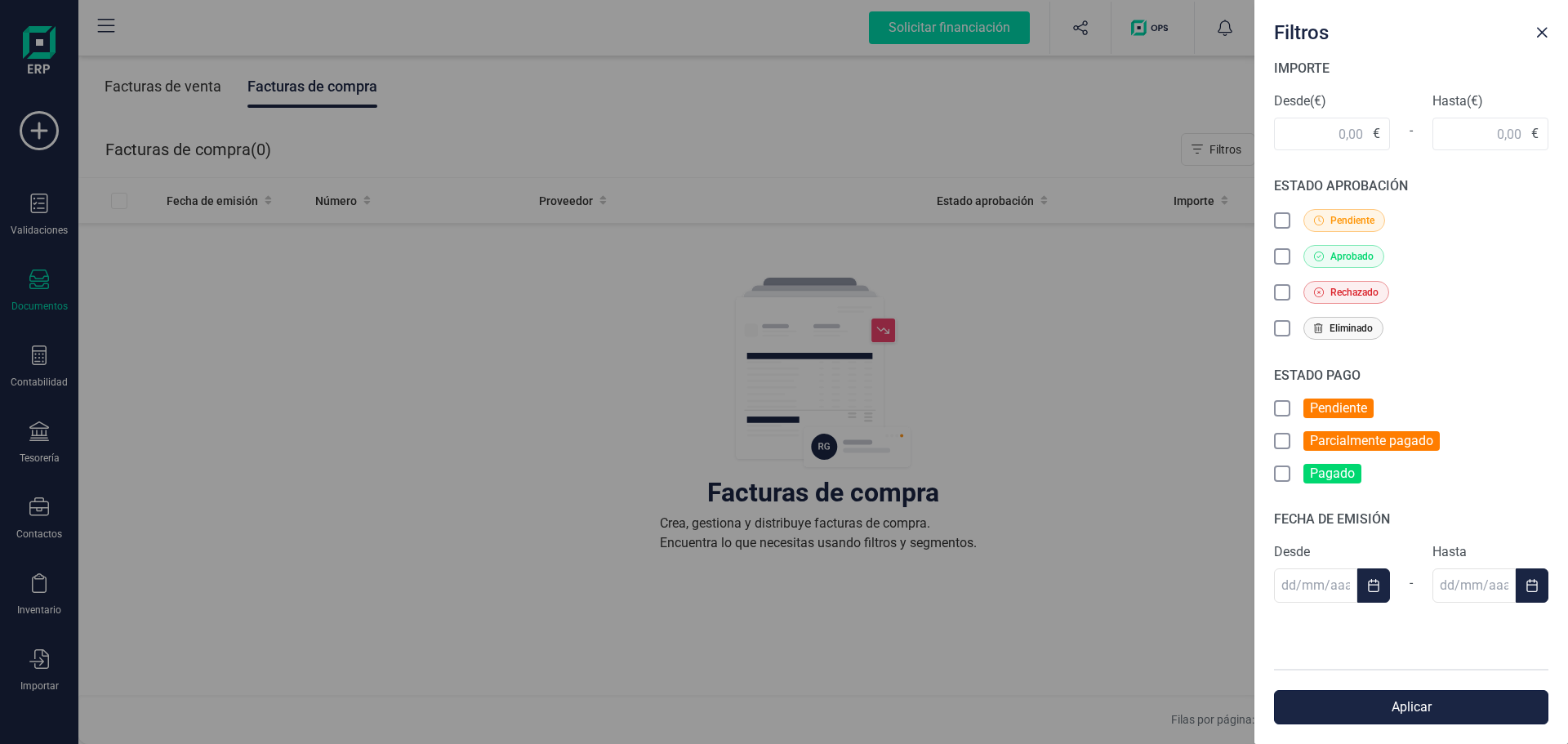
click at [1412, 709] on button "Aplicar" at bounding box center [1411, 708] width 274 height 35
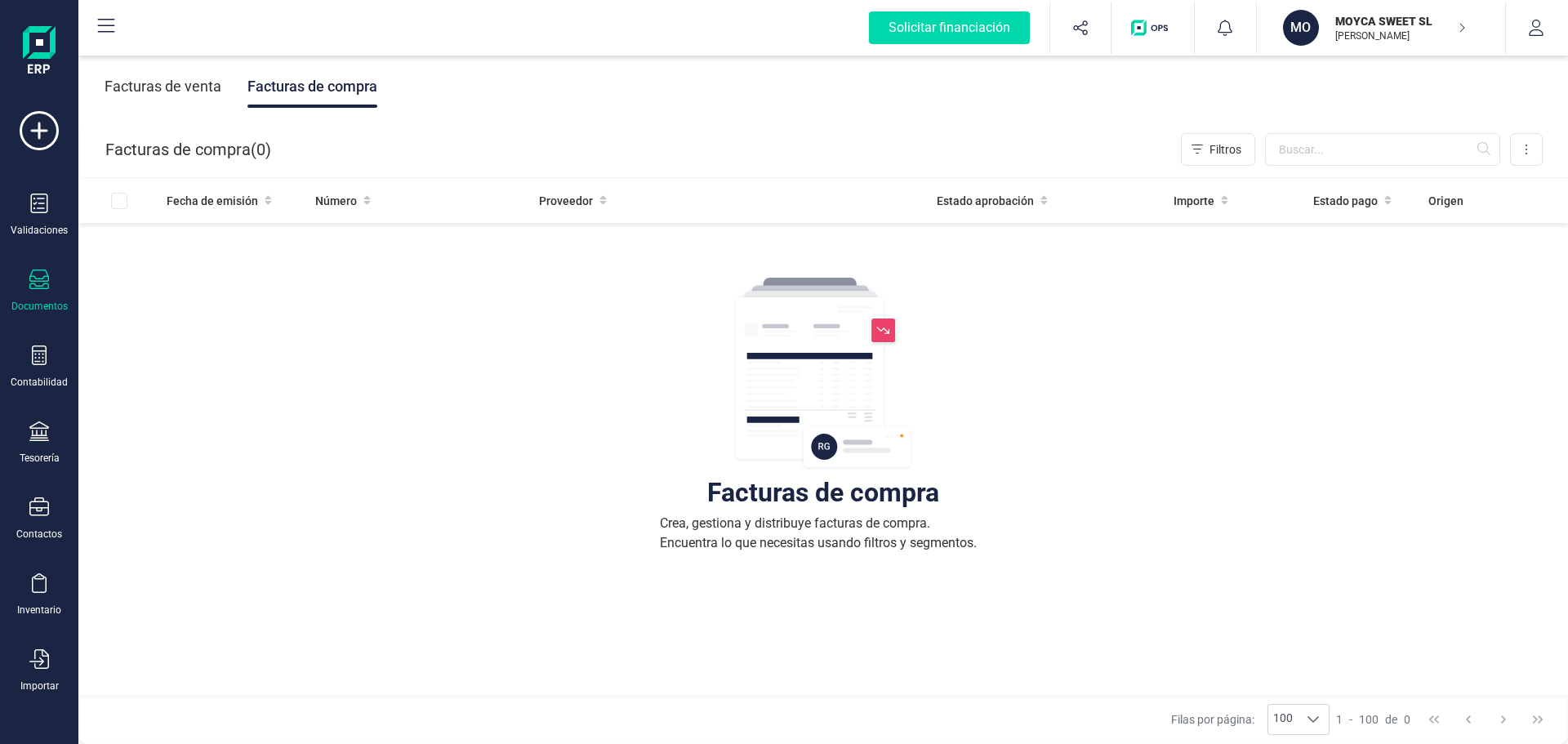
click at [880, 330] on img at bounding box center [823, 373] width 180 height 196
click at [819, 500] on div "Facturas de compra" at bounding box center [823, 493] width 232 height 17
click at [768, 542] on div "Crea, gestiona y distribuye facturas de compra. Encuentra lo que necesitas usan…" at bounding box center [823, 533] width 327 height 39
click at [1528, 155] on icon at bounding box center [1527, 149] width 4 height 13
click at [376, 275] on div "Facturas de compra Crea, gestiona y distribuye facturas de compra. Encuentra lo…" at bounding box center [823, 536] width 1424 height 613
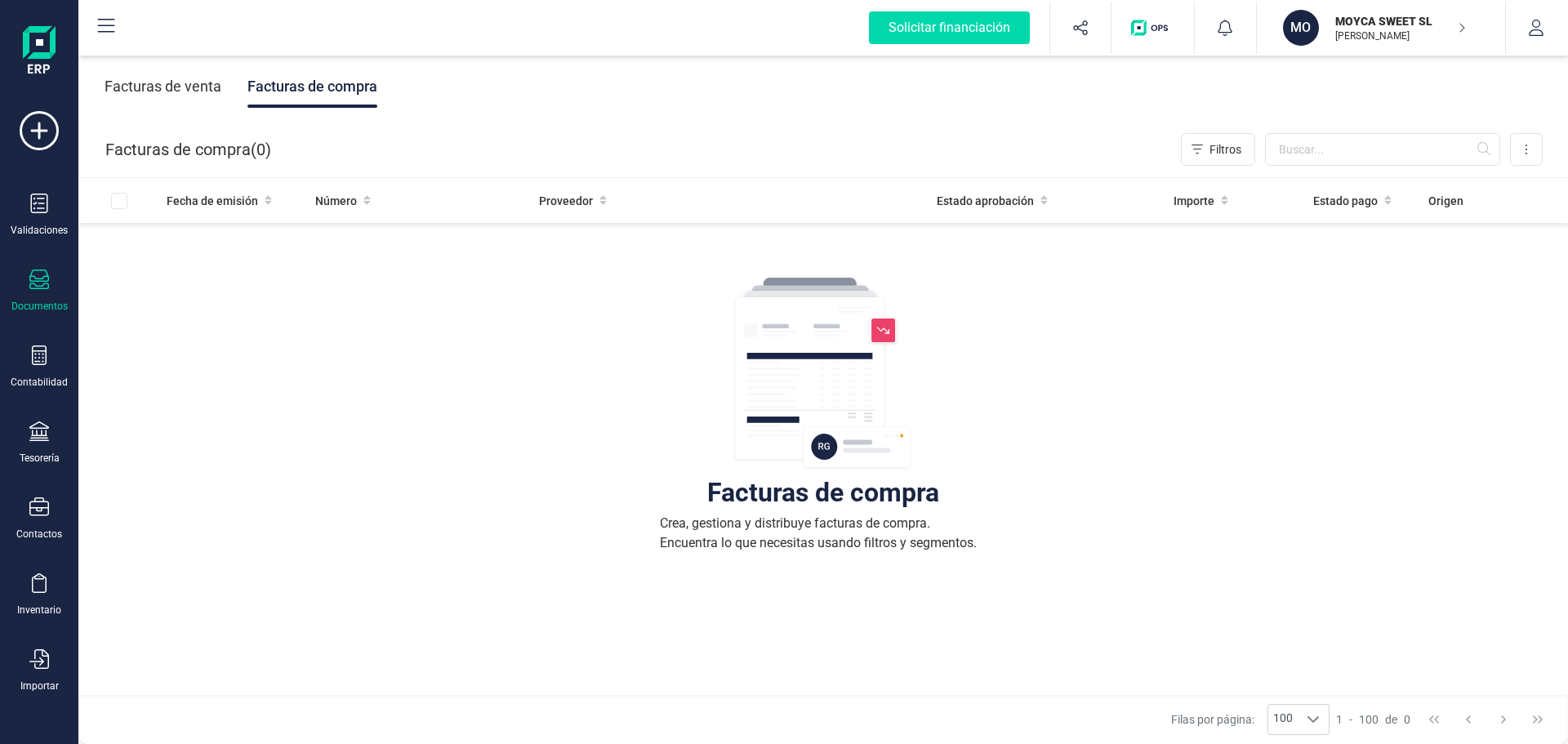
click at [181, 95] on div "Facturas de venta" at bounding box center [162, 87] width 117 height 43
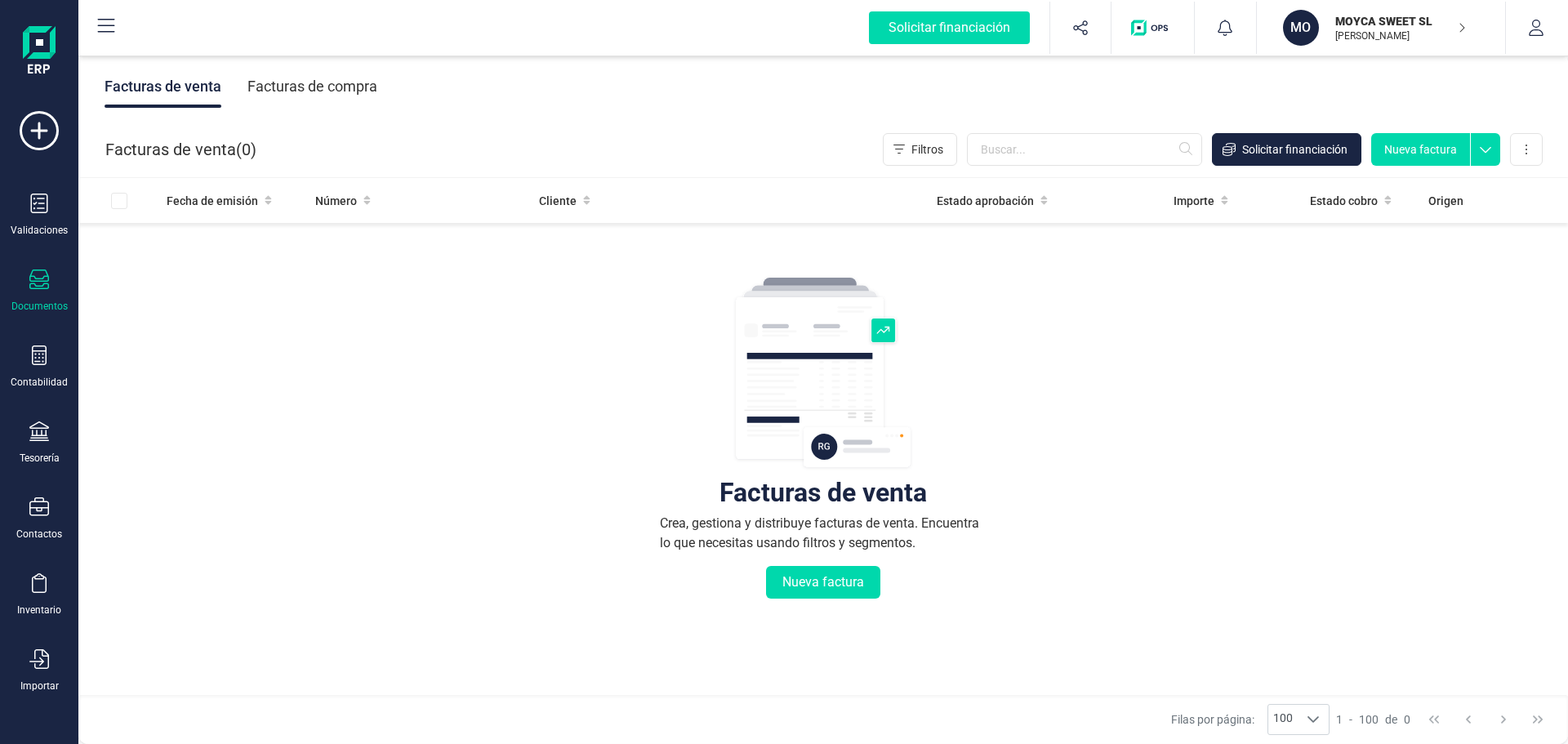
click at [342, 89] on div "Facturas de compra" at bounding box center [312, 87] width 130 height 43
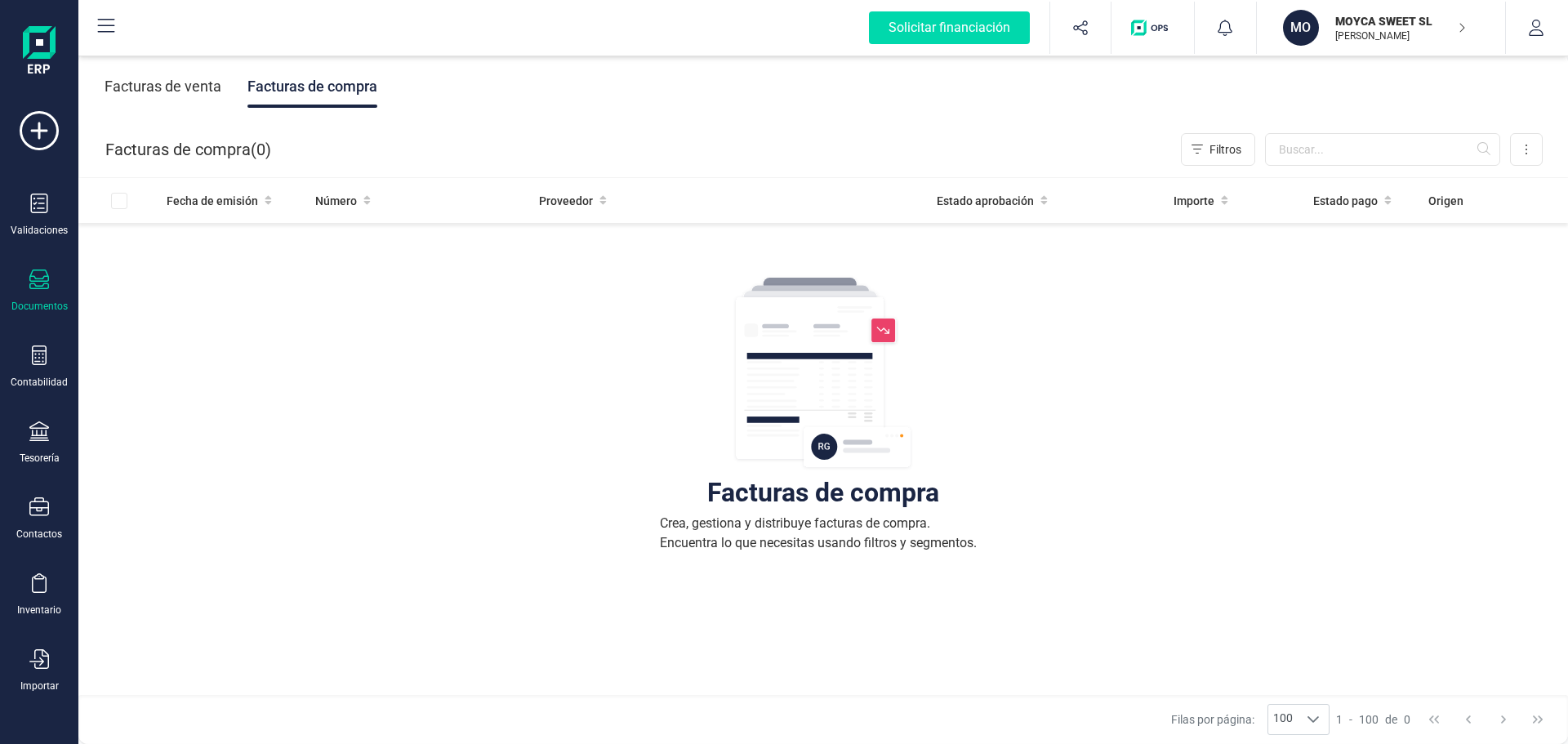
drag, startPoint x: 611, startPoint y: 263, endPoint x: 511, endPoint y: 328, distance: 119.3
click at [511, 328] on div "Facturas de compra Crea, gestiona y distribuye facturas de compra. Encuentra lo…" at bounding box center [823, 536] width 1424 height 613
click at [1198, 148] on icon "Filtros" at bounding box center [1197, 149] width 11 height 9
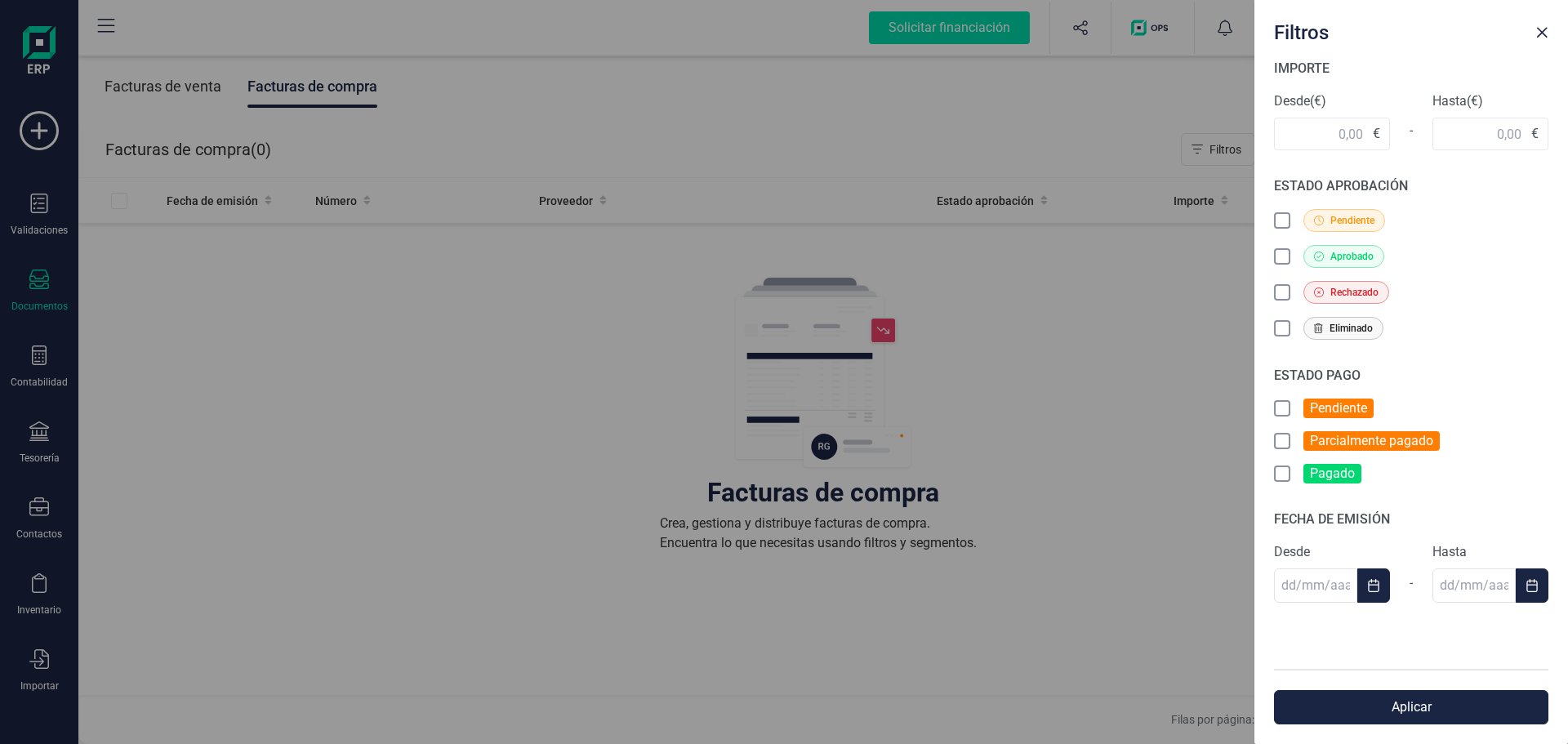
click at [1071, 271] on div "Filtros IMPORTE Desde (€) € - Hasta (€) € ESTADO APROBACIÓN Pendiente Aprobado …" at bounding box center [784, 372] width 1568 height 744
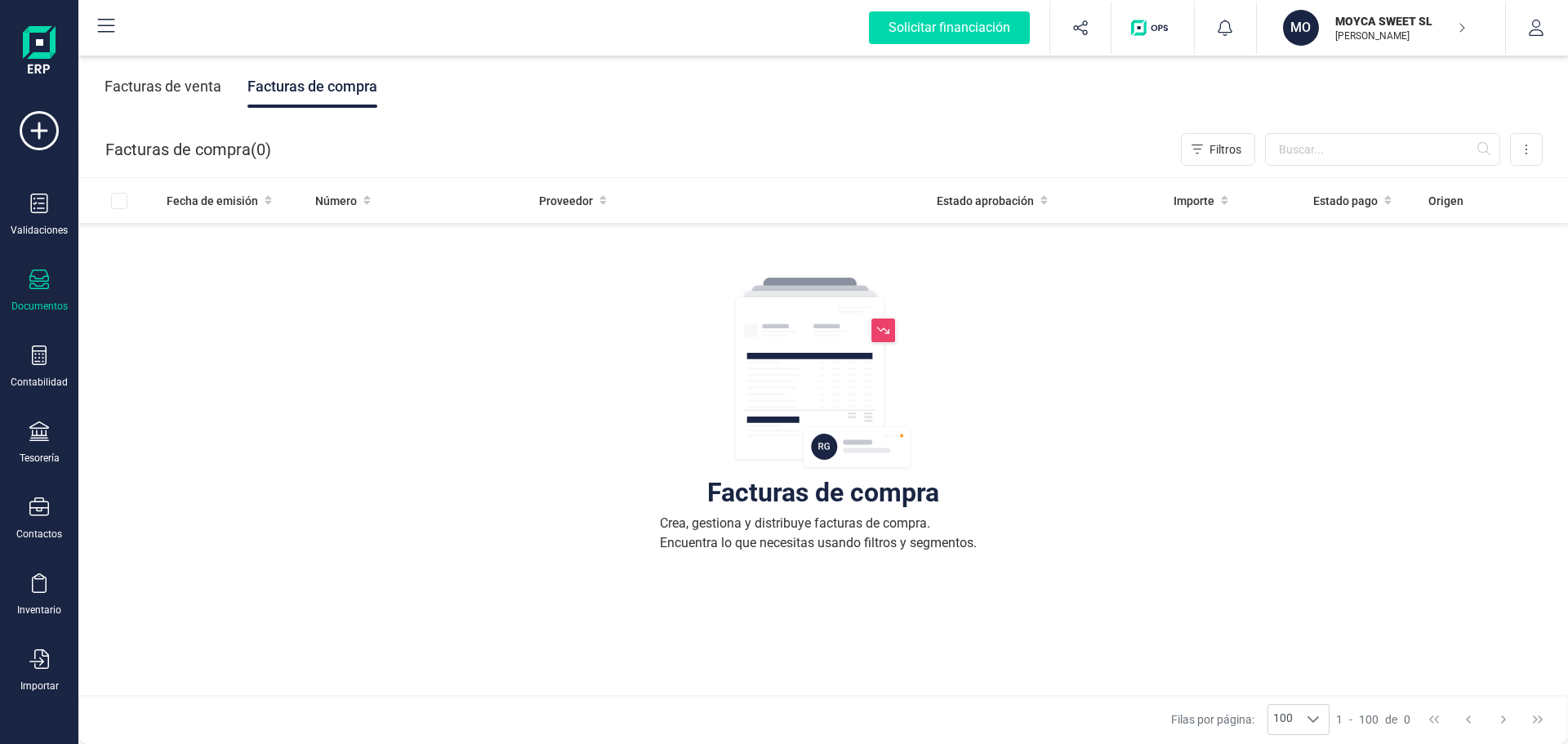
click at [868, 329] on img at bounding box center [823, 373] width 180 height 196
click at [822, 442] on img at bounding box center [823, 373] width 180 height 196
click at [819, 447] on img at bounding box center [823, 373] width 180 height 196
click at [42, 278] on icon at bounding box center [39, 279] width 20 height 20
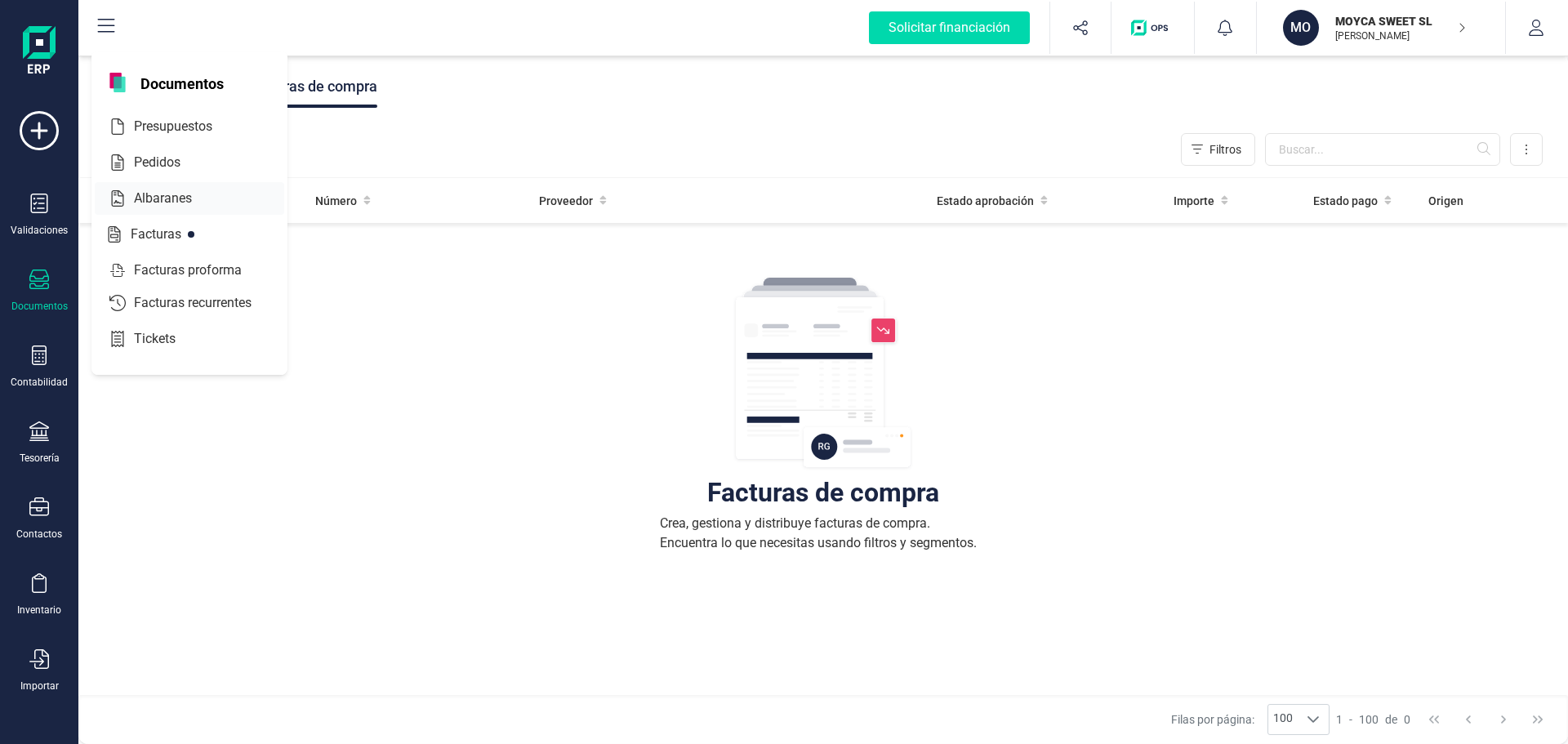
click at [165, 197] on span "Albaranes" at bounding box center [175, 198] width 94 height 20
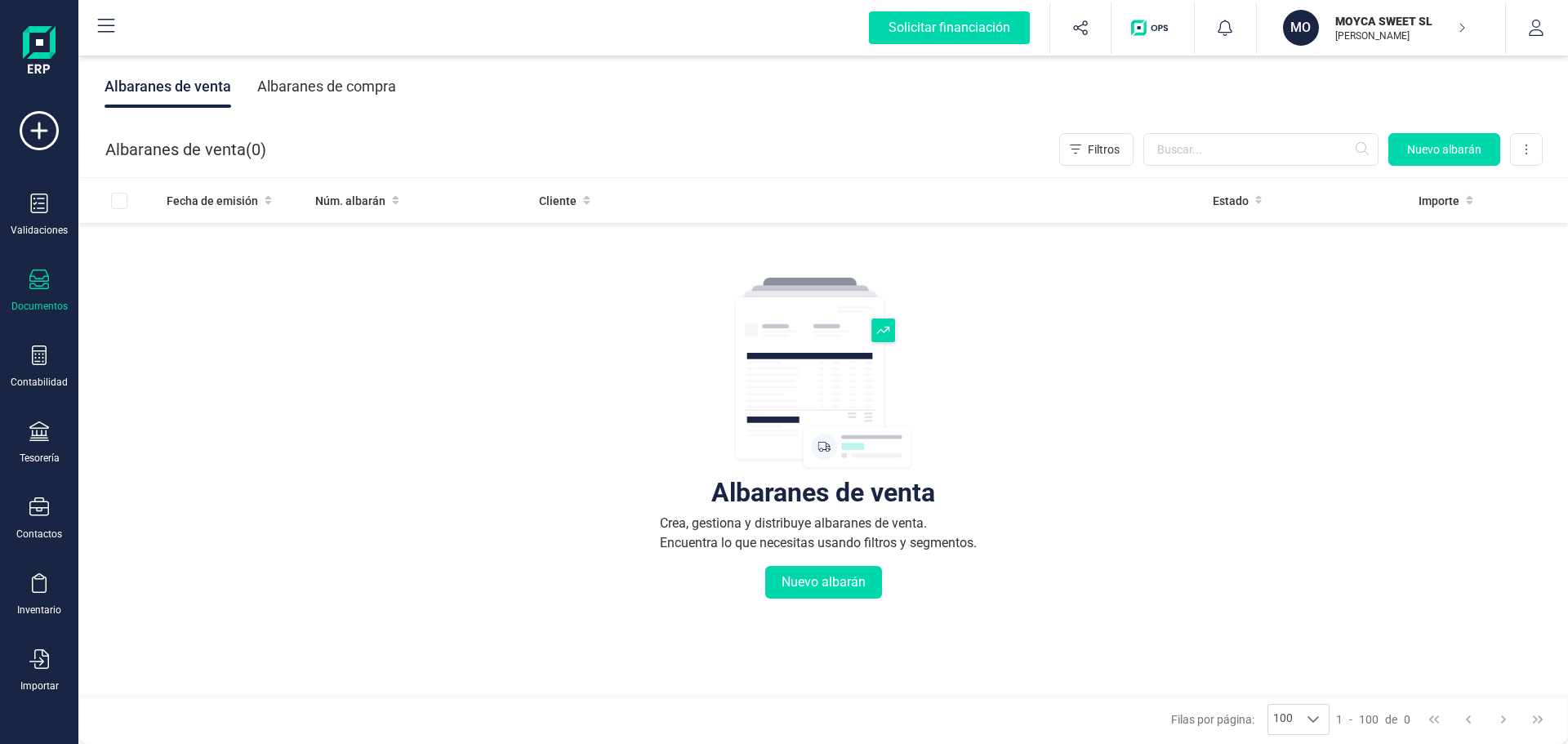
click at [309, 89] on div "Albaranes de compra" at bounding box center [327, 87] width 139 height 43
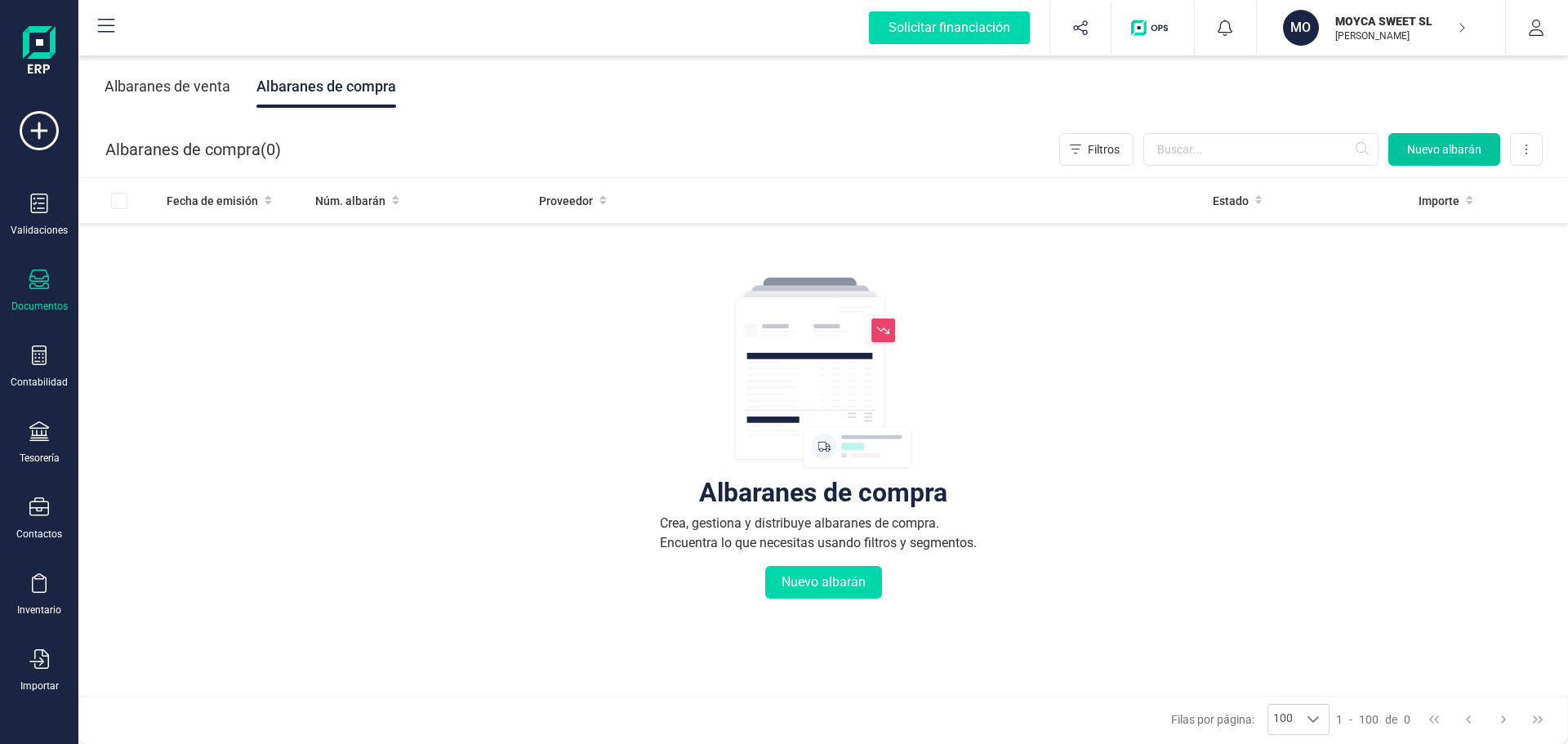
click at [1453, 150] on span "Nuevo albarán" at bounding box center [1445, 149] width 75 height 17
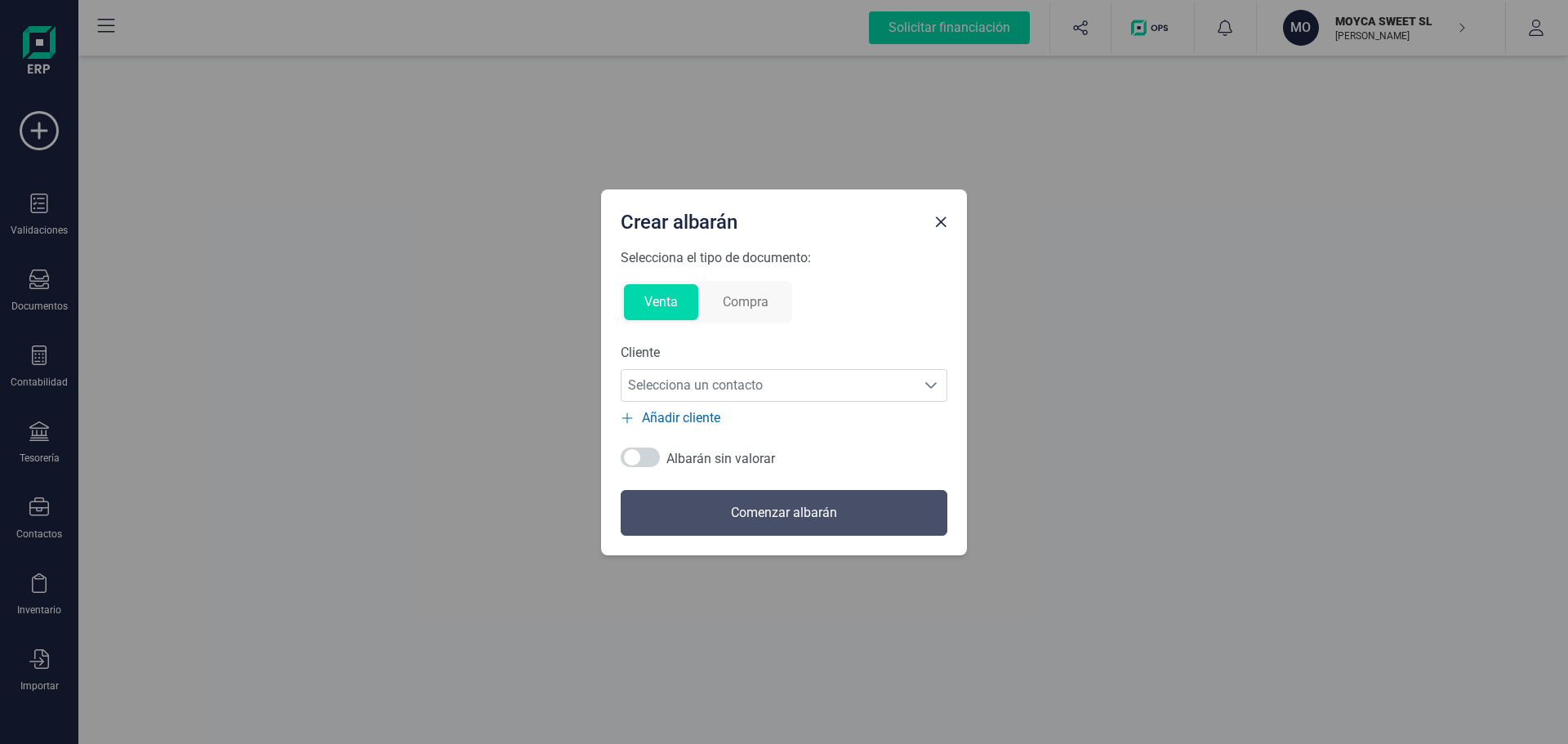
click at [941, 227] on span "Close" at bounding box center [941, 222] width 13 height 13
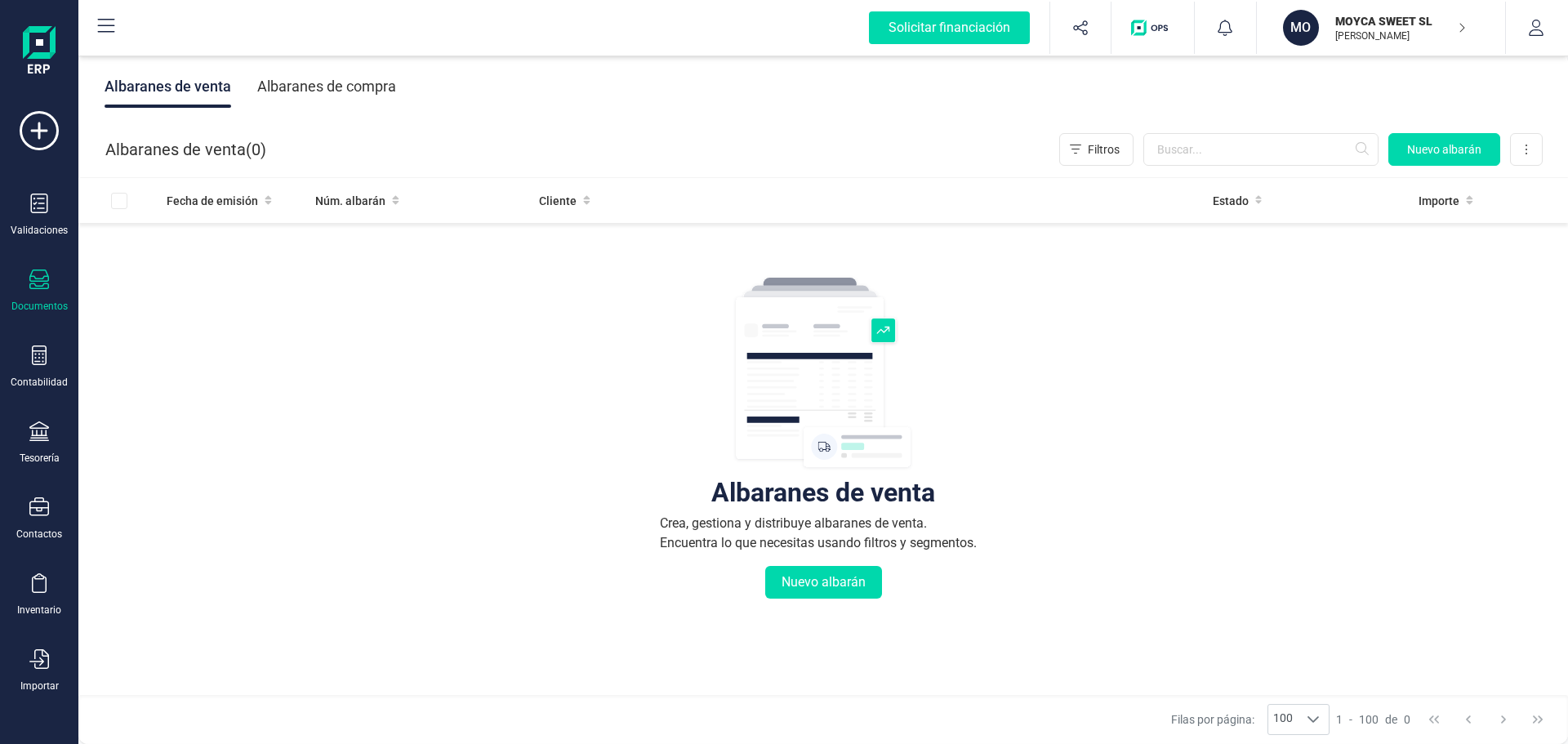
click at [326, 77] on div "Albaranes de compra" at bounding box center [327, 87] width 139 height 43
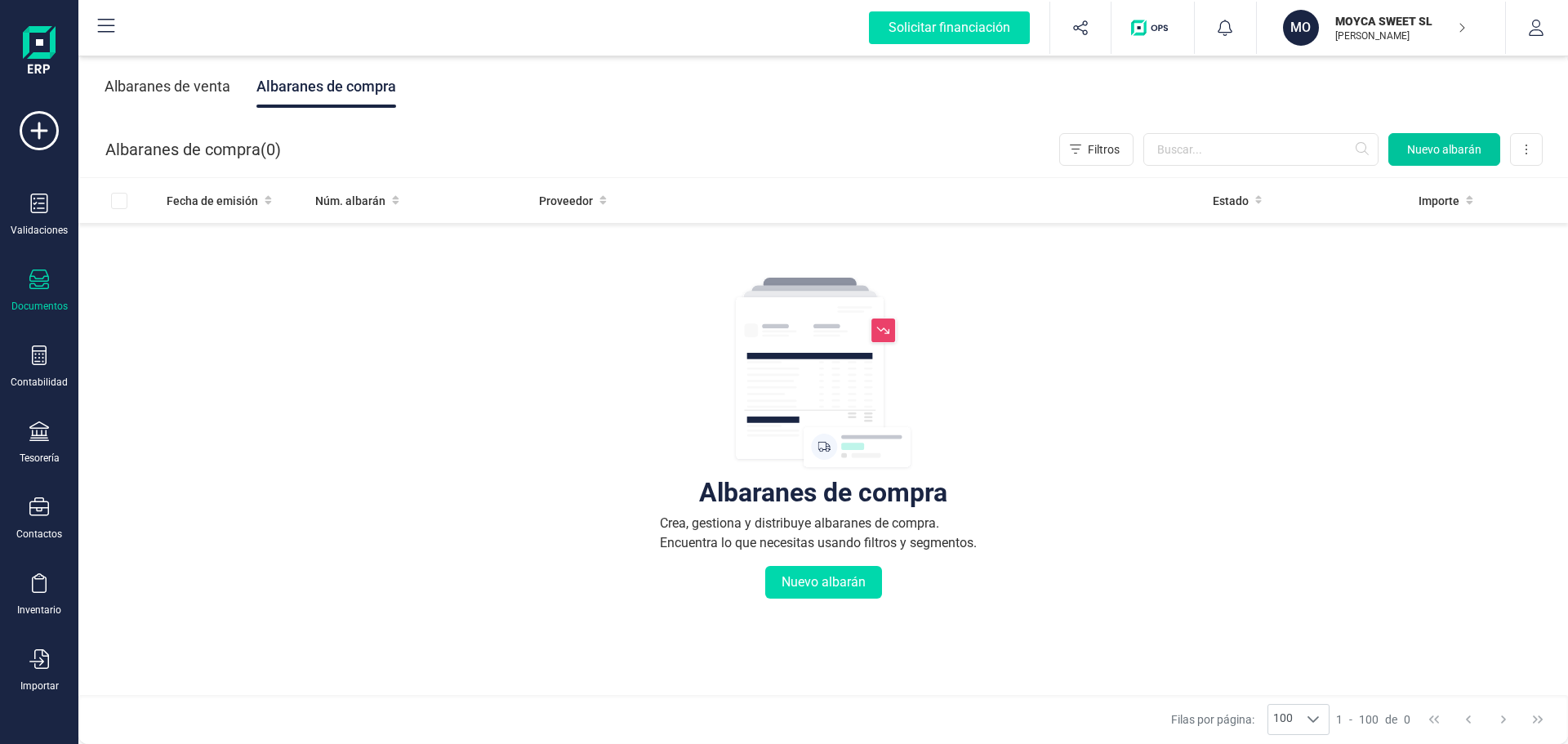
click at [1450, 145] on span "Nuevo albarán" at bounding box center [1445, 149] width 75 height 17
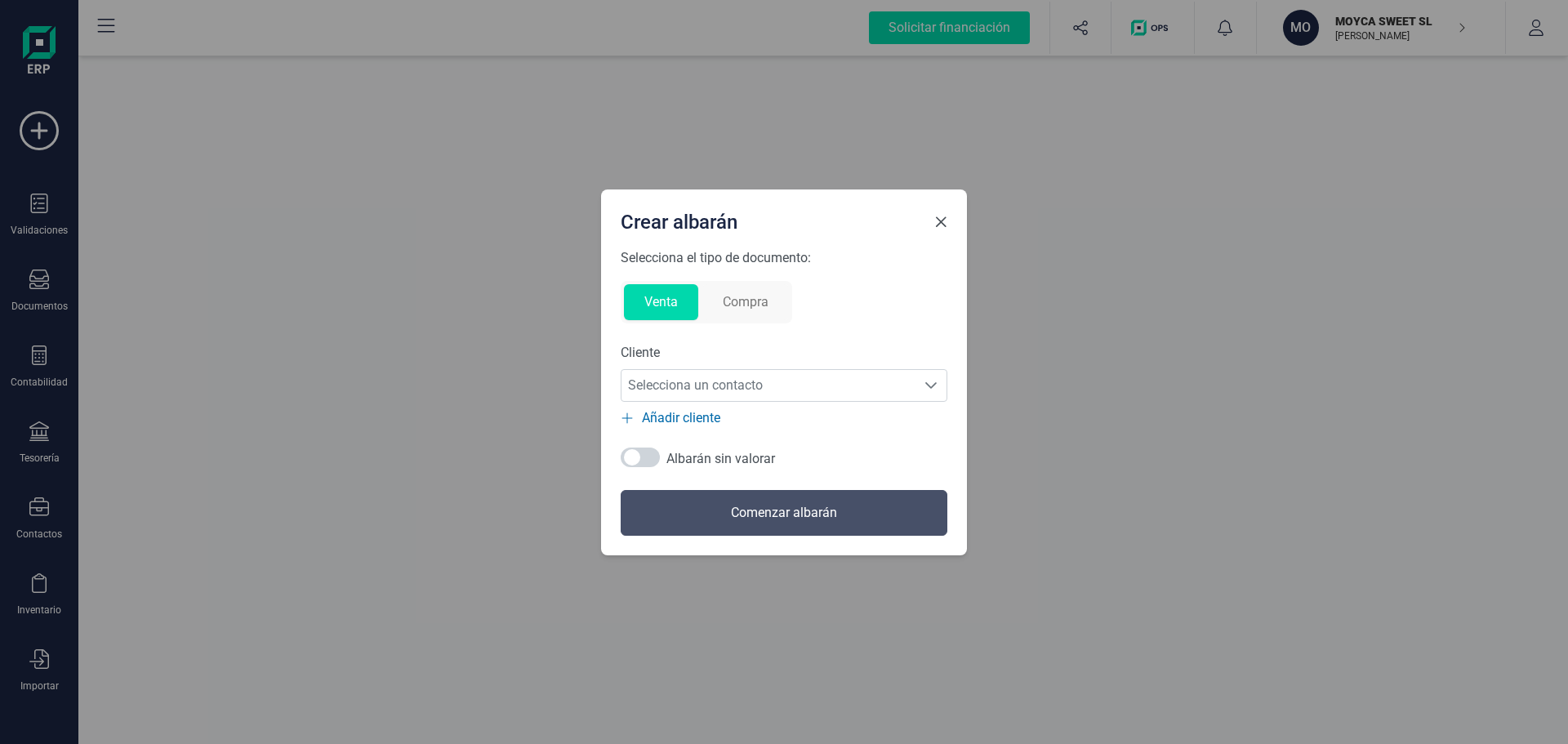
click at [934, 219] on span "Close" at bounding box center [941, 222] width 13 height 13
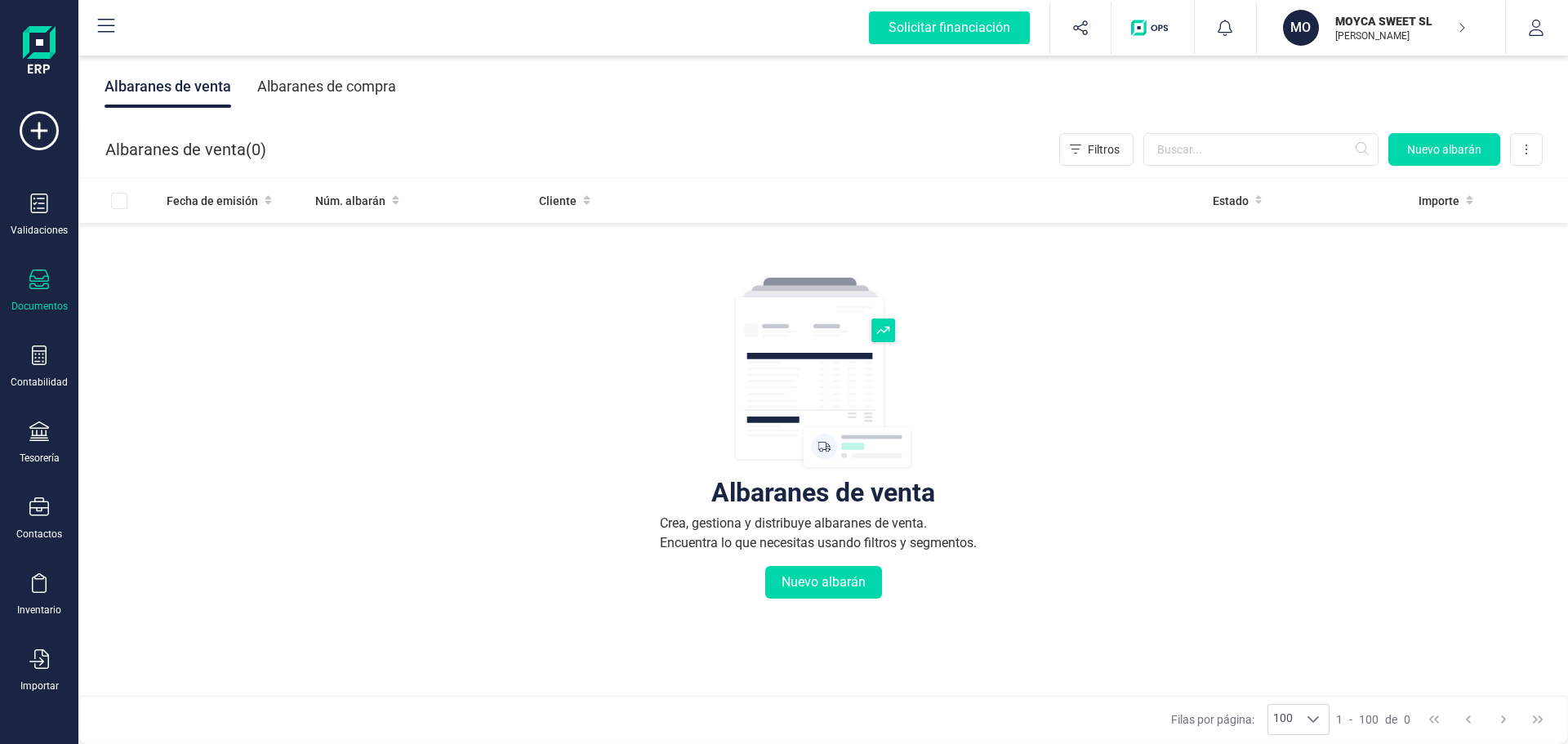
click at [337, 90] on div "Albaranes de compra" at bounding box center [327, 87] width 139 height 43
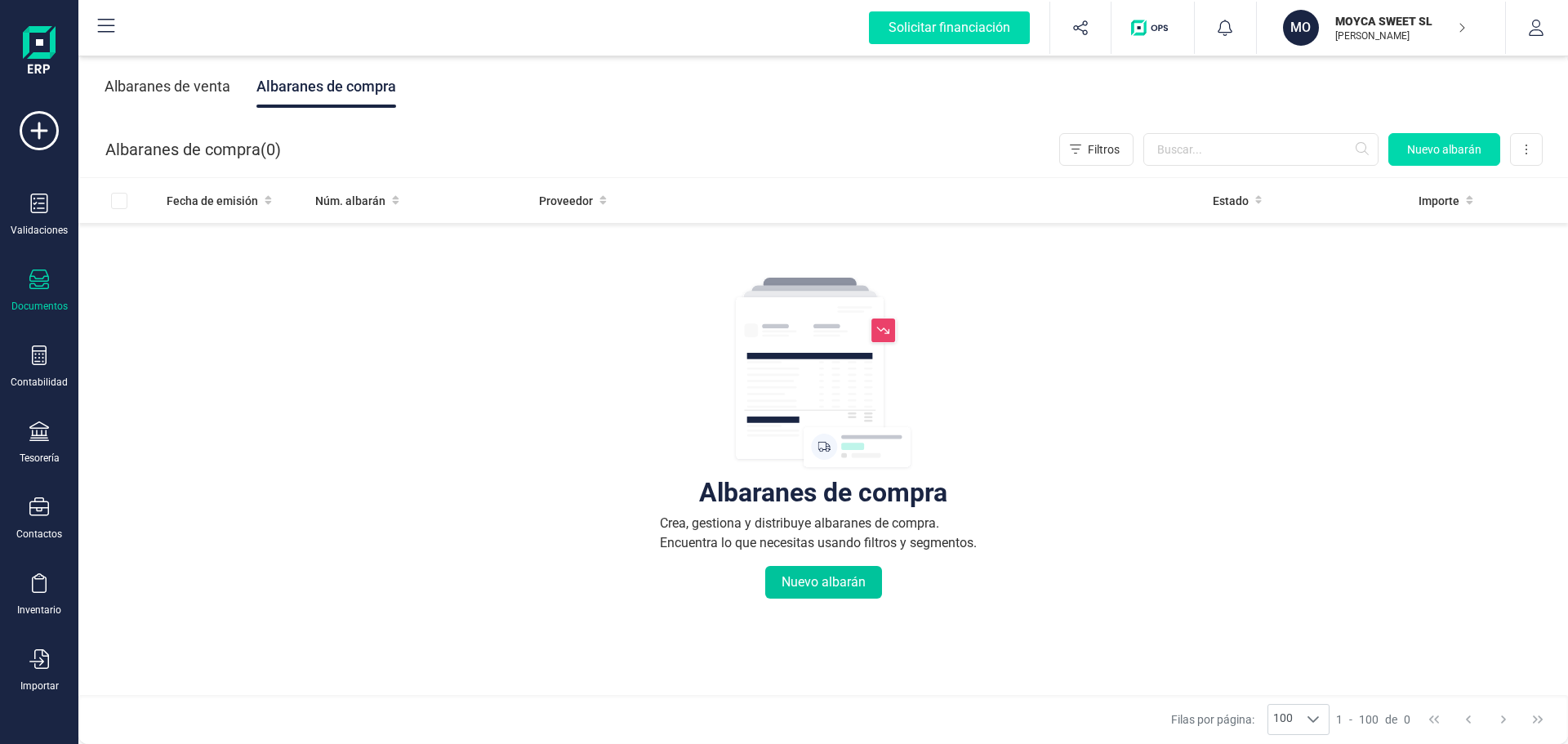
click at [790, 583] on button "Nuevo albarán" at bounding box center [823, 583] width 117 height 33
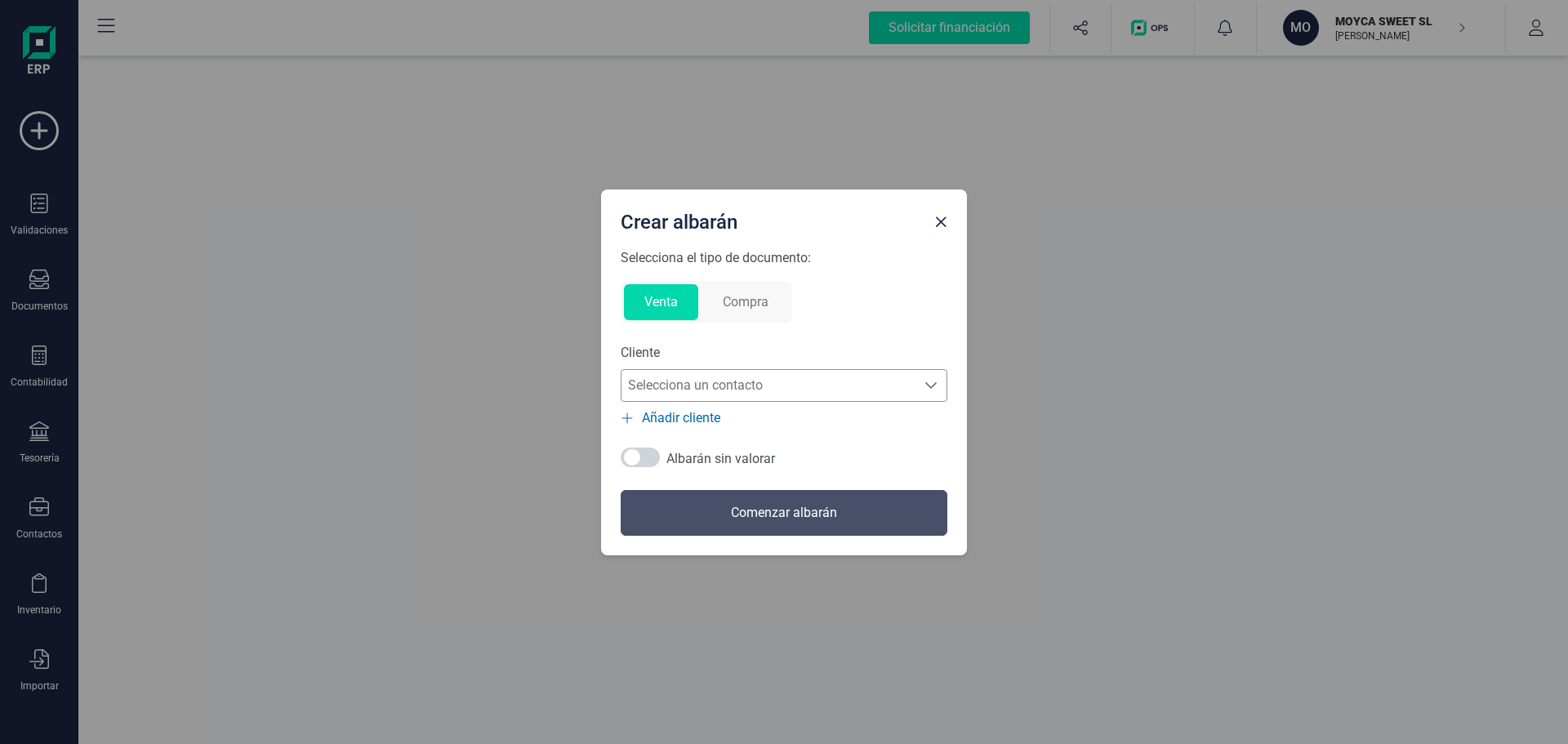
click at [939, 385] on div "Selecciona un contacto" at bounding box center [931, 386] width 31 height 13
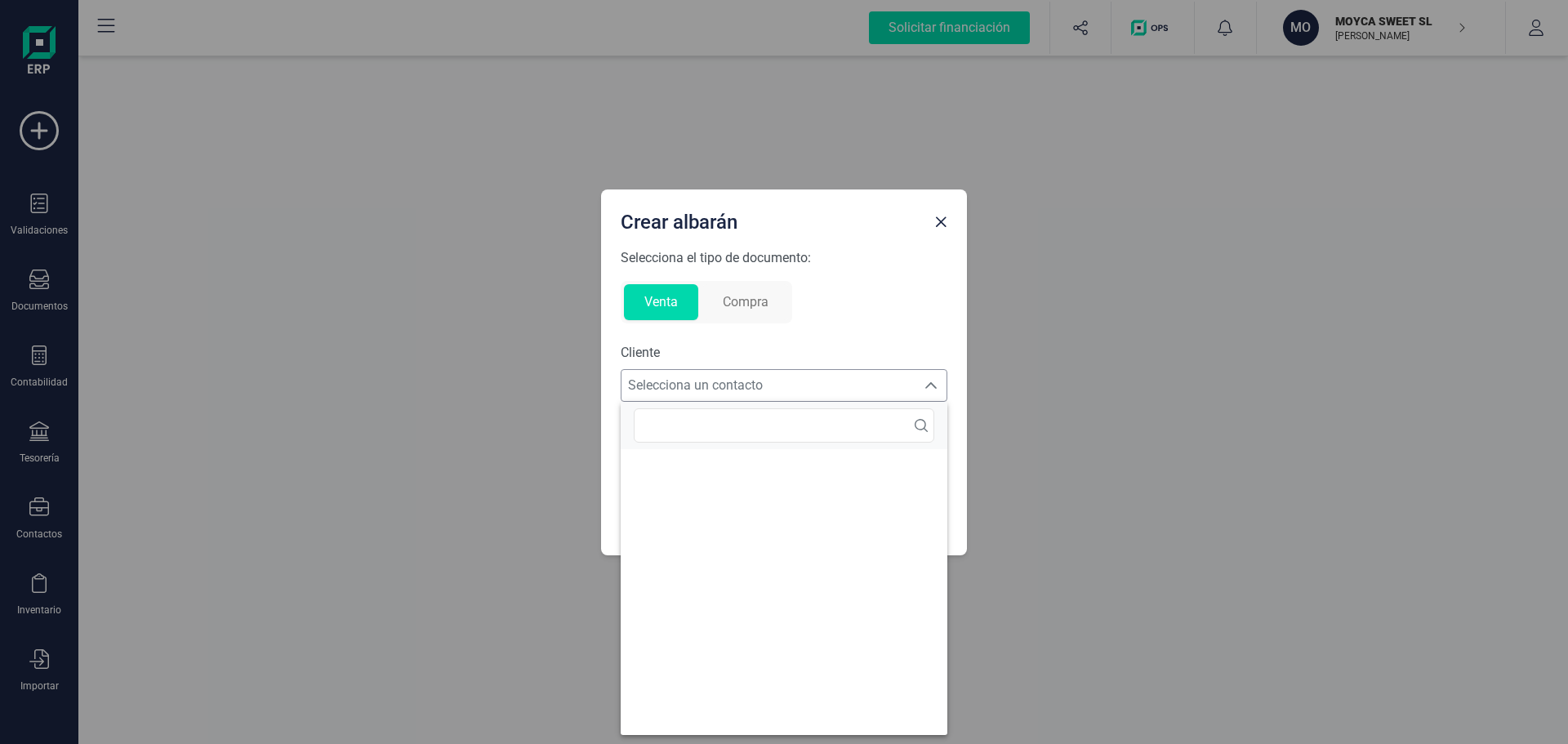
click at [939, 385] on div "Selecciona un contacto" at bounding box center [931, 386] width 31 height 13
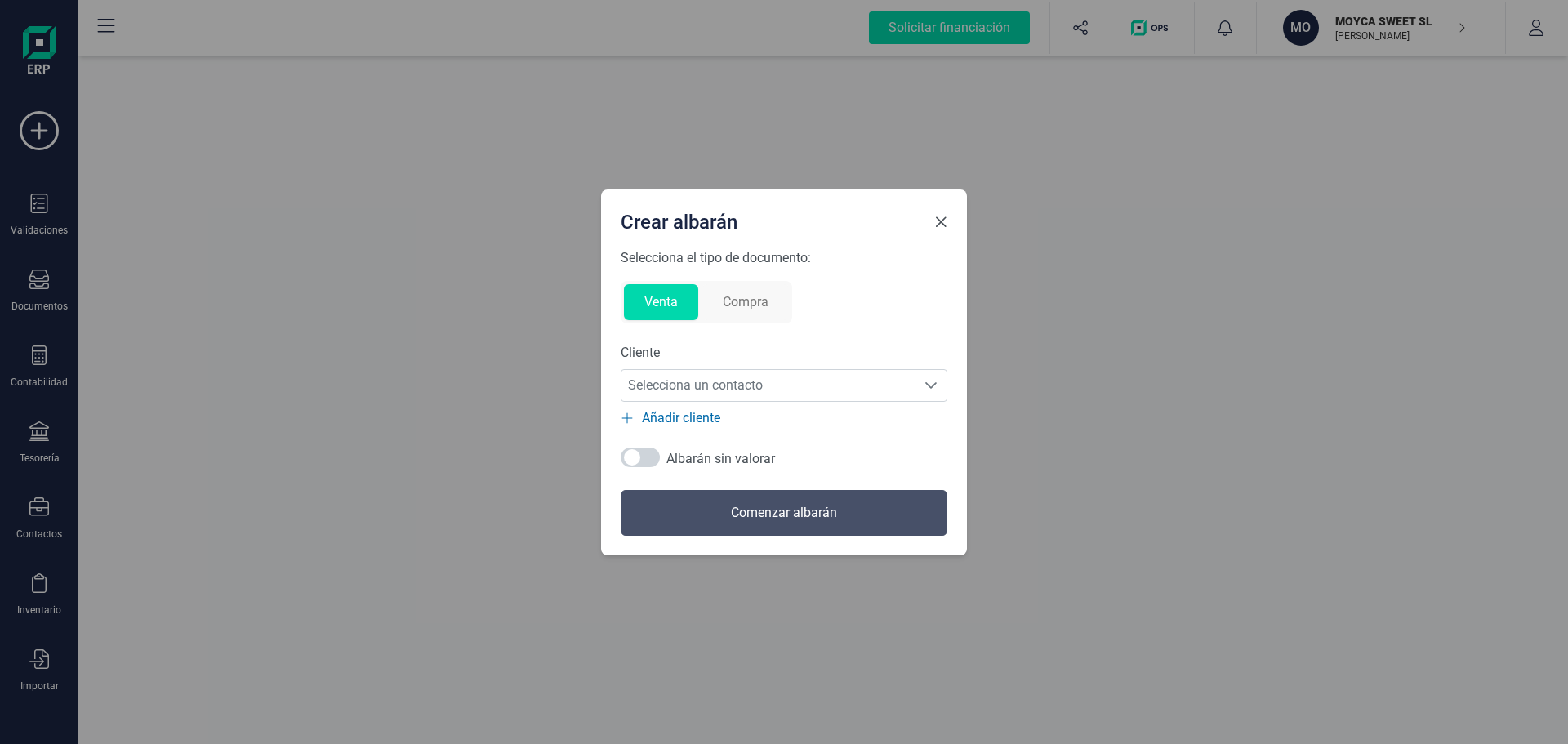
click at [939, 226] on span "Close" at bounding box center [941, 222] width 13 height 13
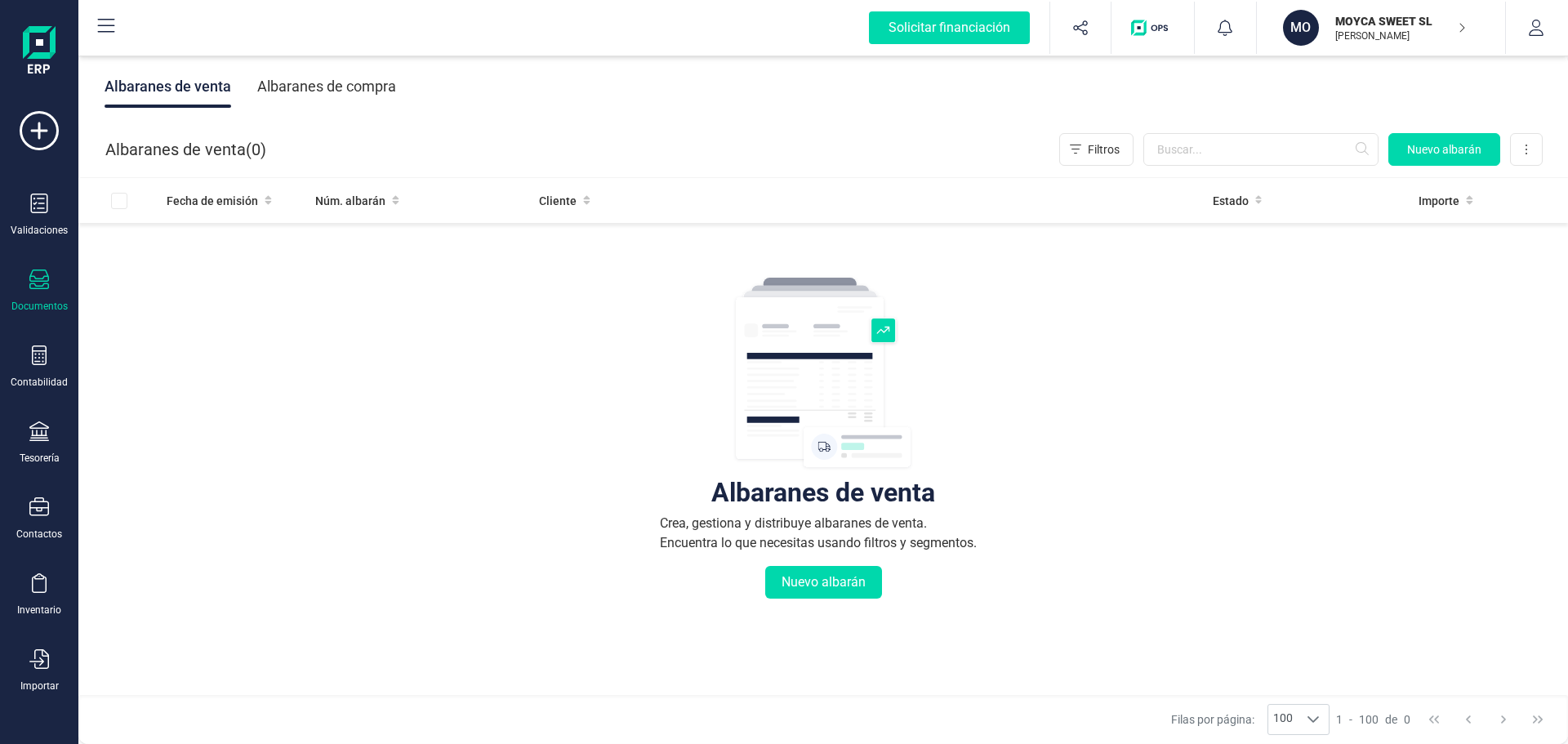
click at [43, 289] on icon at bounding box center [39, 279] width 20 height 20
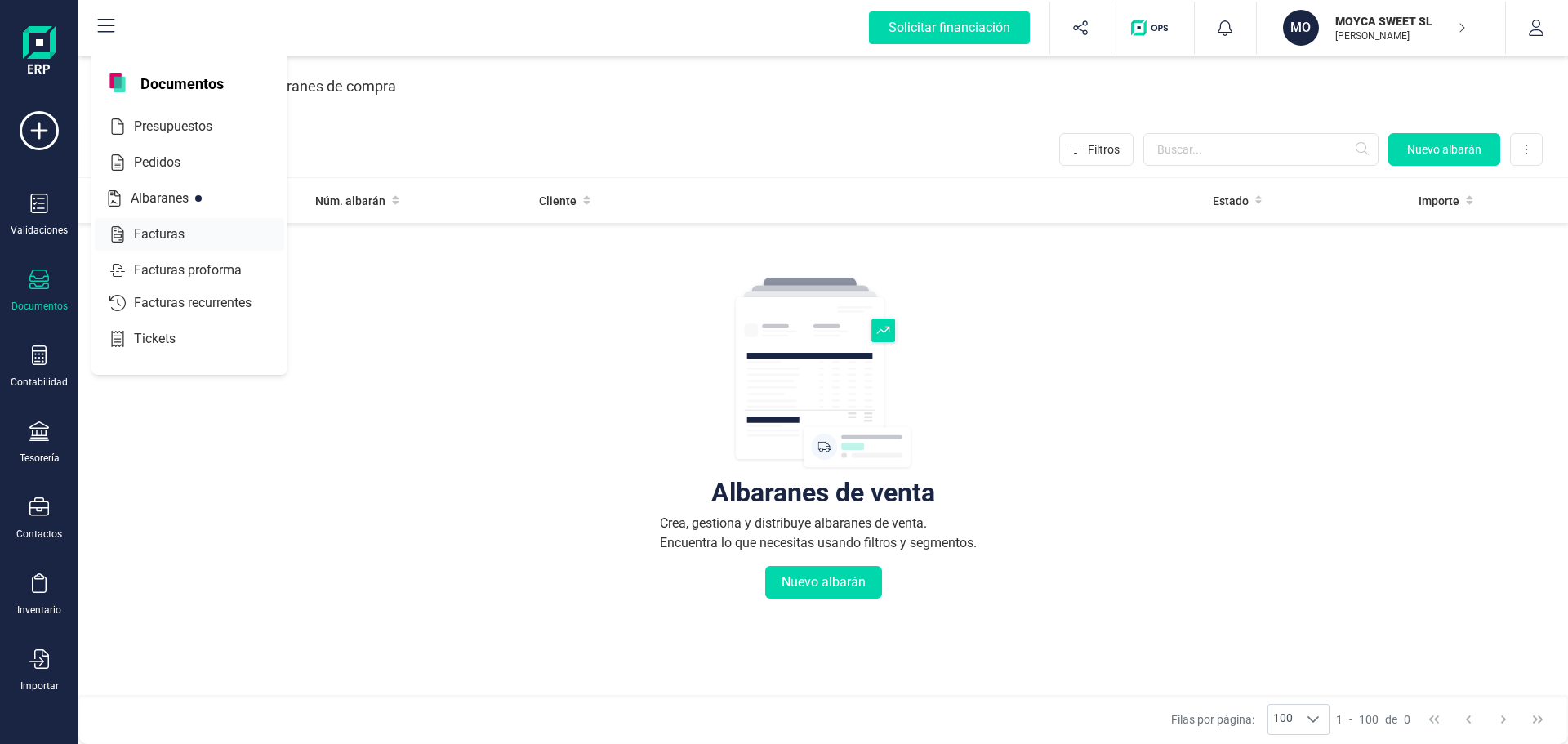
click at [148, 230] on span "Facturas" at bounding box center [171, 234] width 87 height 20
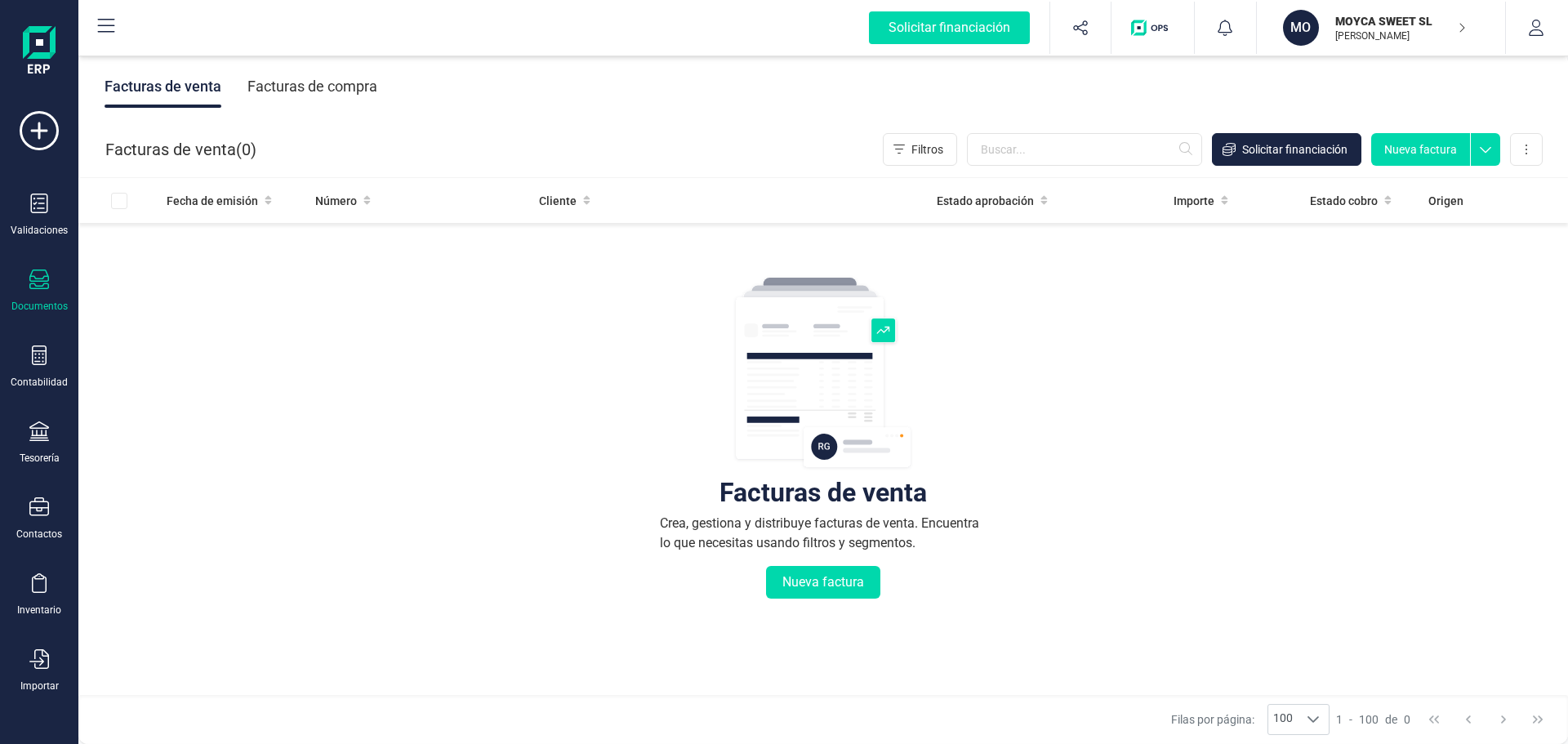
click at [376, 91] on div "Facturas de compra" at bounding box center [312, 87] width 130 height 43
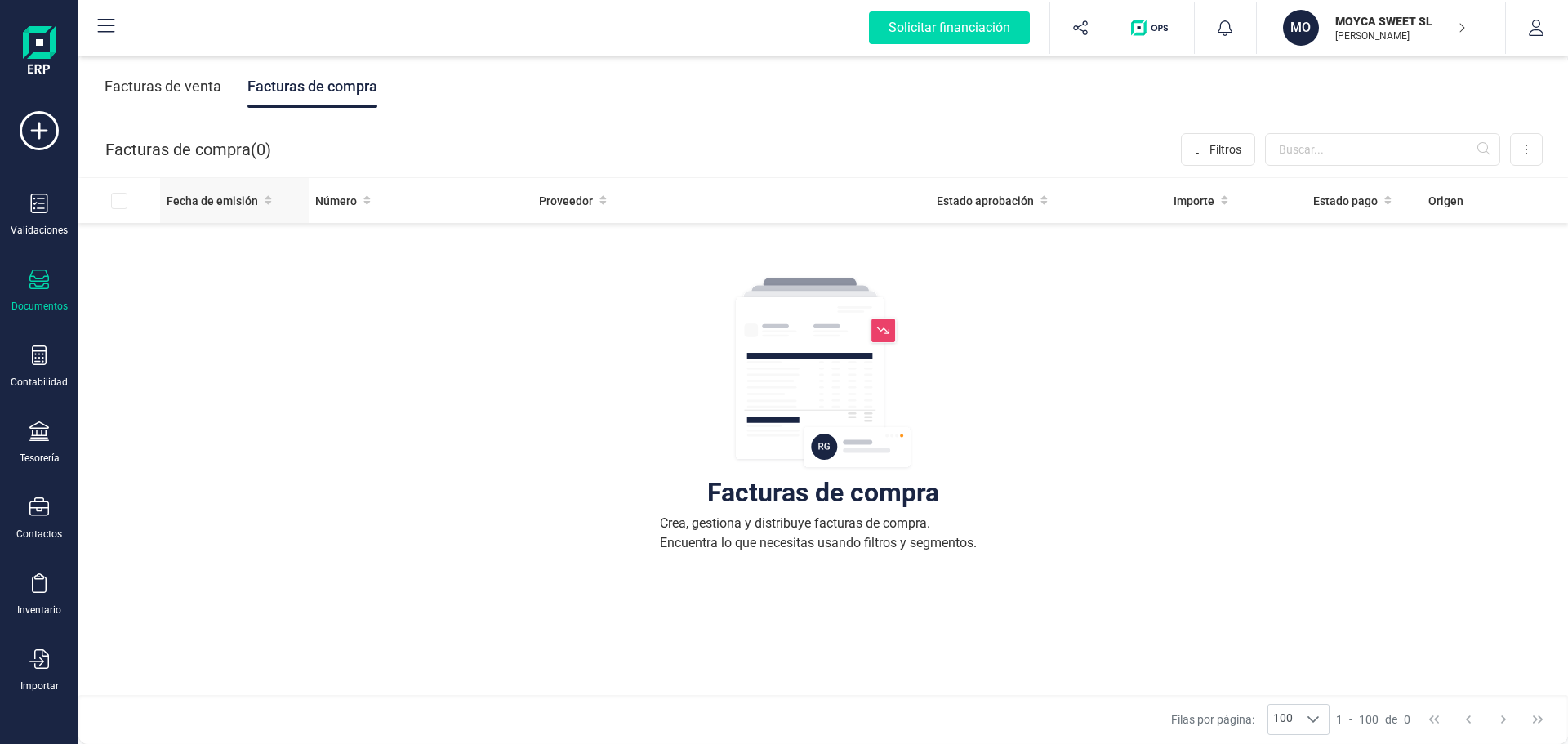
click at [233, 200] on span "Fecha de emisión" at bounding box center [213, 202] width 91 height 17
click at [1517, 153] on button at bounding box center [1526, 149] width 33 height 33
click at [1429, 285] on span "Escanear (OCR)" at bounding box center [1414, 288] width 81 height 17
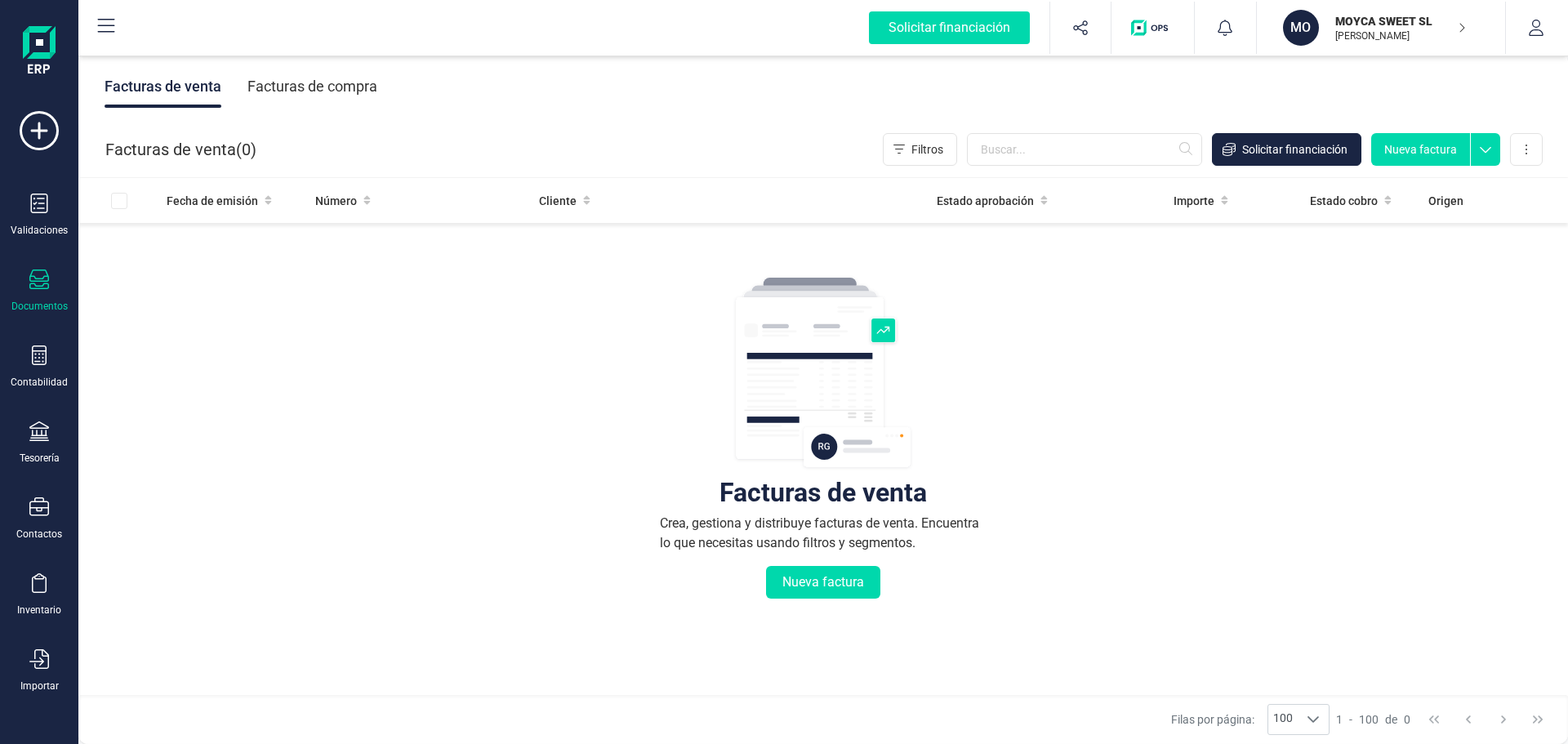
click at [307, 83] on div "Facturas de compra" at bounding box center [312, 87] width 130 height 43
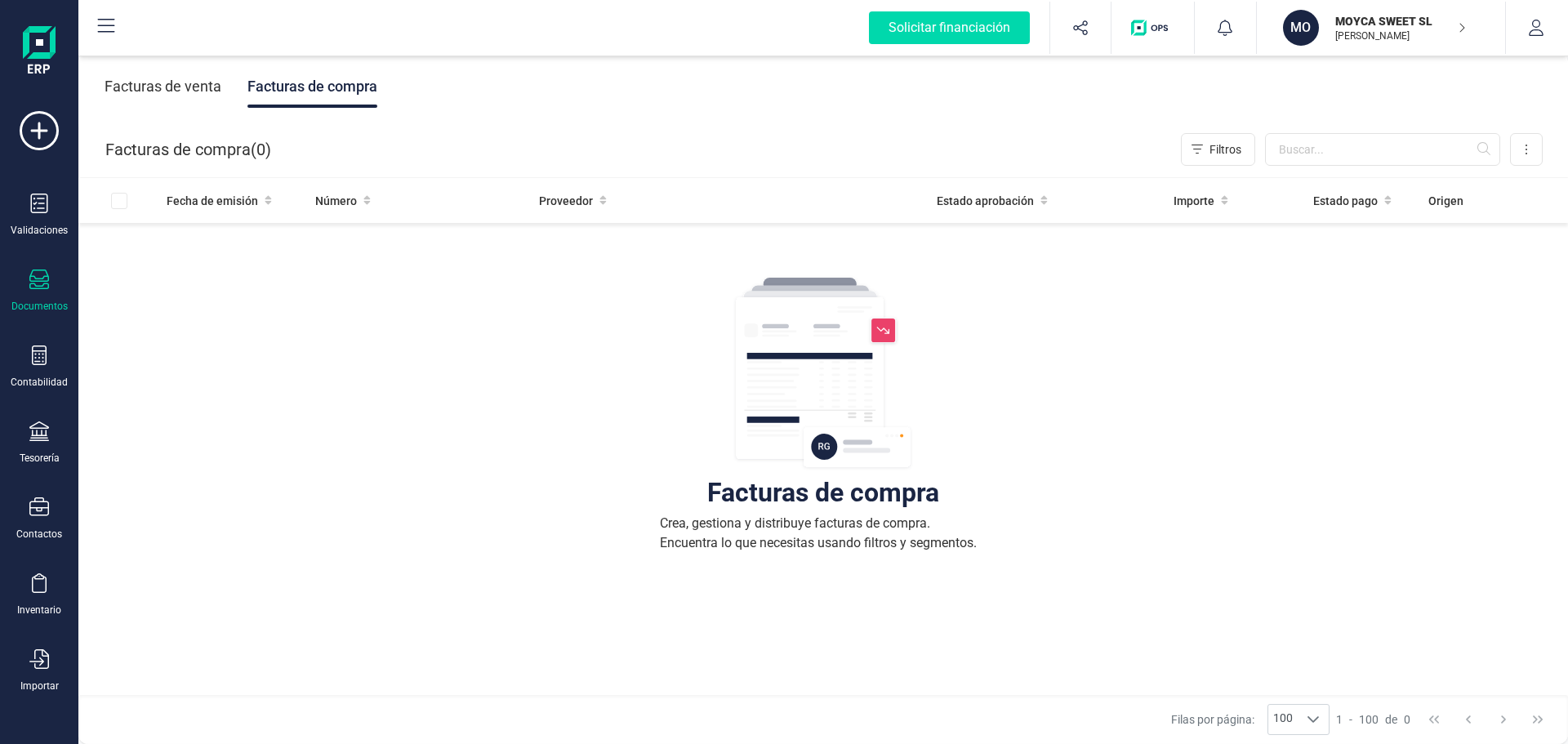
click at [174, 83] on div "Facturas de venta" at bounding box center [162, 87] width 117 height 43
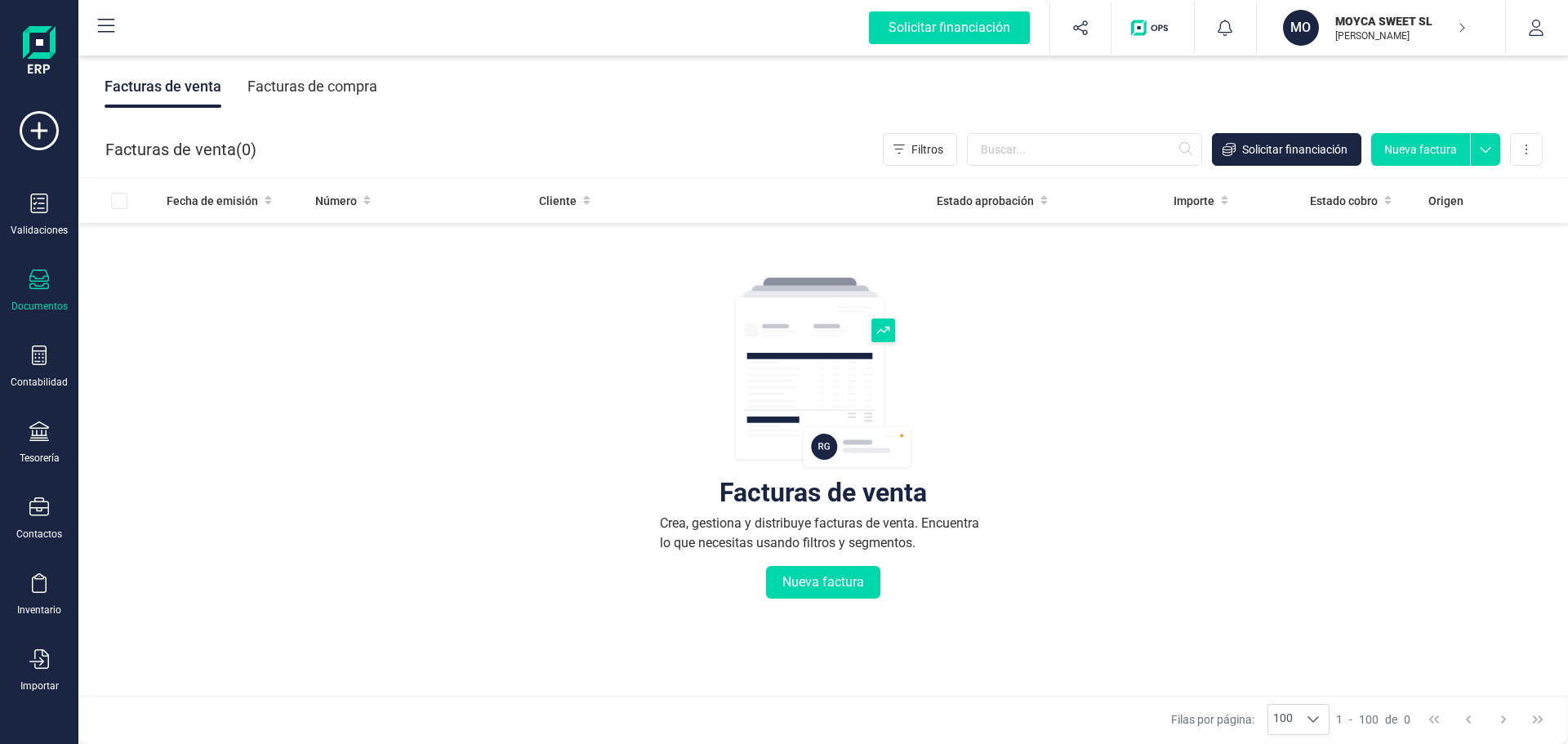
click at [311, 89] on div "Facturas de compra" at bounding box center [312, 87] width 130 height 43
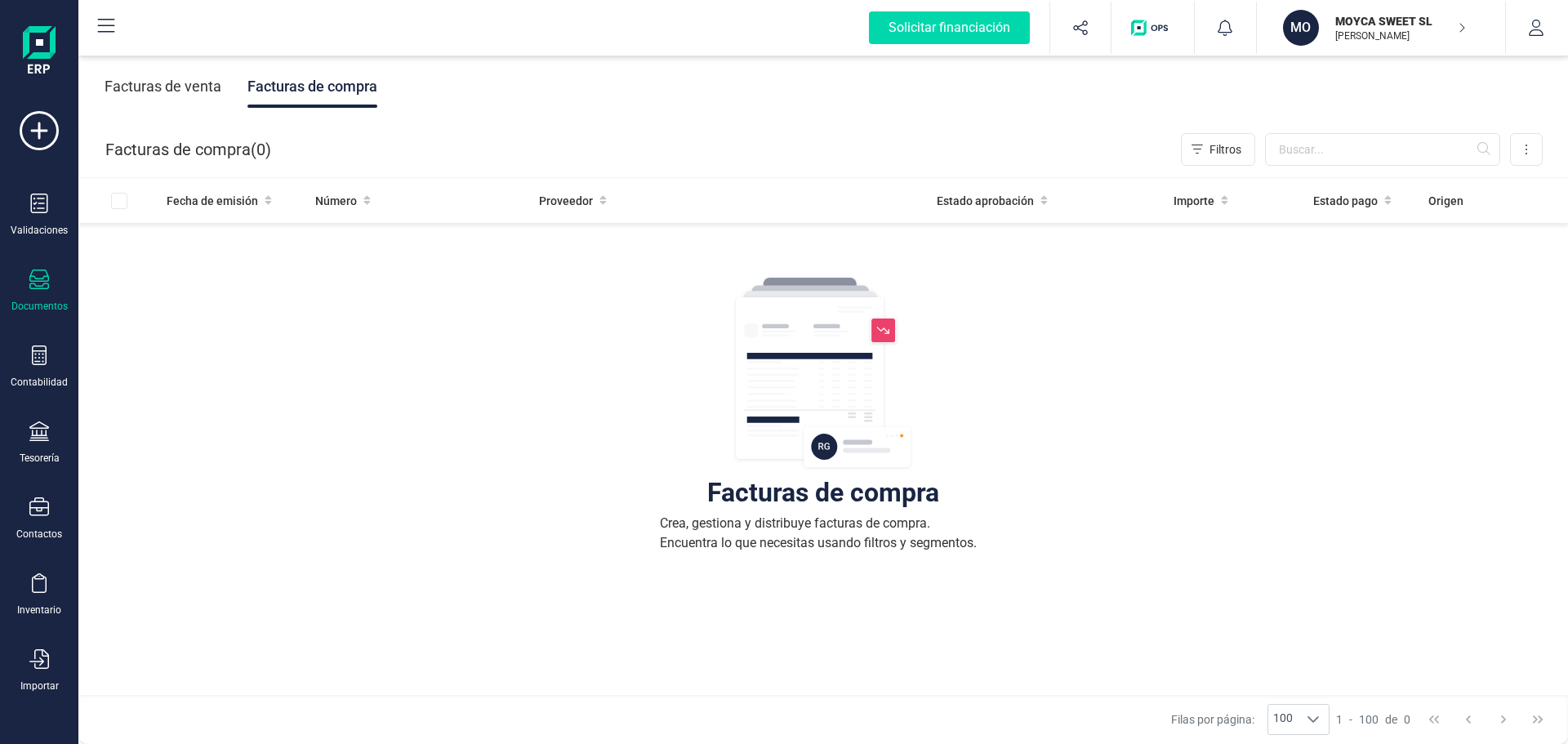
click at [187, 83] on div "Facturas de venta" at bounding box center [162, 87] width 117 height 43
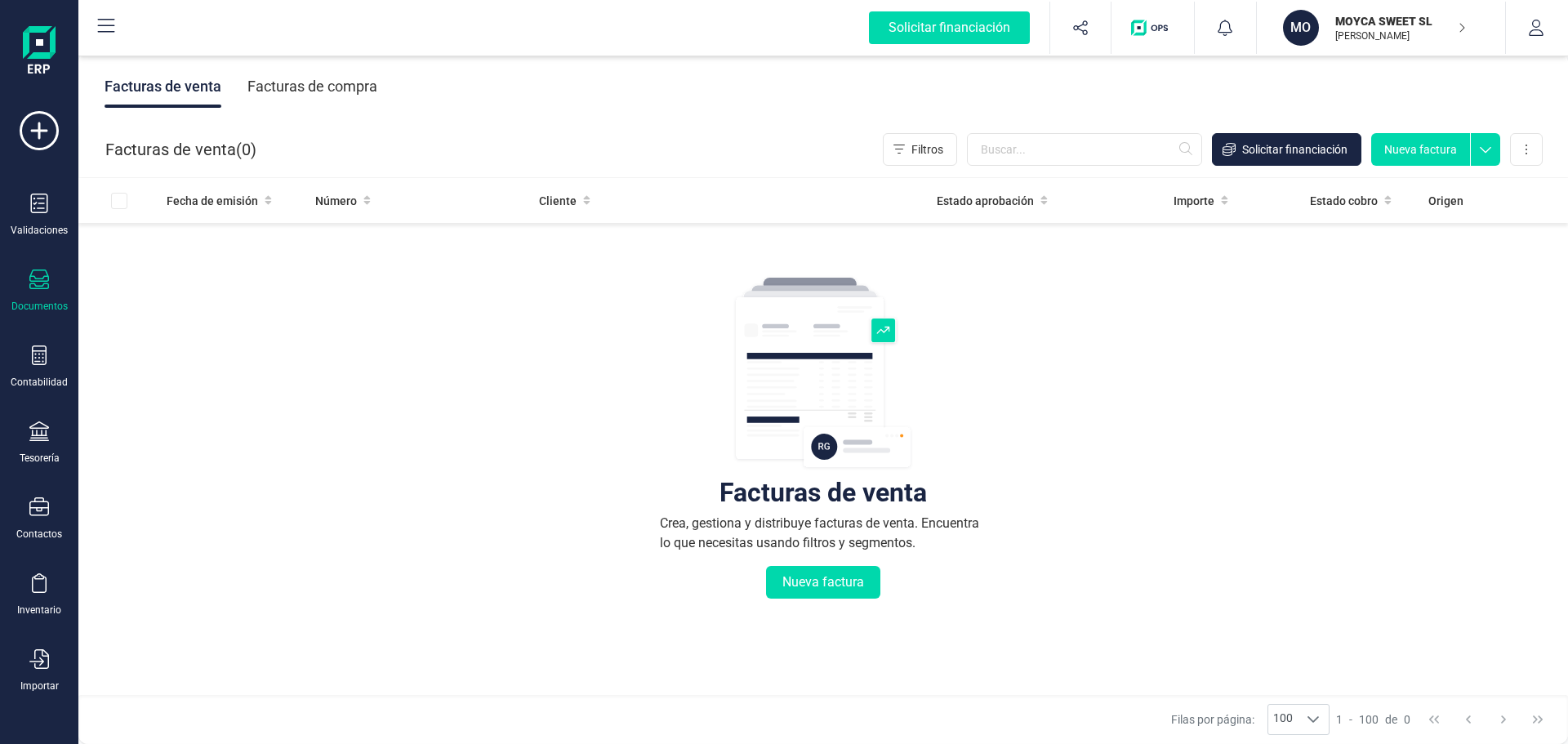
click at [291, 89] on div "Facturas de compra" at bounding box center [312, 87] width 130 height 43
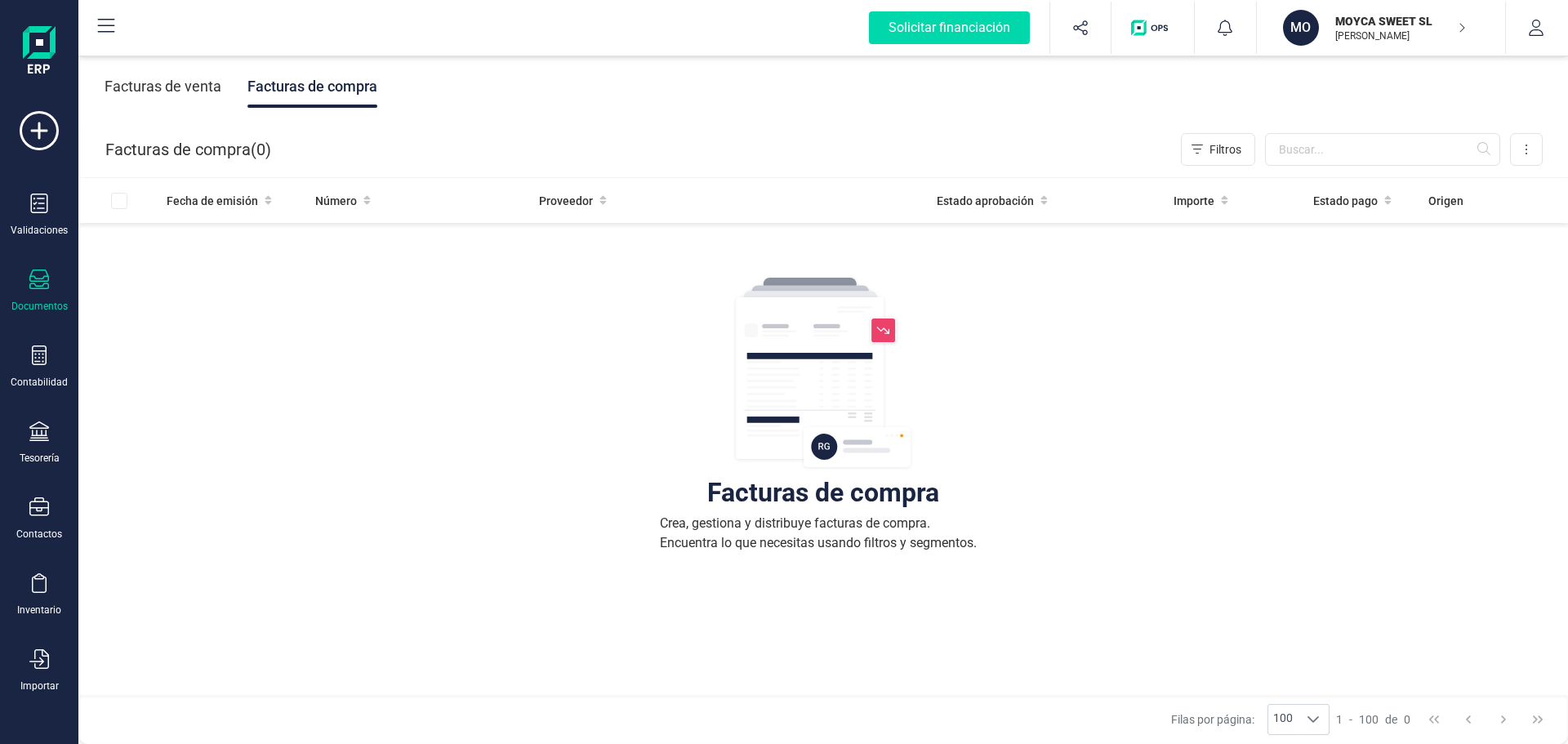
click at [60, 282] on div "Documentos" at bounding box center [39, 291] width 65 height 43
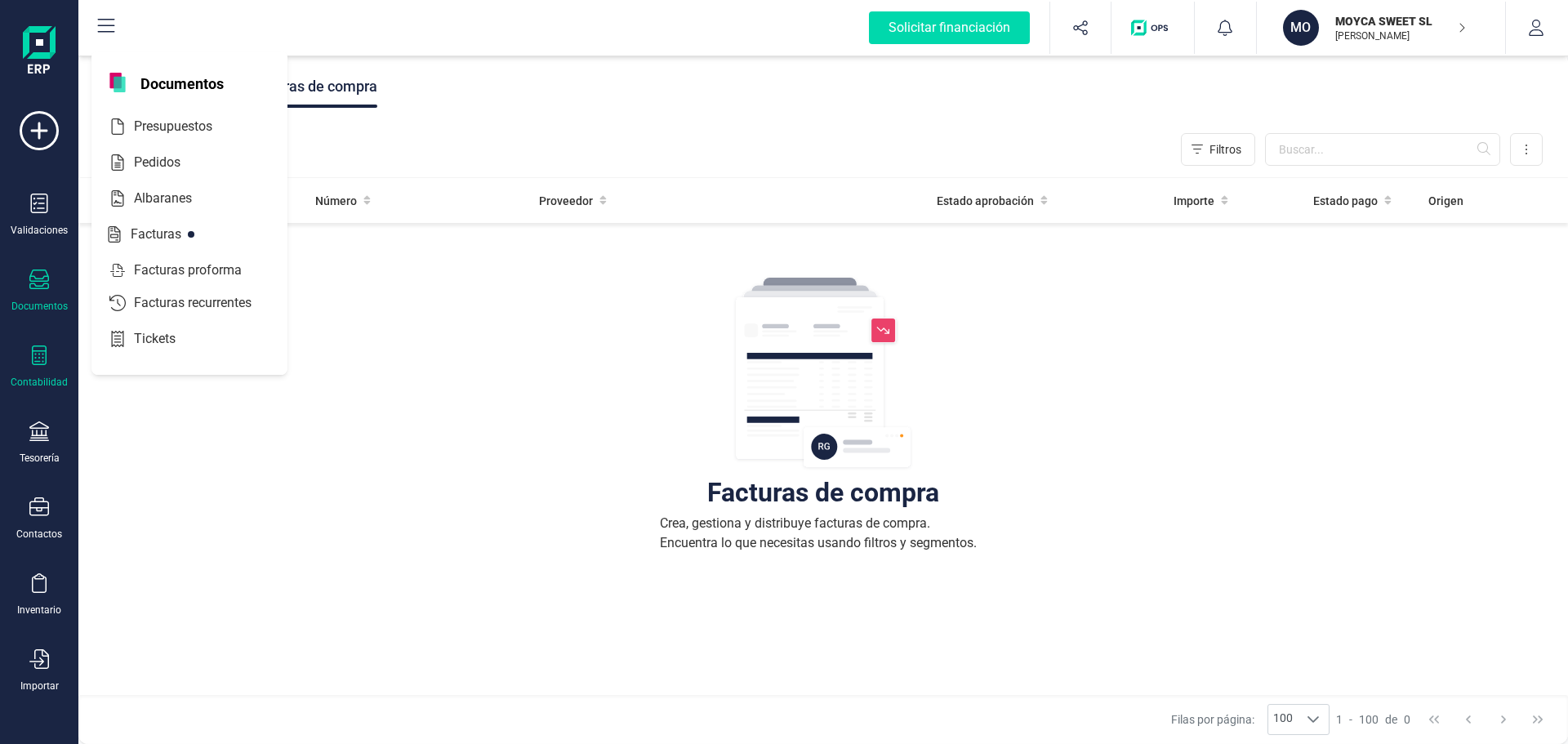
click at [46, 374] on div "Contabilidad" at bounding box center [39, 367] width 65 height 43
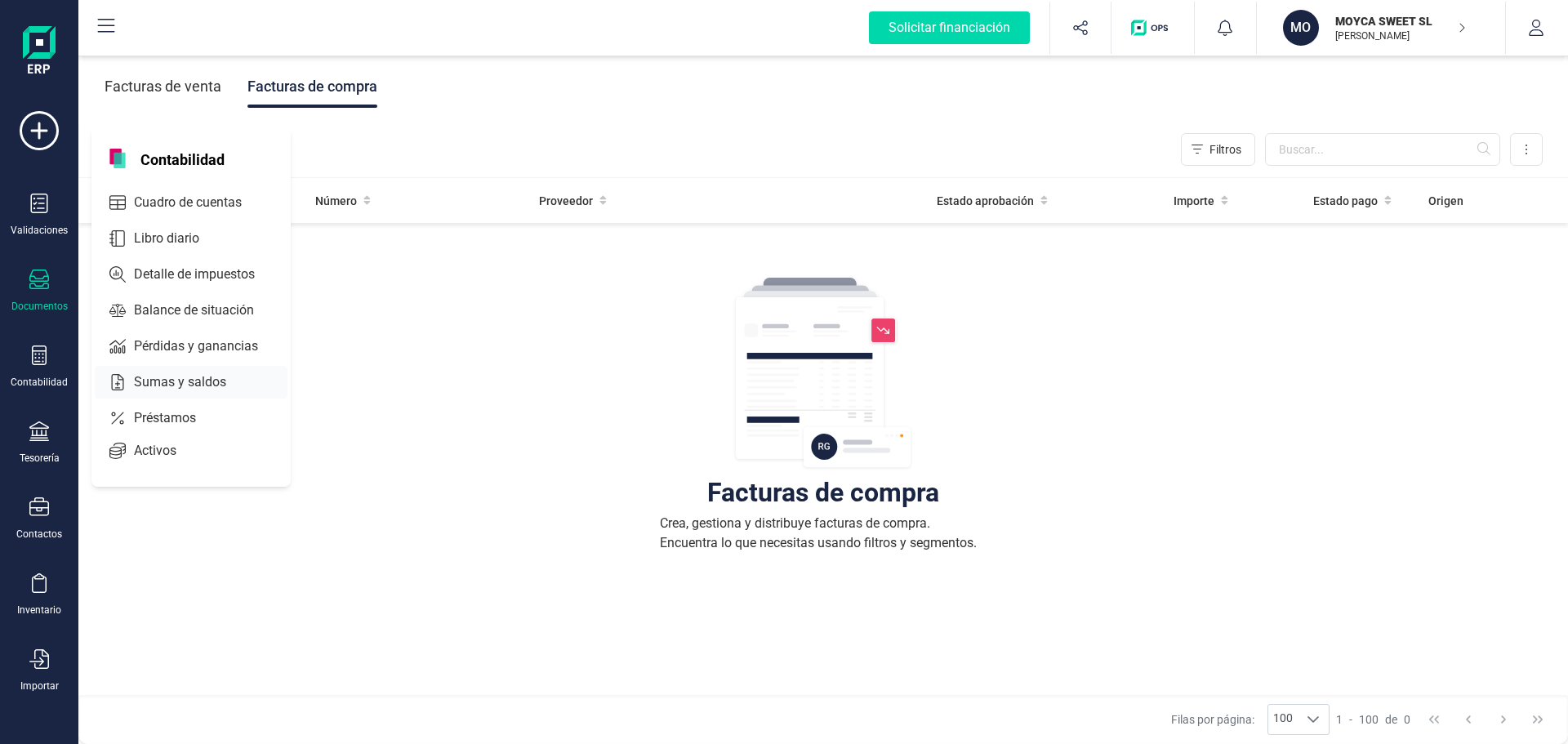
click at [151, 376] on span "Sumas y saldos" at bounding box center [191, 382] width 128 height 20
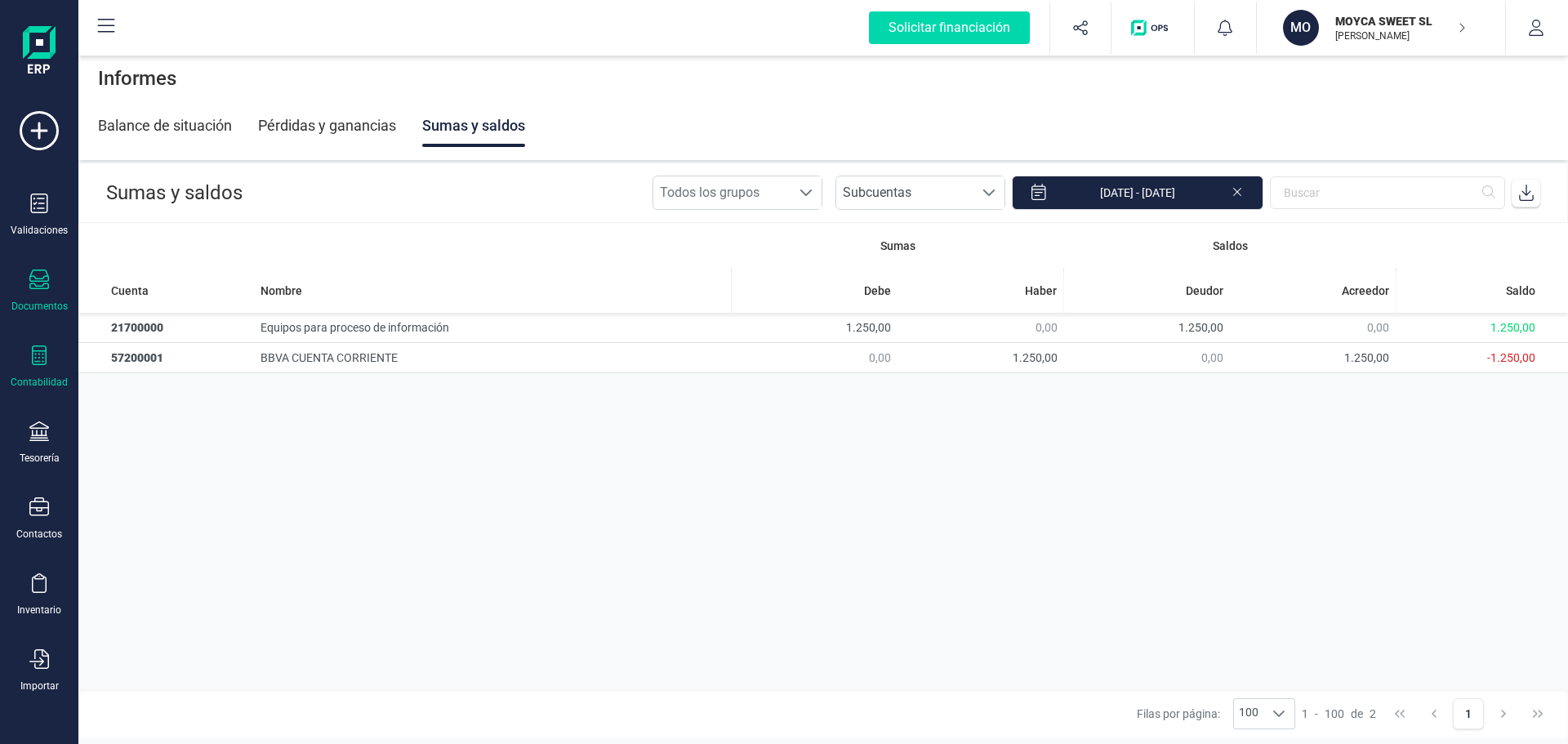
click at [32, 285] on icon at bounding box center [39, 279] width 20 height 20
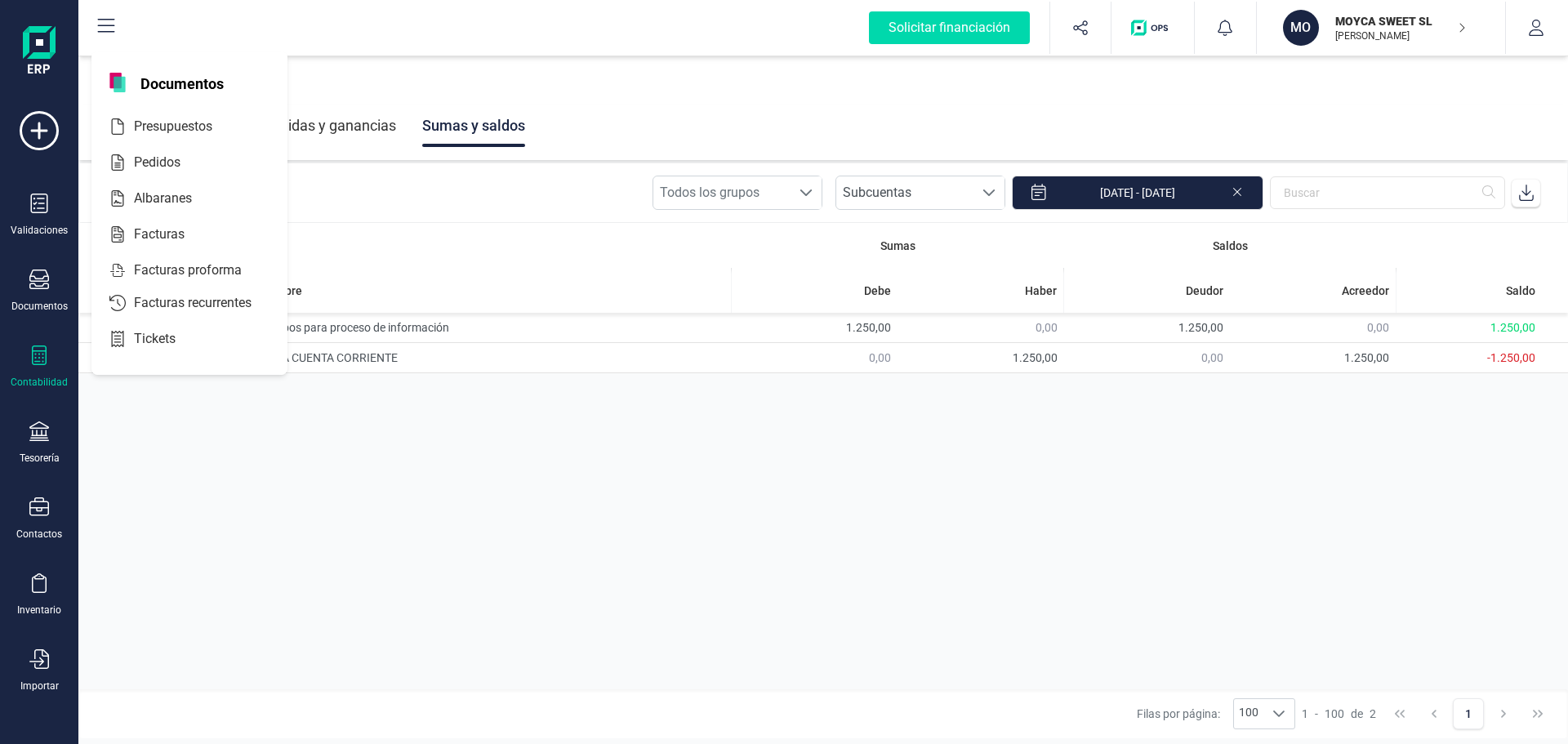
click at [34, 358] on icon at bounding box center [39, 355] width 20 height 20
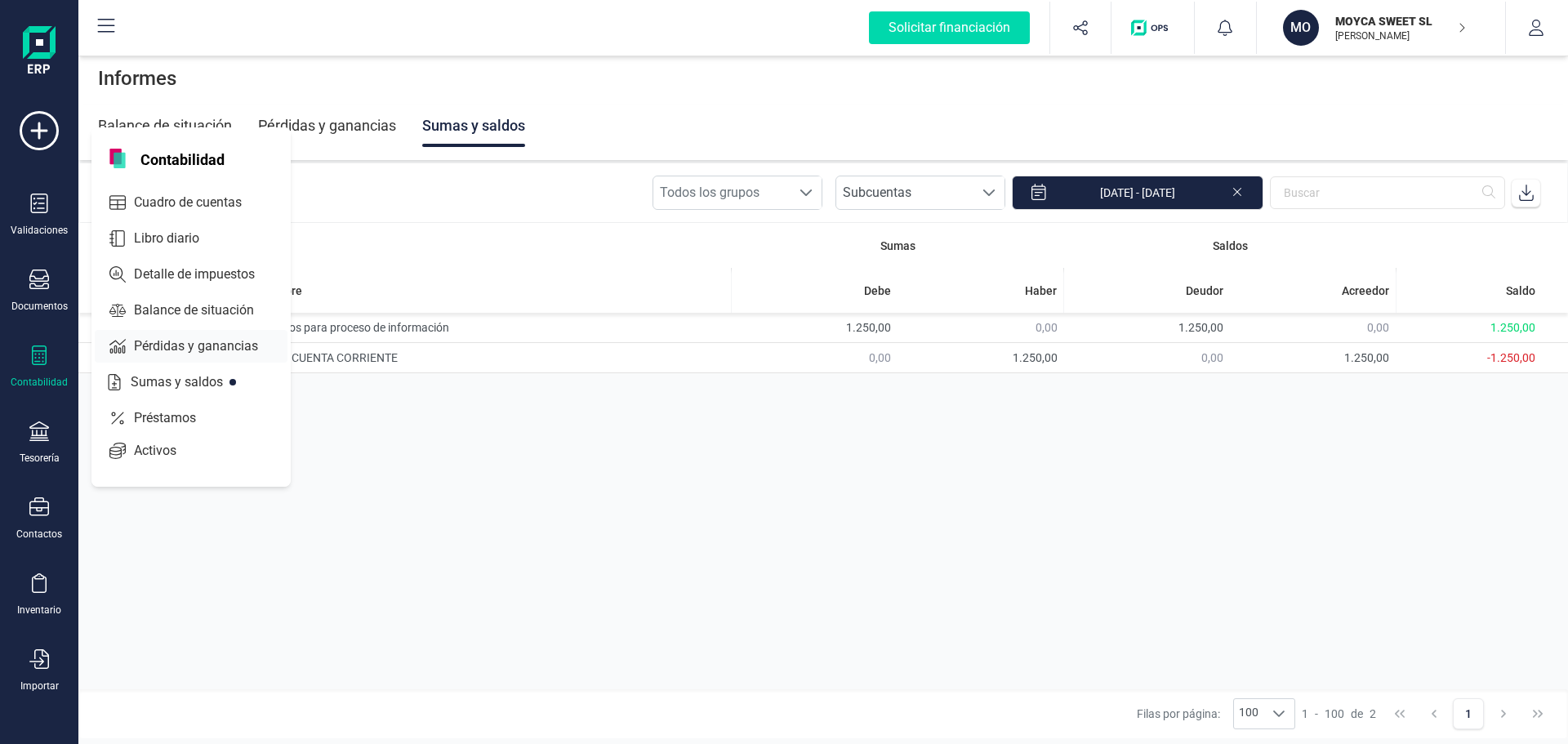
click at [154, 344] on span "Pérdidas y ganancias" at bounding box center [208, 346] width 161 height 20
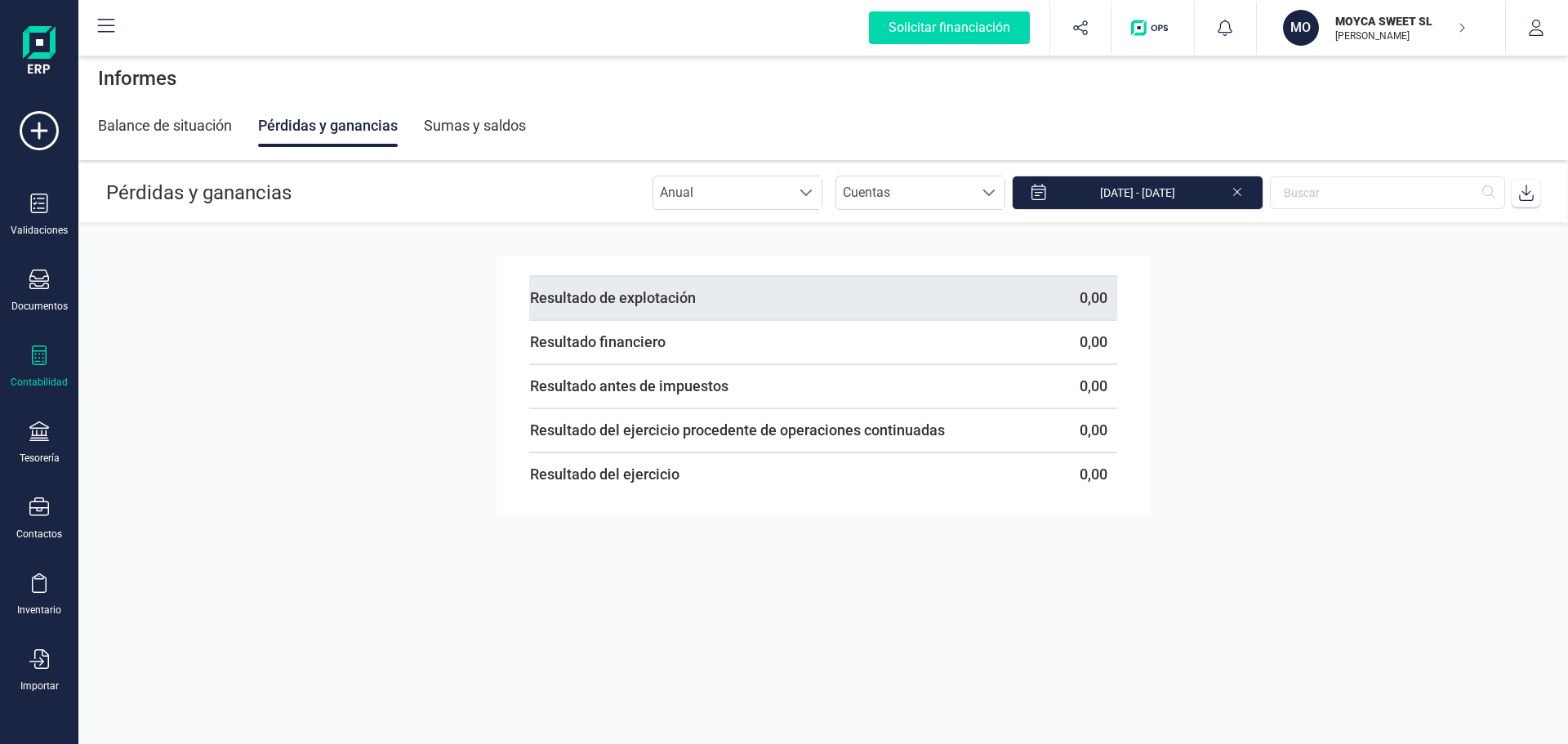
click at [678, 305] on span "Resultado de explotación" at bounding box center [613, 298] width 166 height 17
